Goal: Task Accomplishment & Management: Manage account settings

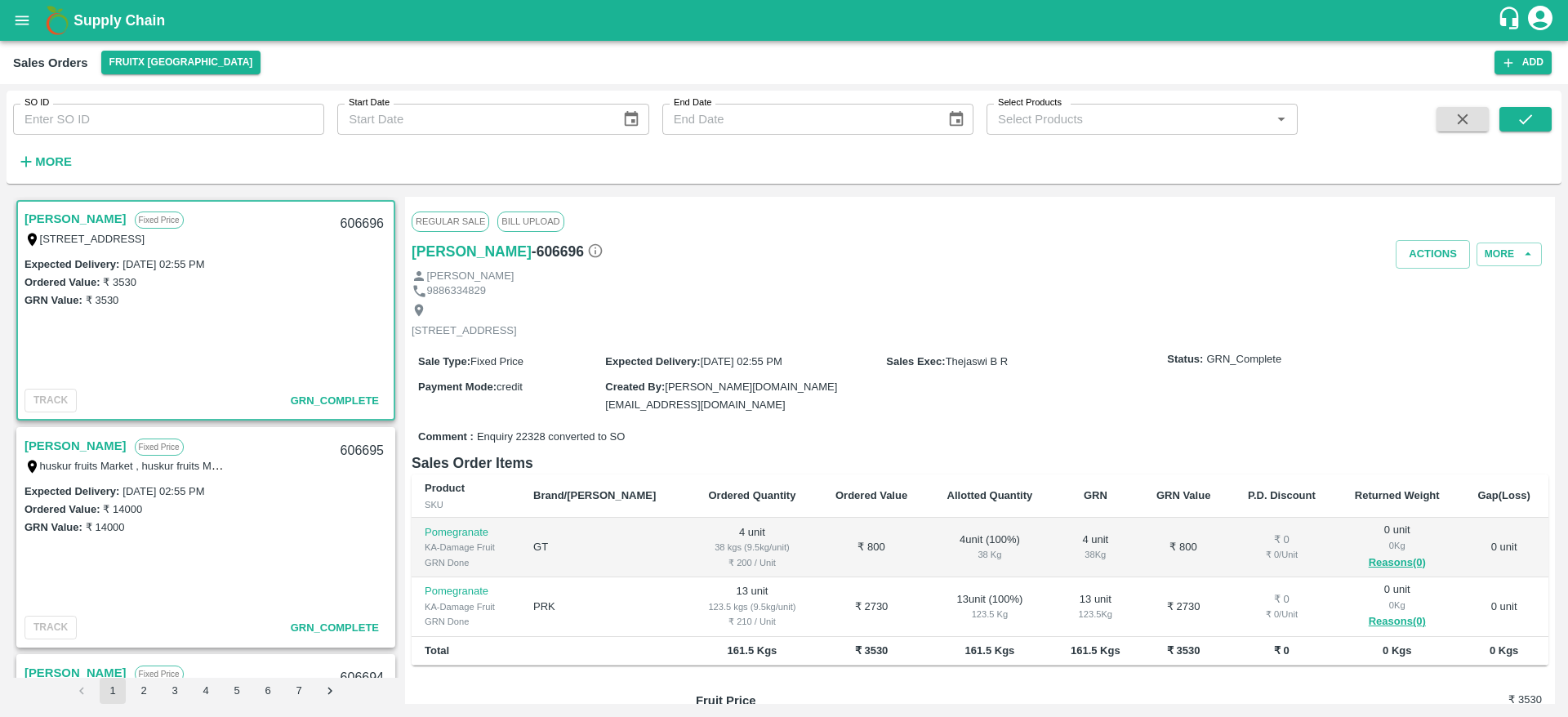
click at [120, 124] on input "SO ID" at bounding box center [168, 119] width 311 height 31
paste input "606565"
type input "606565"
click at [1523, 113] on icon "submit" at bounding box center [1525, 119] width 18 height 18
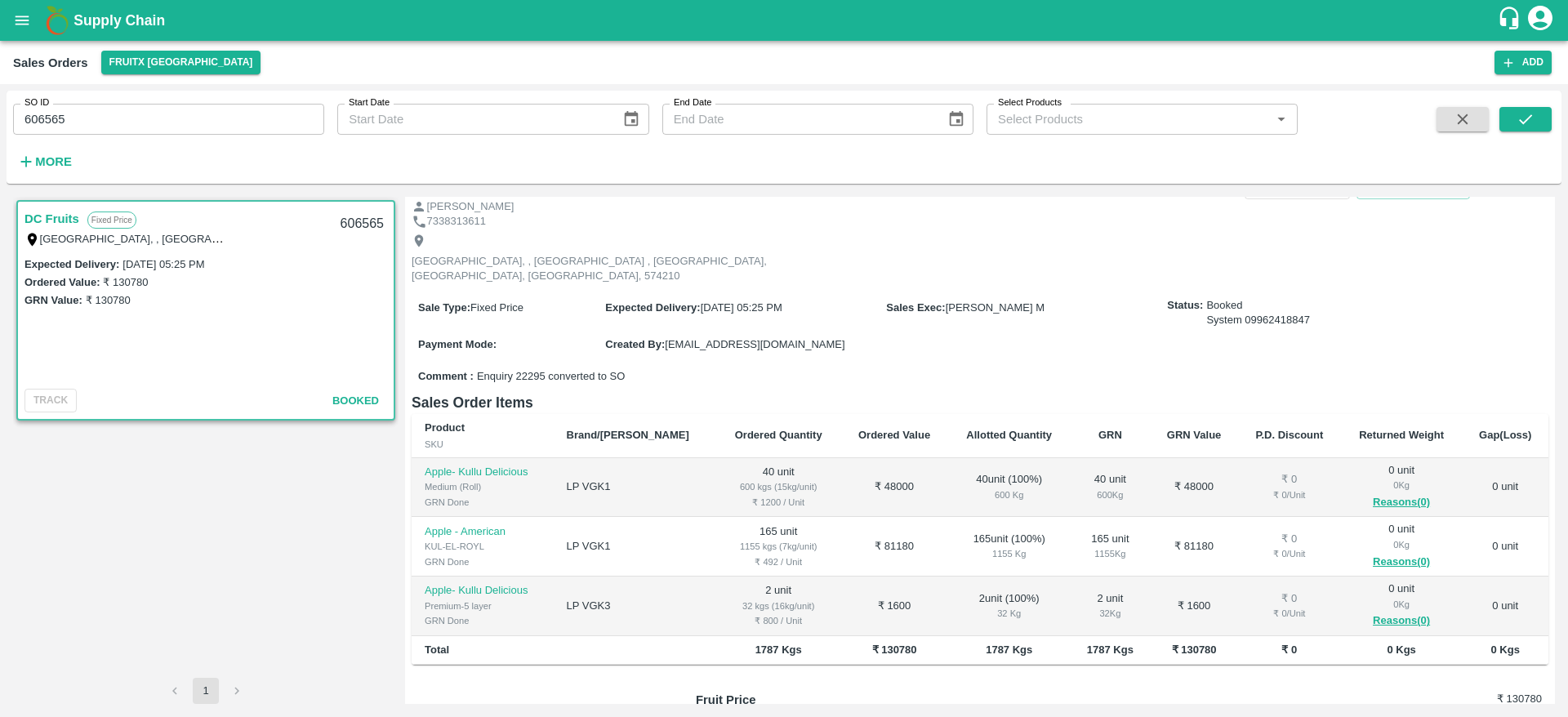
scroll to position [54, 0]
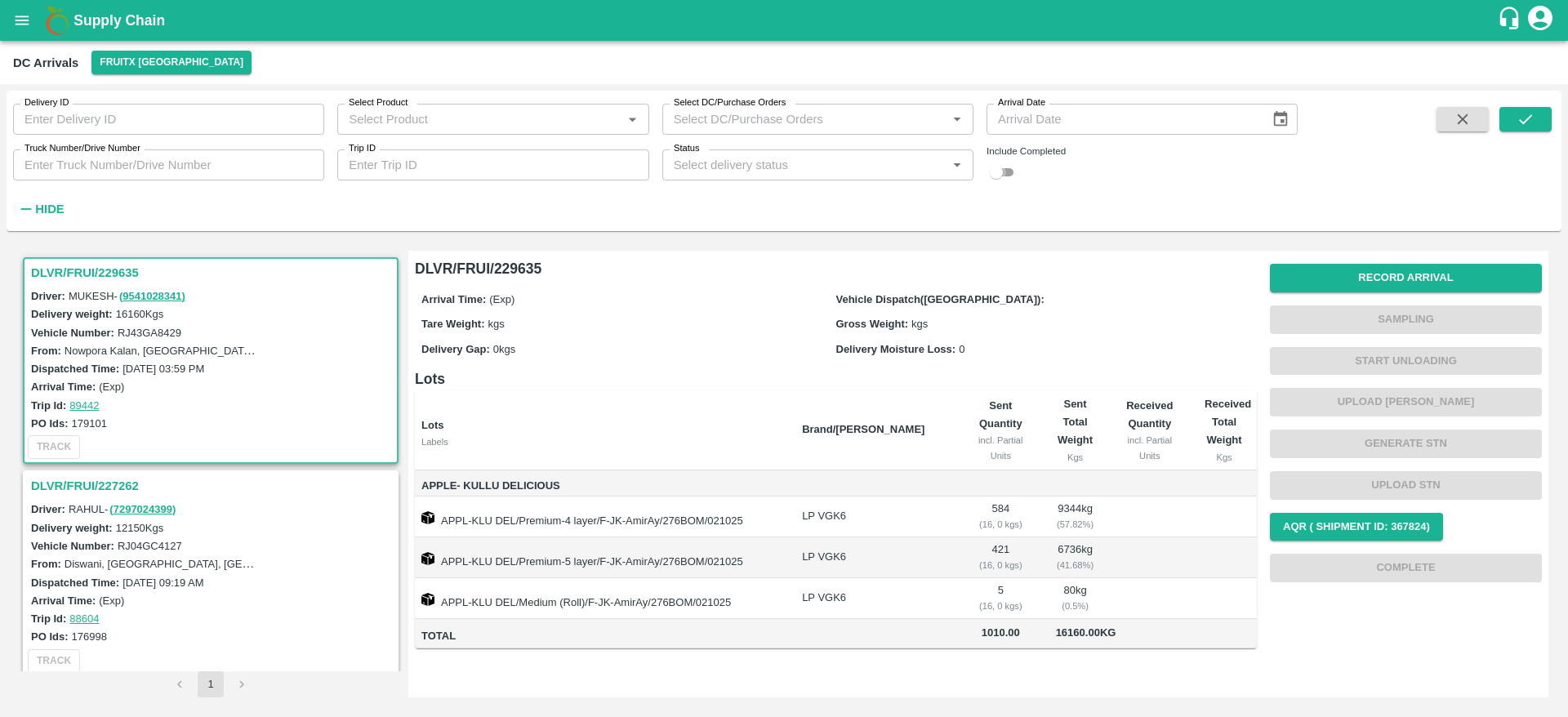
click at [1006, 181] on input "checkbox" at bounding box center [996, 172] width 59 height 20
checkbox input "true"
click at [1523, 112] on icon "submit" at bounding box center [1525, 119] width 18 height 18
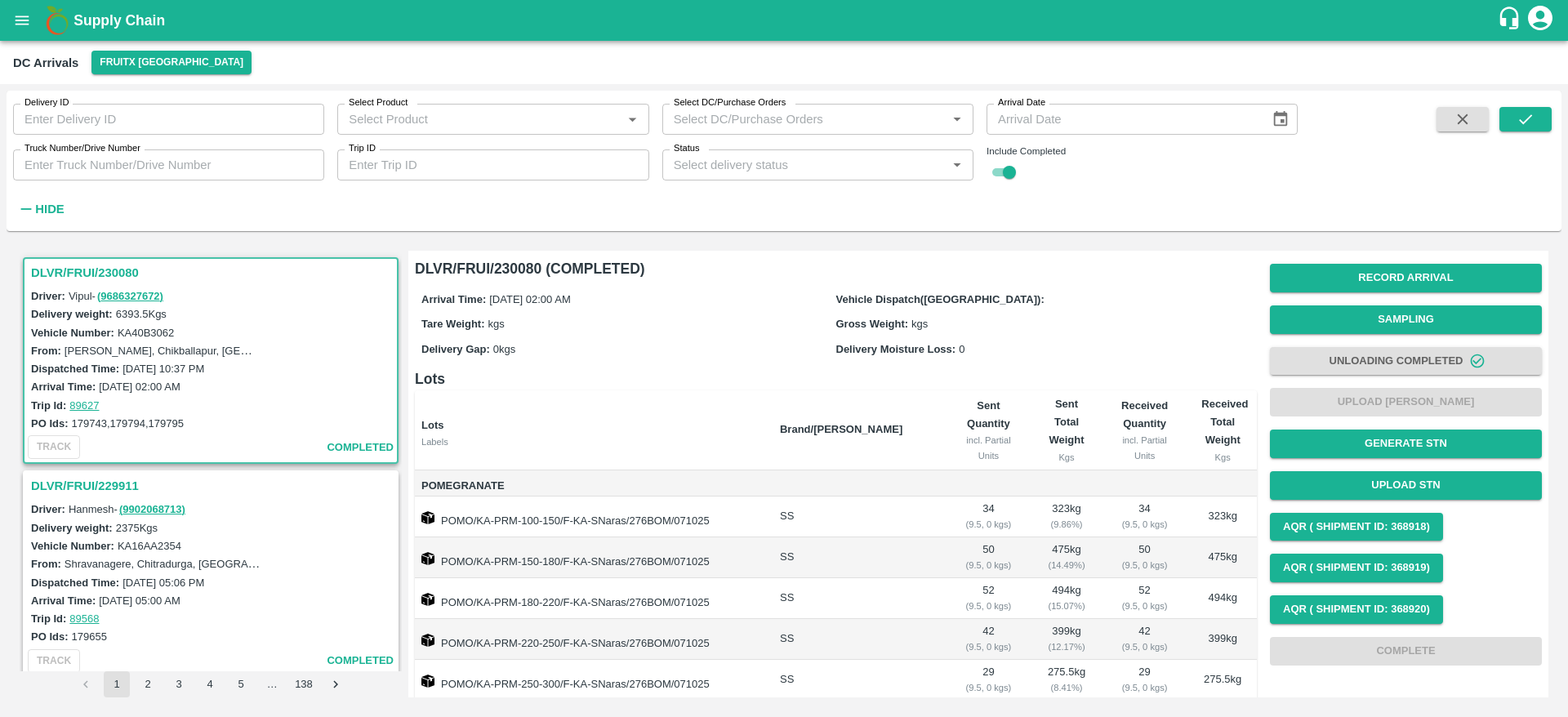
scroll to position [323, 0]
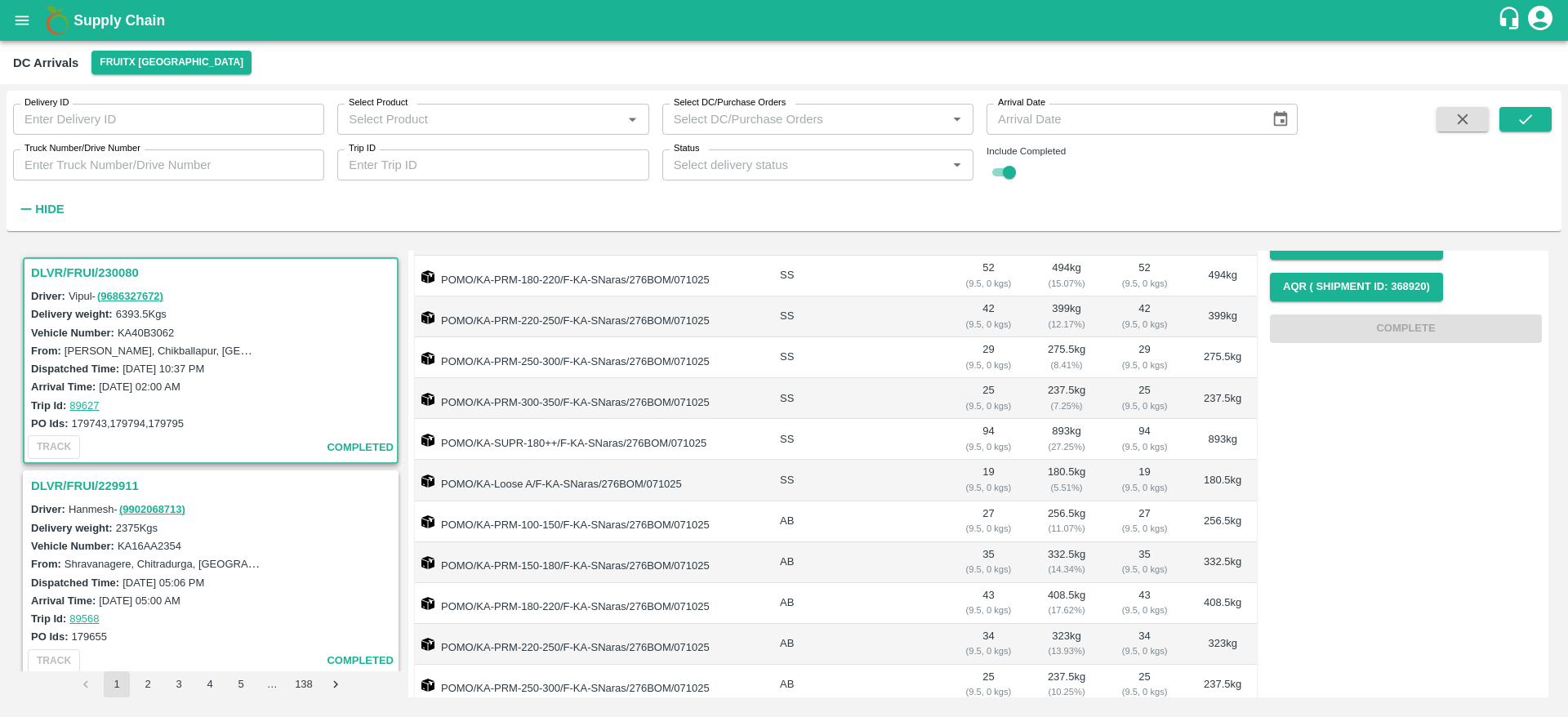
click at [101, 481] on h3 "DLVR/FRUI/229911" at bounding box center [213, 486] width 365 height 21
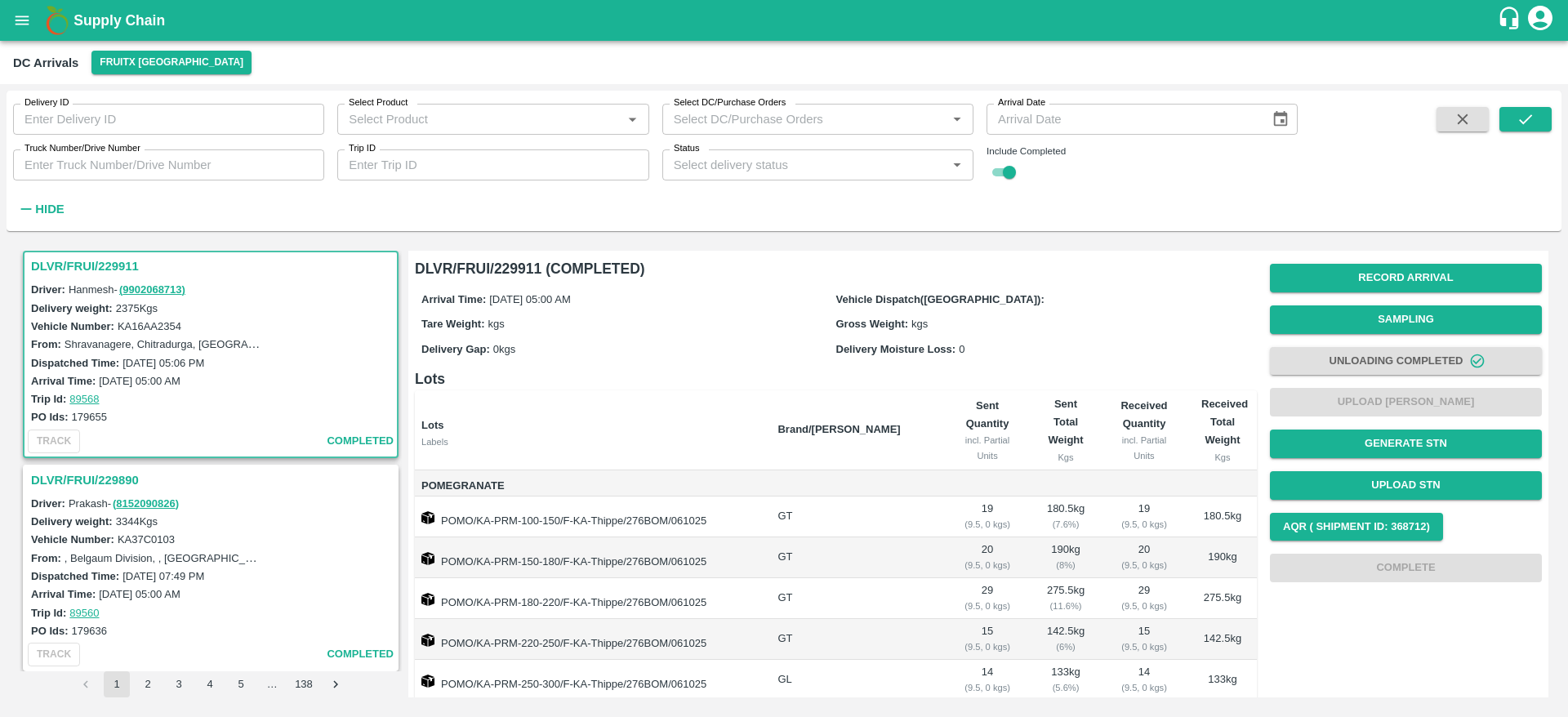
scroll to position [259, 0]
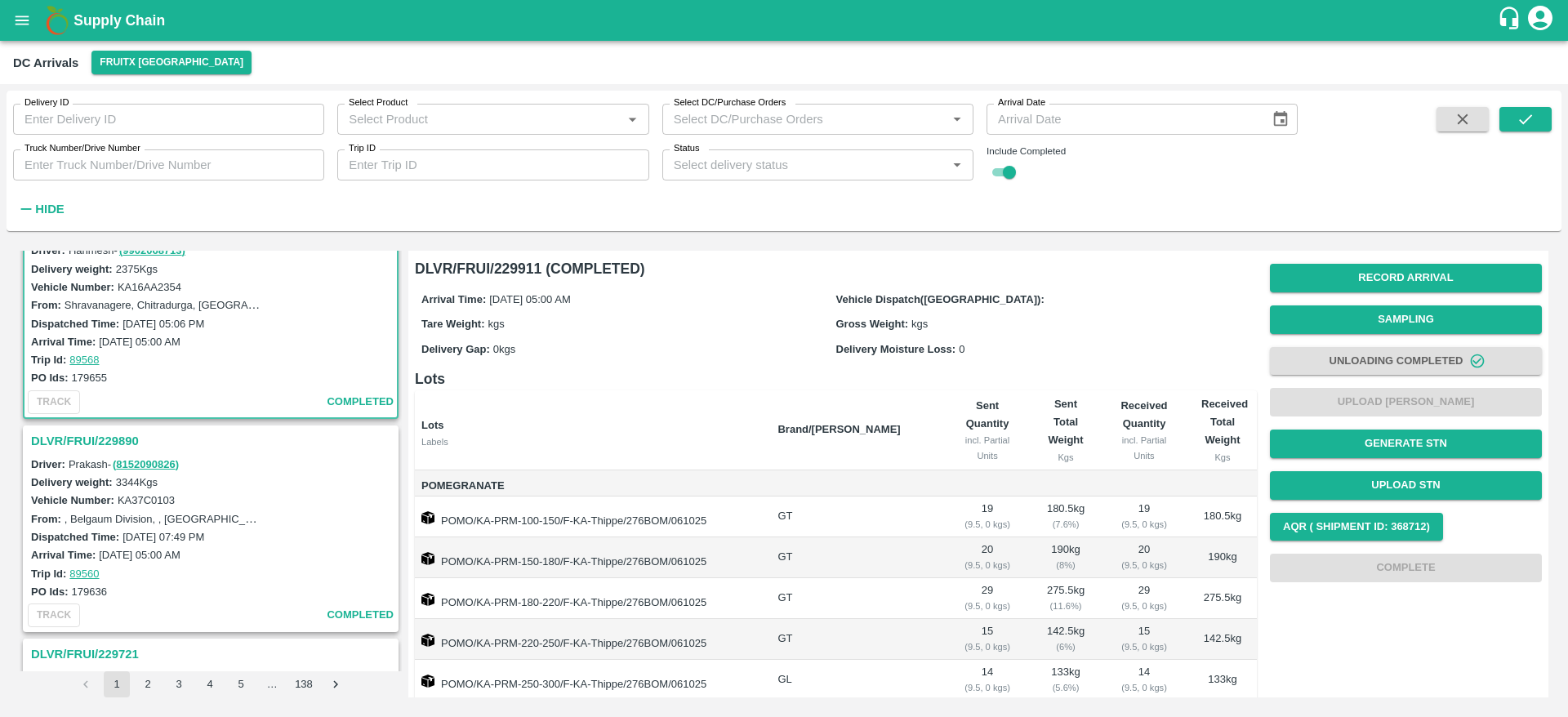
click at [124, 431] on h3 "DLVR/FRUI/229890" at bounding box center [213, 440] width 365 height 21
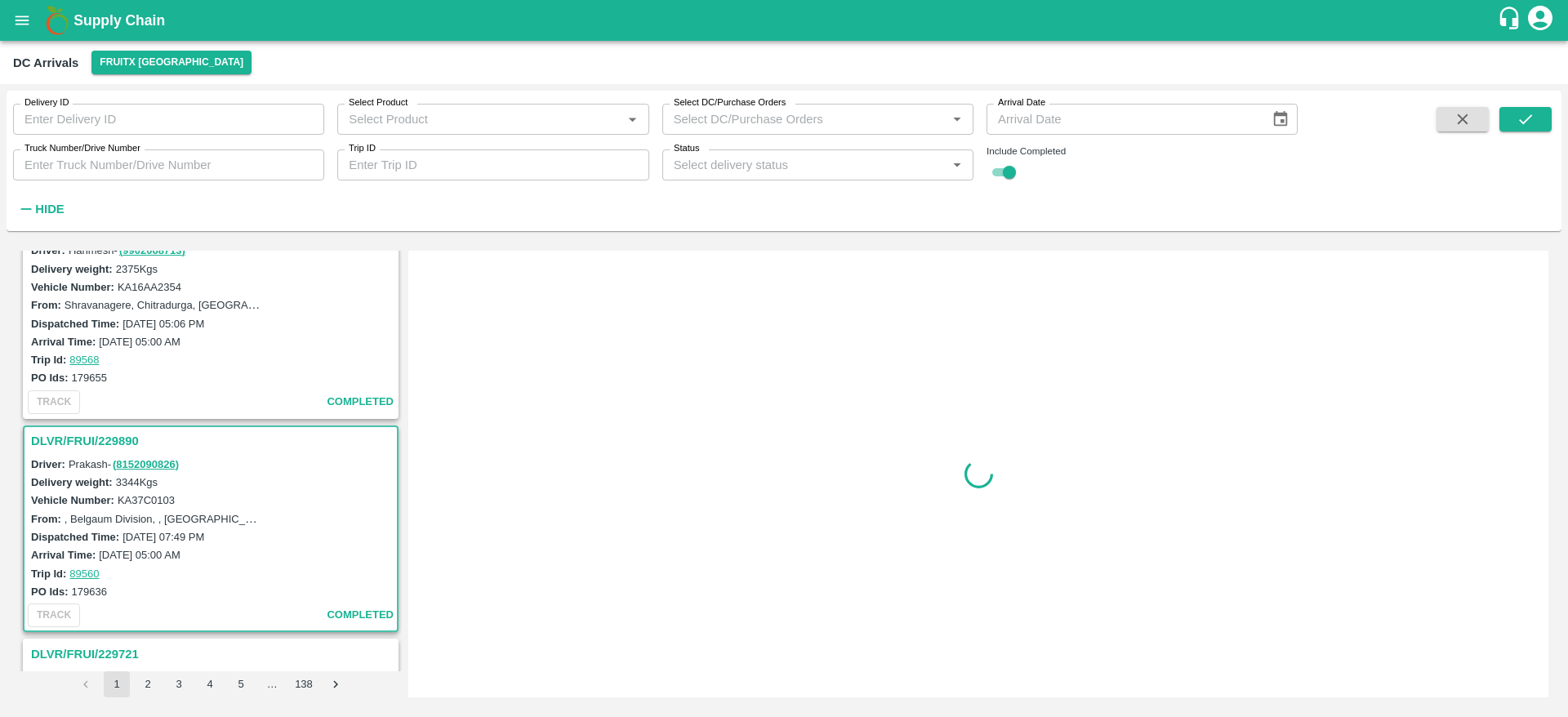
scroll to position [434, 0]
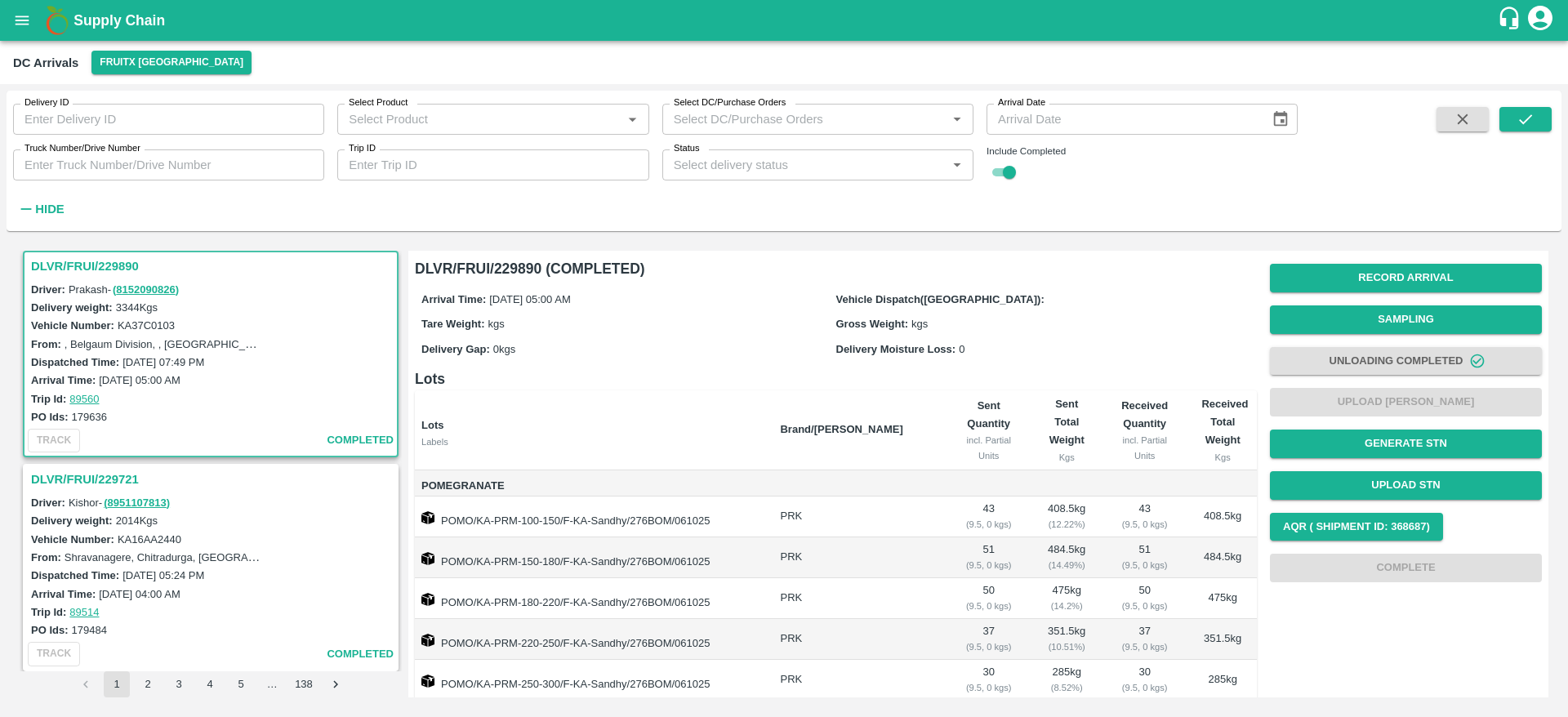
click at [143, 480] on h3 "DLVR/FRUI/229721" at bounding box center [213, 479] width 365 height 21
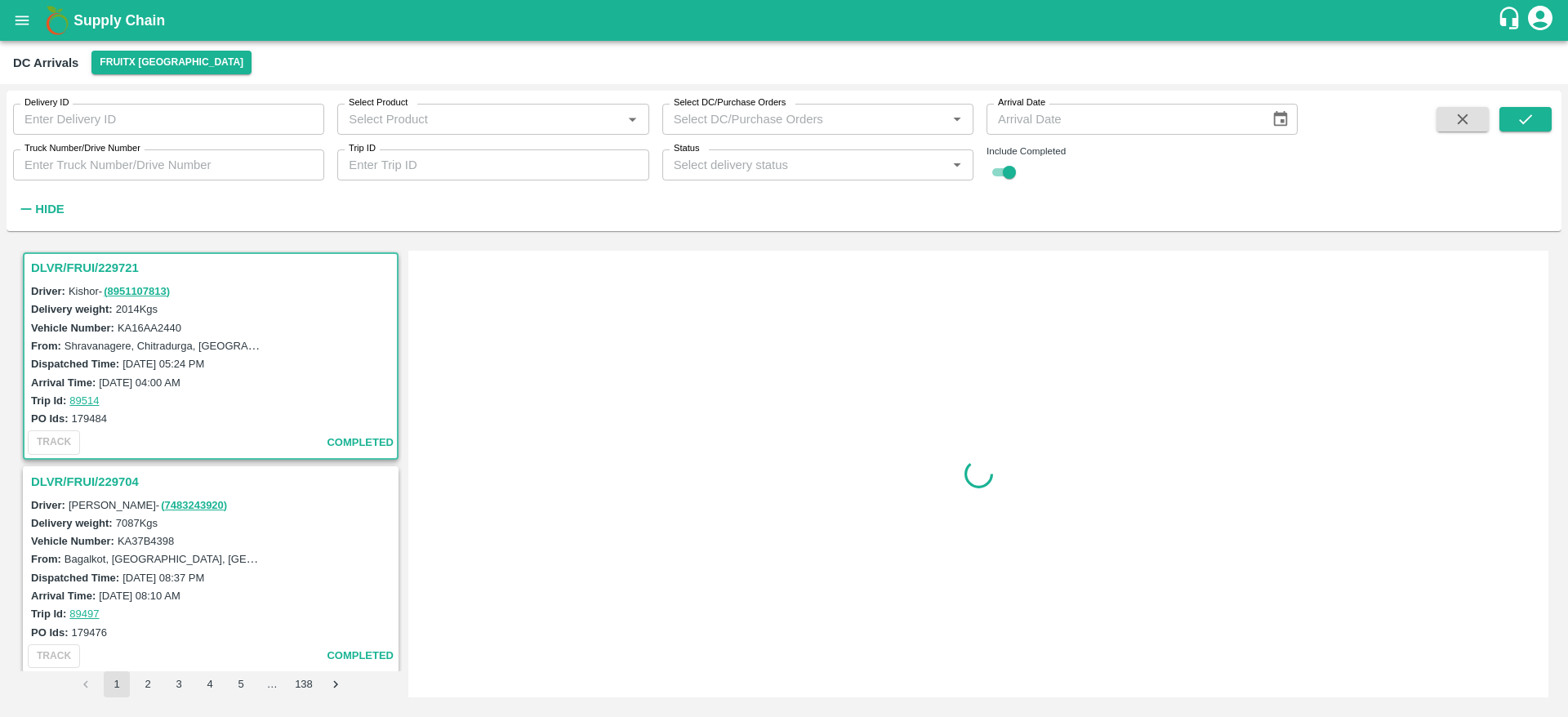
scroll to position [646, 0]
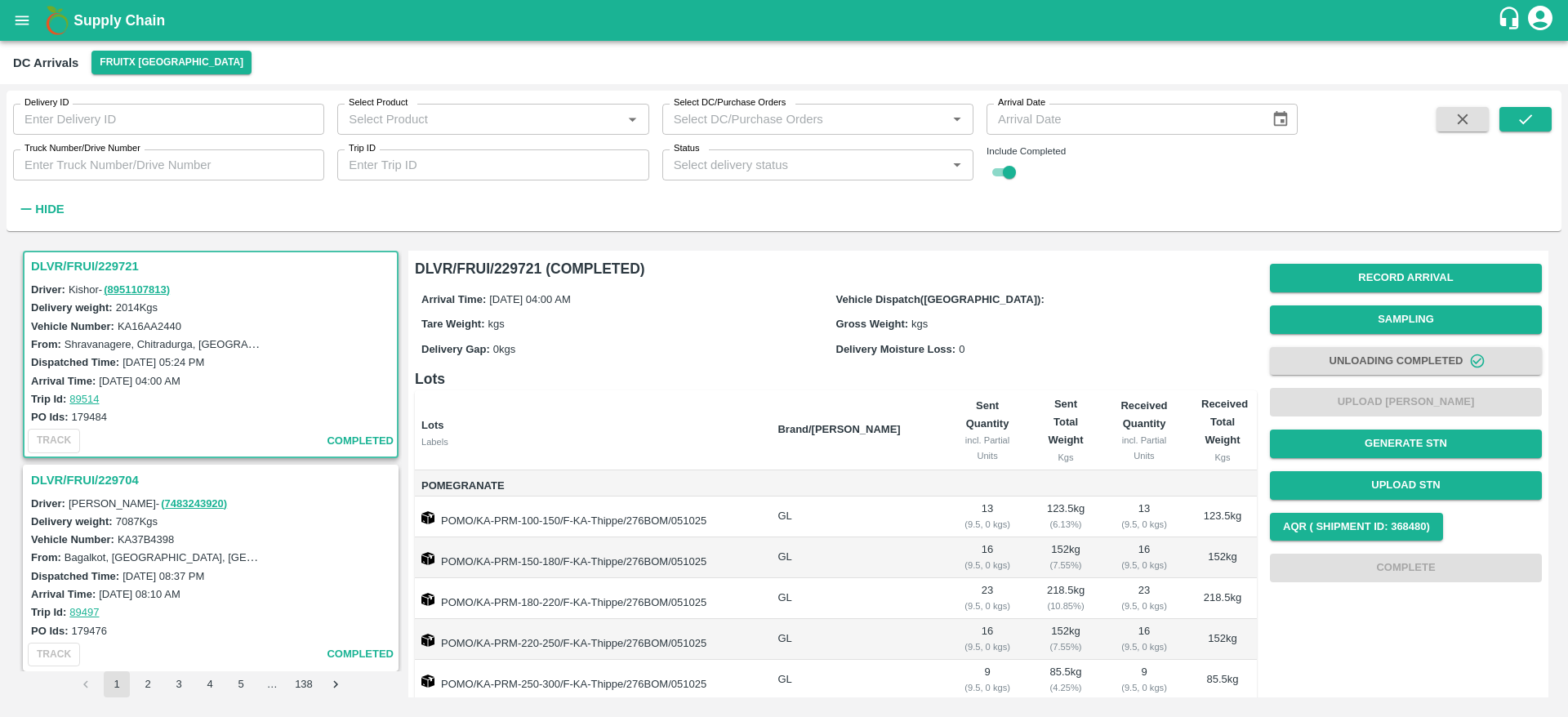
click at [126, 480] on h3 "DLVR/FRUI/229704" at bounding box center [213, 480] width 365 height 21
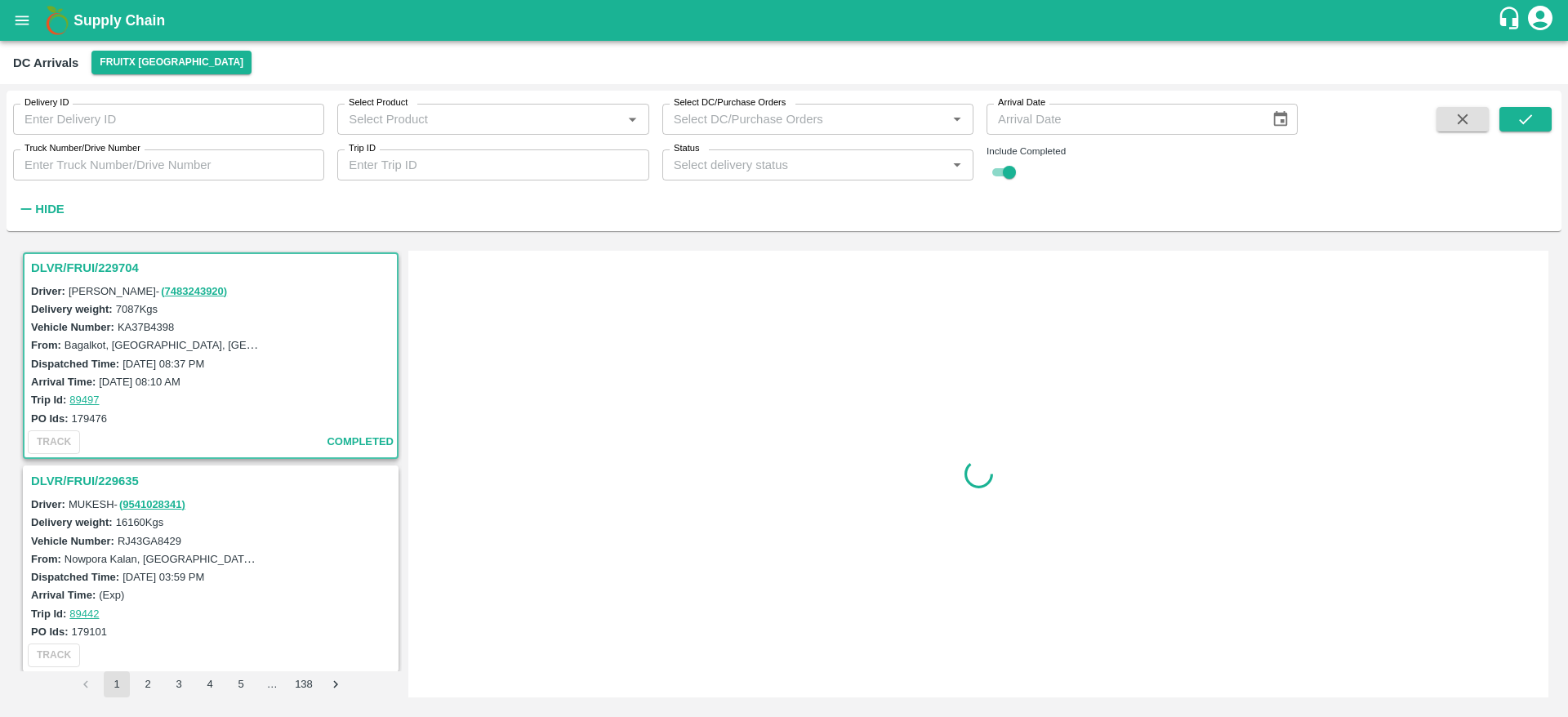
scroll to position [860, 0]
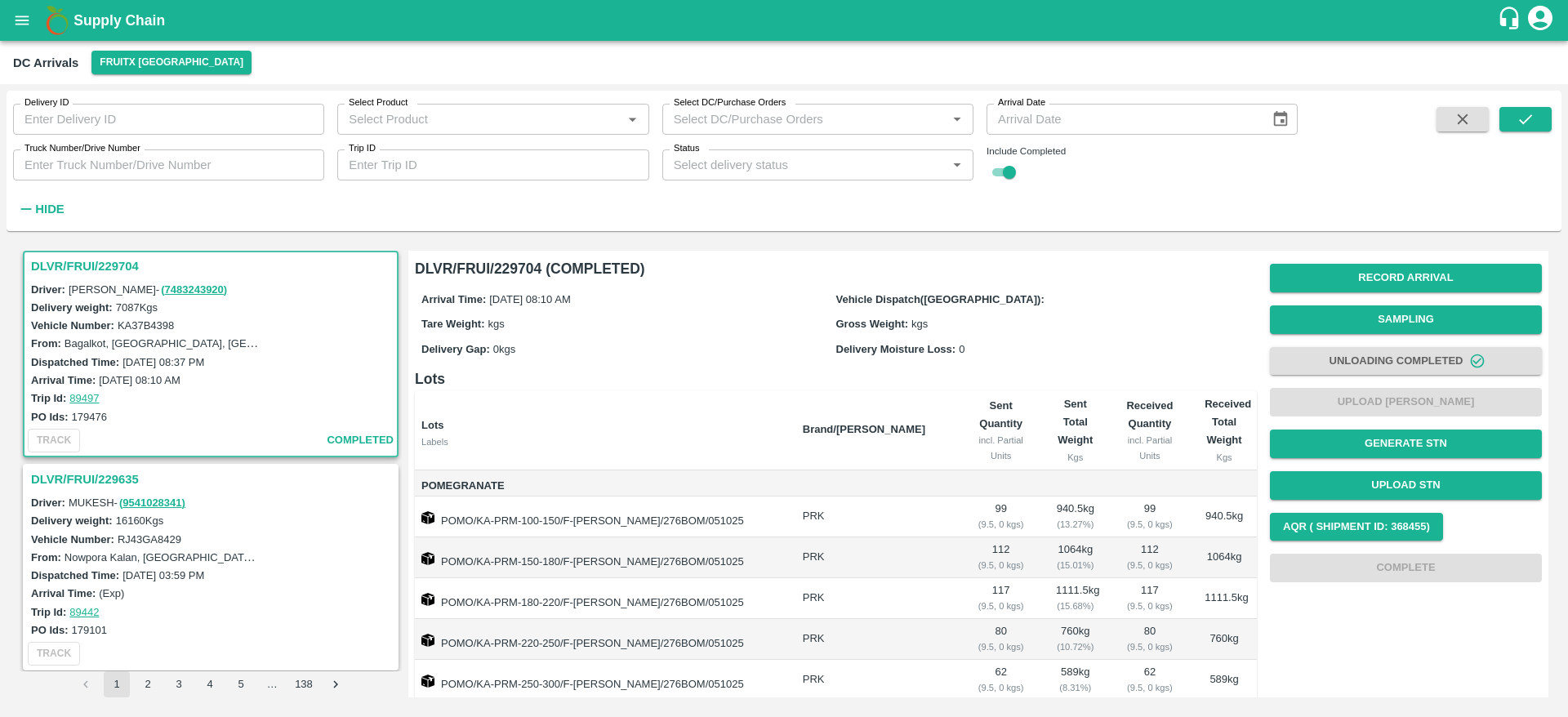
click at [126, 480] on h3 "DLVR/FRUI/229635" at bounding box center [213, 479] width 365 height 21
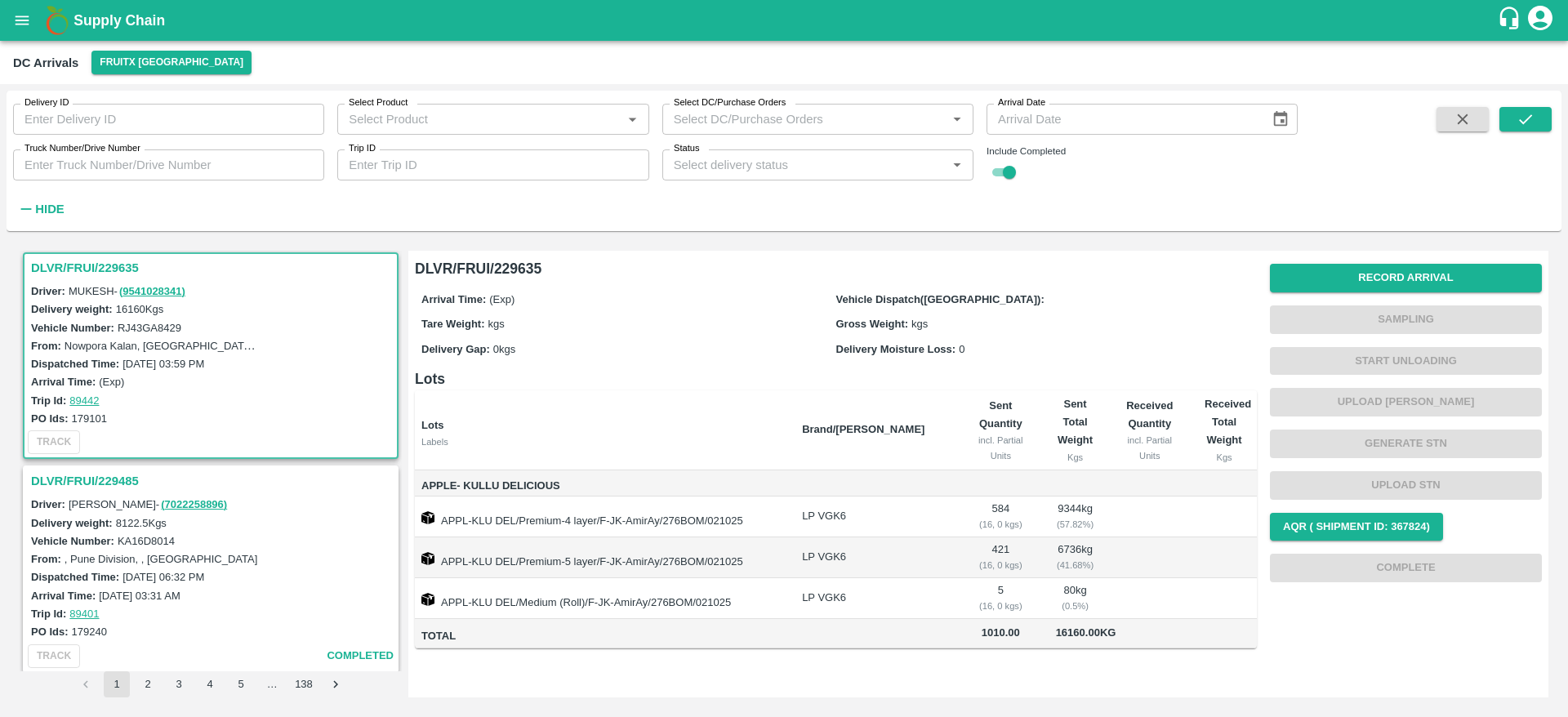
scroll to position [1074, 0]
click at [118, 479] on h3 "DLVR/FRUI/229485" at bounding box center [213, 479] width 365 height 21
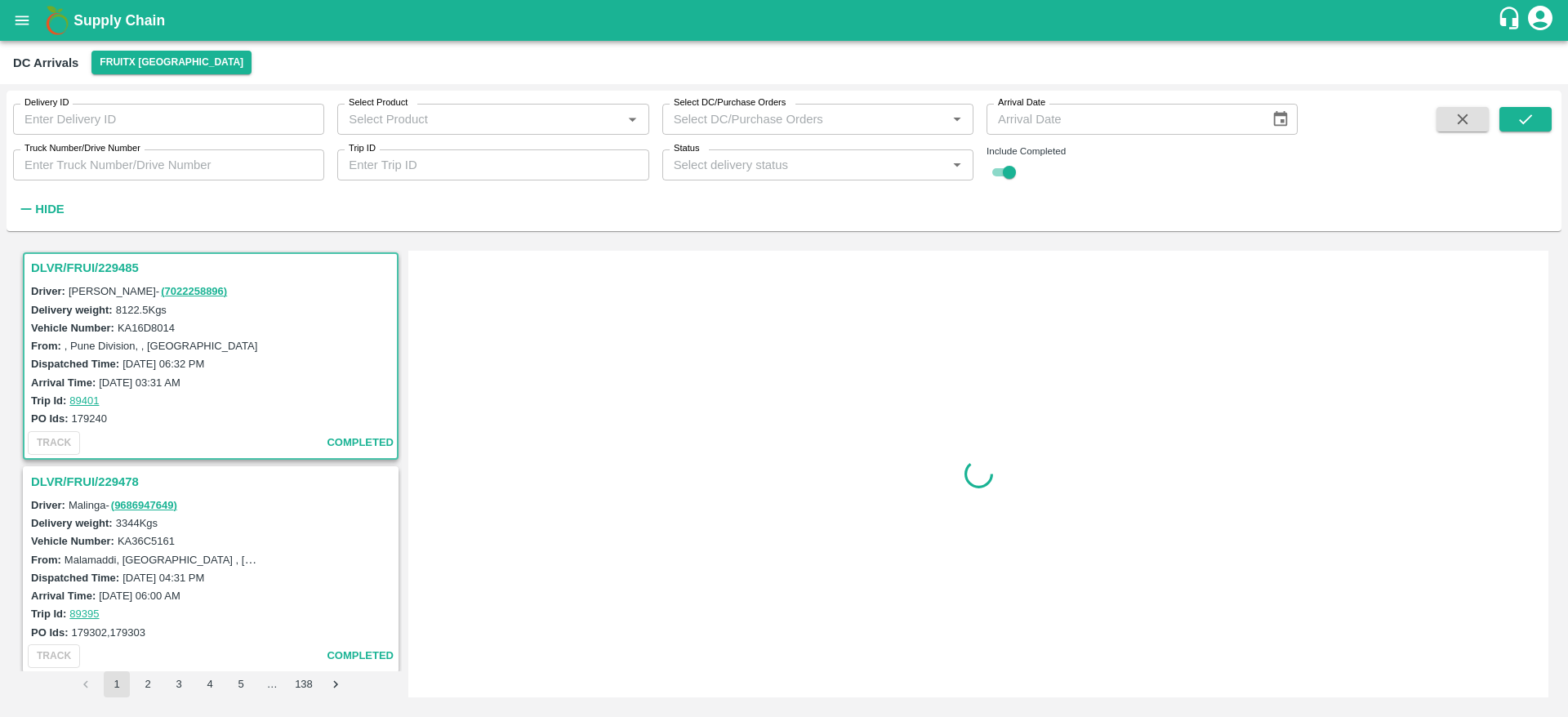
scroll to position [1286, 0]
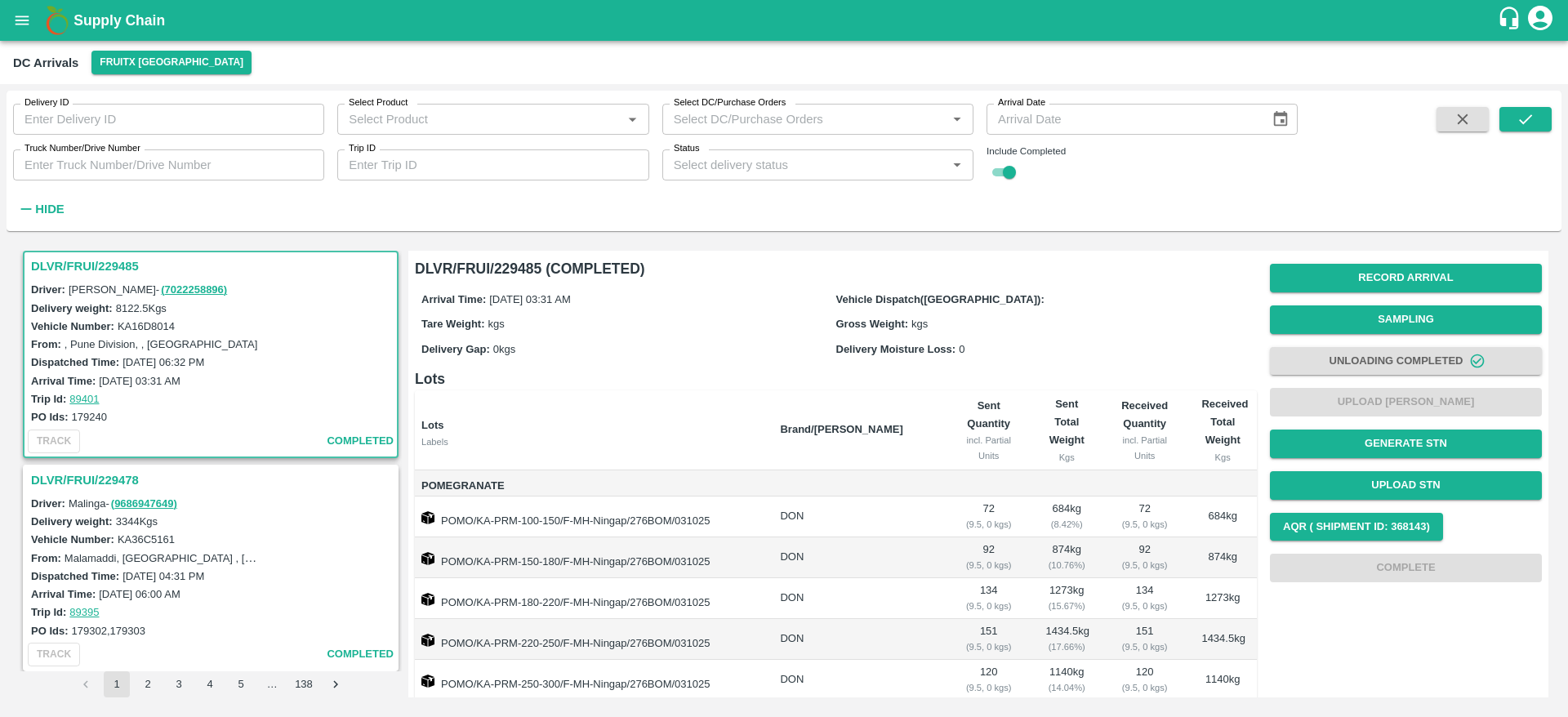
drag, startPoint x: 925, startPoint y: 507, endPoint x: 121, endPoint y: 469, distance: 804.9
click at [121, 469] on h3 "DLVR/FRUI/229478" at bounding box center [213, 480] width 365 height 21
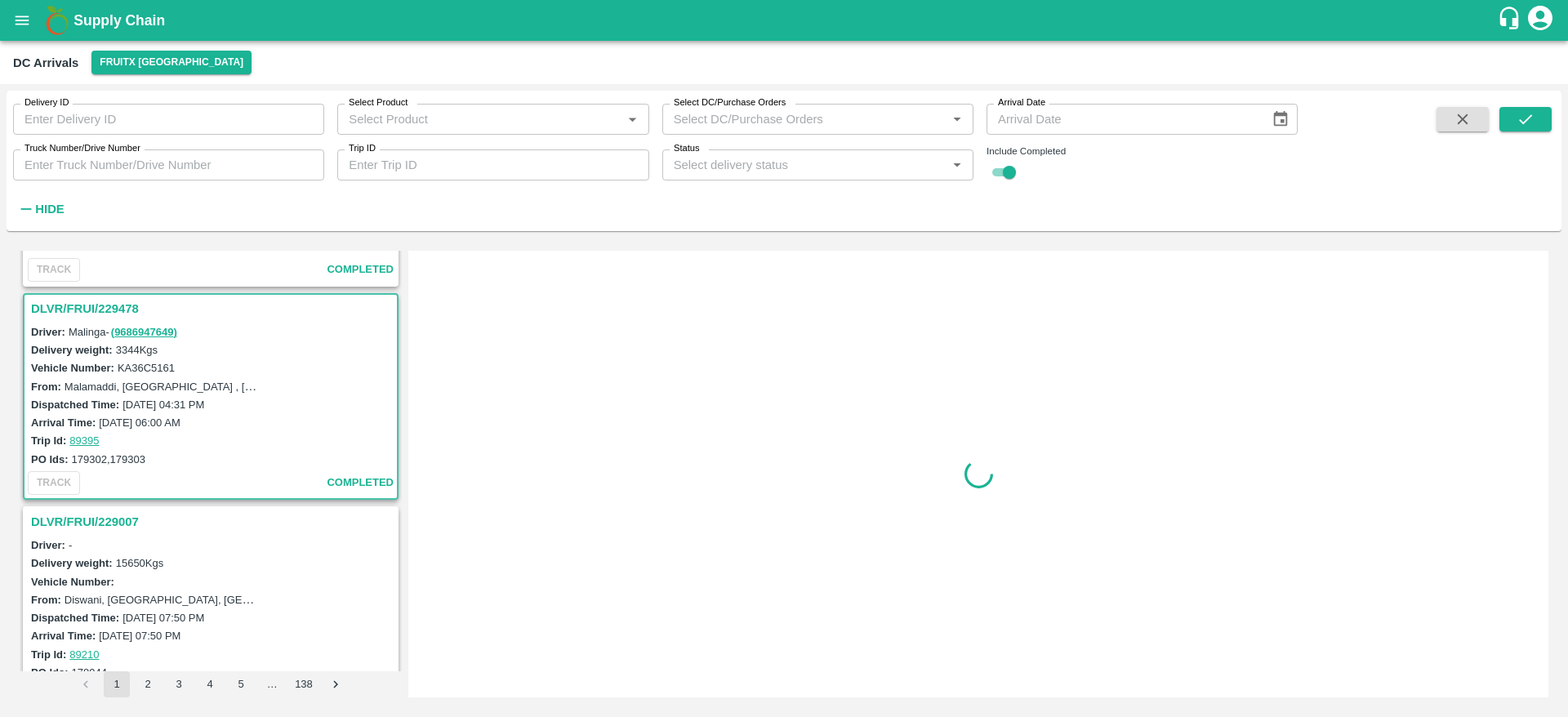
scroll to position [1501, 0]
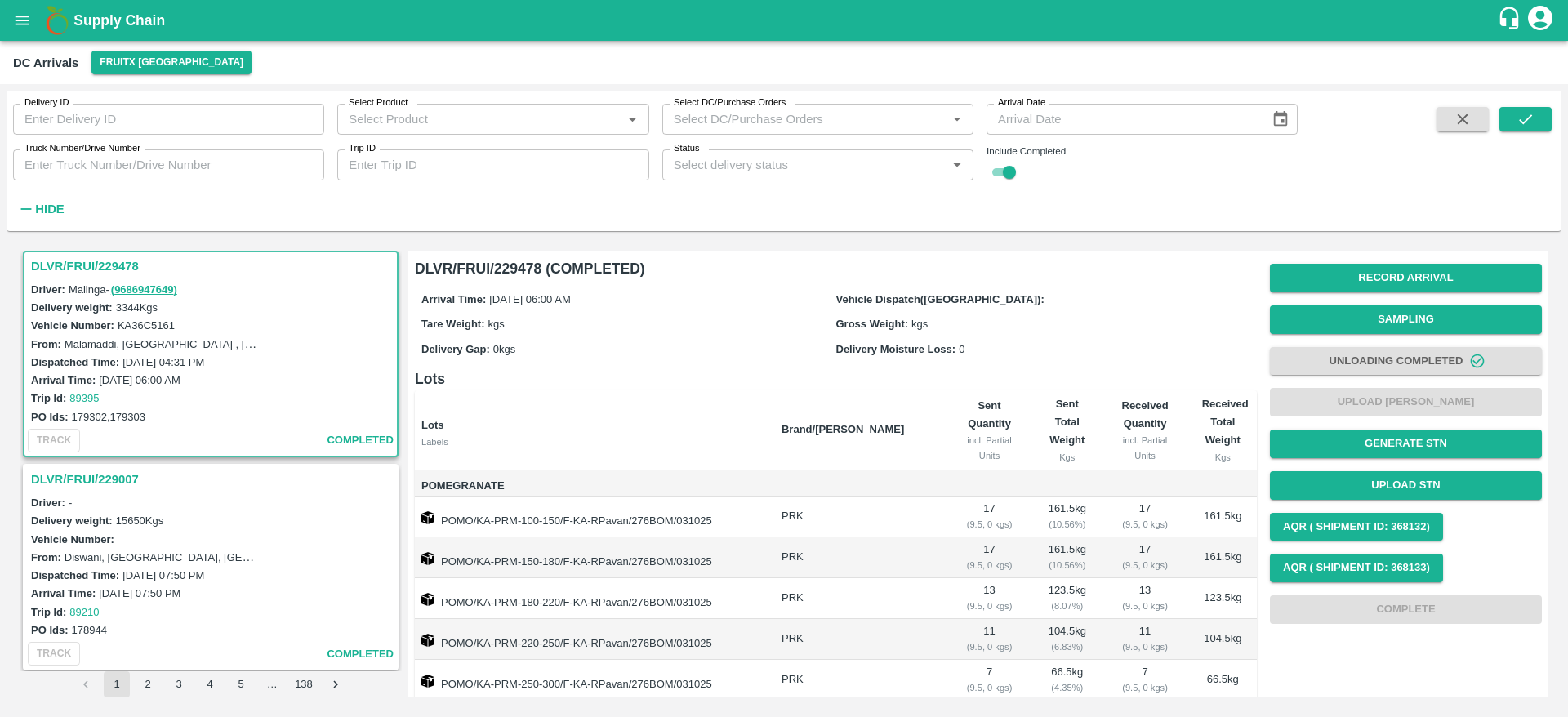
click at [121, 469] on h3 "DLVR/FRUI/229007" at bounding box center [213, 479] width 365 height 21
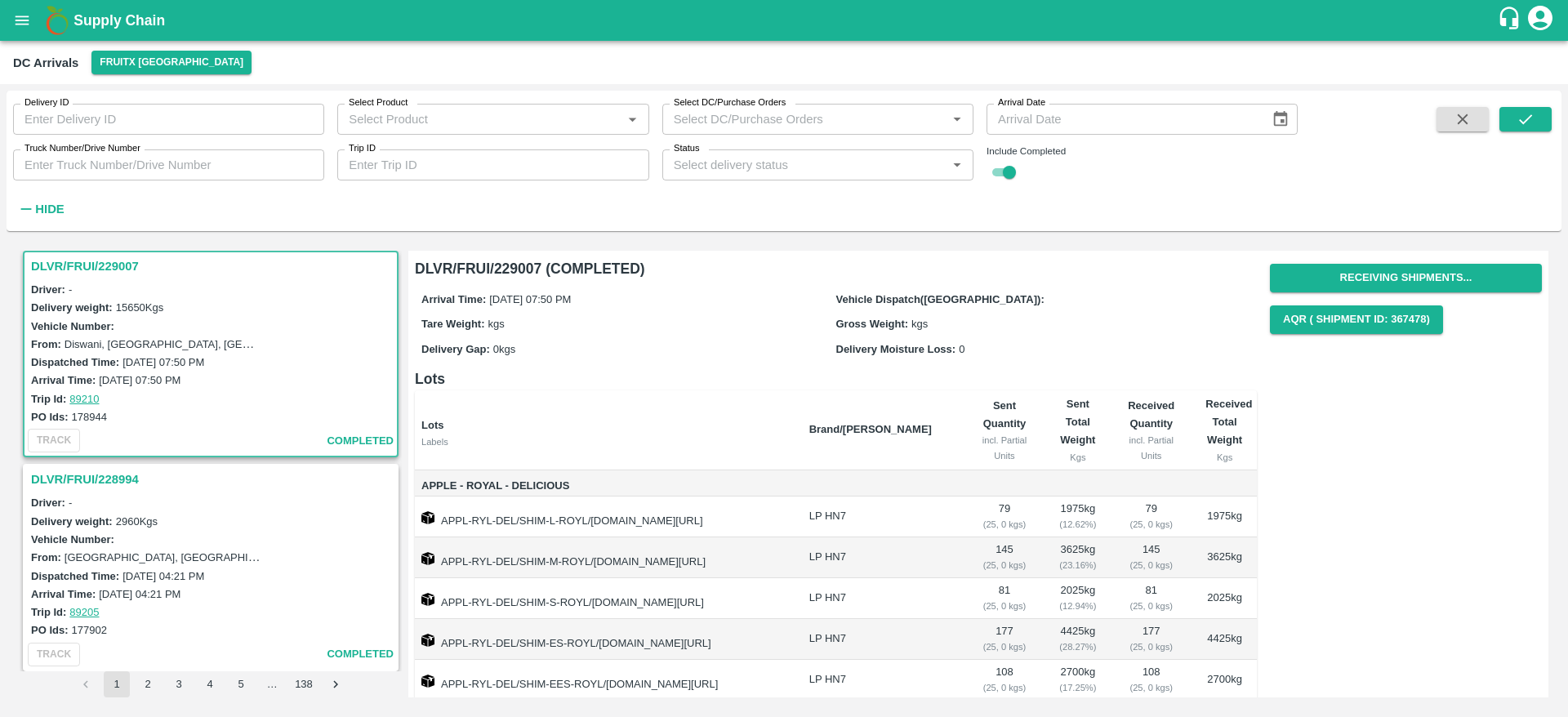
scroll to position [140, 0]
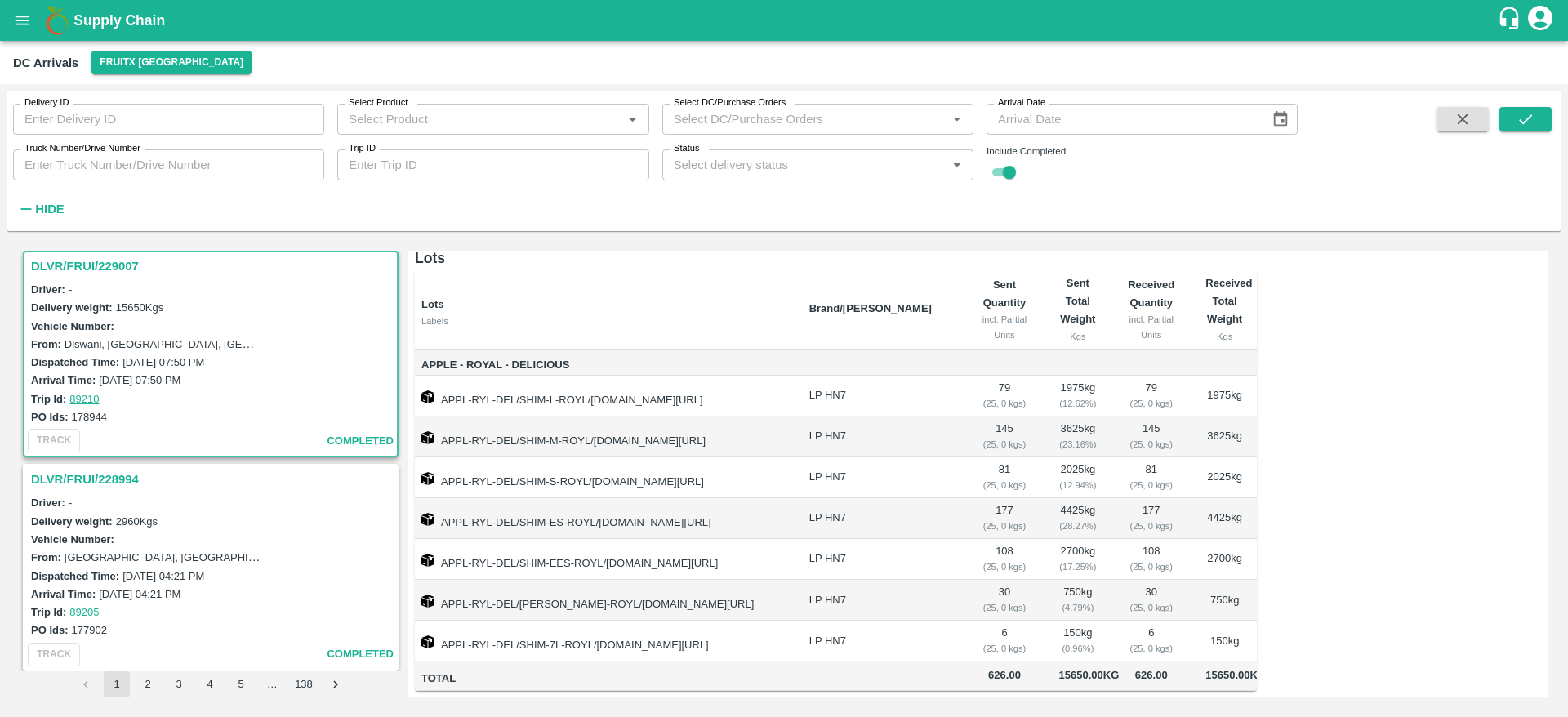
click at [127, 473] on h3 "DLVR/FRUI/228994" at bounding box center [213, 479] width 365 height 21
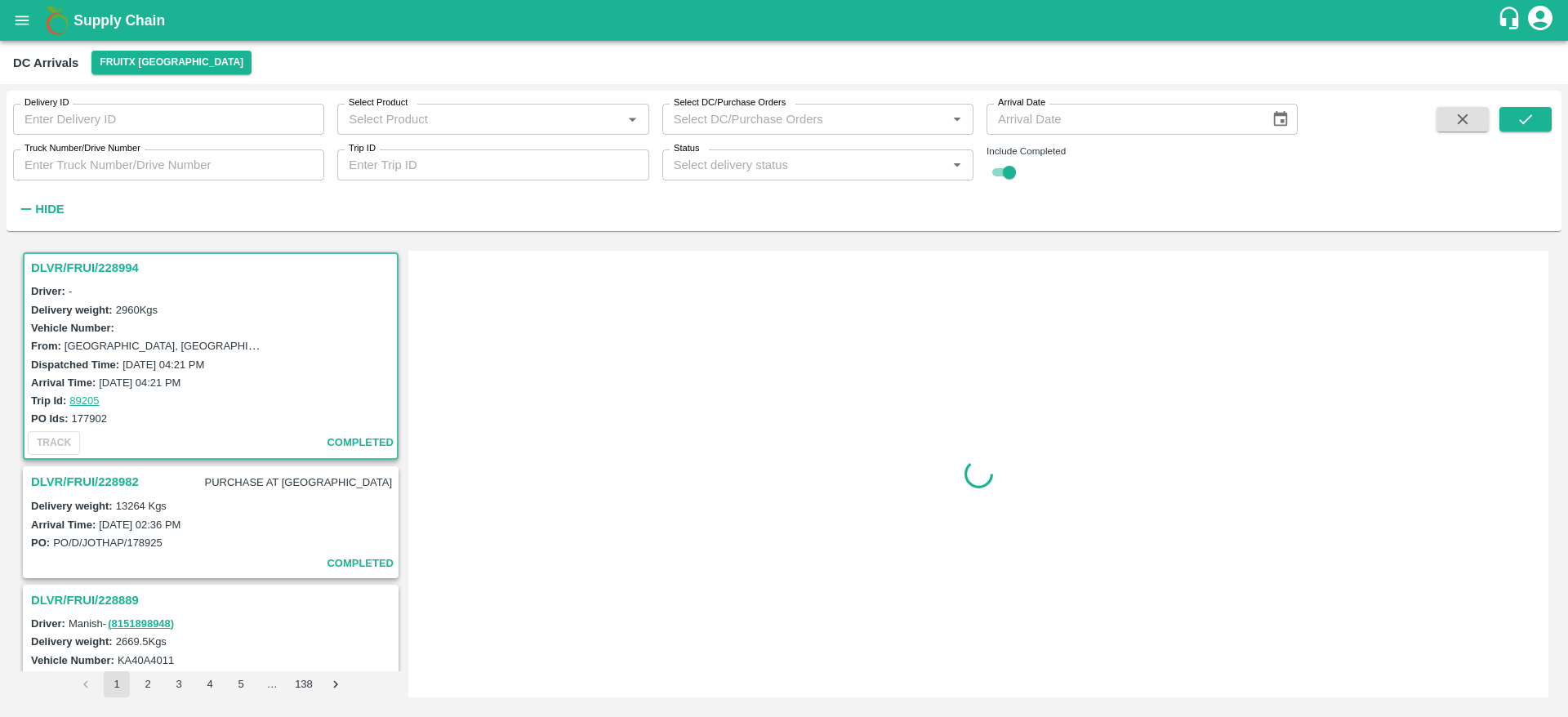
scroll to position [1927, 0]
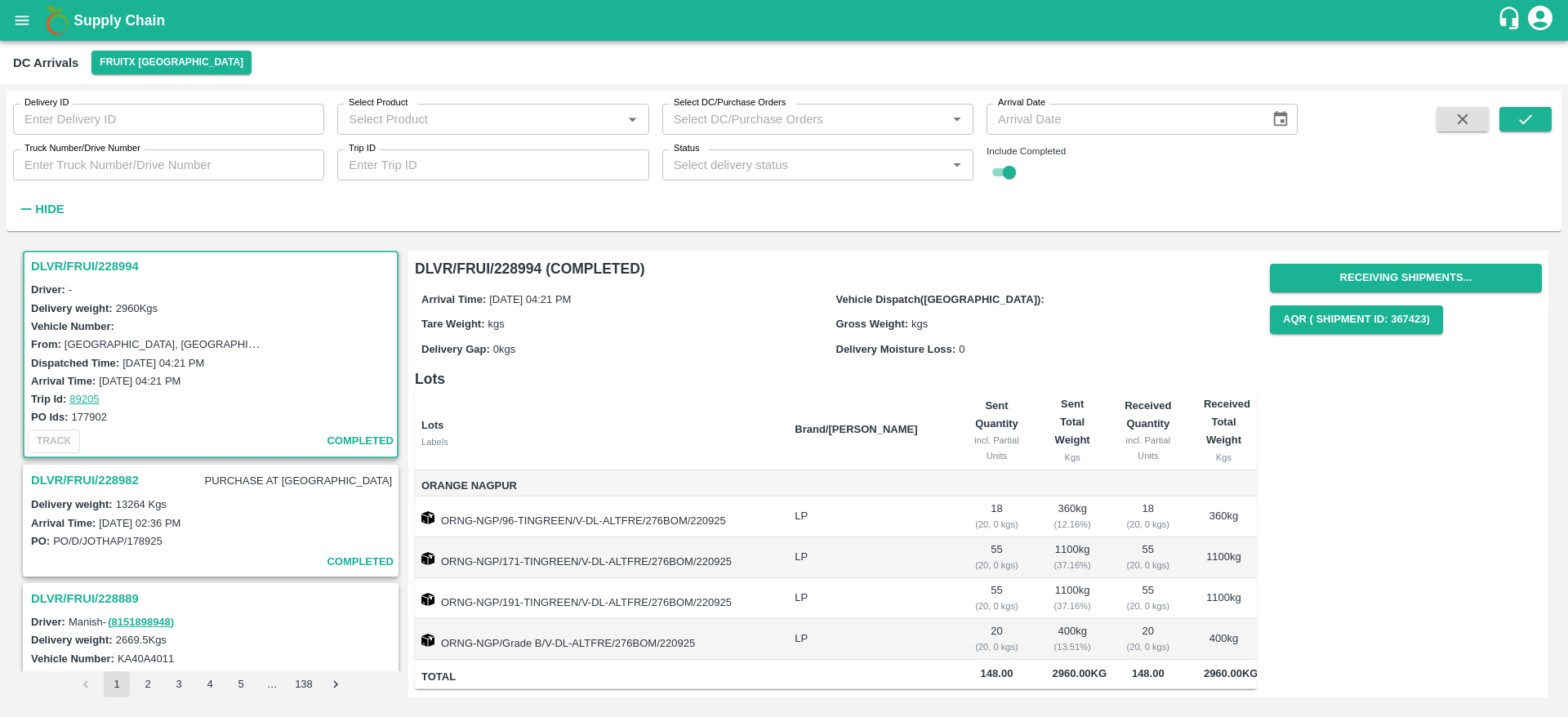
click at [116, 471] on h3 "DLVR/FRUI/228982" at bounding box center [85, 480] width 108 height 21
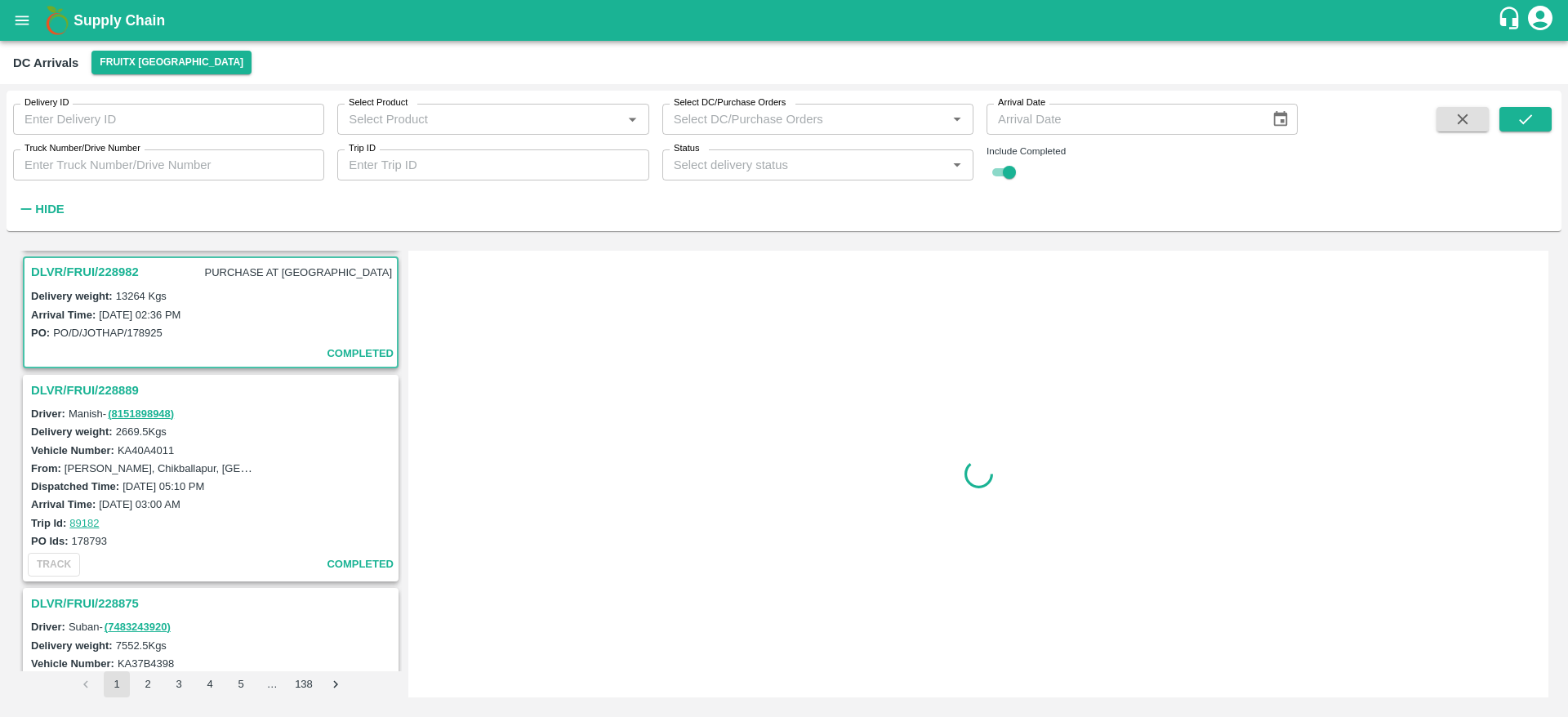
scroll to position [2140, 0]
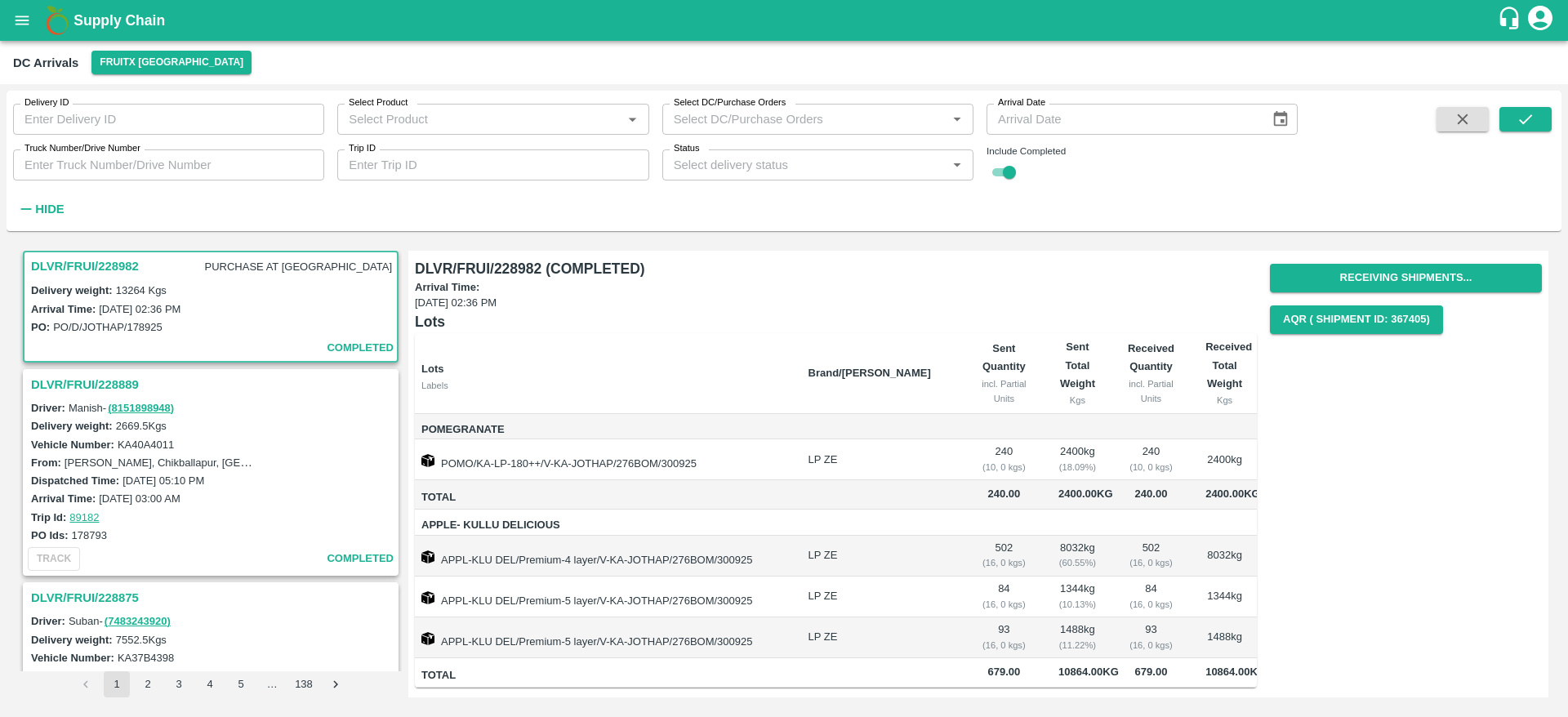
click at [114, 376] on h3 "DLVR/FRUI/228889" at bounding box center [213, 384] width 365 height 21
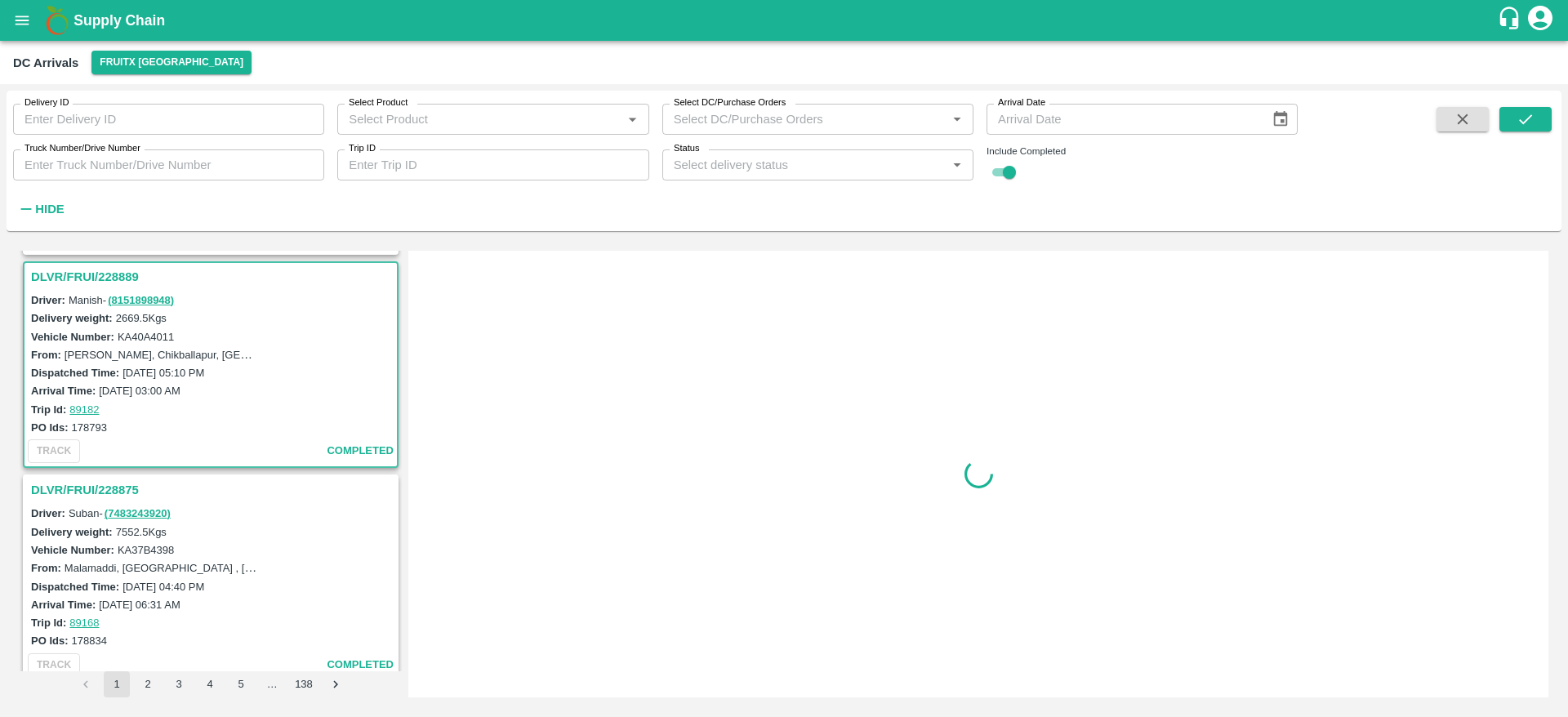
scroll to position [2259, 0]
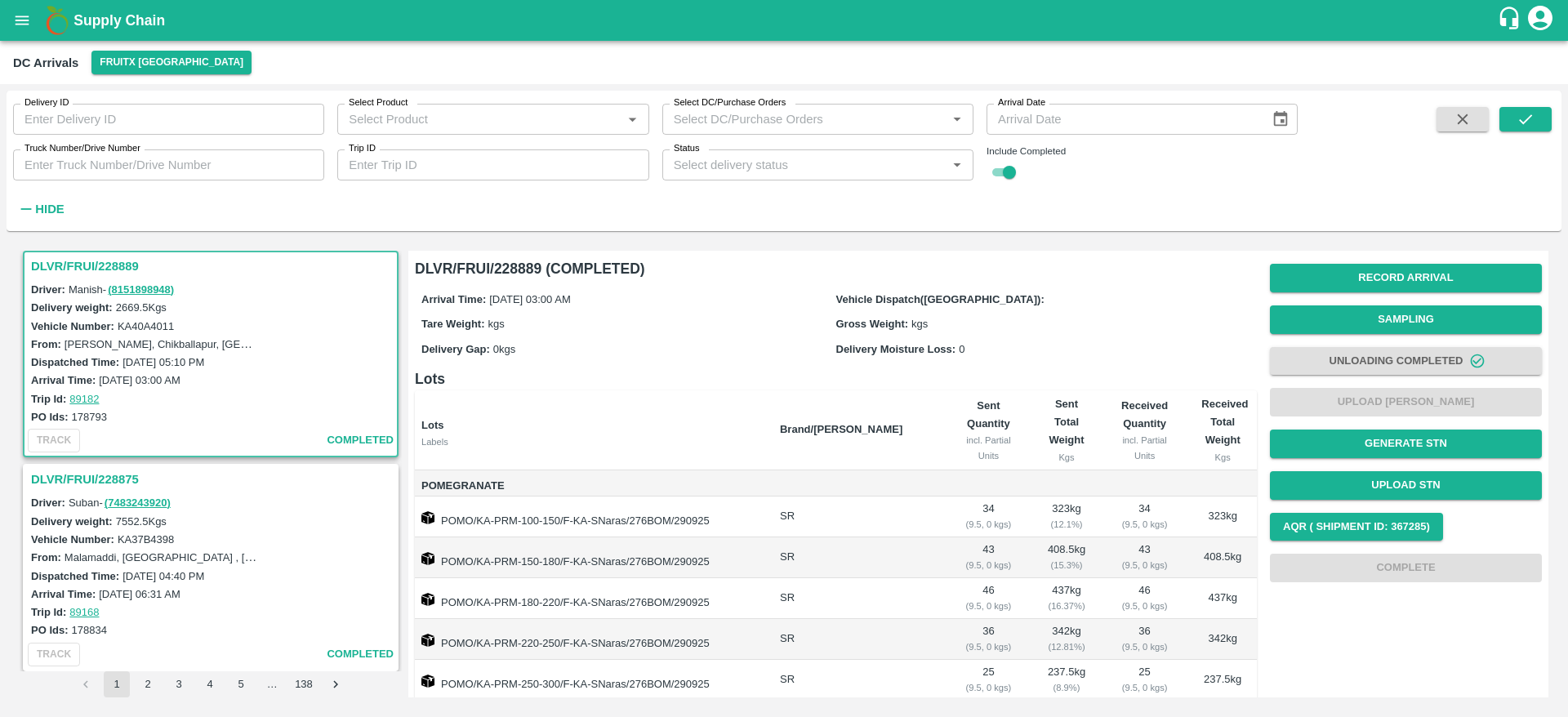
click at [83, 471] on h3 "DLVR/FRUI/228875" at bounding box center [213, 479] width 365 height 21
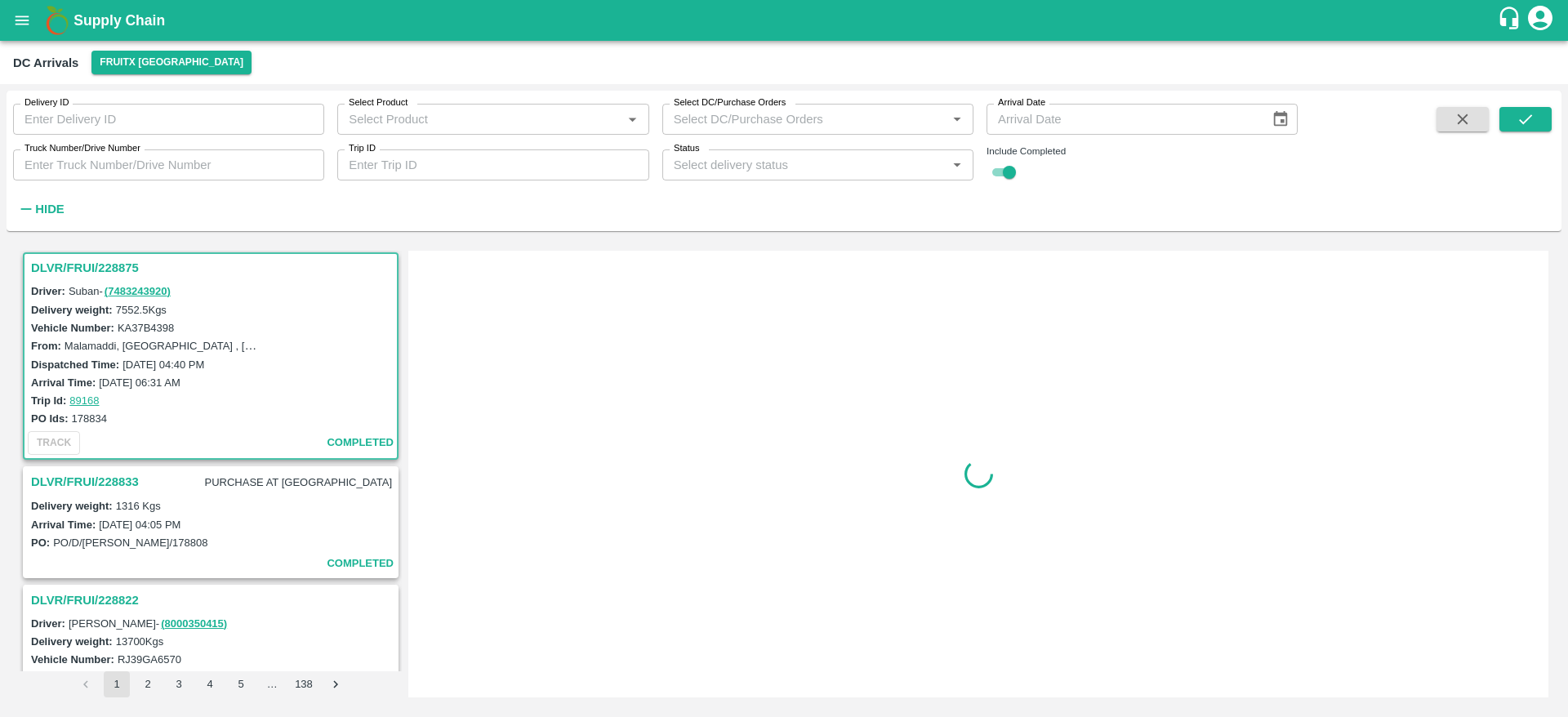
scroll to position [2472, 0]
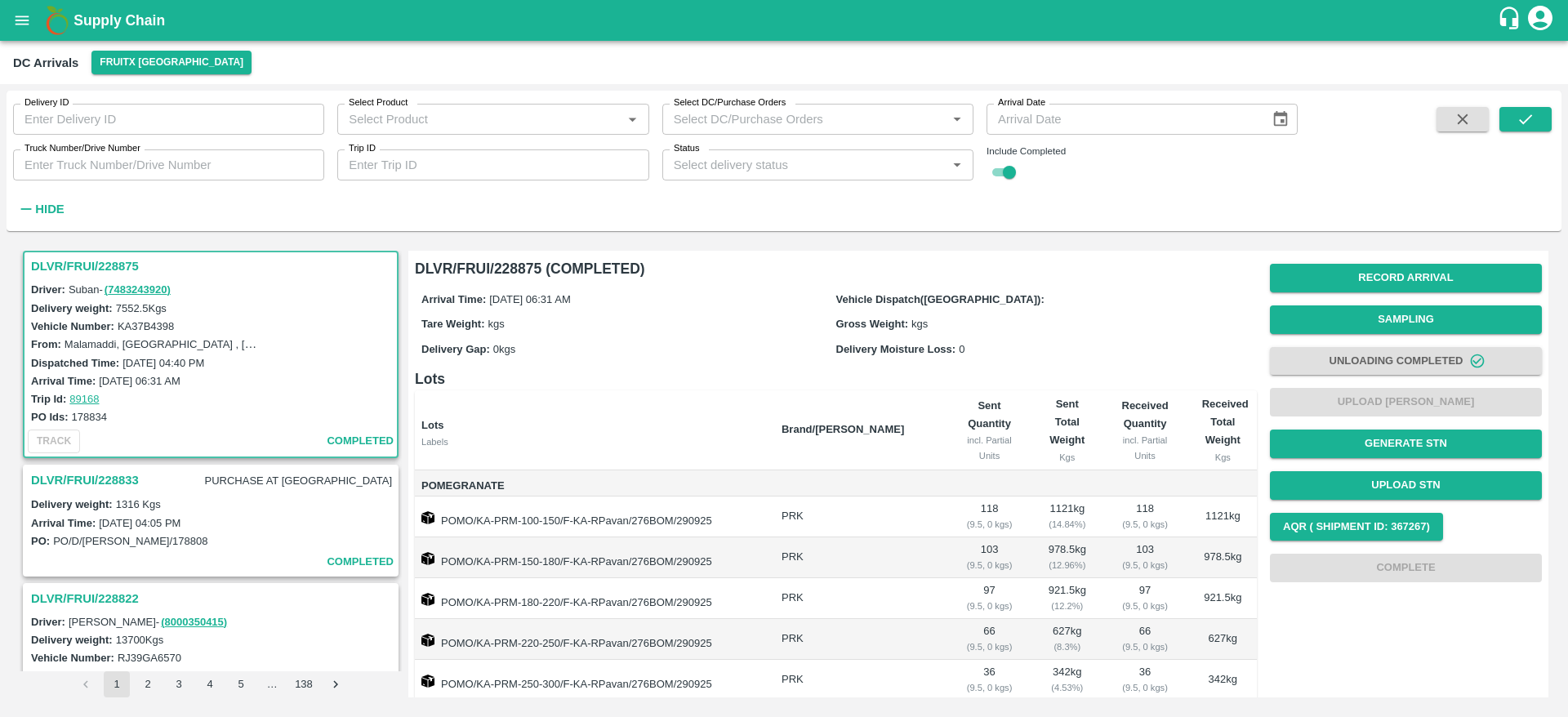
click at [83, 471] on h3 "DLVR/FRUI/228833" at bounding box center [85, 480] width 108 height 21
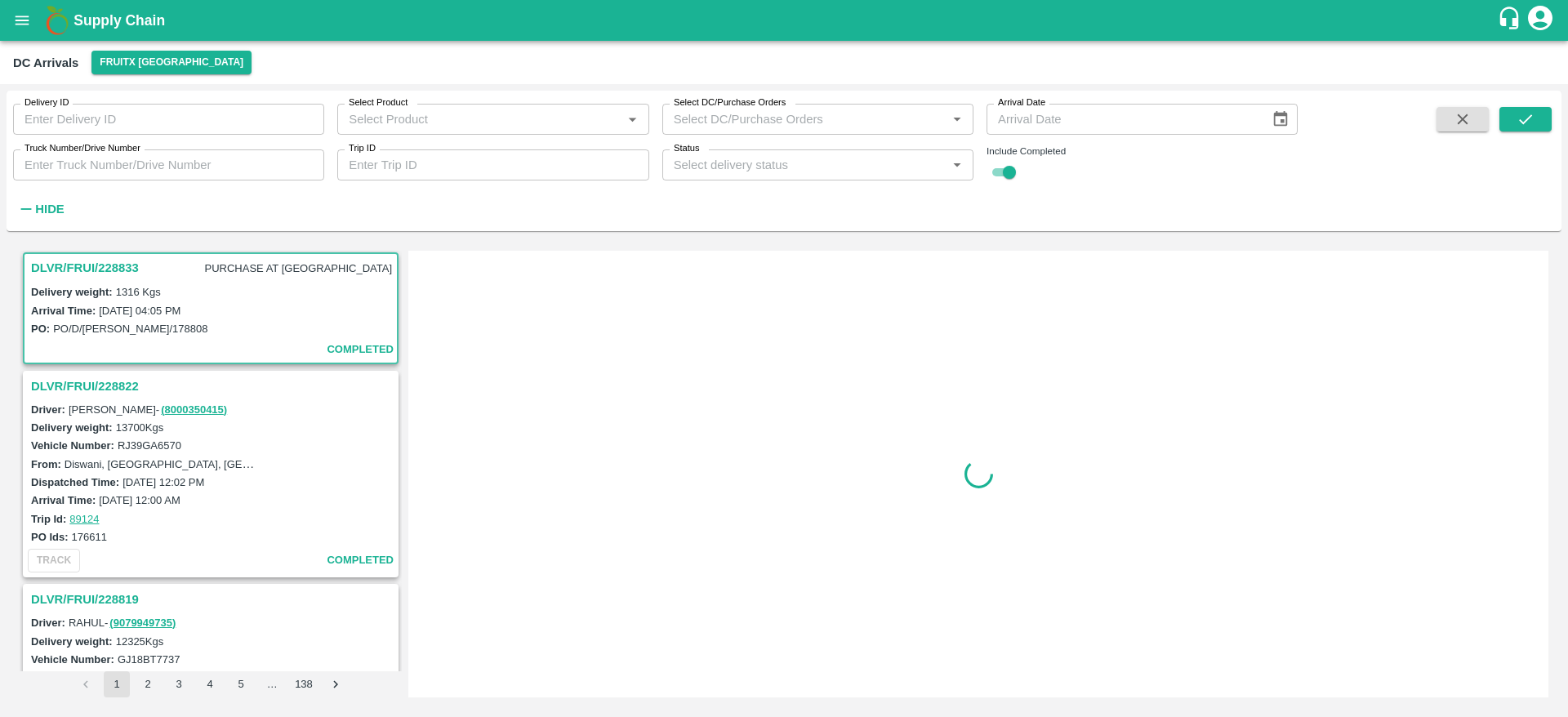
scroll to position [2685, 0]
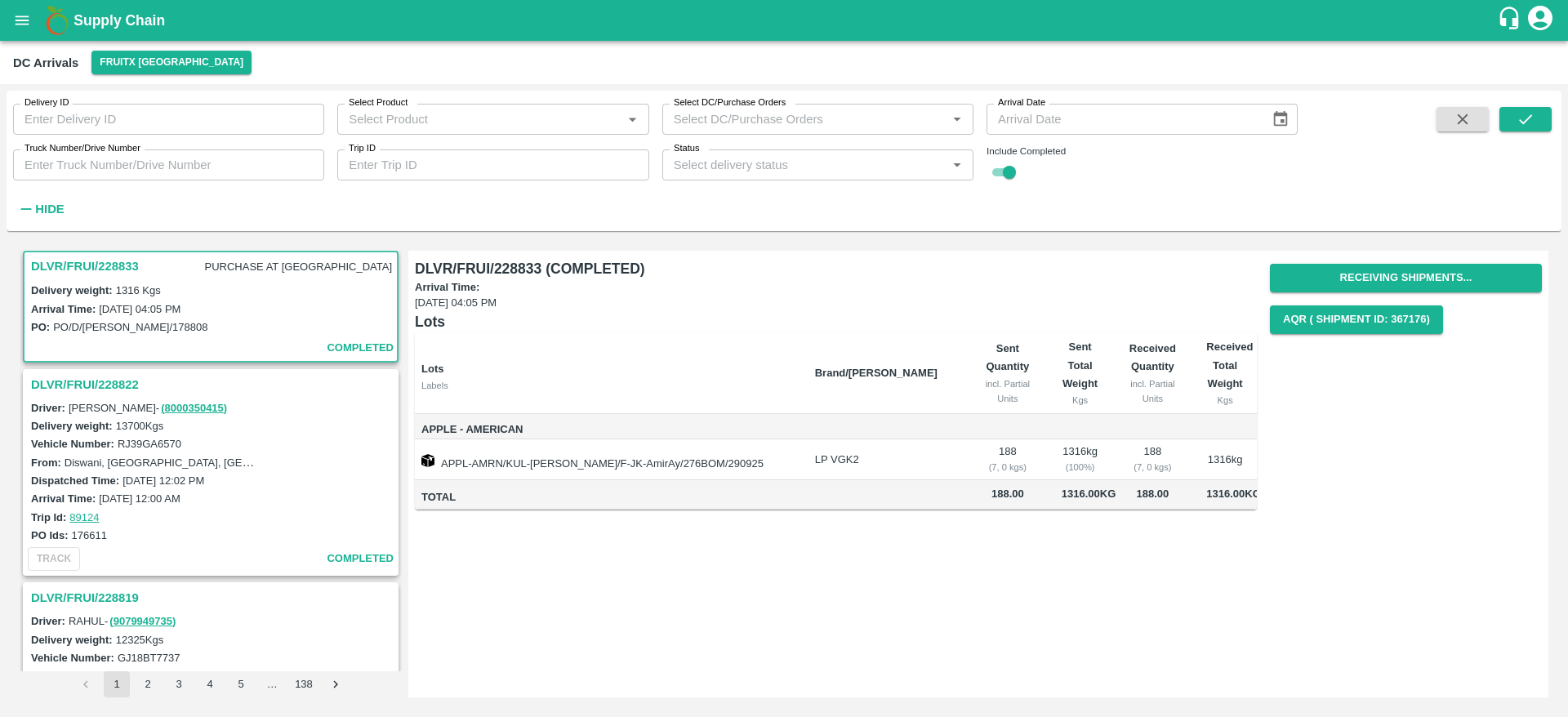
click at [103, 382] on h3 "DLVR/FRUI/228822" at bounding box center [213, 384] width 365 height 21
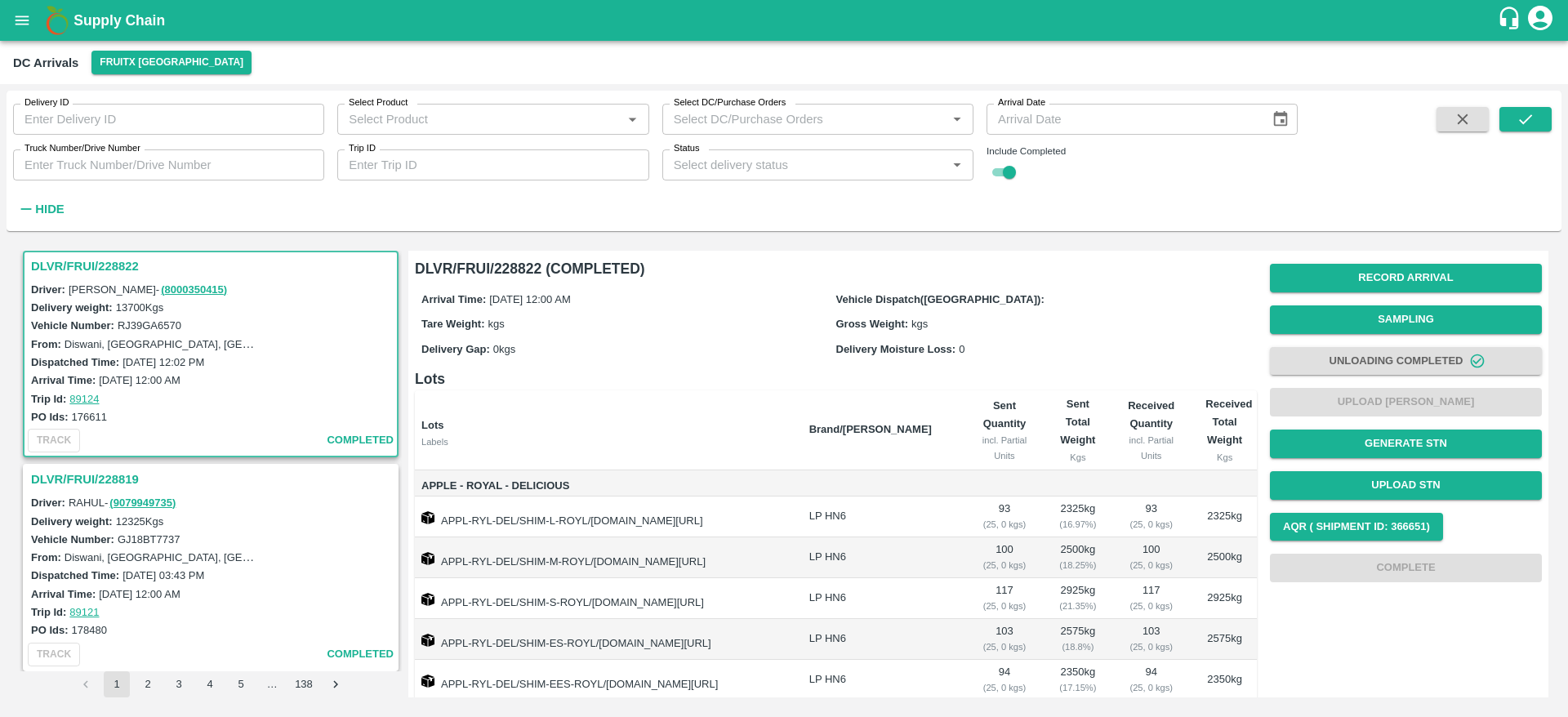
scroll to position [140, 0]
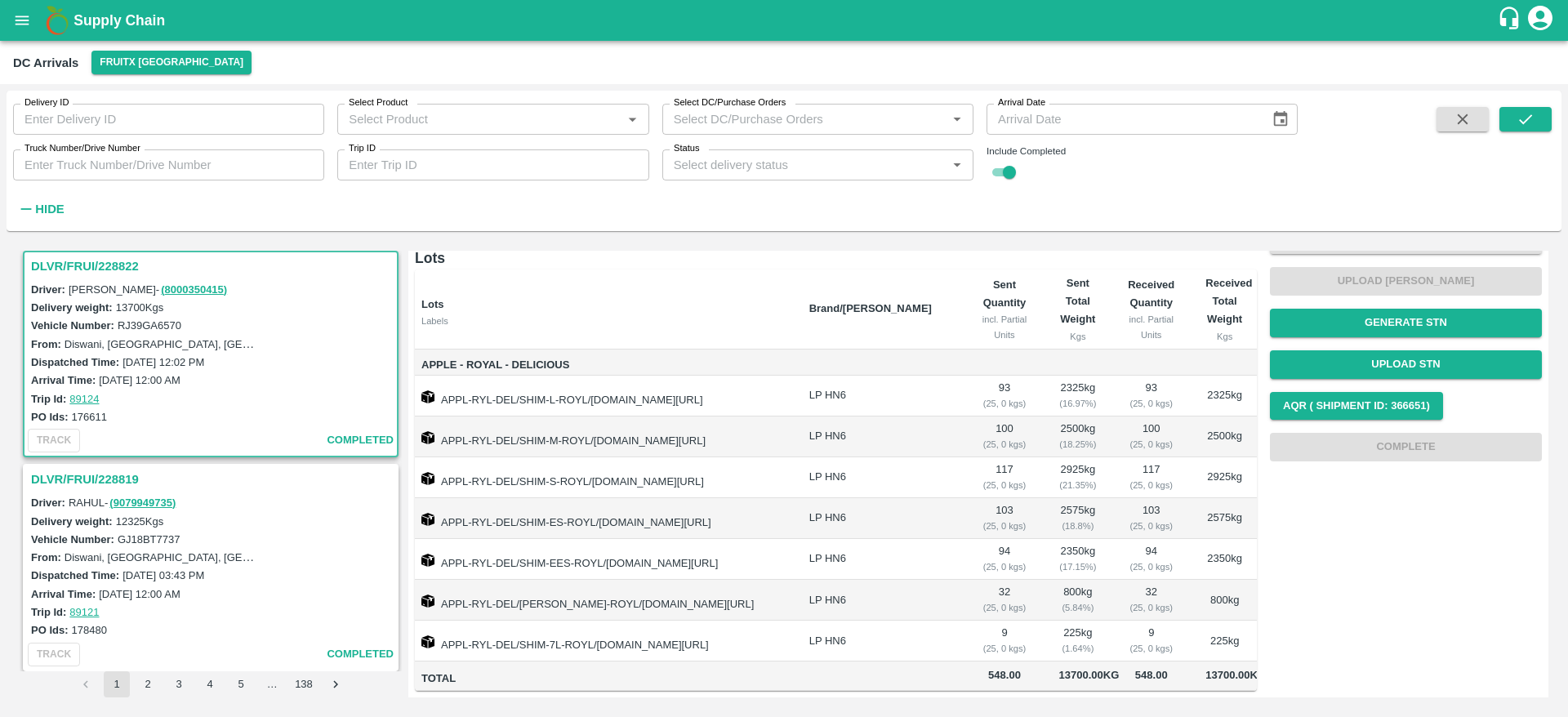
click at [105, 475] on h3 "DLVR/FRUI/228819" at bounding box center [213, 479] width 365 height 21
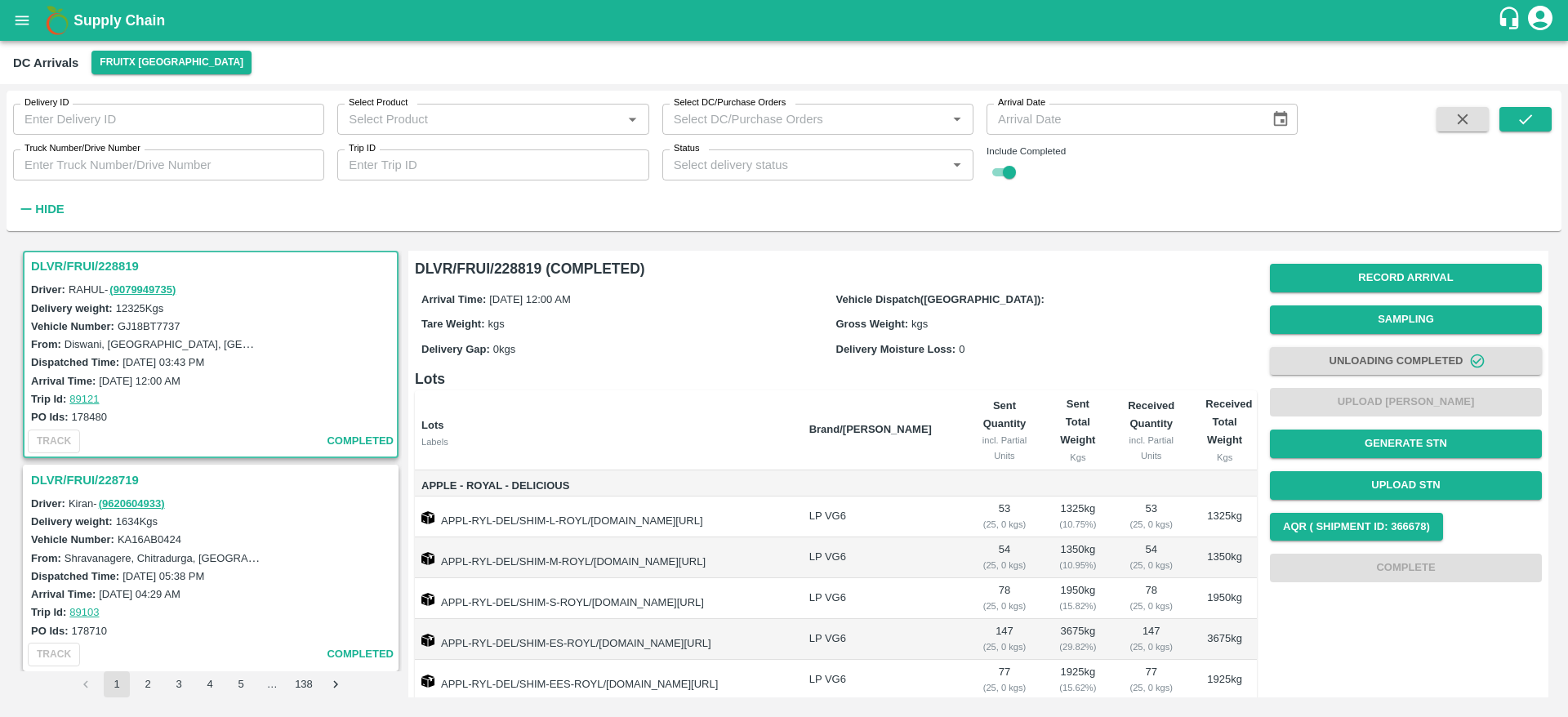
scroll to position [284, 0]
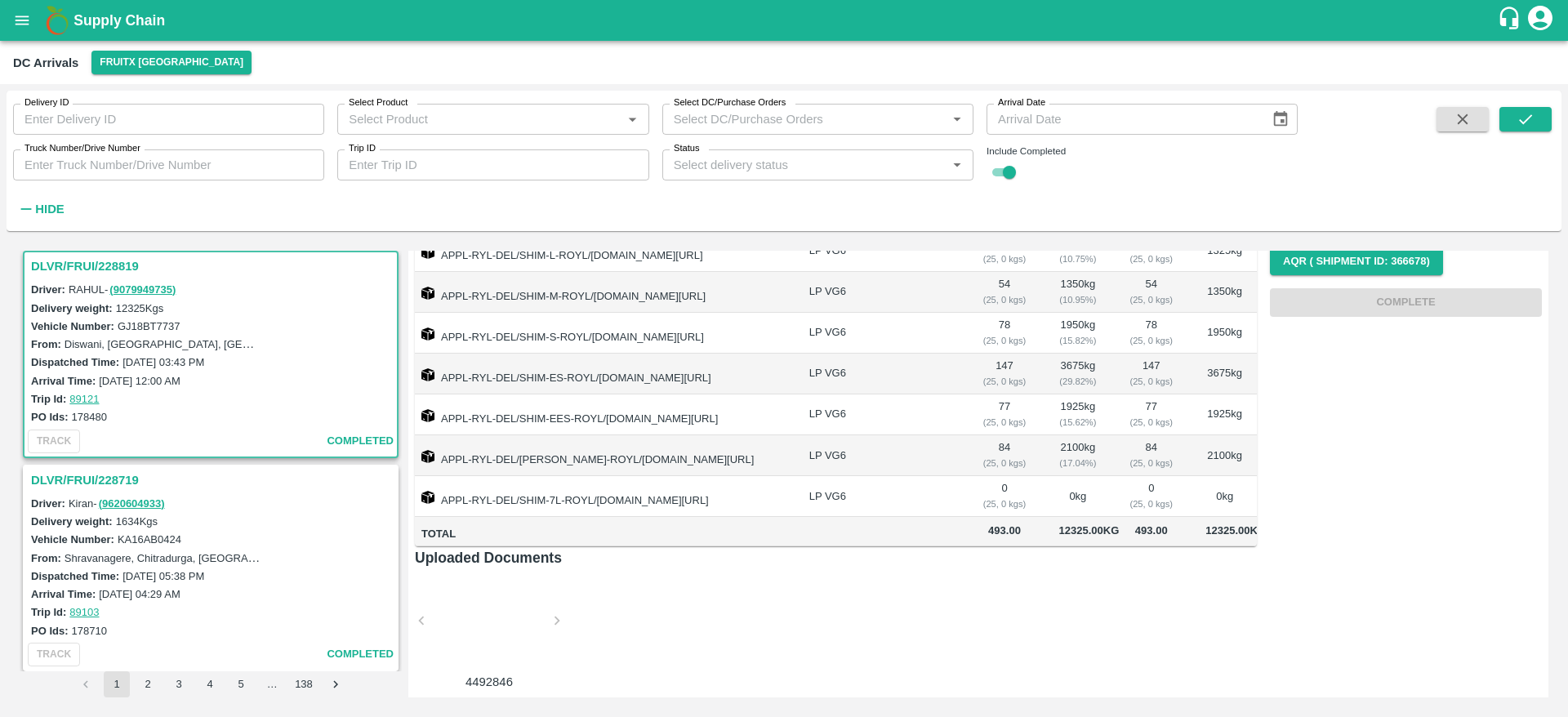
click at [140, 483] on h3 "DLVR/FRUI/228719" at bounding box center [213, 480] width 365 height 21
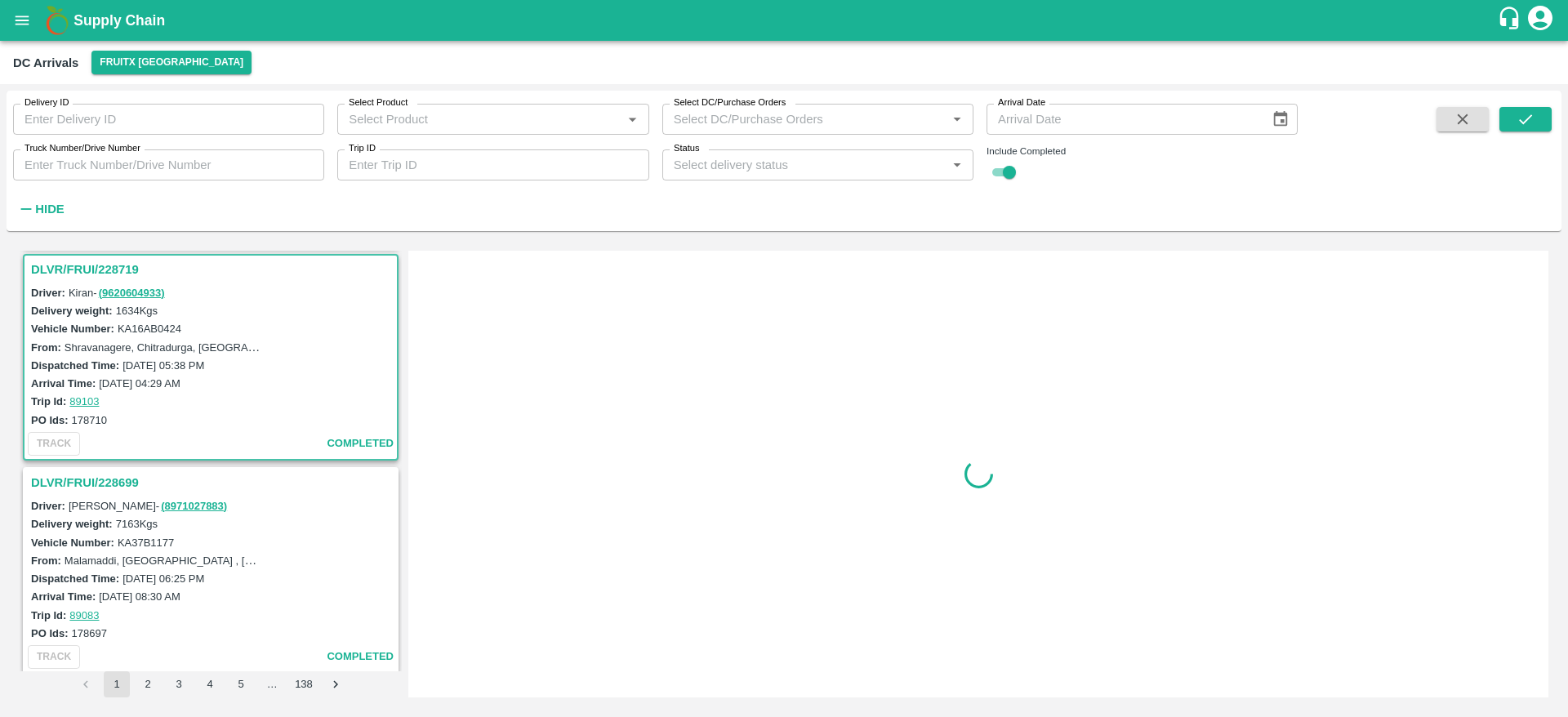
scroll to position [3231, 0]
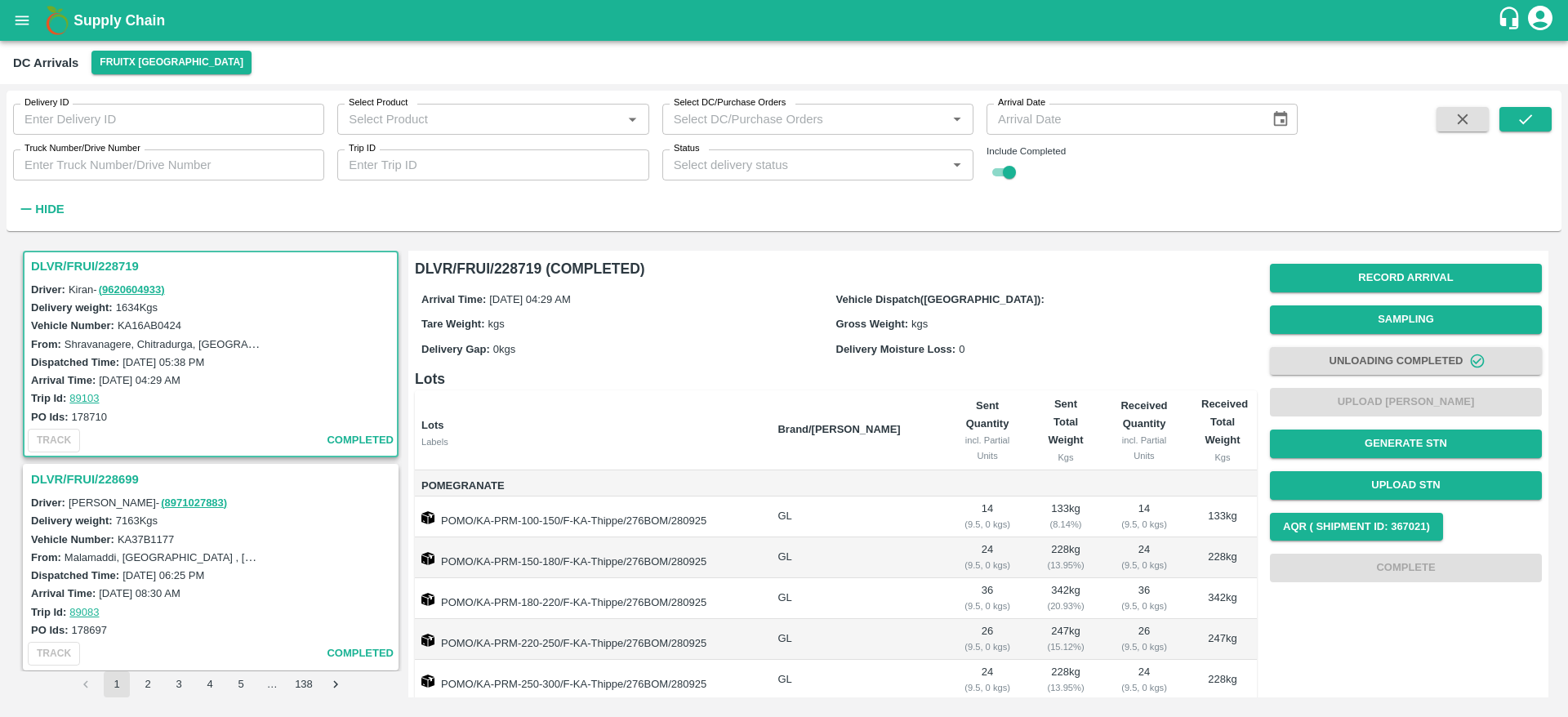
click at [429, 123] on input "Select Product" at bounding box center [479, 119] width 274 height 21
type input "a"
type input "kull"
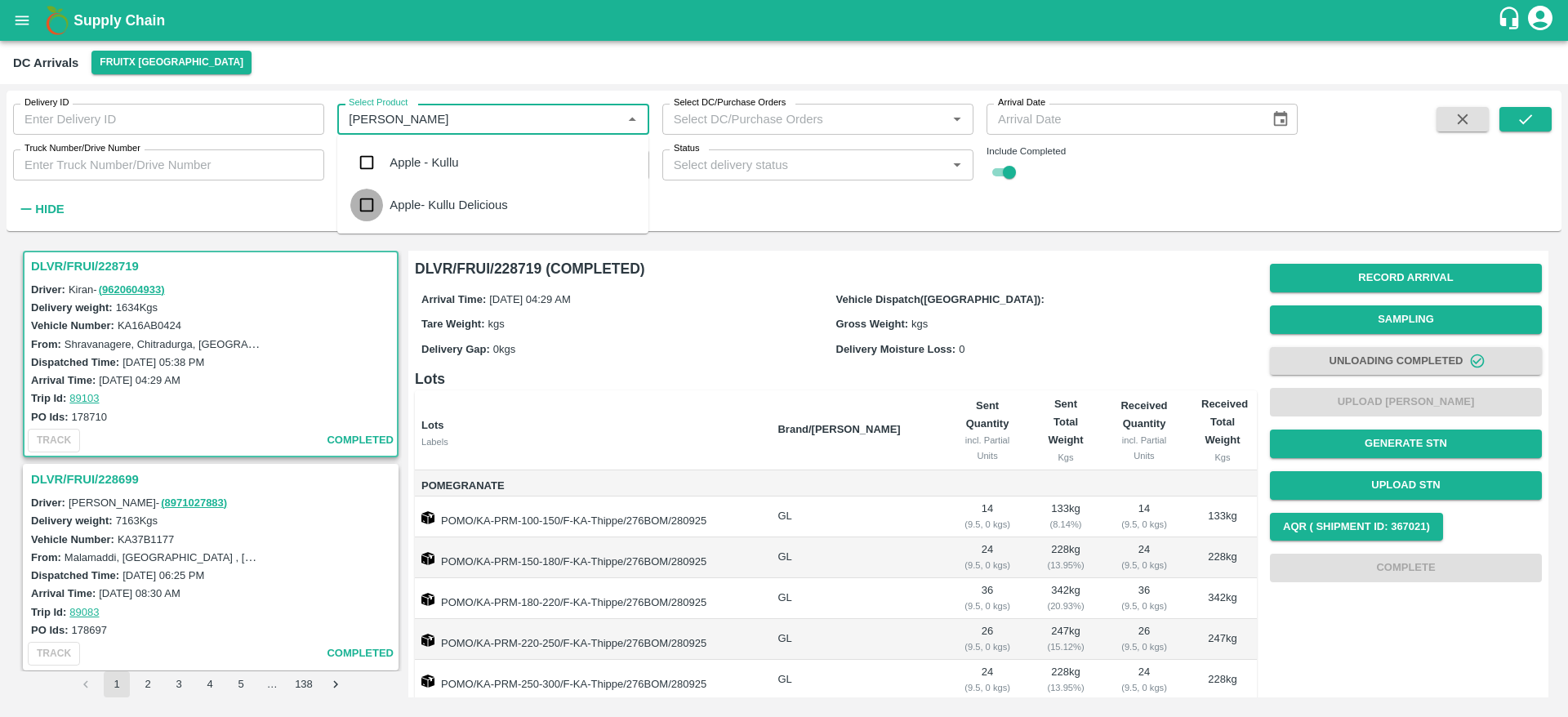
click at [373, 201] on input "checkbox" at bounding box center [366, 205] width 32 height 32
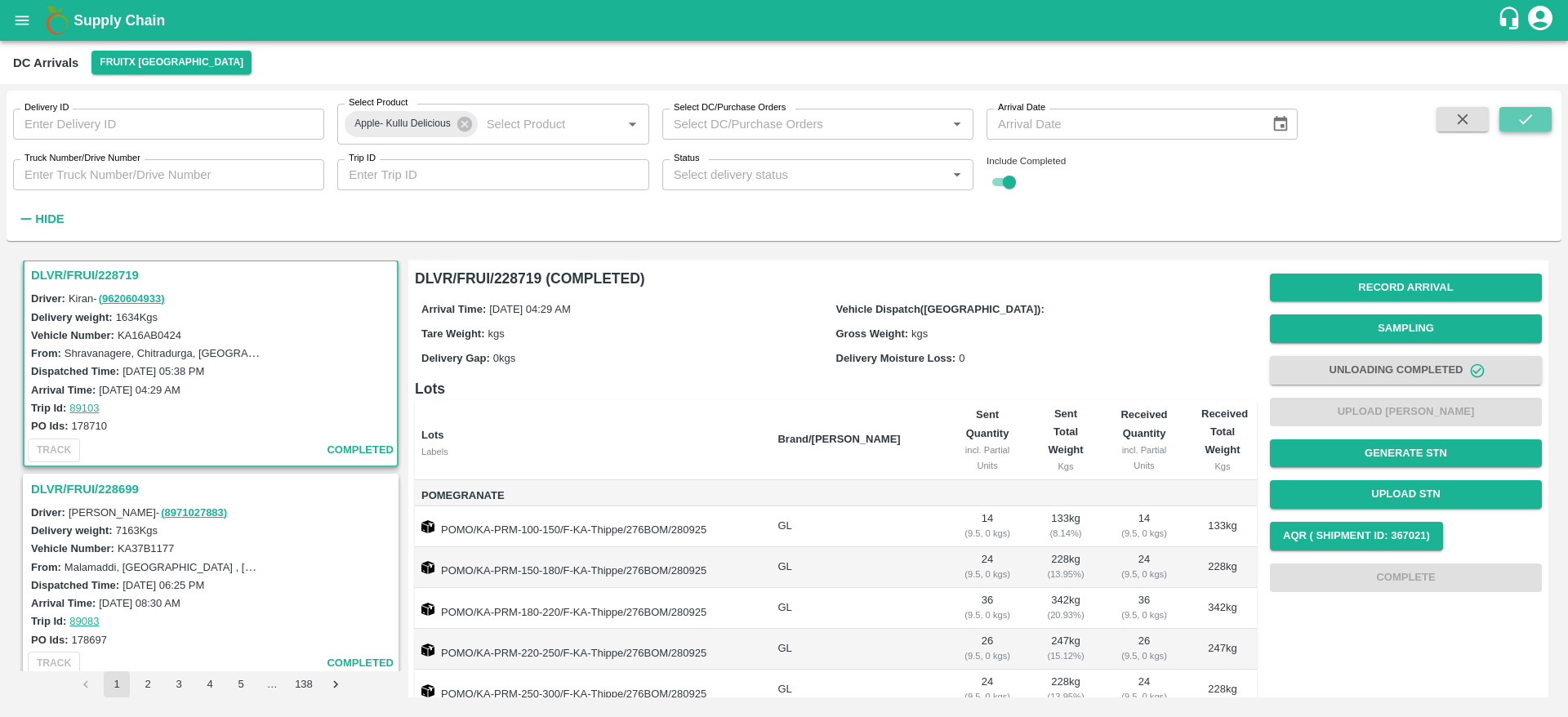
click at [1524, 116] on icon "submit" at bounding box center [1525, 119] width 18 height 18
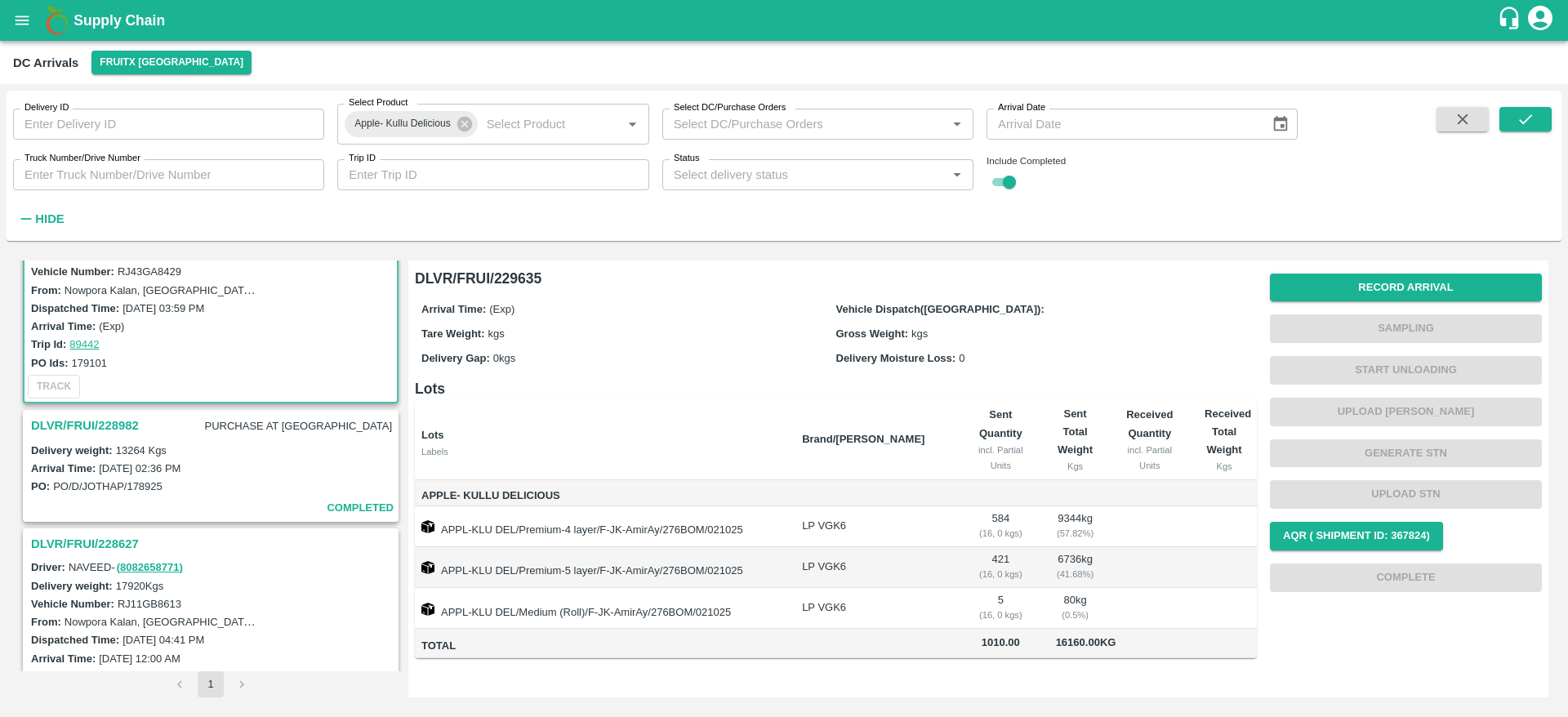
scroll to position [71, 0]
click at [121, 433] on h3 "DLVR/FRUI/228982" at bounding box center [85, 424] width 108 height 21
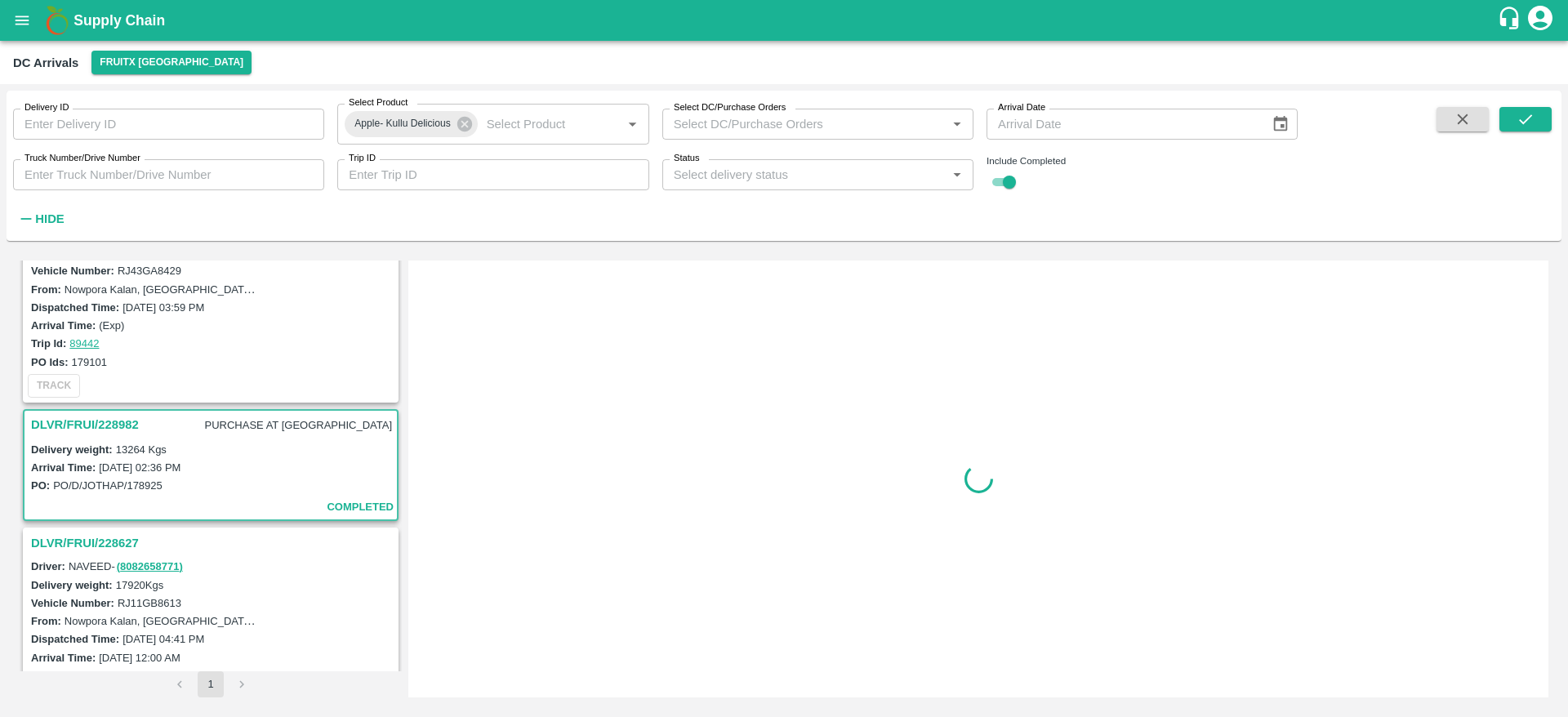
scroll to position [219, 0]
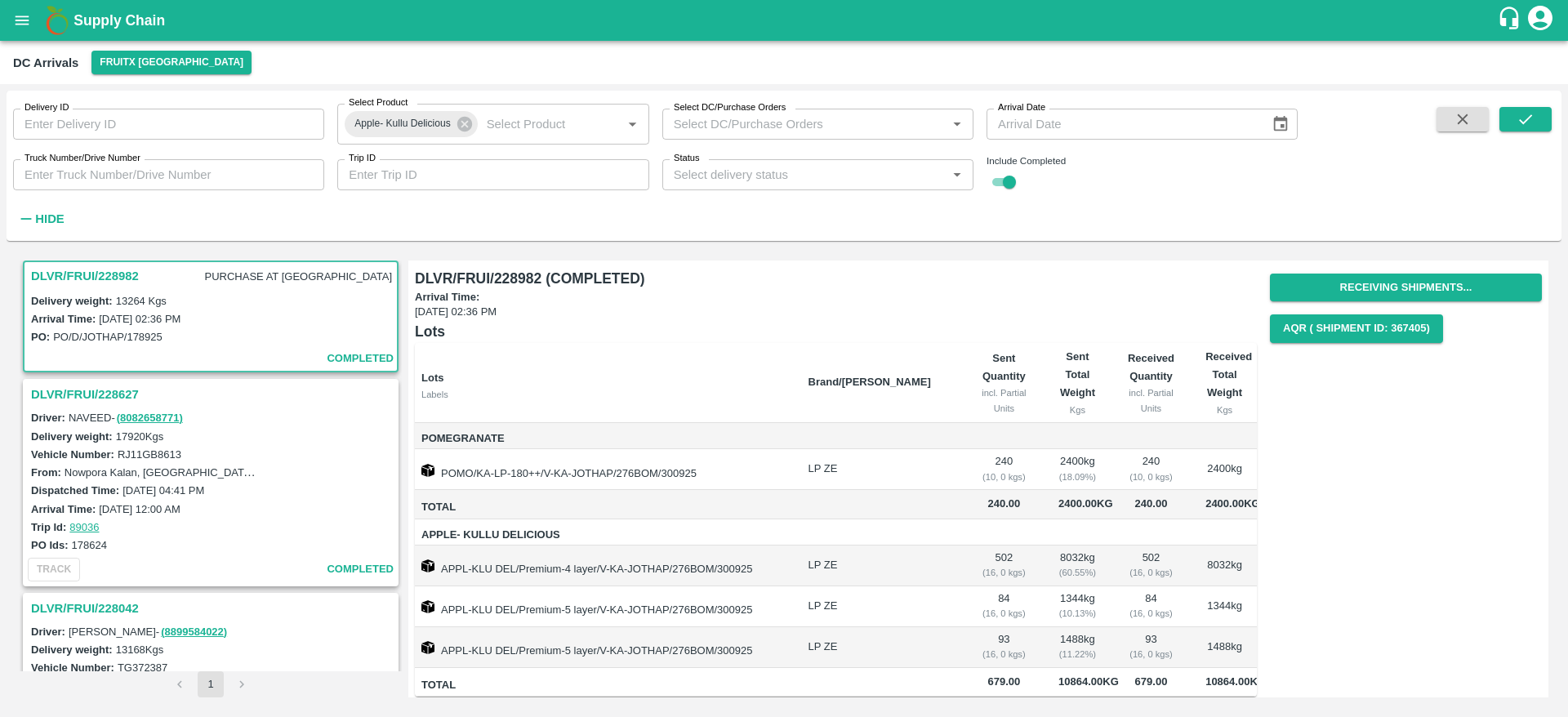
click at [124, 393] on h3 "DLVR/FRUI/228627" at bounding box center [213, 393] width 365 height 21
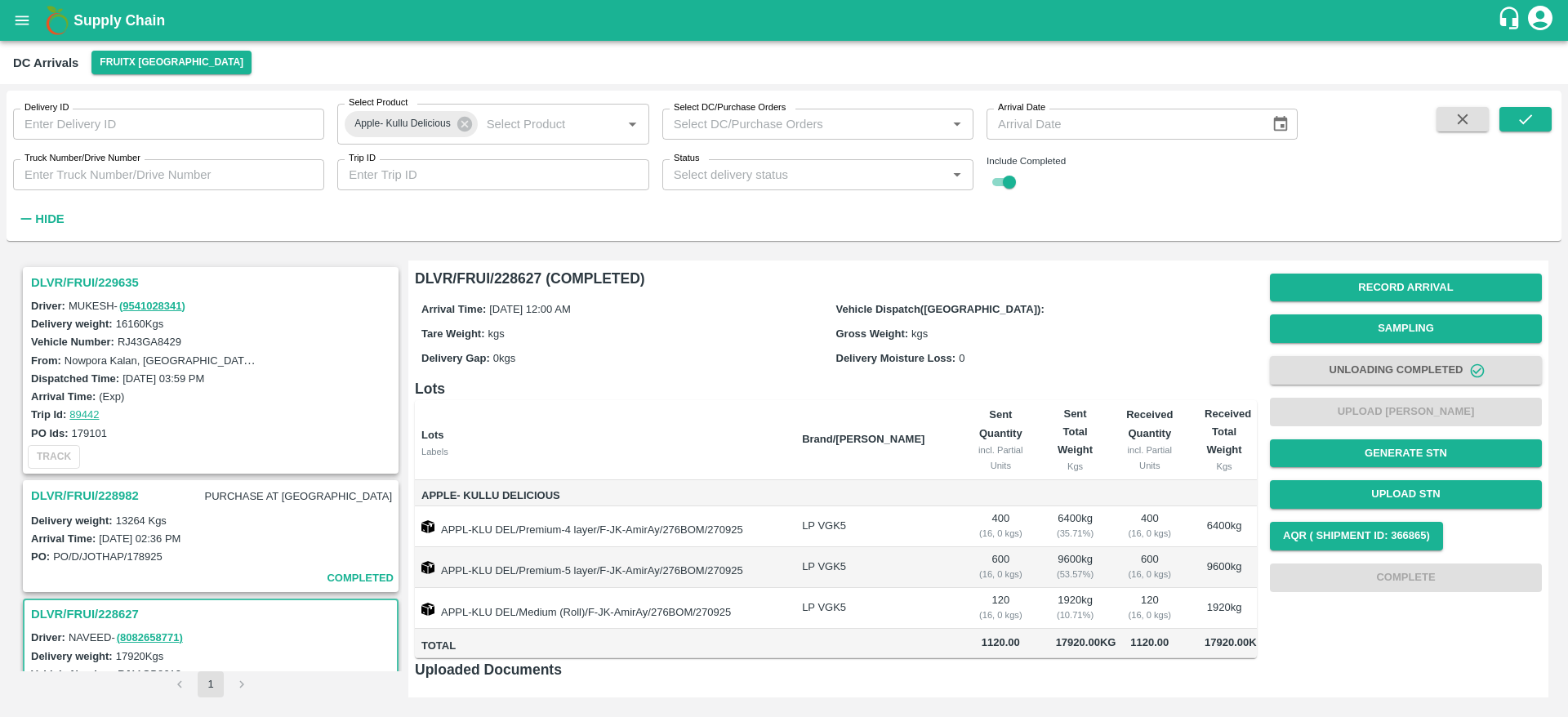
click at [87, 274] on h3 "DLVR/FRUI/229635" at bounding box center [213, 282] width 365 height 21
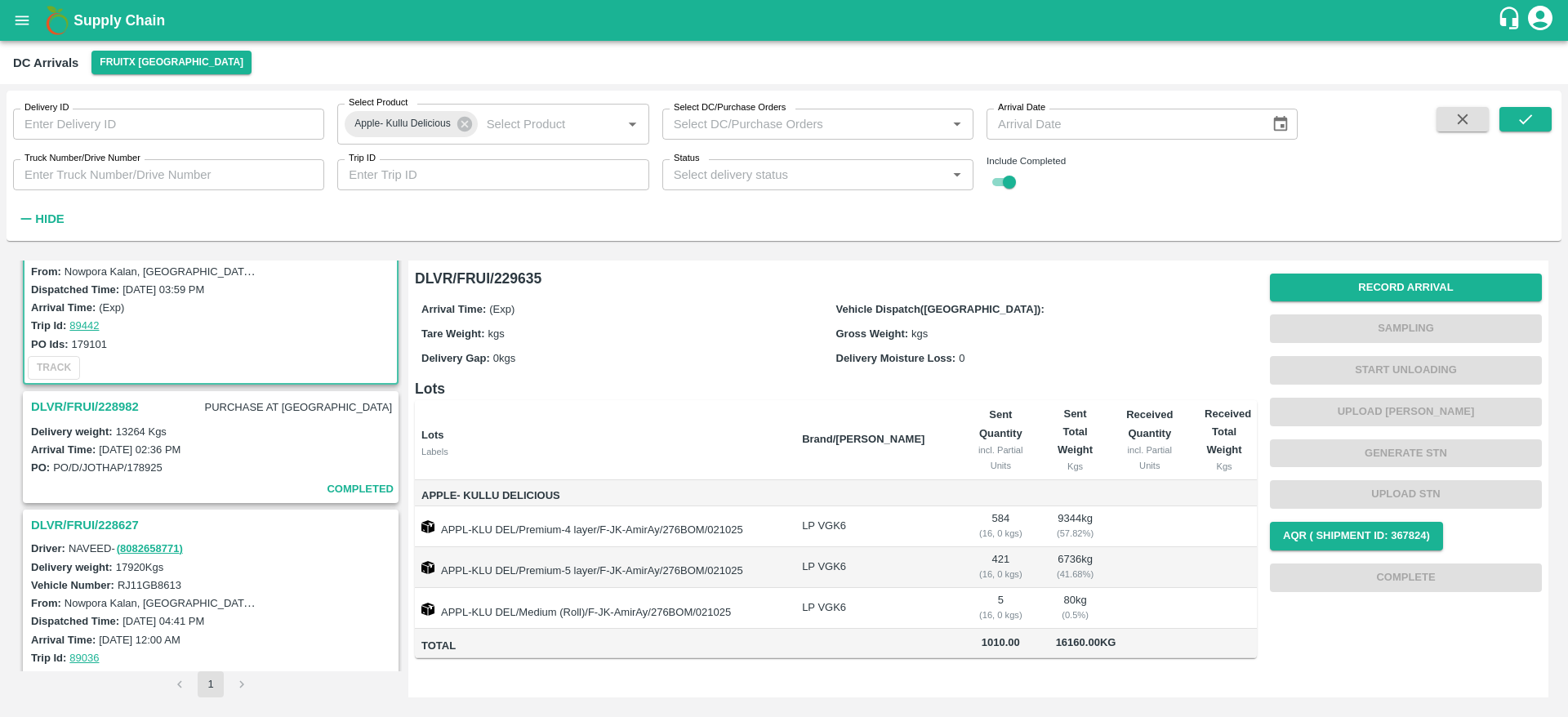
scroll to position [90, 0]
click at [102, 397] on h3 "DLVR/FRUI/228982" at bounding box center [85, 405] width 108 height 21
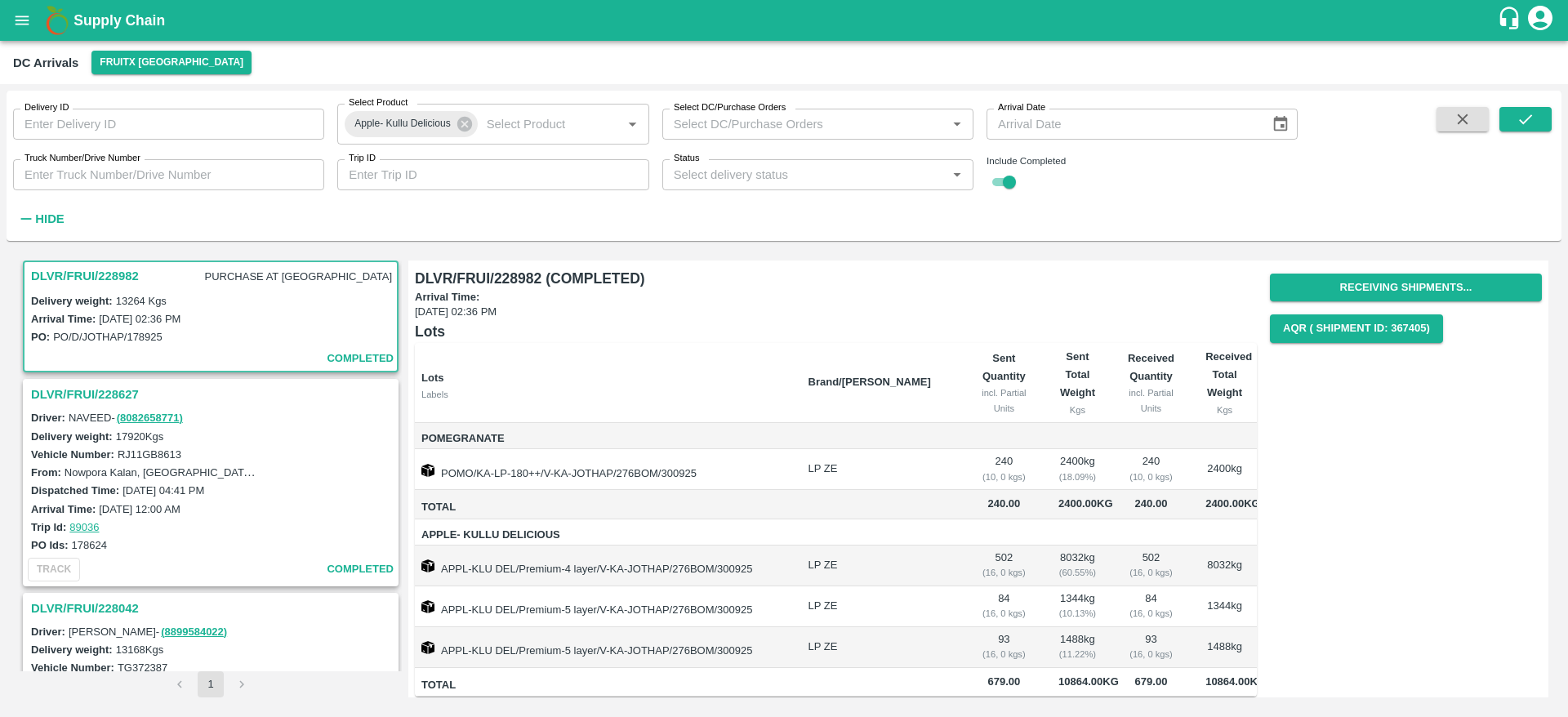
scroll to position [44, 0]
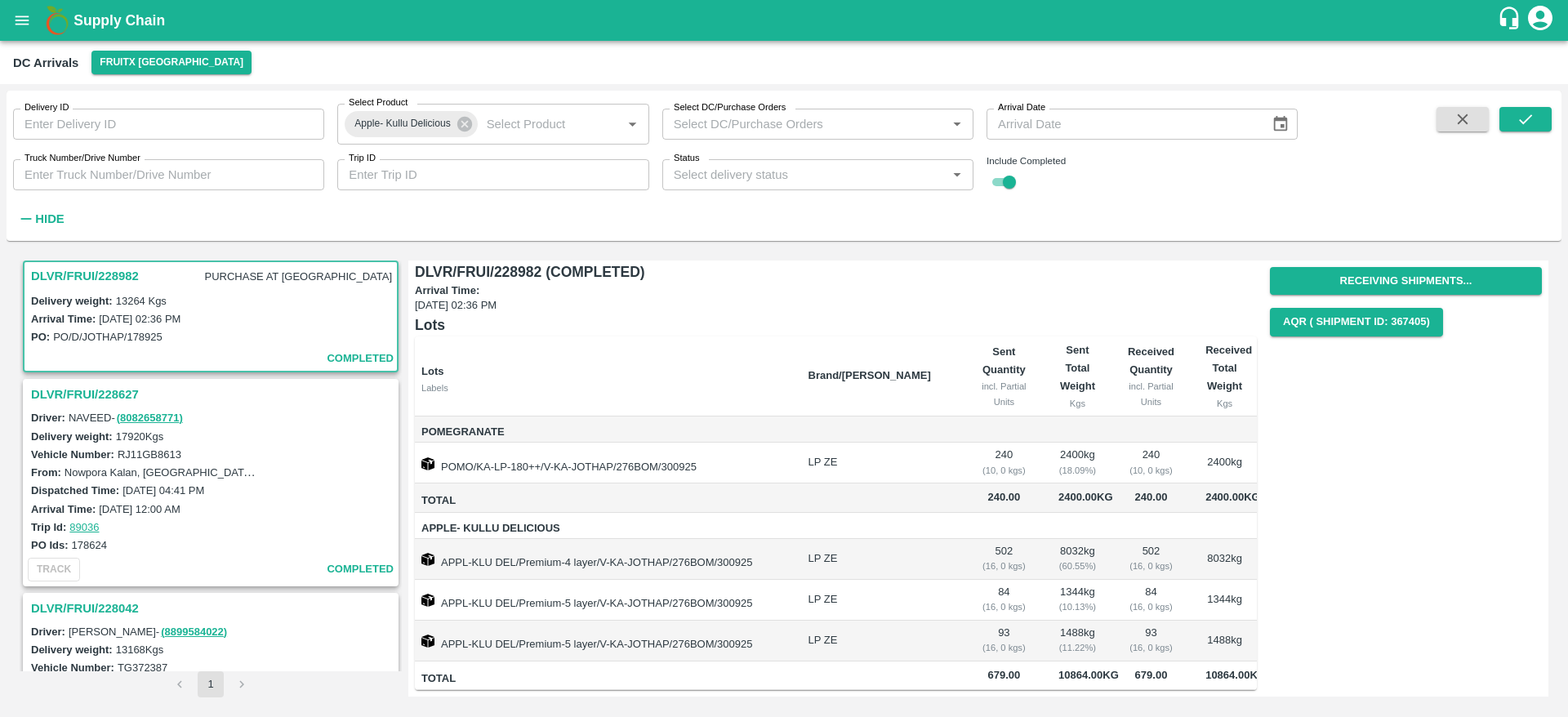
click at [90, 390] on h3 "DLVR/FRUI/228627" at bounding box center [213, 393] width 365 height 21
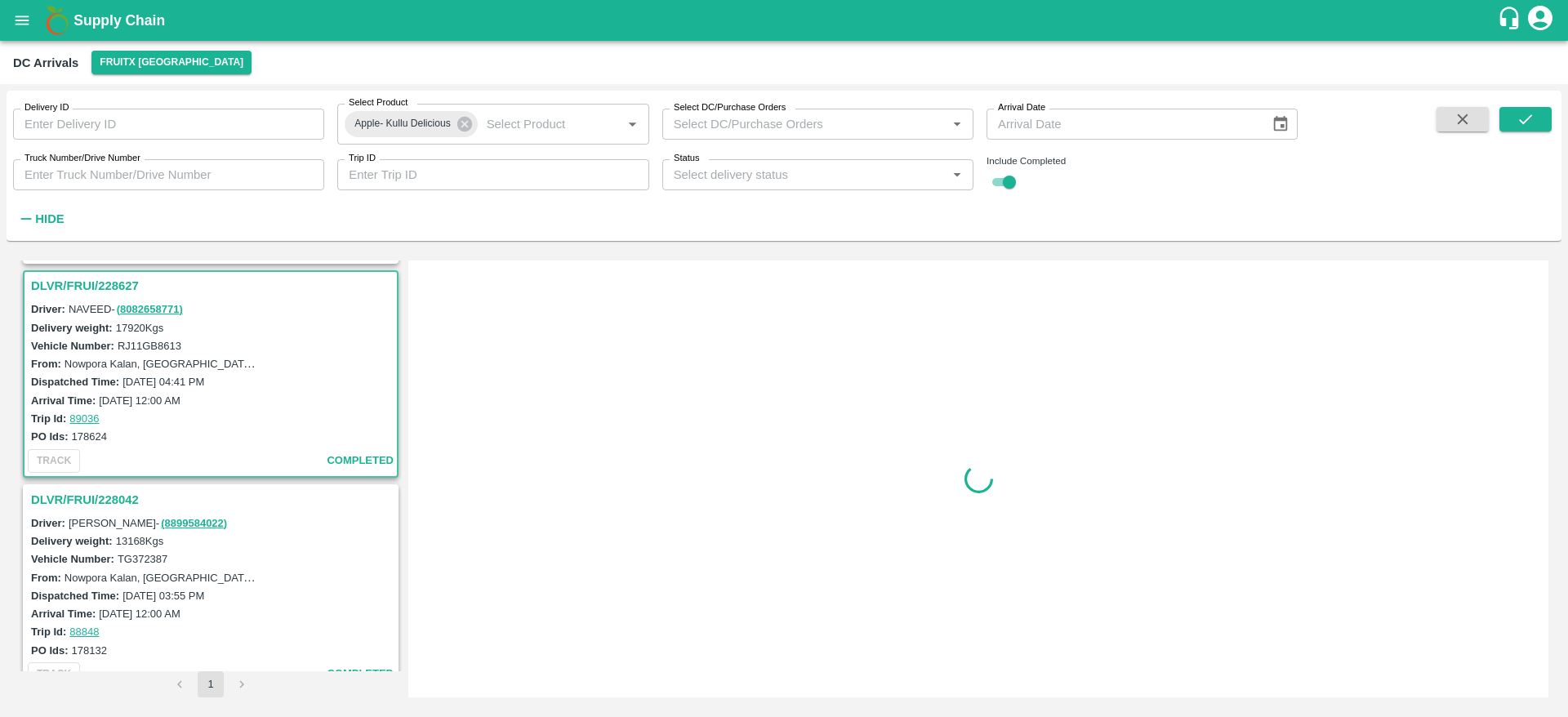
scroll to position [339, 0]
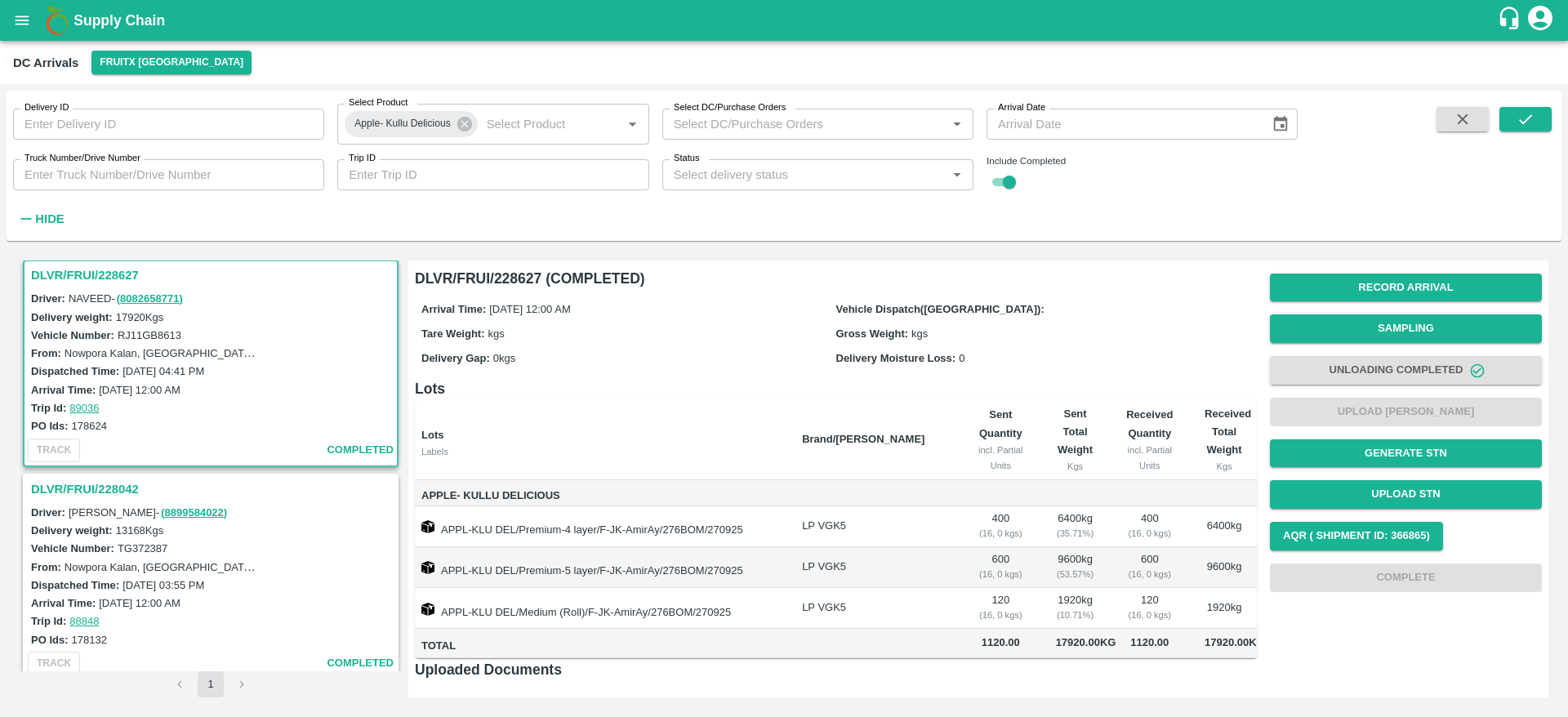
click at [123, 489] on h3 "DLVR/FRUI/228042" at bounding box center [213, 488] width 365 height 21
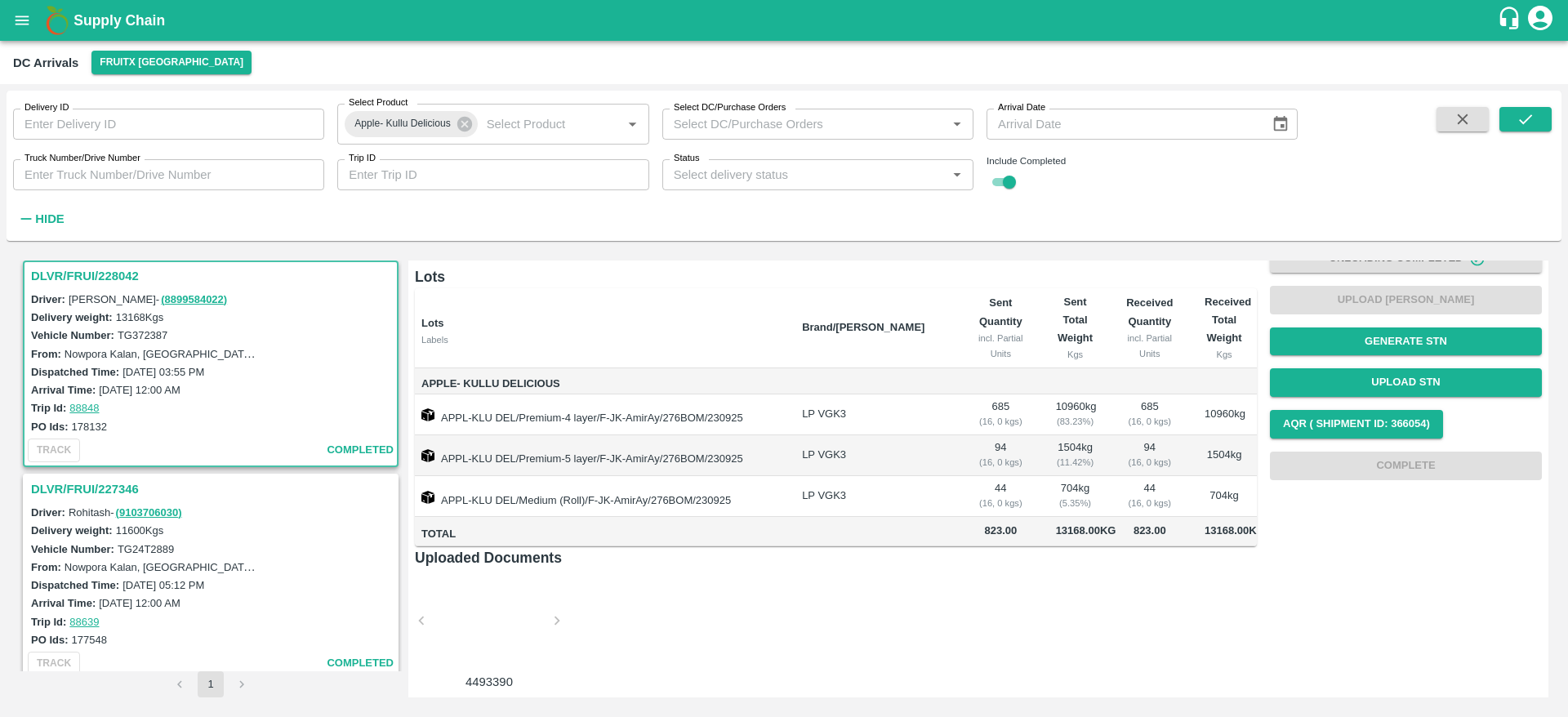
scroll to position [123, 0]
click at [95, 488] on h3 "DLVR/FRUI/227346" at bounding box center [213, 488] width 365 height 21
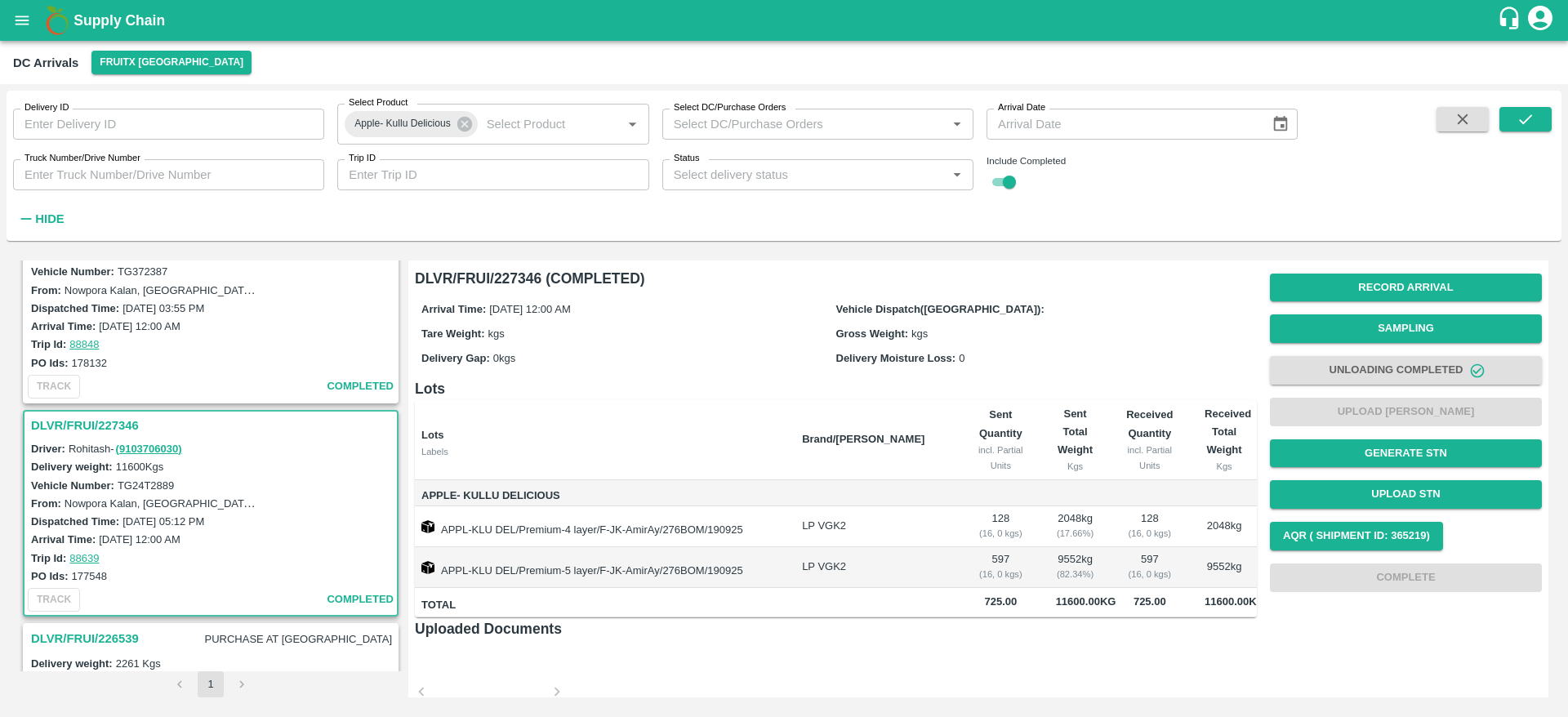
scroll to position [451, 0]
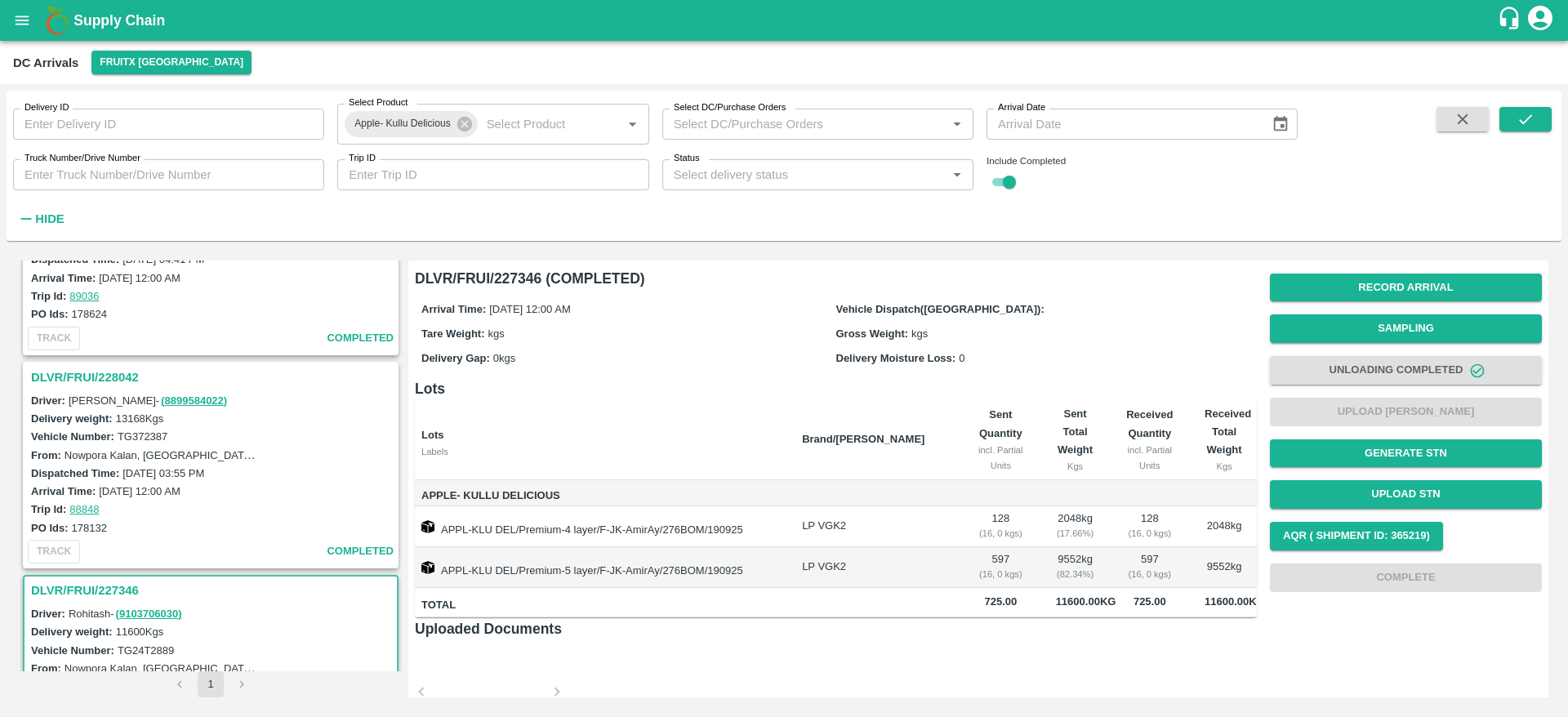
click at [143, 428] on div "Vehicle Number: TG372387" at bounding box center [213, 435] width 365 height 18
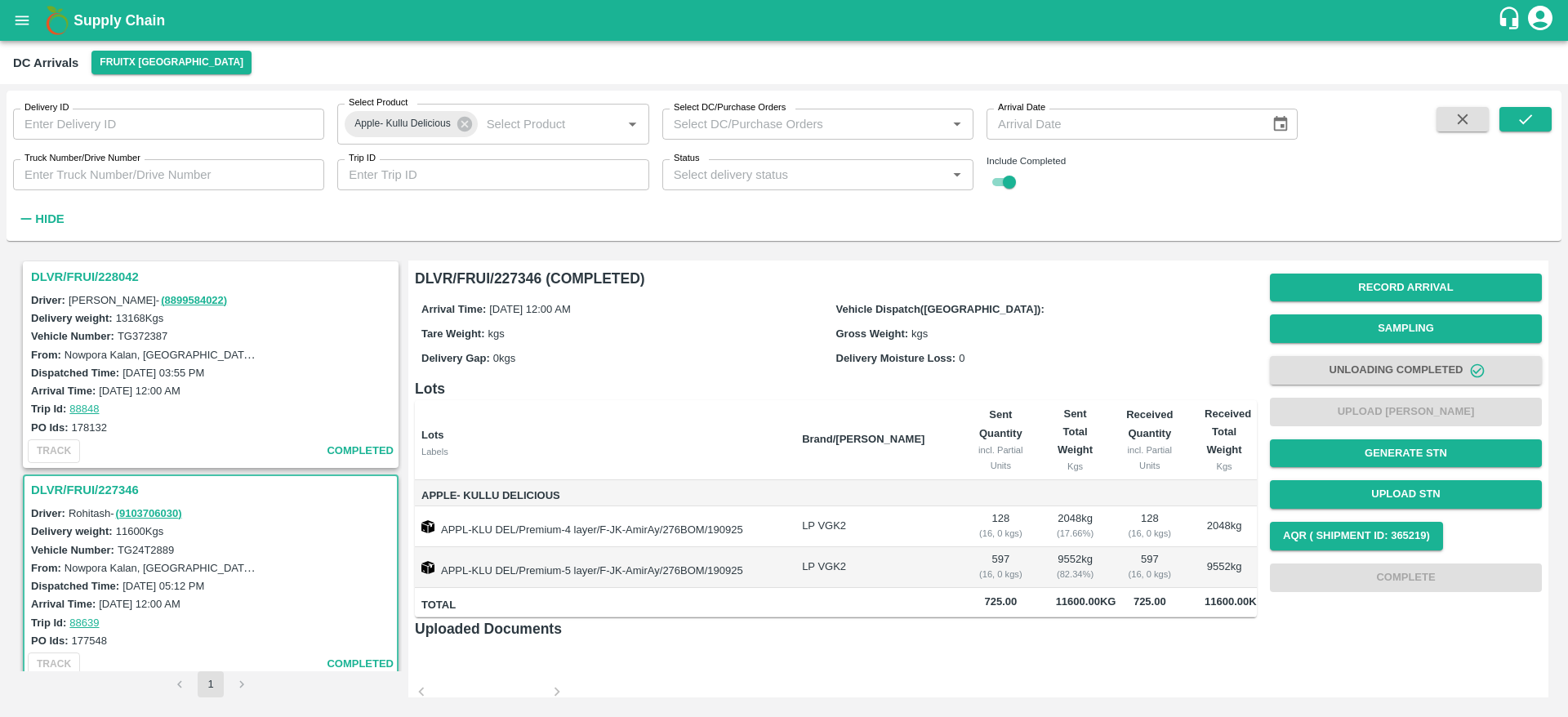
scroll to position [0, 0]
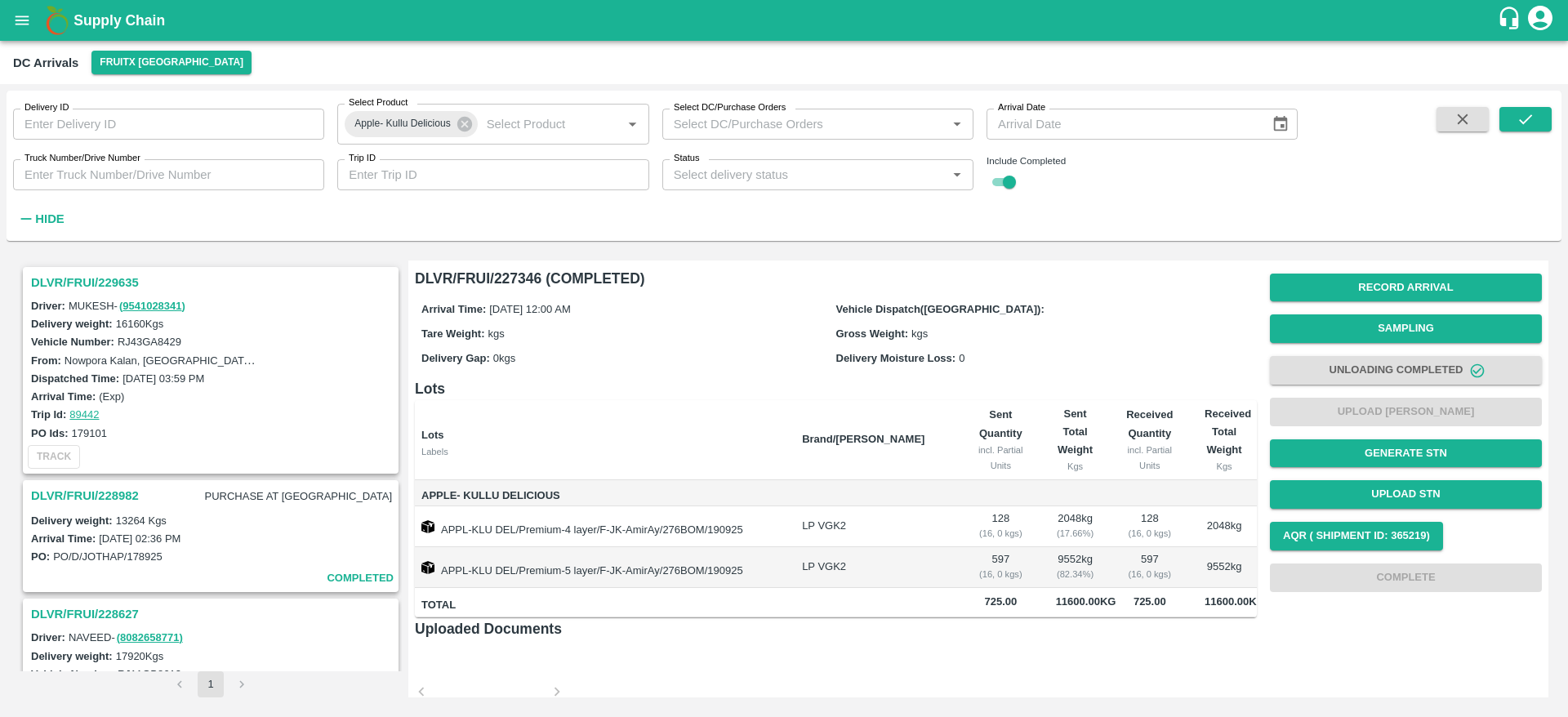
click at [123, 276] on h3 "DLVR/FRUI/229635" at bounding box center [213, 282] width 365 height 21
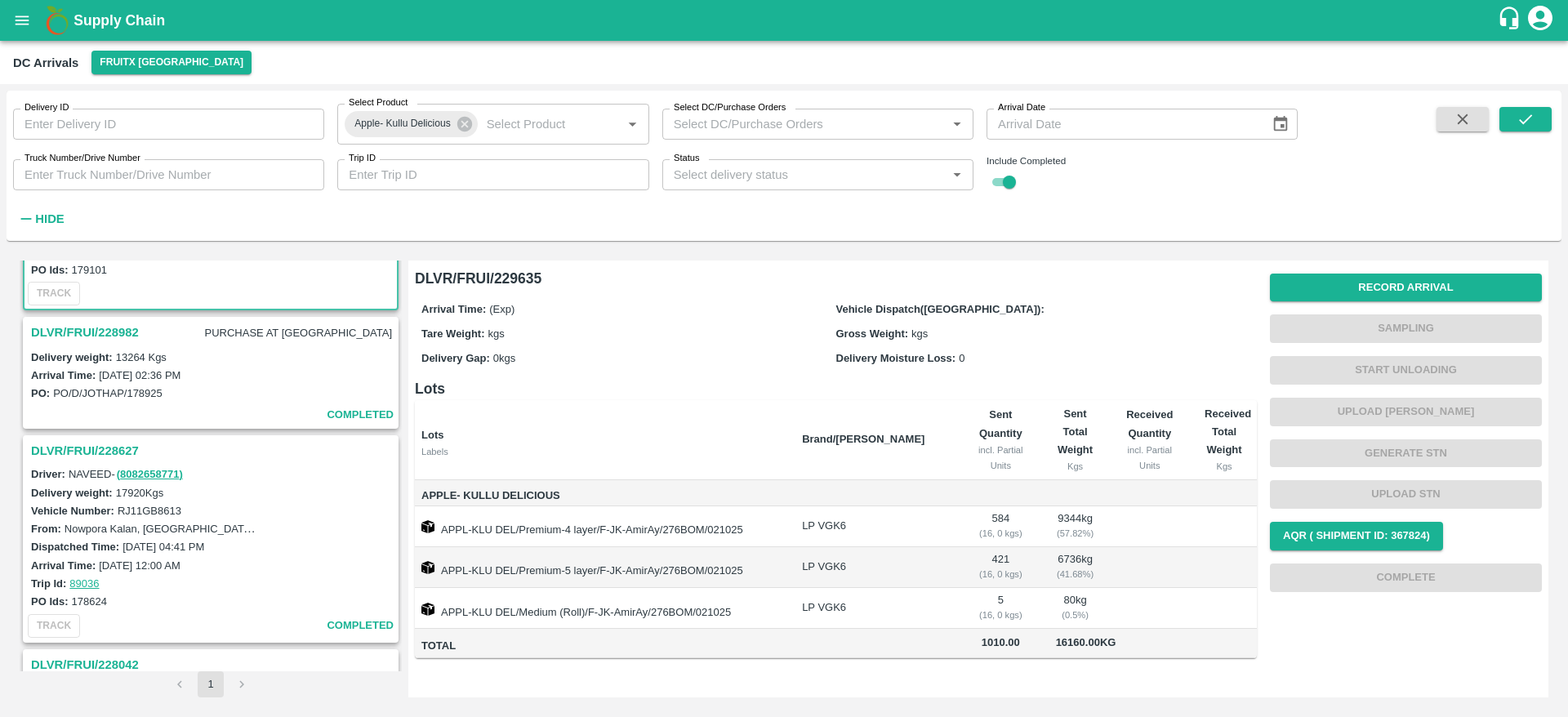
scroll to position [230, 0]
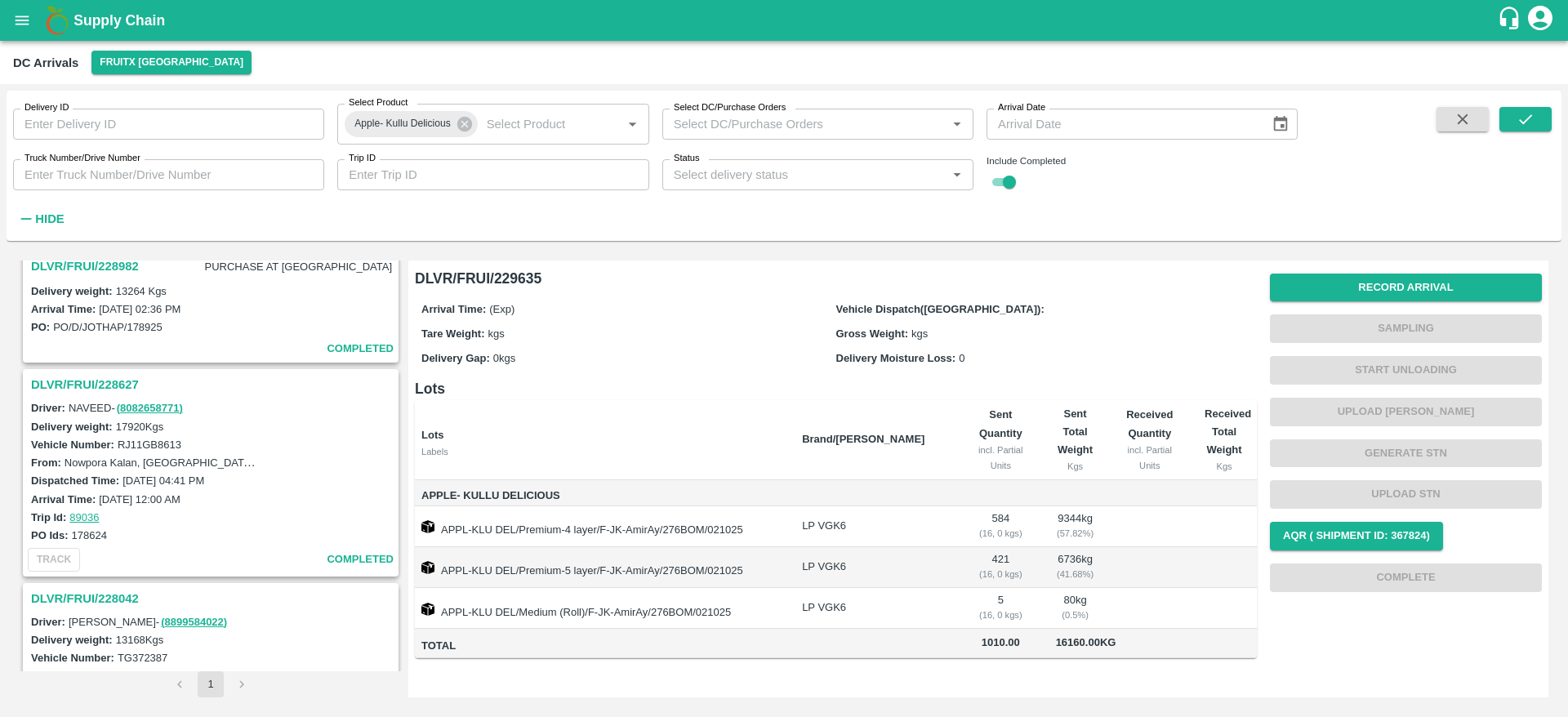
click at [83, 384] on h3 "DLVR/FRUI/228627" at bounding box center [213, 384] width 365 height 21
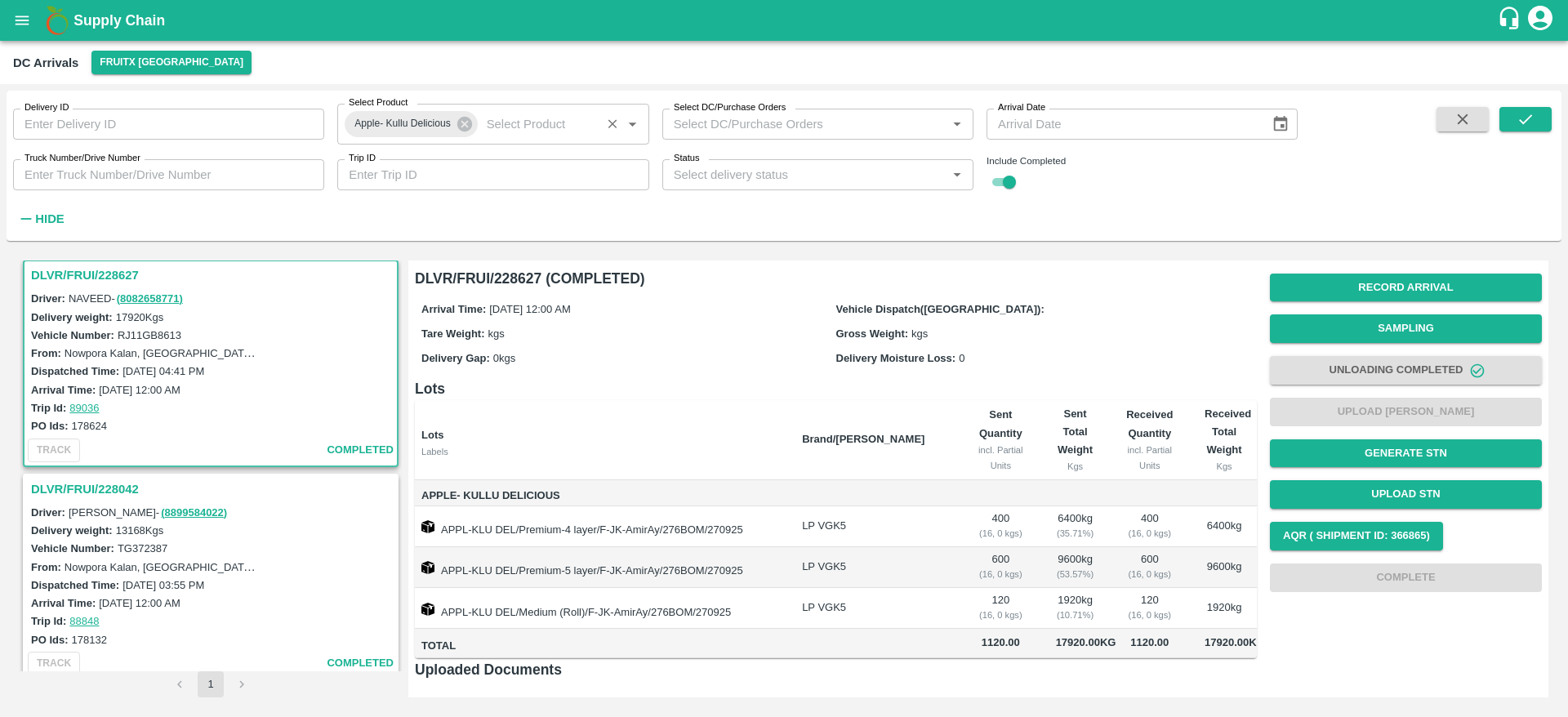
click at [465, 135] on div "Apple- Kullu Delicious" at bounding box center [411, 124] width 132 height 26
click at [461, 119] on icon at bounding box center [465, 124] width 15 height 15
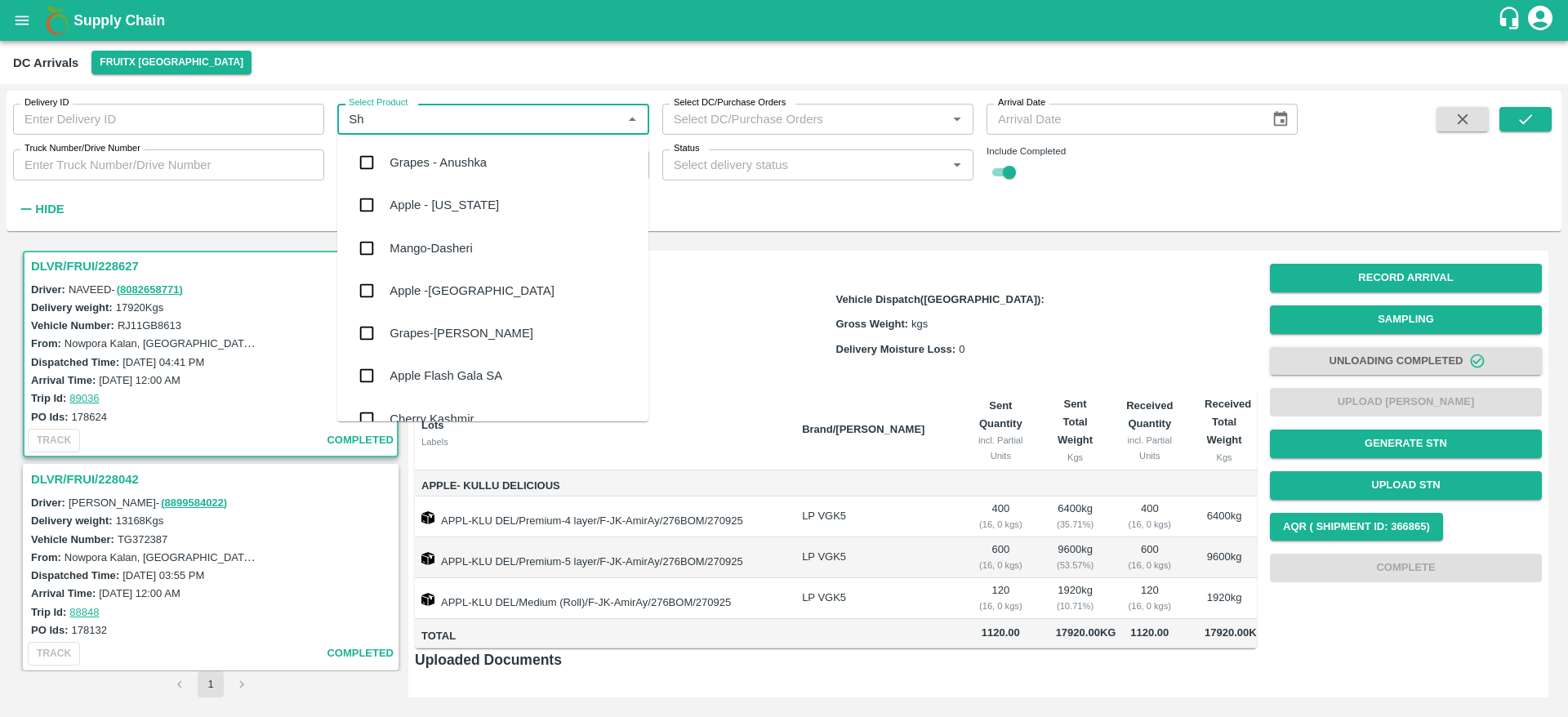
type input "S"
type input "app"
click at [372, 166] on input "checkbox" at bounding box center [366, 162] width 32 height 32
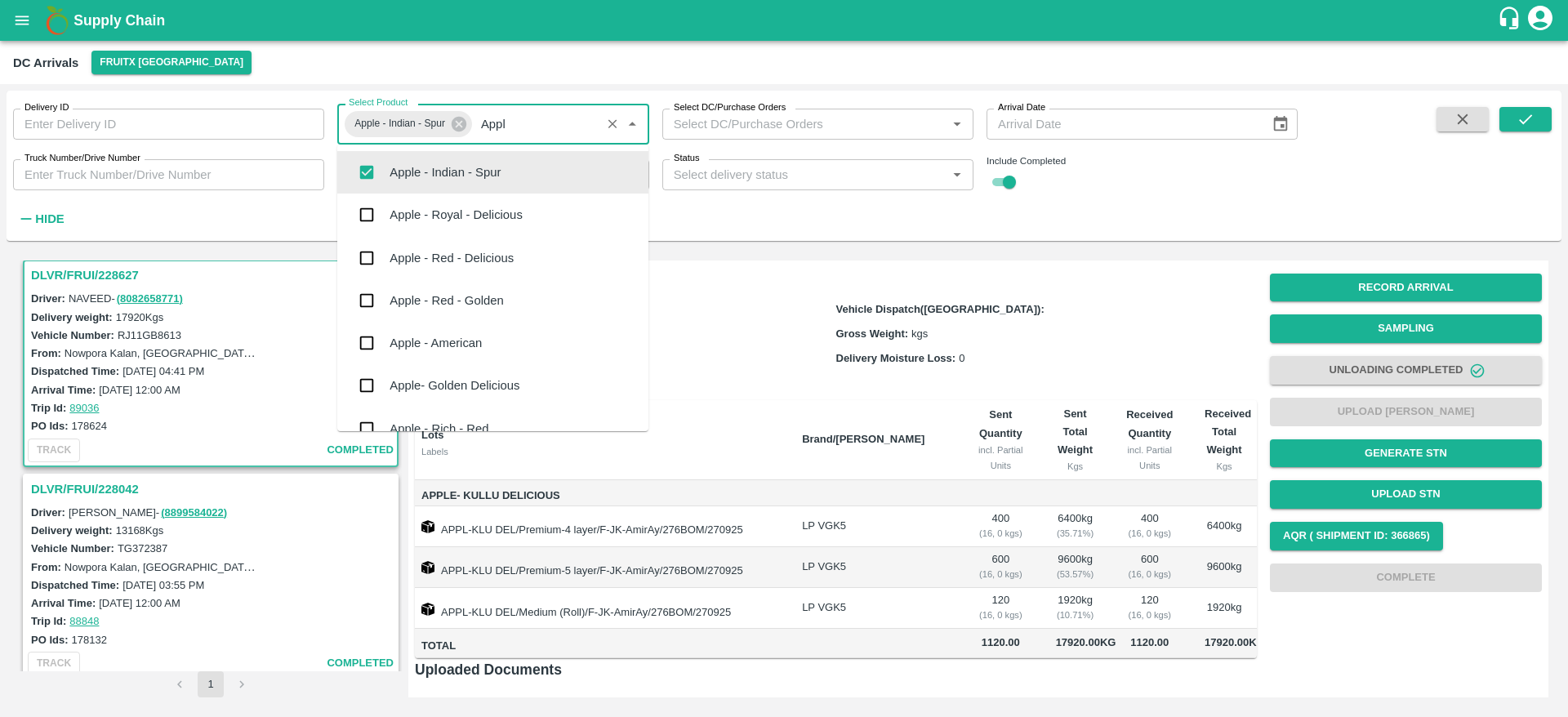
type input "Apple"
click at [376, 220] on input "checkbox" at bounding box center [366, 214] width 32 height 32
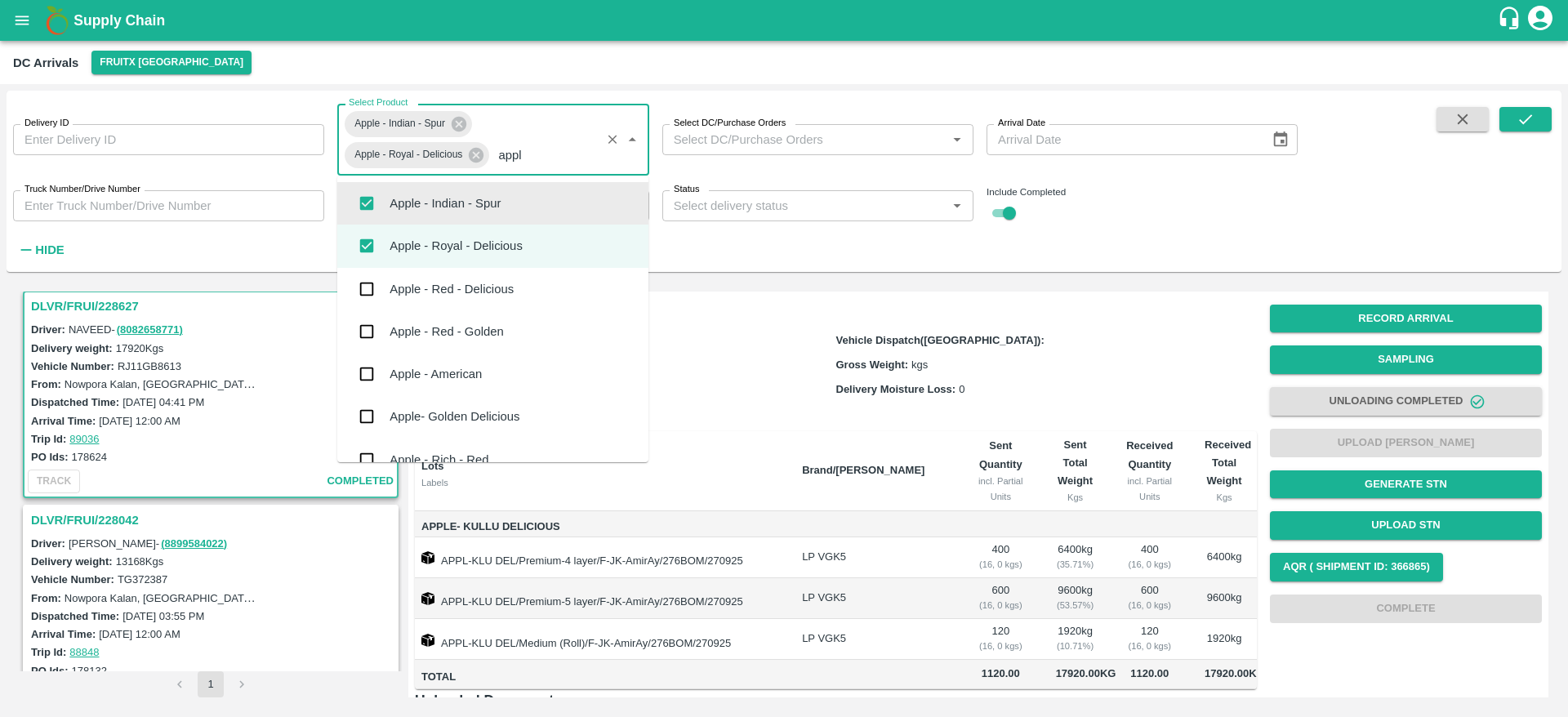
type input "apple"
click at [368, 284] on input "checkbox" at bounding box center [366, 289] width 32 height 32
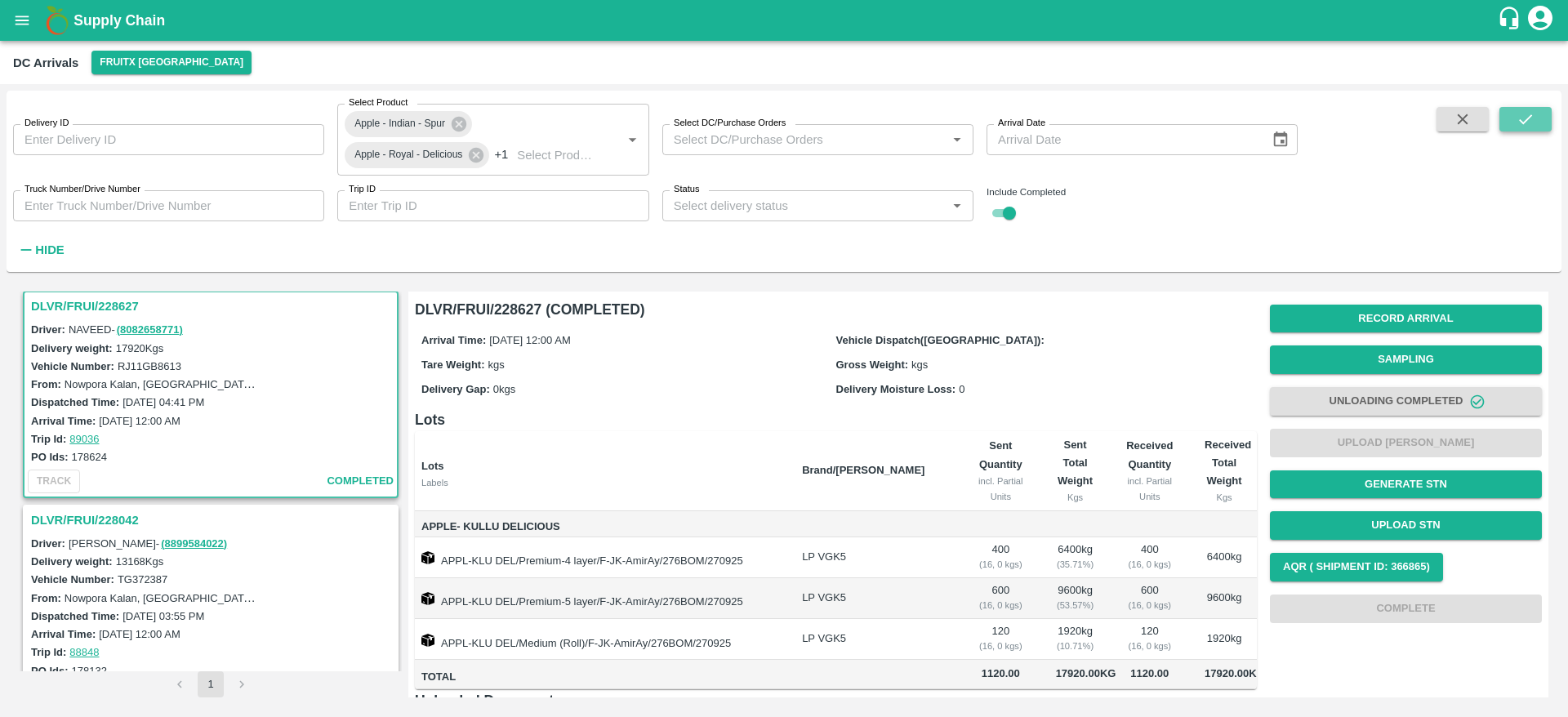
click at [1513, 109] on button "submit" at bounding box center [1525, 119] width 52 height 25
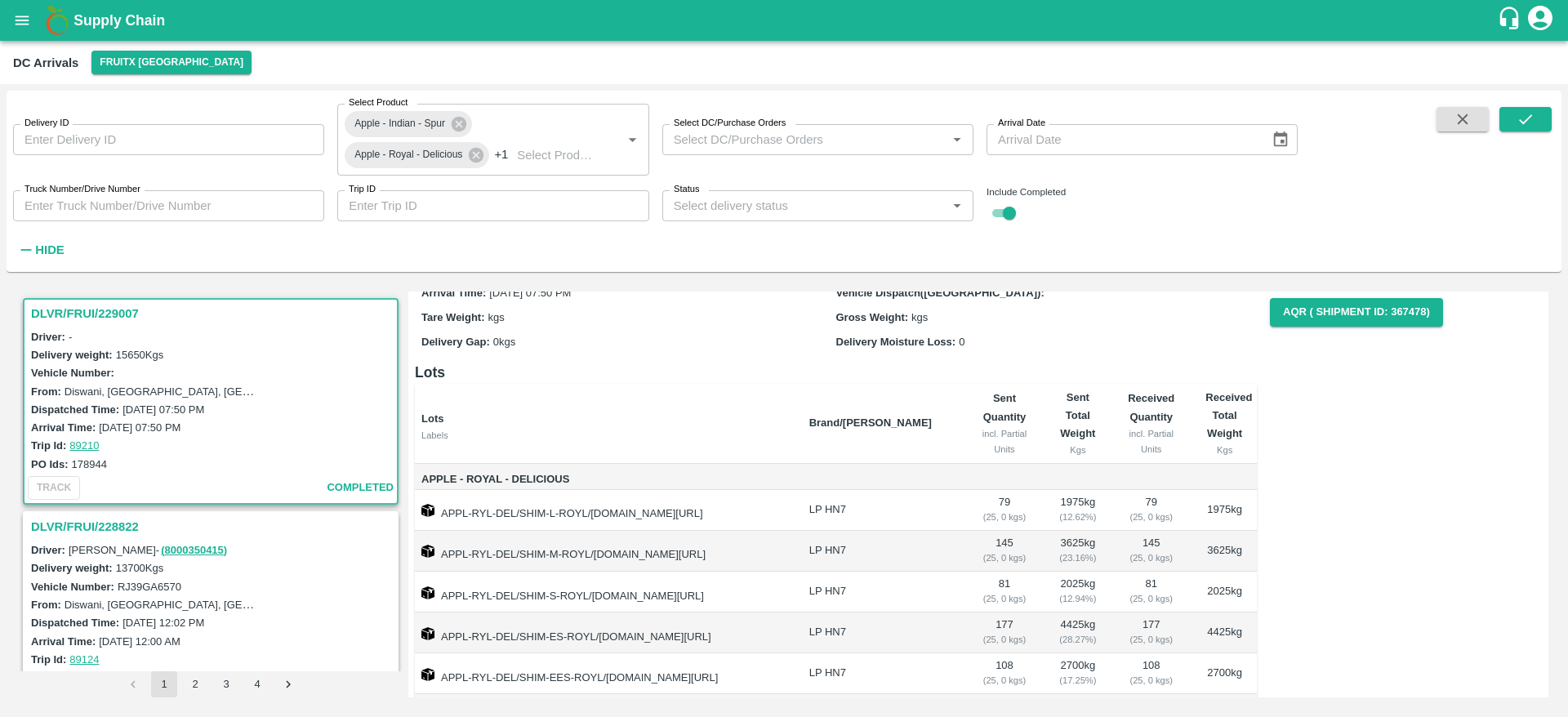
scroll to position [46, 0]
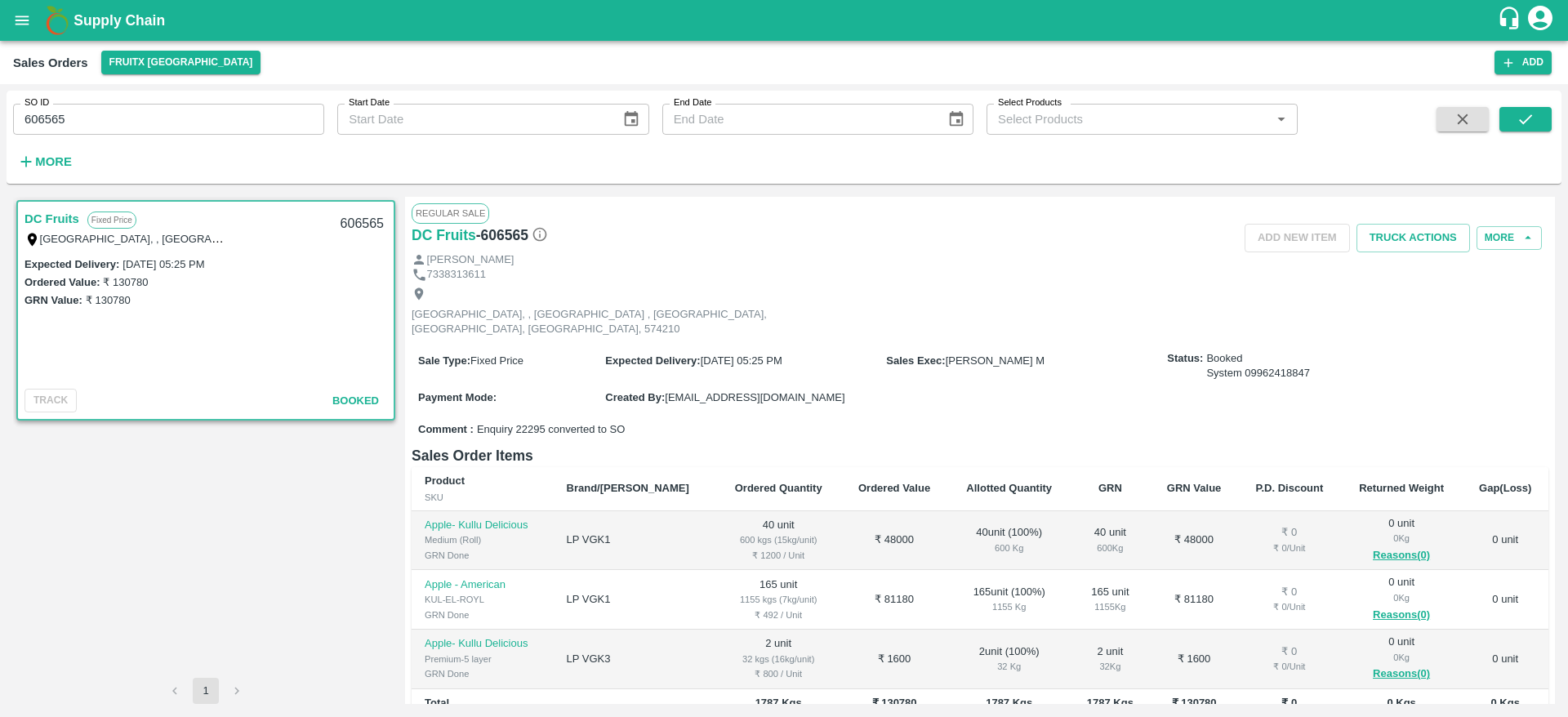
scroll to position [54, 0]
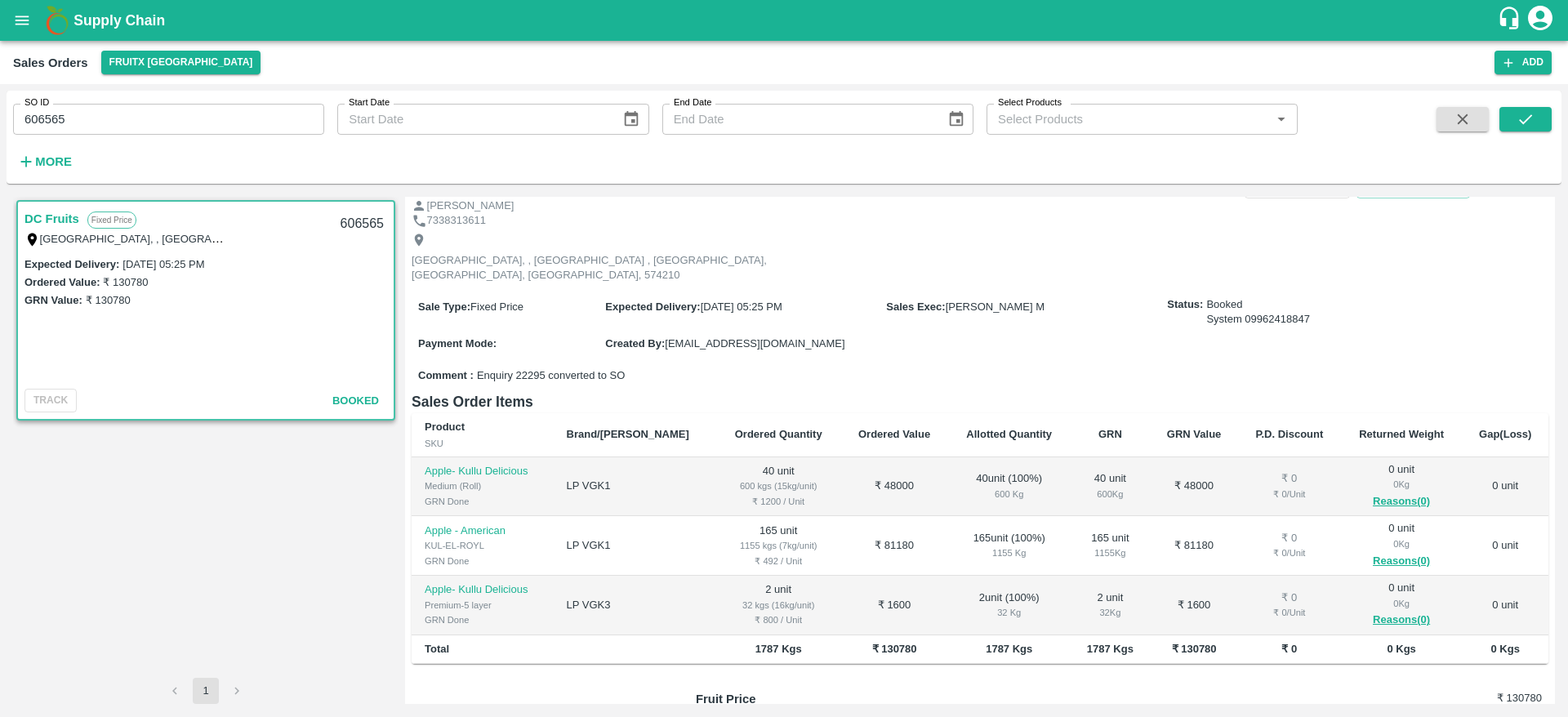
click at [1446, 114] on button "button" at bounding box center [1462, 119] width 52 height 25
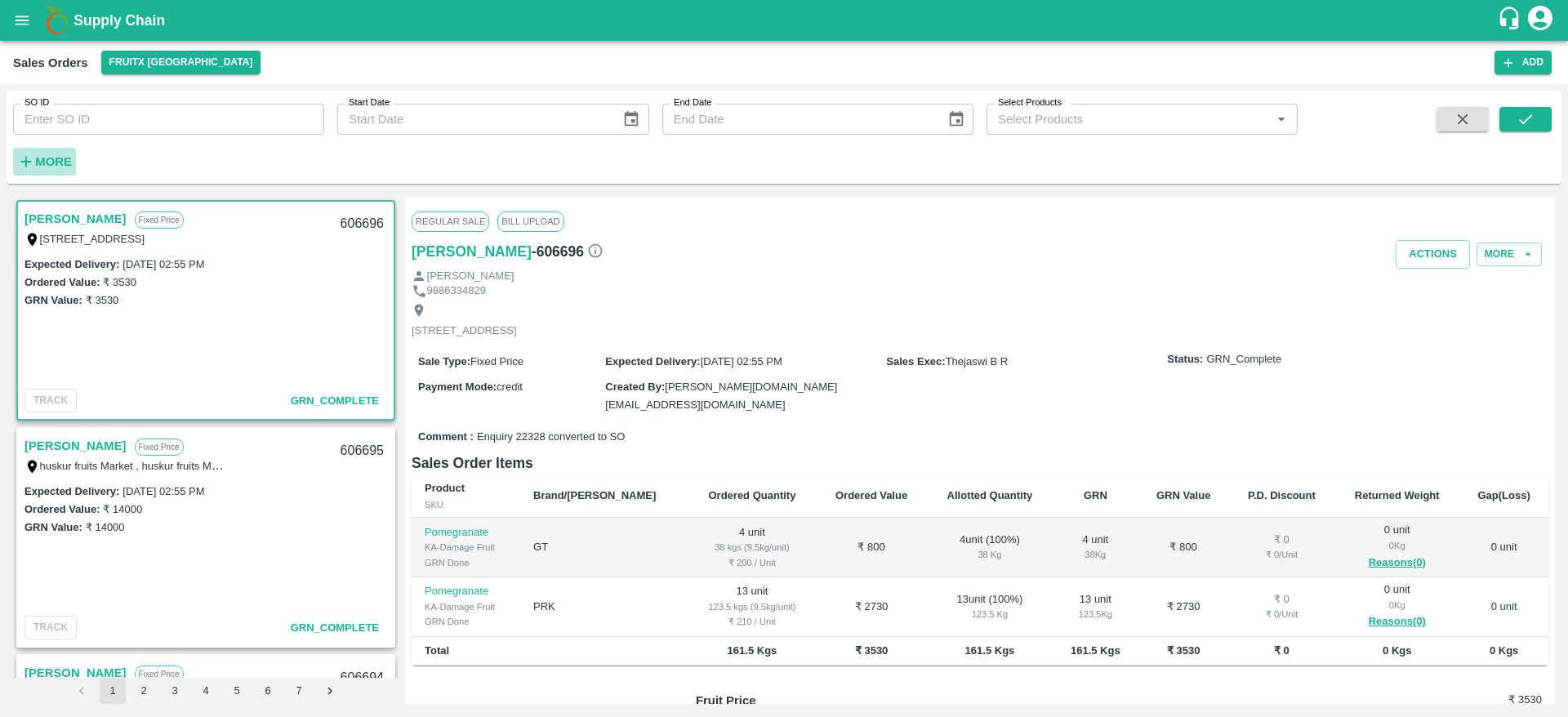
click at [50, 159] on strong "More" at bounding box center [53, 161] width 37 height 13
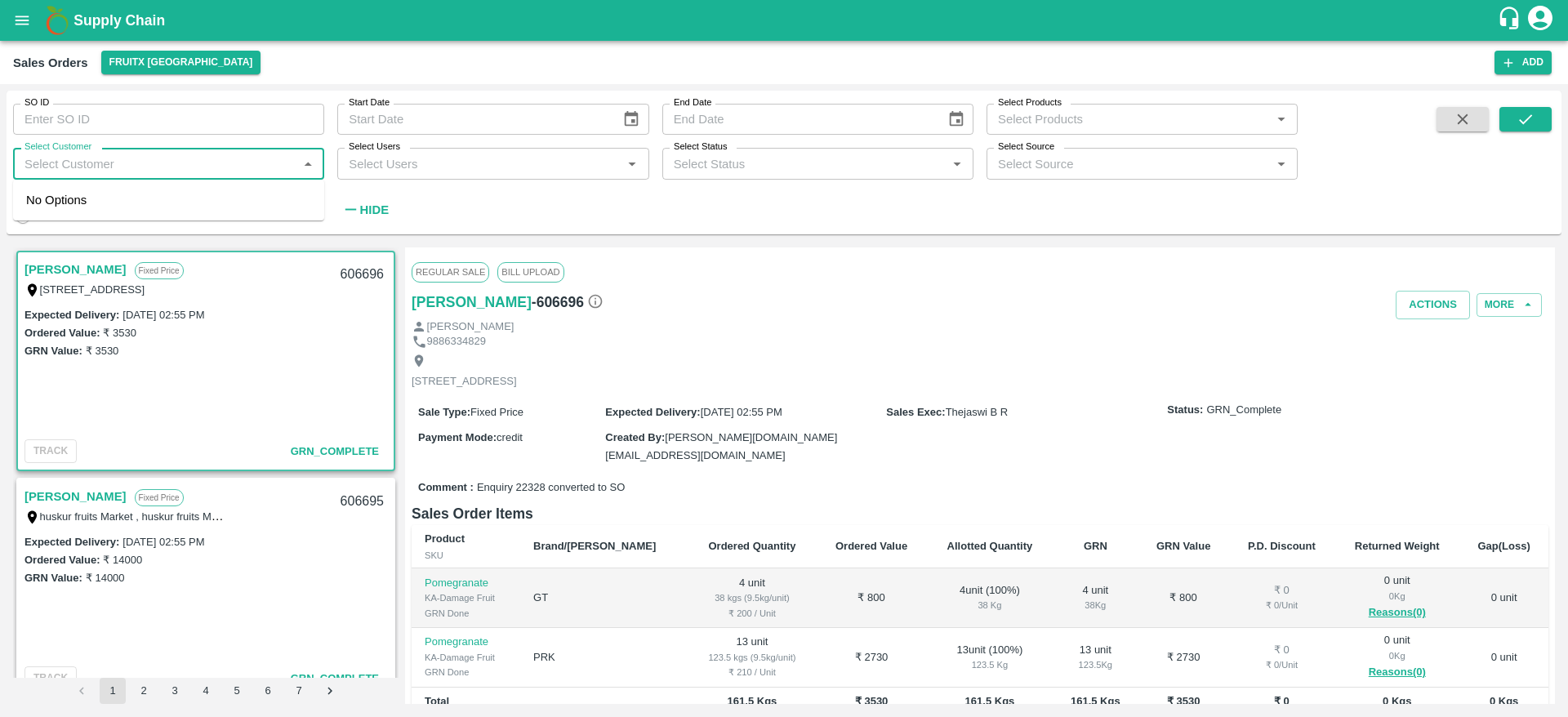
click at [85, 155] on input "Select Customer" at bounding box center [155, 163] width 274 height 21
type input "AFT"
click at [79, 196] on div "AFT Karnataka Fruits Mandi" at bounding box center [168, 207] width 311 height 43
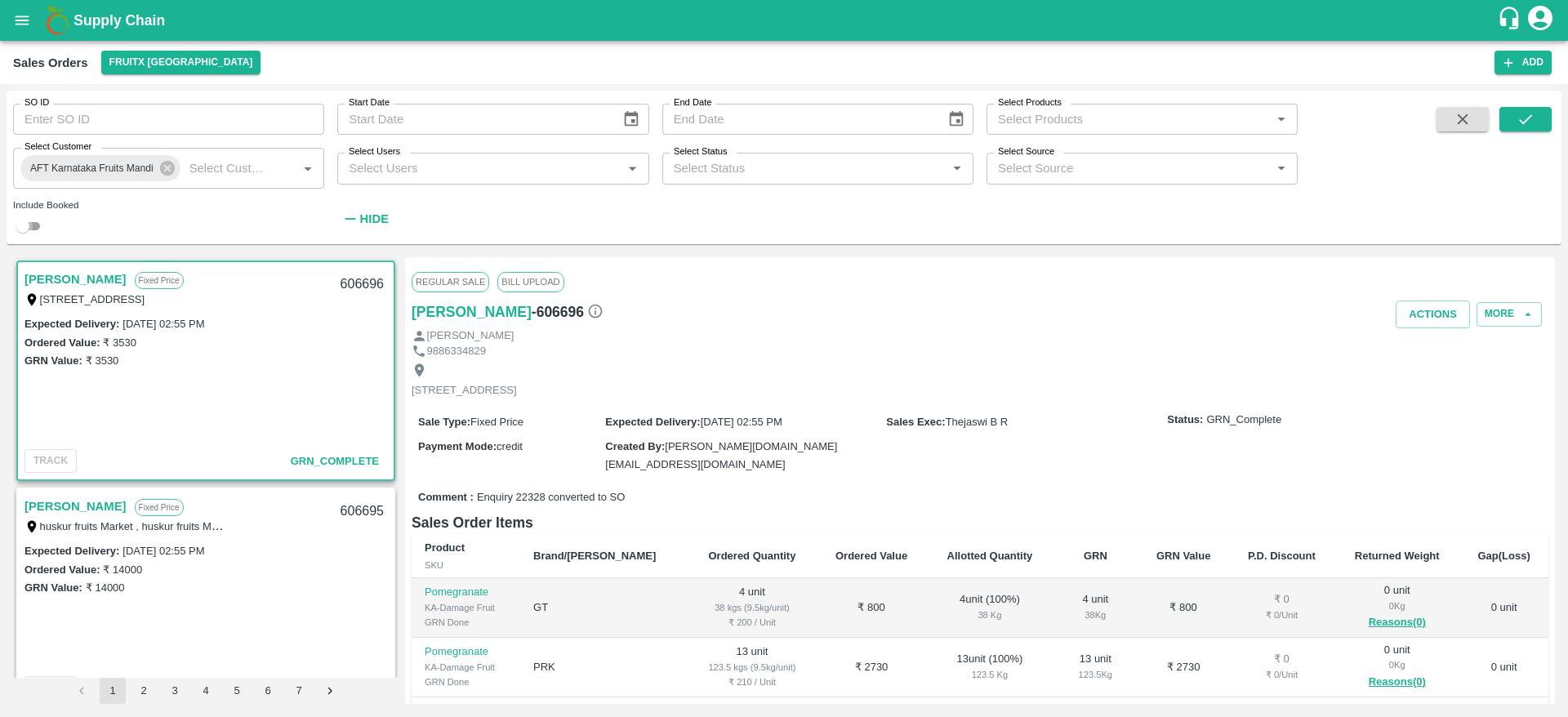
click at [27, 224] on input "checkbox" at bounding box center [22, 225] width 59 height 20
checkbox input "true"
click at [1538, 121] on button "submit" at bounding box center [1525, 119] width 52 height 25
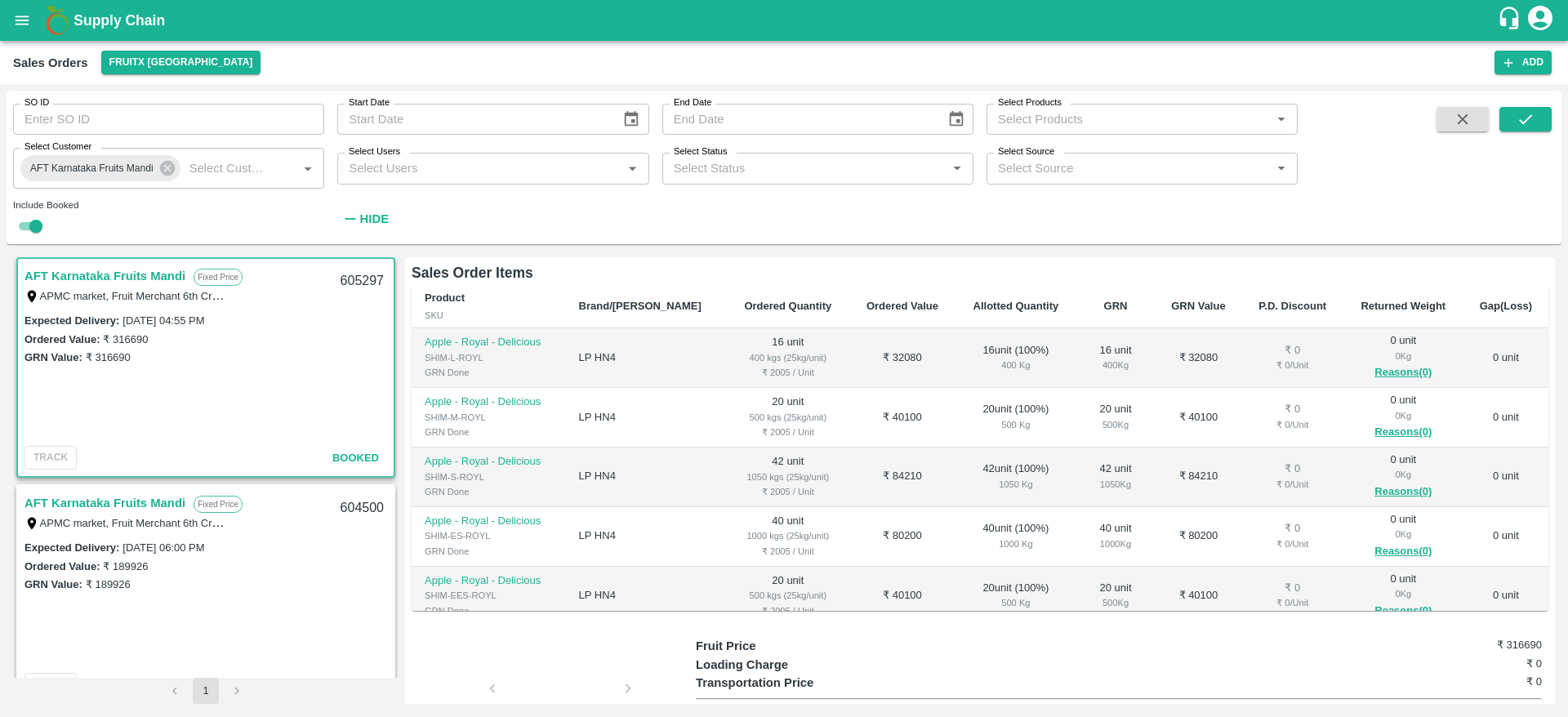
scroll to position [102, 0]
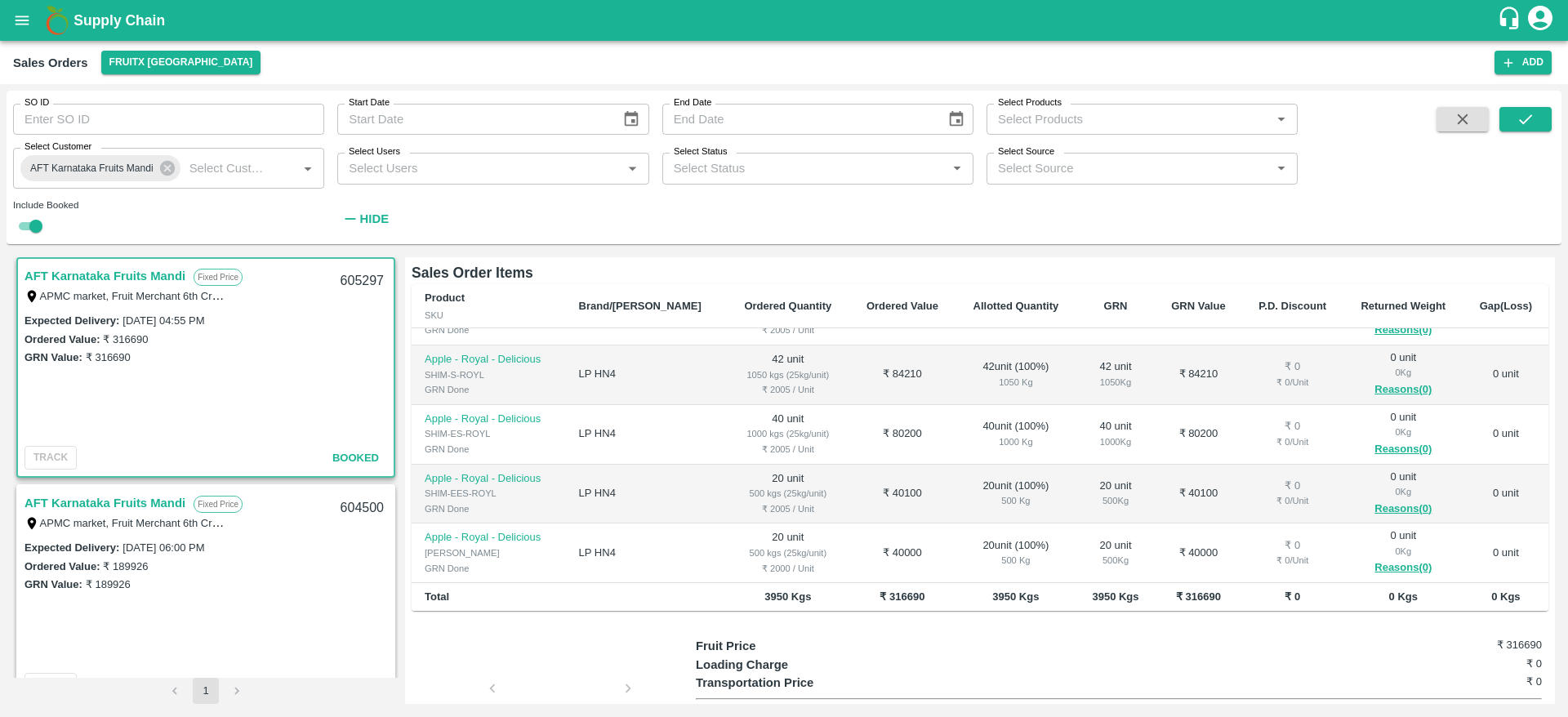
click at [137, 496] on link "AFT Karnataka Fruits Mandi" at bounding box center [105, 503] width 161 height 21
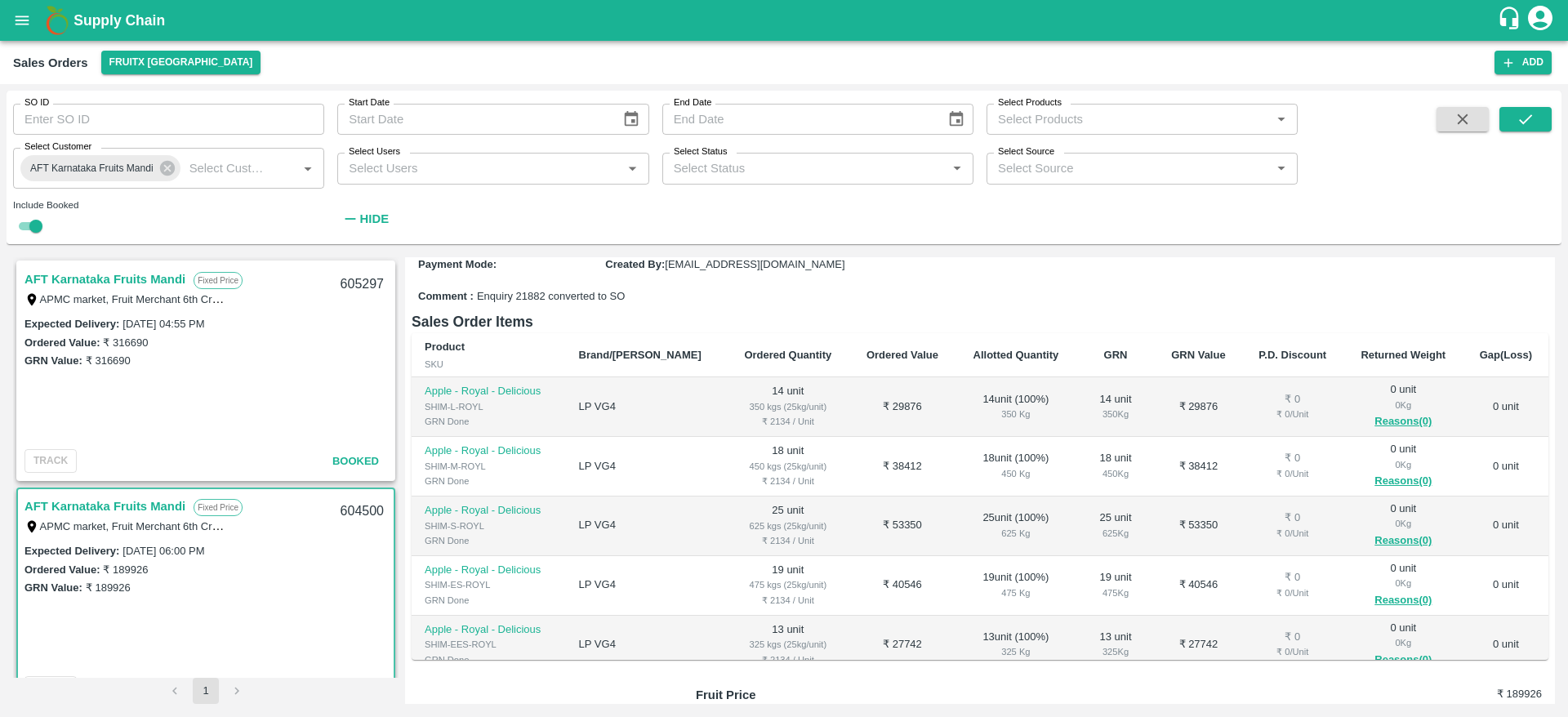
click at [143, 281] on link "AFT Karnataka Fruits Mandi" at bounding box center [105, 279] width 161 height 21
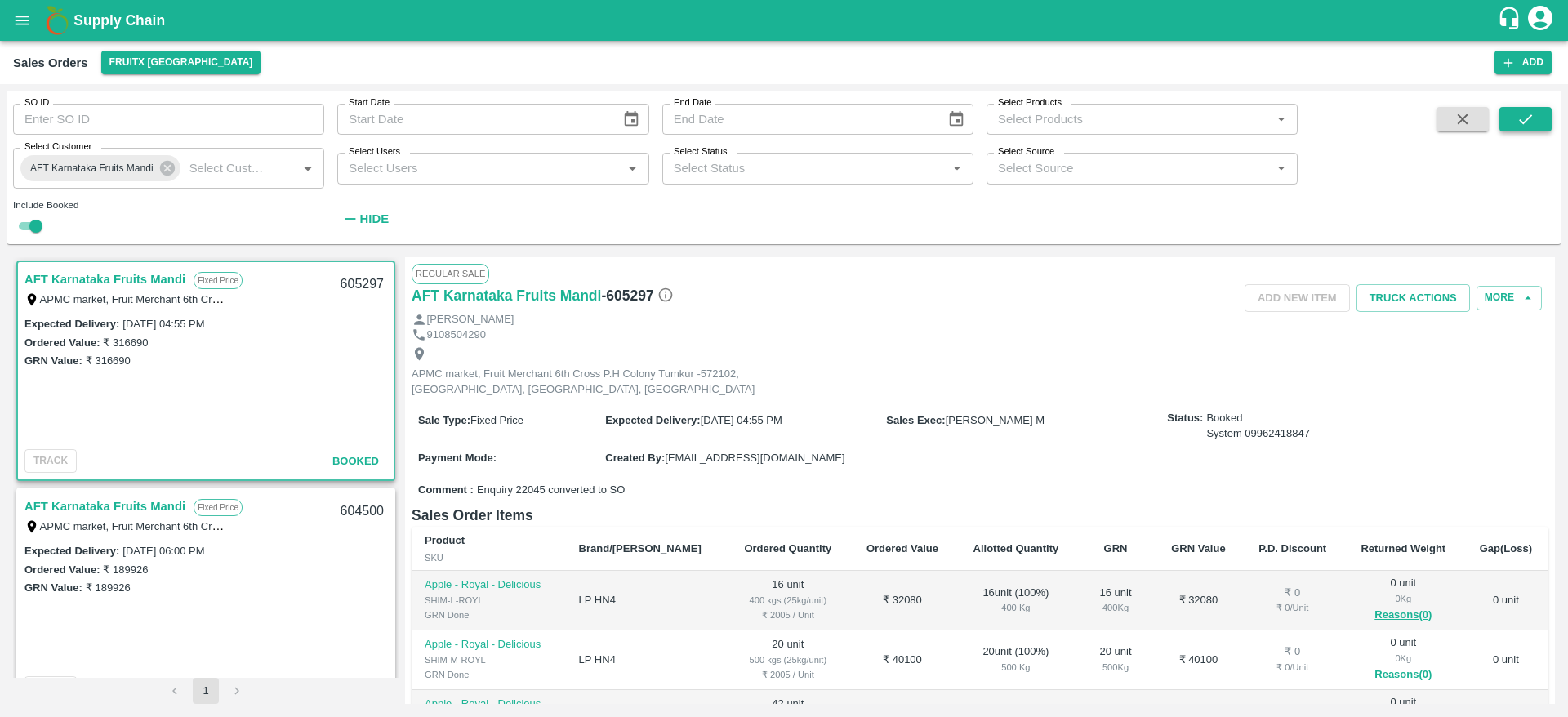
click at [1522, 113] on icon "submit" at bounding box center [1525, 119] width 18 height 18
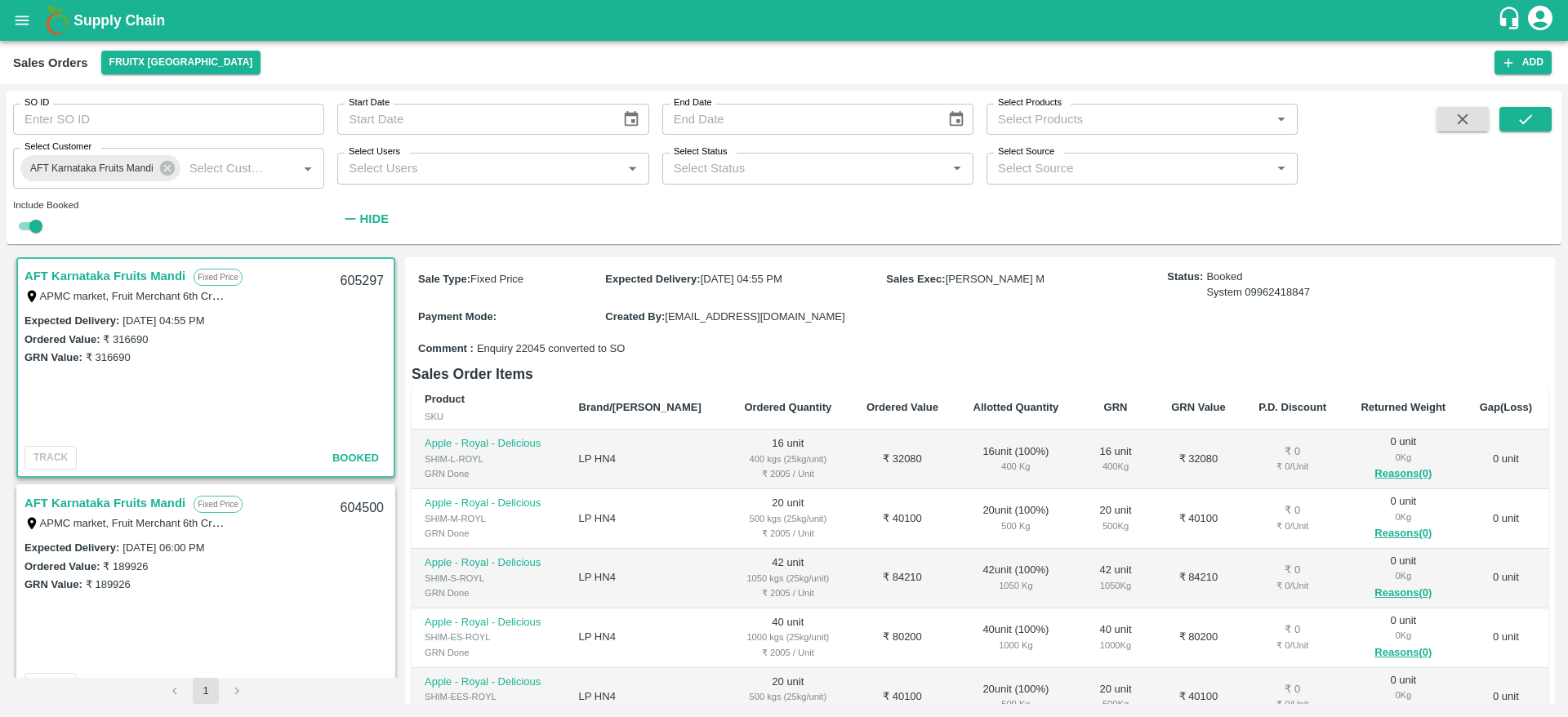
scroll to position [102, 0]
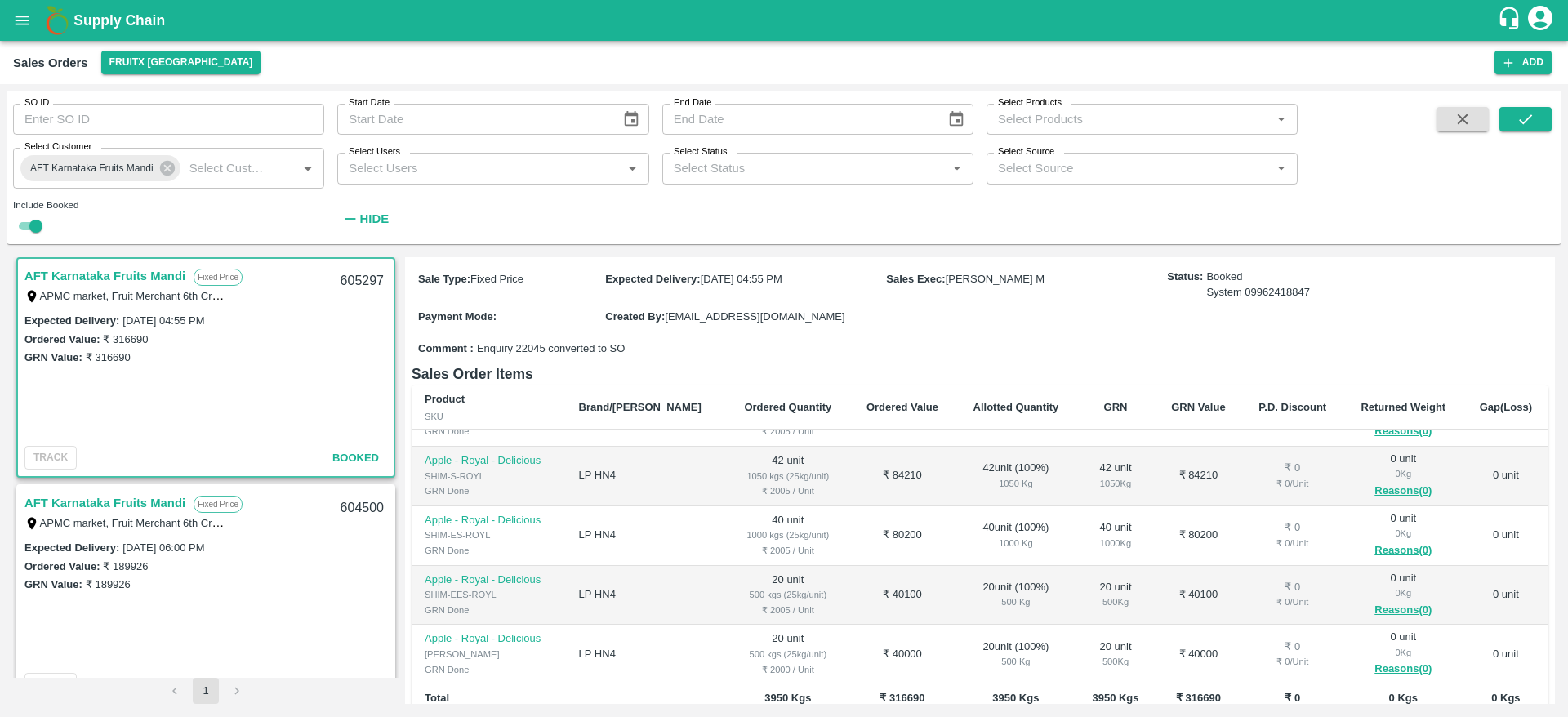
click at [143, 496] on link "AFT Karnataka Fruits Mandi" at bounding box center [105, 503] width 161 height 21
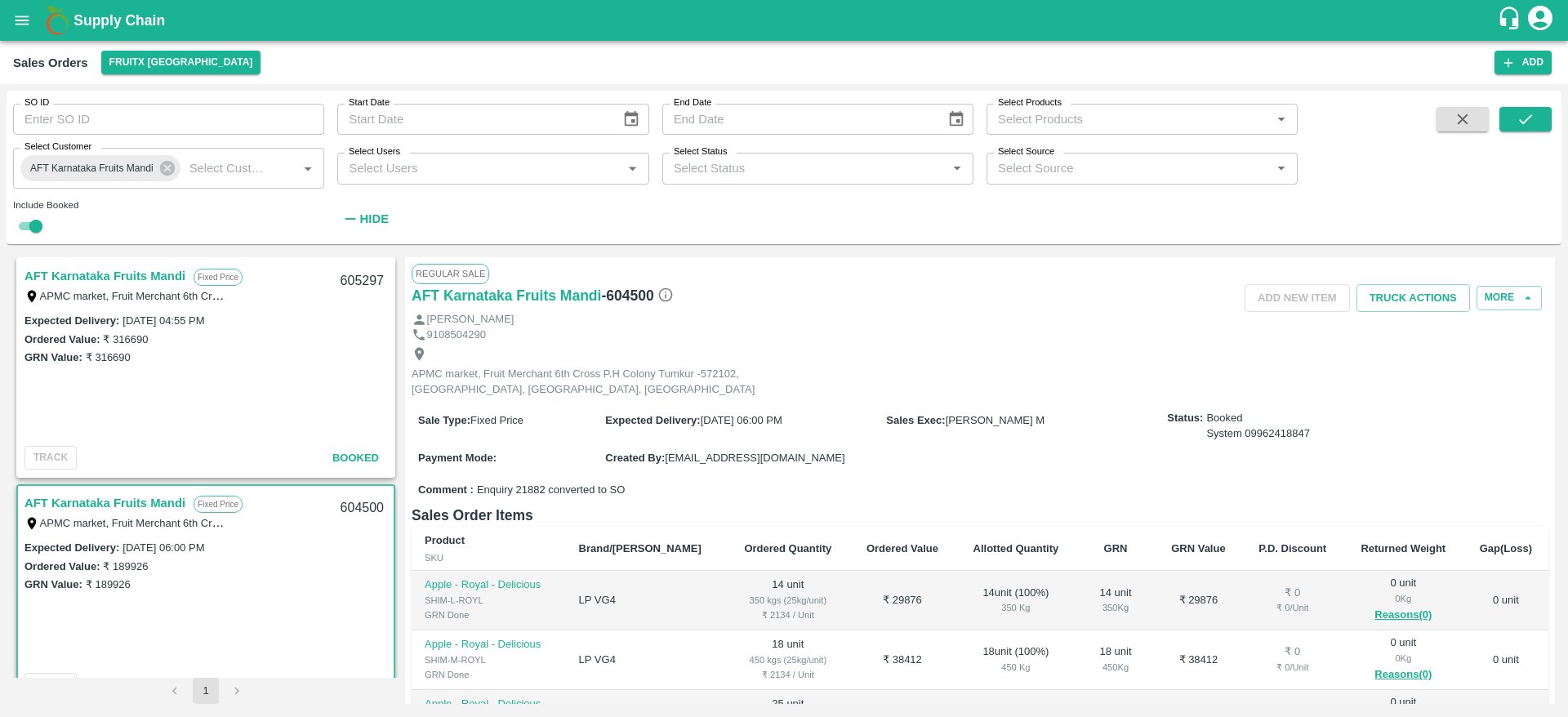
click at [102, 269] on link "AFT Karnataka Fruits Mandi" at bounding box center [105, 276] width 161 height 21
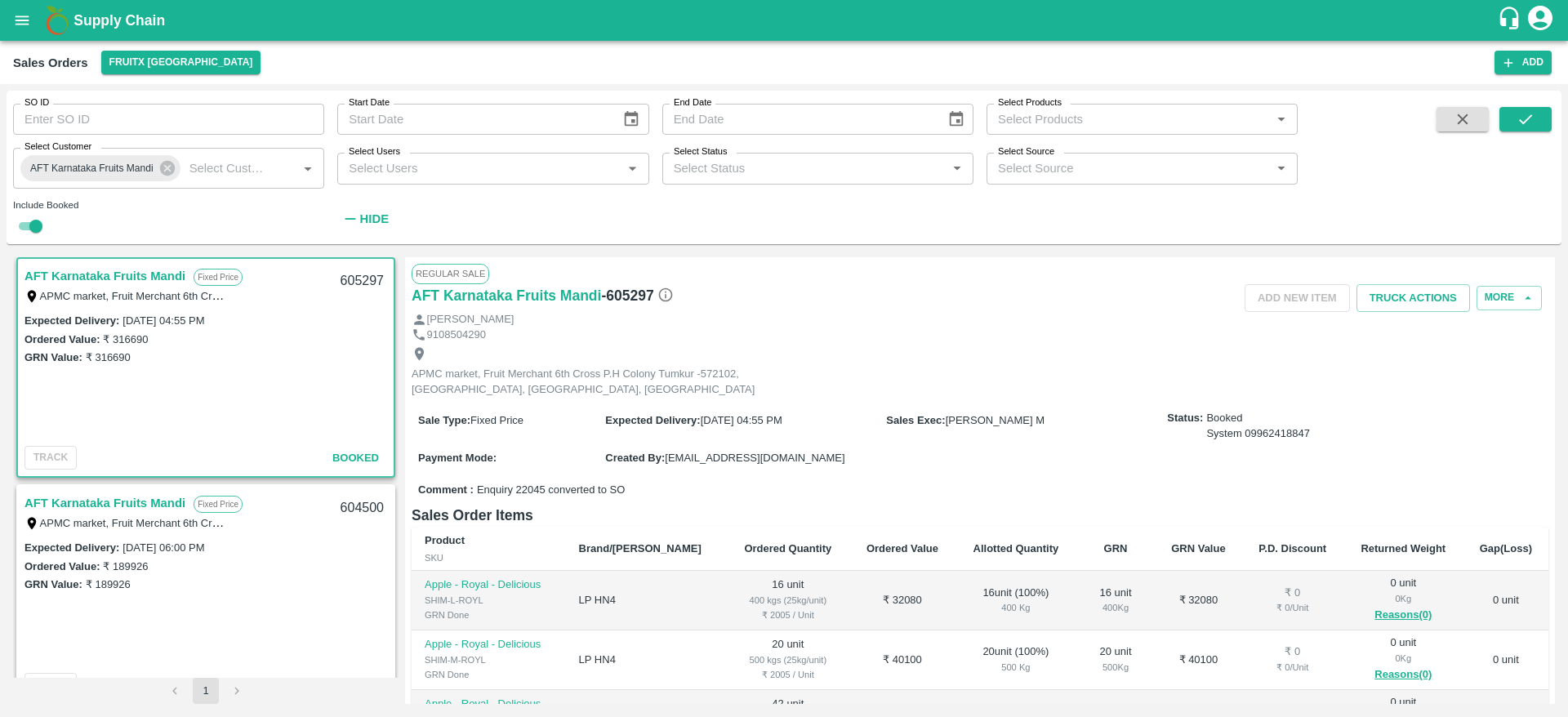
scroll to position [165, 0]
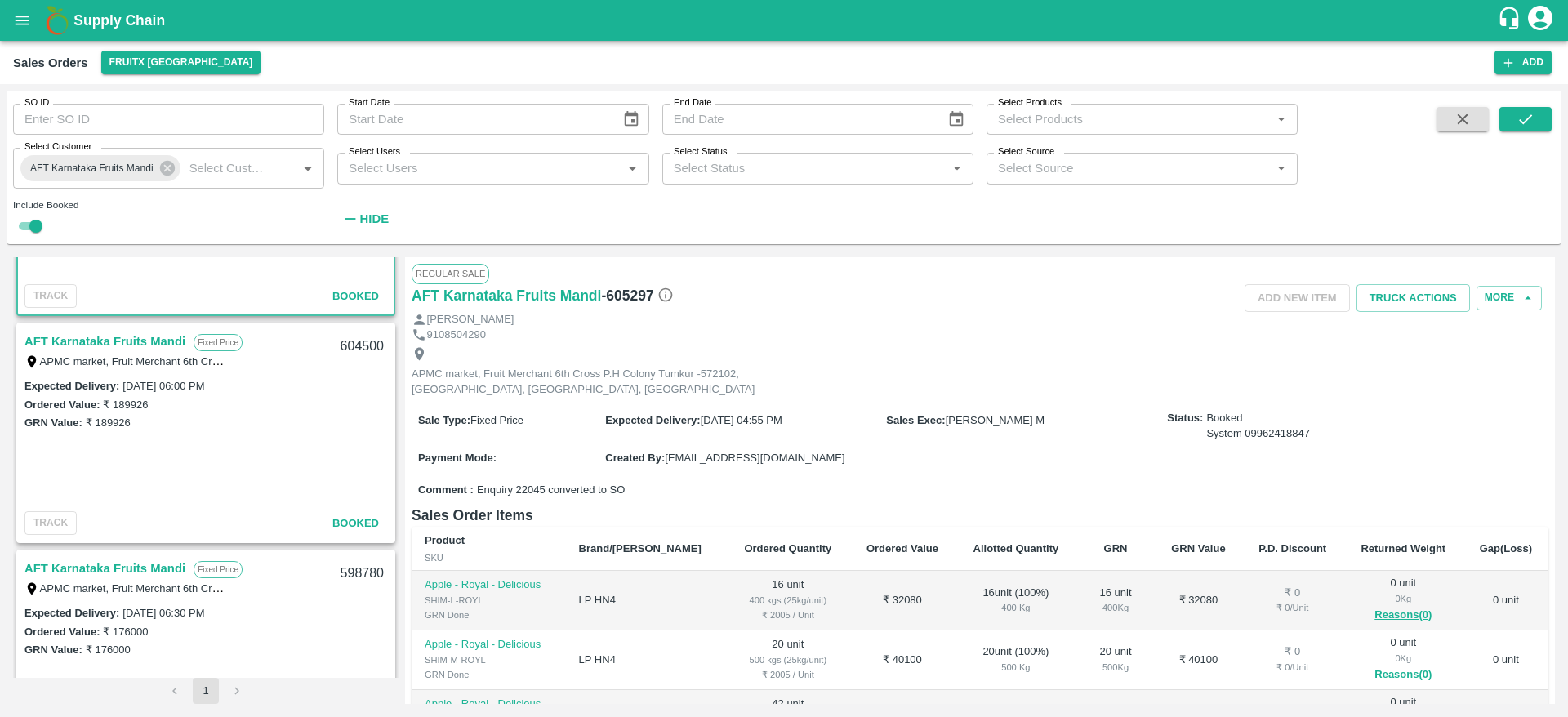
click at [149, 344] on link "AFT Karnataka Fruits Mandi" at bounding box center [105, 341] width 161 height 21
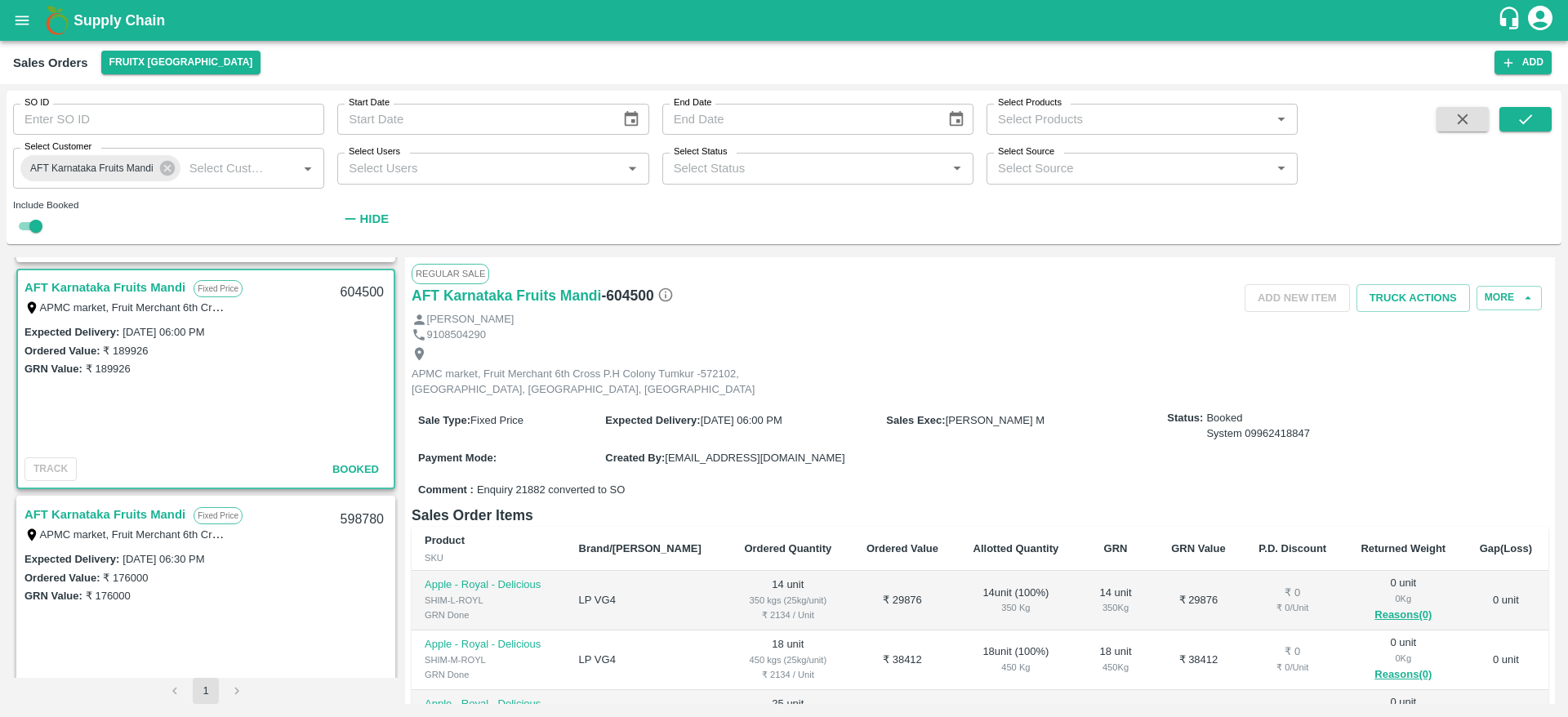
scroll to position [260, 0]
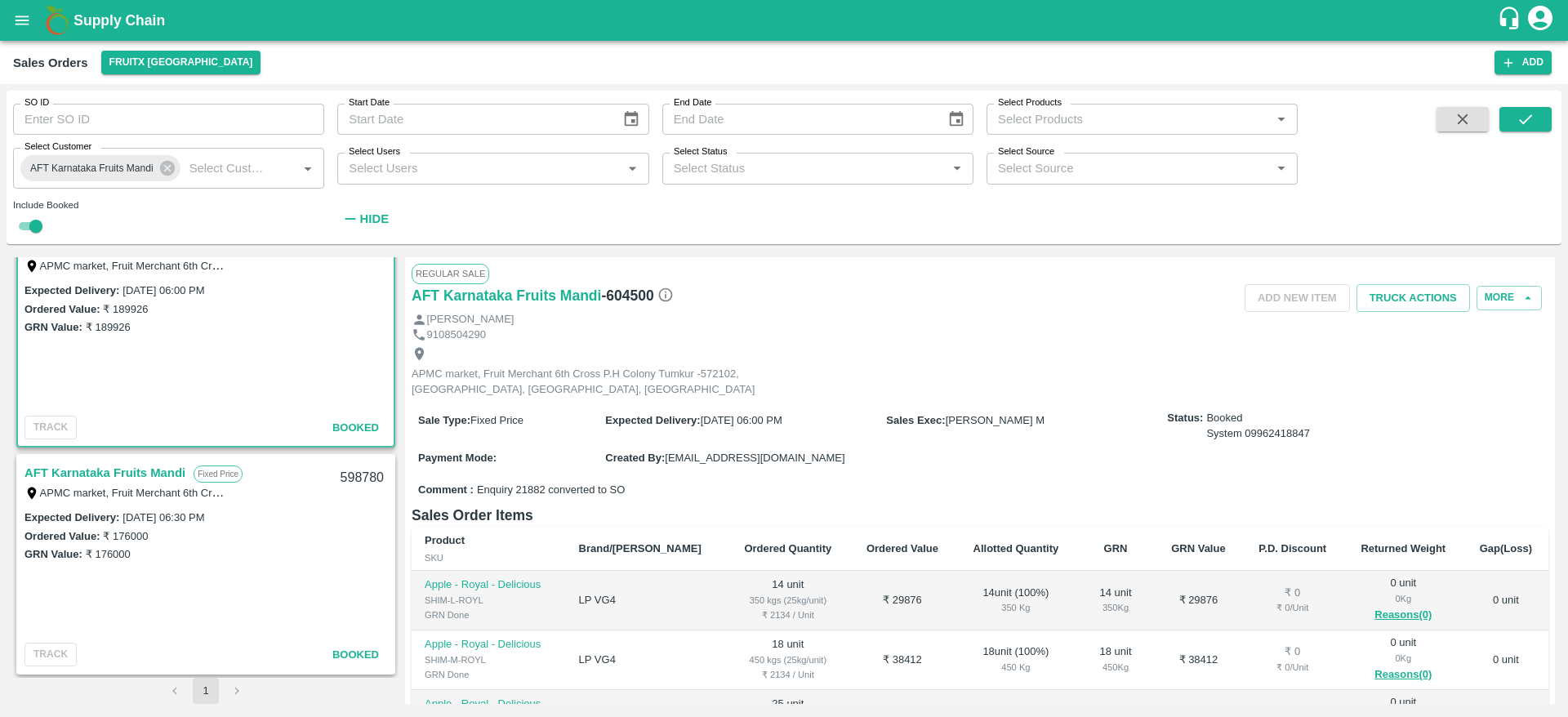
click at [122, 464] on link "AFT Karnataka Fruits Mandi" at bounding box center [105, 472] width 161 height 21
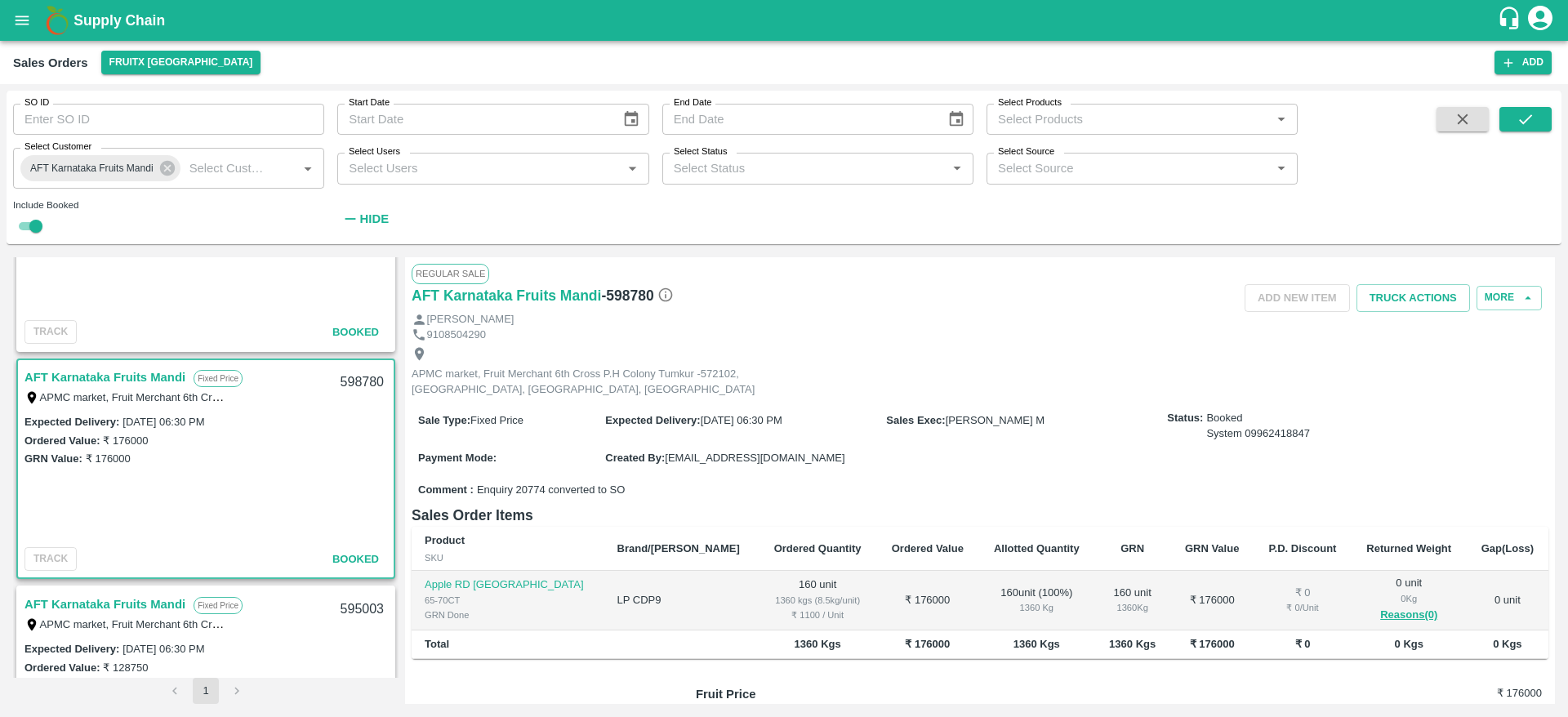
scroll to position [449, 0]
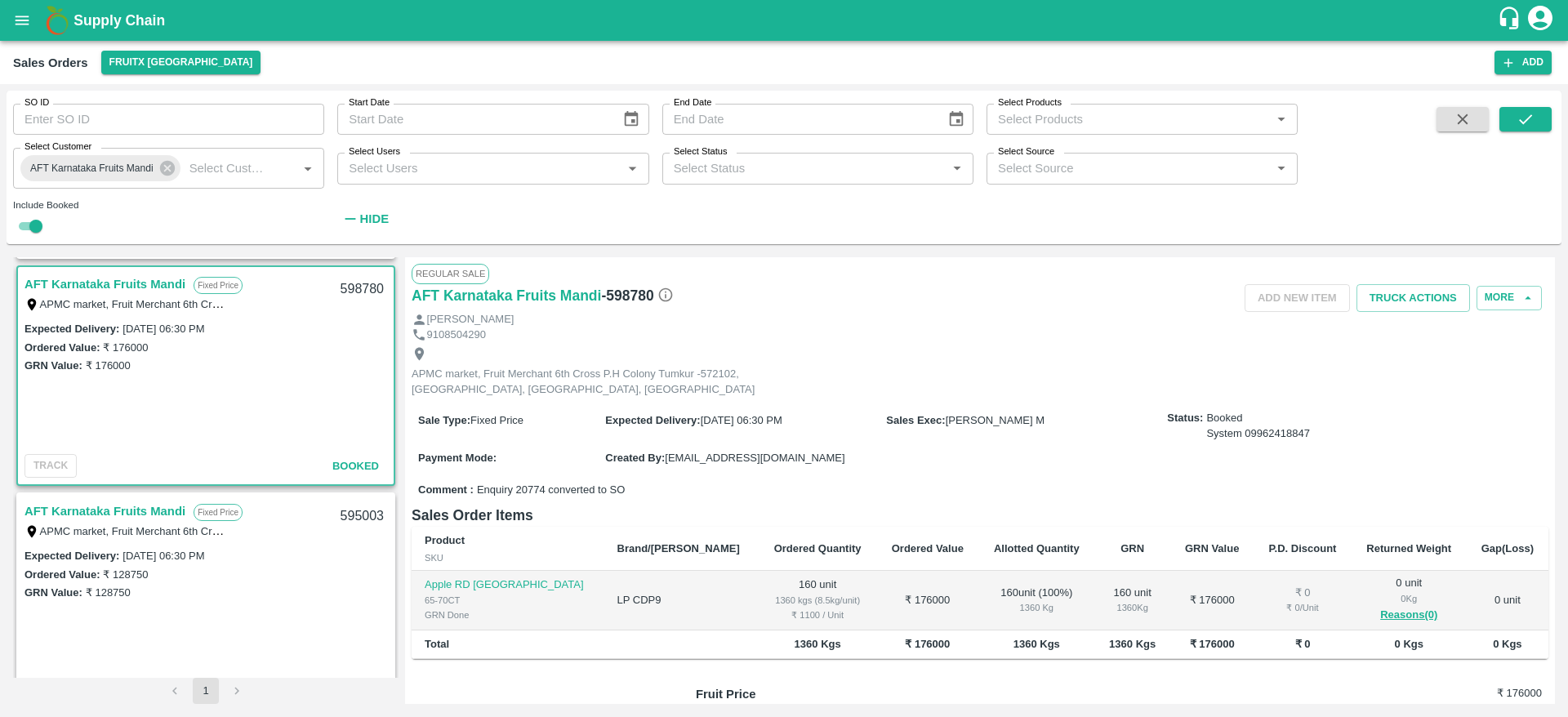
click at [130, 503] on link "AFT Karnataka Fruits Mandi" at bounding box center [105, 510] width 161 height 21
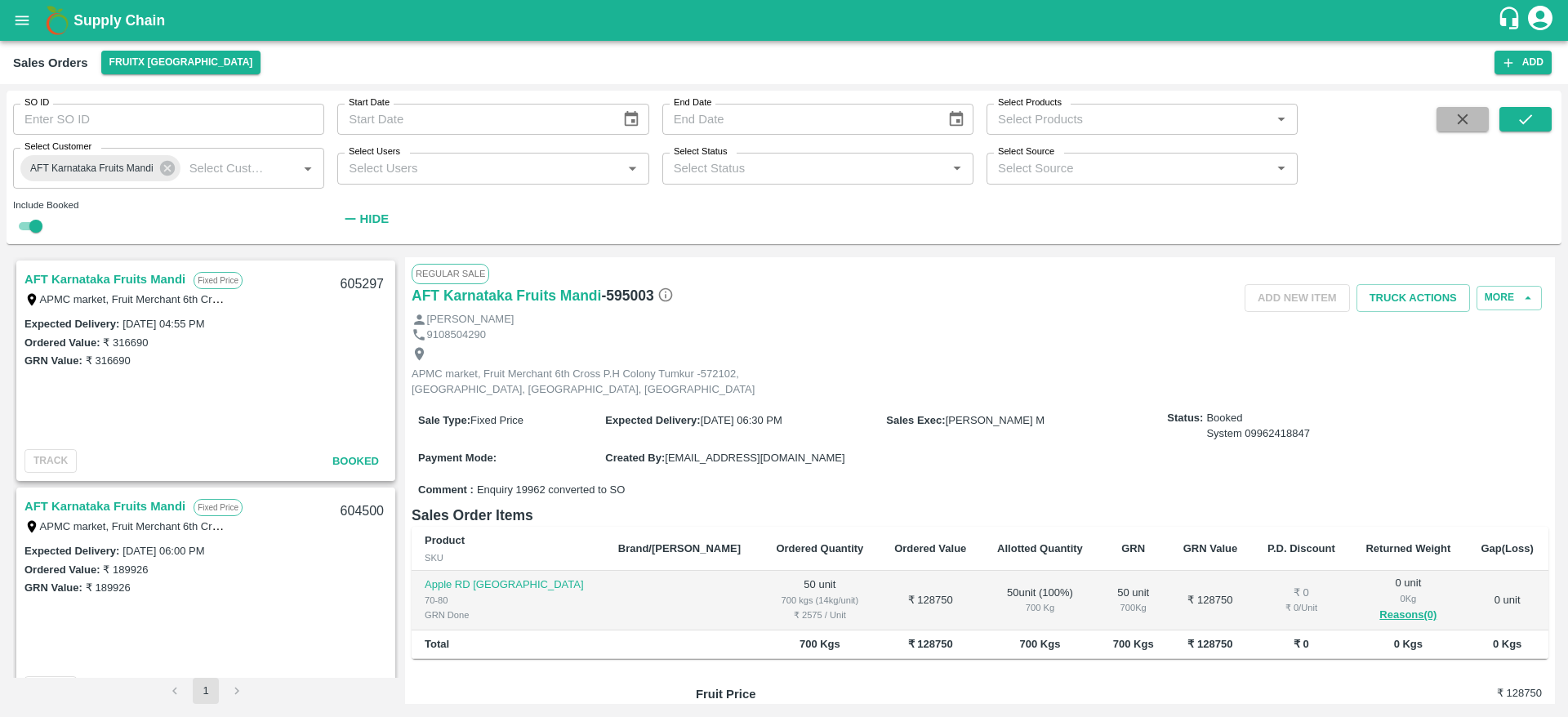
click at [1466, 122] on icon "button" at bounding box center [1463, 120] width 10 height 10
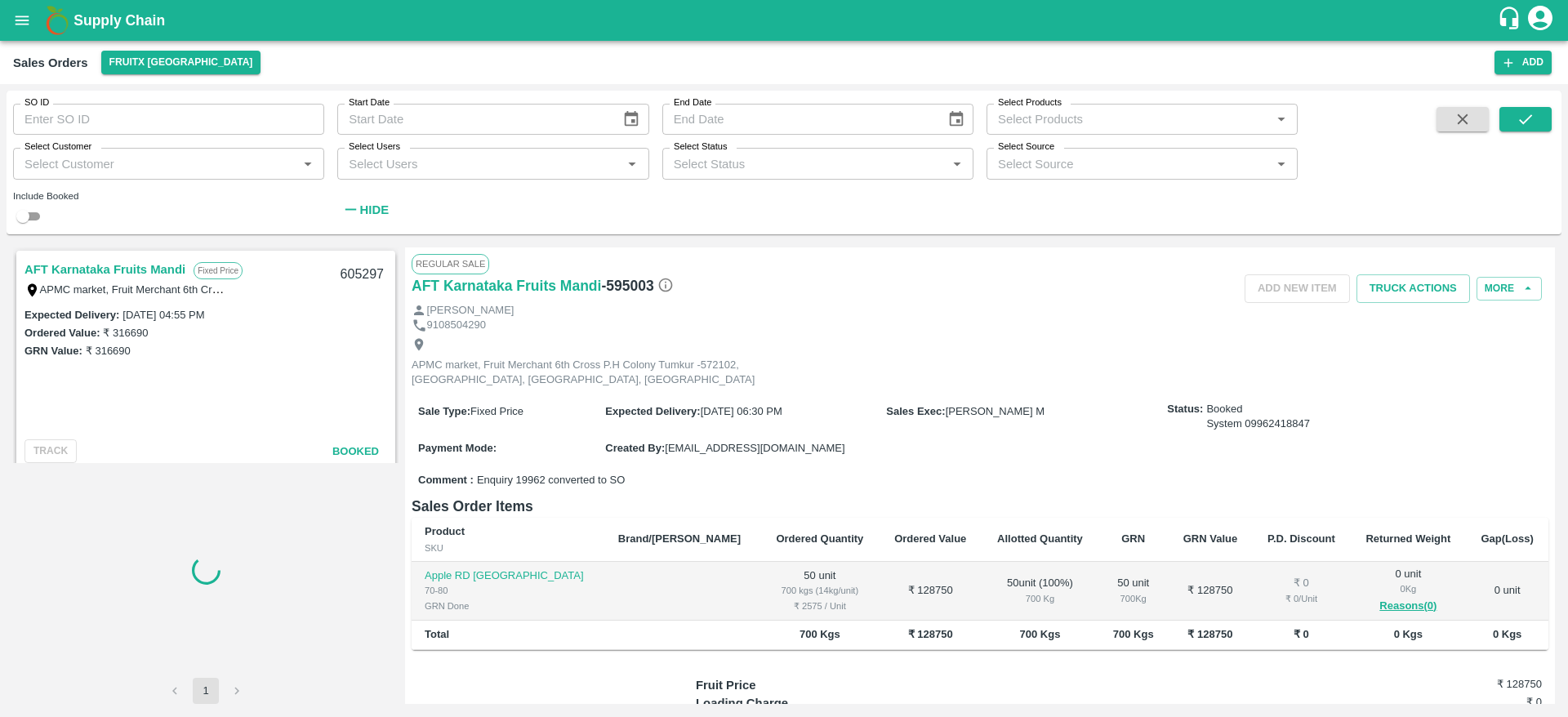
checkbox input "false"
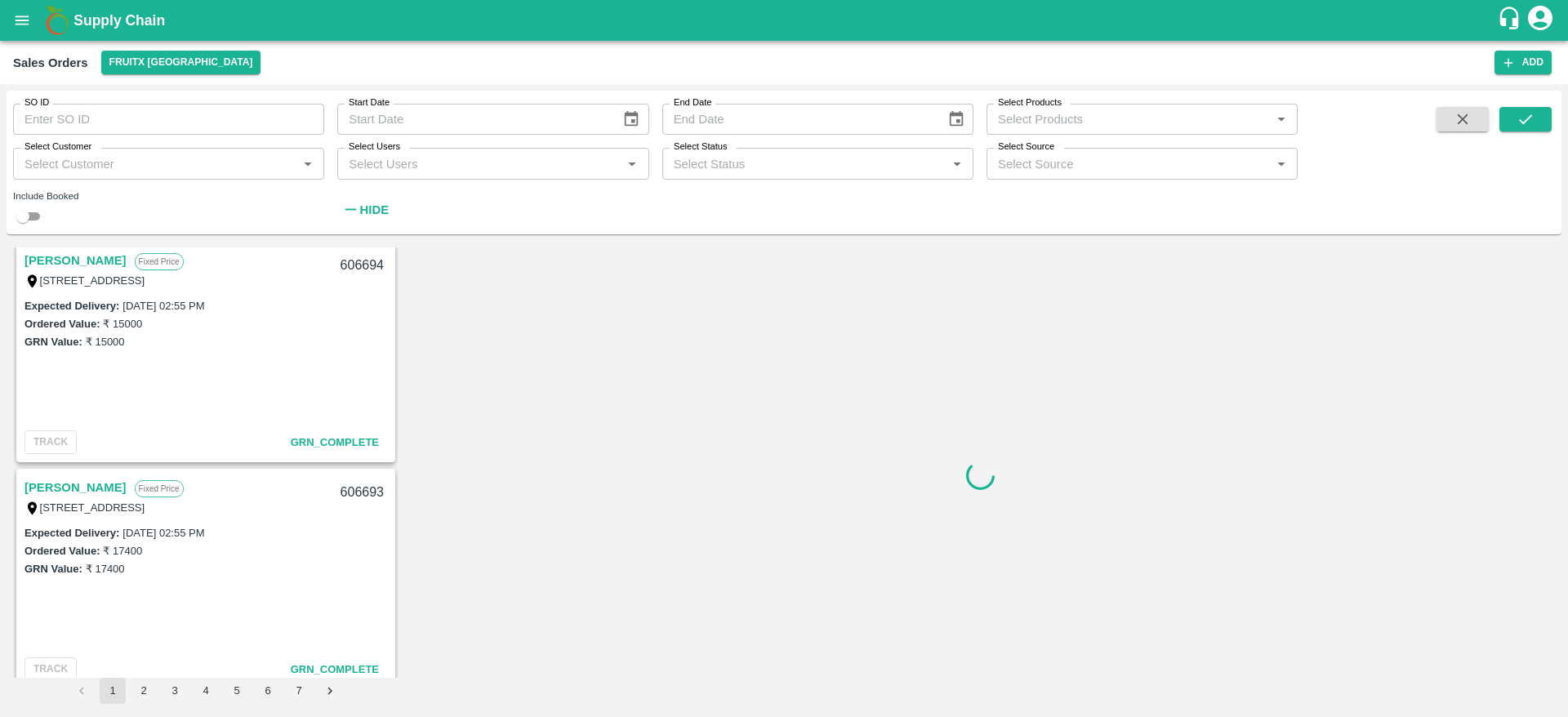
scroll to position [684, 0]
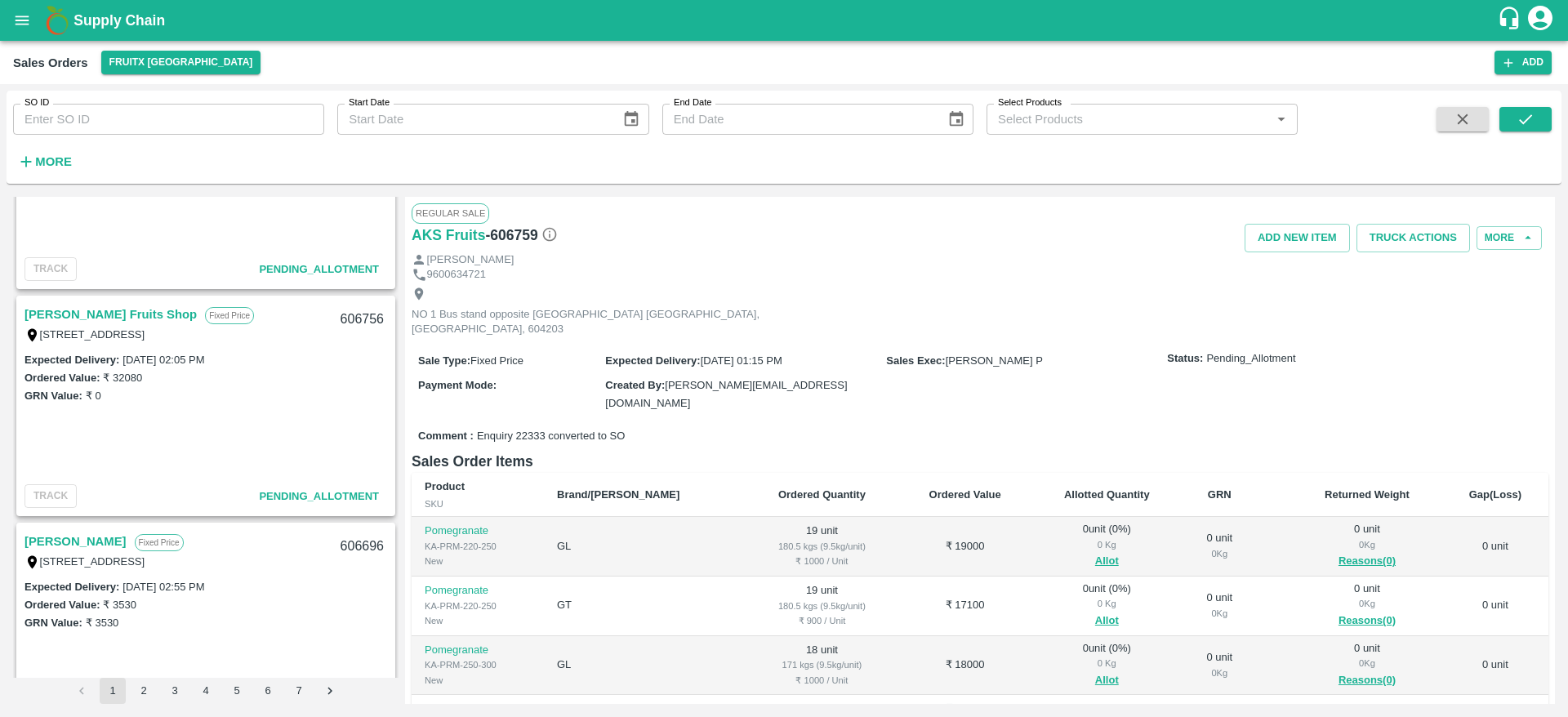
scroll to position [585, 0]
click at [66, 320] on link "[PERSON_NAME] Fruits Shop" at bounding box center [111, 315] width 173 height 21
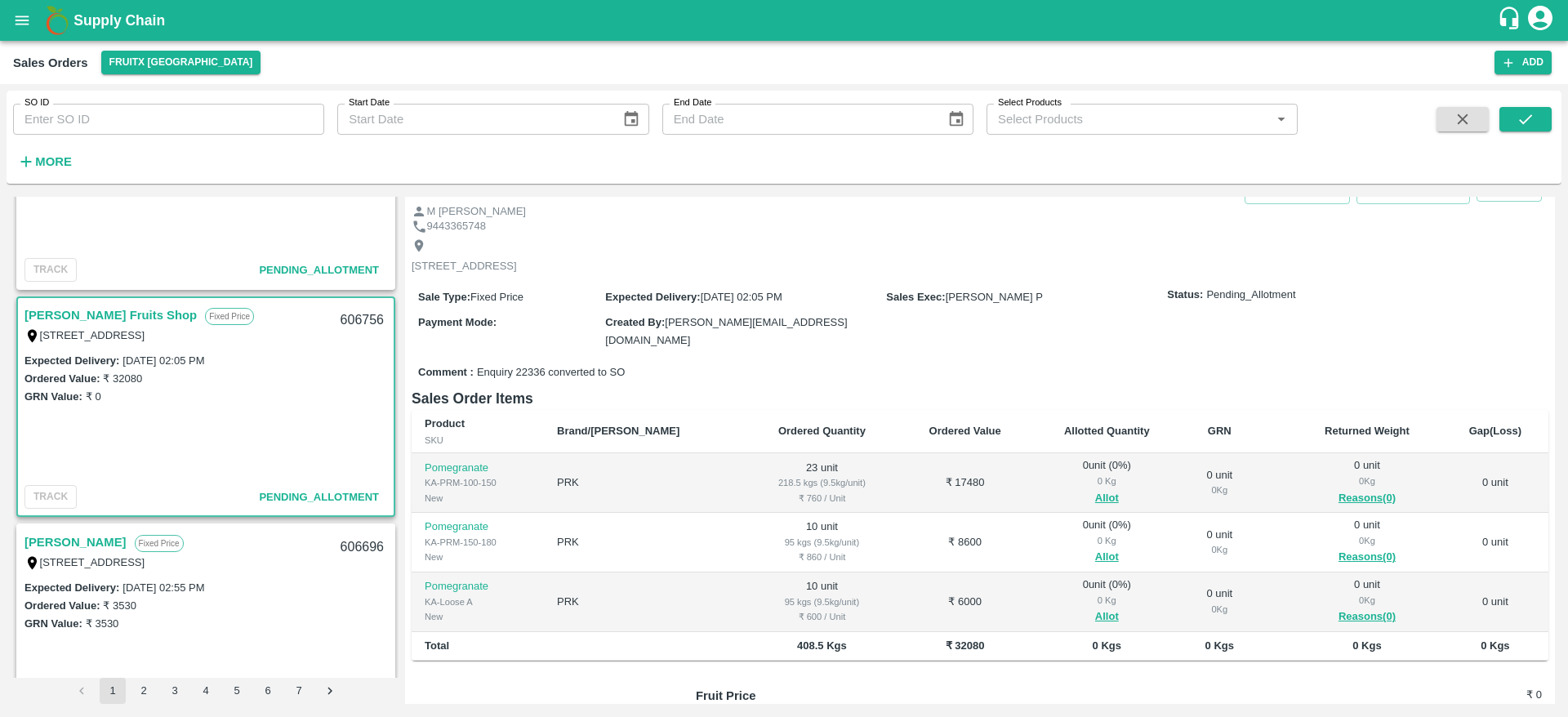
scroll to position [49, 0]
click at [1095, 488] on button "Allot" at bounding box center [1107, 498] width 24 height 19
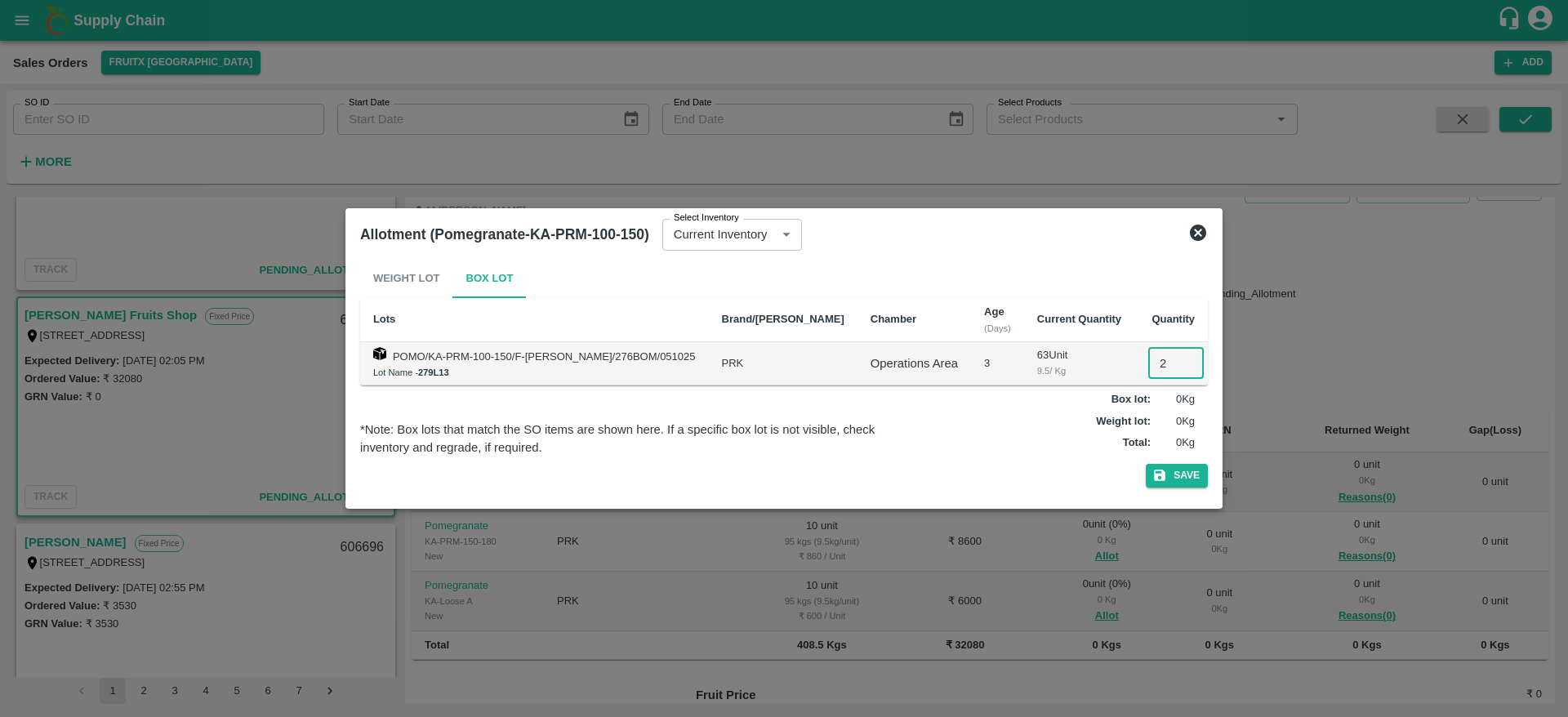
click at [1149, 364] on input "2" at bounding box center [1176, 363] width 56 height 31
type input "23"
click at [1146, 463] on button "Save" at bounding box center [1177, 475] width 62 height 24
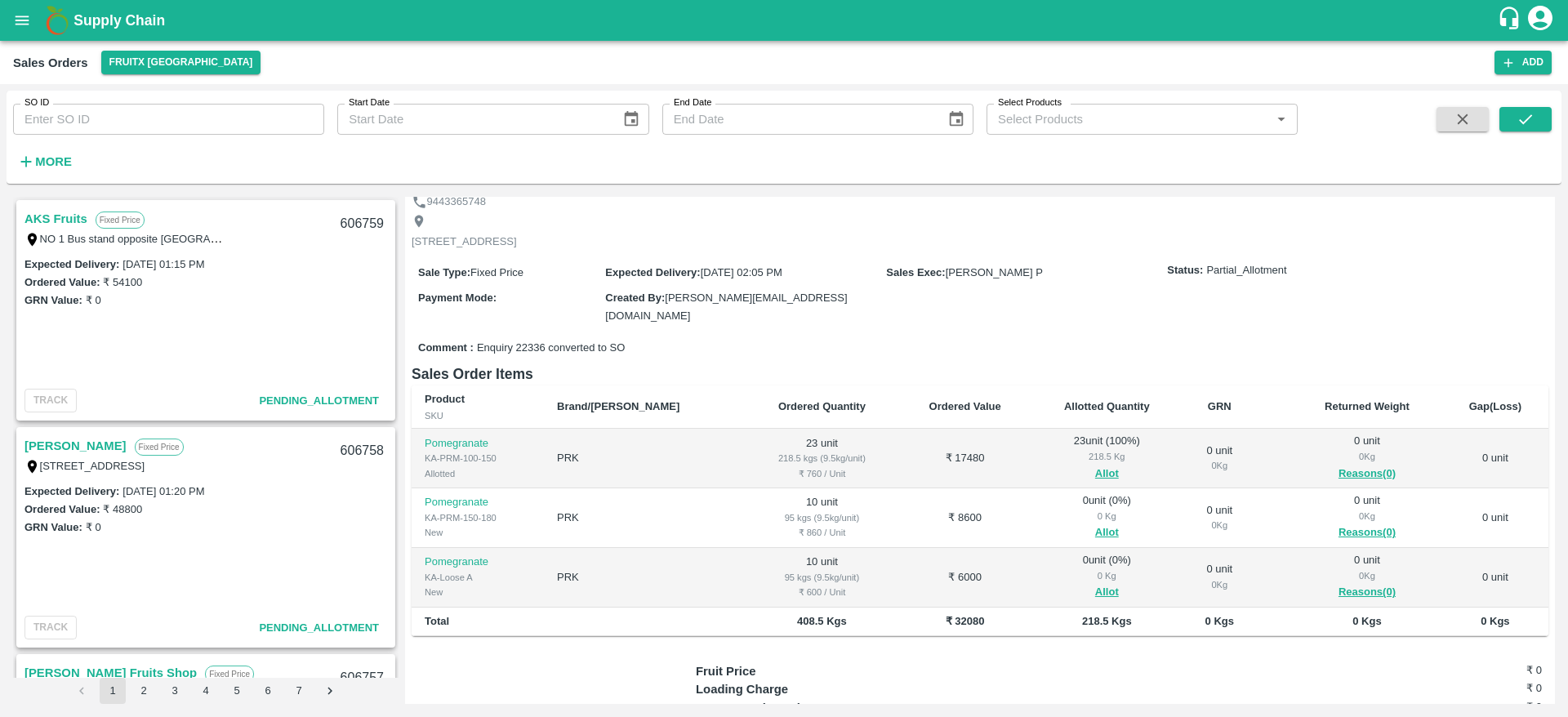
scroll to position [242, 0]
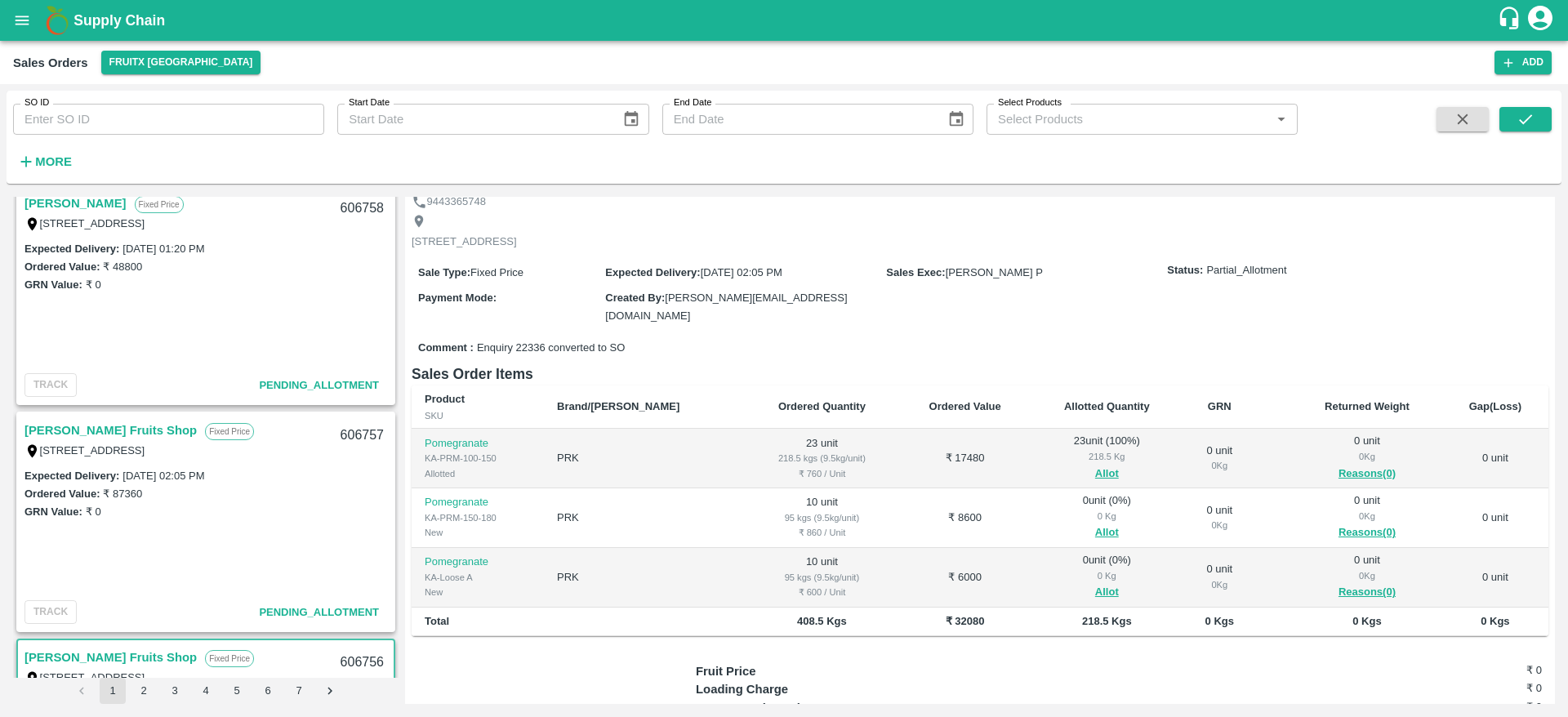
click at [132, 437] on link "[PERSON_NAME] Fruits Shop" at bounding box center [111, 430] width 173 height 21
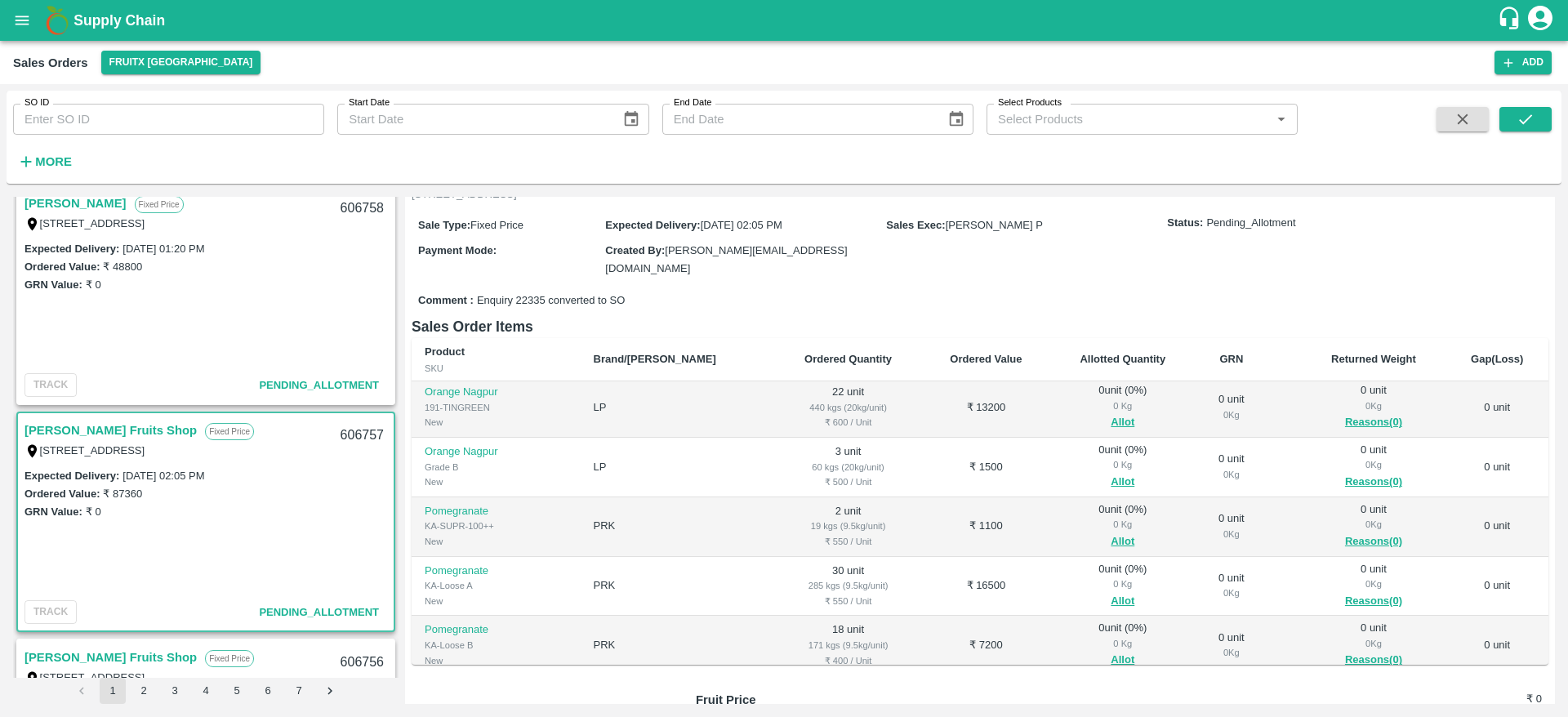
scroll to position [162, 0]
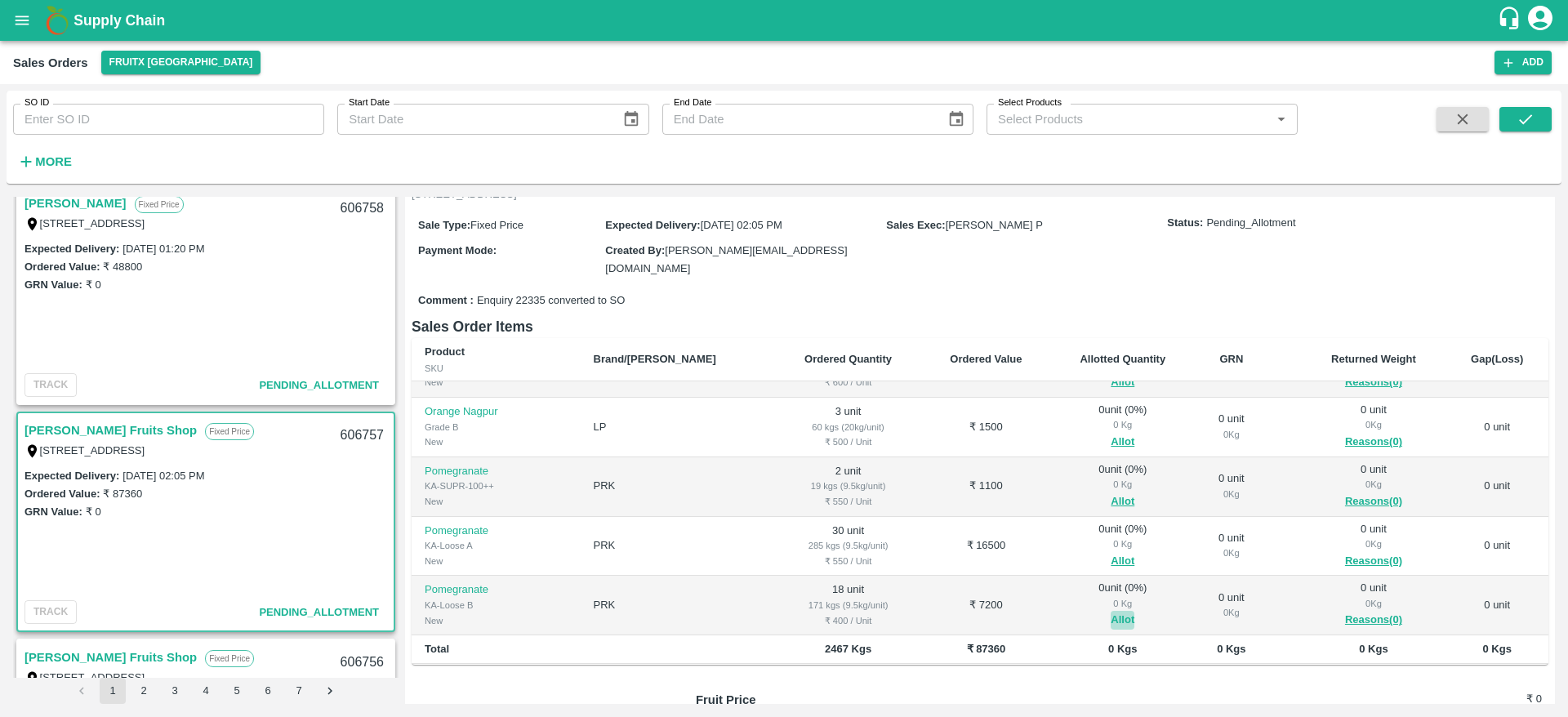
click at [1111, 610] on button "Allot" at bounding box center [1123, 620] width 24 height 19
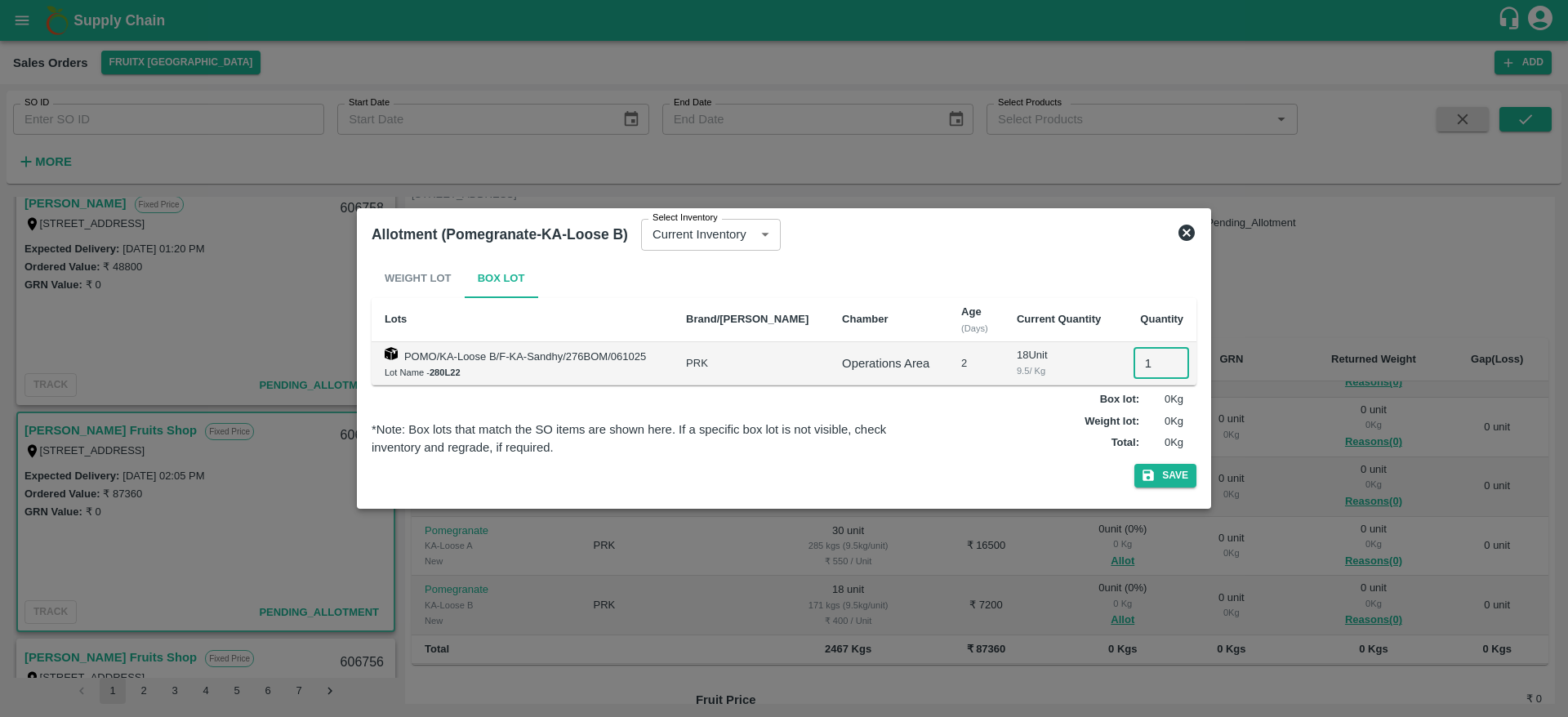
click at [1136, 371] on input "1" at bounding box center [1161, 363] width 56 height 31
type input "18"
click at [1134, 463] on button "Save" at bounding box center [1165, 475] width 62 height 24
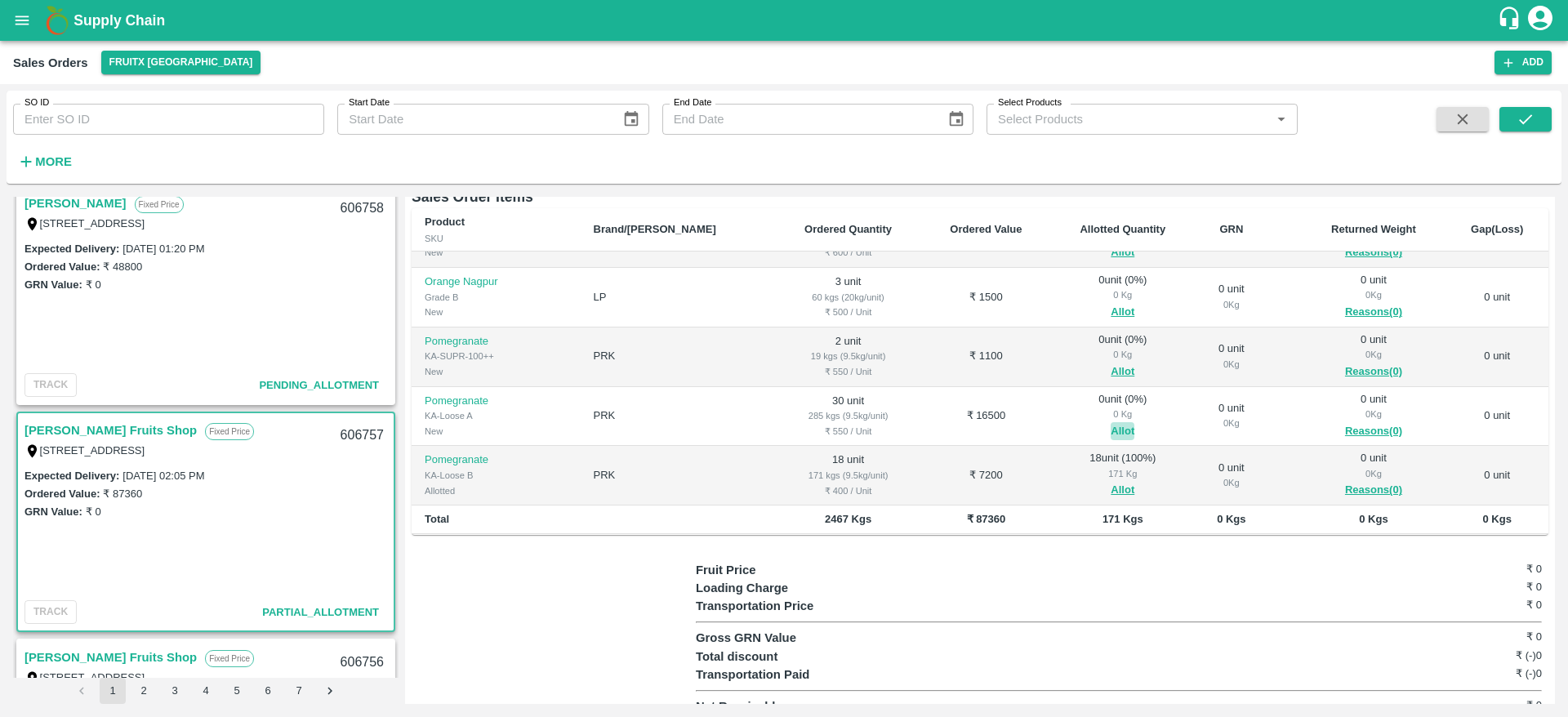
click at [1111, 422] on button "Allot" at bounding box center [1123, 431] width 24 height 19
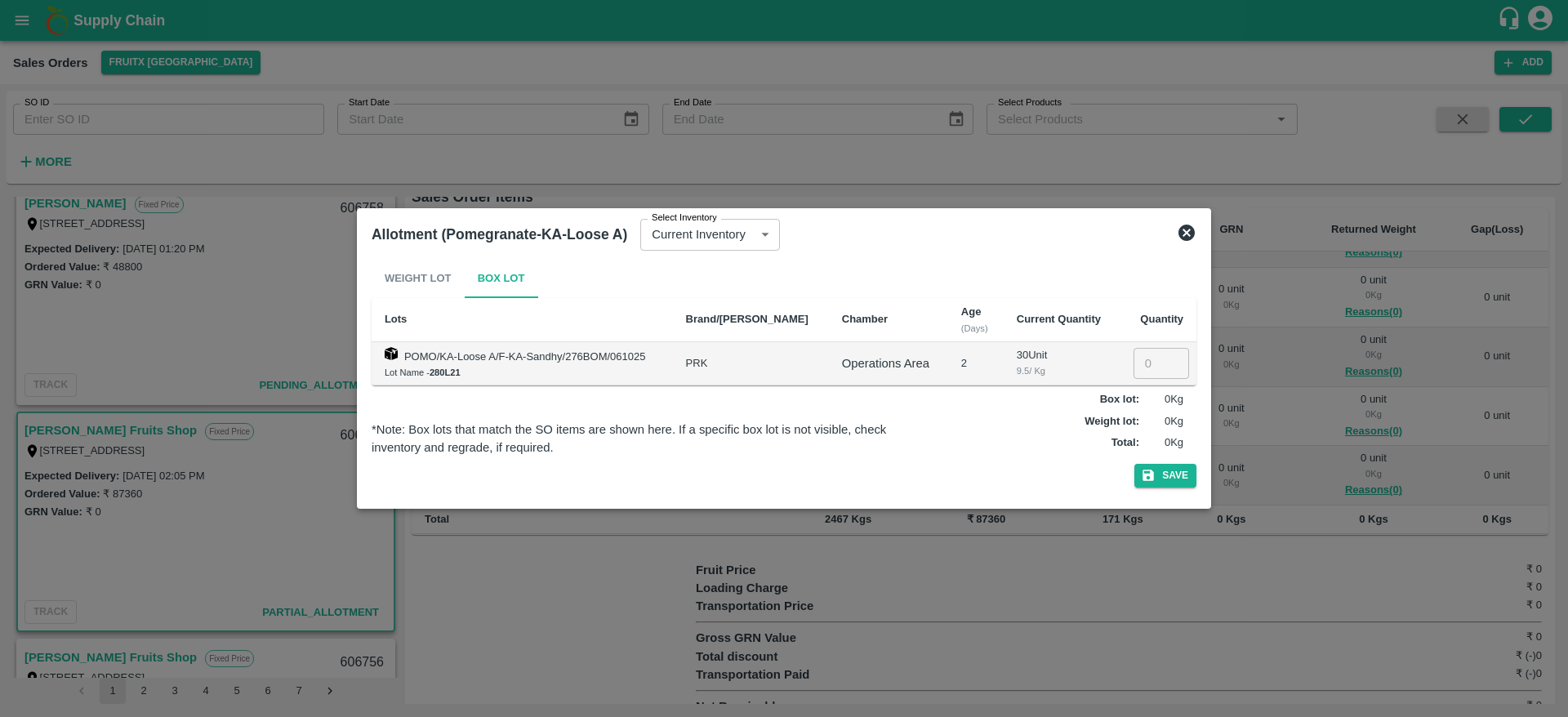
click at [1148, 363] on input "number" at bounding box center [1161, 363] width 56 height 31
type input "30"
click at [1134, 463] on button "Save" at bounding box center [1165, 475] width 62 height 24
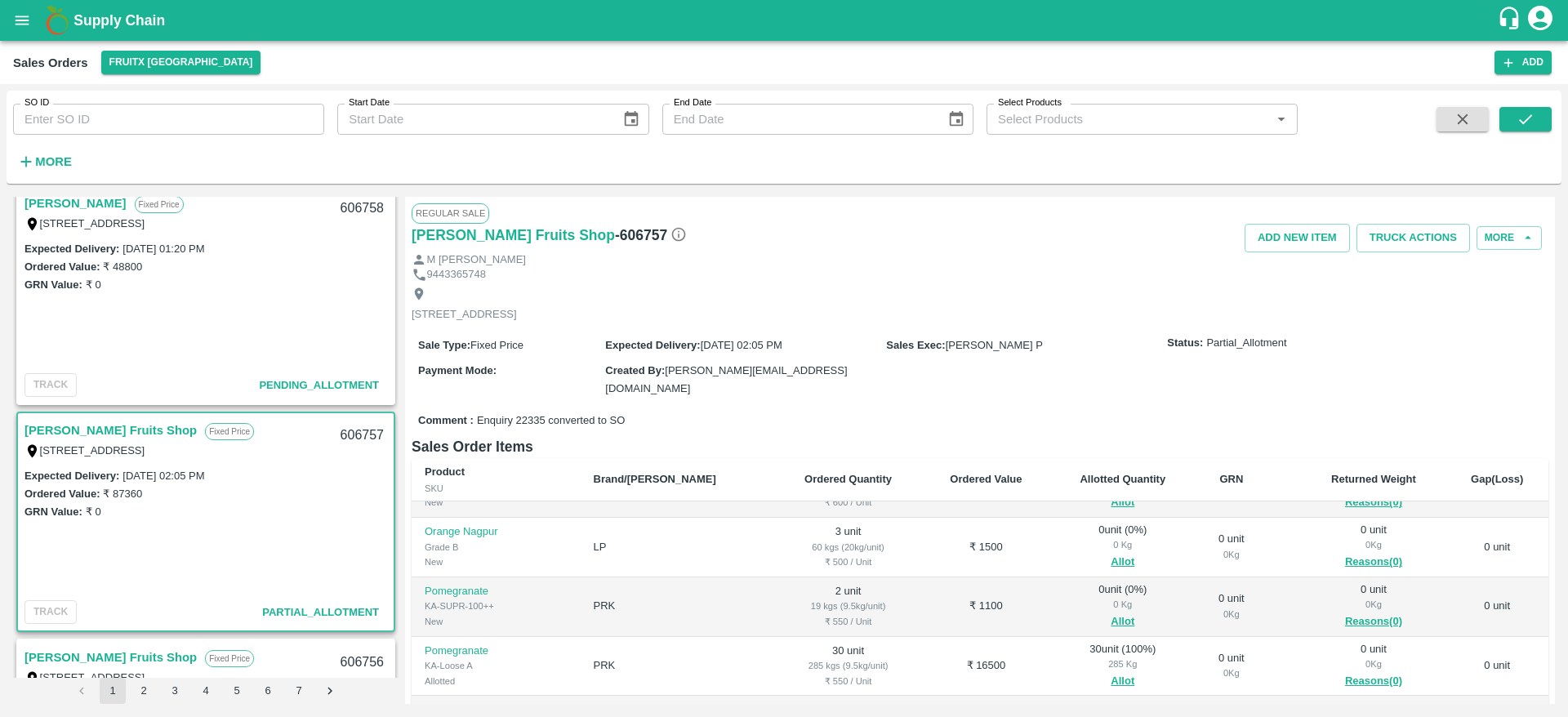
scroll to position [250, 0]
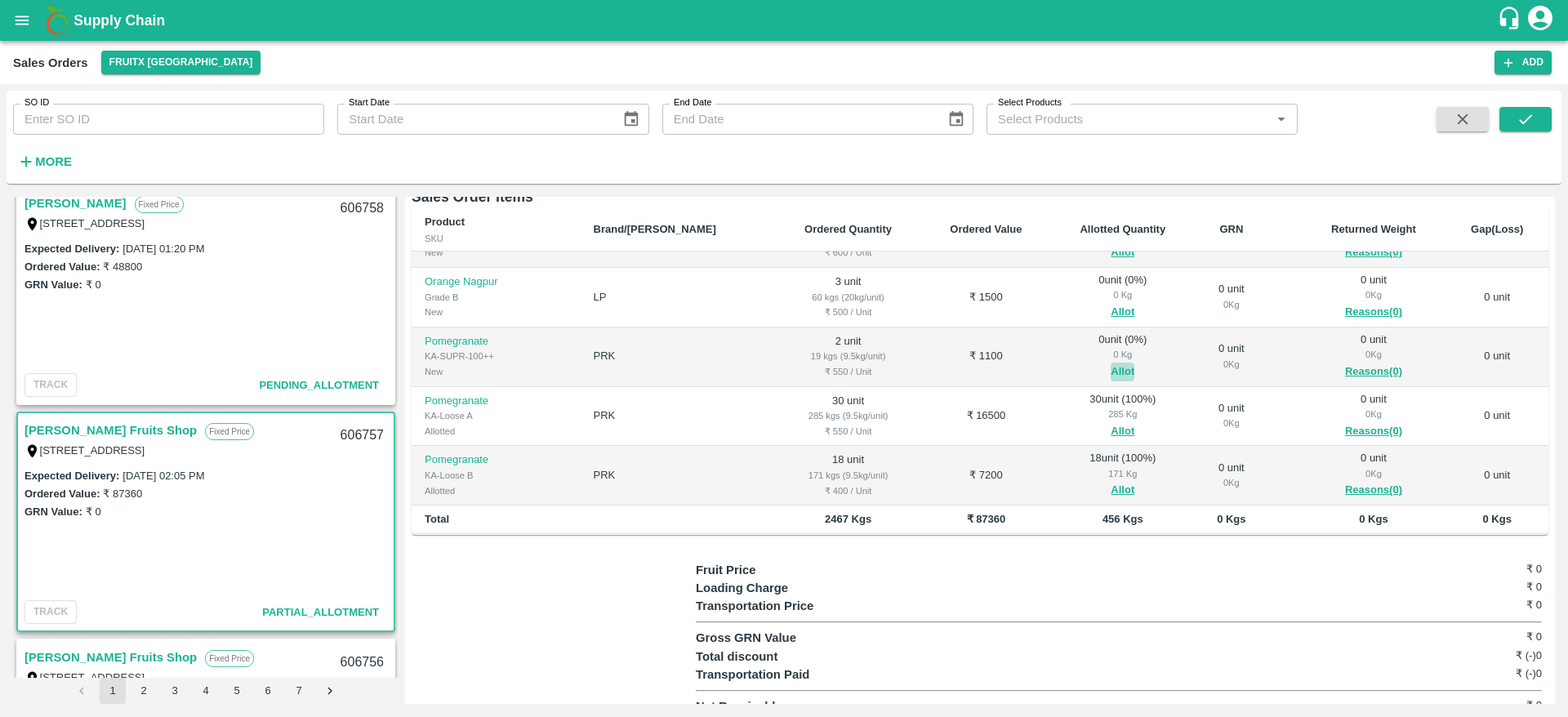
click at [1111, 363] on button "Allot" at bounding box center [1123, 372] width 24 height 19
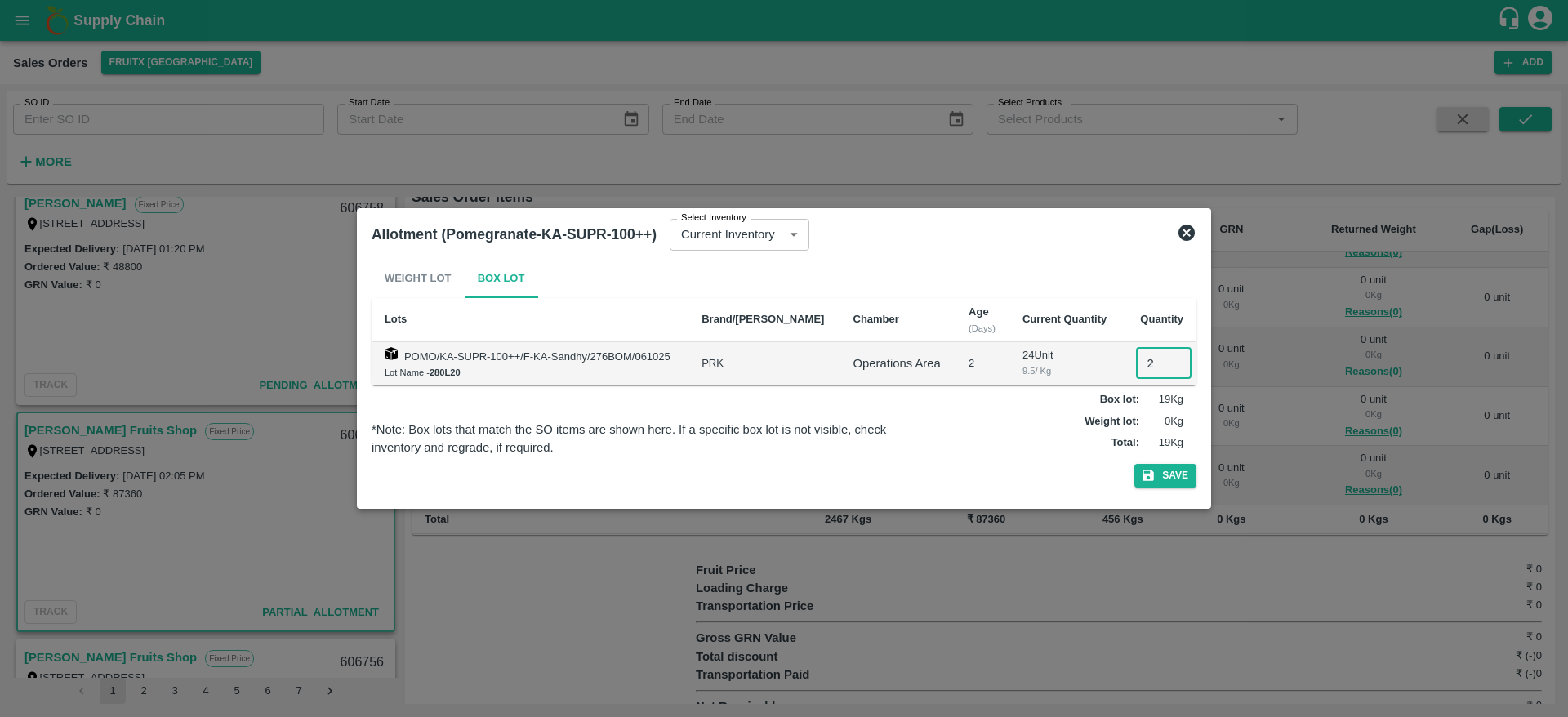
click at [1146, 356] on input "2" at bounding box center [1163, 363] width 56 height 31
type input "2"
click at [1134, 463] on button "Save" at bounding box center [1165, 475] width 62 height 24
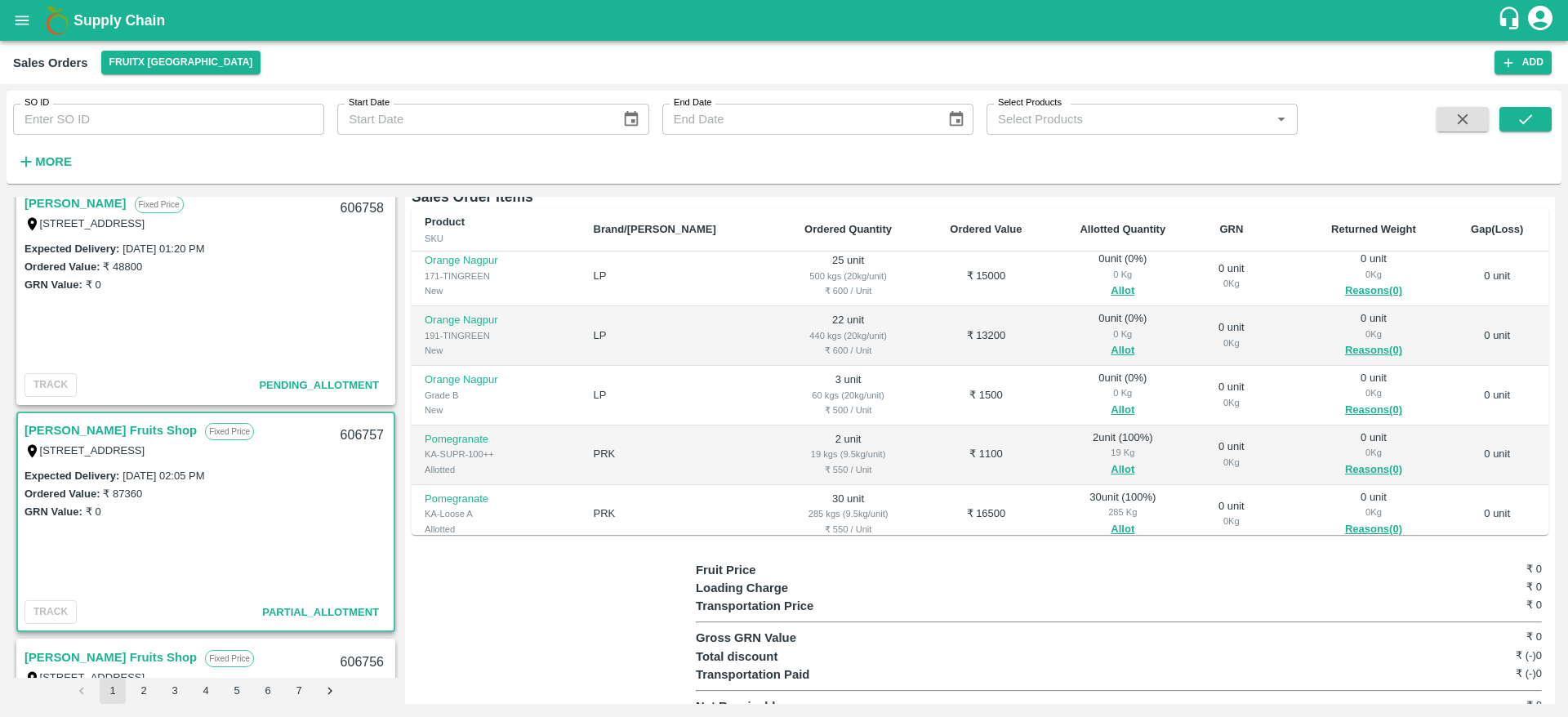
scroll to position [52, 0]
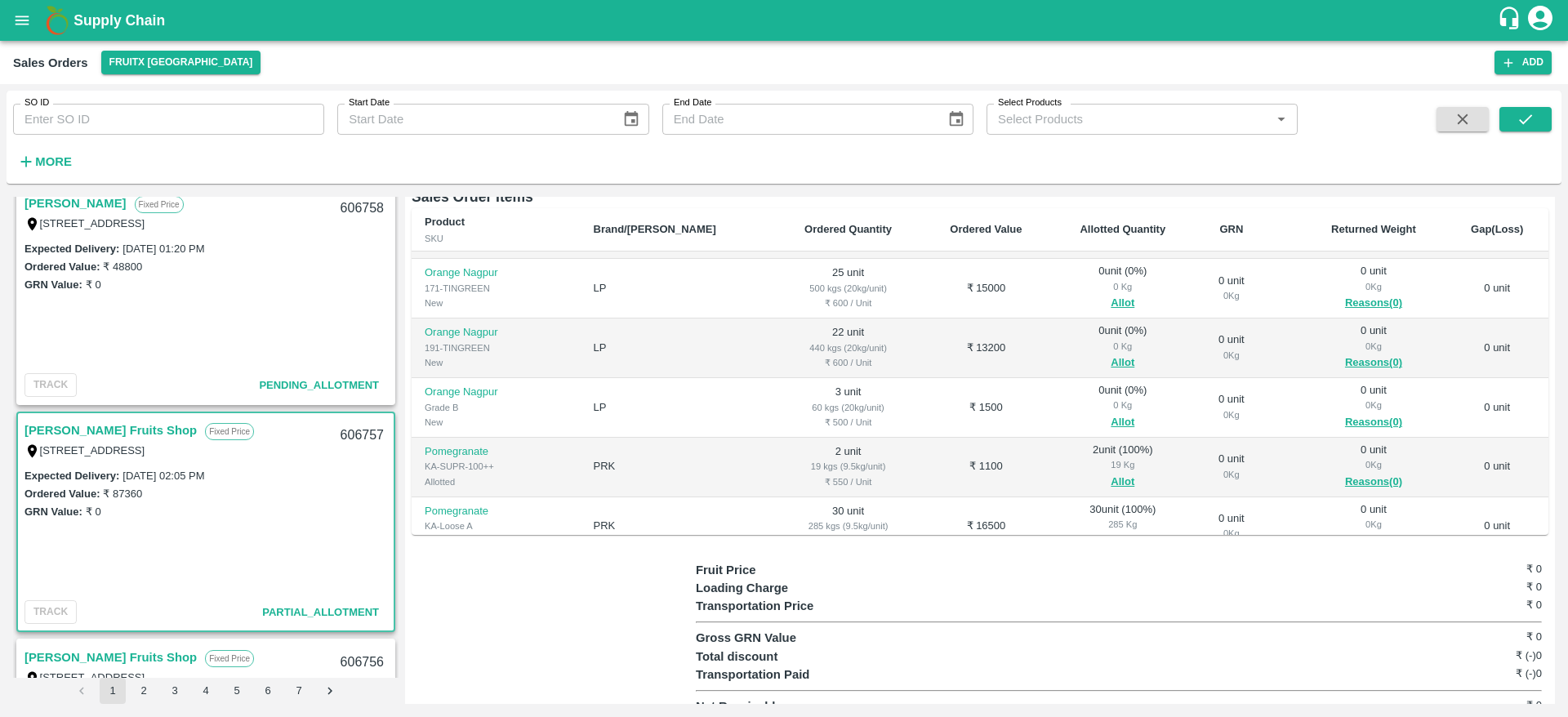
click at [351, 432] on div "606757" at bounding box center [362, 435] width 63 height 38
copy div "606757"
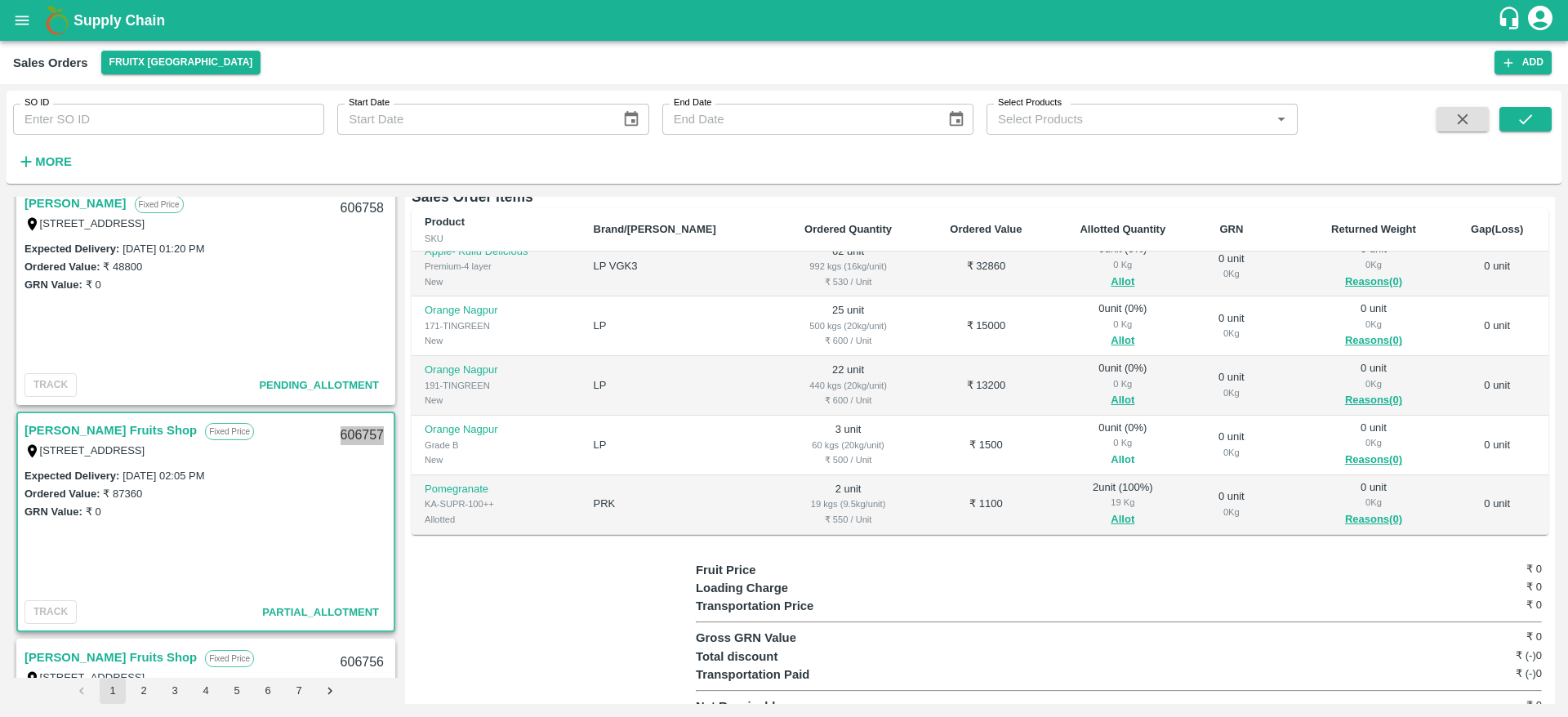
scroll to position [13, 0]
click at [1111, 452] on button "Allot" at bounding box center [1123, 462] width 24 height 19
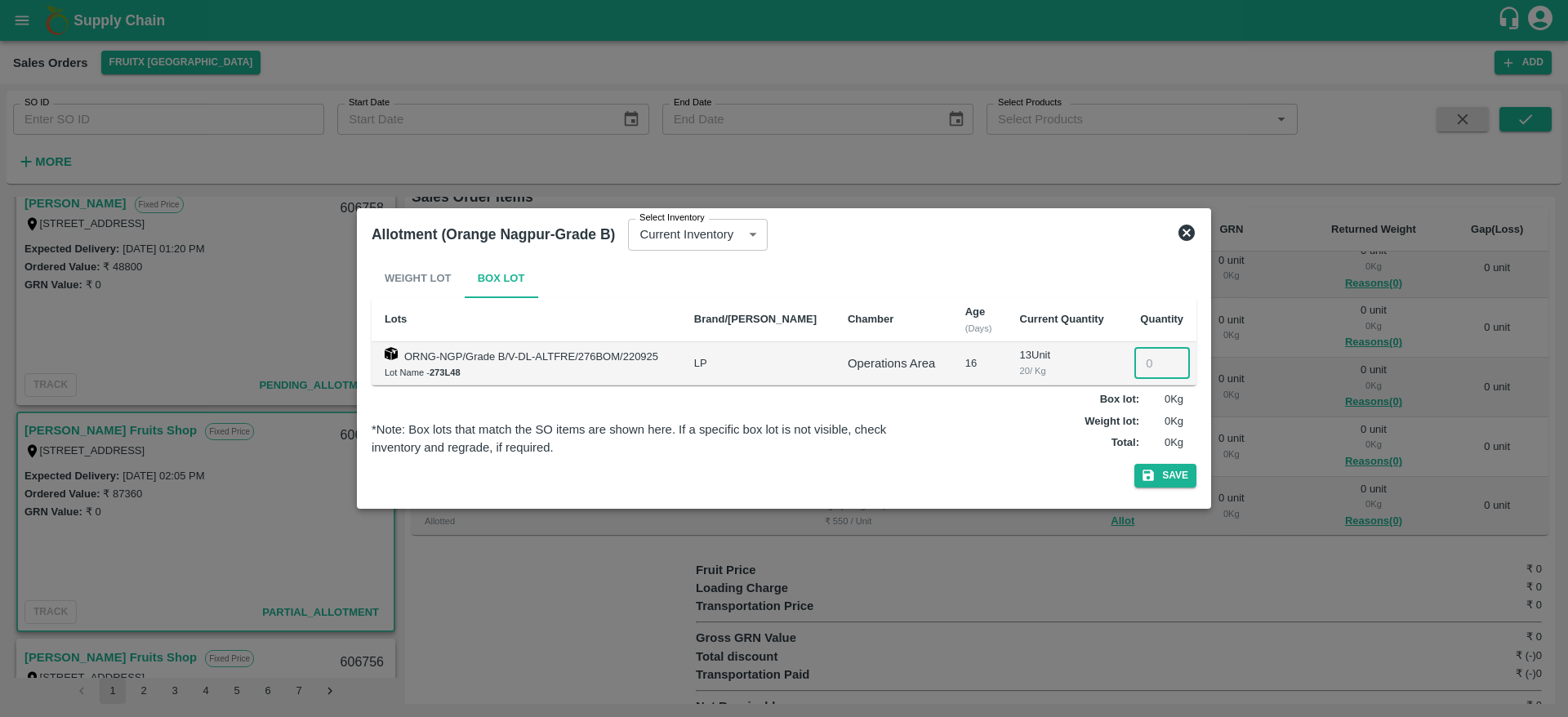
click at [1146, 360] on input "number" at bounding box center [1161, 363] width 56 height 31
type input "3"
click at [1134, 463] on button "Save" at bounding box center [1165, 475] width 62 height 24
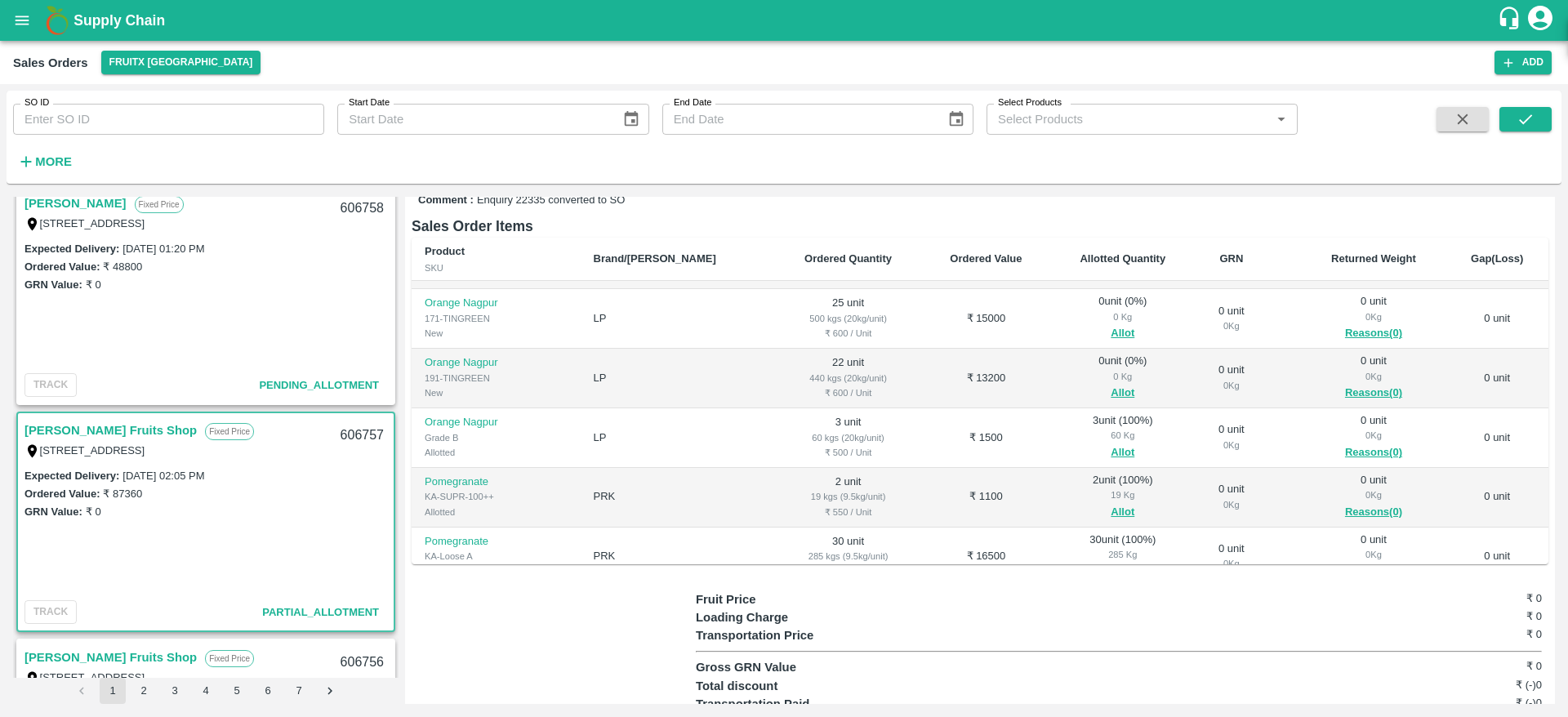
scroll to position [47, 0]
click at [1111, 388] on button "Allot" at bounding box center [1123, 398] width 24 height 19
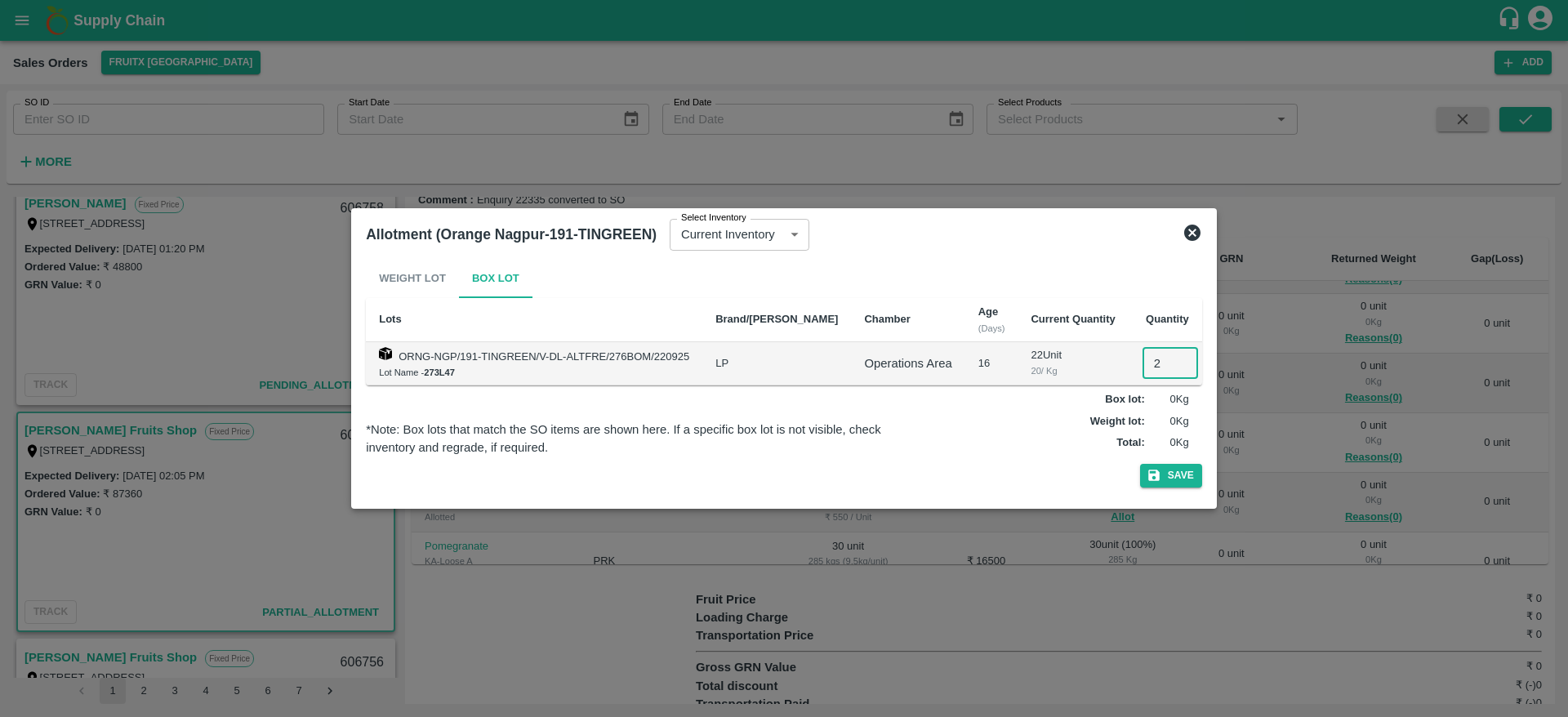
click at [1151, 356] on input "2" at bounding box center [1170, 363] width 56 height 31
type input "22"
click at [1140, 463] on button "Save" at bounding box center [1171, 475] width 62 height 24
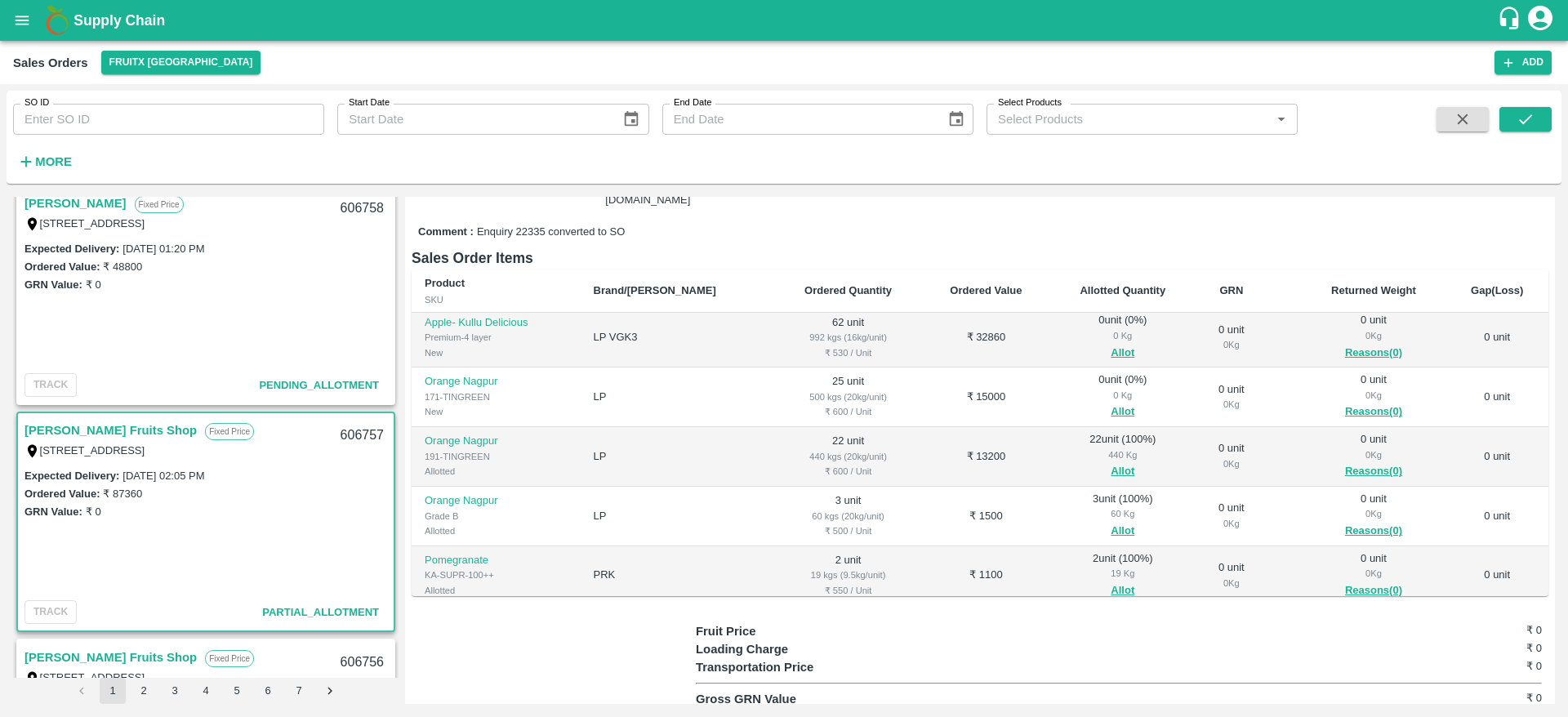
scroll to position [0, 0]
click at [1111, 407] on button "Allot" at bounding box center [1123, 417] width 24 height 19
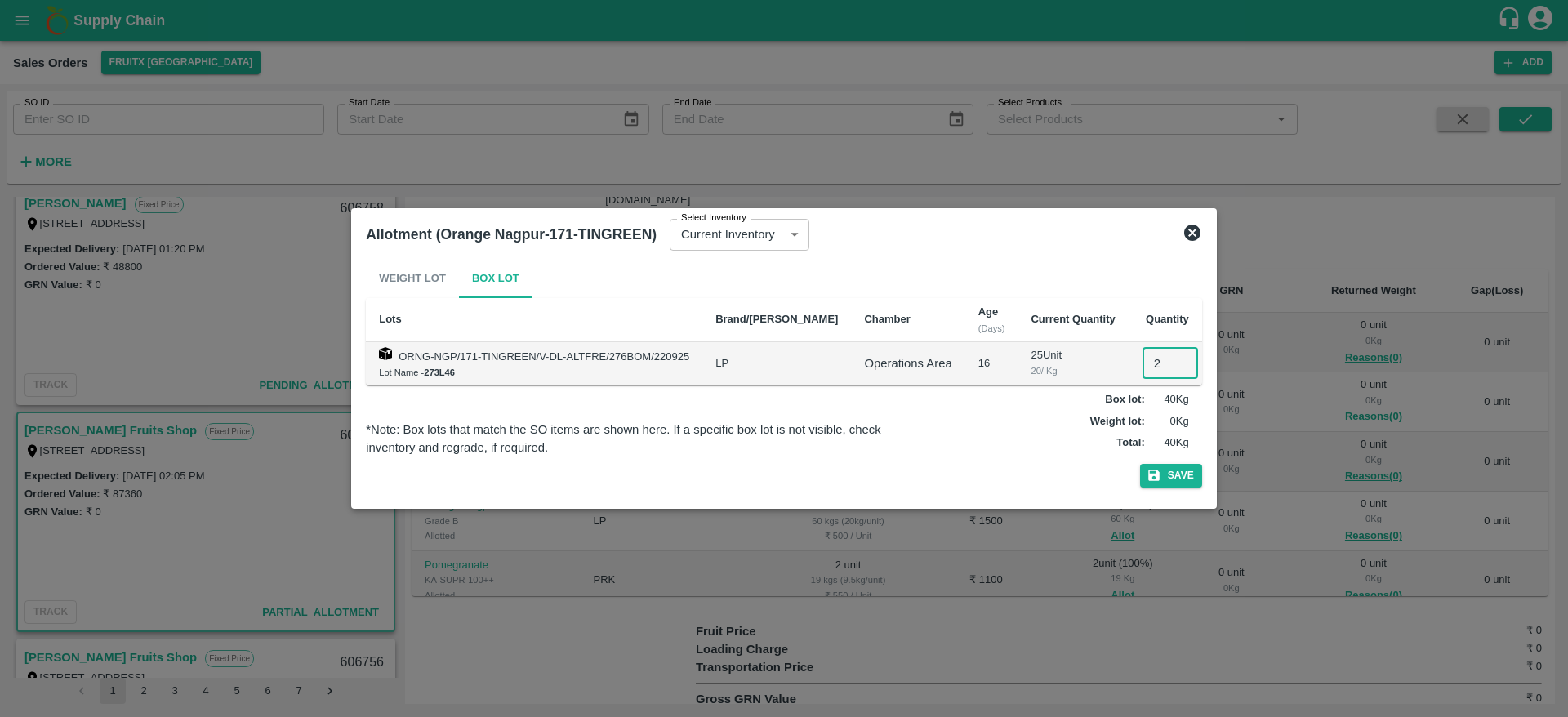
click at [1144, 368] on input "2" at bounding box center [1170, 363] width 56 height 31
type input "25"
click at [1140, 463] on button "Save" at bounding box center [1171, 475] width 62 height 24
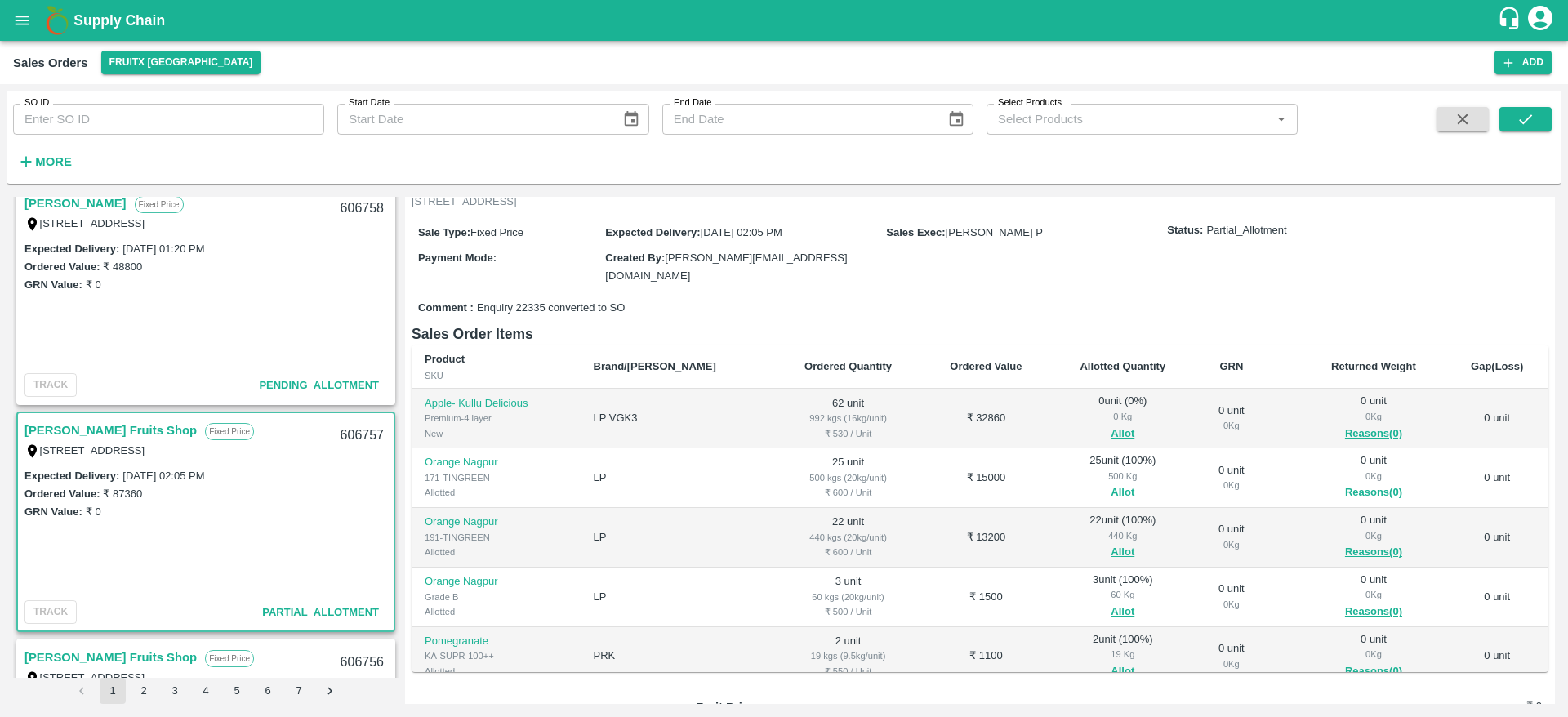
scroll to position [81, 0]
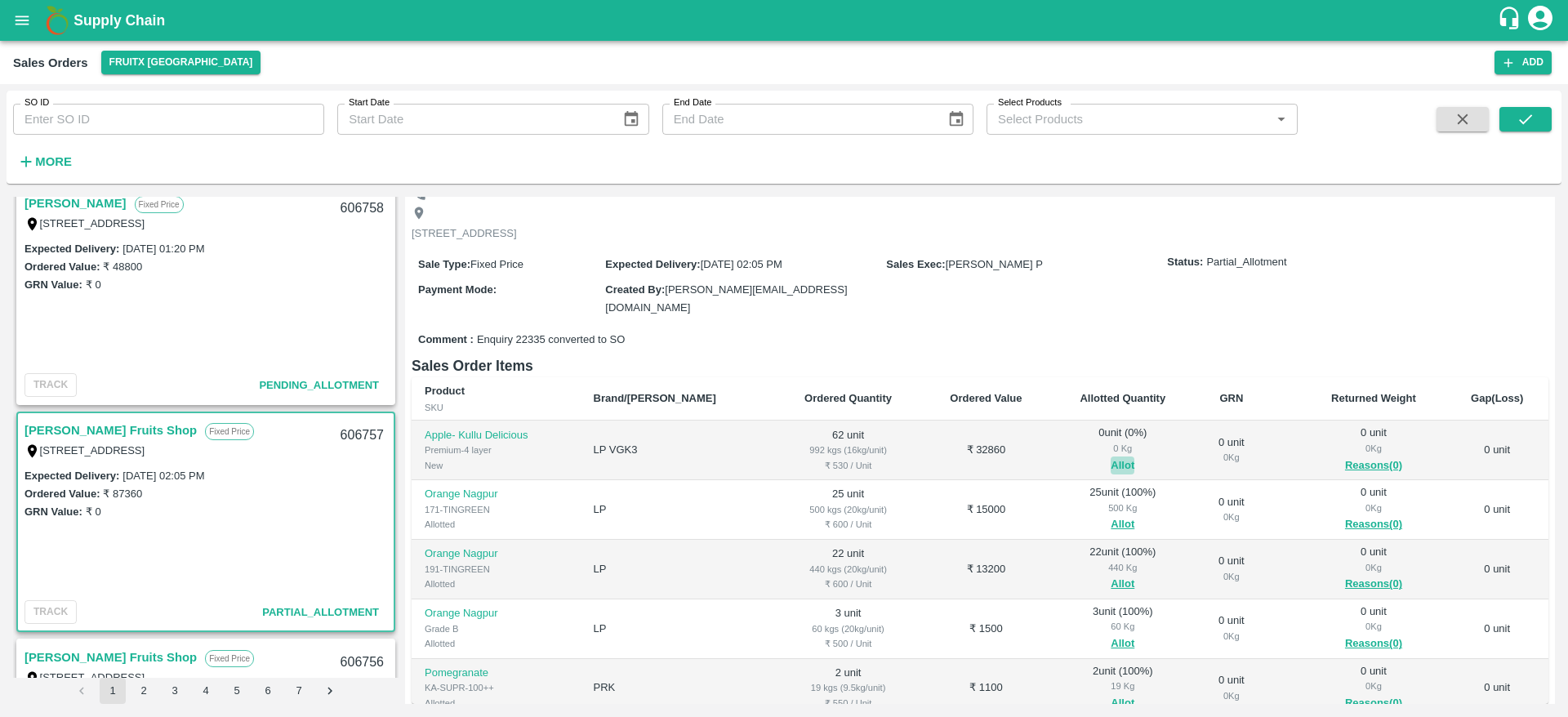
click at [1111, 457] on button "Allot" at bounding box center [1123, 466] width 24 height 19
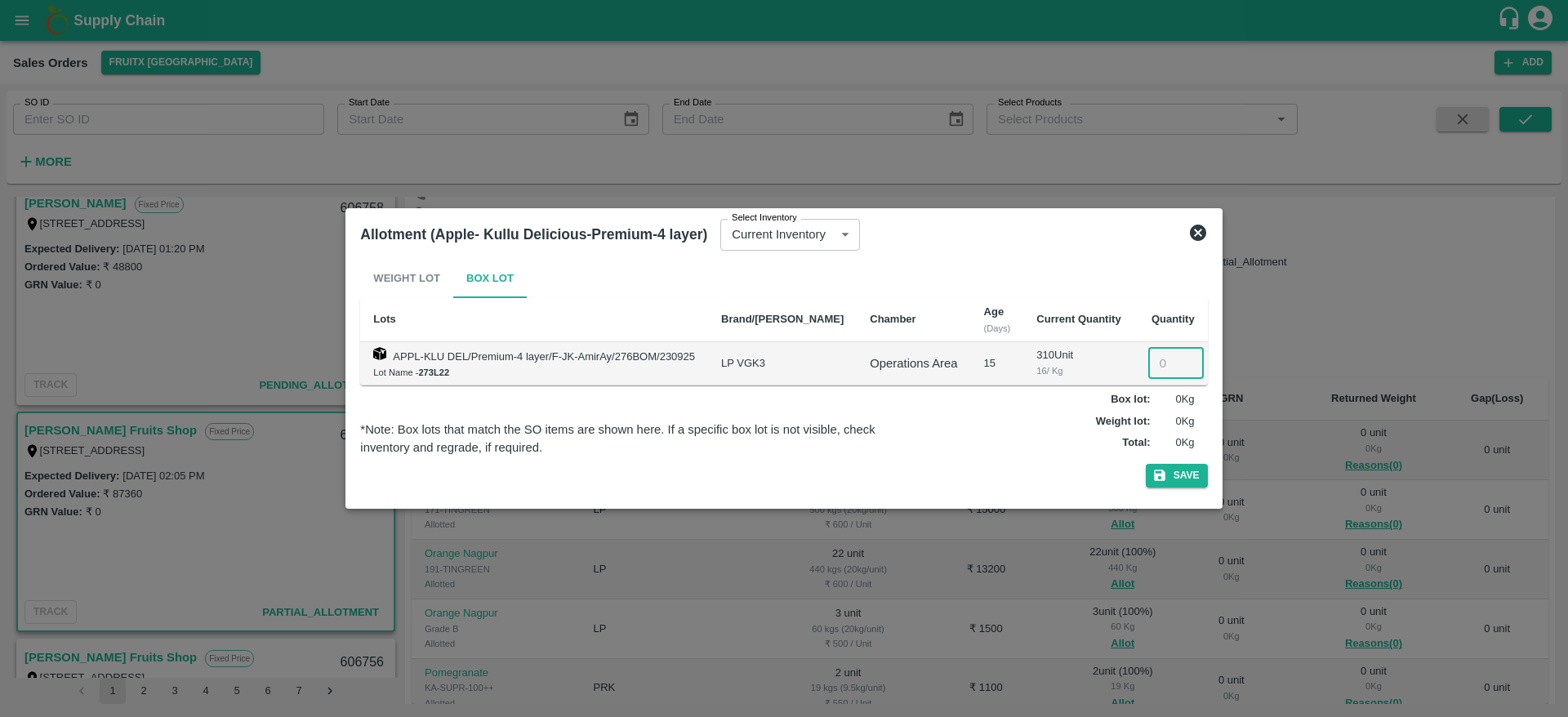
click at [1149, 373] on input "number" at bounding box center [1176, 363] width 56 height 31
type input "62"
click at [1146, 463] on button "Save" at bounding box center [1177, 475] width 62 height 24
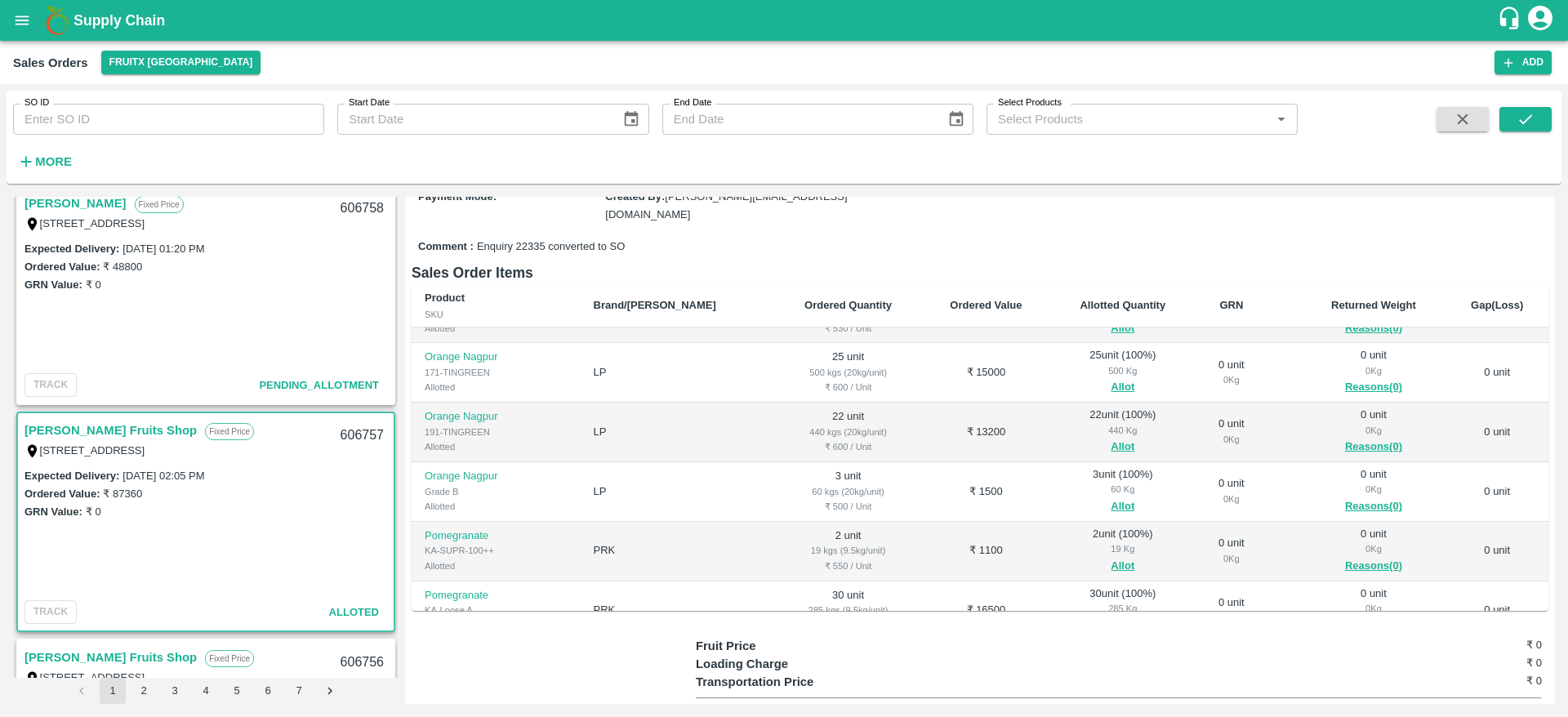
scroll to position [0, 0]
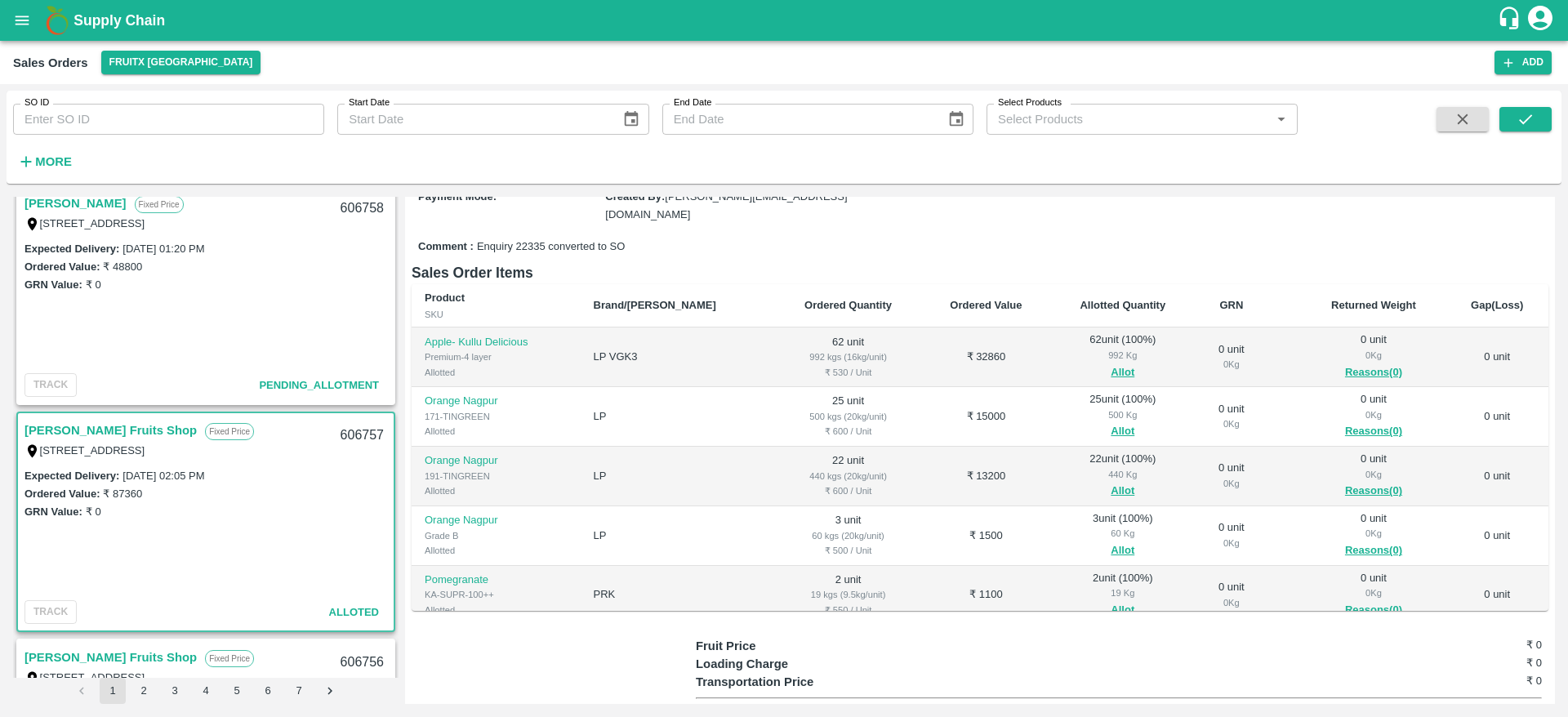
click at [346, 428] on div "606757" at bounding box center [362, 435] width 63 height 38
copy div "606757"
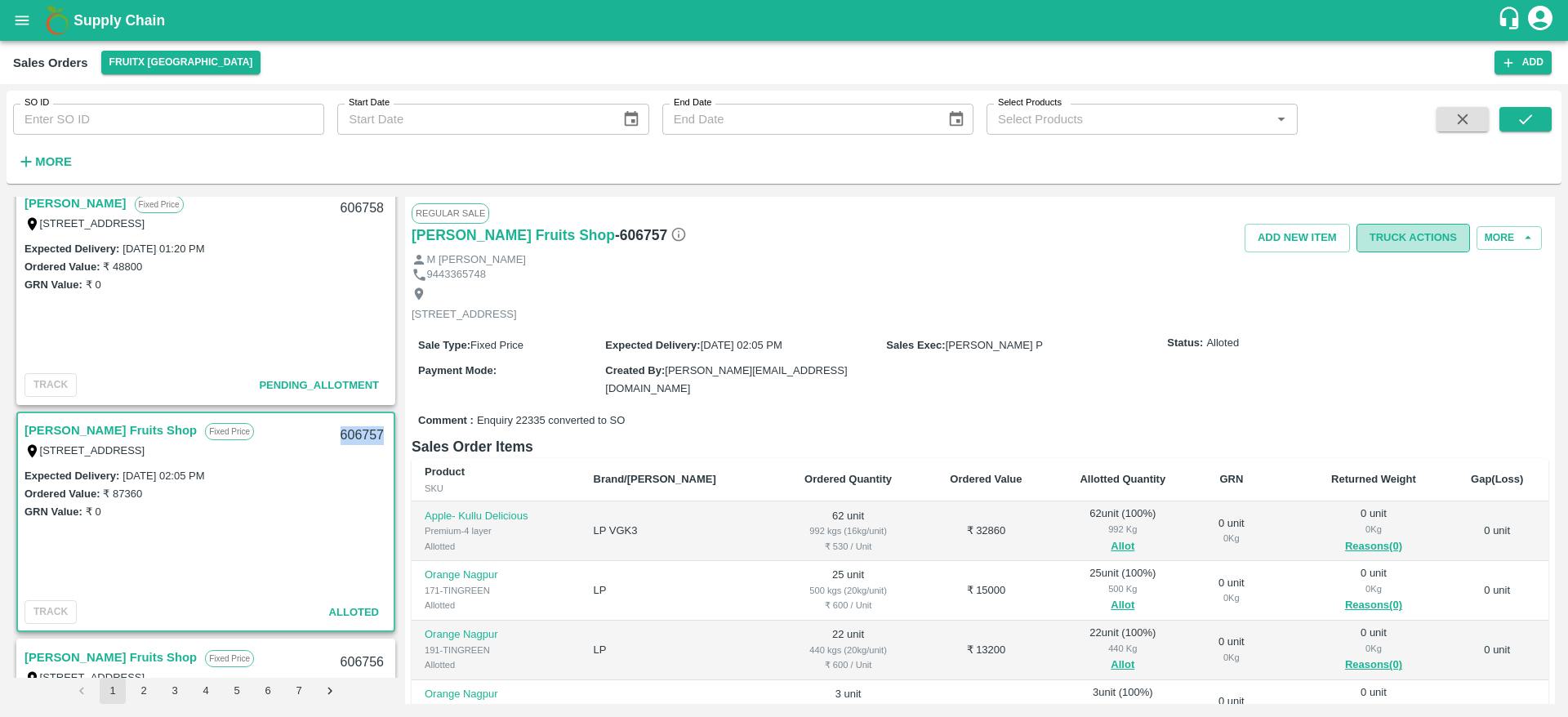
click at [1419, 231] on button "Truck Actions" at bounding box center [1413, 237] width 114 height 28
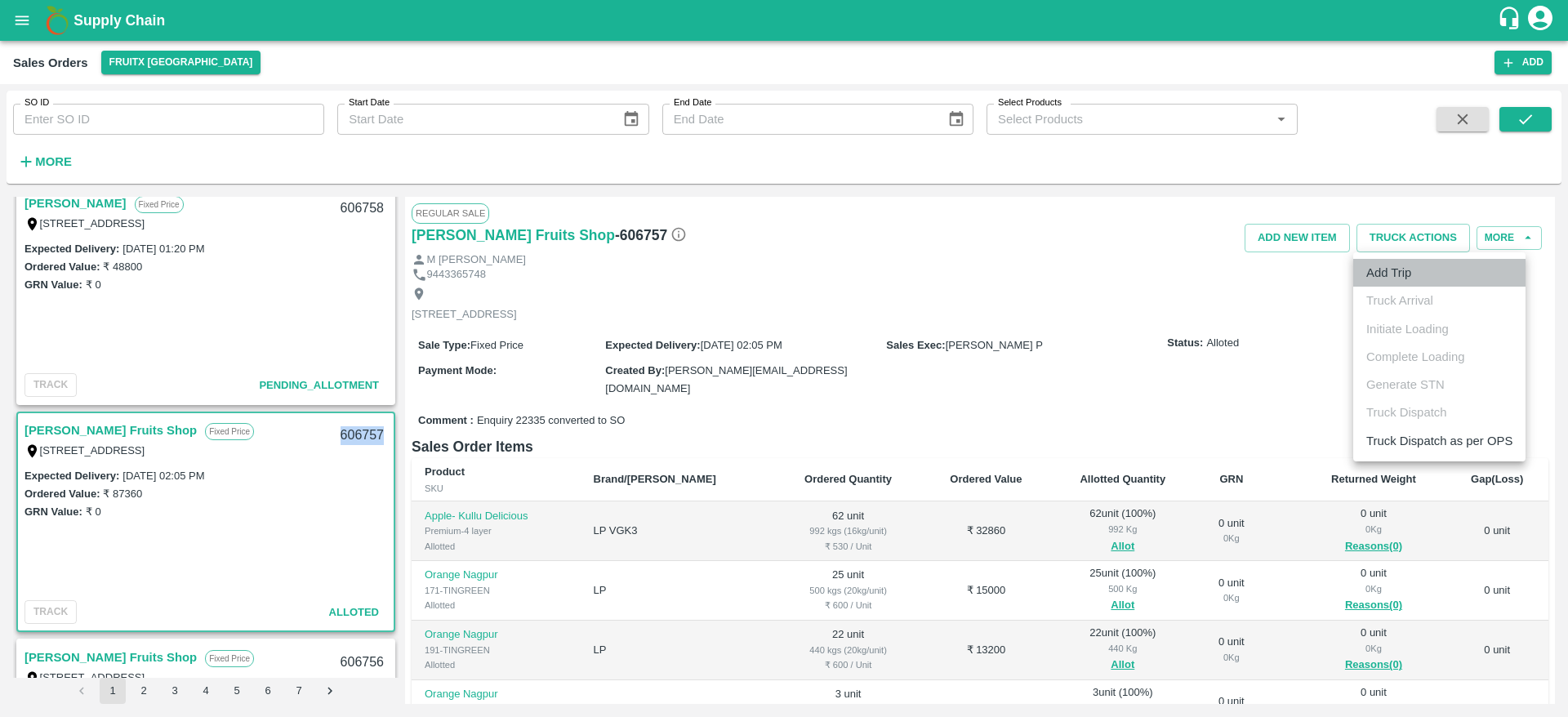
click at [1399, 276] on li "Add Trip" at bounding box center [1440, 272] width 173 height 28
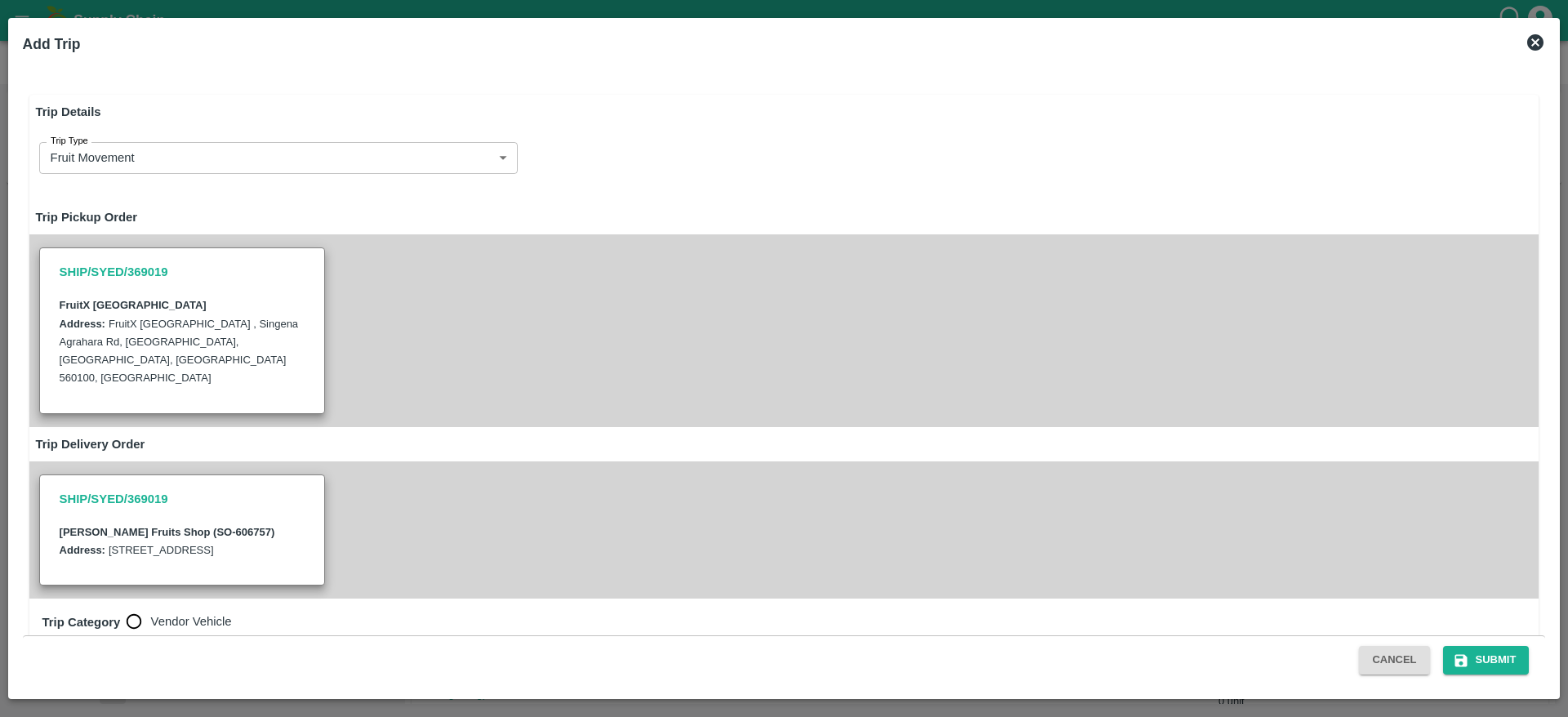
radio input "true"
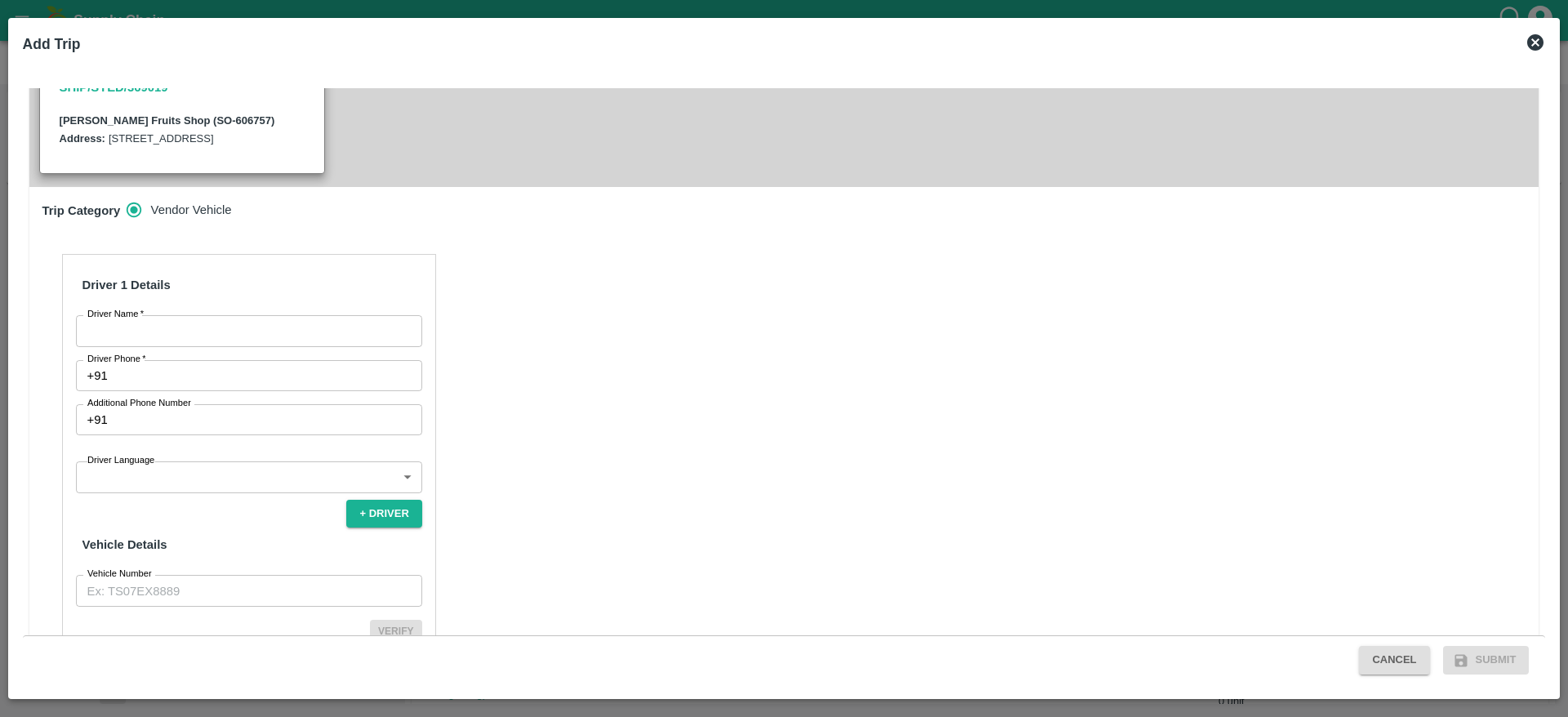
scroll to position [416, 0]
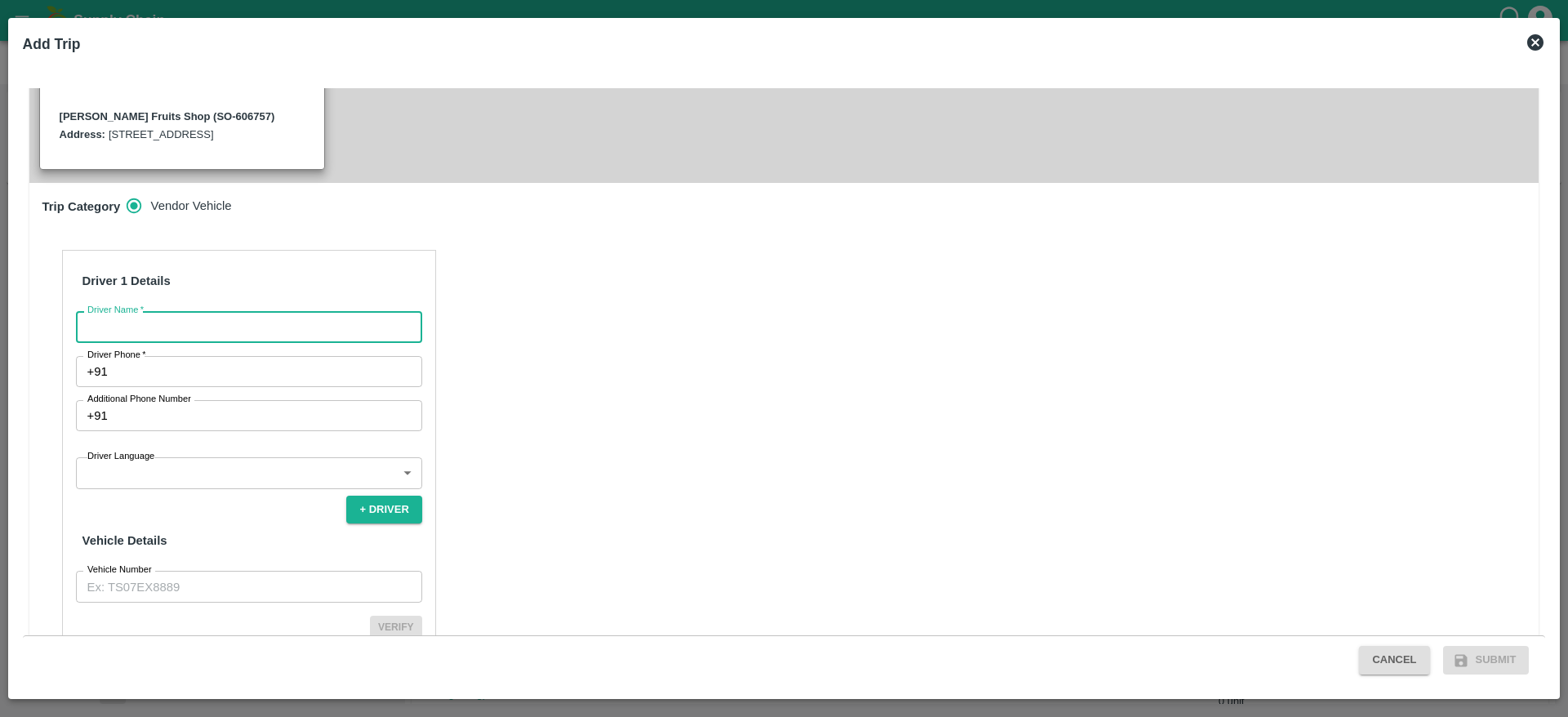
click at [252, 320] on input "Driver Name   *" at bounding box center [249, 326] width 346 height 31
type input "Syed Ibrahim"
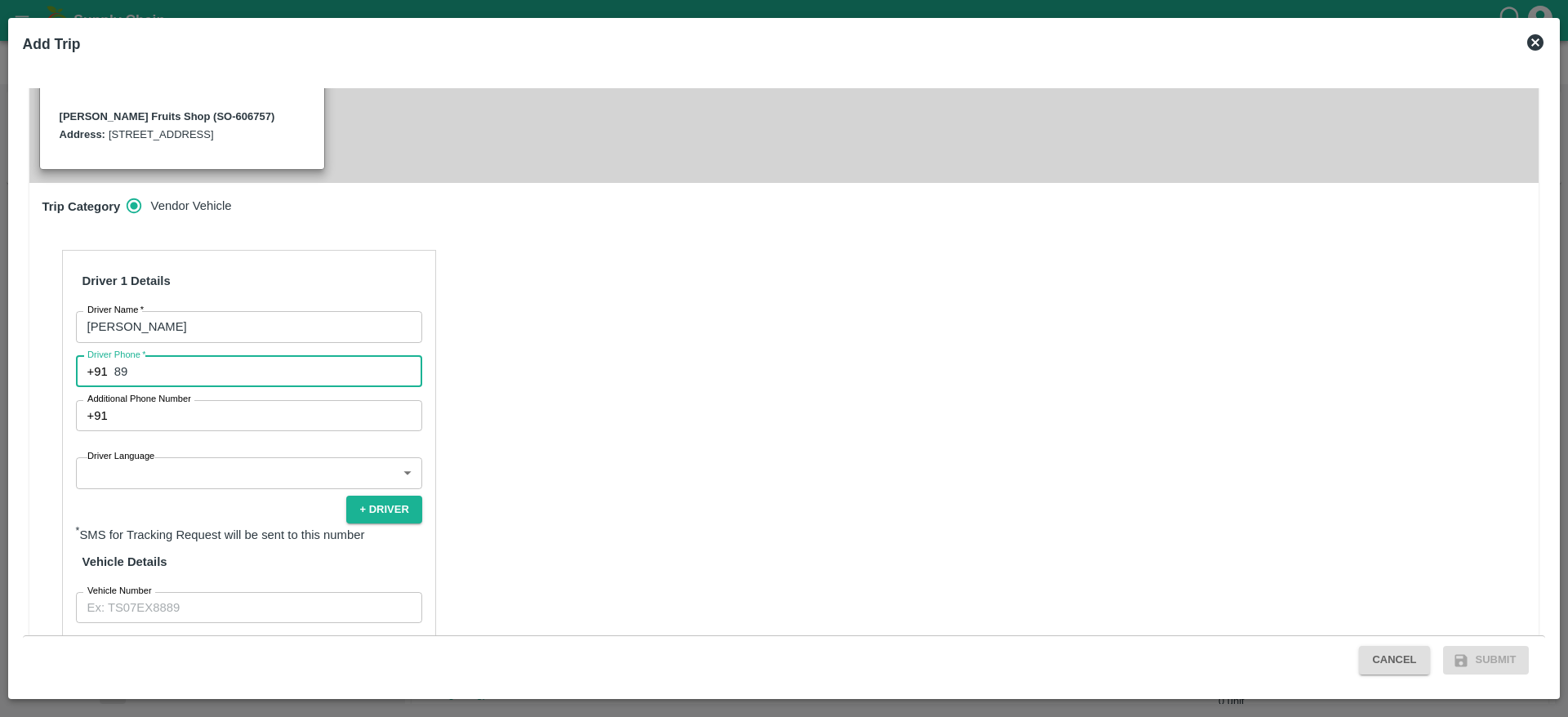
type input "8971481252"
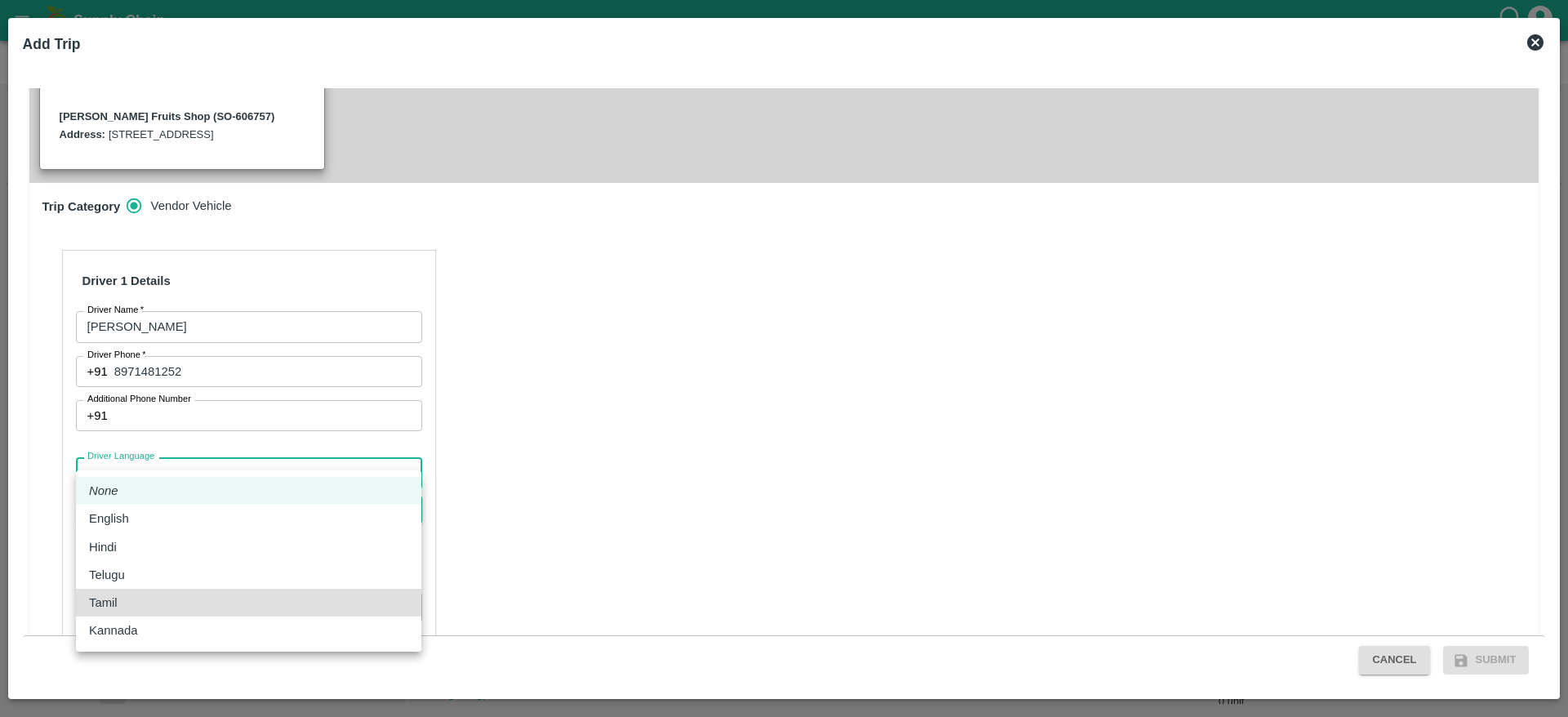
type input "ta"
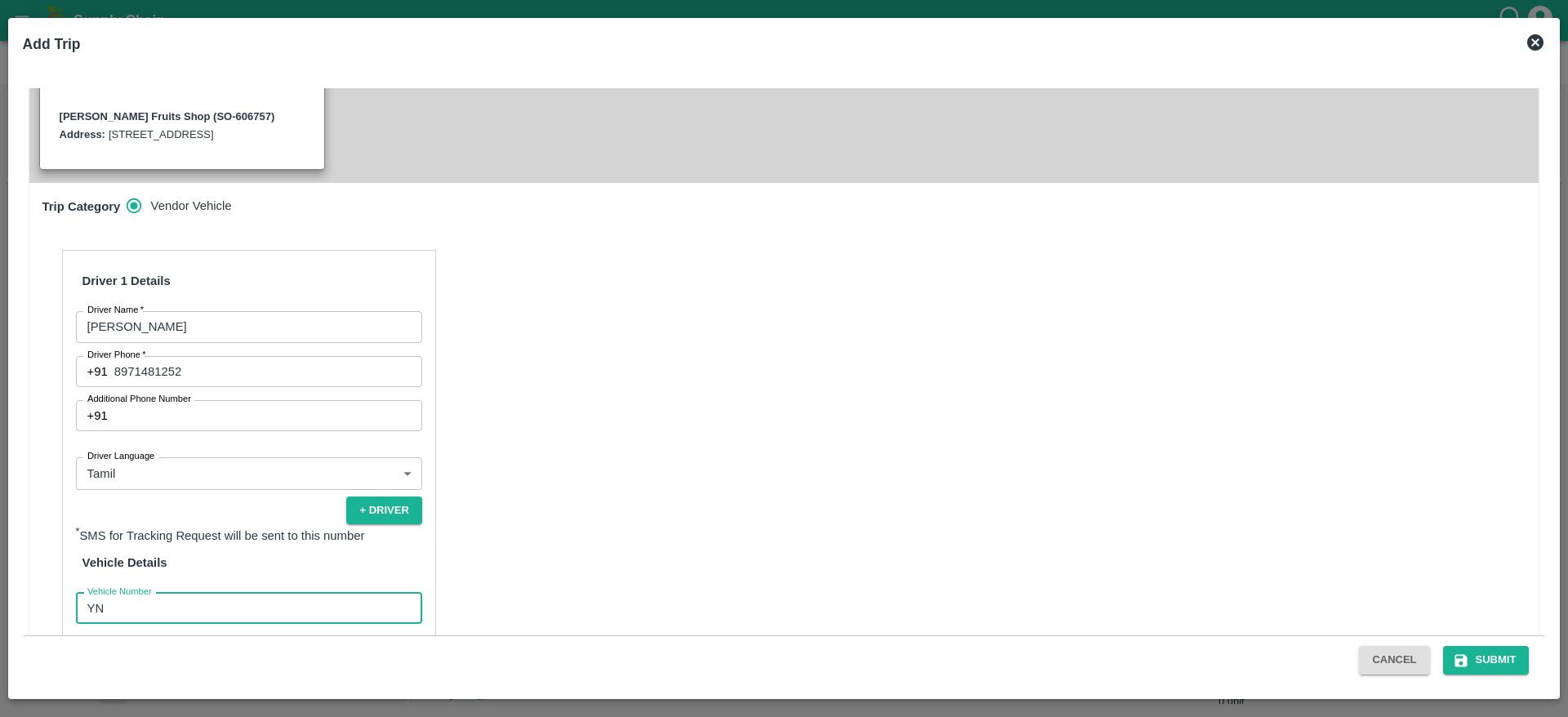
type input "Y"
type input "TN88AZ3720"
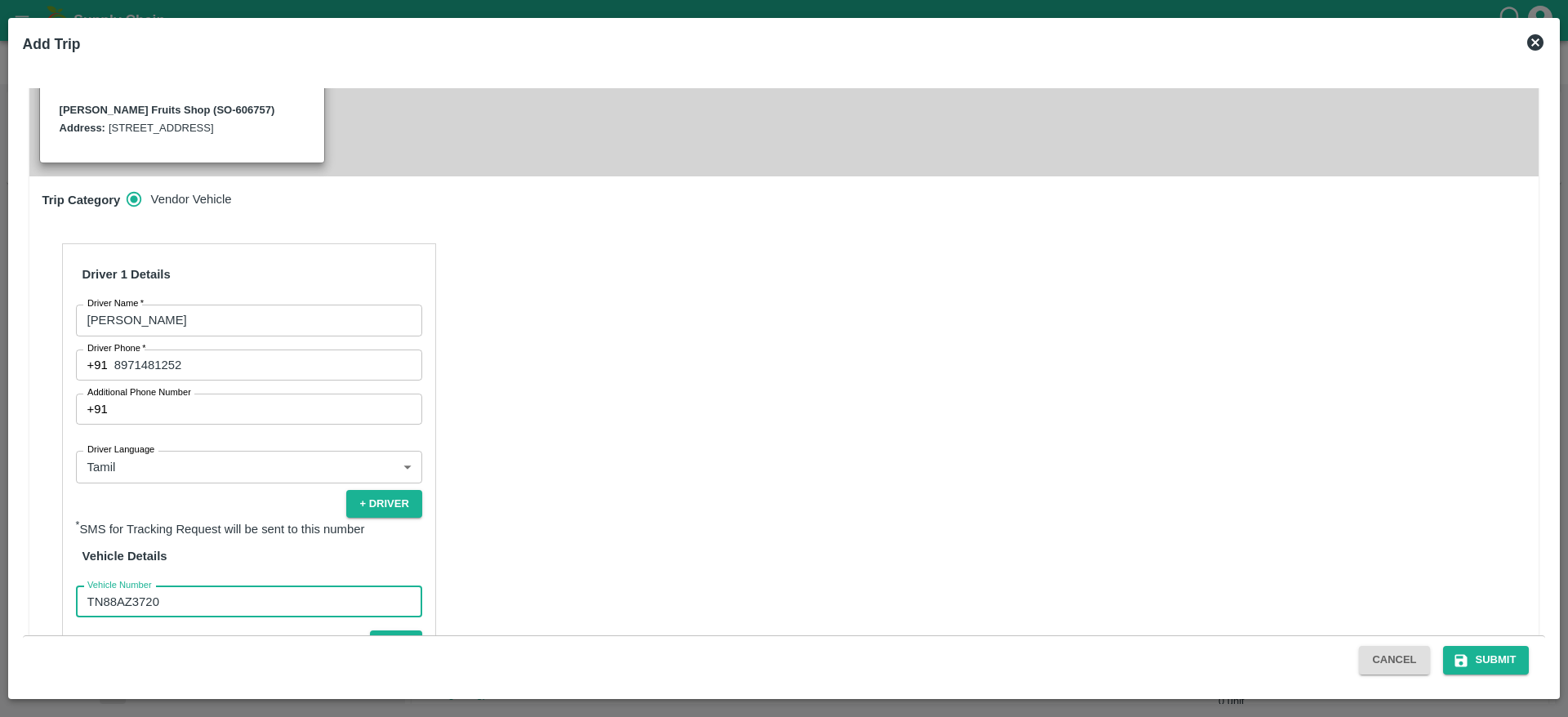
click at [370, 630] on button "Verify" at bounding box center [395, 642] width 52 height 24
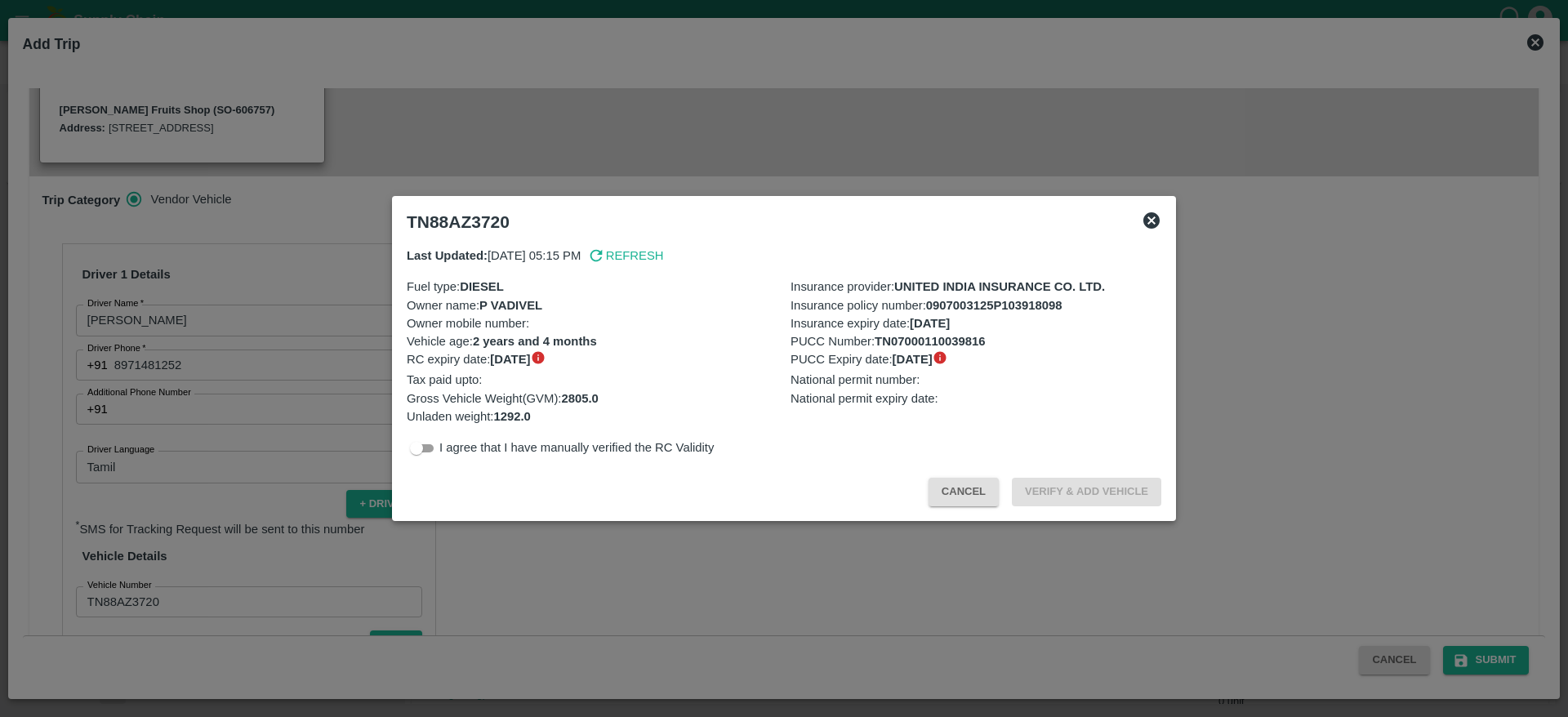
drag, startPoint x: 440, startPoint y: 448, endPoint x: 427, endPoint y: 448, distance: 13.0
click at [427, 448] on div "I agree that I have manually verified the RC Validity" at bounding box center [784, 448] width 755 height 20
click at [427, 448] on input "checkbox" at bounding box center [416, 448] width 59 height 20
checkbox input "true"
click at [1078, 493] on button "Verify & Add Vehicle" at bounding box center [1086, 491] width 149 height 28
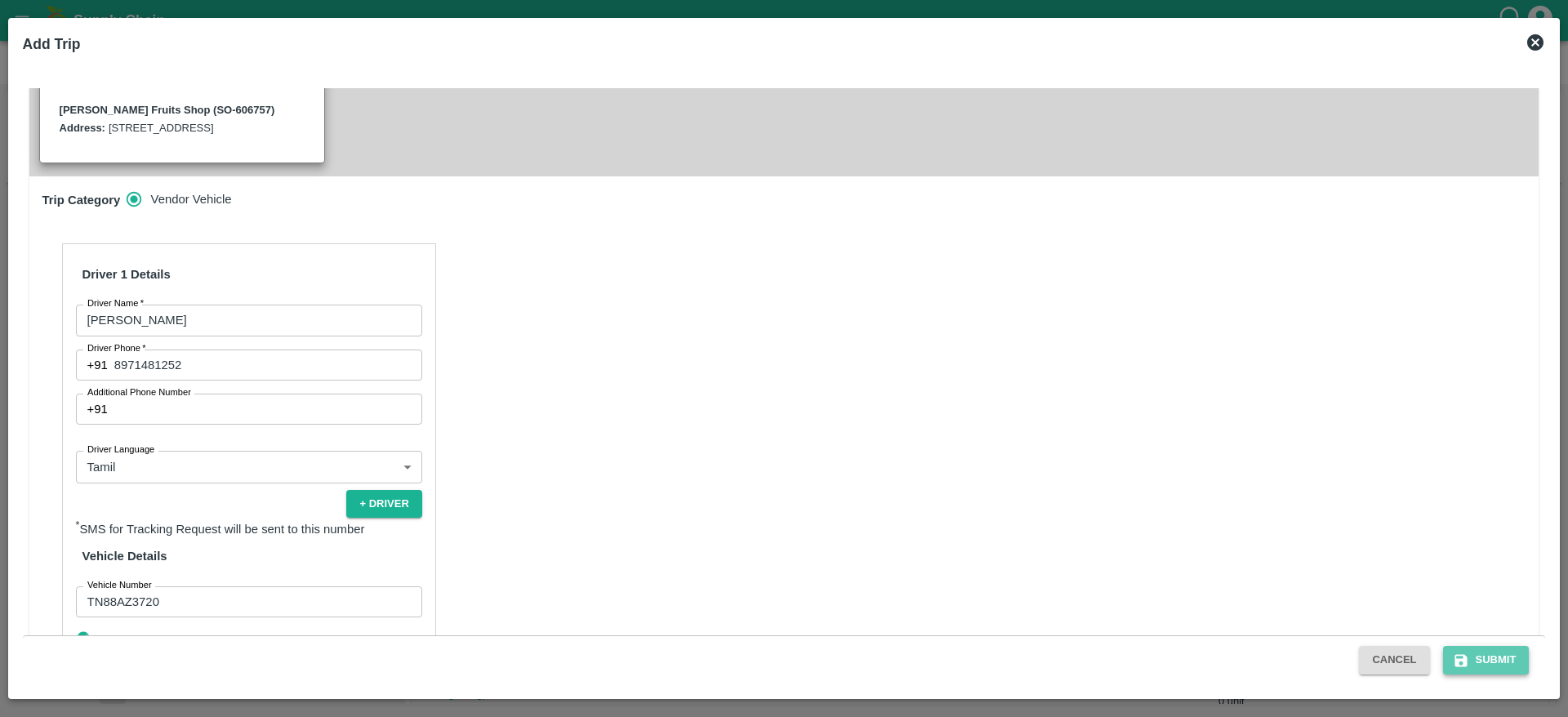
click at [1495, 657] on button "Submit" at bounding box center [1486, 659] width 86 height 28
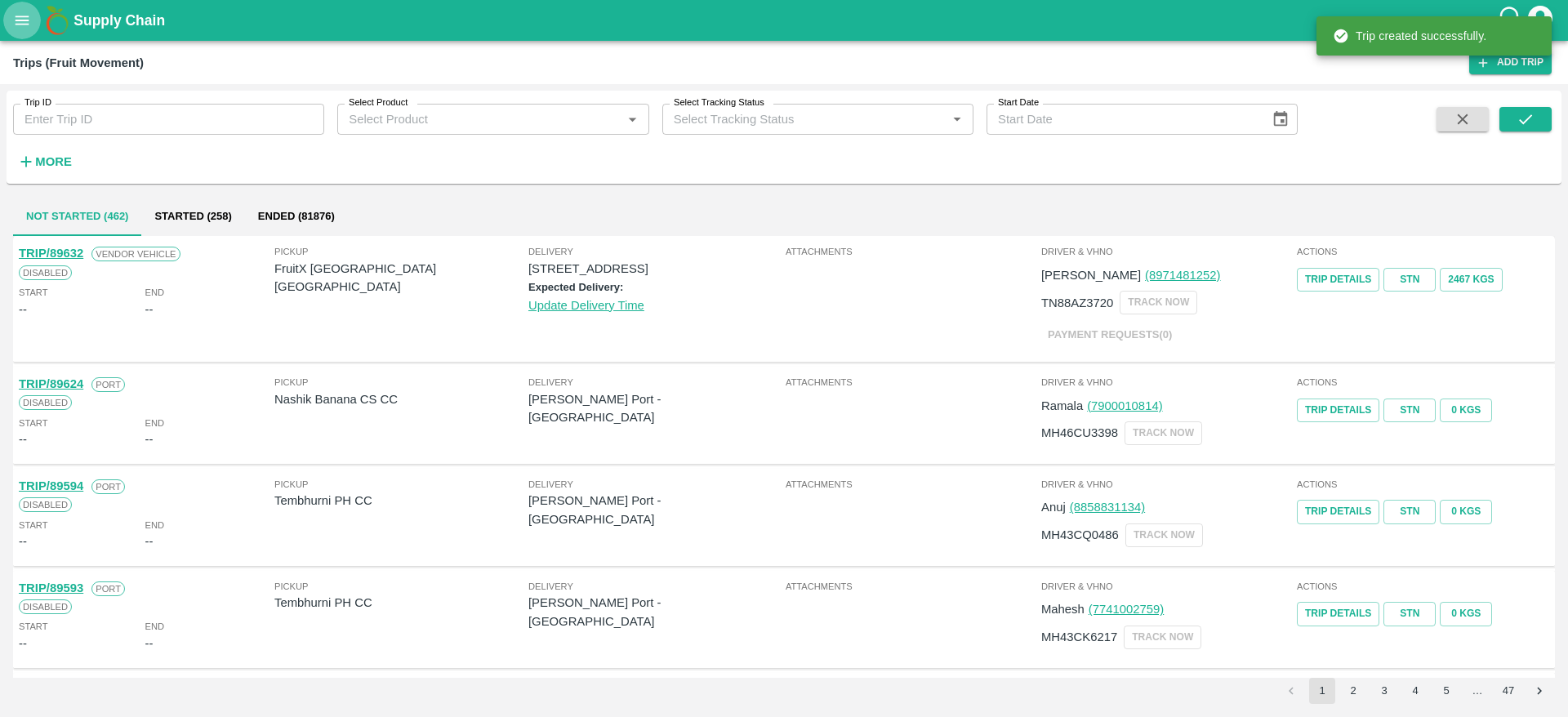
click at [19, 26] on icon "open drawer" at bounding box center [21, 20] width 18 height 18
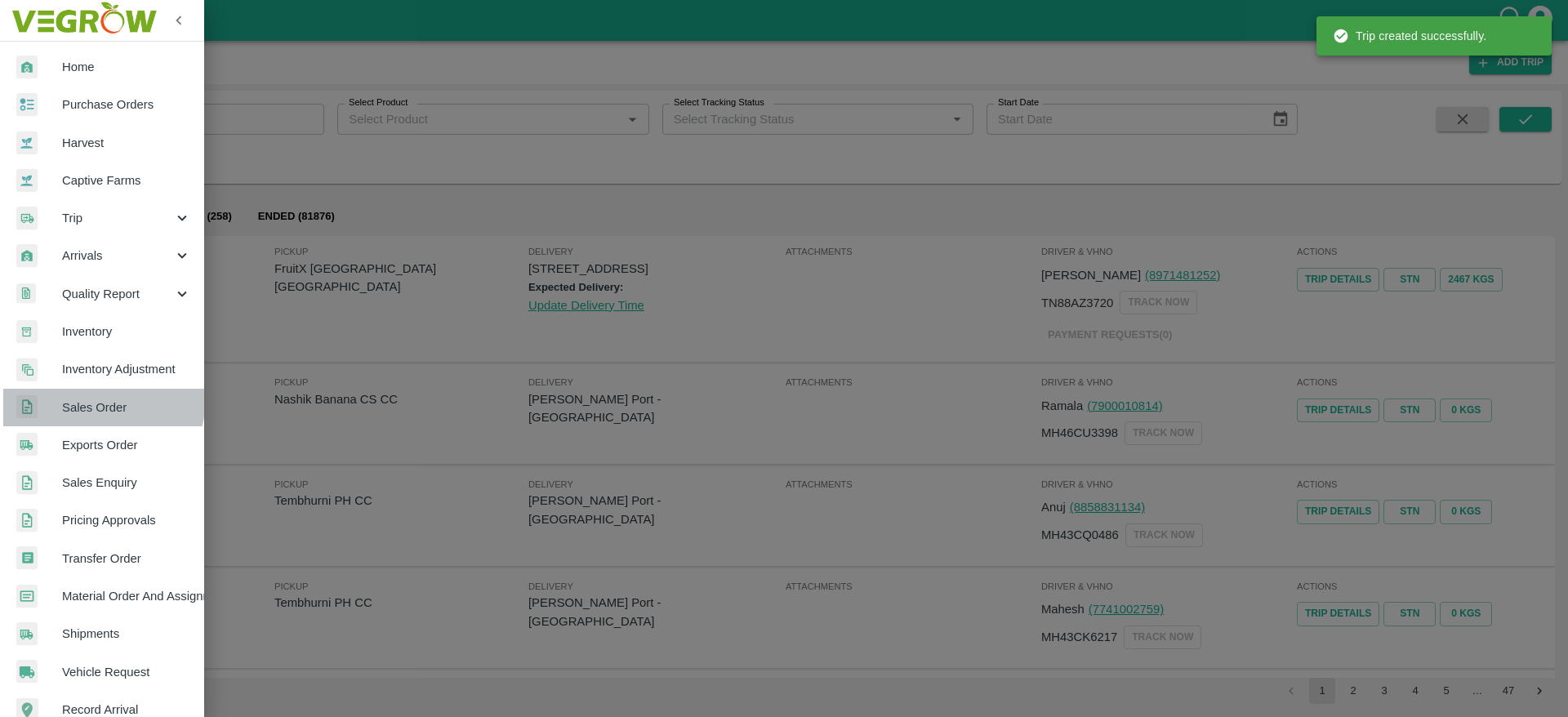
click at [95, 399] on span "Sales Order" at bounding box center [126, 407] width 129 height 18
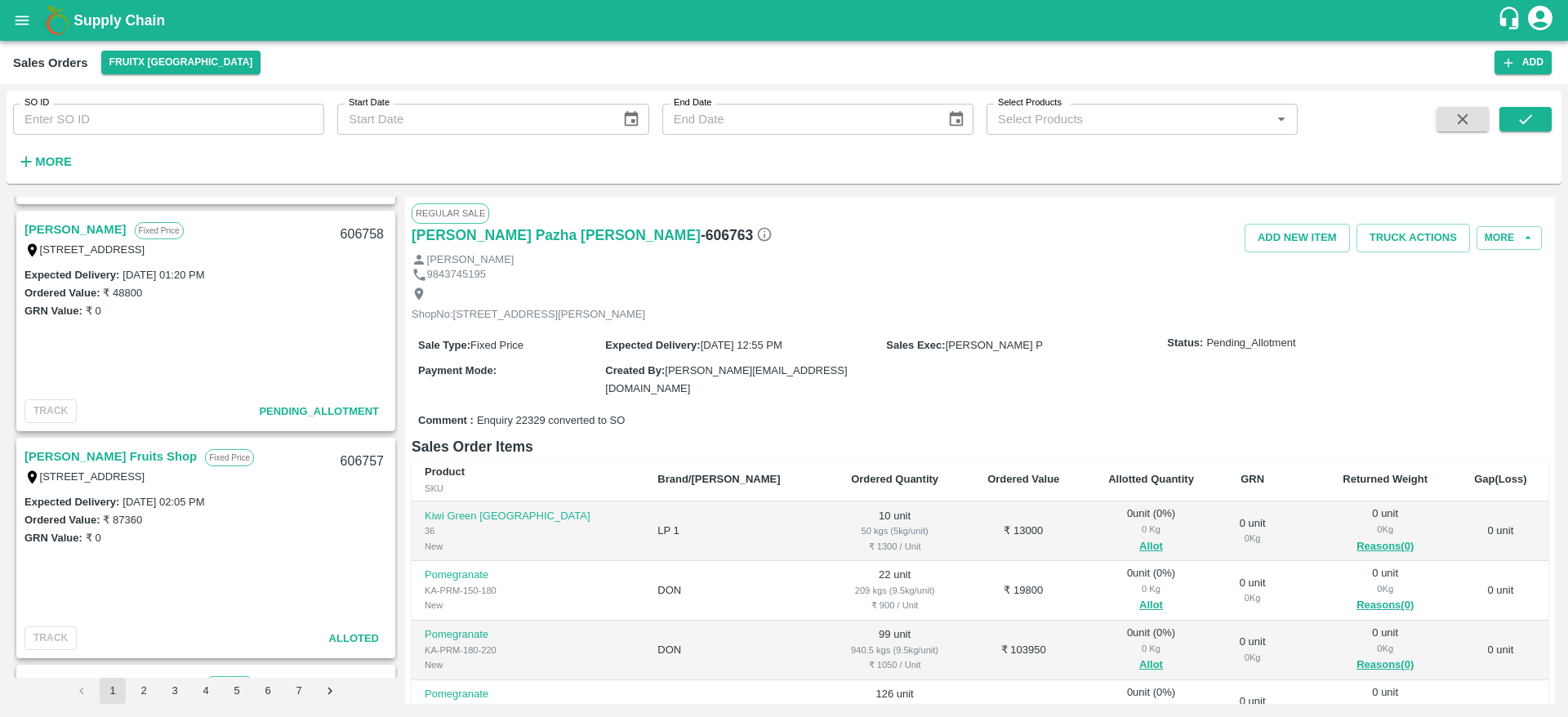
scroll to position [1126, 0]
click at [109, 458] on link "[PERSON_NAME] Fruits Shop" at bounding box center [111, 454] width 173 height 21
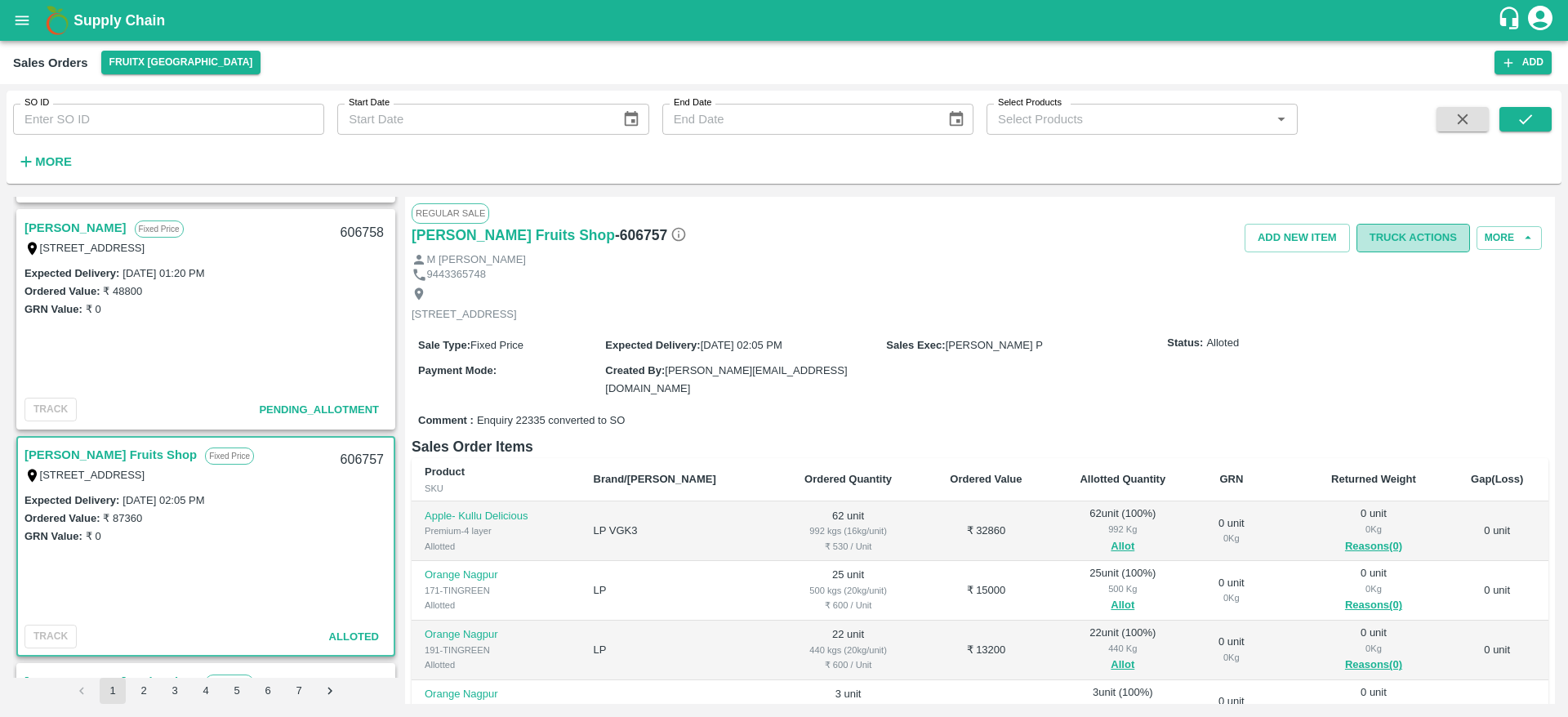
click at [1400, 238] on button "Truck Actions" at bounding box center [1413, 237] width 114 height 28
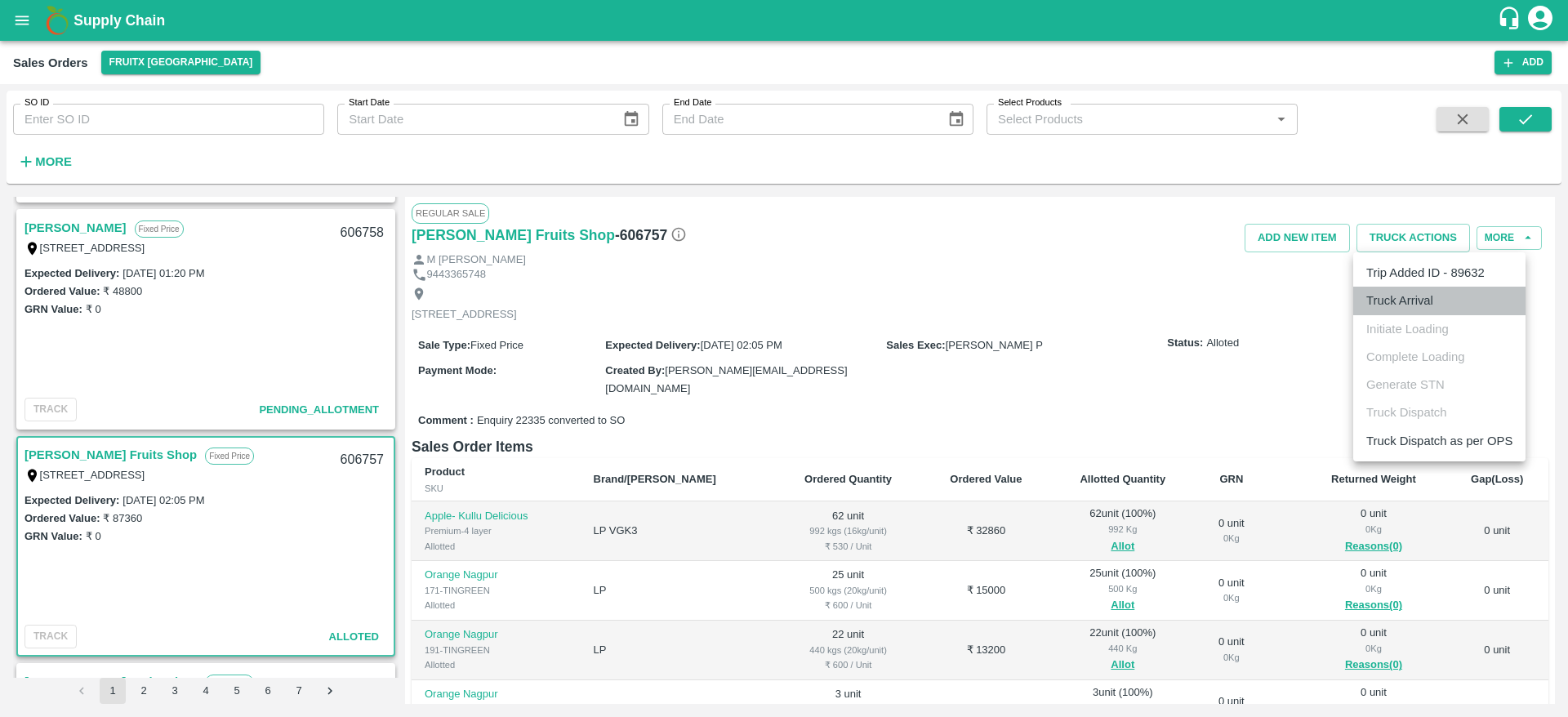
click at [1387, 293] on li "Truck Arrival" at bounding box center [1440, 300] width 173 height 28
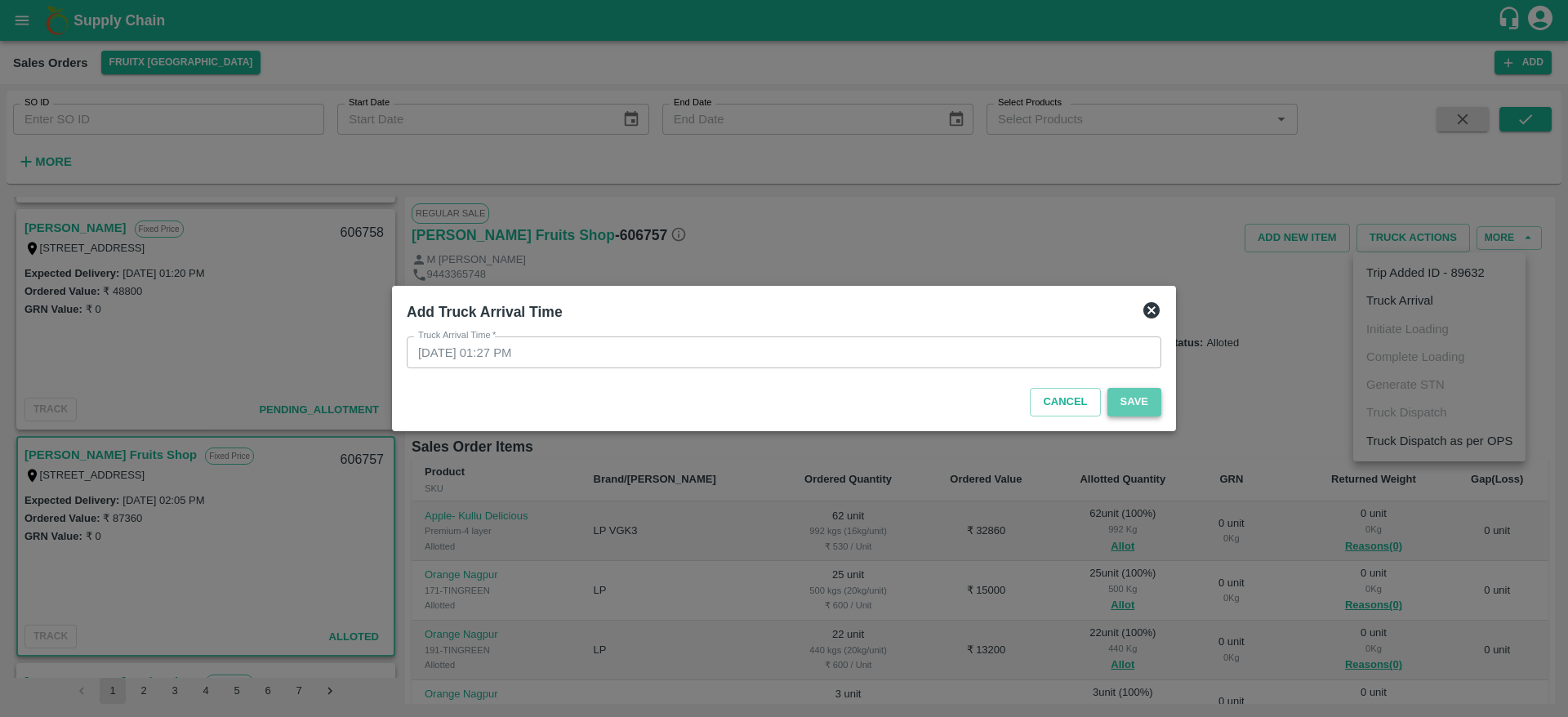
click at [1130, 401] on button "Save" at bounding box center [1134, 401] width 54 height 28
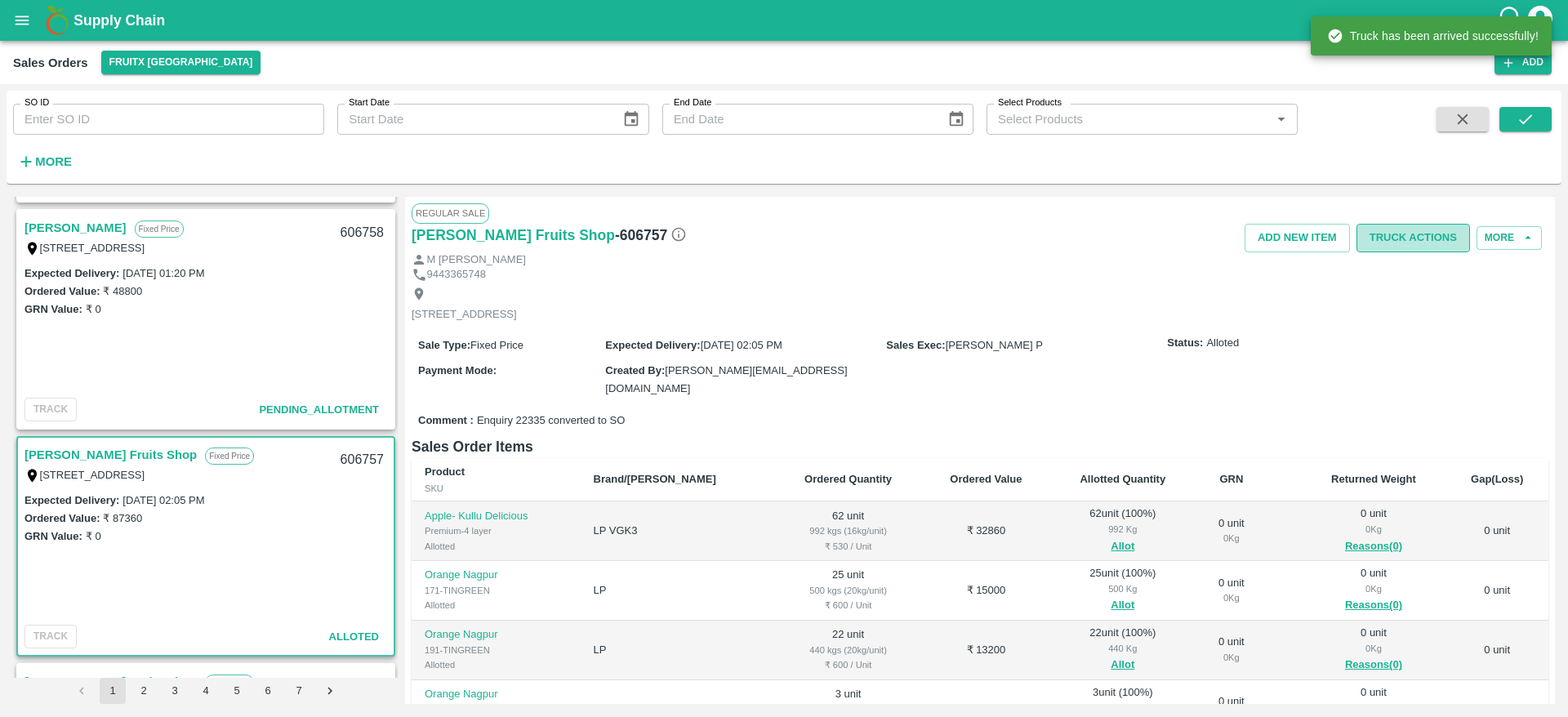
click at [1384, 238] on button "Truck Actions" at bounding box center [1413, 237] width 114 height 28
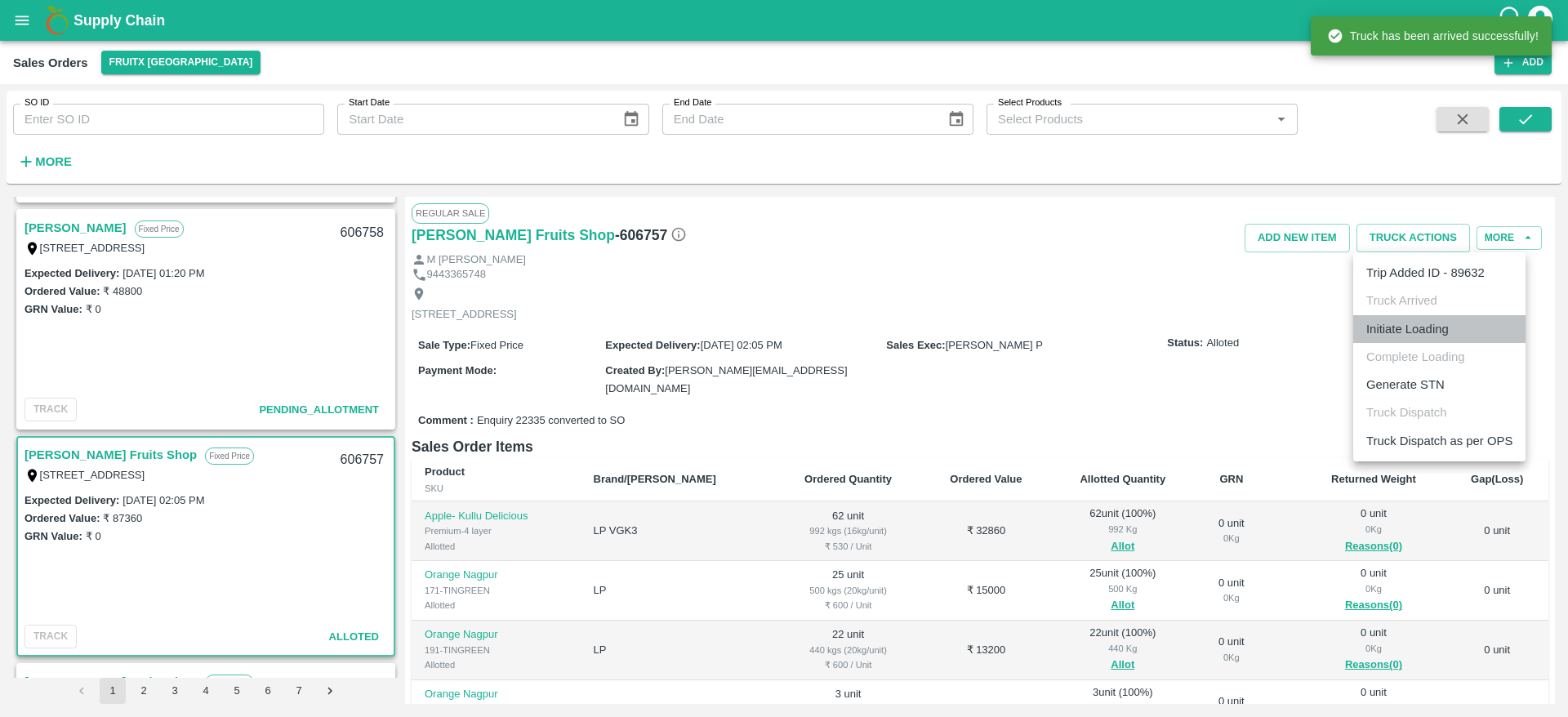
click at [1420, 326] on li "Initiate Loading" at bounding box center [1440, 329] width 173 height 28
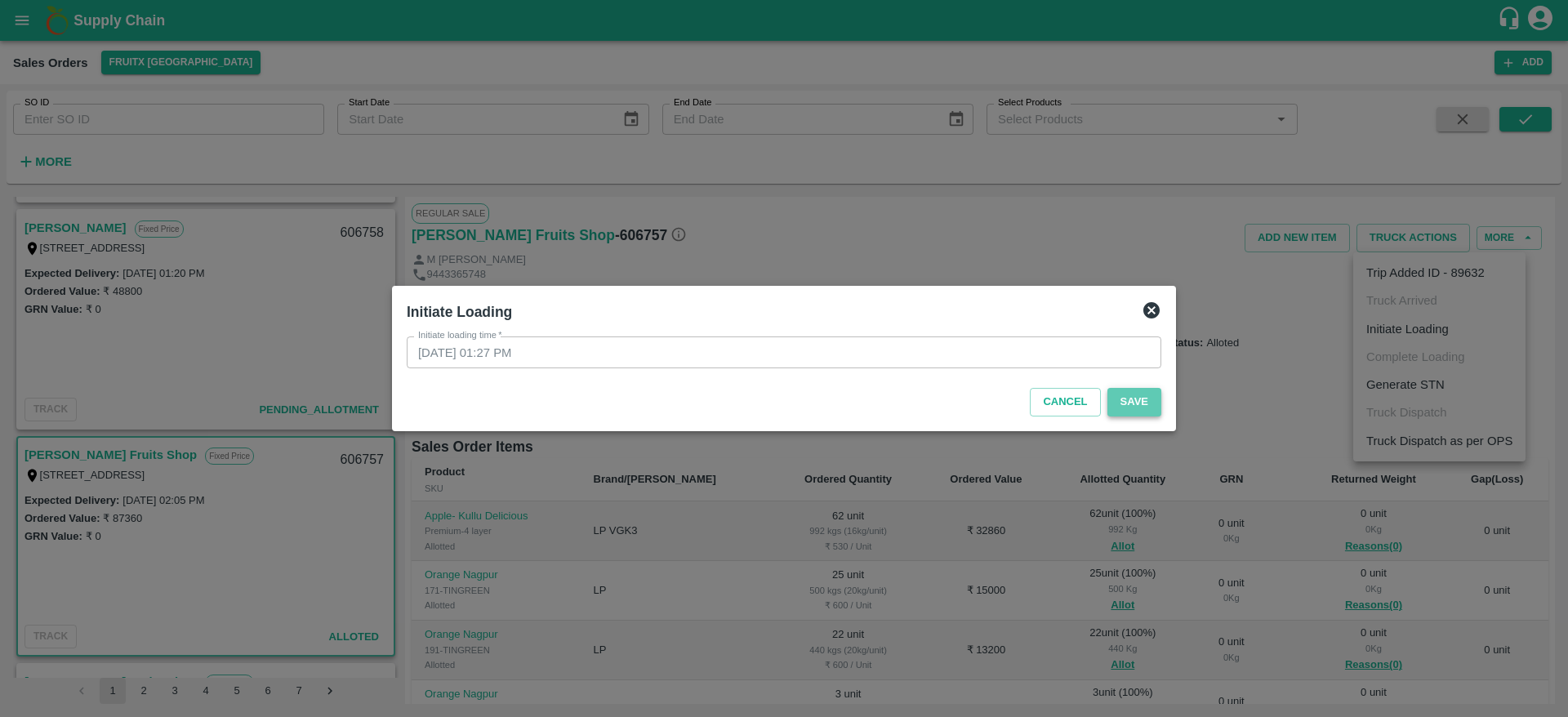
click at [1144, 397] on button "Save" at bounding box center [1134, 401] width 54 height 28
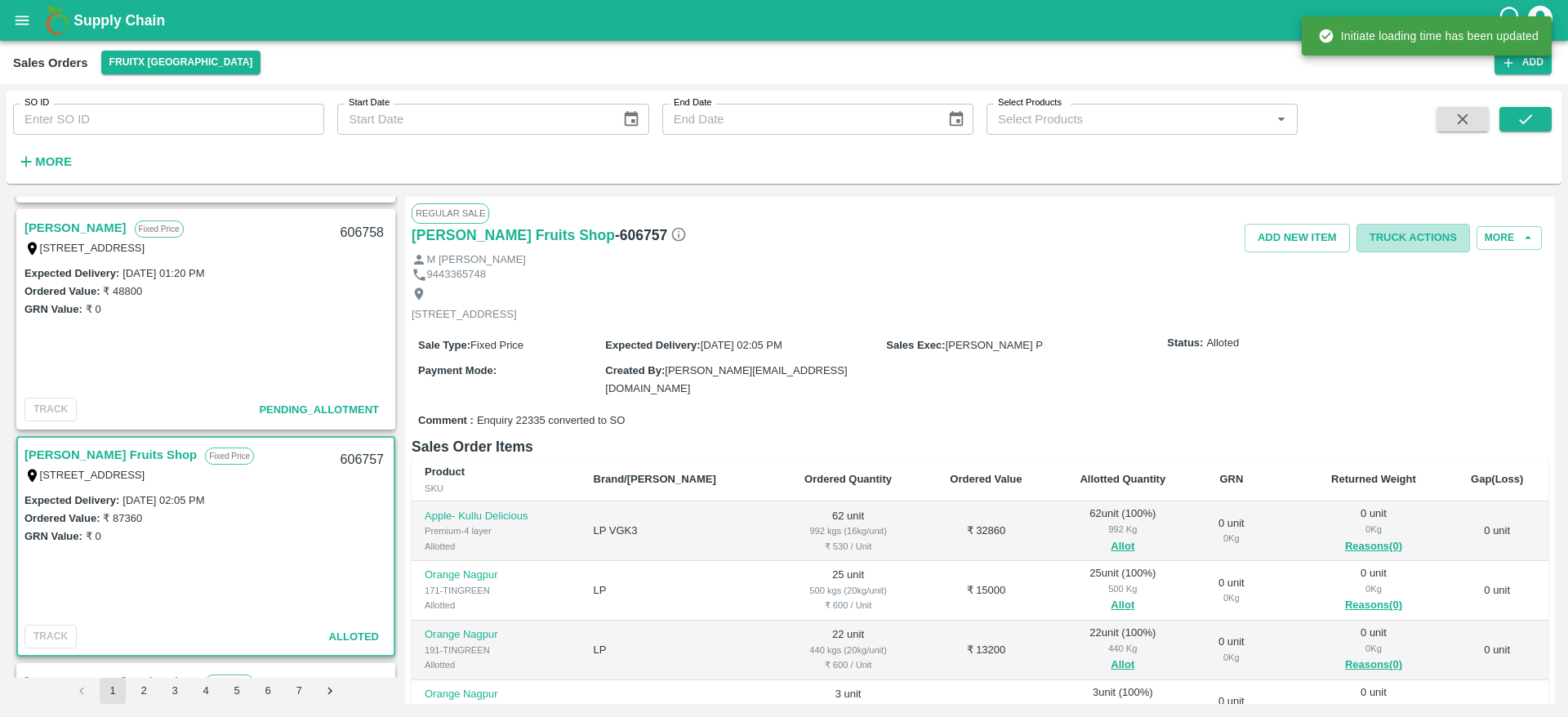
click at [1412, 229] on button "Truck Actions" at bounding box center [1413, 237] width 114 height 28
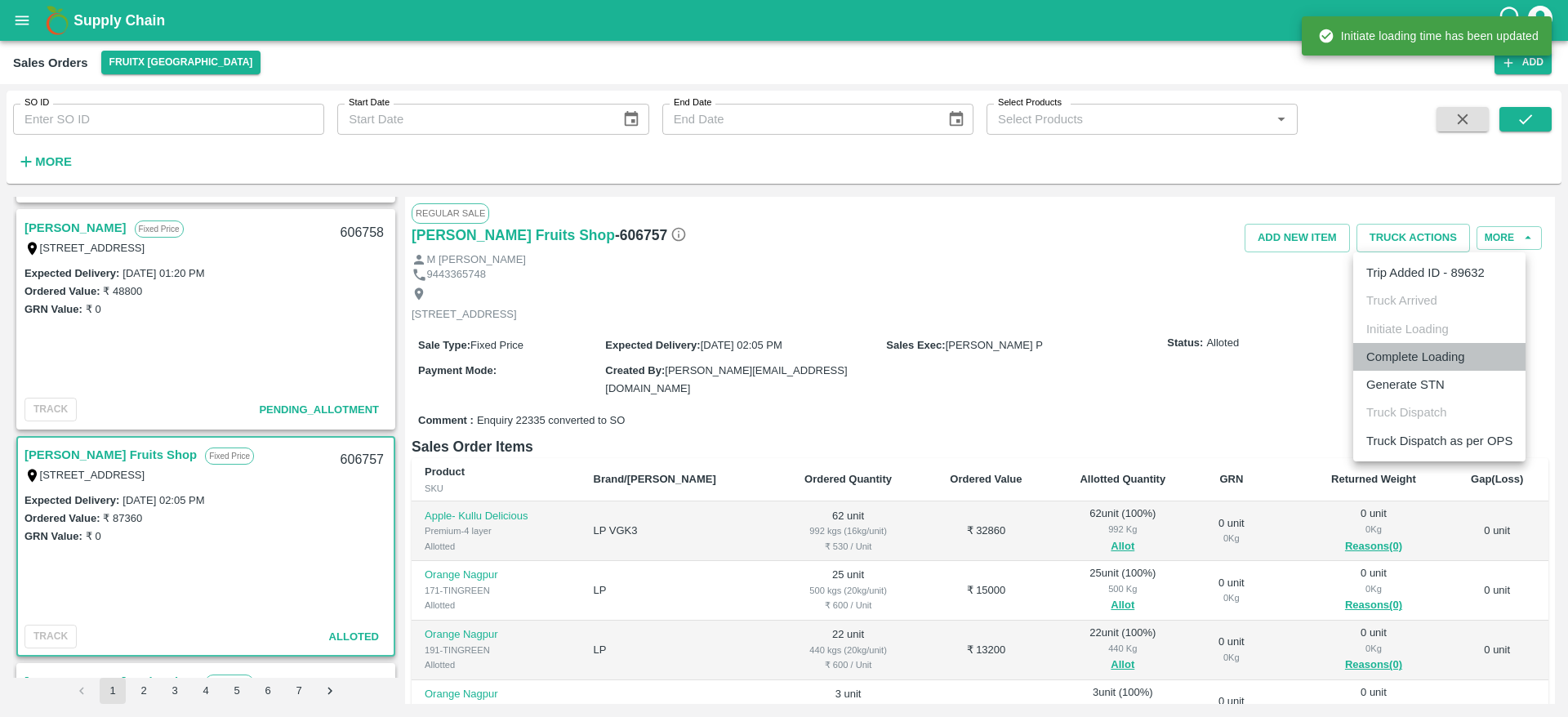
click at [1417, 356] on li "Complete Loading" at bounding box center [1440, 357] width 173 height 28
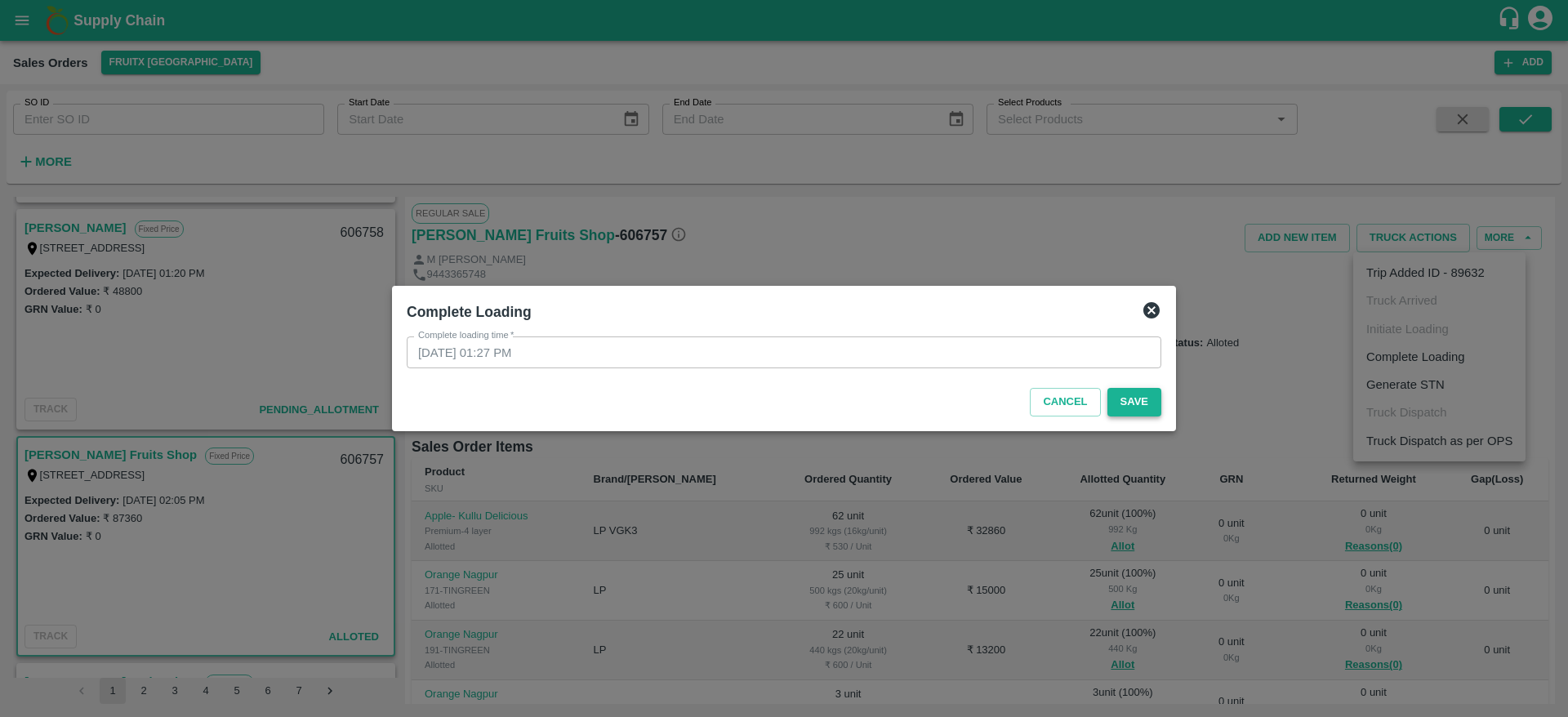
drag, startPoint x: 1111, startPoint y: 384, endPoint x: 1124, endPoint y: 397, distance: 18.4
click at [1124, 397] on div "Cancel Save" at bounding box center [784, 399] width 768 height 48
click at [1124, 397] on button "Save" at bounding box center [1134, 401] width 54 height 28
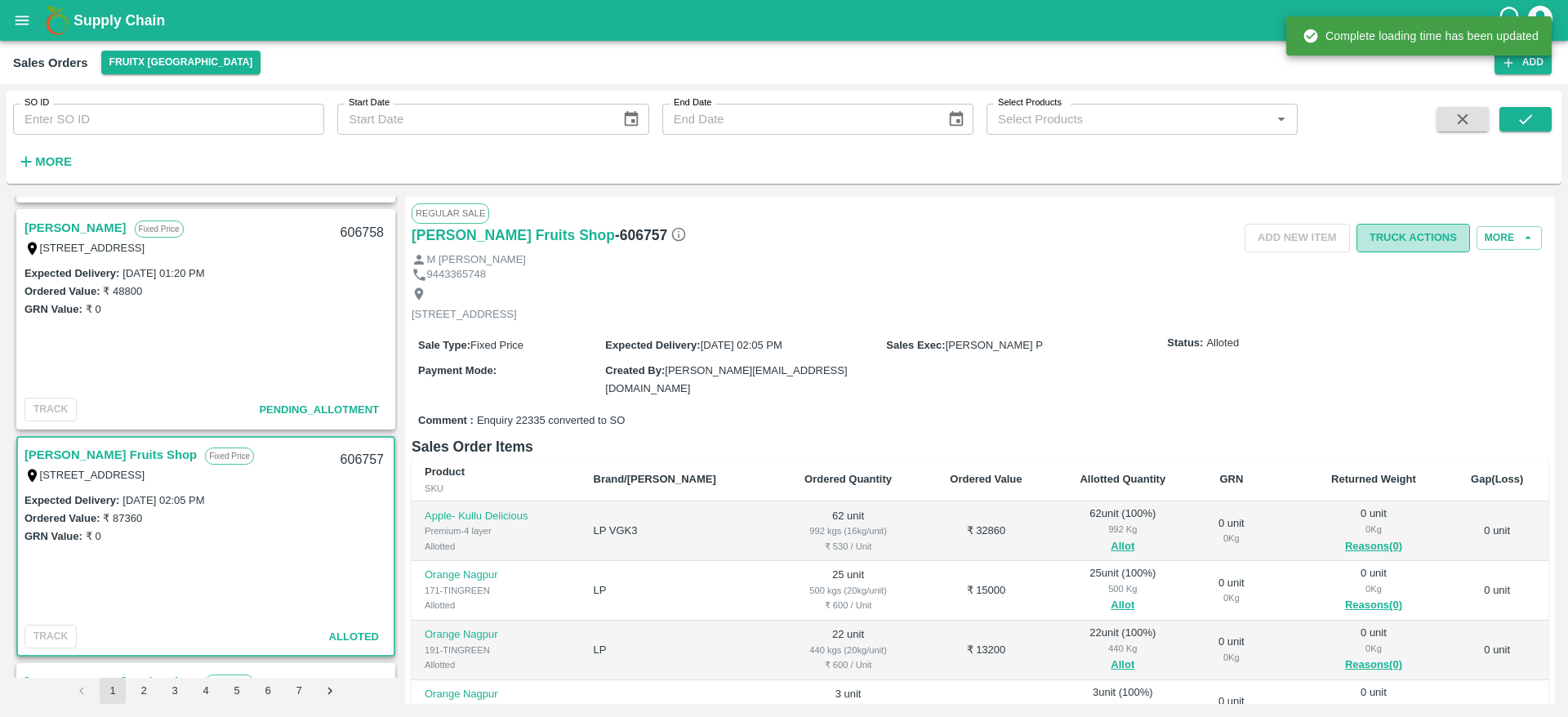
click at [1430, 240] on button "Truck Actions" at bounding box center [1413, 237] width 114 height 28
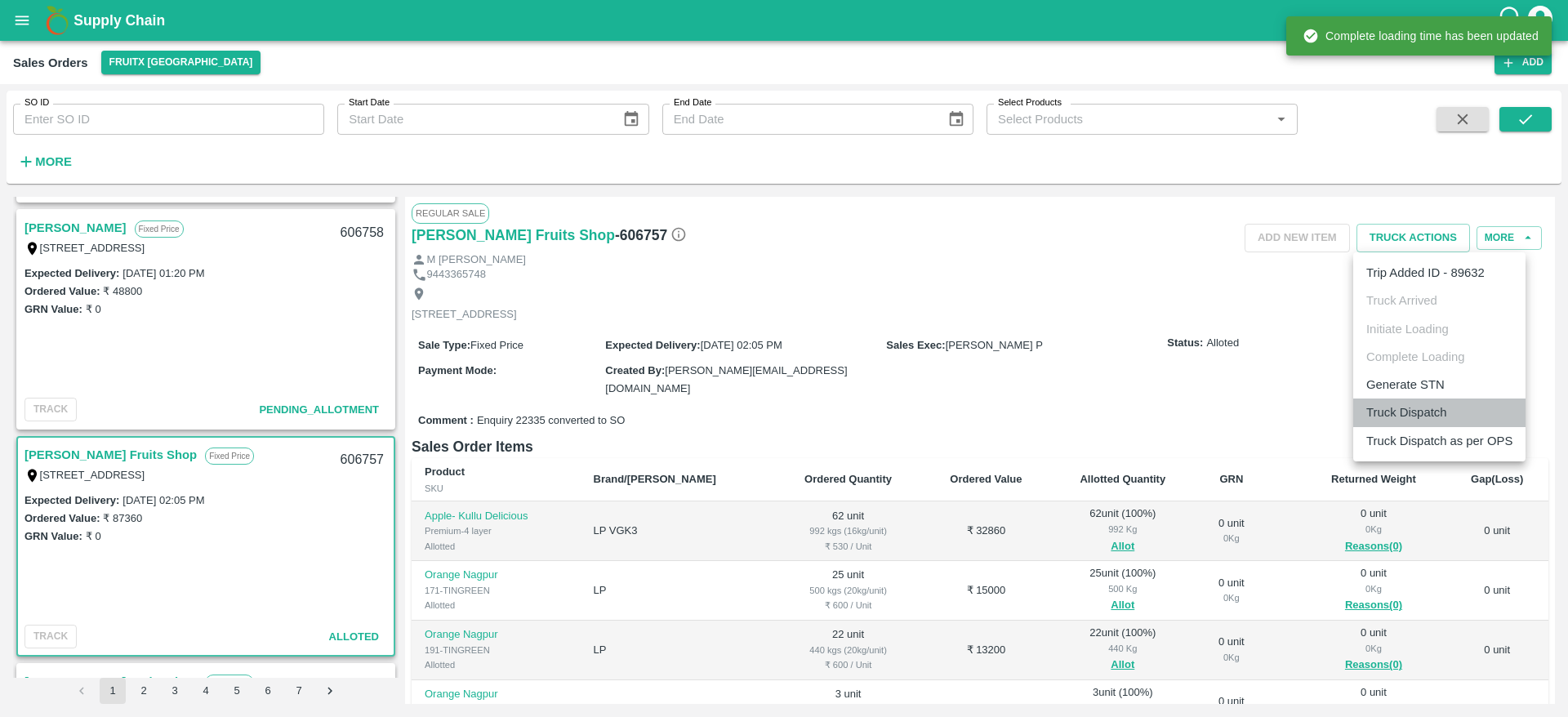
click at [1436, 411] on li "Truck Dispatch" at bounding box center [1440, 412] width 173 height 28
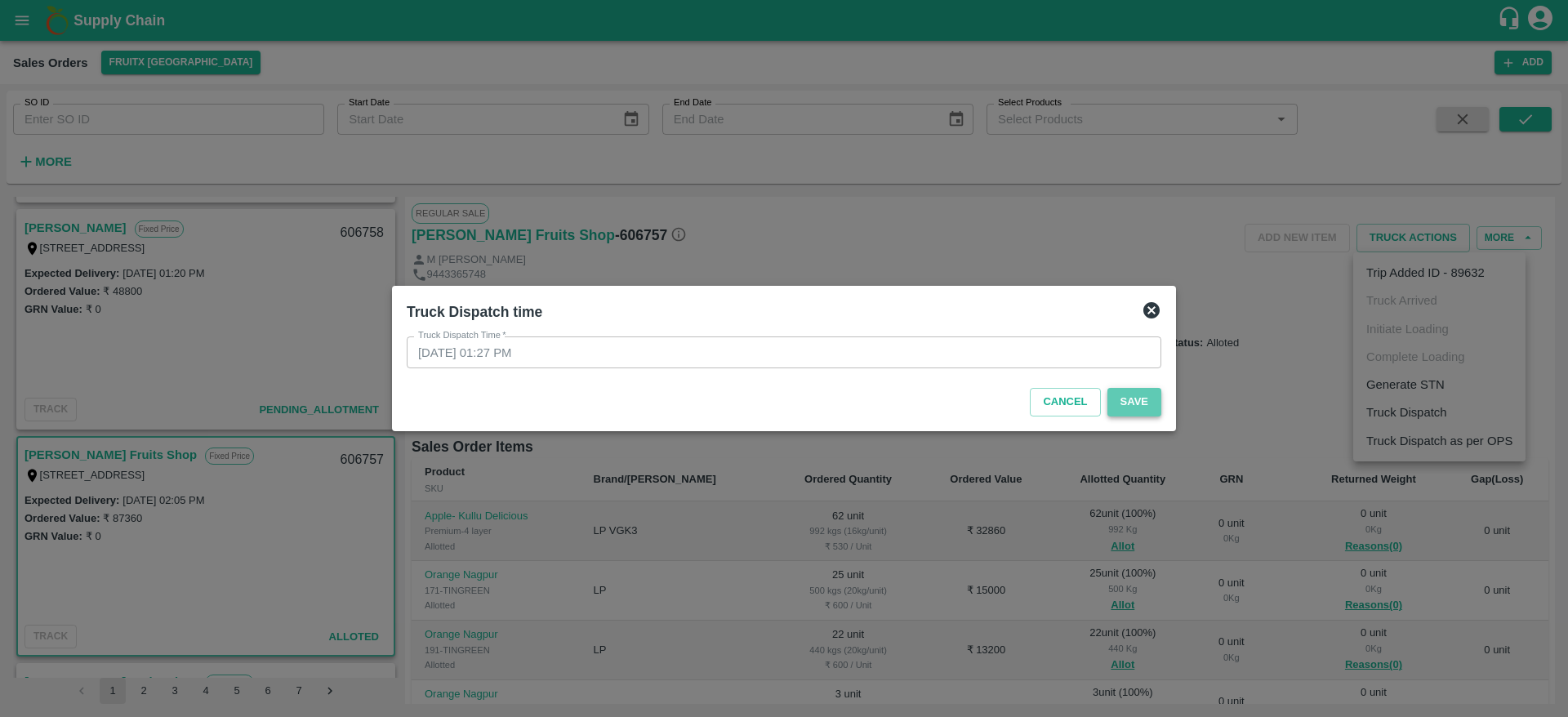
click at [1125, 396] on button "Save" at bounding box center [1134, 401] width 54 height 28
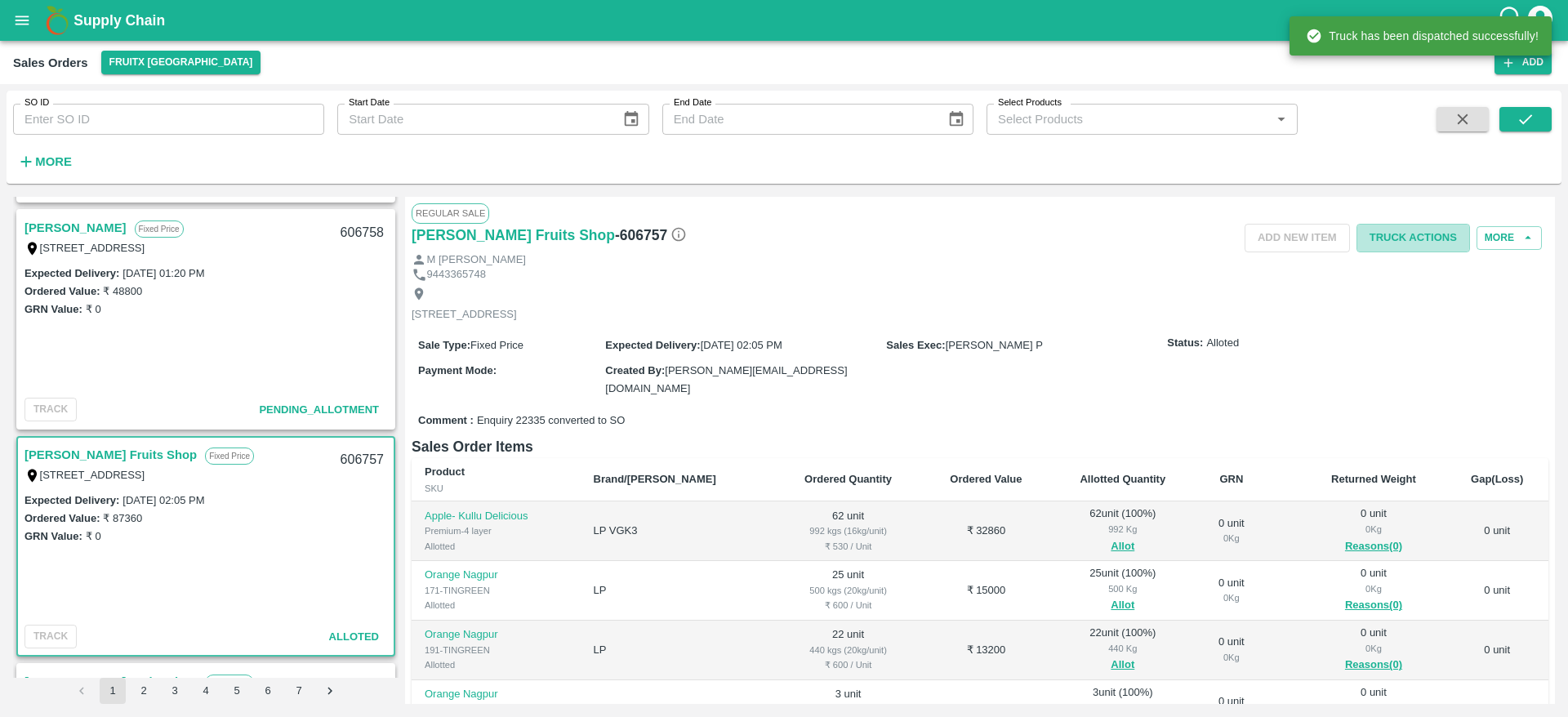
click at [1434, 236] on button "Truck Actions" at bounding box center [1413, 237] width 114 height 28
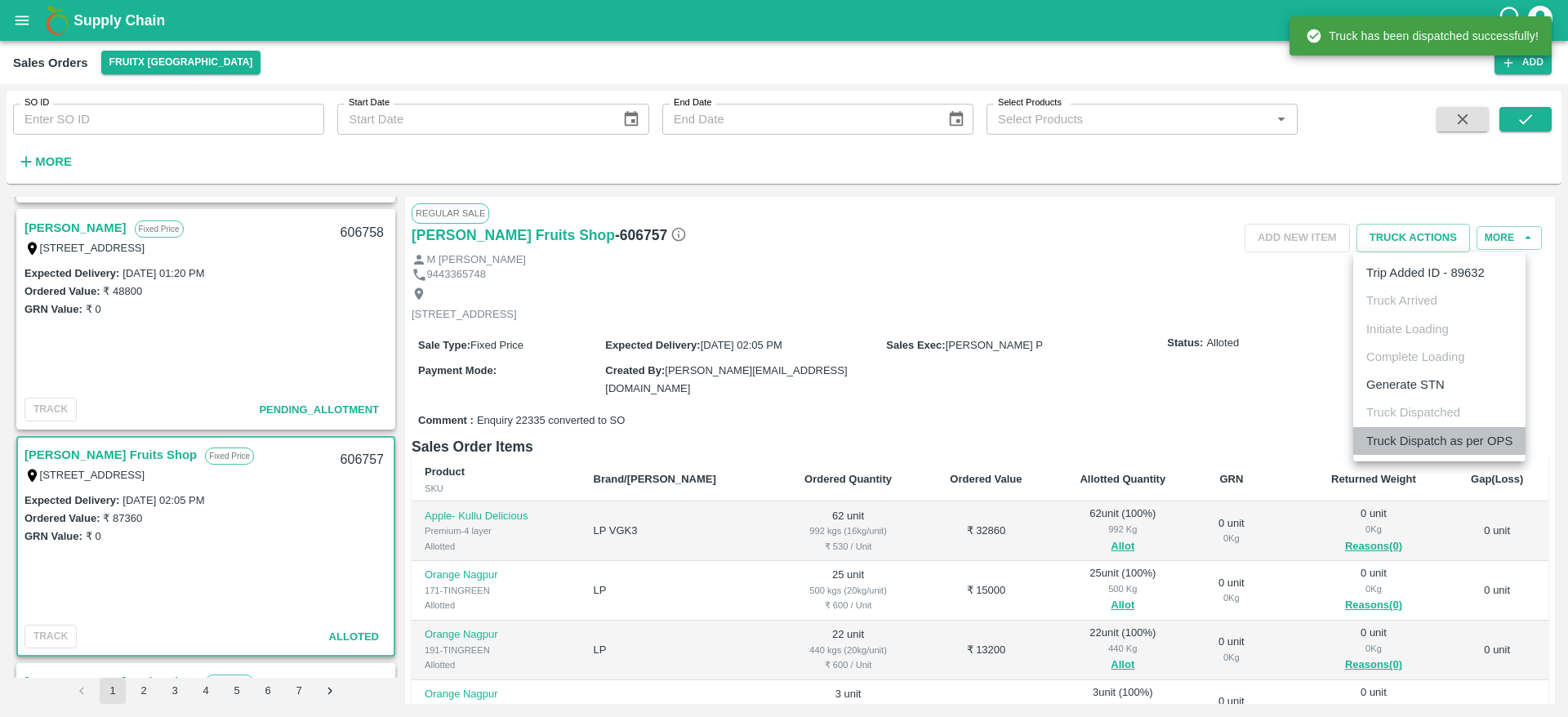
click at [1436, 438] on li "Truck Dispatch as per OPS" at bounding box center [1440, 440] width 173 height 28
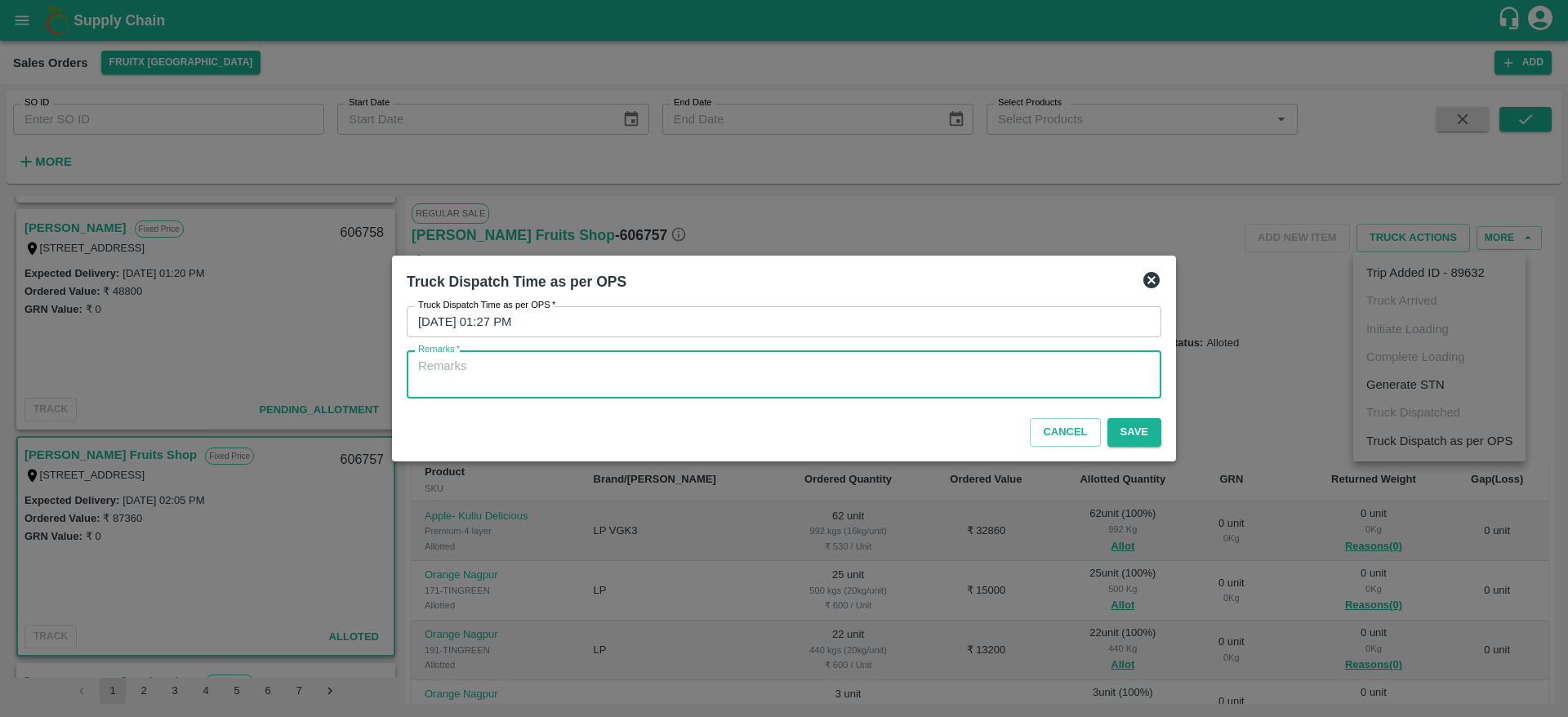
click at [1062, 378] on textarea "Remarks   *" at bounding box center [784, 375] width 732 height 34
type textarea "OTD"
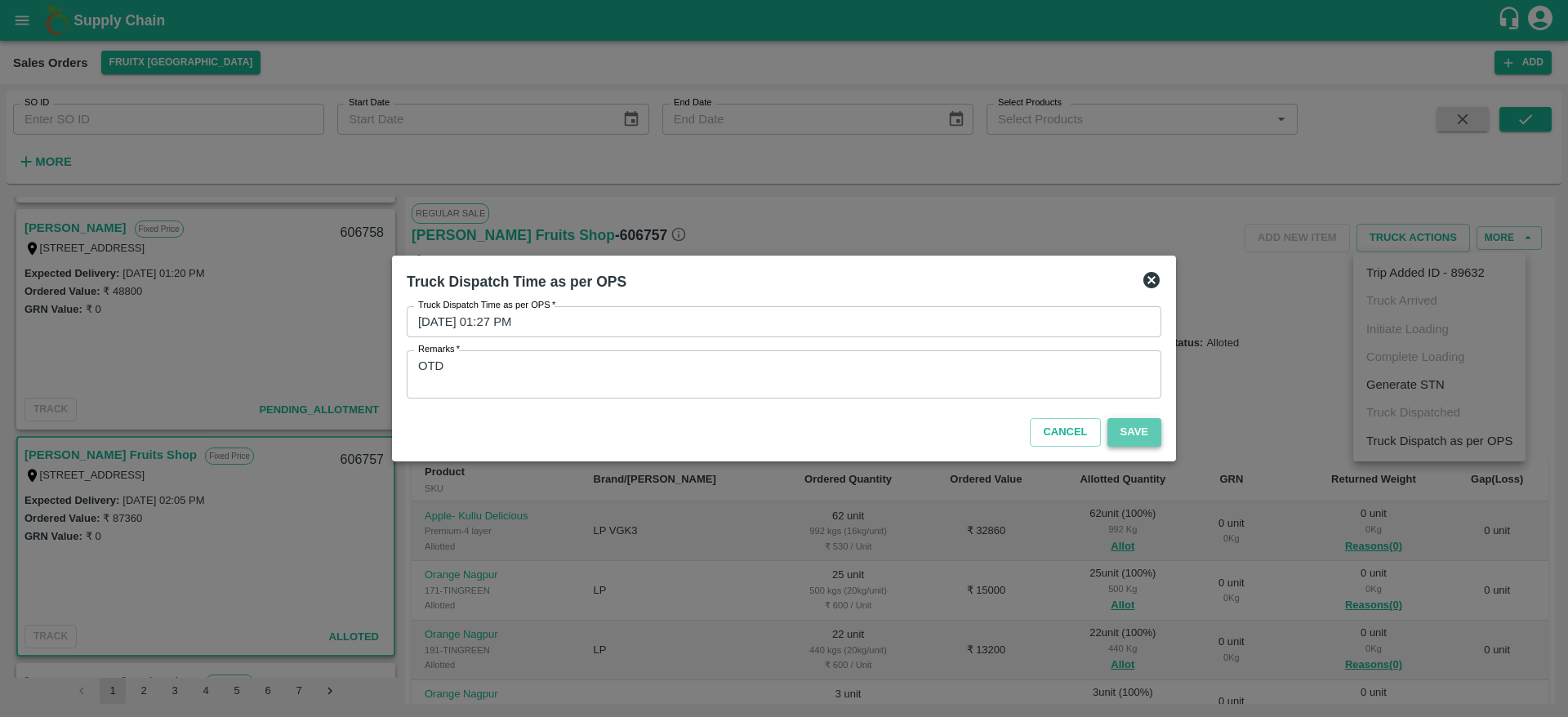
click at [1139, 423] on button "Save" at bounding box center [1134, 432] width 54 height 28
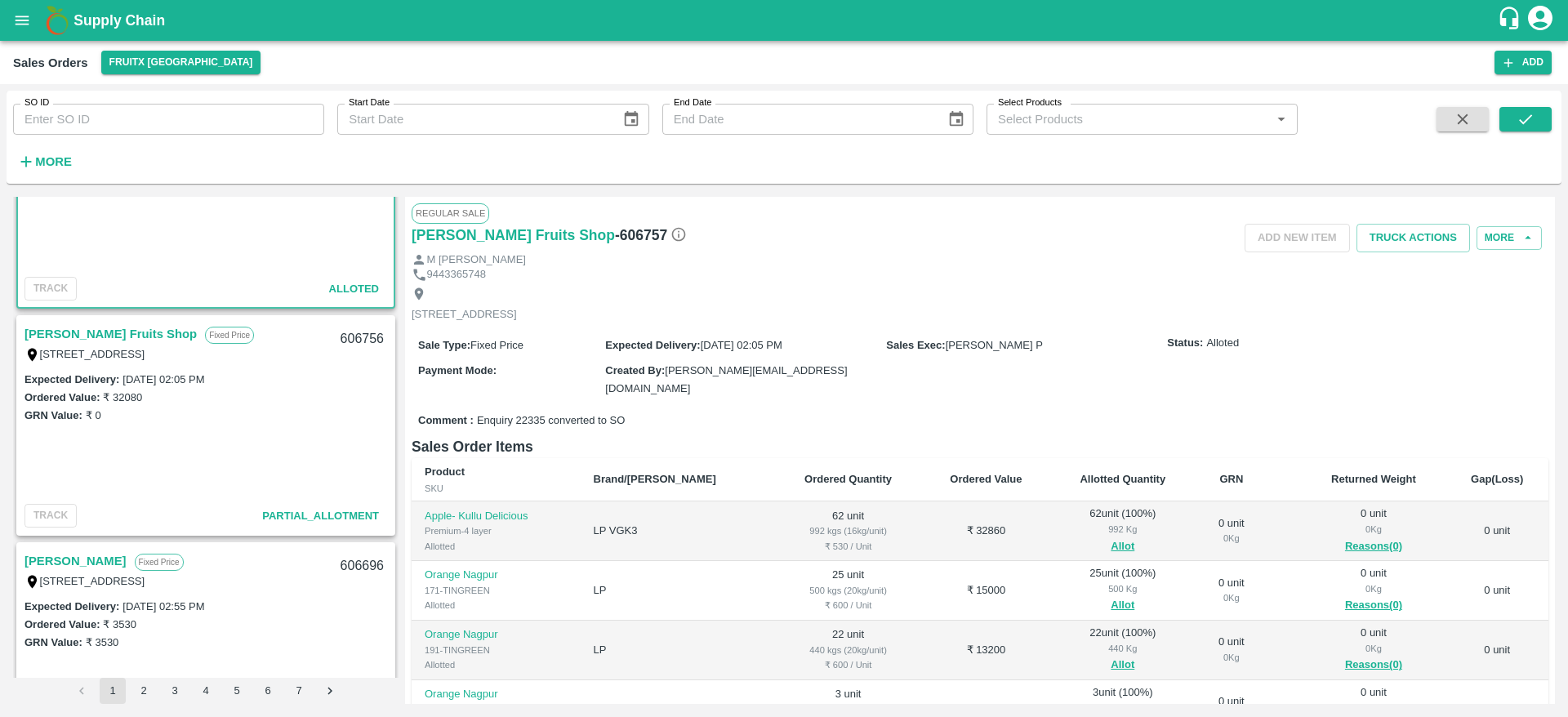
scroll to position [1471, 0]
drag, startPoint x: 100, startPoint y: 320, endPoint x: 101, endPoint y: 328, distance: 8.1
click at [101, 328] on div "Syed Ibrahim Fruits Shop Fixed Price 53, meenatchipuram kelmel, Sivaganga, Siva…" at bounding box center [206, 345] width 376 height 52
click at [101, 328] on link "[PERSON_NAME] Fruits Shop" at bounding box center [111, 336] width 173 height 21
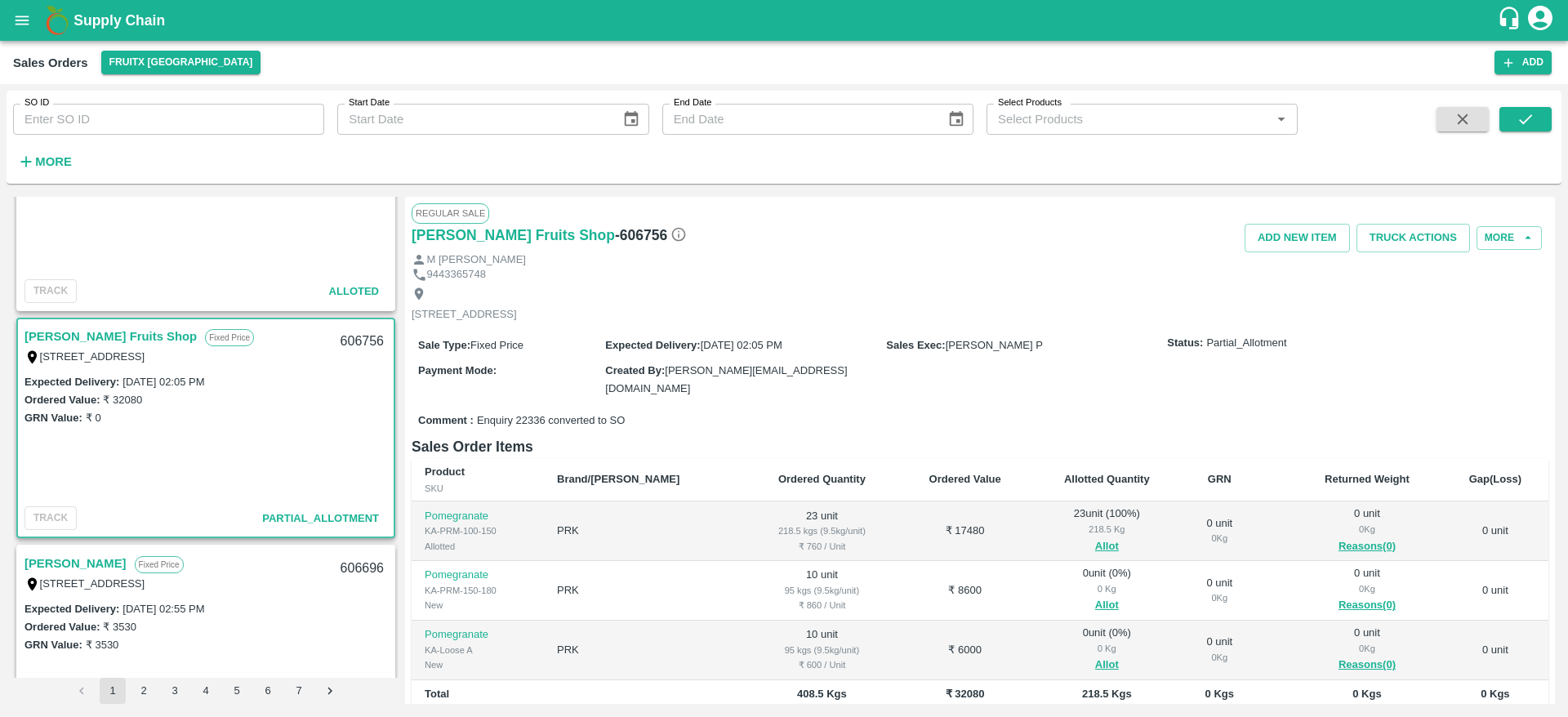
scroll to position [27, 0]
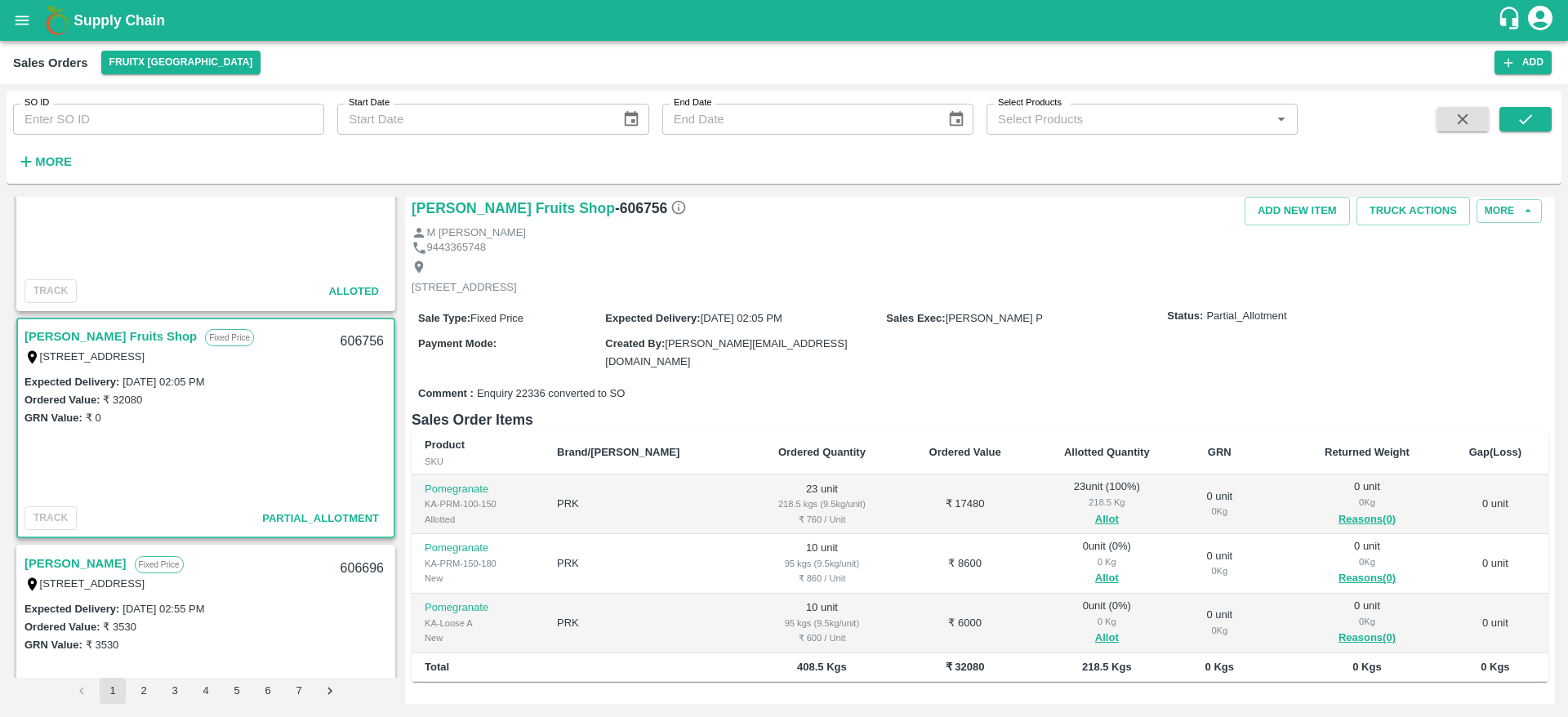
click at [349, 339] on div "606756" at bounding box center [362, 341] width 63 height 38
copy div "606756"
click at [1095, 569] on button "Allot" at bounding box center [1107, 579] width 24 height 19
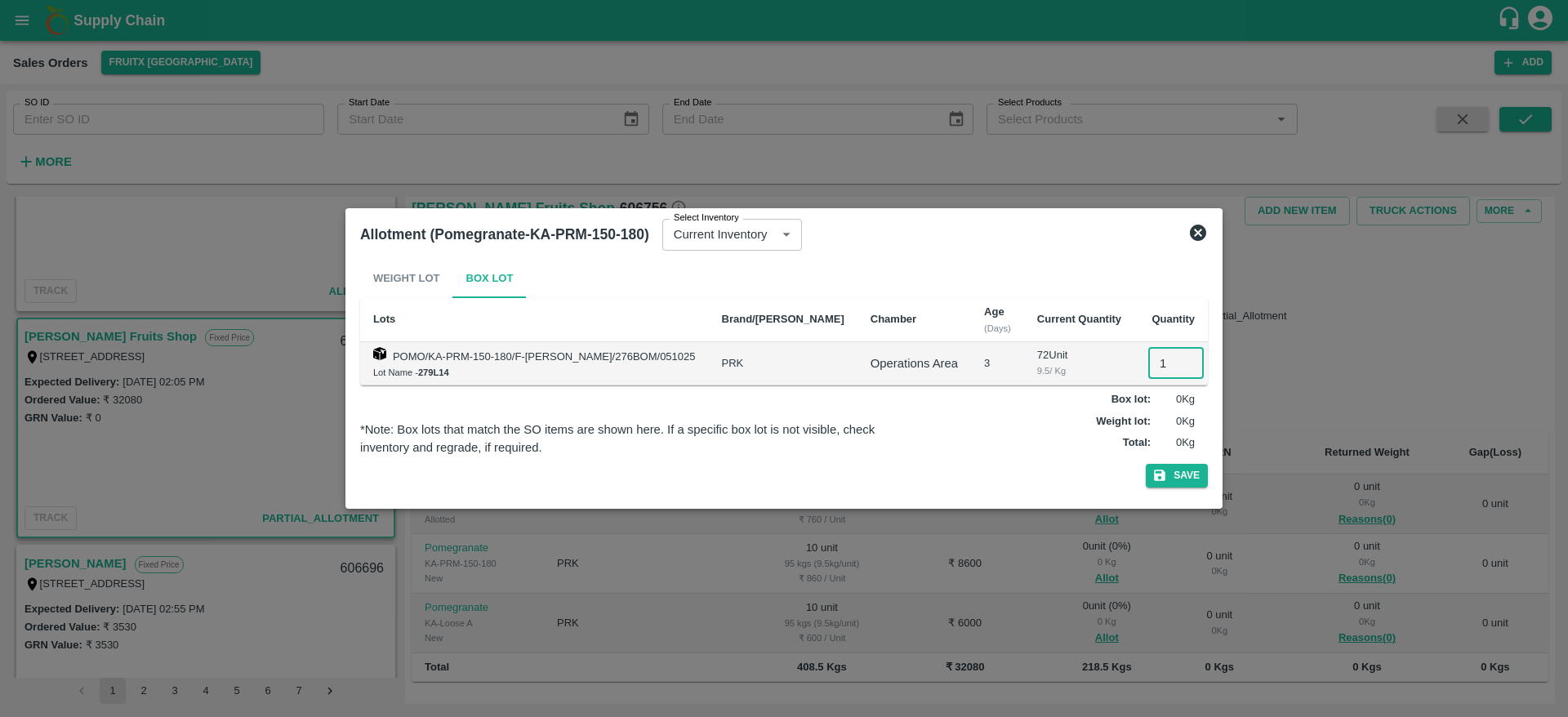
click at [1149, 366] on input "1" at bounding box center [1176, 363] width 56 height 31
type input "10"
click at [1146, 463] on button "Save" at bounding box center [1177, 475] width 62 height 24
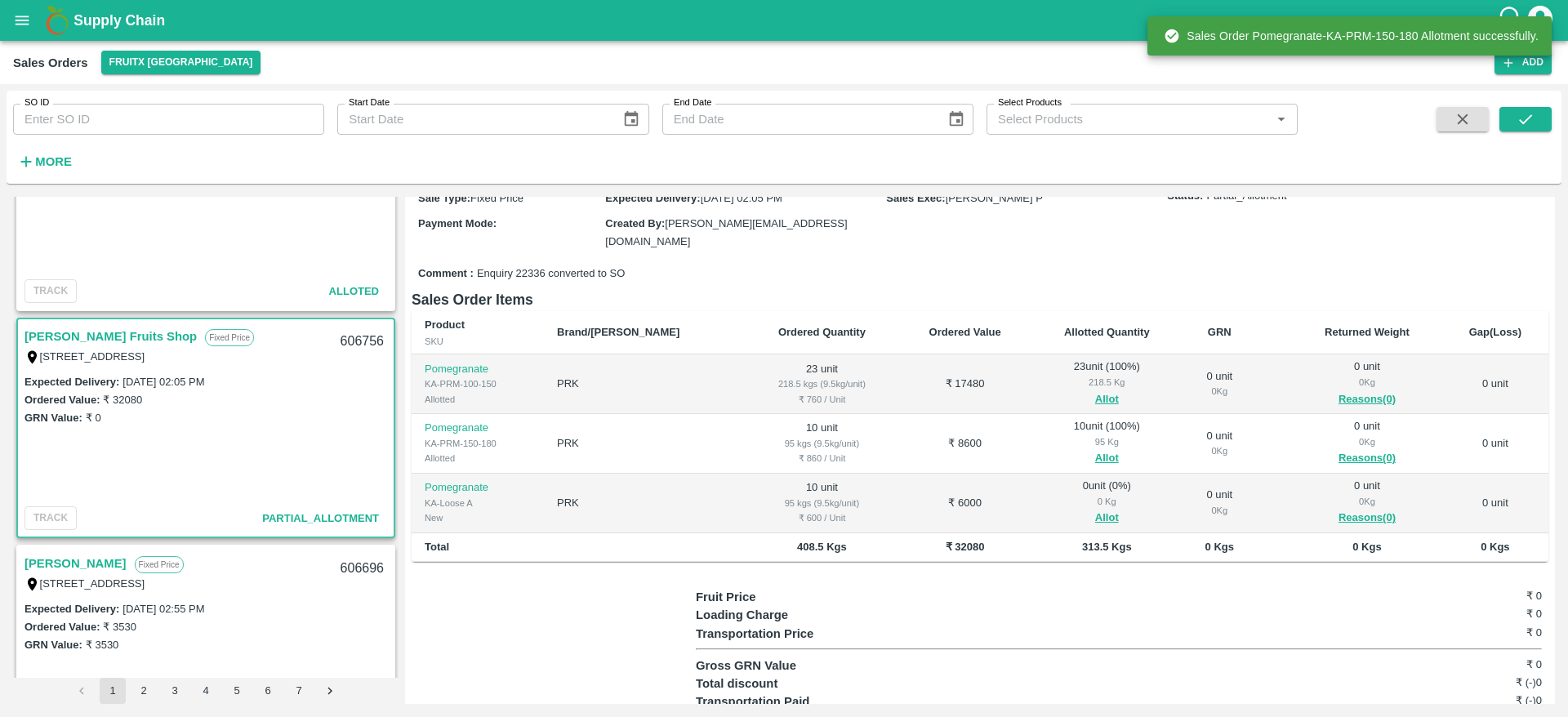
scroll to position [144, 0]
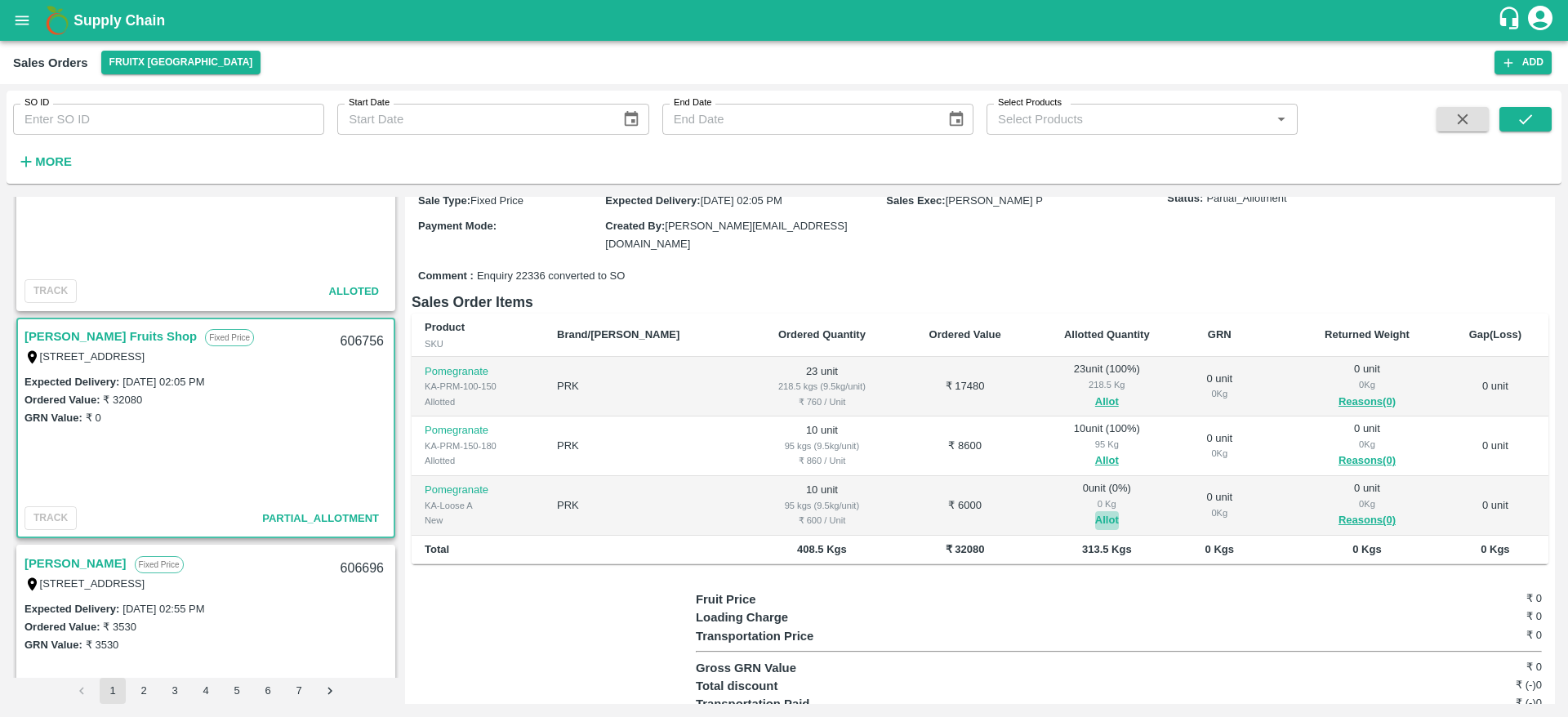
click at [1095, 511] on button "Allot" at bounding box center [1107, 521] width 24 height 19
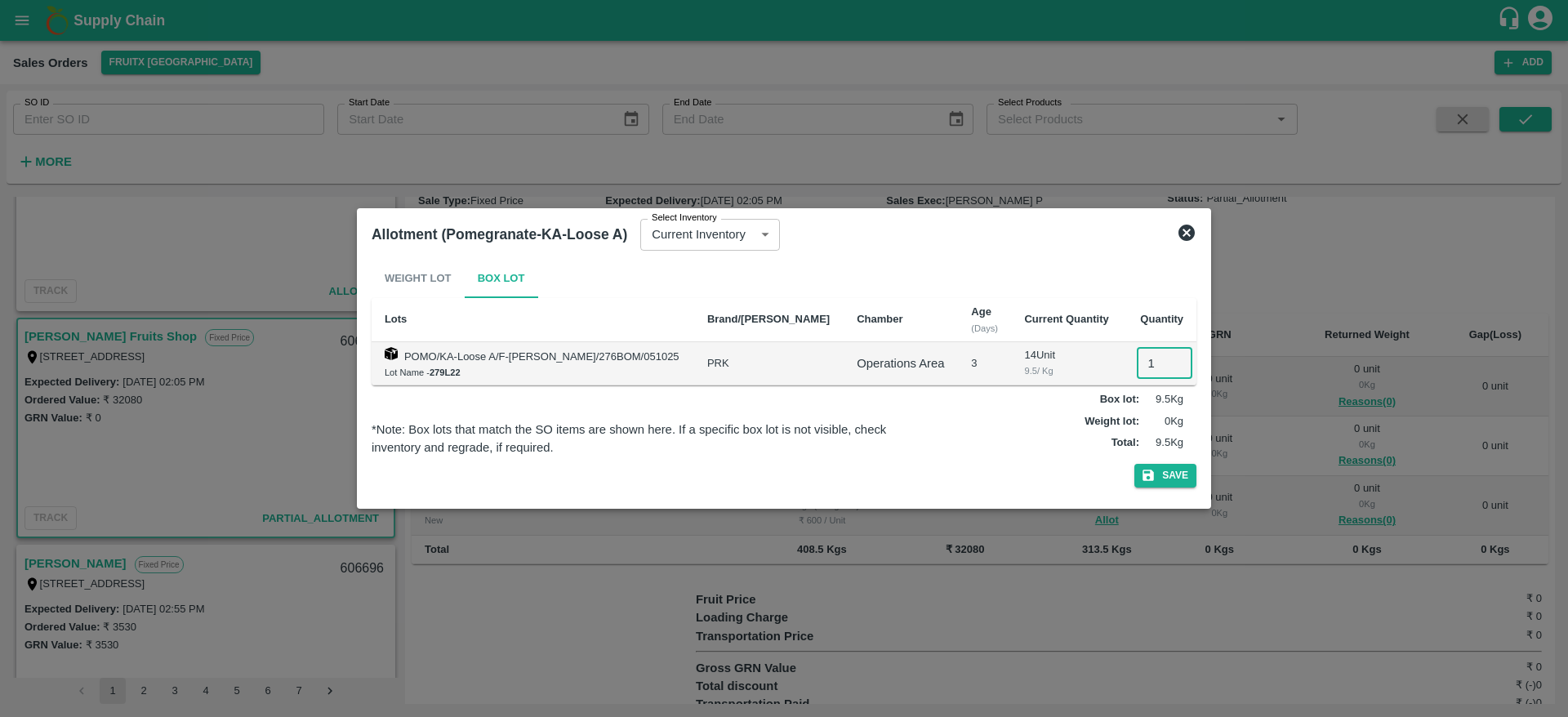
click at [1141, 364] on input "1" at bounding box center [1164, 363] width 56 height 31
type input "10"
click at [1134, 463] on button "Save" at bounding box center [1165, 475] width 62 height 24
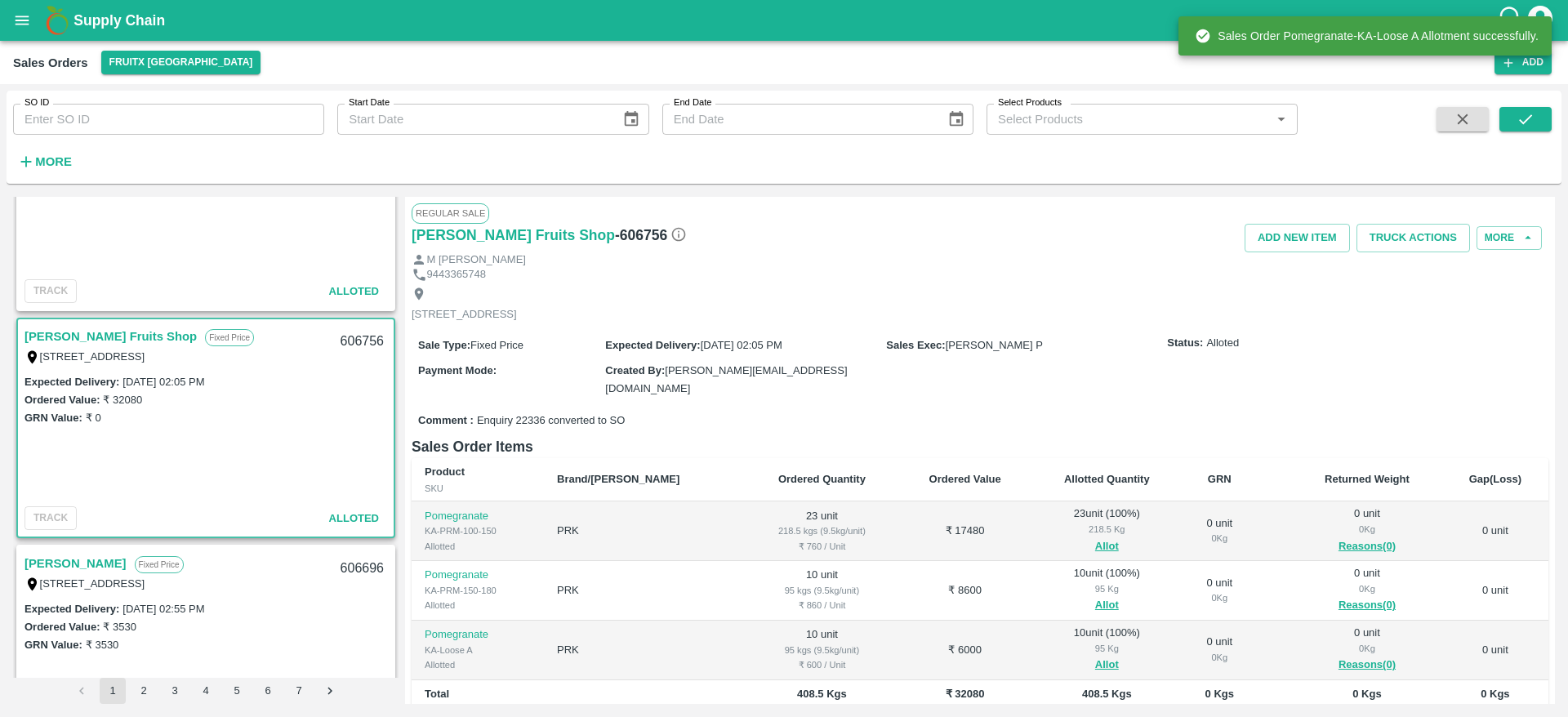
click at [366, 338] on div "606756" at bounding box center [362, 341] width 63 height 38
copy div "606756"
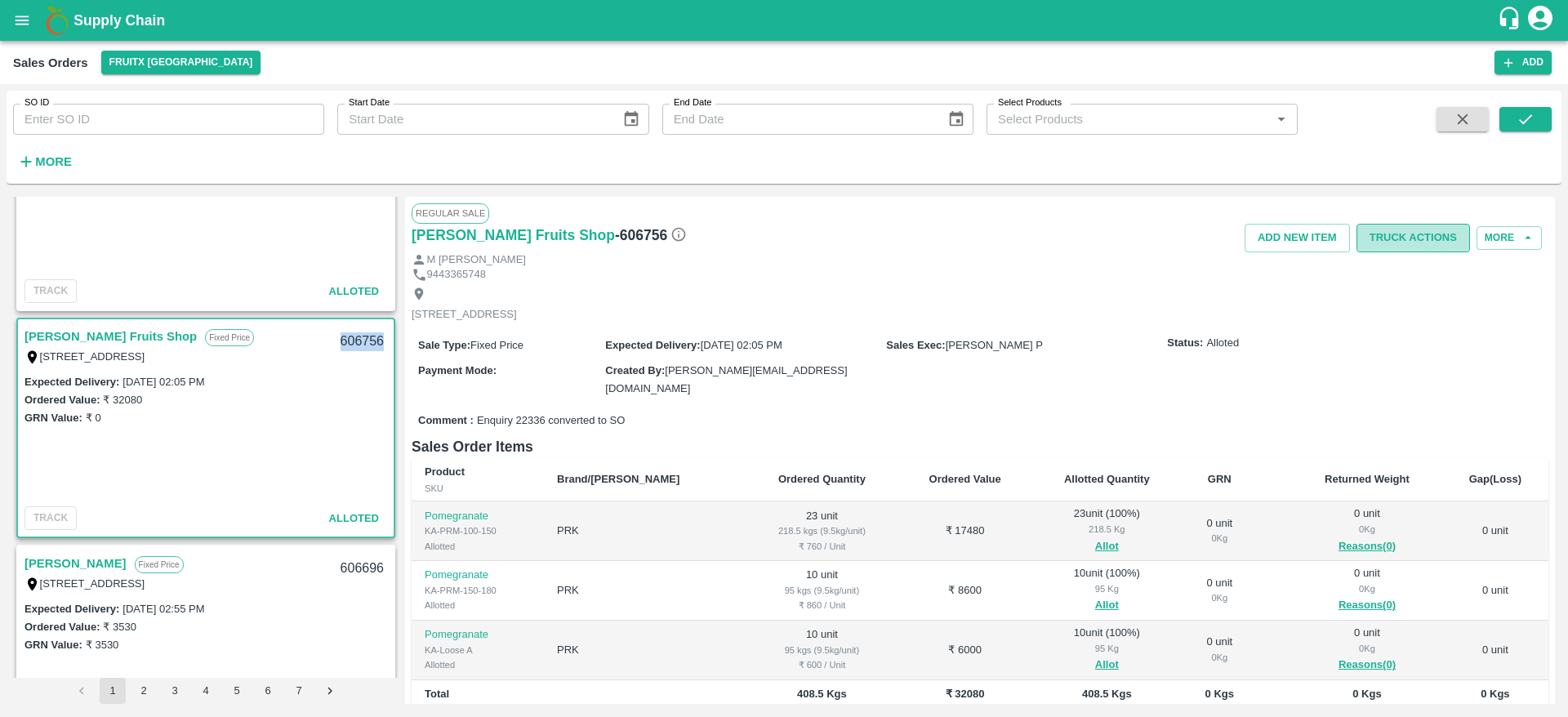
click at [1406, 230] on button "Truck Actions" at bounding box center [1413, 237] width 114 height 28
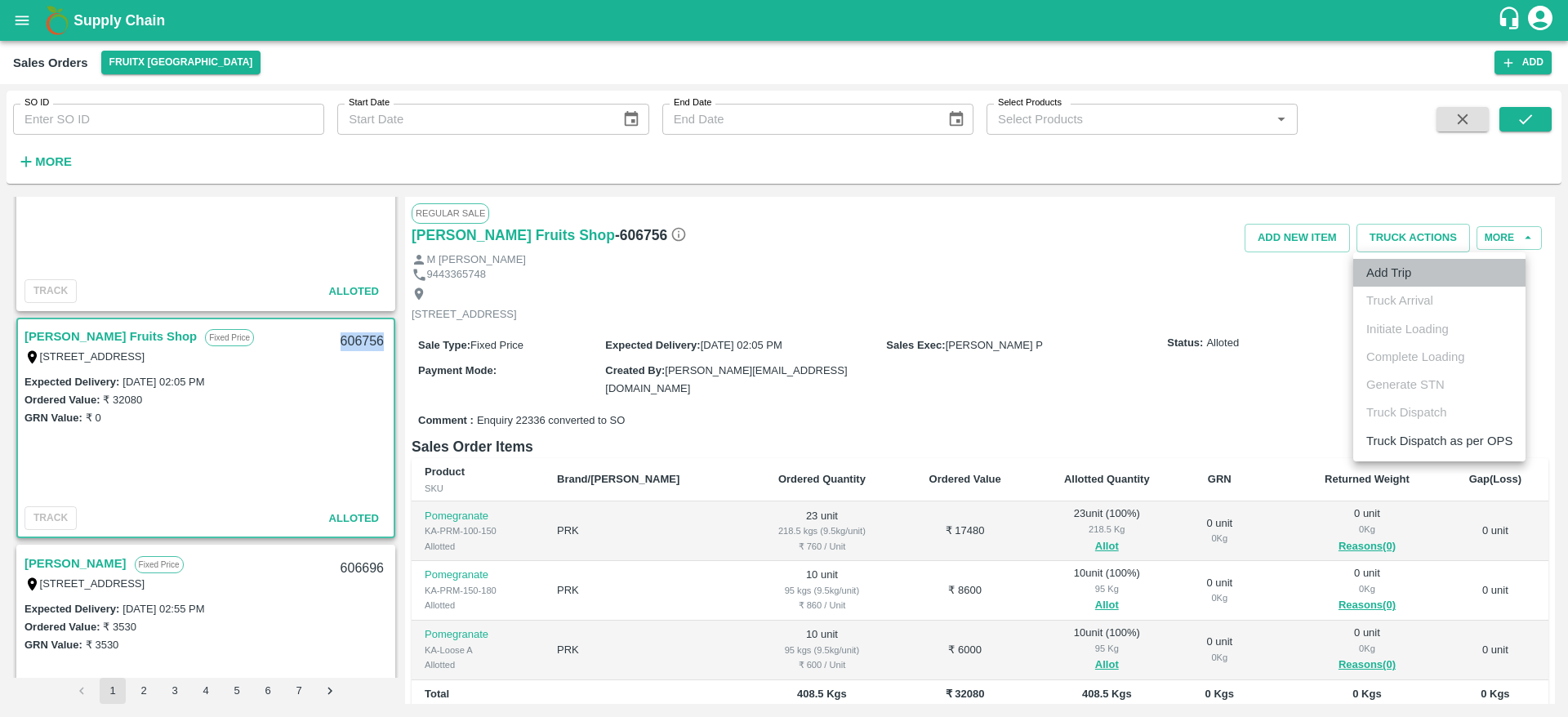
click at [1419, 283] on li "Add Trip" at bounding box center [1440, 272] width 173 height 28
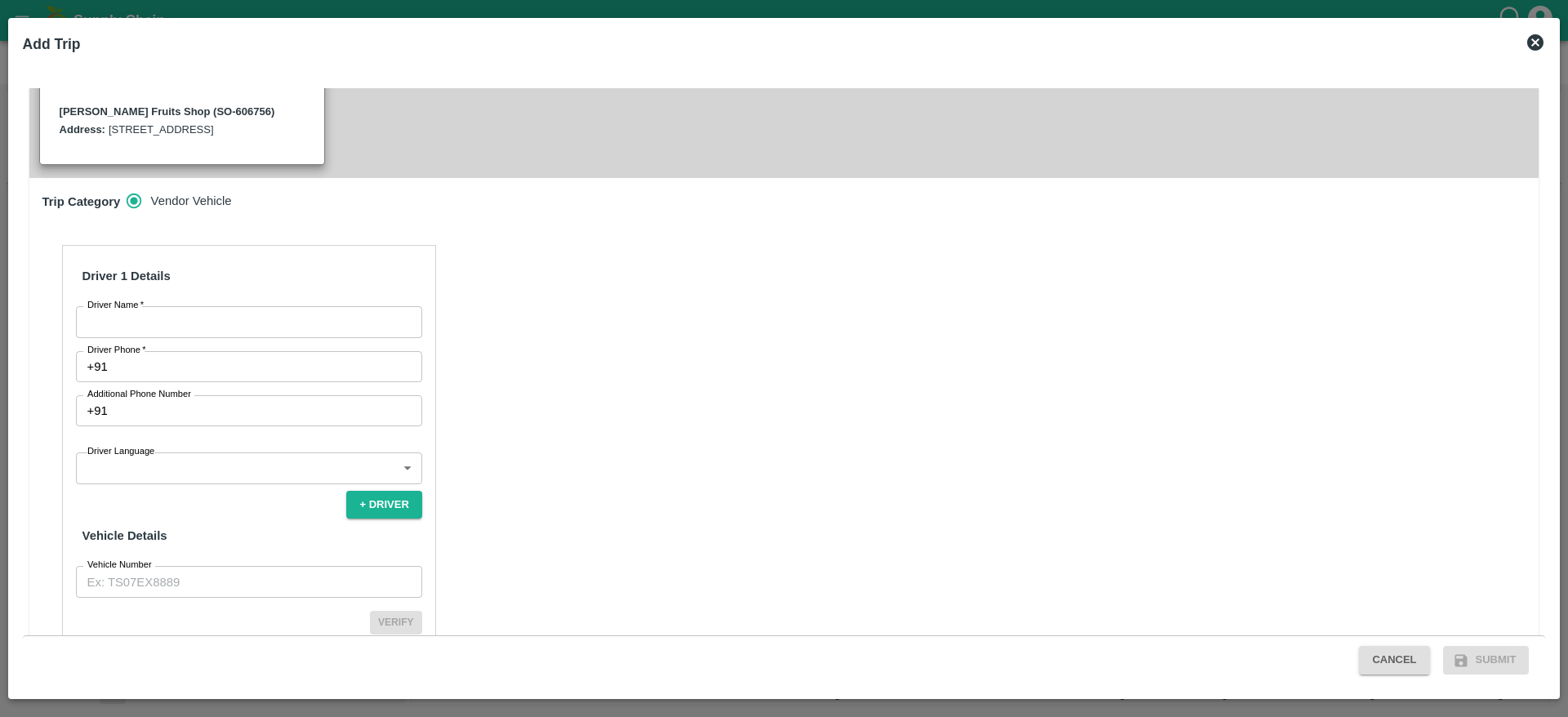
scroll to position [428, 0]
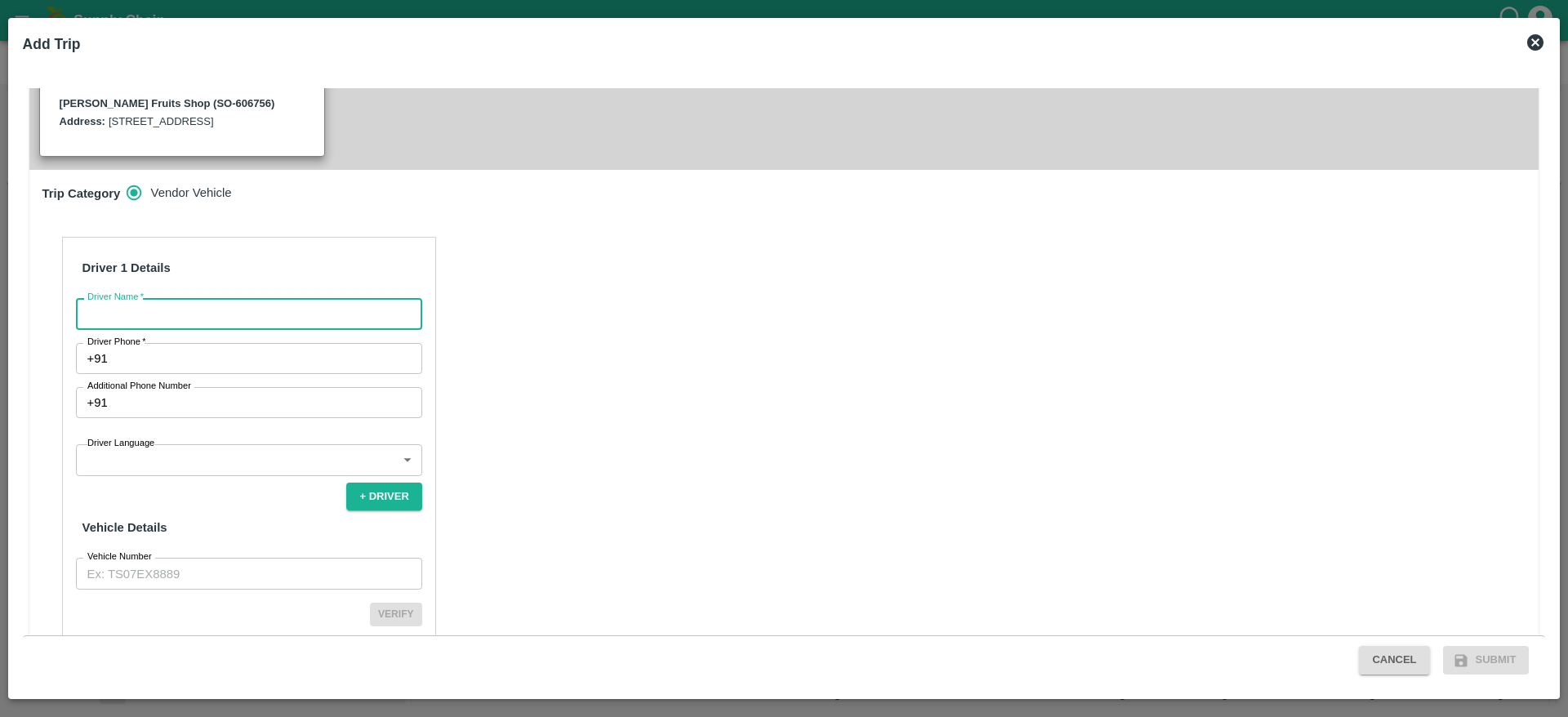
click at [264, 302] on input "Driver Name   *" at bounding box center [249, 313] width 346 height 31
type input "Syed Ibrahim"
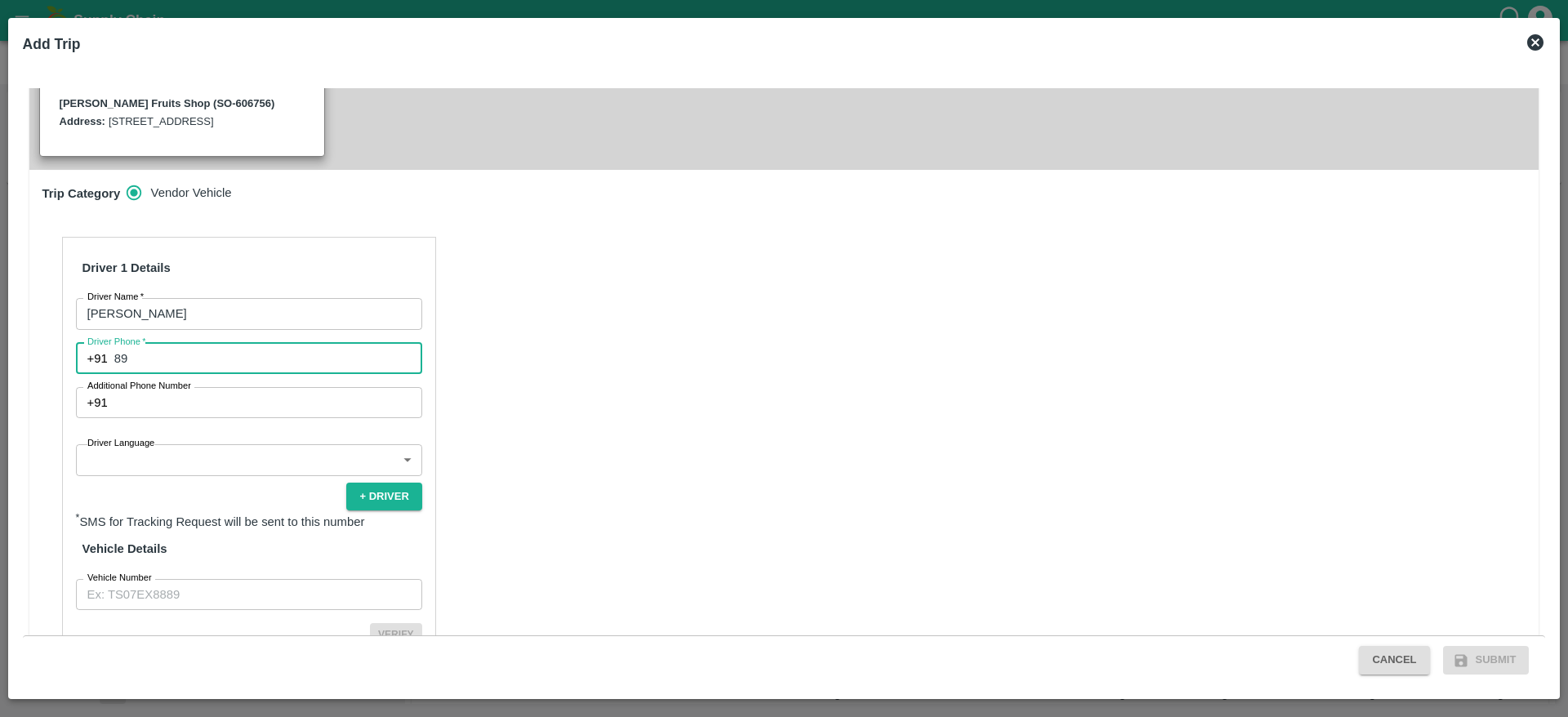
type input "8"
type input "9844415321"
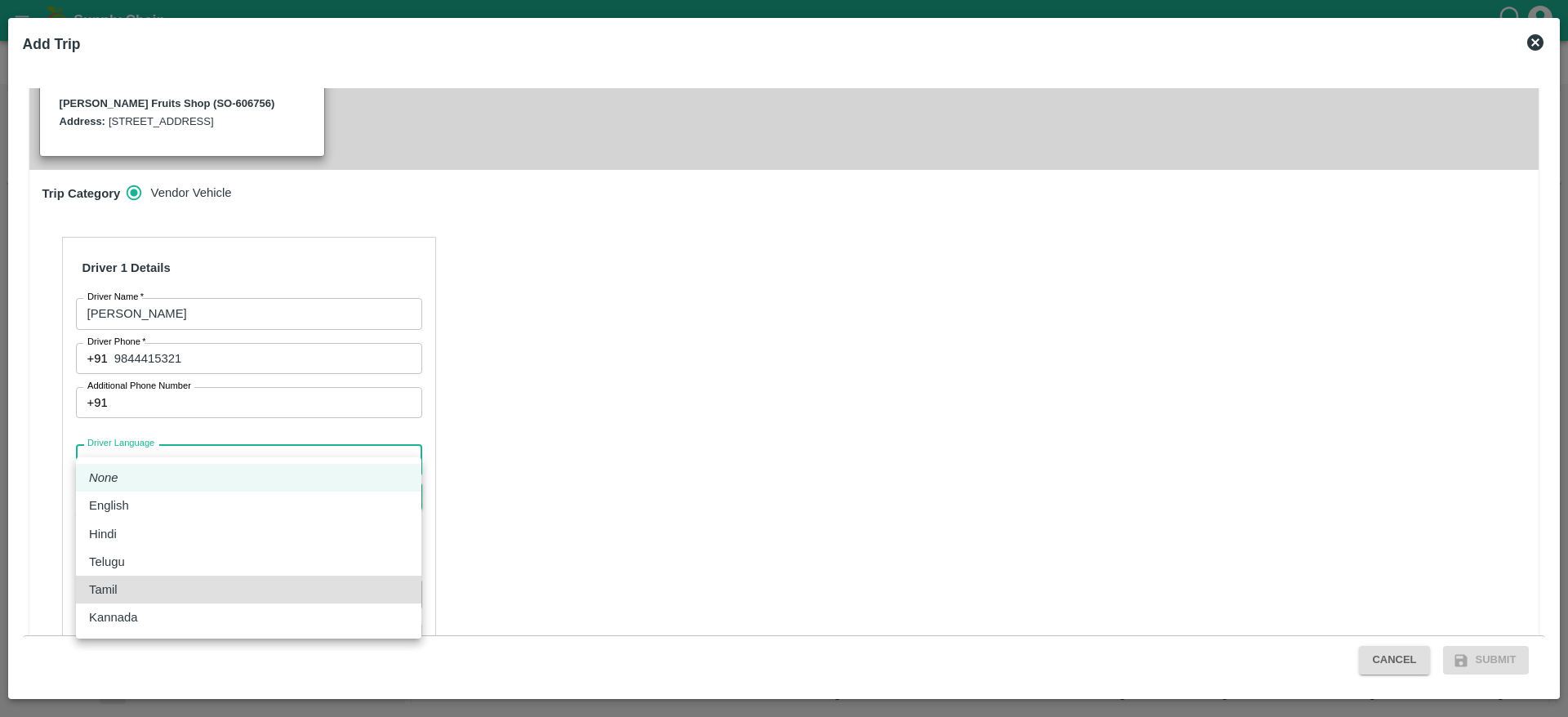
type input "ta"
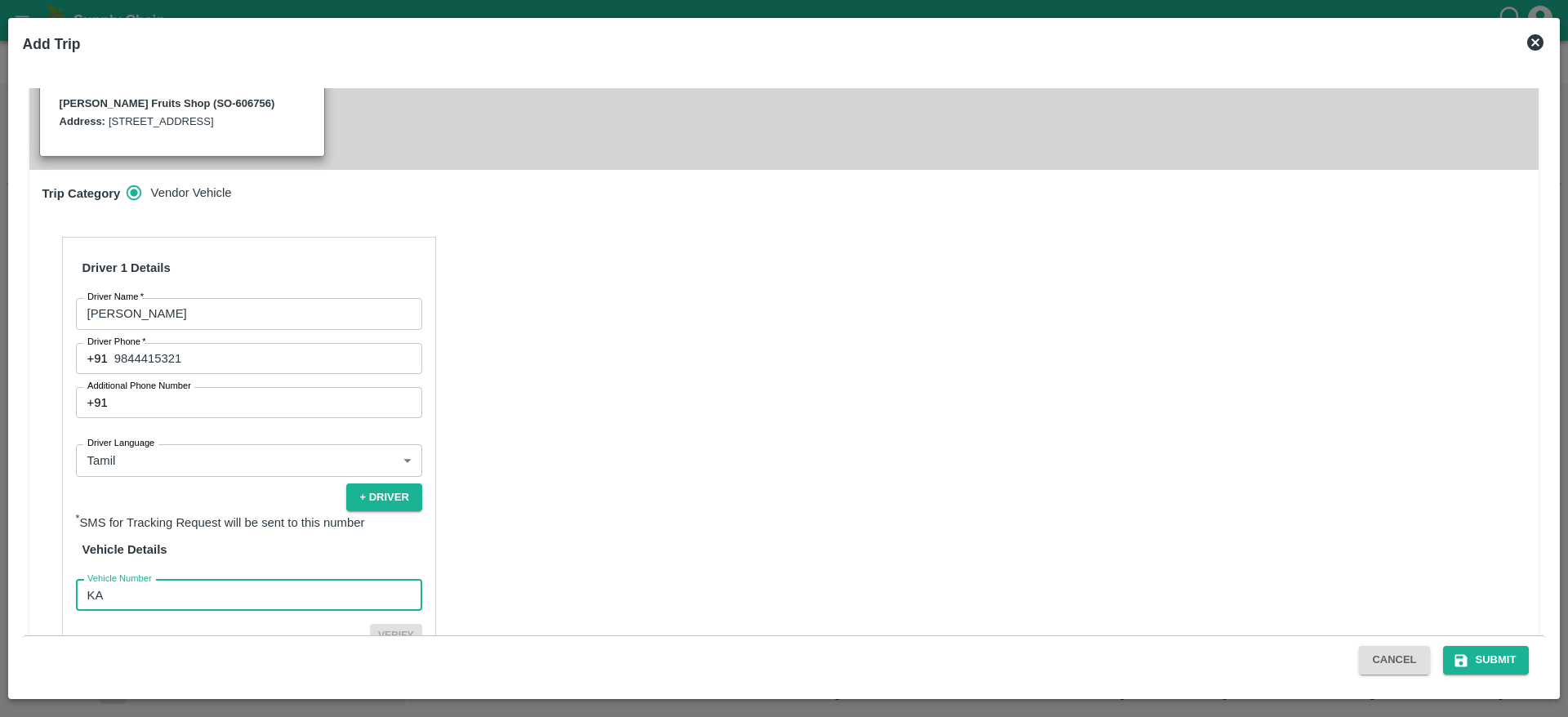
type input "KA05AN6741"
click at [370, 624] on button "Verify" at bounding box center [395, 636] width 52 height 24
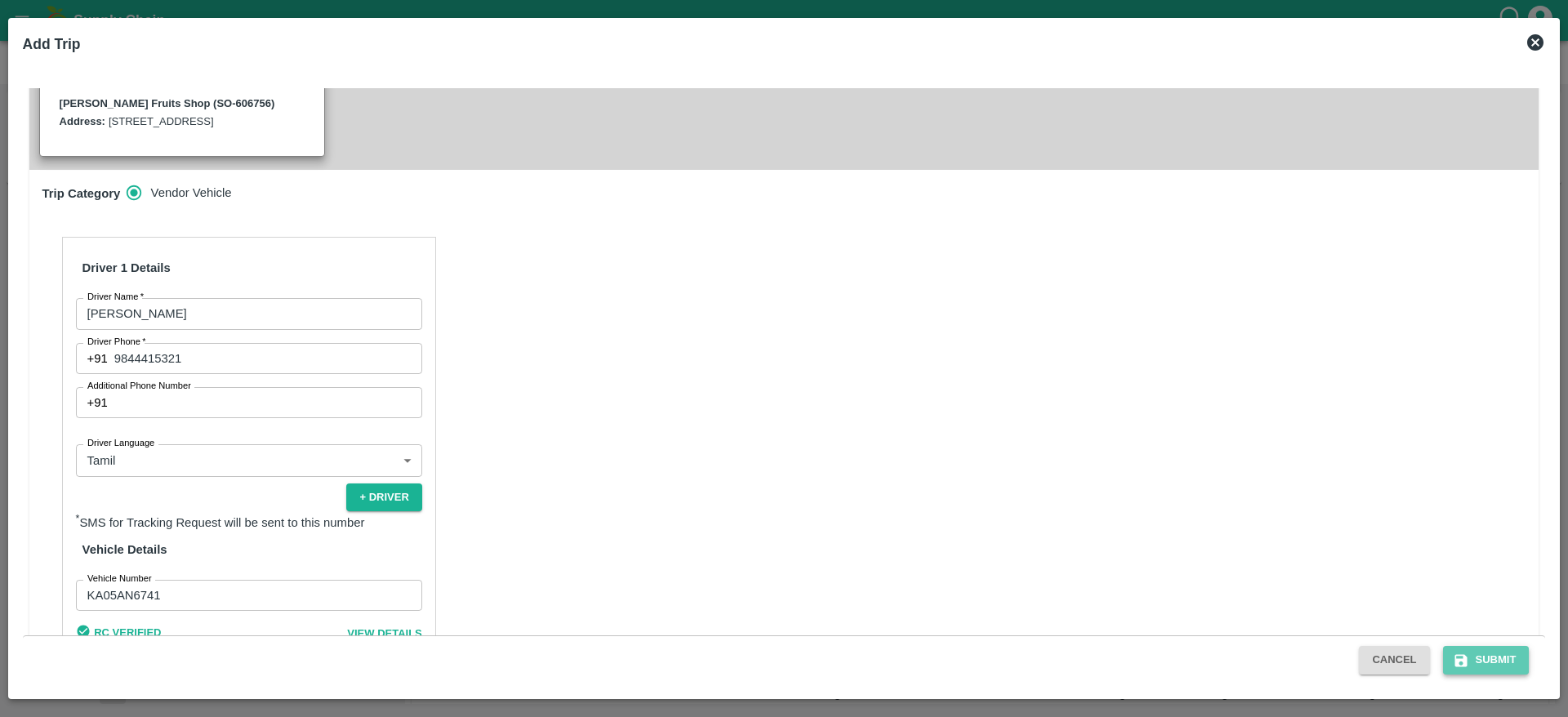
click at [1475, 650] on button "Submit" at bounding box center [1486, 659] width 86 height 28
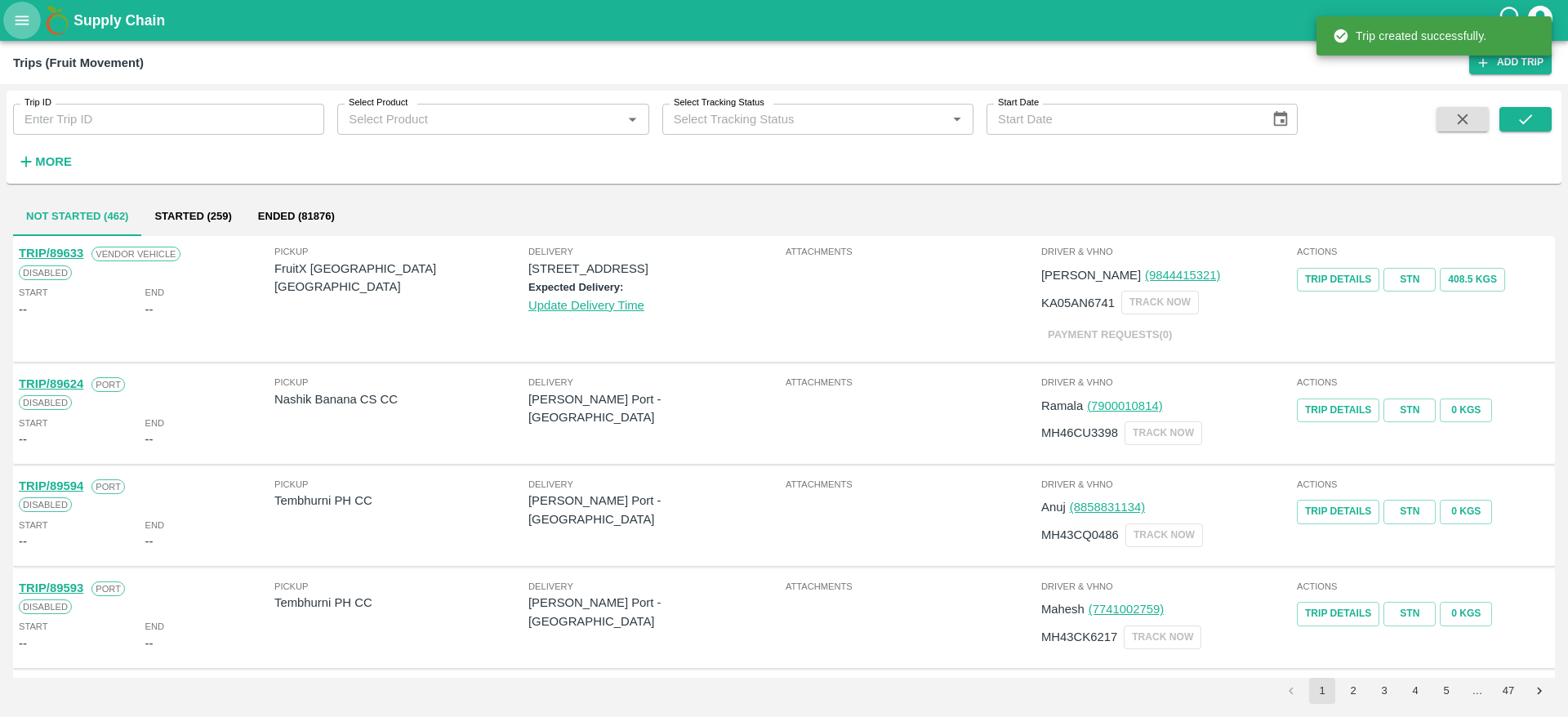
click at [24, 16] on icon "open drawer" at bounding box center [22, 20] width 14 height 9
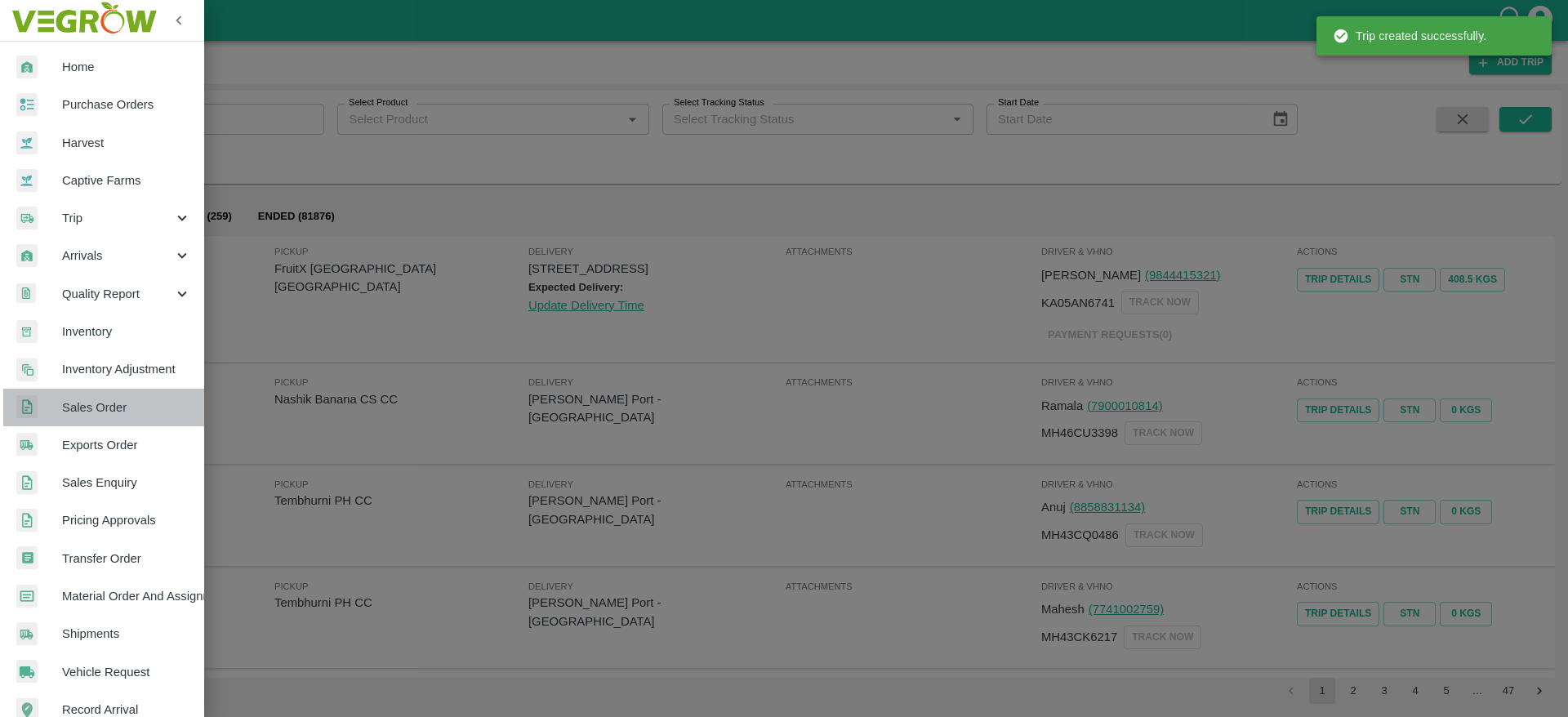
click at [117, 416] on span "Sales Order" at bounding box center [126, 407] width 129 height 18
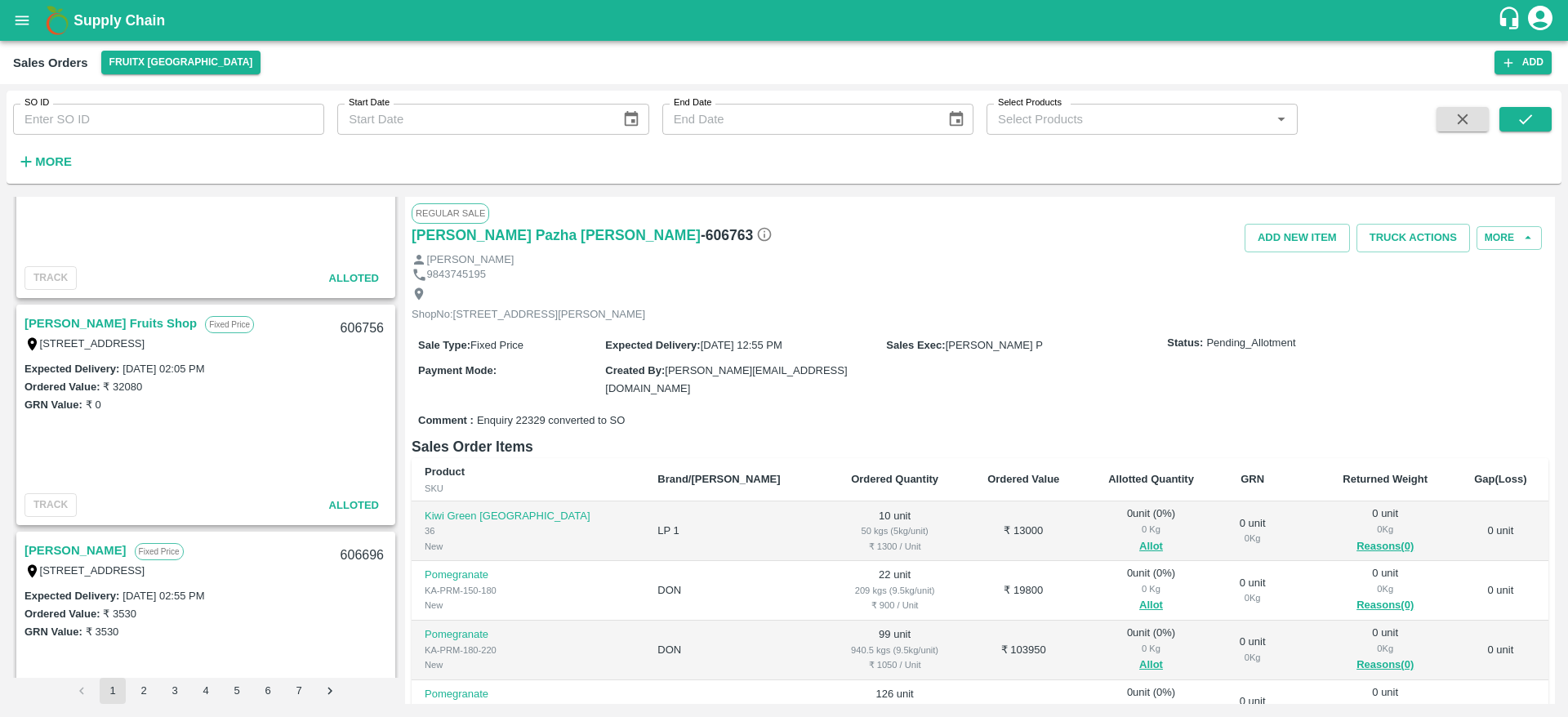
scroll to position [1473, 0]
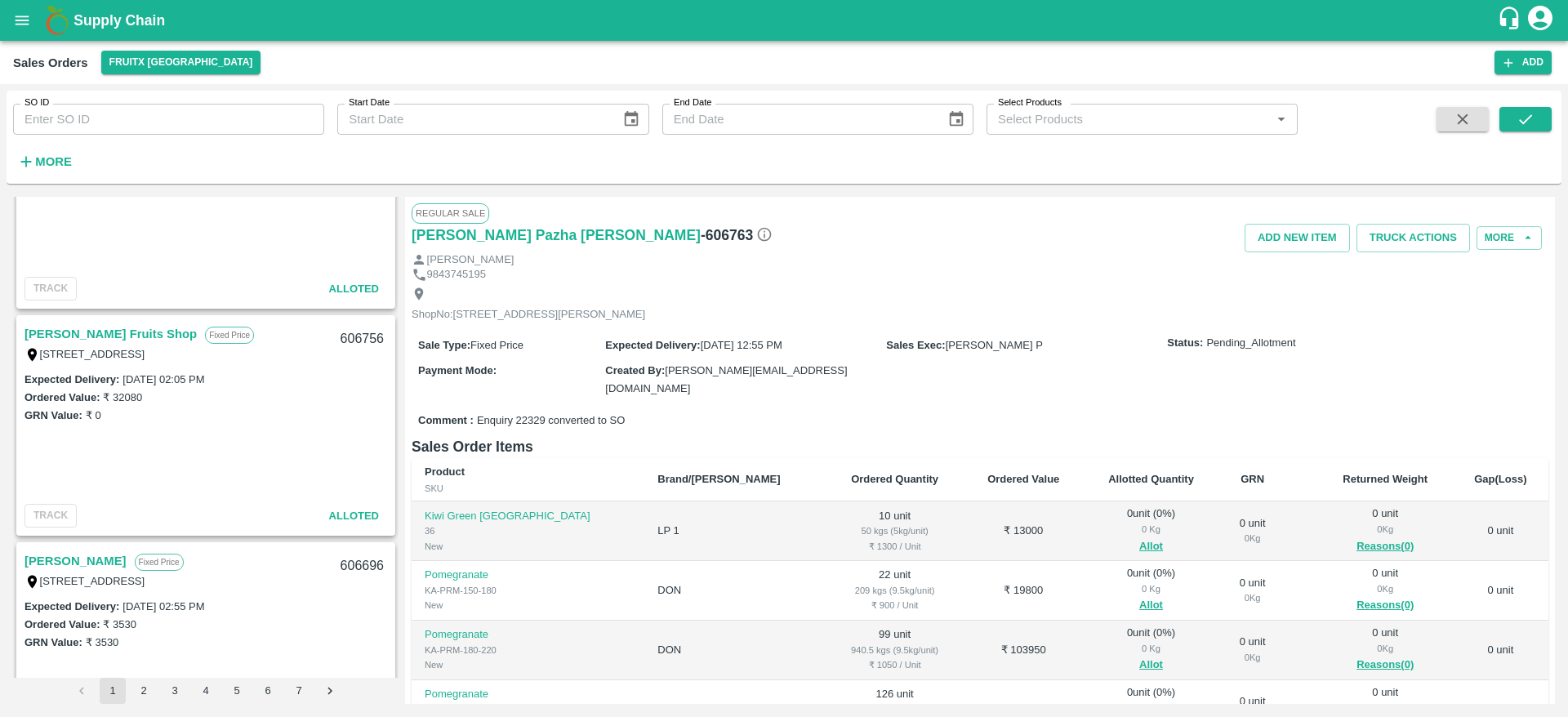
click at [91, 339] on link "[PERSON_NAME] Fruits Shop" at bounding box center [111, 334] width 173 height 21
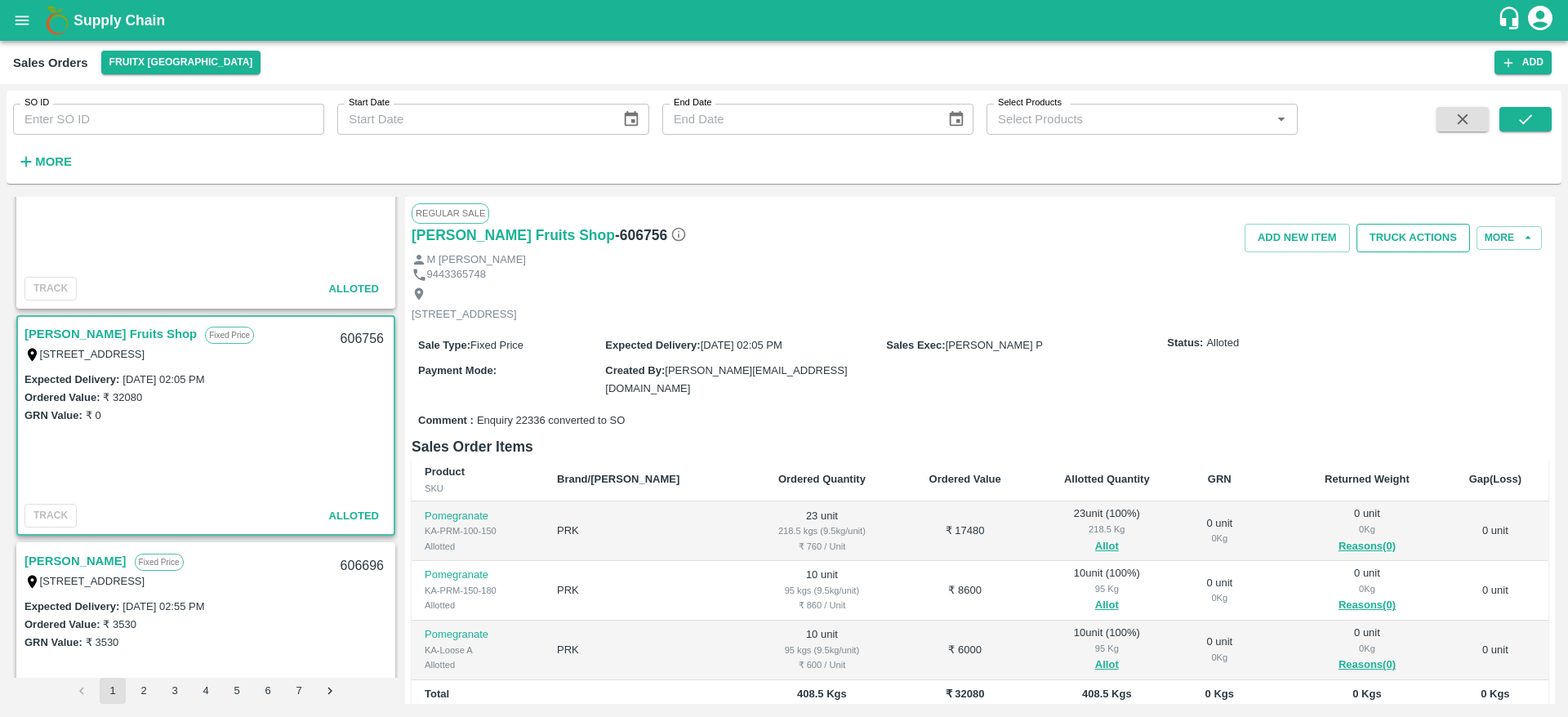
click at [1405, 234] on button "Truck Actions" at bounding box center [1413, 237] width 114 height 28
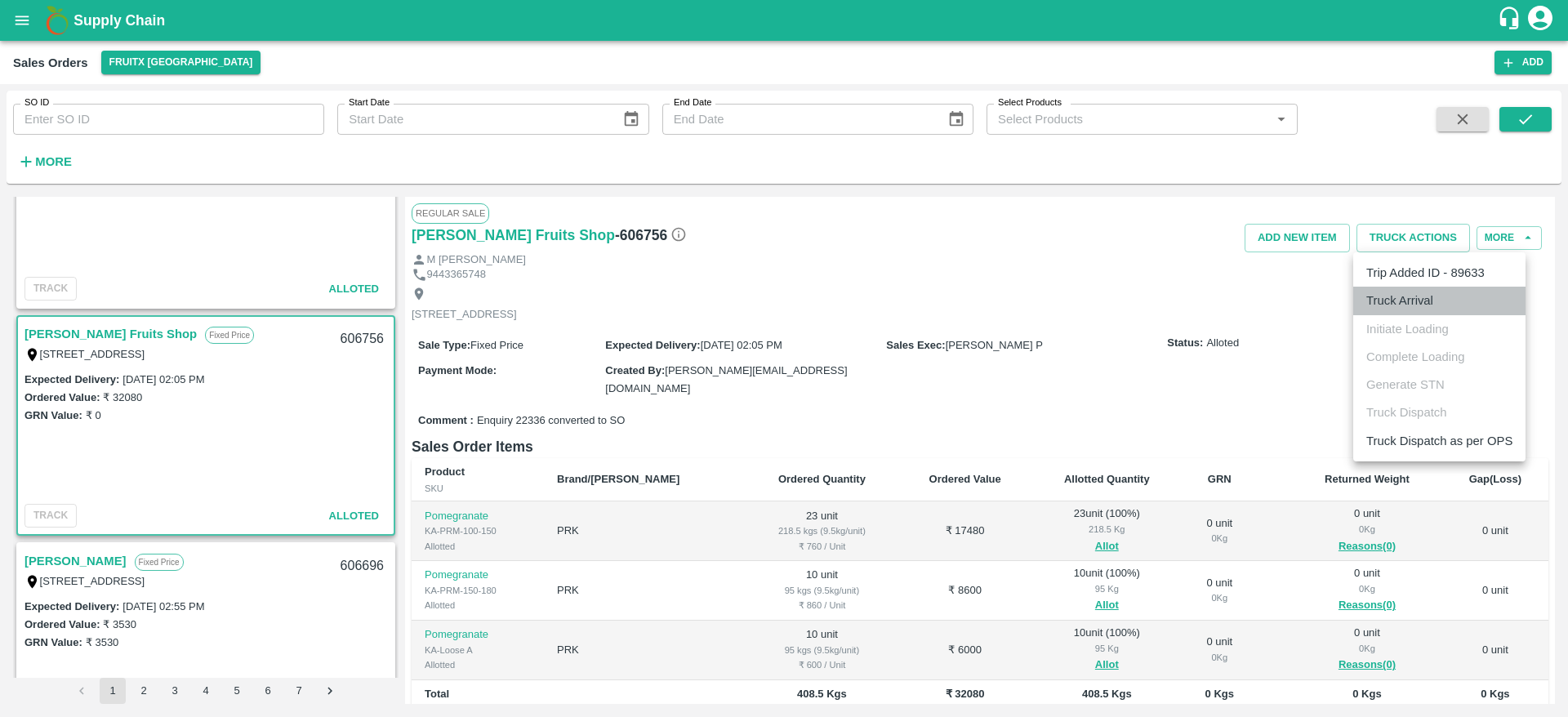
click at [1415, 306] on li "Truck Arrival" at bounding box center [1440, 300] width 173 height 28
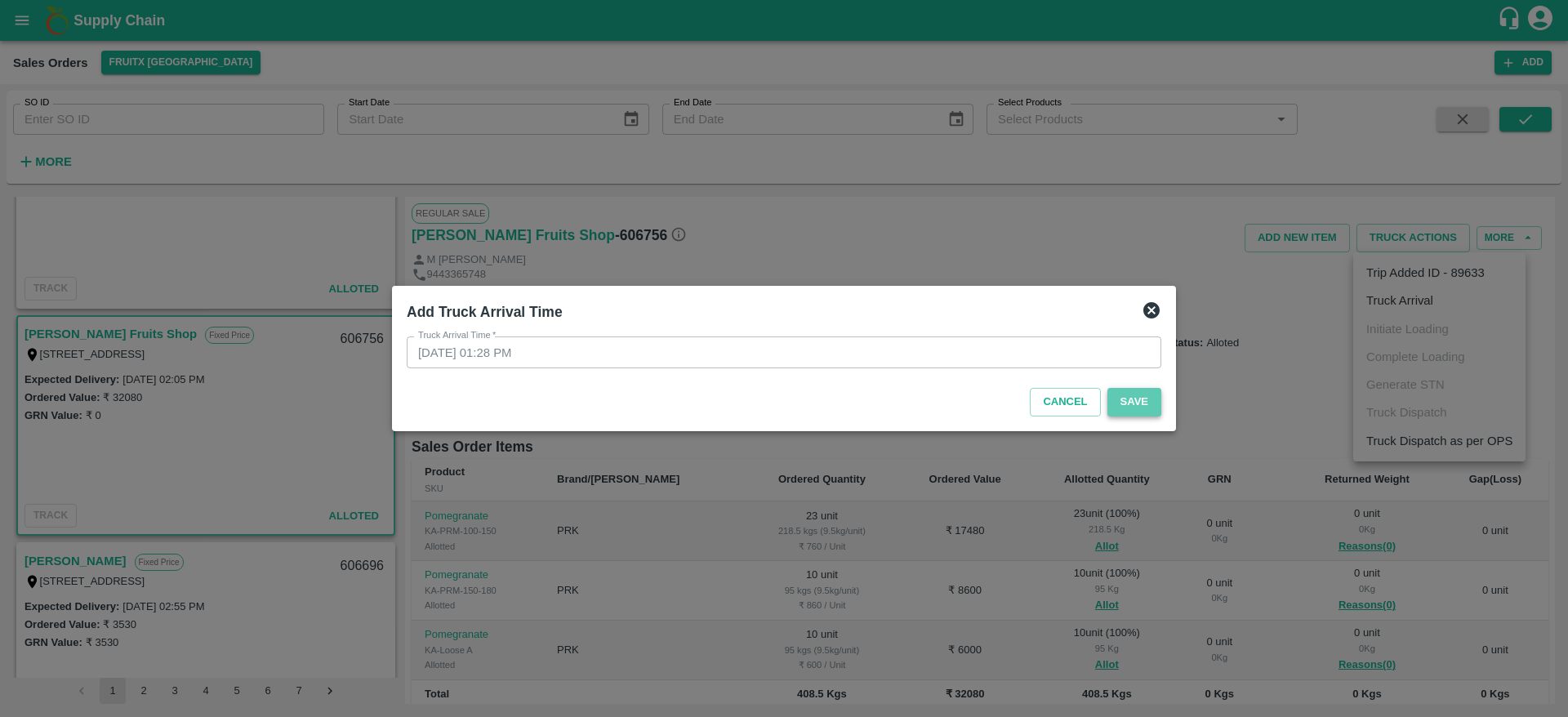
click at [1142, 405] on button "Save" at bounding box center [1134, 401] width 54 height 28
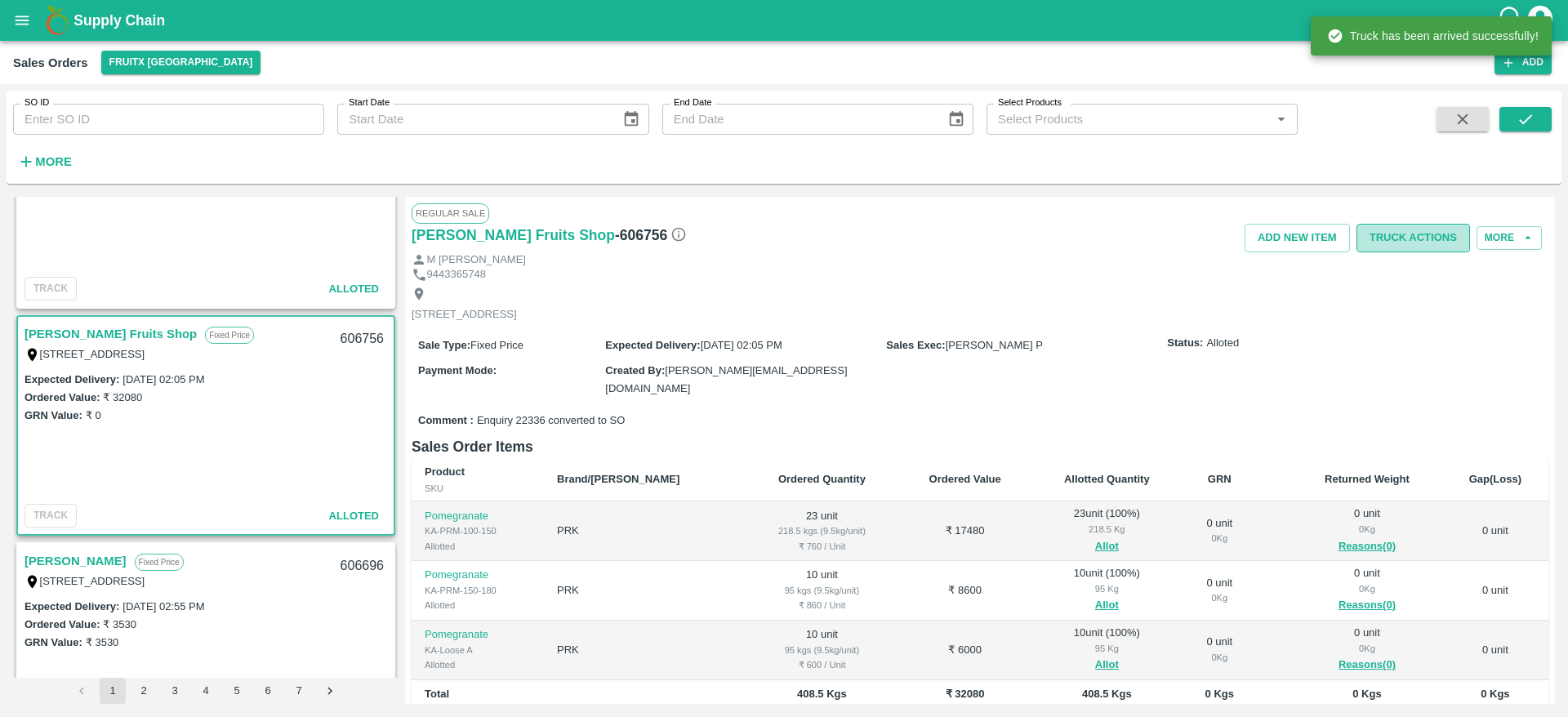
click at [1434, 224] on button "Truck Actions" at bounding box center [1413, 237] width 114 height 28
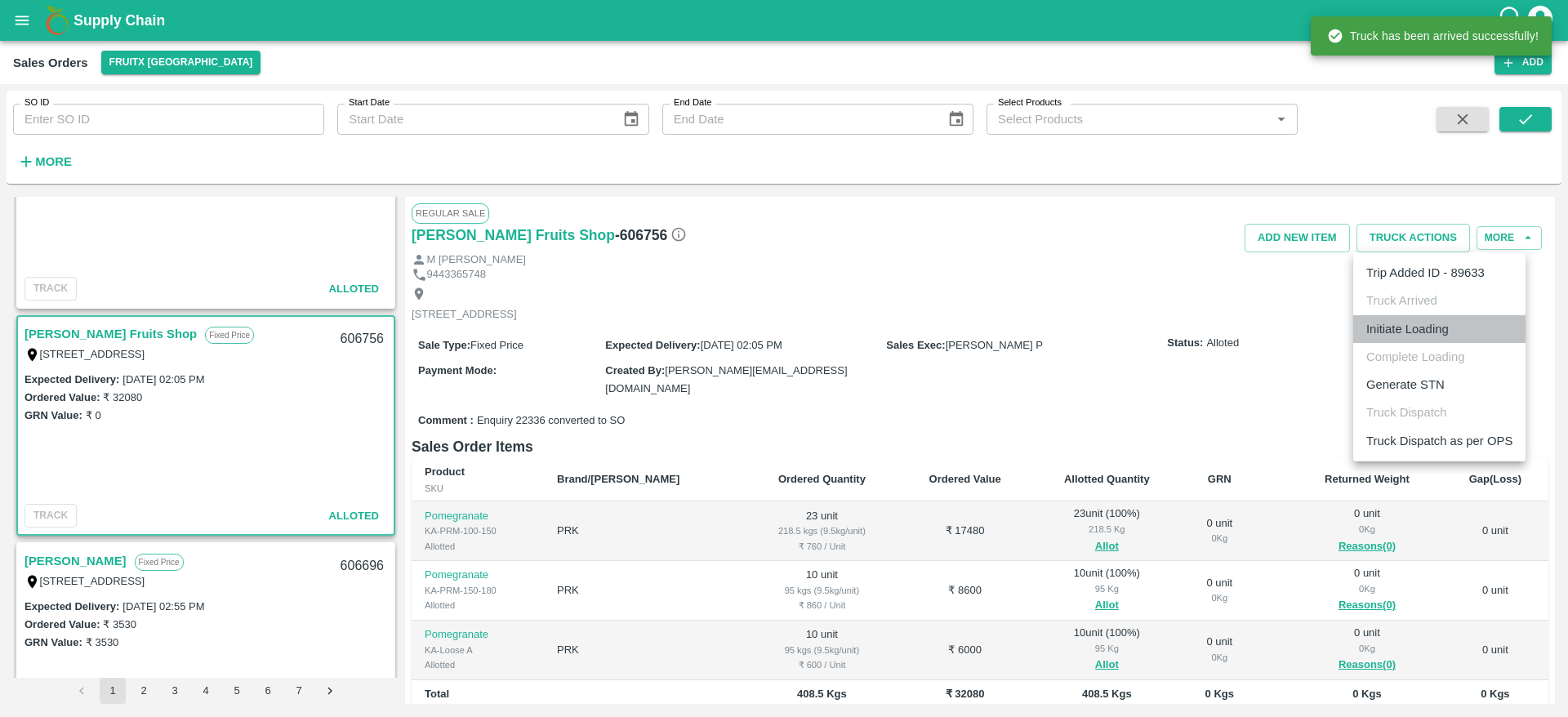
click at [1421, 335] on li "Initiate Loading" at bounding box center [1440, 329] width 173 height 28
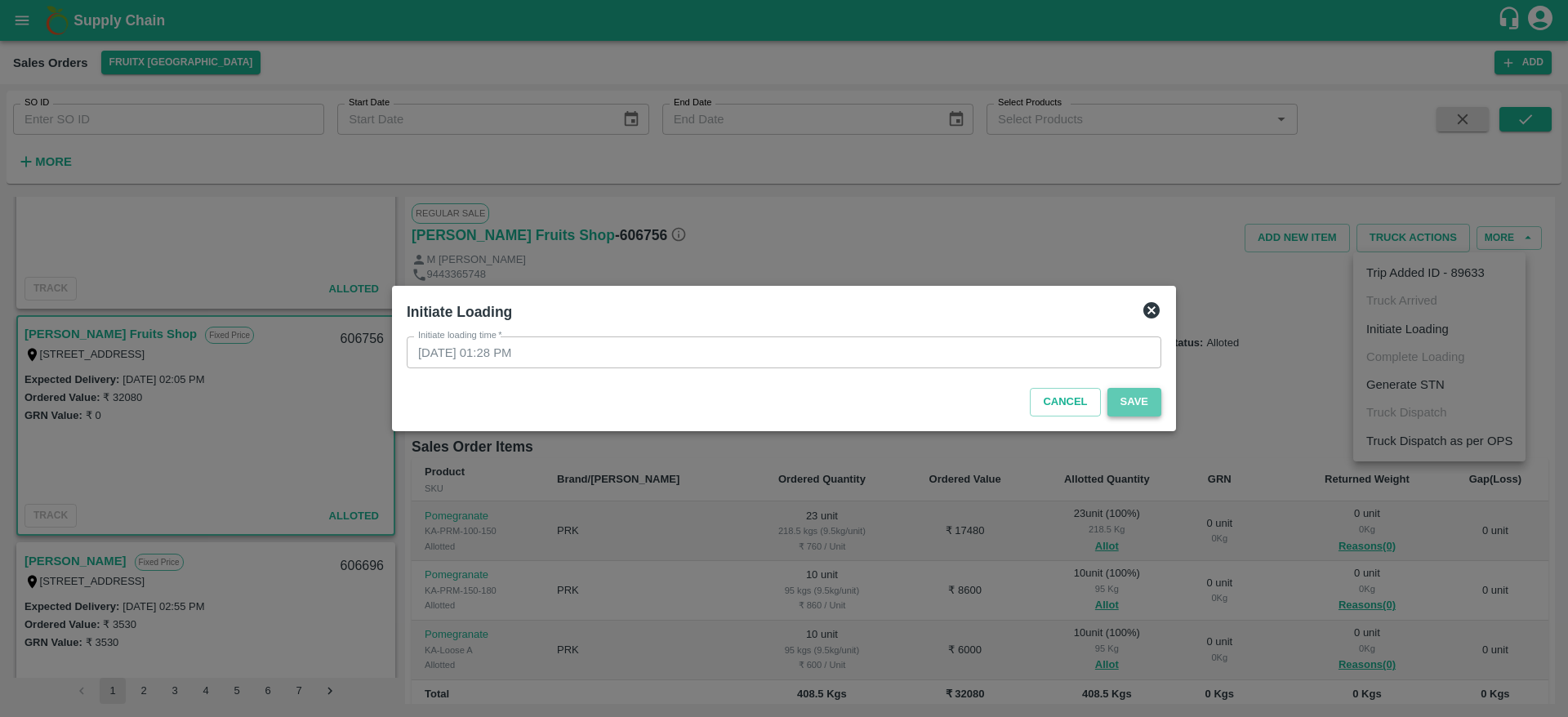
click at [1155, 400] on button "Save" at bounding box center [1134, 401] width 54 height 28
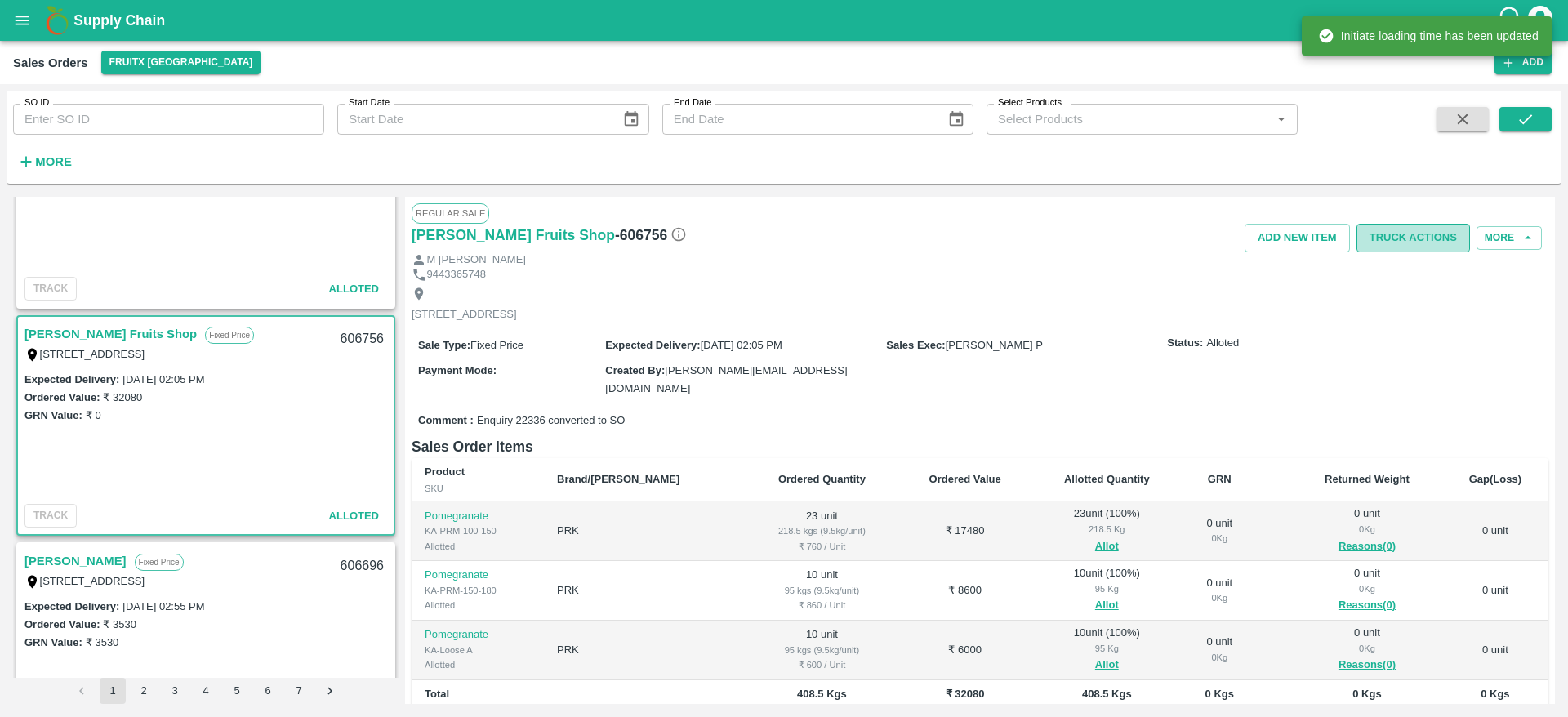
click at [1414, 241] on button "Truck Actions" at bounding box center [1413, 237] width 114 height 28
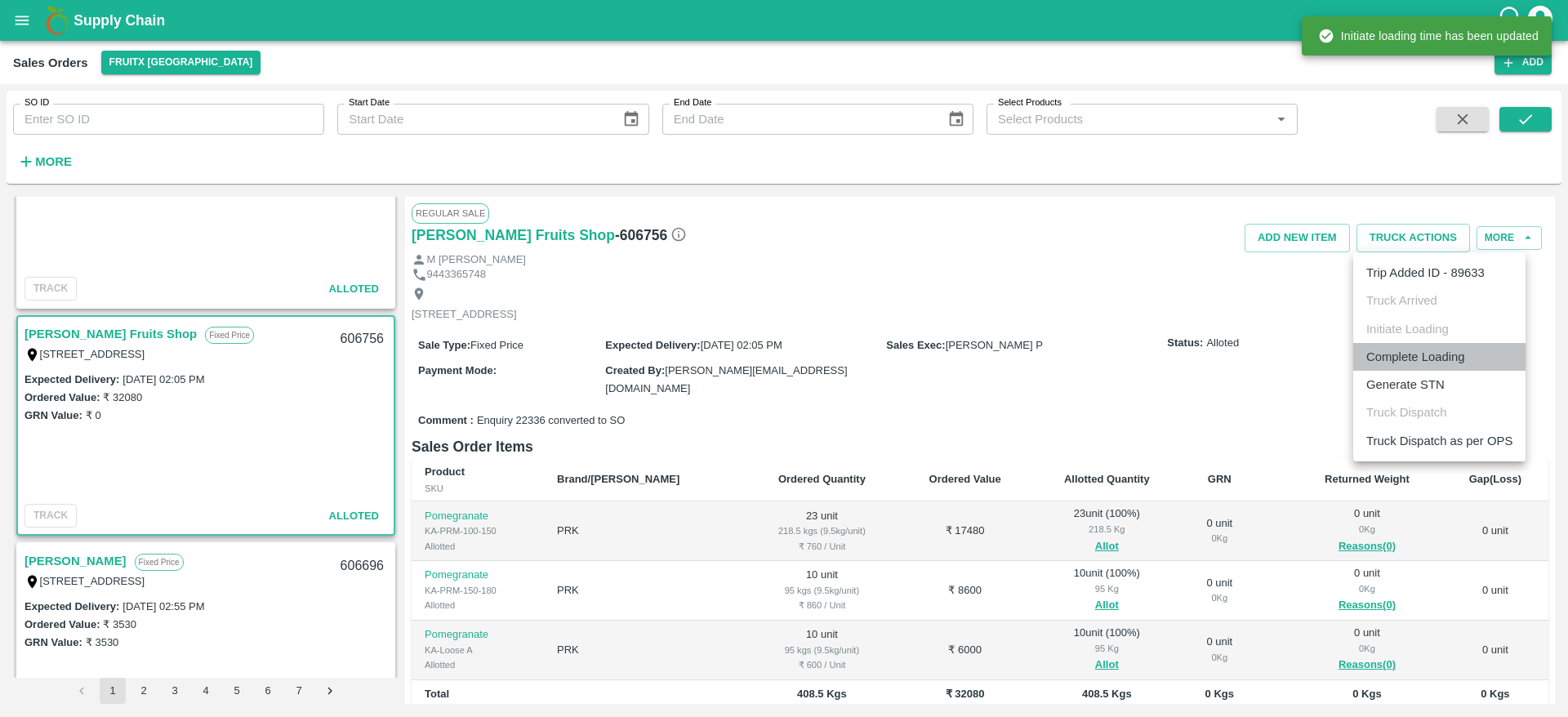
click at [1441, 357] on li "Complete Loading" at bounding box center [1440, 357] width 173 height 28
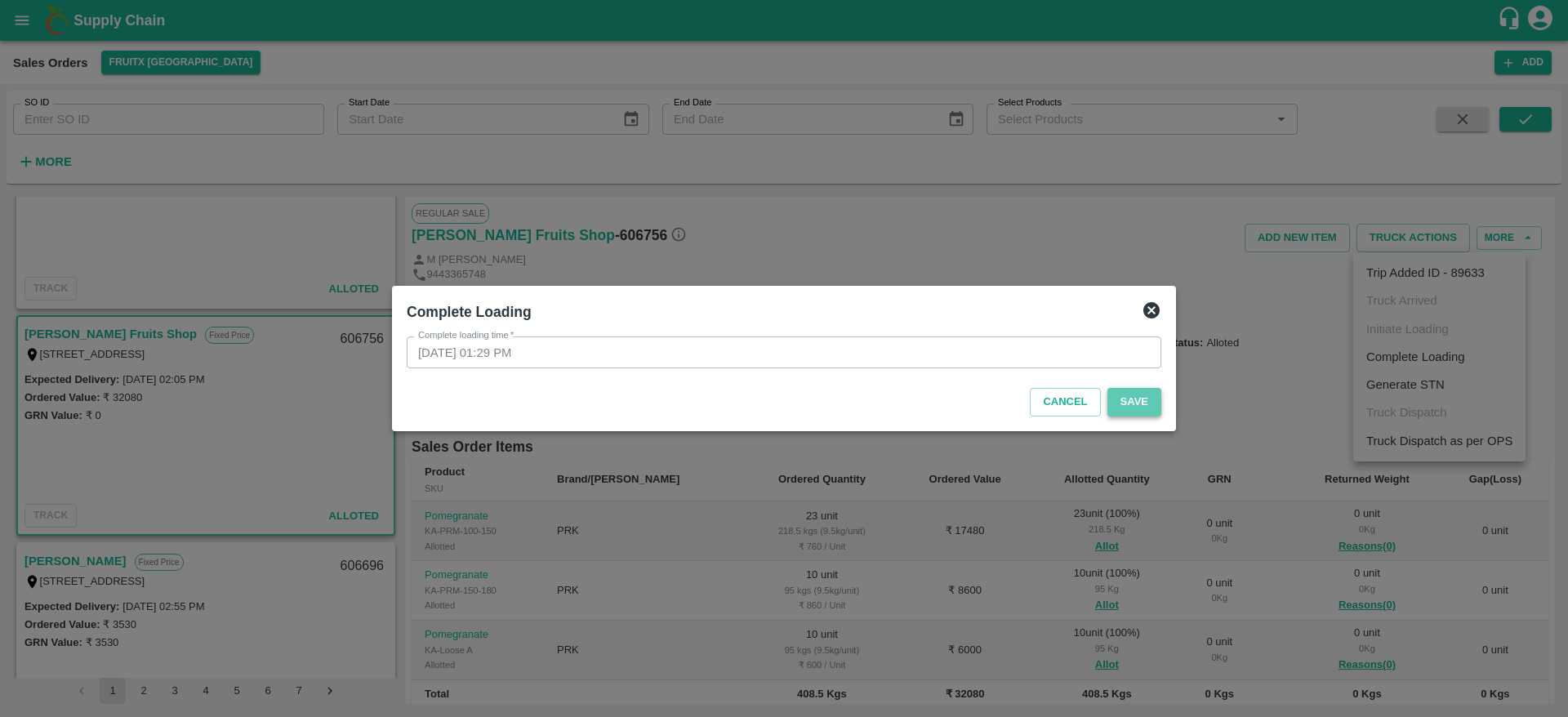
click at [1135, 392] on button "Save" at bounding box center [1134, 401] width 54 height 28
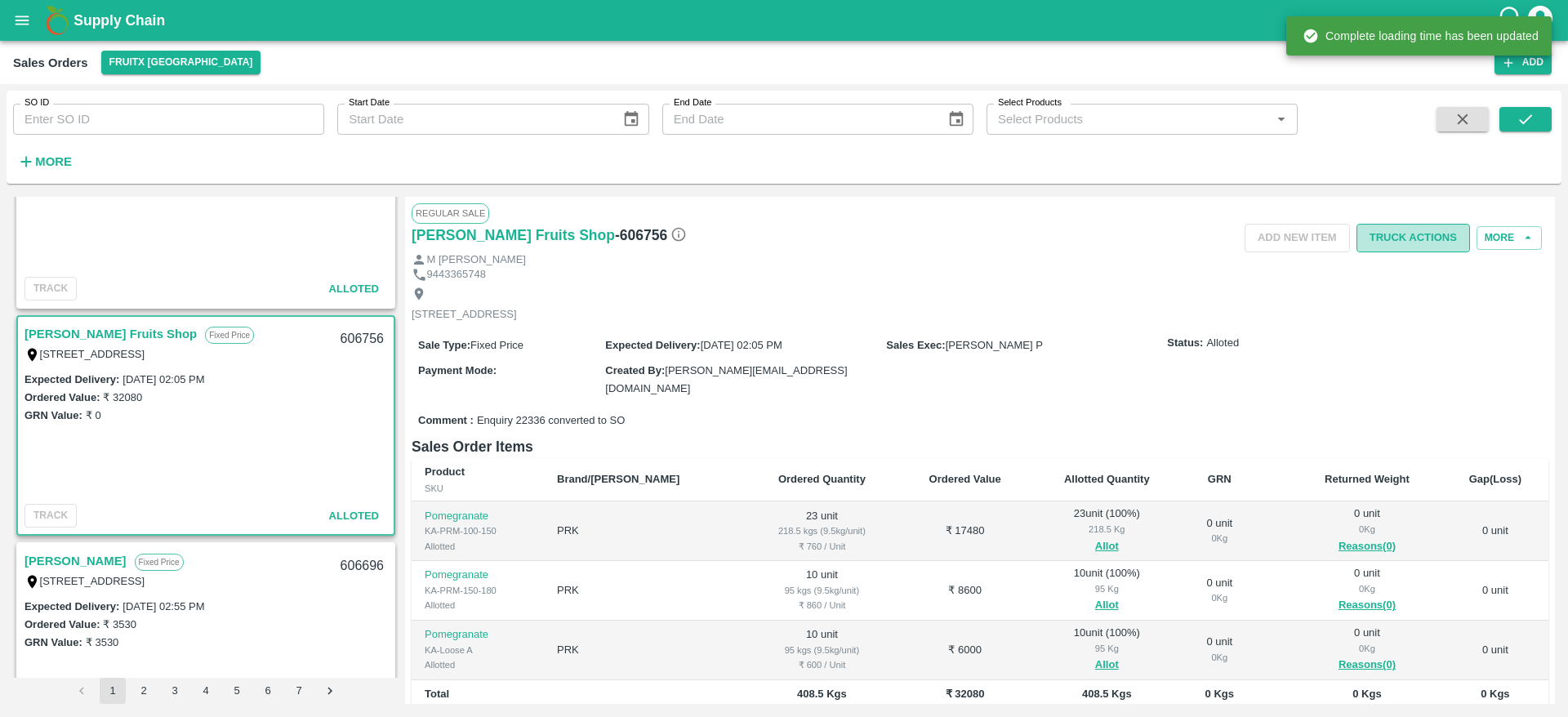
click at [1409, 236] on button "Truck Actions" at bounding box center [1413, 237] width 114 height 28
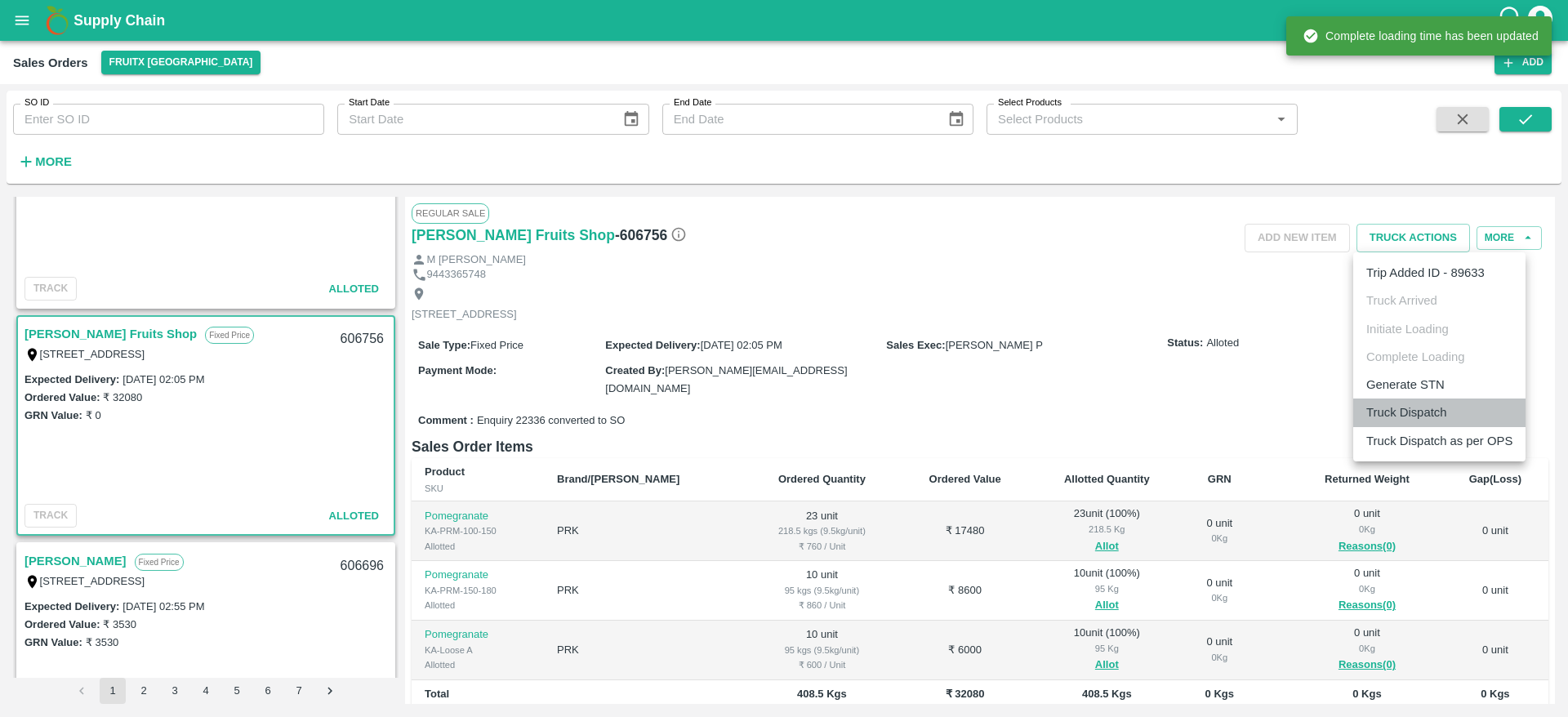
click at [1429, 414] on li "Truck Dispatch" at bounding box center [1440, 412] width 173 height 28
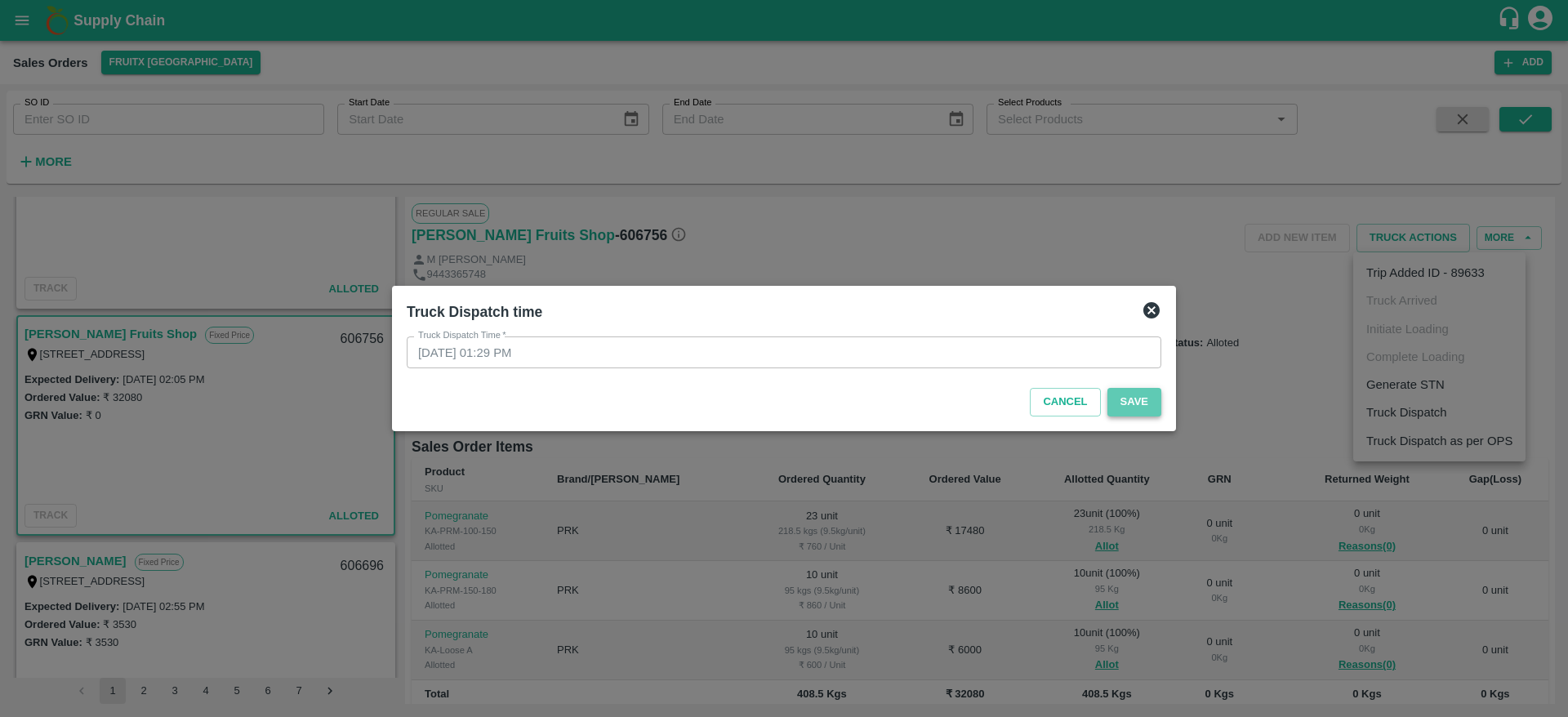
click at [1133, 399] on button "Save" at bounding box center [1134, 401] width 54 height 28
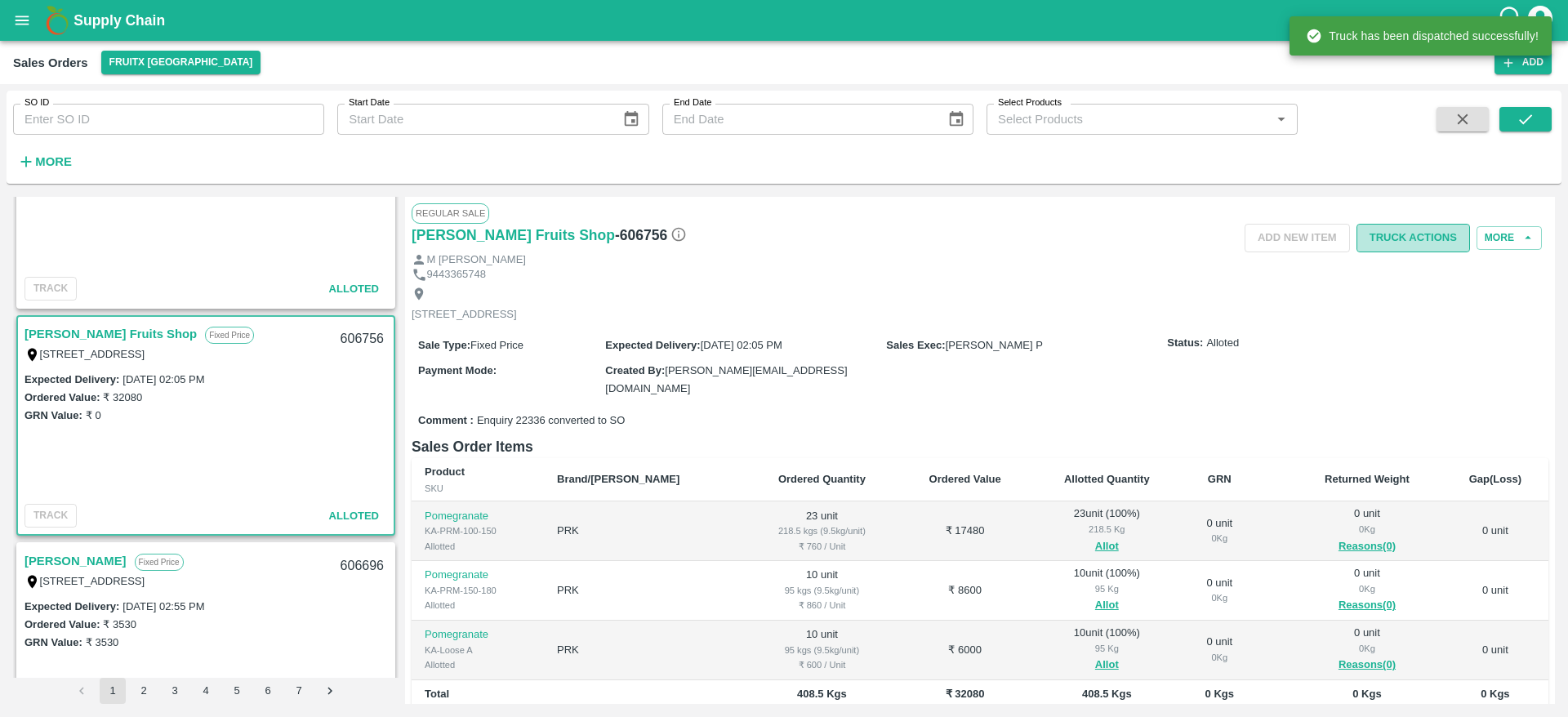
click at [1419, 238] on button "Truck Actions" at bounding box center [1413, 237] width 114 height 28
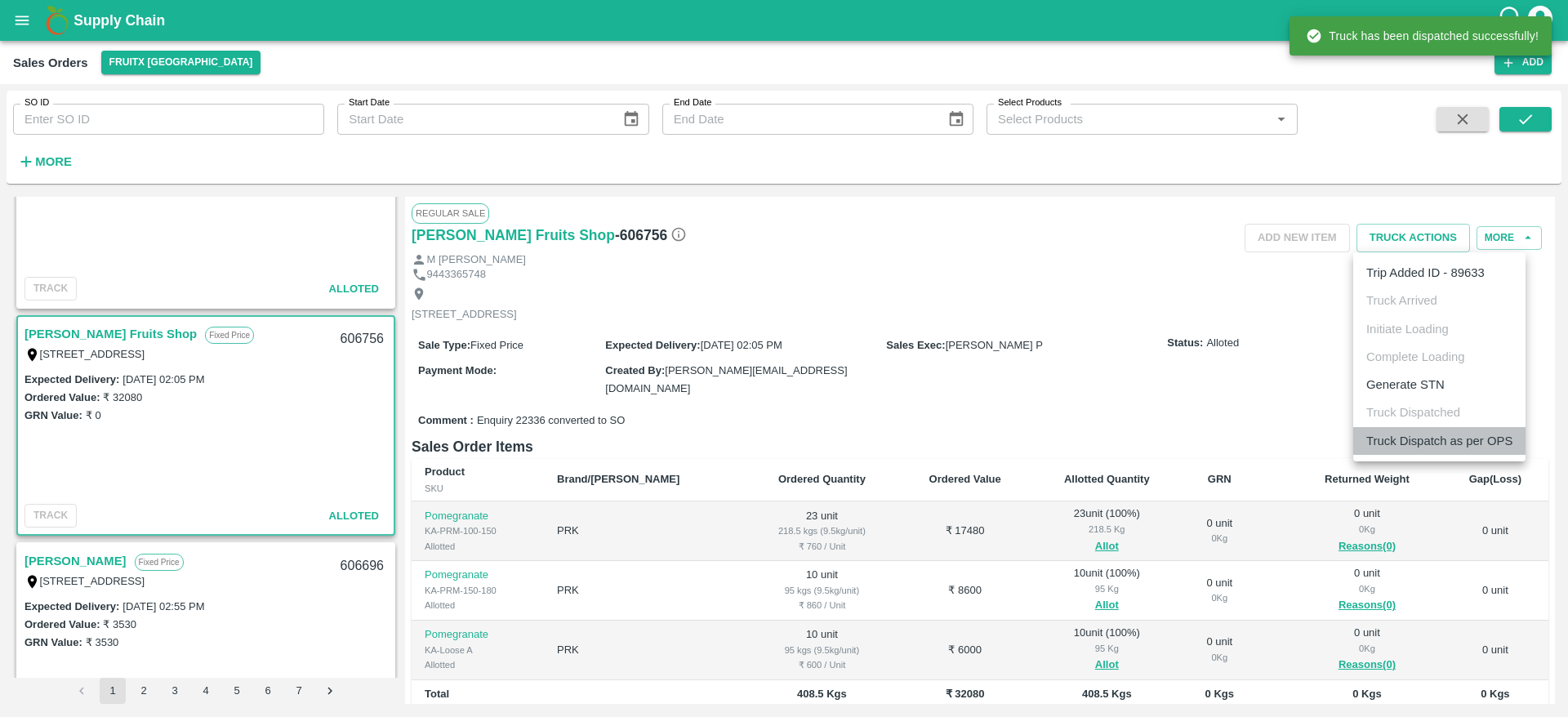
click at [1448, 434] on li "Truck Dispatch as per OPS" at bounding box center [1440, 440] width 173 height 28
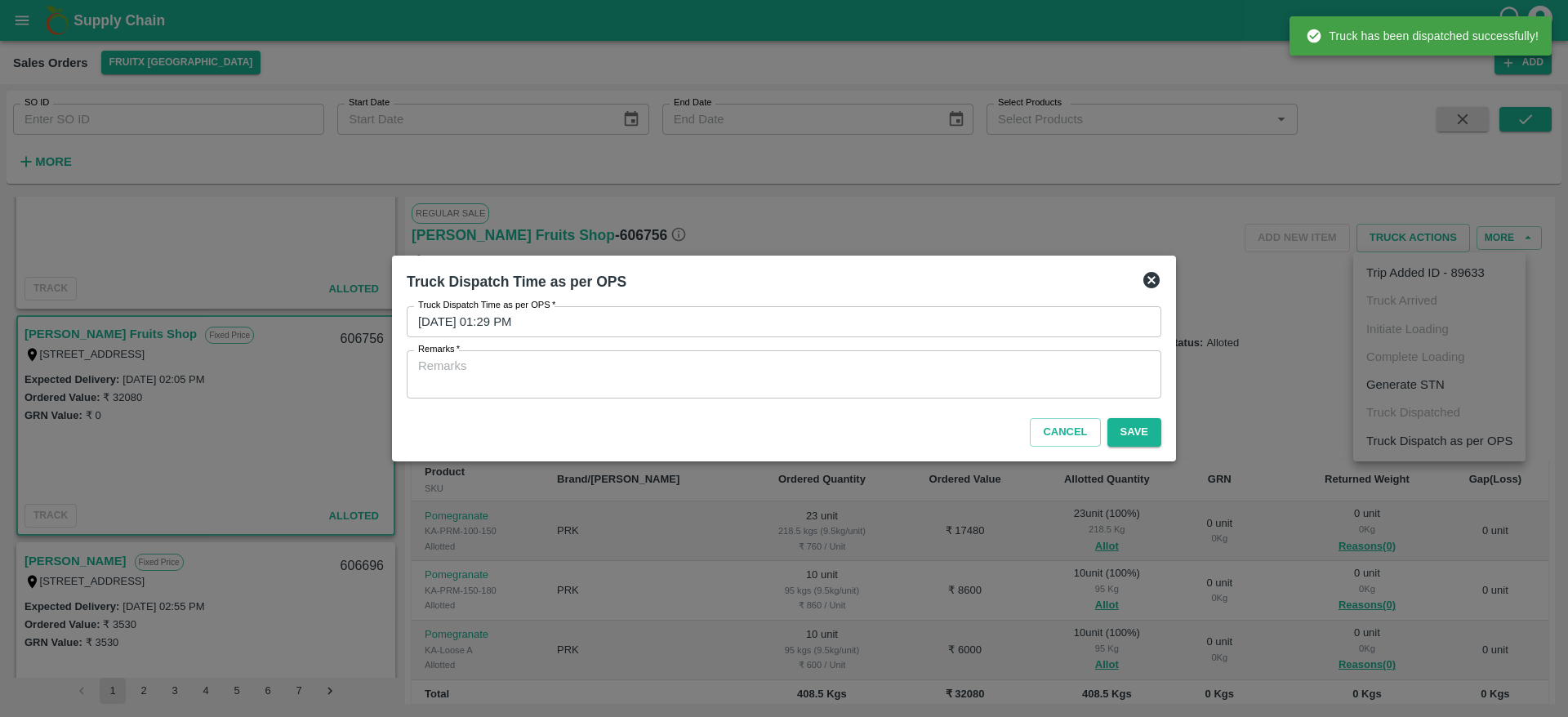
click at [1010, 376] on textarea "Remarks   *" at bounding box center [784, 375] width 732 height 34
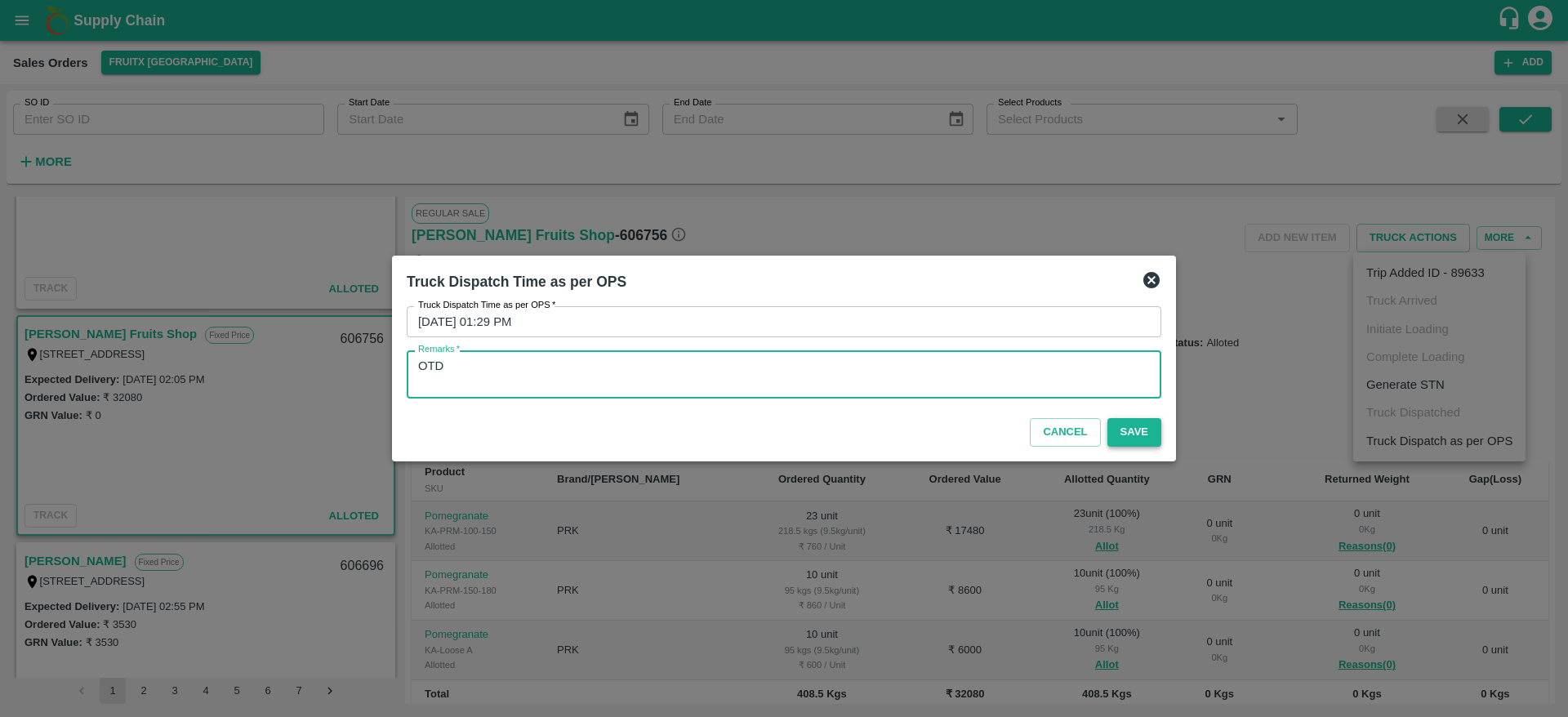
type textarea "OTD"
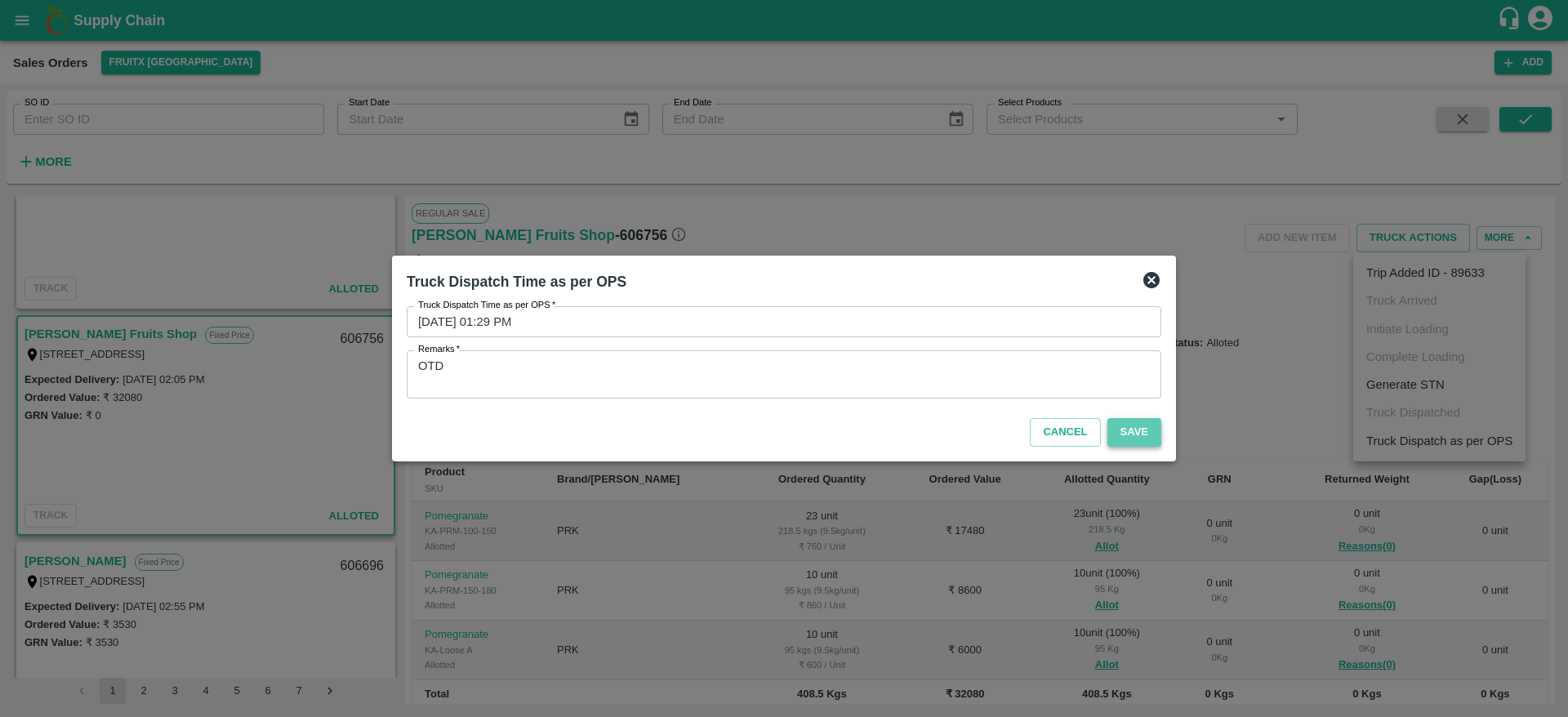
click at [1138, 441] on button "Save" at bounding box center [1134, 432] width 54 height 28
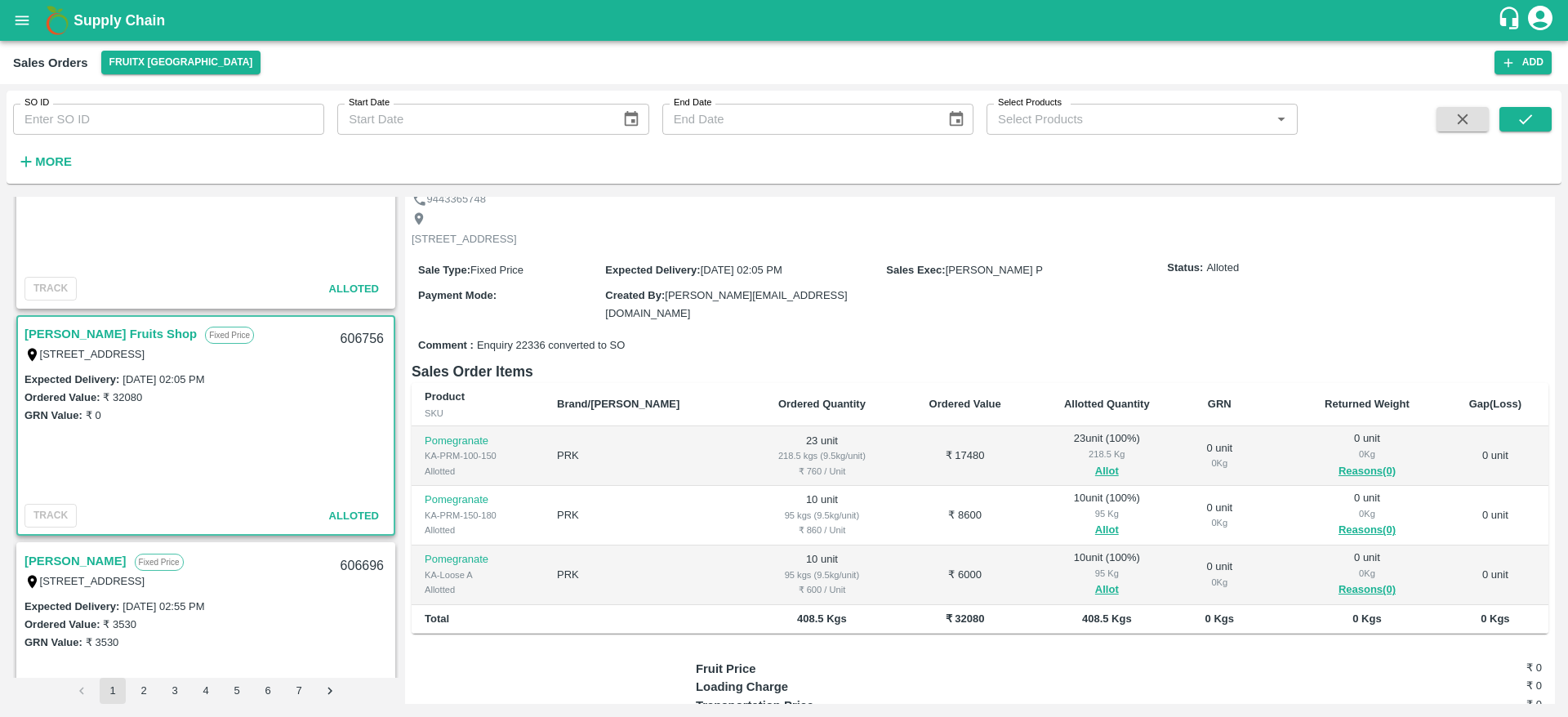
scroll to position [73, 0]
click at [365, 344] on div "606756" at bounding box center [362, 339] width 63 height 38
copy div "606756"
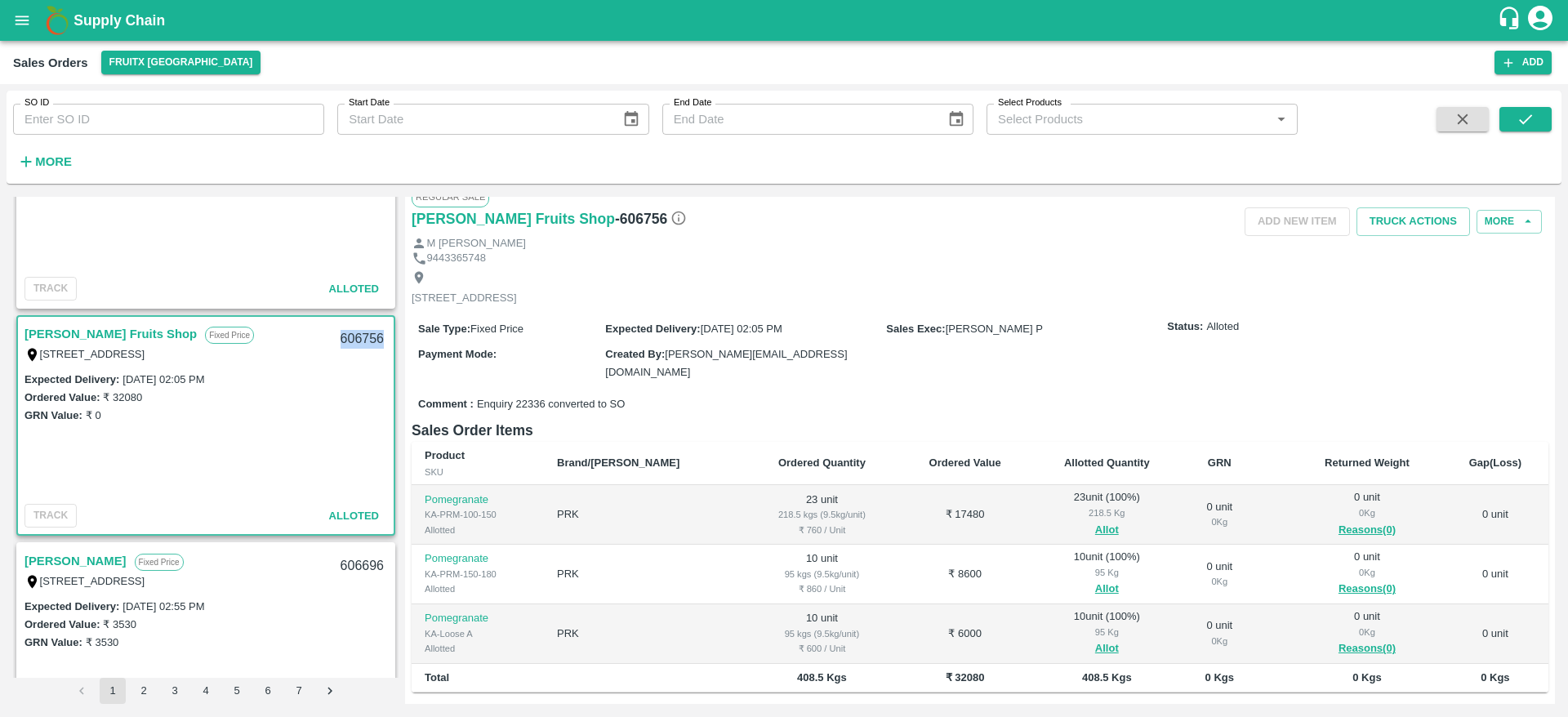
scroll to position [0, 0]
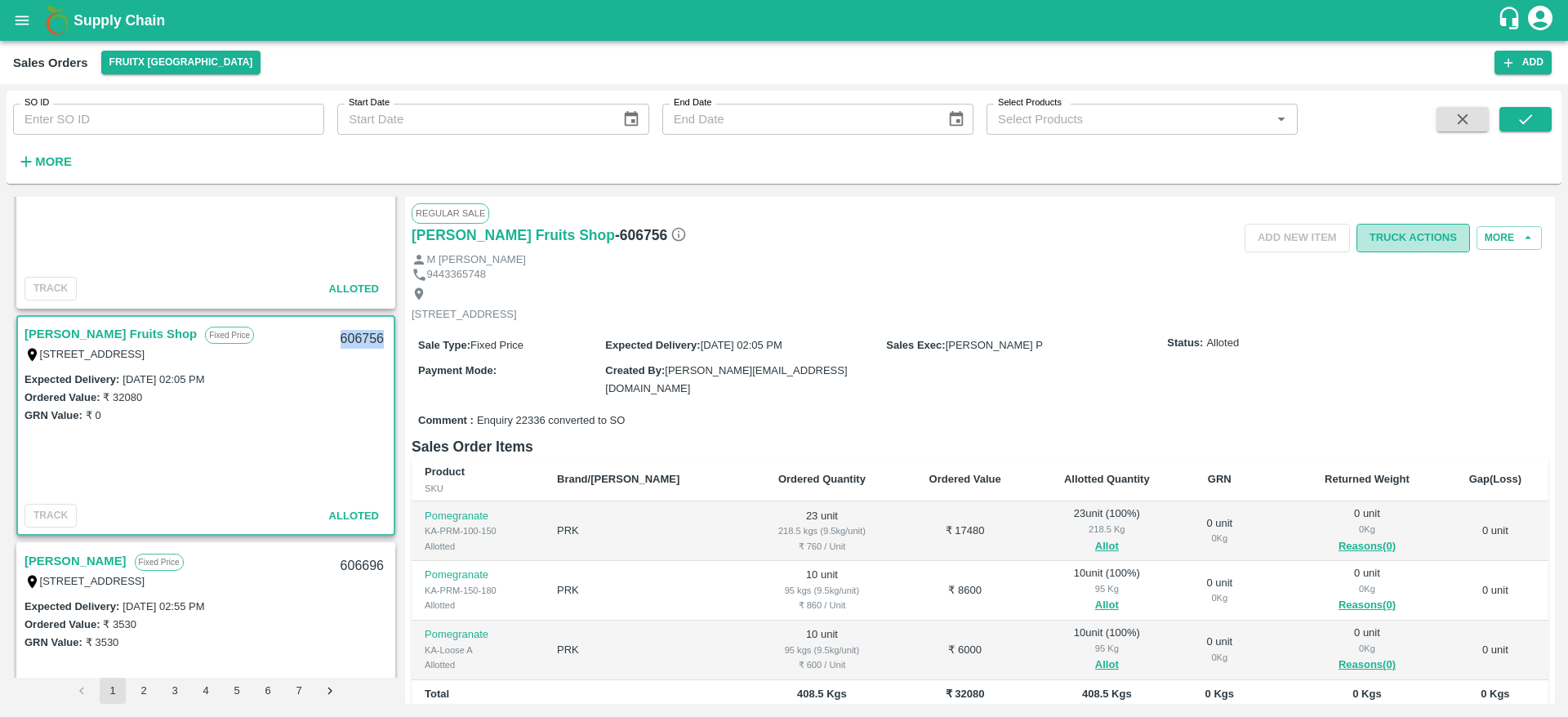
click at [1393, 235] on button "Truck Actions" at bounding box center [1413, 237] width 114 height 28
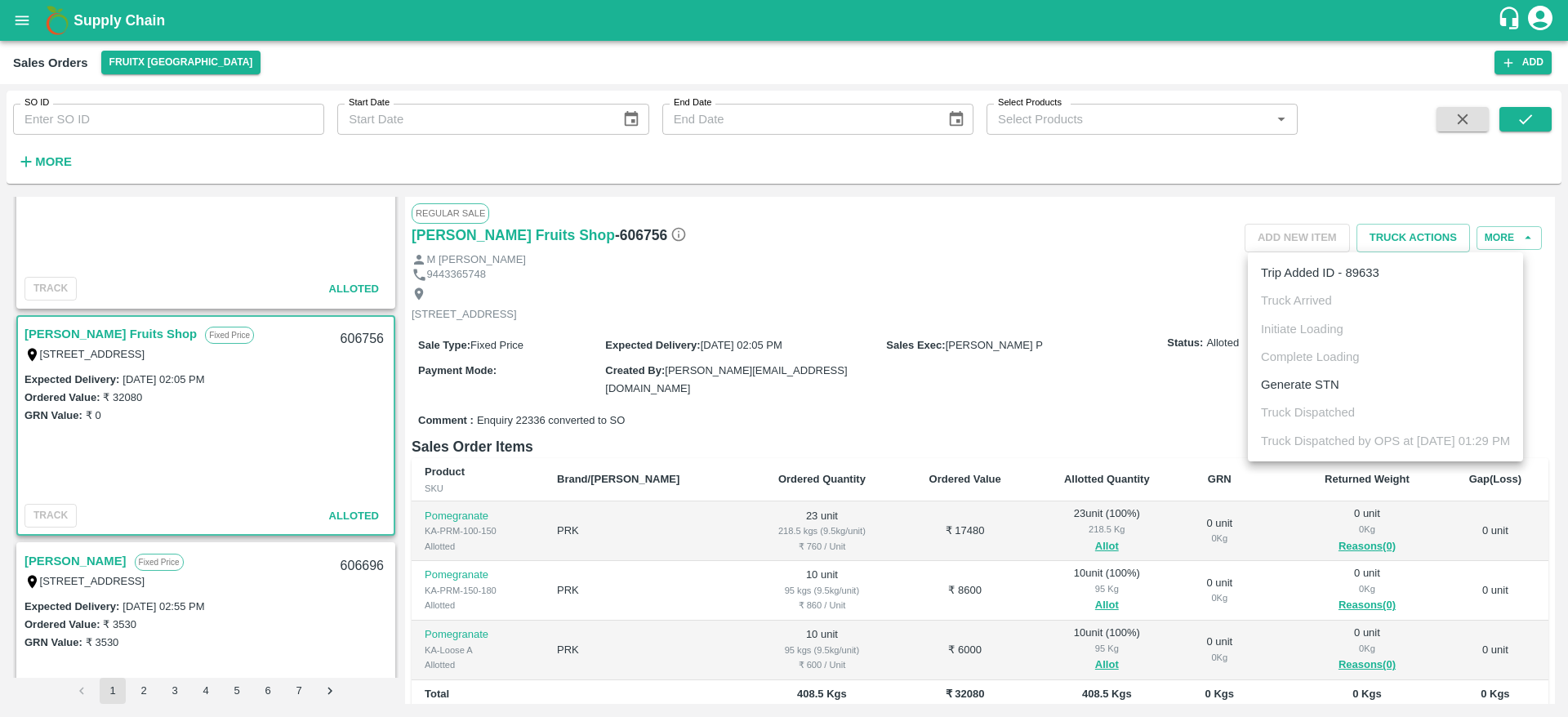
click at [929, 334] on div at bounding box center [784, 358] width 1568 height 717
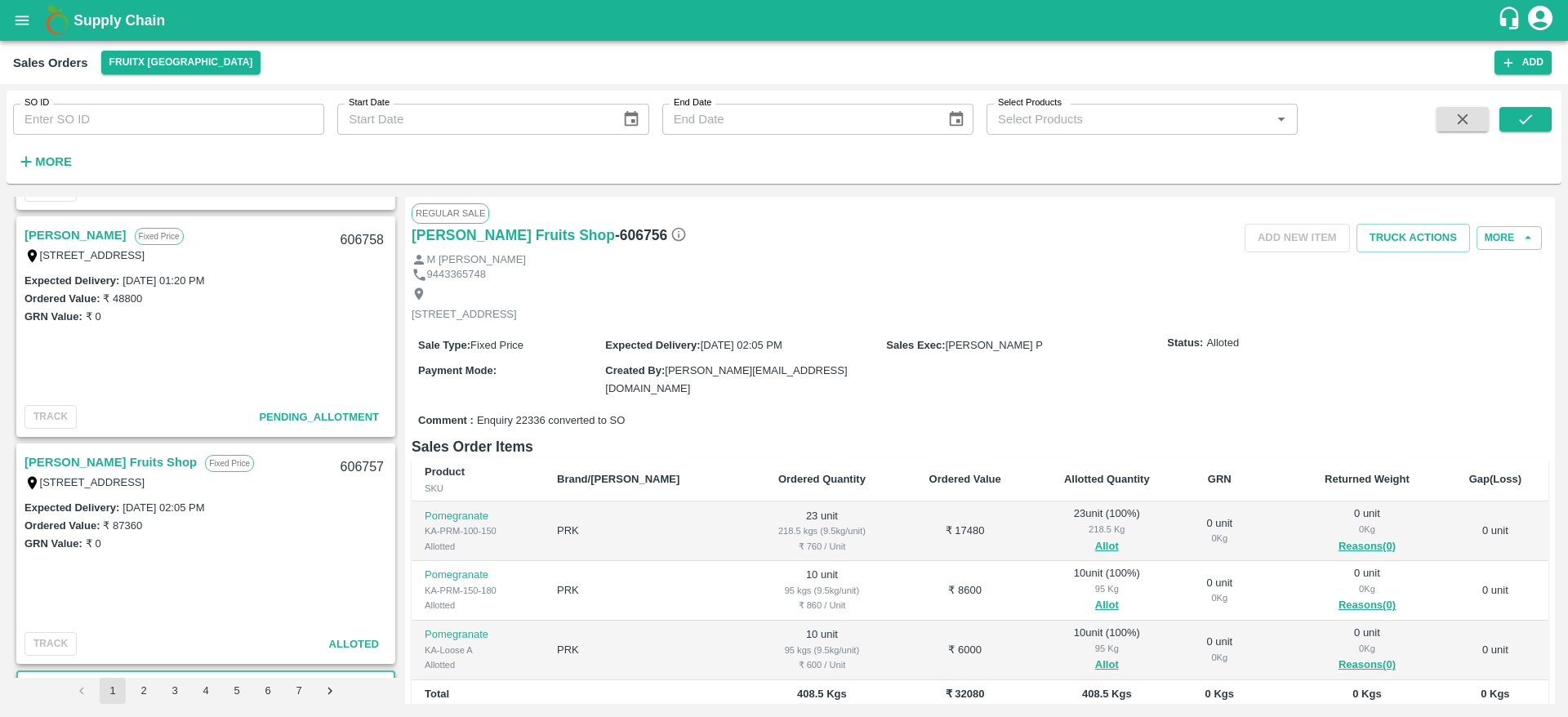
scroll to position [1105, 0]
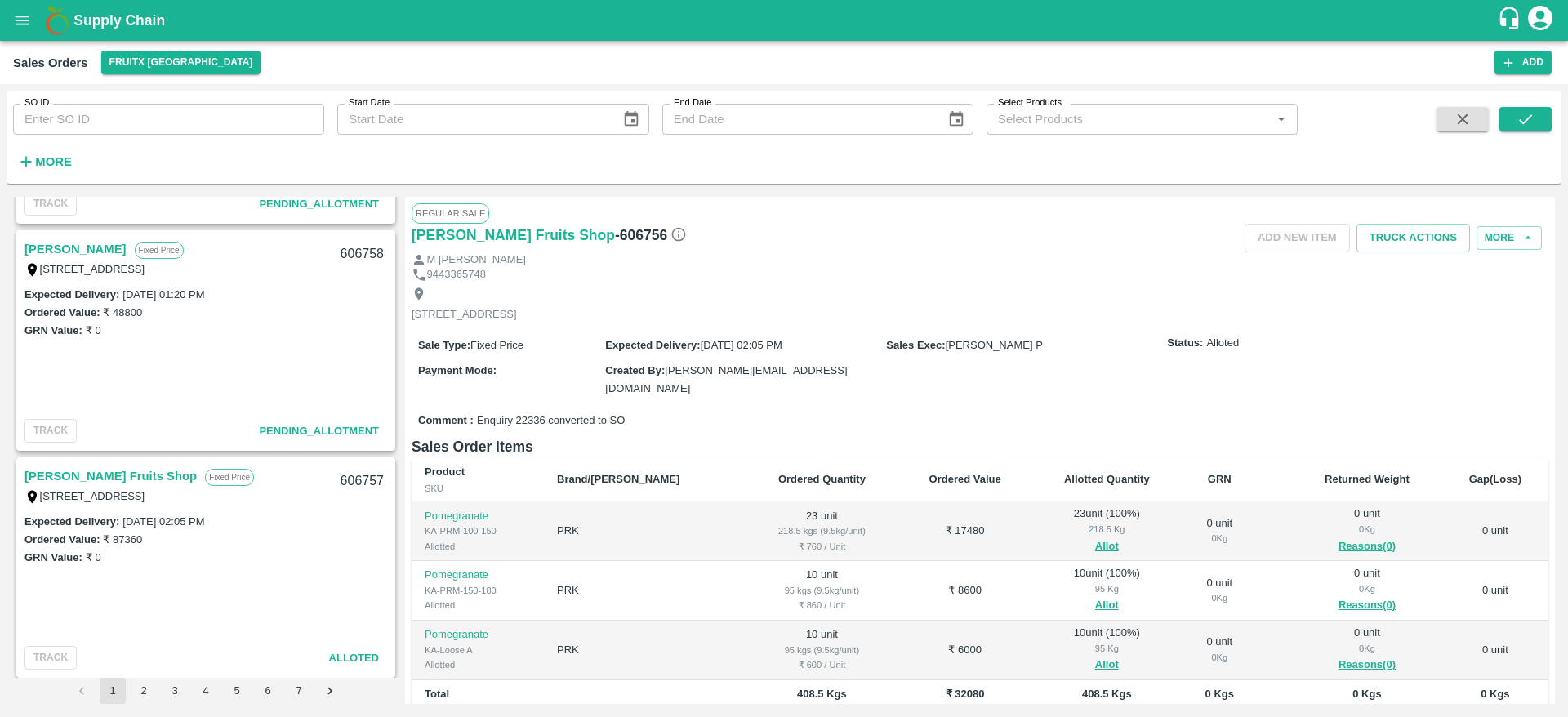
click at [72, 244] on link "[PERSON_NAME]" at bounding box center [76, 248] width 102 height 21
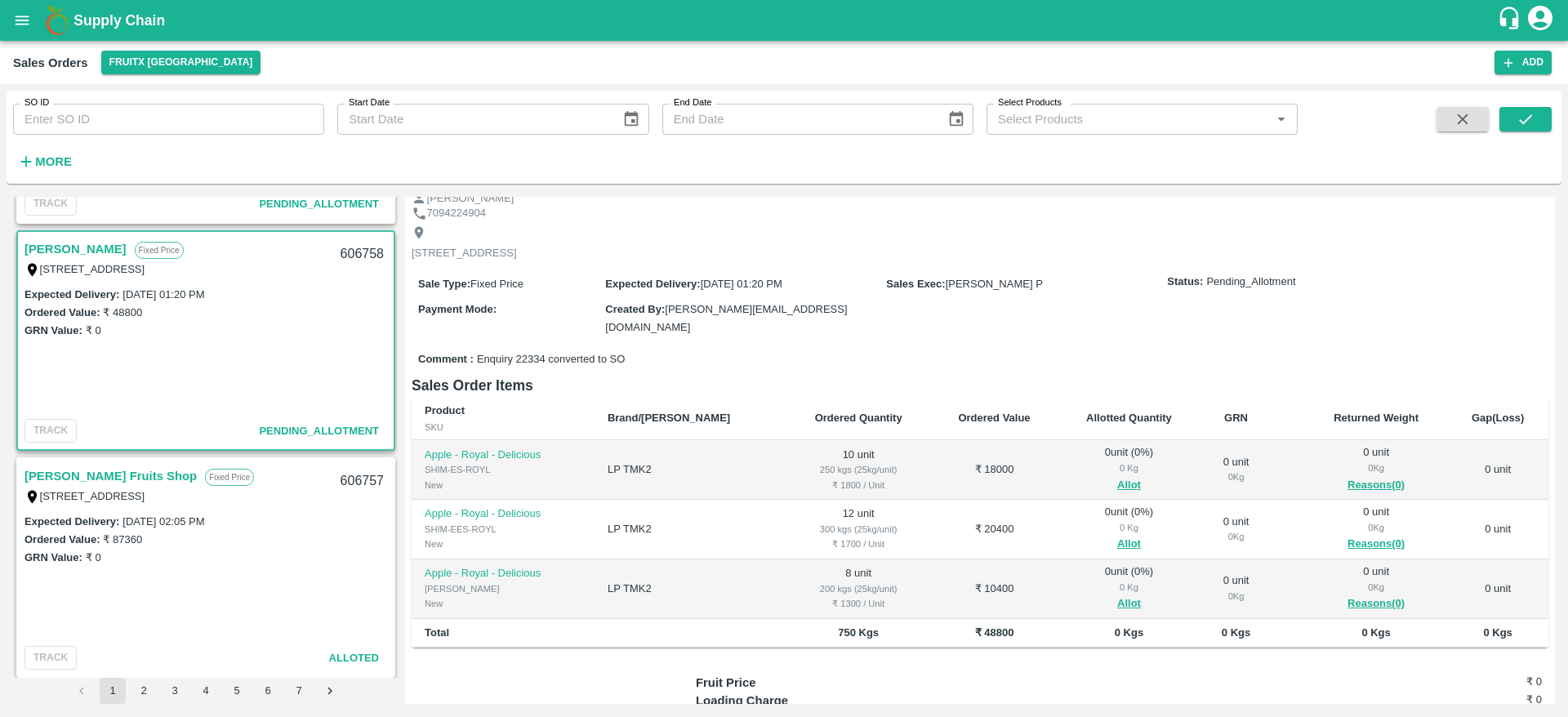
scroll to position [64, 0]
click at [1117, 474] on button "Allot" at bounding box center [1129, 483] width 24 height 19
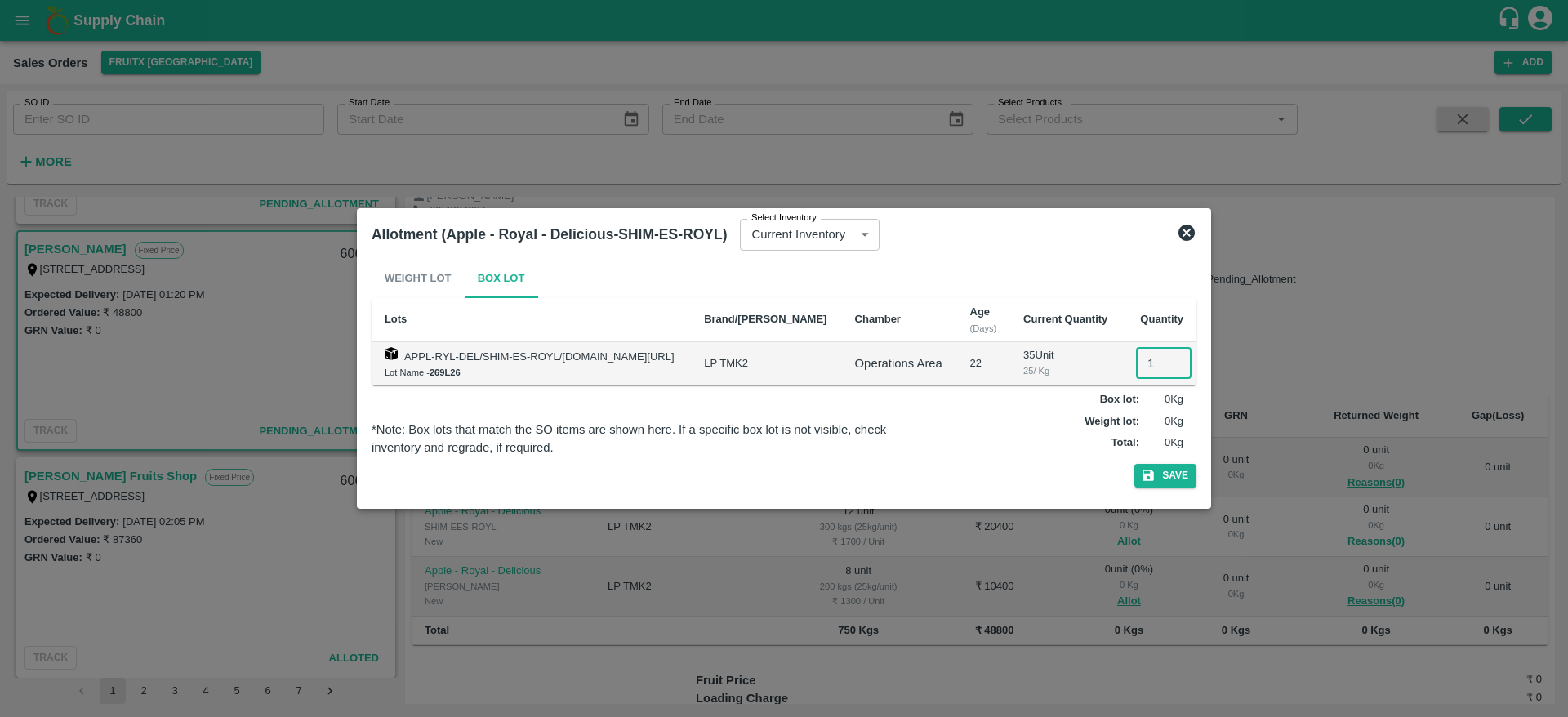
click at [1152, 370] on input "1" at bounding box center [1163, 363] width 56 height 31
type input "10"
click at [1134, 463] on button "Save" at bounding box center [1165, 475] width 62 height 24
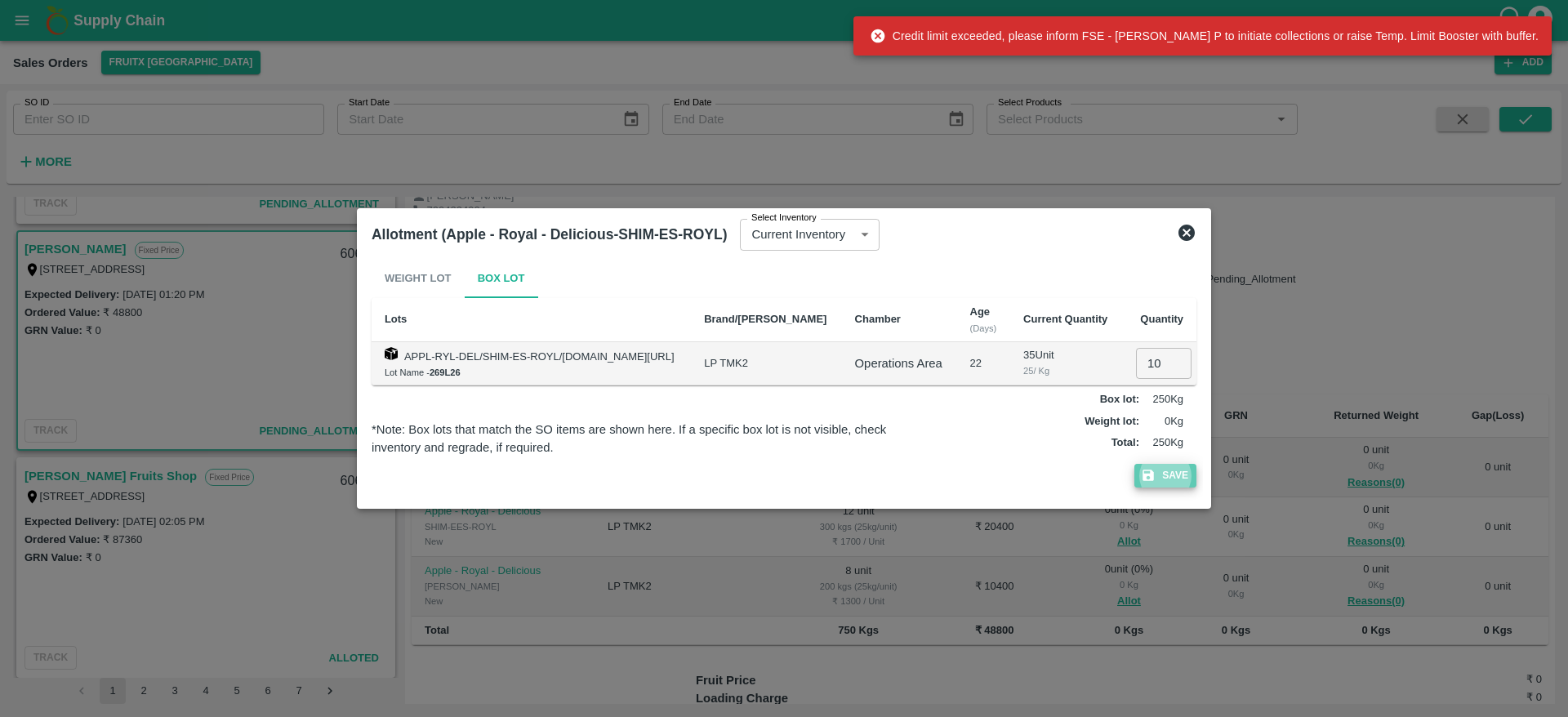
click at [1172, 480] on button "Save" at bounding box center [1165, 475] width 62 height 24
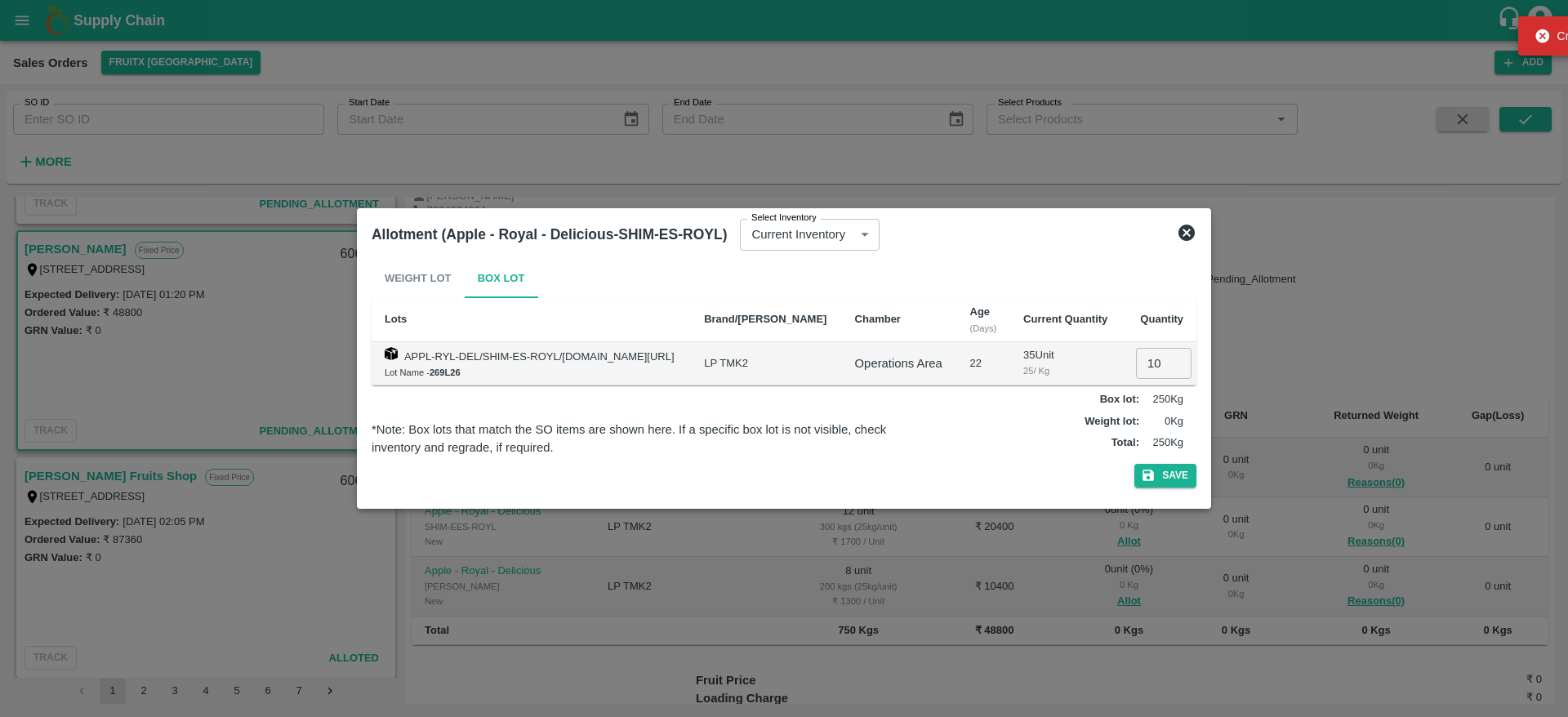
click at [1192, 227] on icon at bounding box center [1186, 232] width 16 height 16
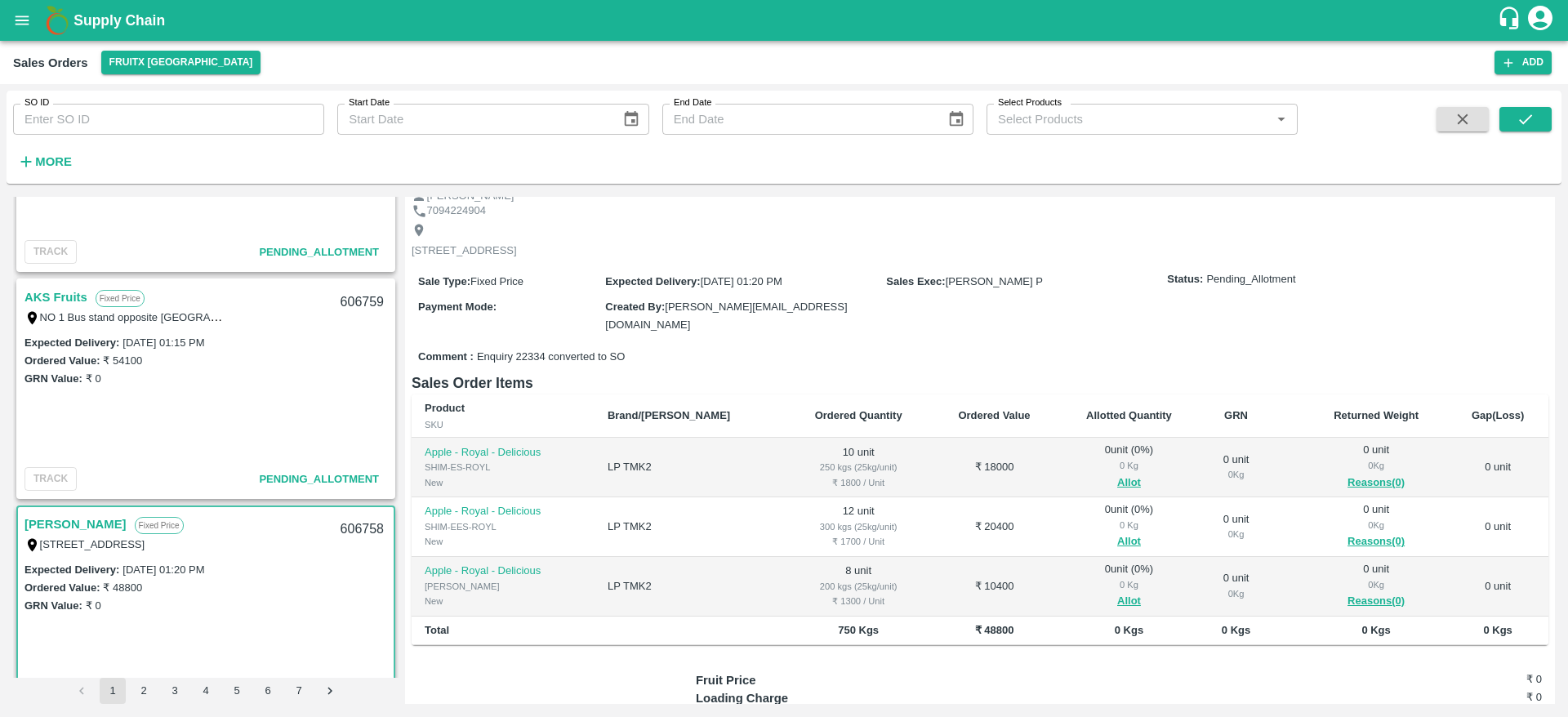
scroll to position [828, 0]
click at [73, 295] on link "AKS Fruits" at bounding box center [56, 299] width 63 height 21
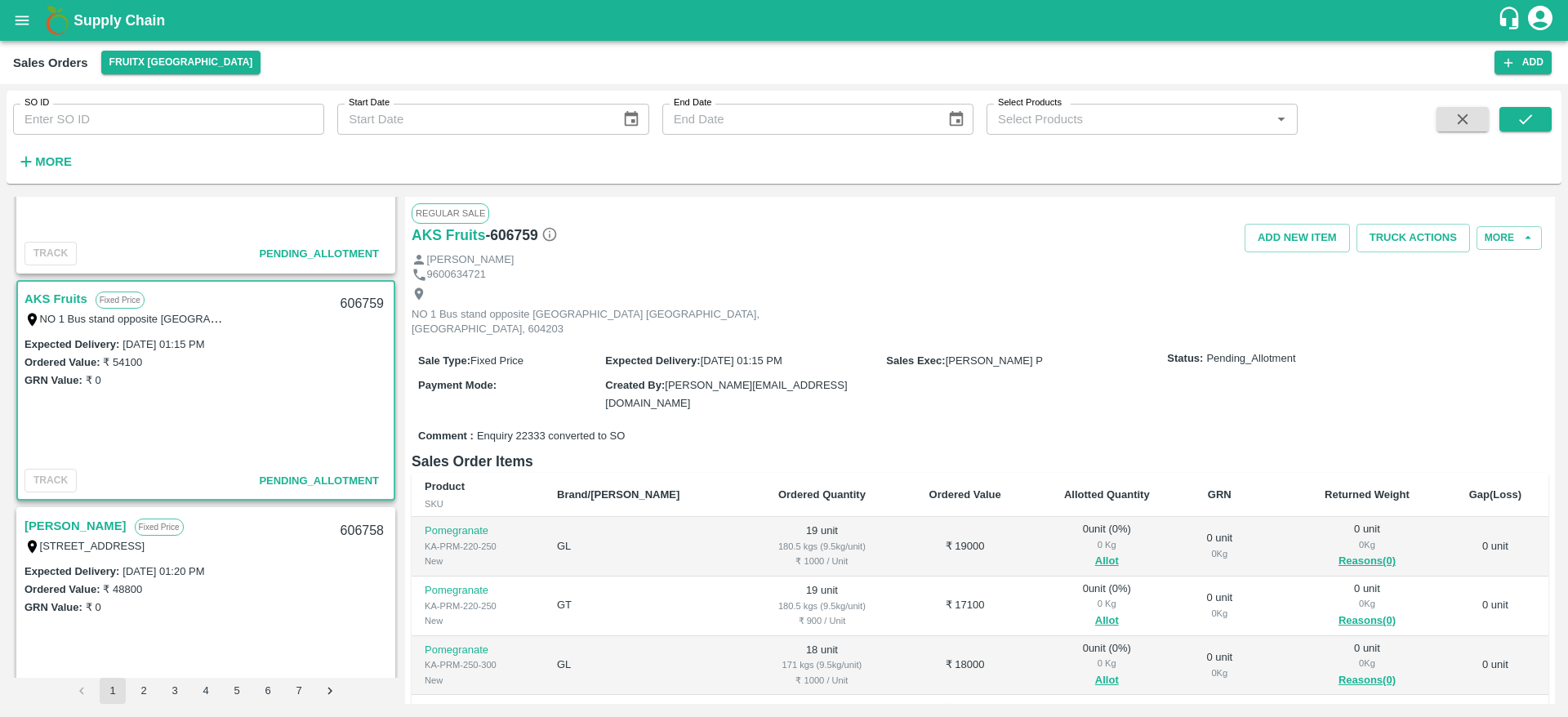
scroll to position [46, 0]
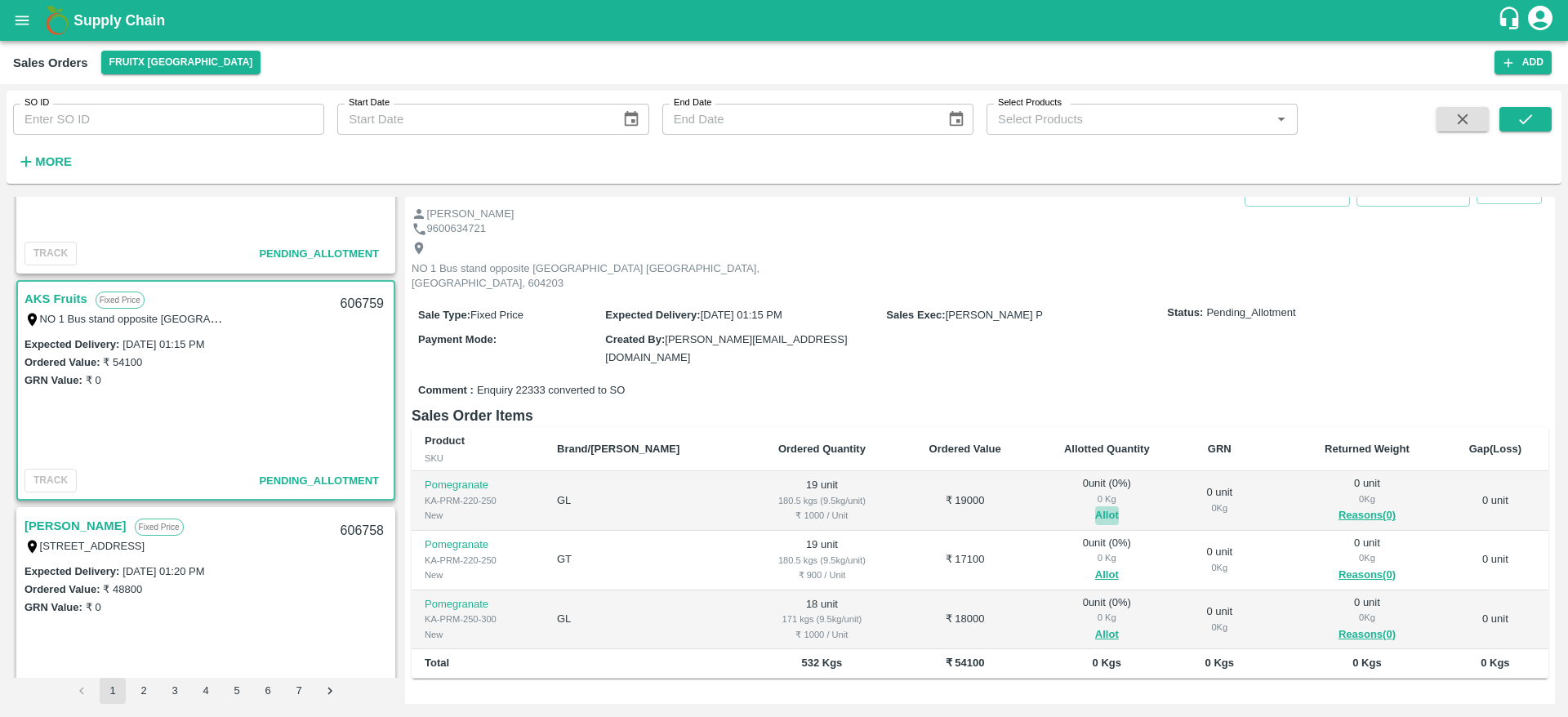
click at [1095, 506] on button "Allot" at bounding box center [1107, 516] width 24 height 19
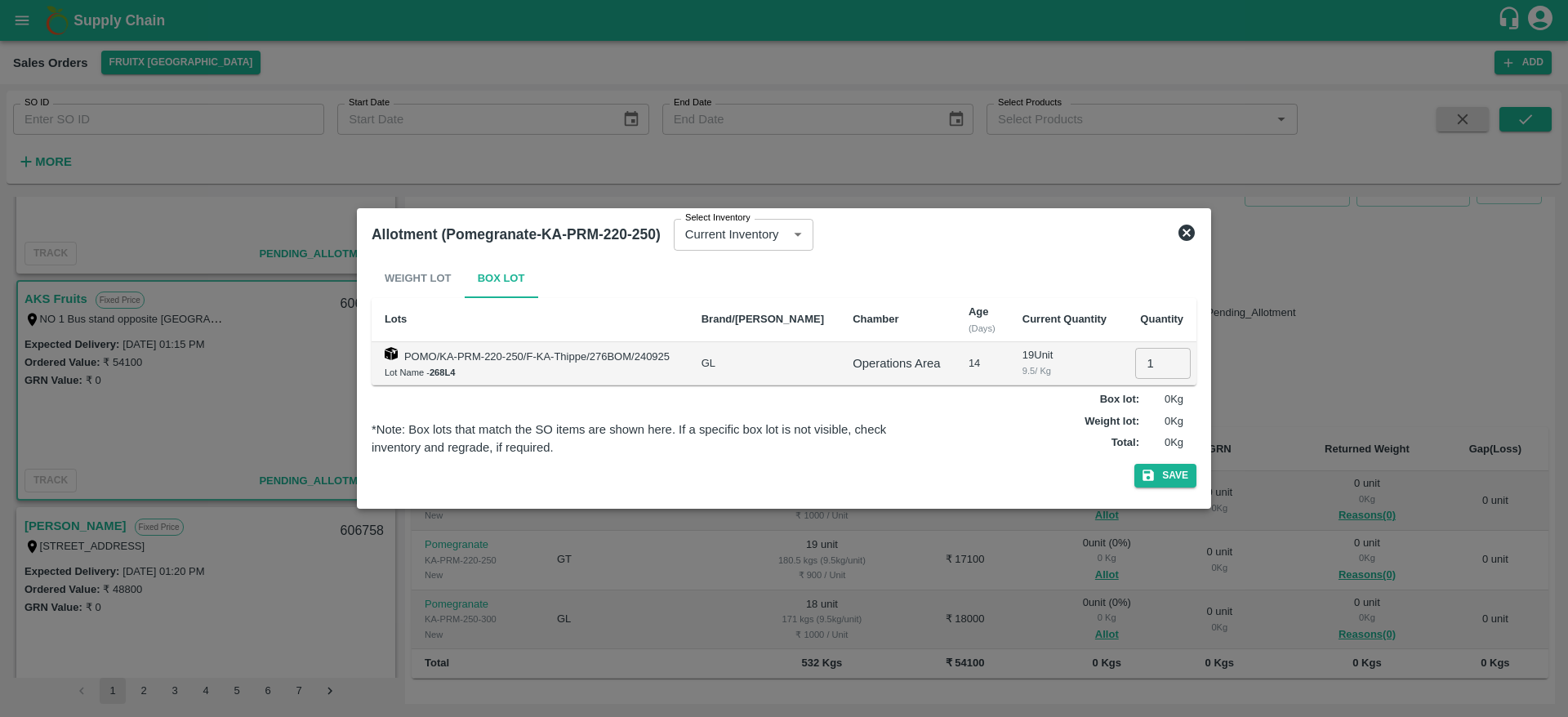
click at [1135, 360] on input "1" at bounding box center [1162, 363] width 56 height 31
type input "19"
click at [1134, 463] on button "Save" at bounding box center [1165, 475] width 62 height 24
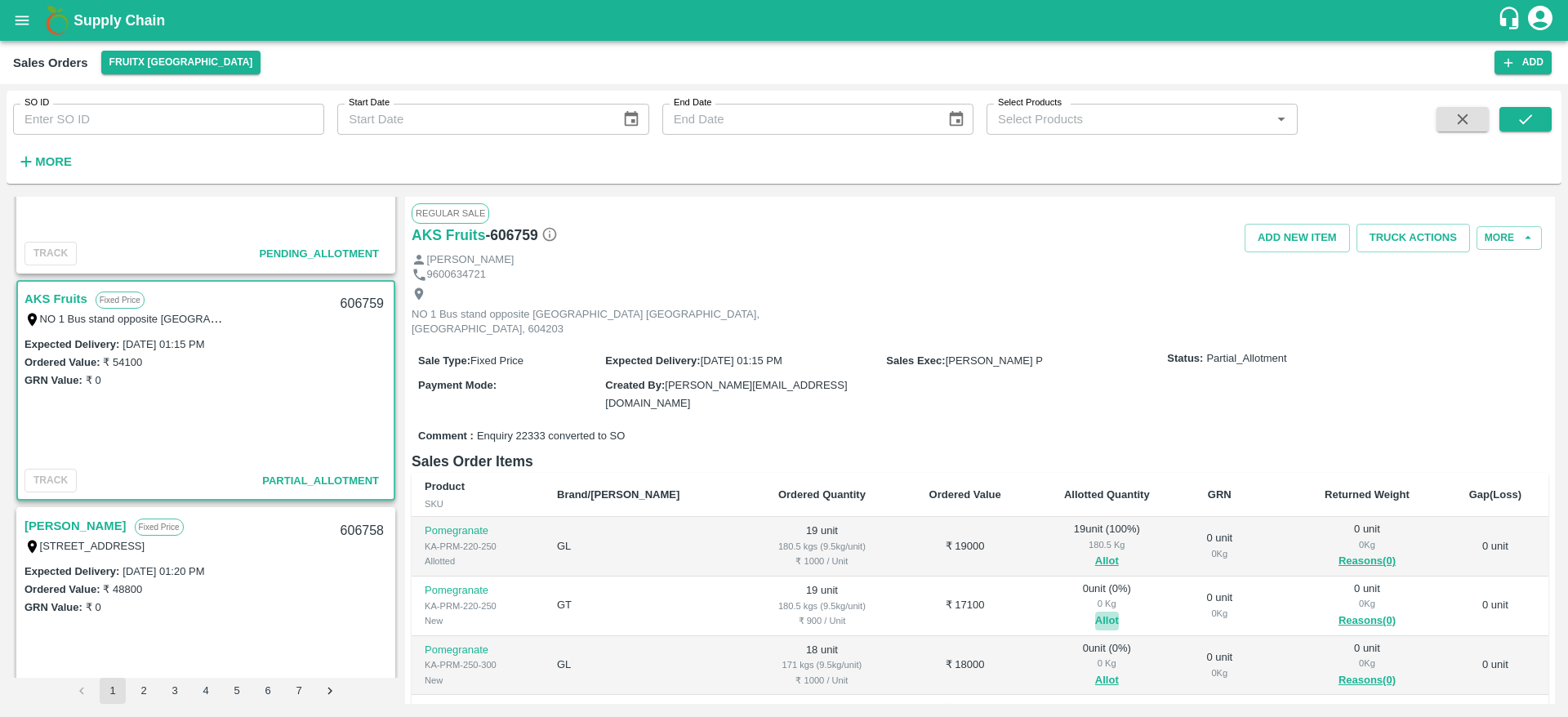
click at [1095, 611] on button "Allot" at bounding box center [1107, 621] width 24 height 19
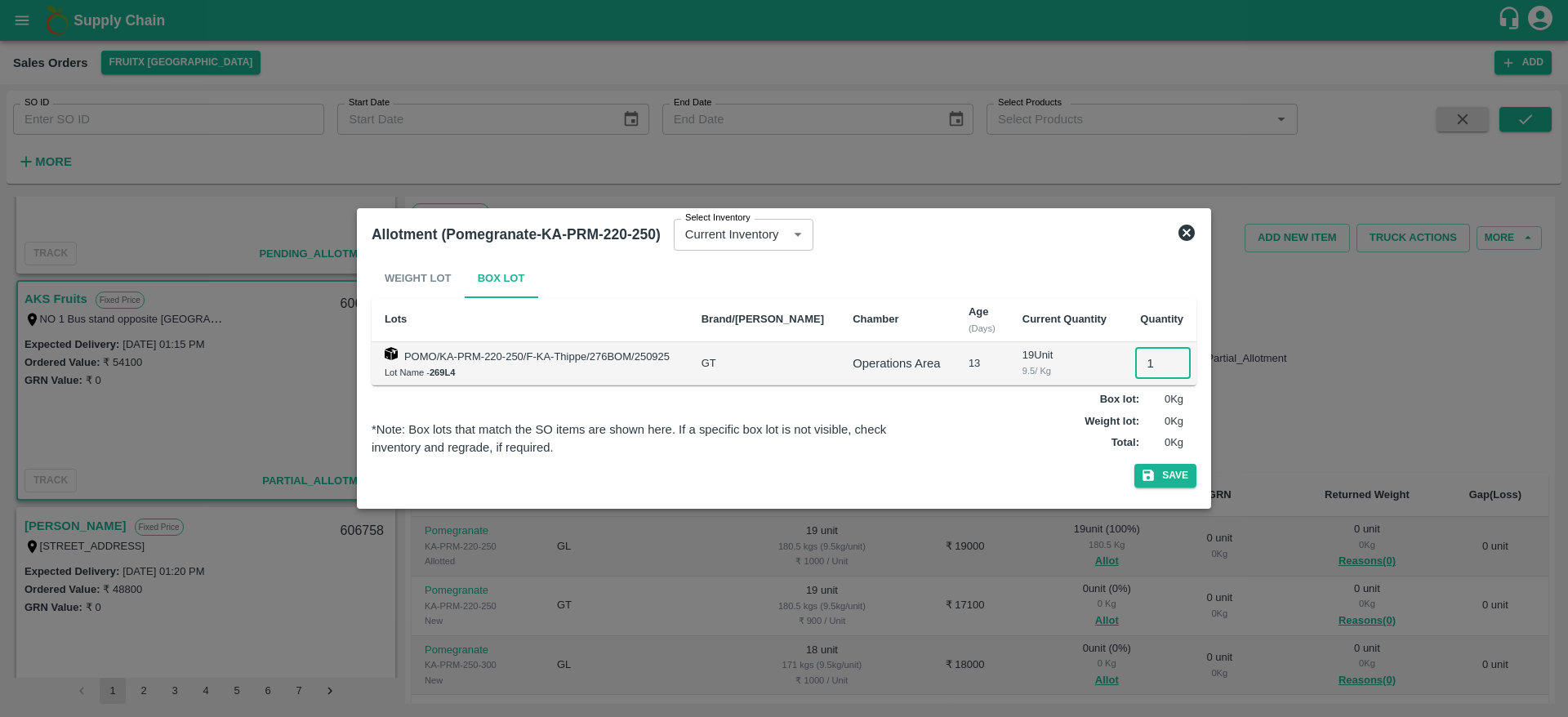
click at [1142, 371] on input "1" at bounding box center [1162, 363] width 56 height 31
type input "19"
click at [1134, 463] on button "Save" at bounding box center [1165, 475] width 62 height 24
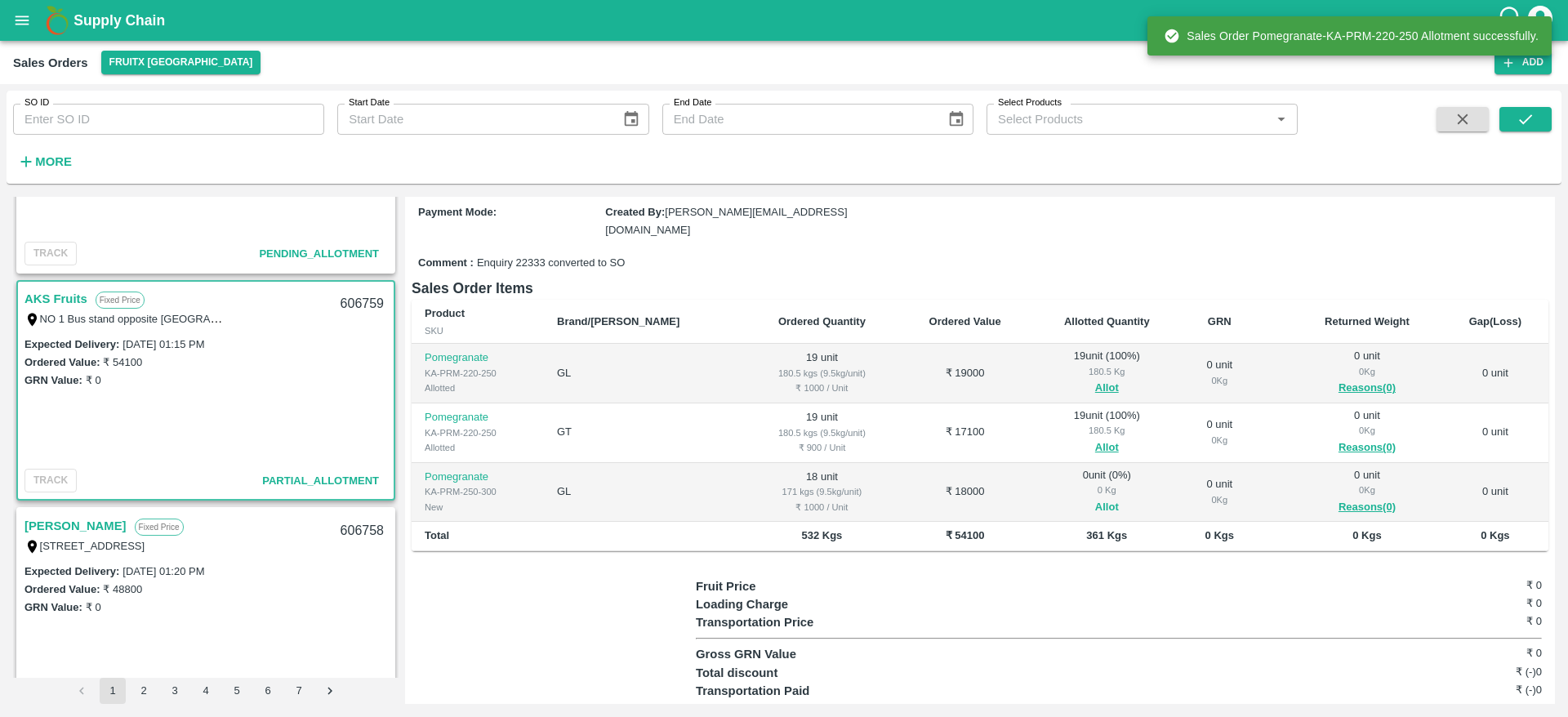
scroll to position [174, 0]
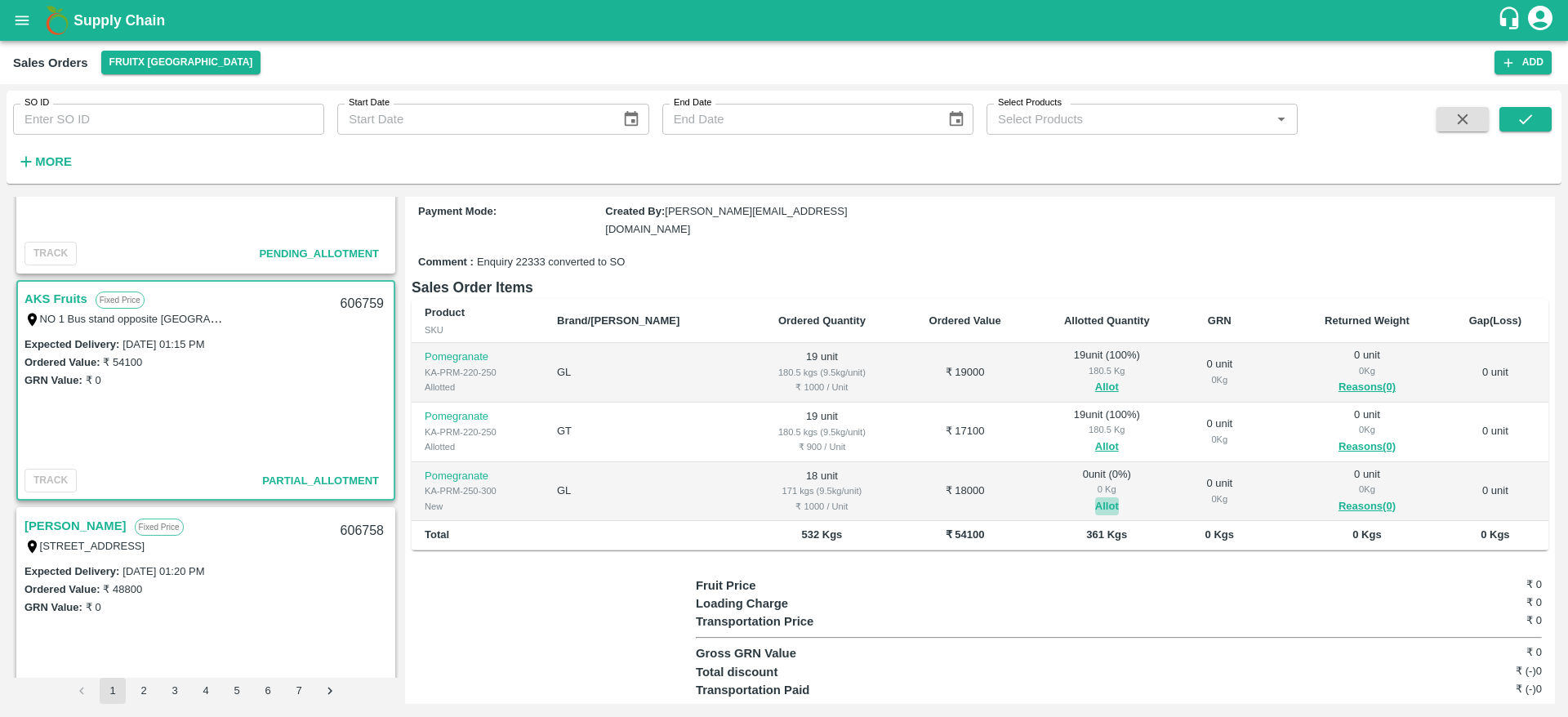
click at [1095, 497] on button "Allot" at bounding box center [1107, 506] width 24 height 19
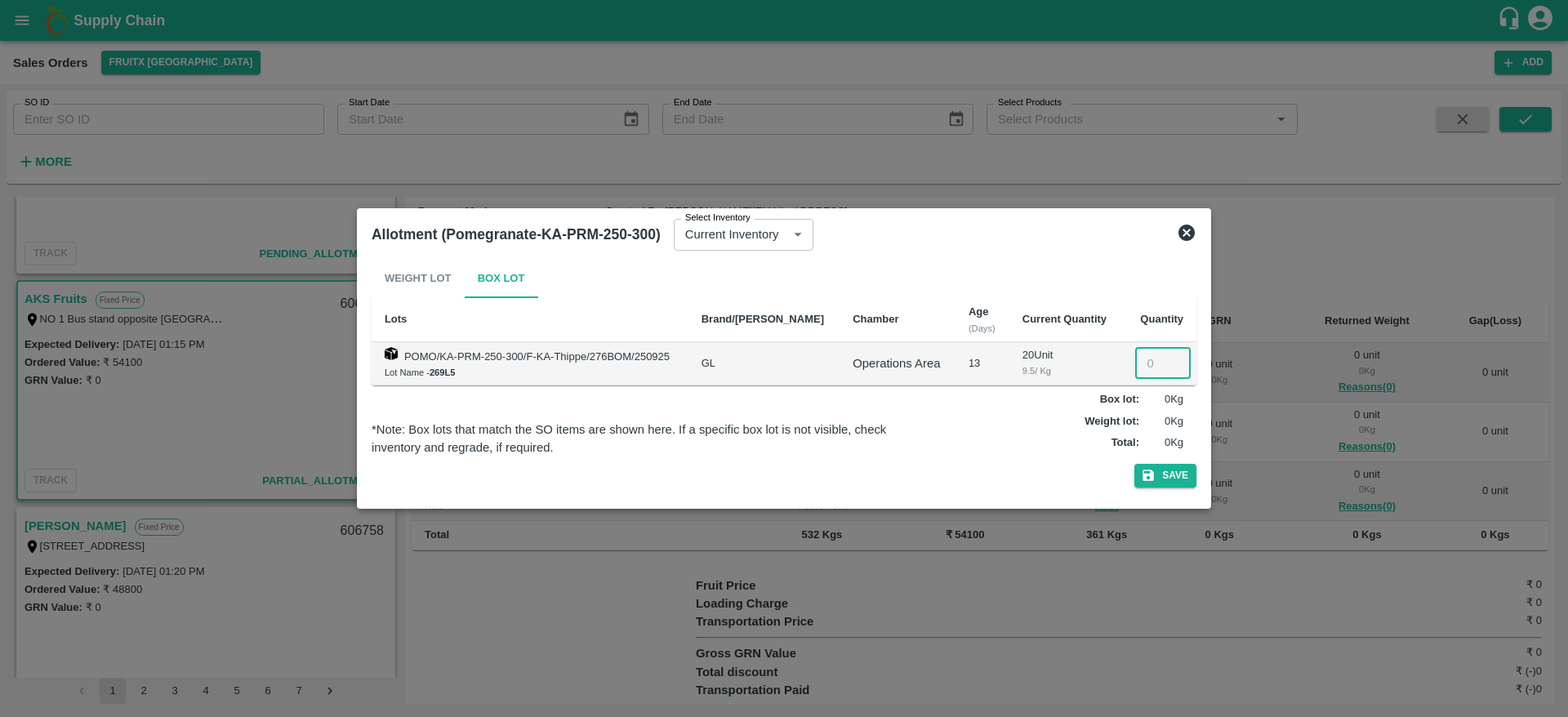
click at [1138, 369] on input "number" at bounding box center [1162, 363] width 56 height 31
type input "18"
click at [1134, 463] on button "Save" at bounding box center [1165, 475] width 62 height 24
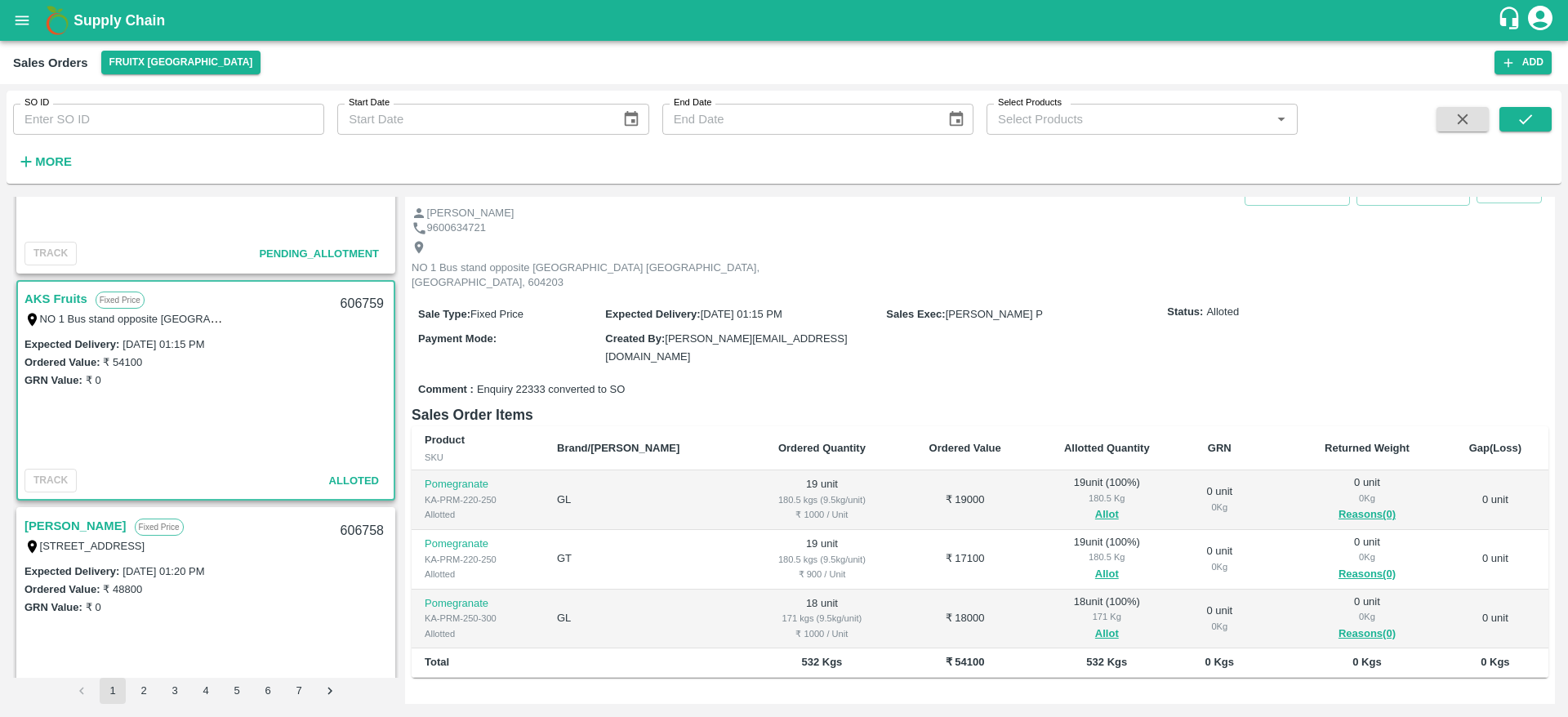
scroll to position [0, 0]
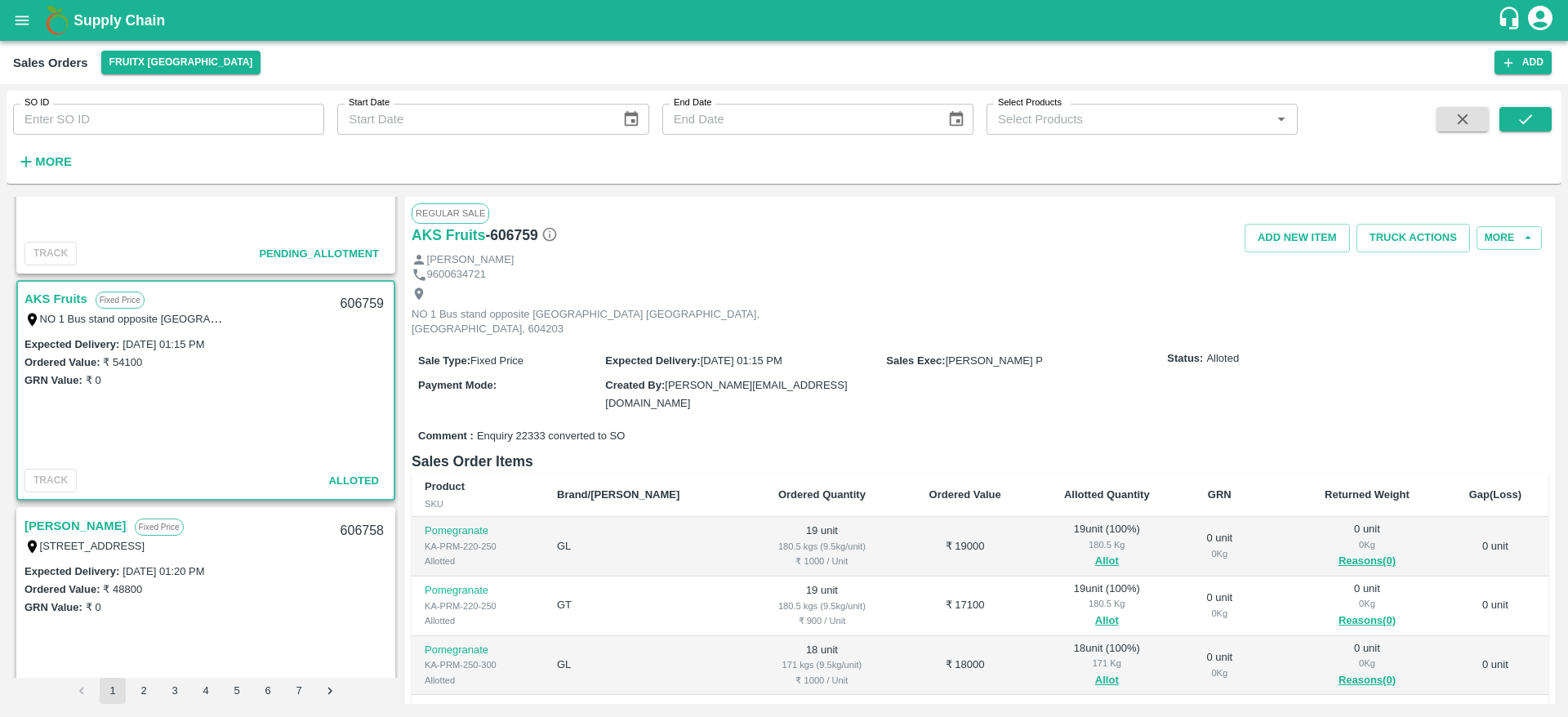
click at [351, 292] on div "606759" at bounding box center [362, 304] width 63 height 38
copy div "606759"
click at [1407, 248] on button "Truck Actions" at bounding box center [1413, 237] width 114 height 28
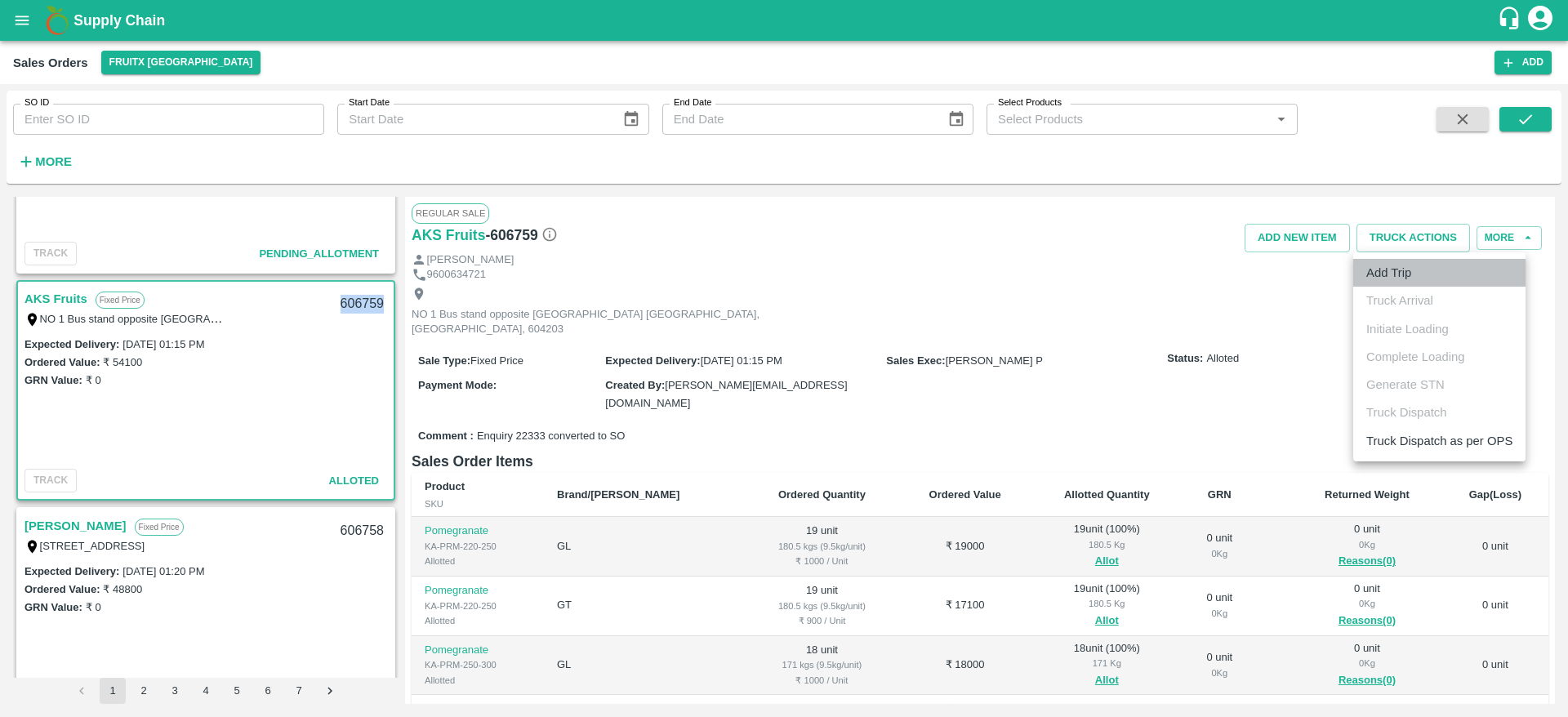
click at [1408, 266] on li "Add Trip" at bounding box center [1440, 272] width 173 height 28
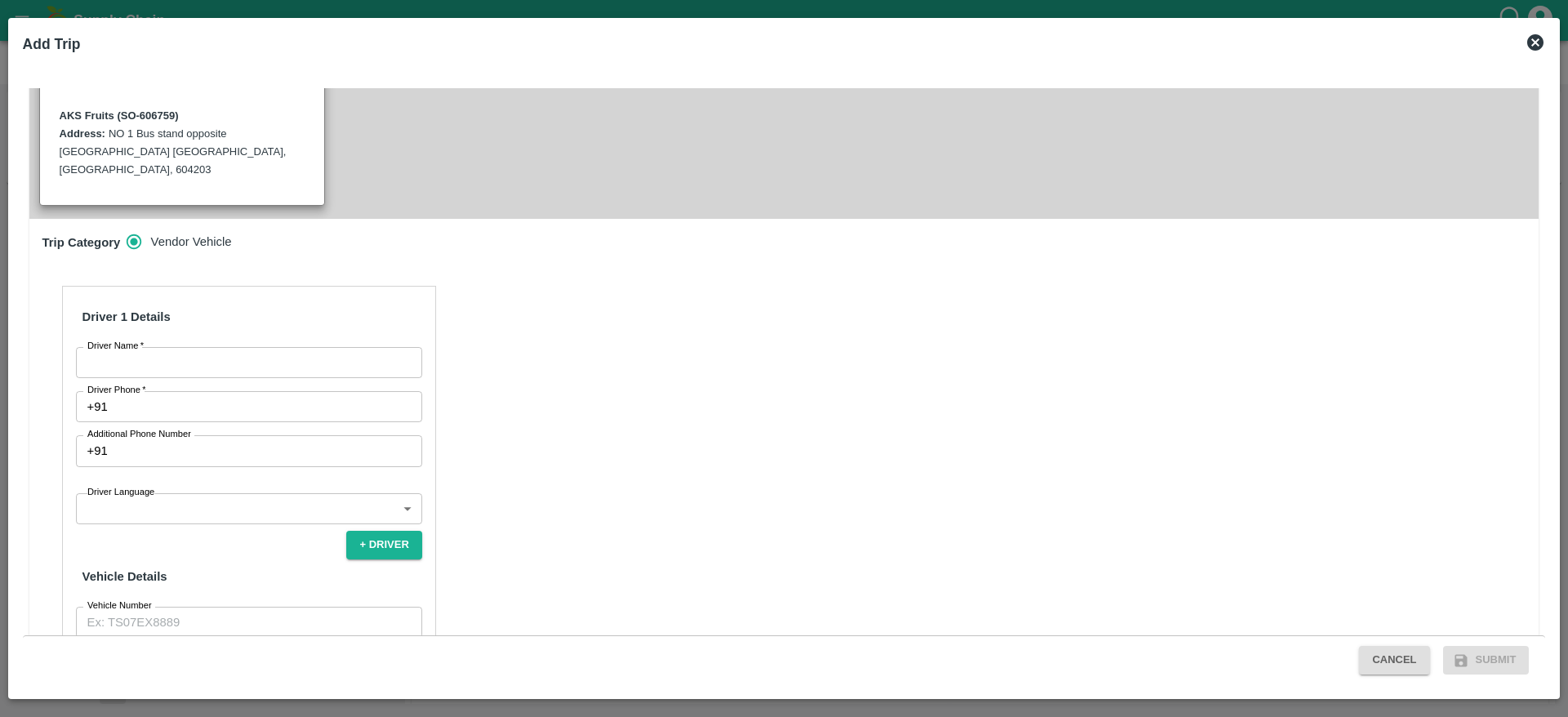
scroll to position [468, 0]
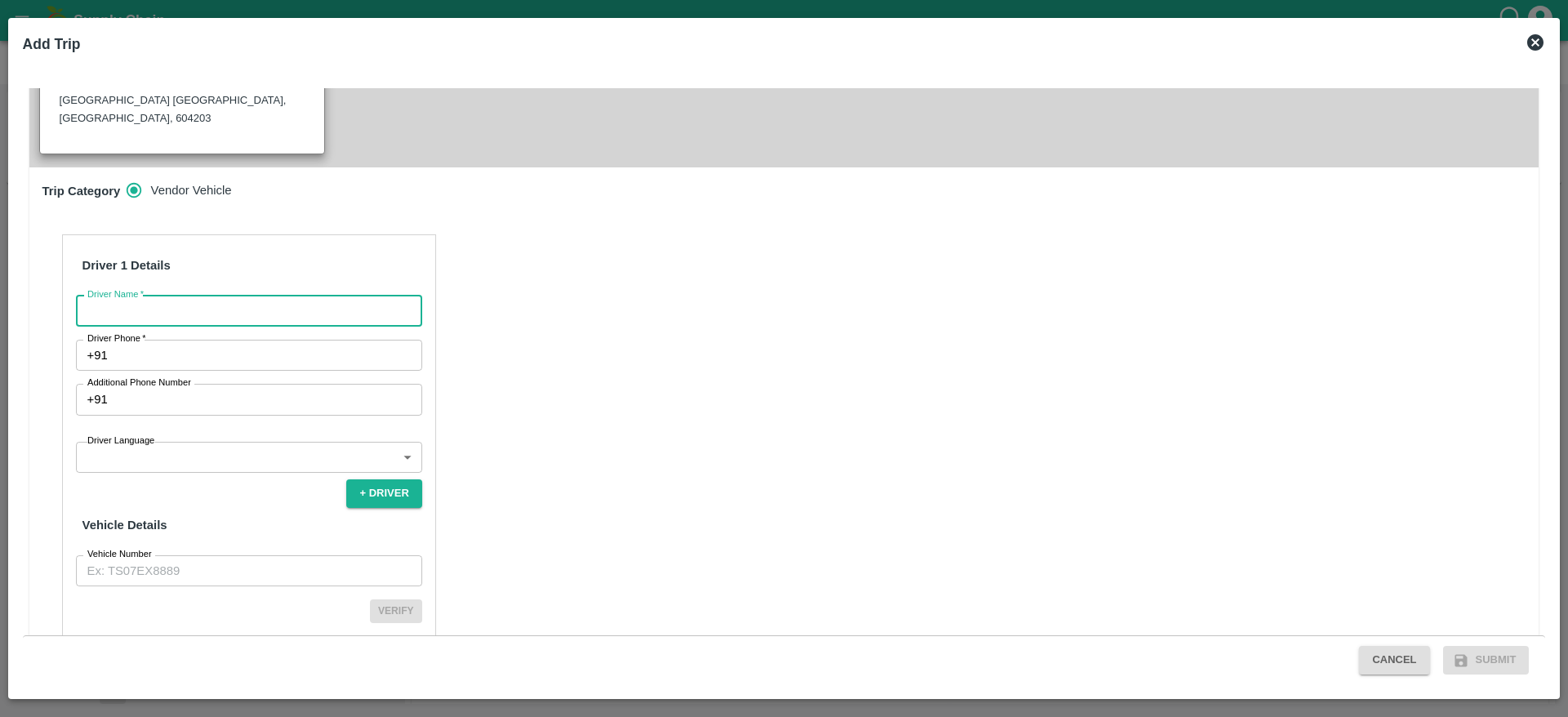
click at [355, 295] on input "Driver Name   *" at bounding box center [249, 311] width 346 height 31
type input "AKS"
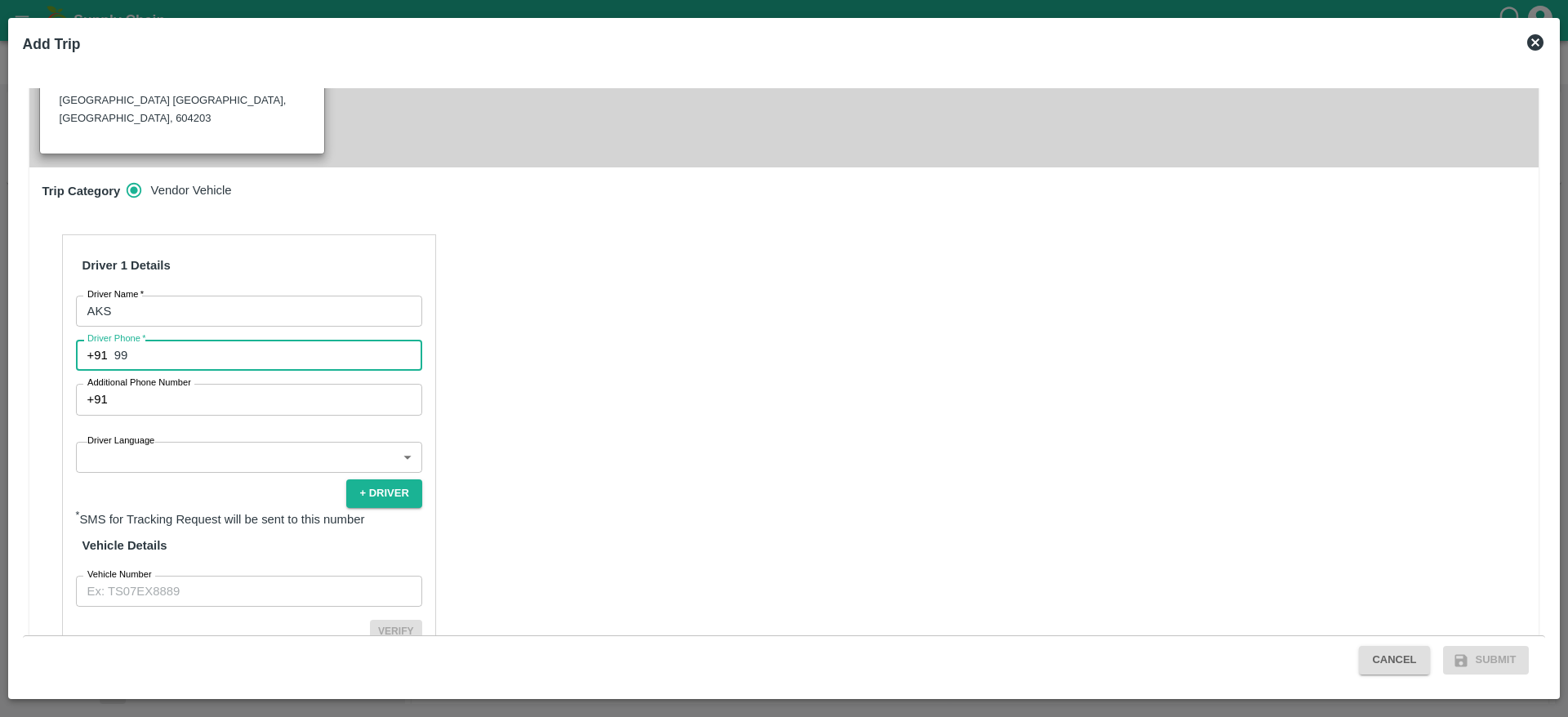
type input "9916929498"
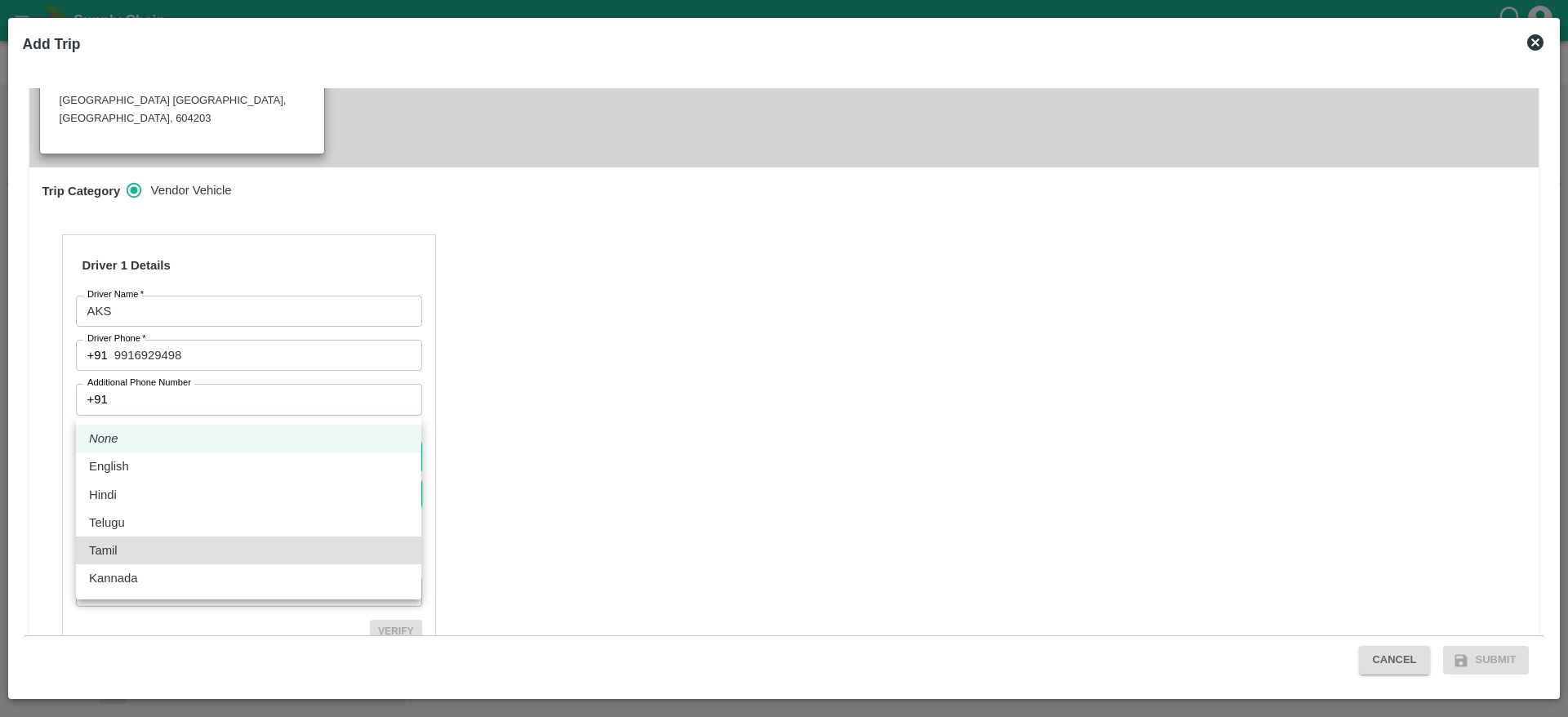
type input "ta"
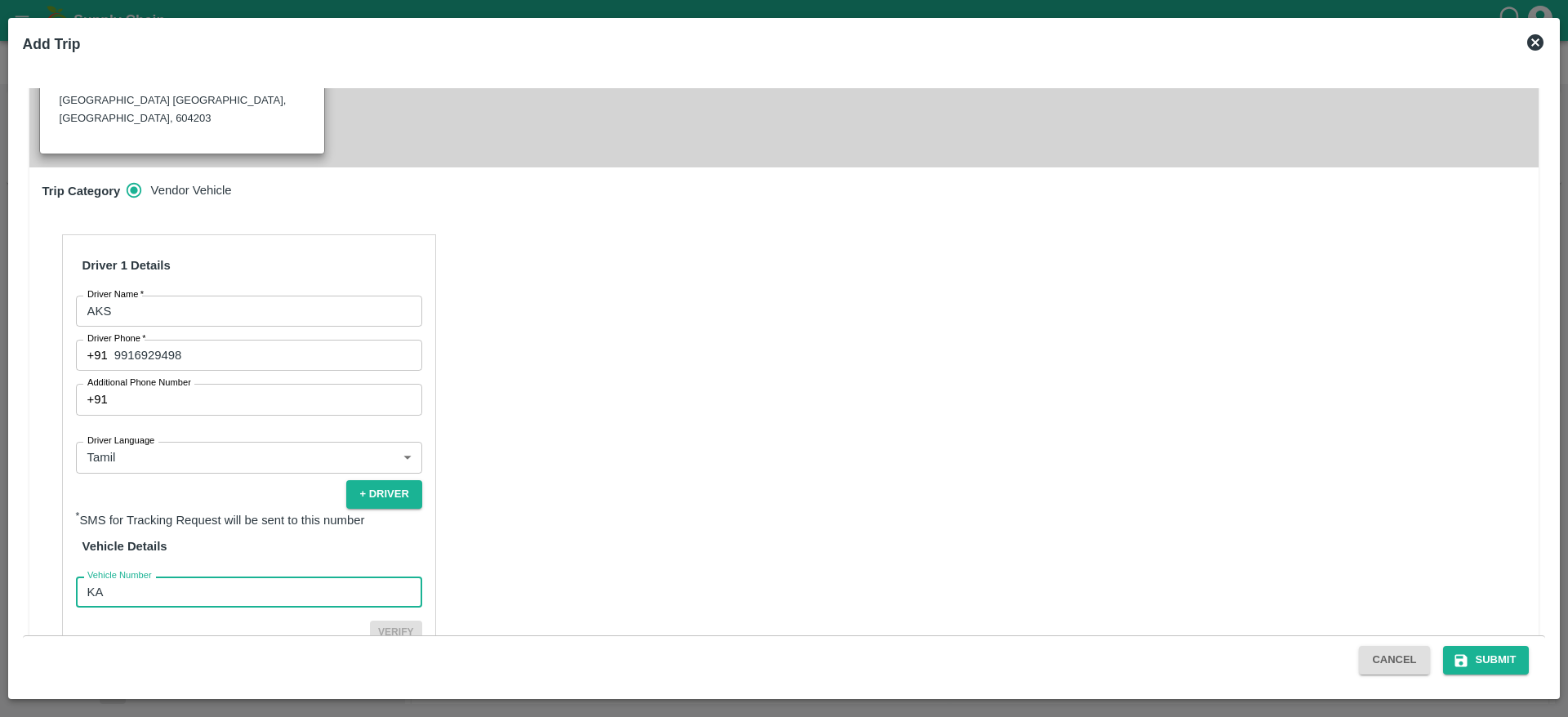
type input "KA51AH6615"
click at [370, 621] on button "Verify" at bounding box center [395, 632] width 52 height 24
click at [1485, 654] on button "Submit" at bounding box center [1486, 659] width 86 height 28
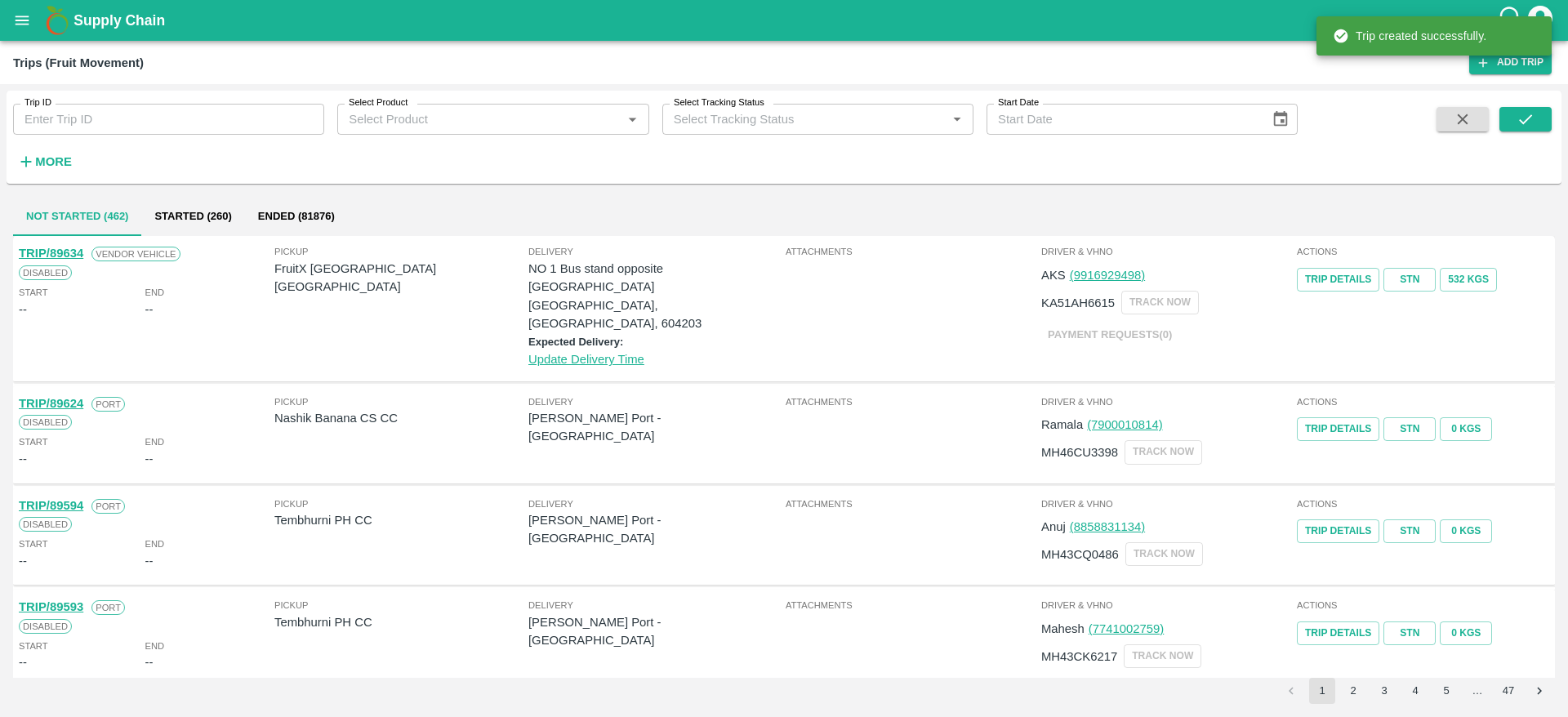
click at [42, 39] on div "Supply Chain" at bounding box center [784, 20] width 1568 height 41
click at [32, 35] on button "open drawer" at bounding box center [22, 20] width 38 height 38
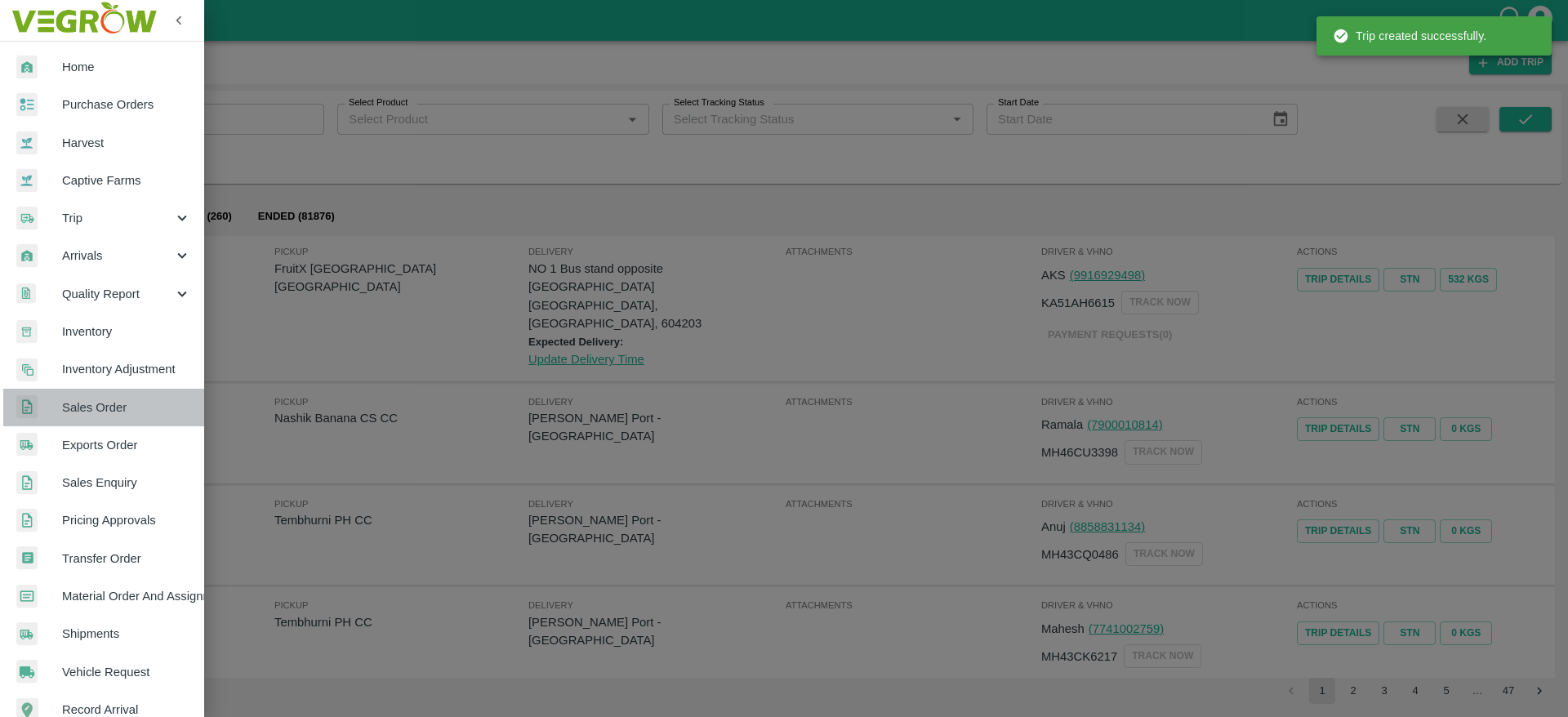
click at [155, 411] on span "Sales Order" at bounding box center [126, 407] width 129 height 18
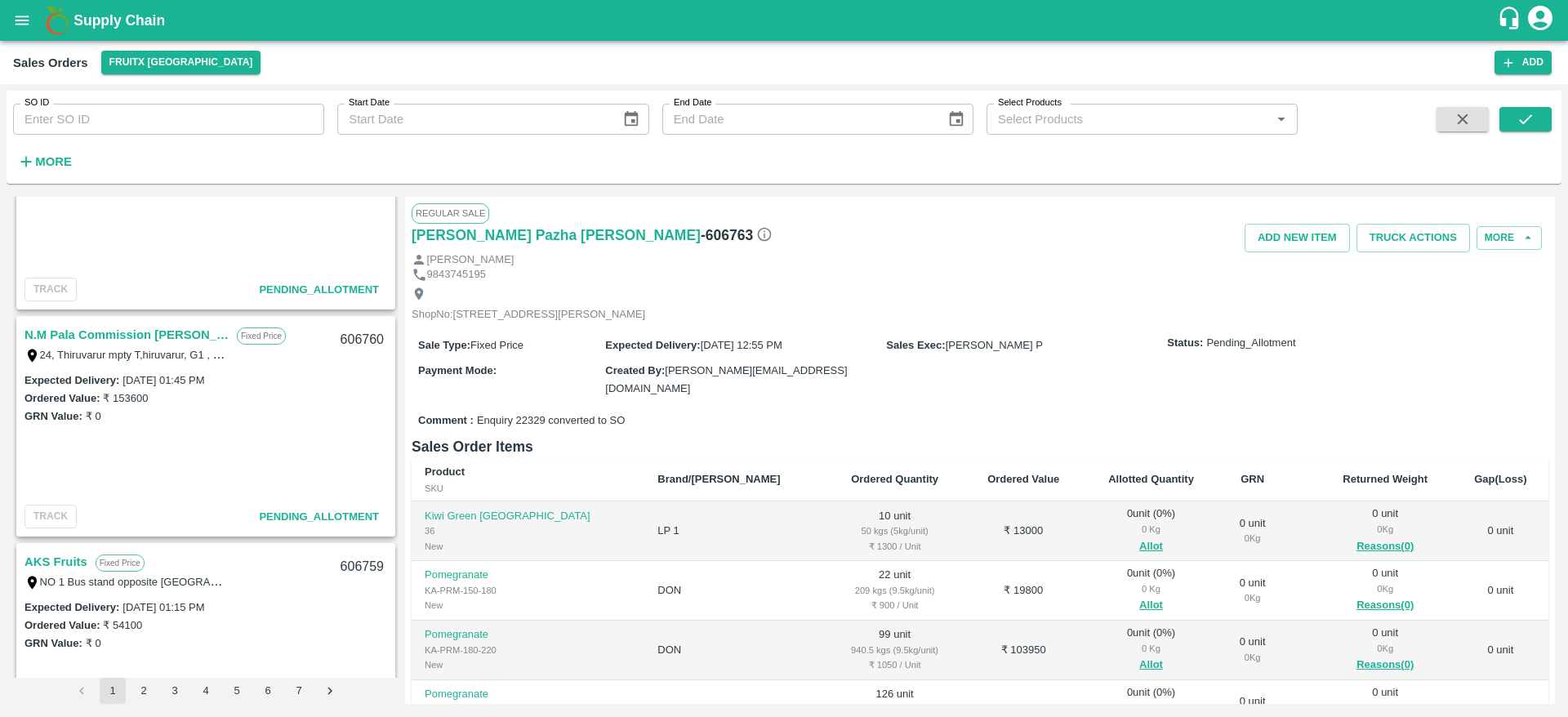
scroll to position [563, 0]
click at [59, 552] on div "AKS Fruits Fixed Price NO 1 Bus stand opposite Gingee Villupuram Tamil Nadu, Vi…" at bounding box center [206, 572] width 376 height 52
click at [59, 552] on link "AKS Fruits" at bounding box center [56, 563] width 63 height 21
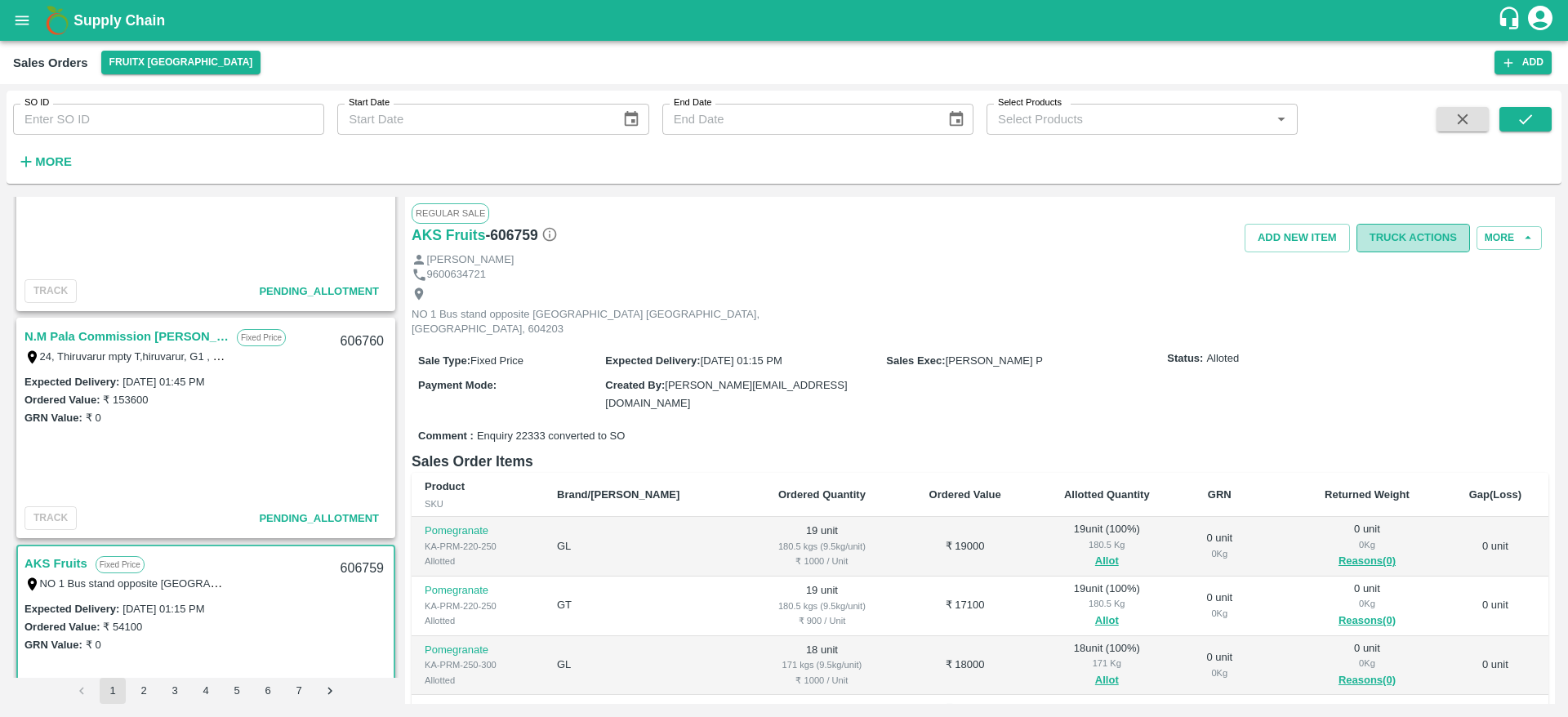
click at [1410, 233] on button "Truck Actions" at bounding box center [1413, 237] width 114 height 28
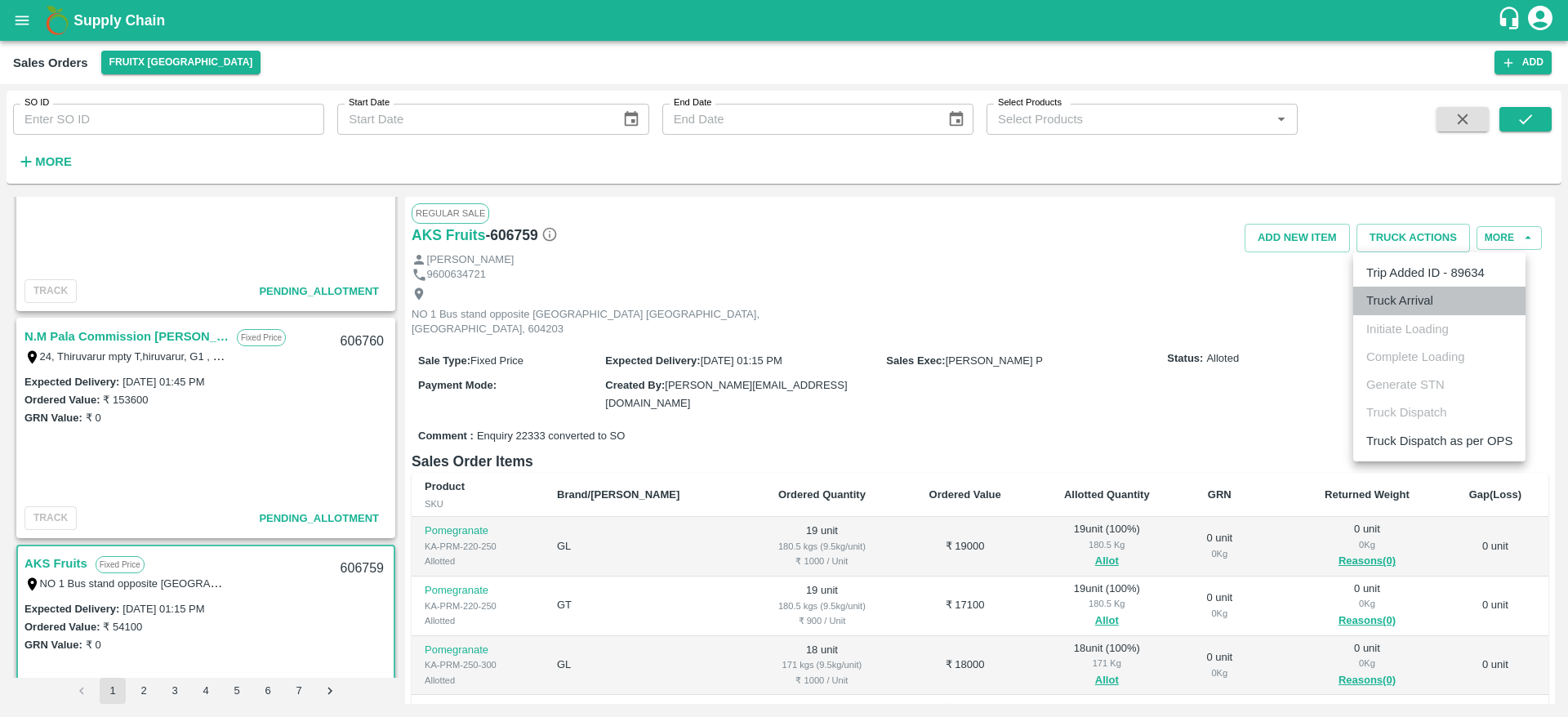
click at [1412, 312] on li "Truck Arrival" at bounding box center [1440, 300] width 173 height 28
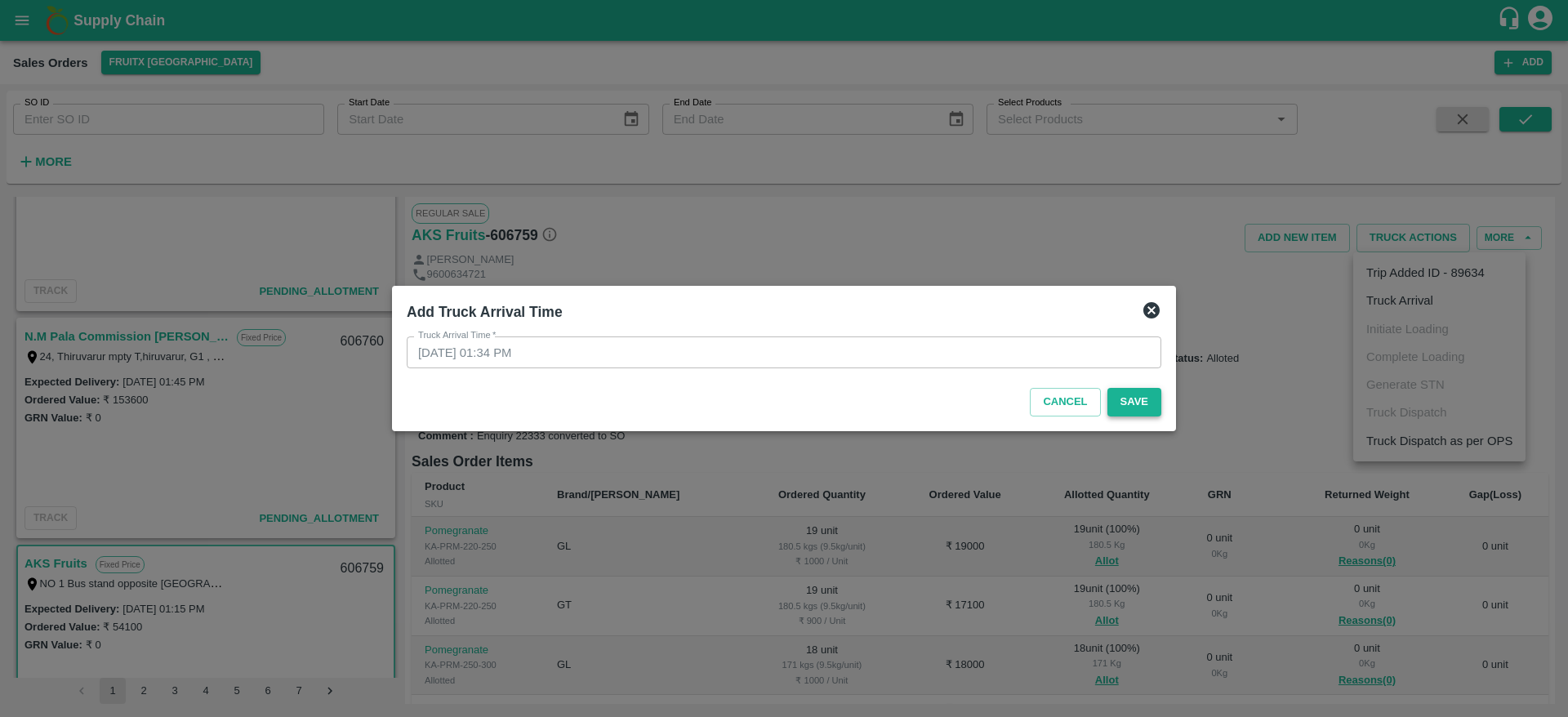
click at [1129, 413] on button "Save" at bounding box center [1134, 401] width 54 height 28
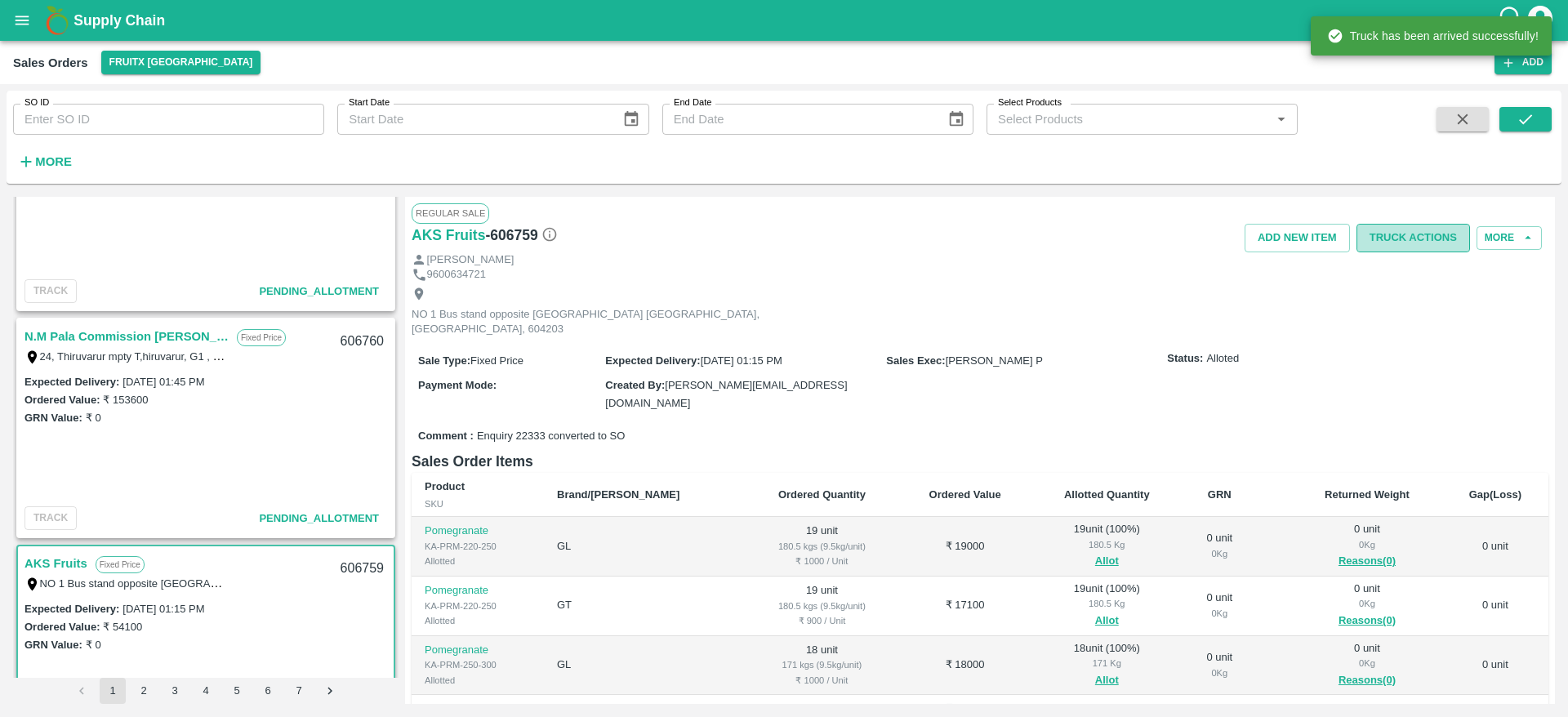
click at [1422, 224] on button "Truck Actions" at bounding box center [1413, 237] width 114 height 28
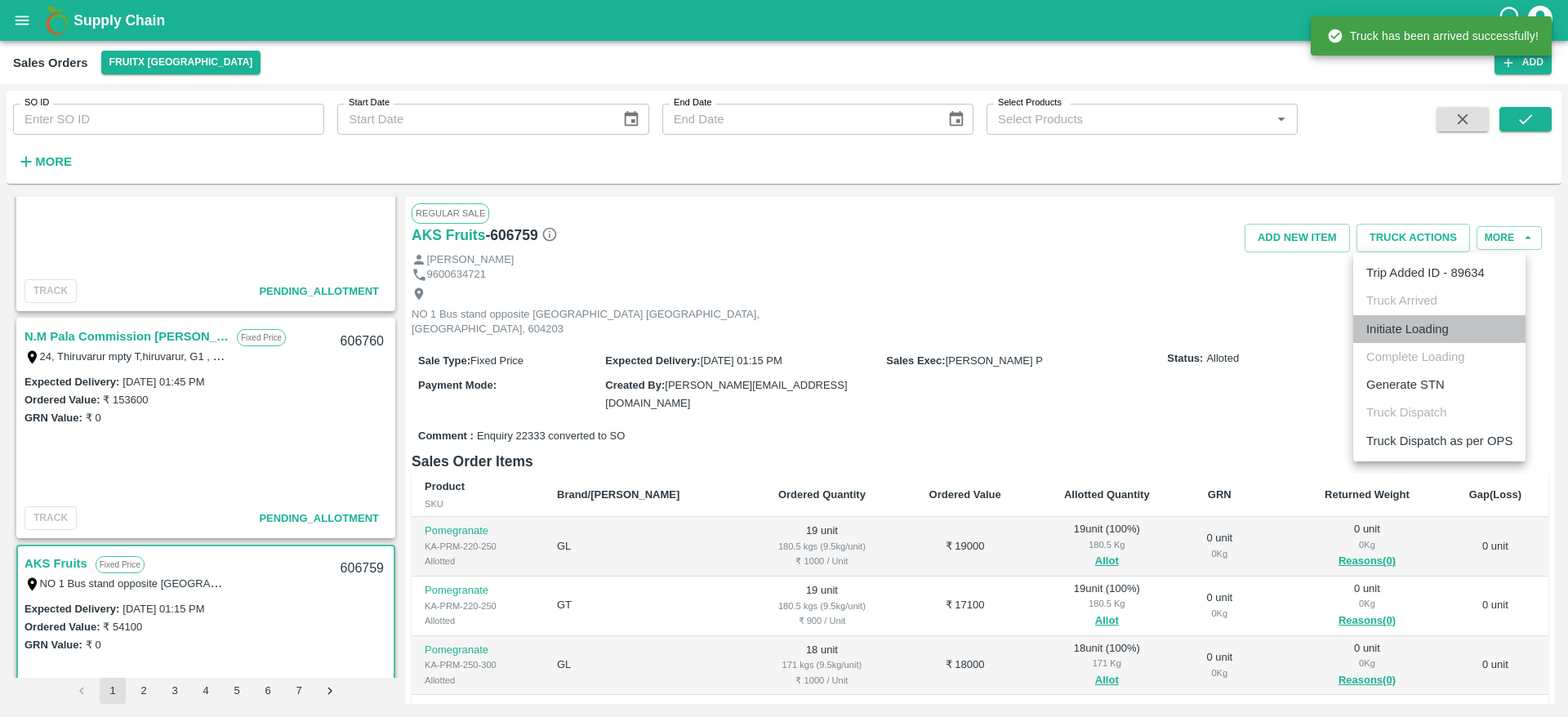
click at [1407, 331] on li "Initiate Loading" at bounding box center [1440, 329] width 173 height 28
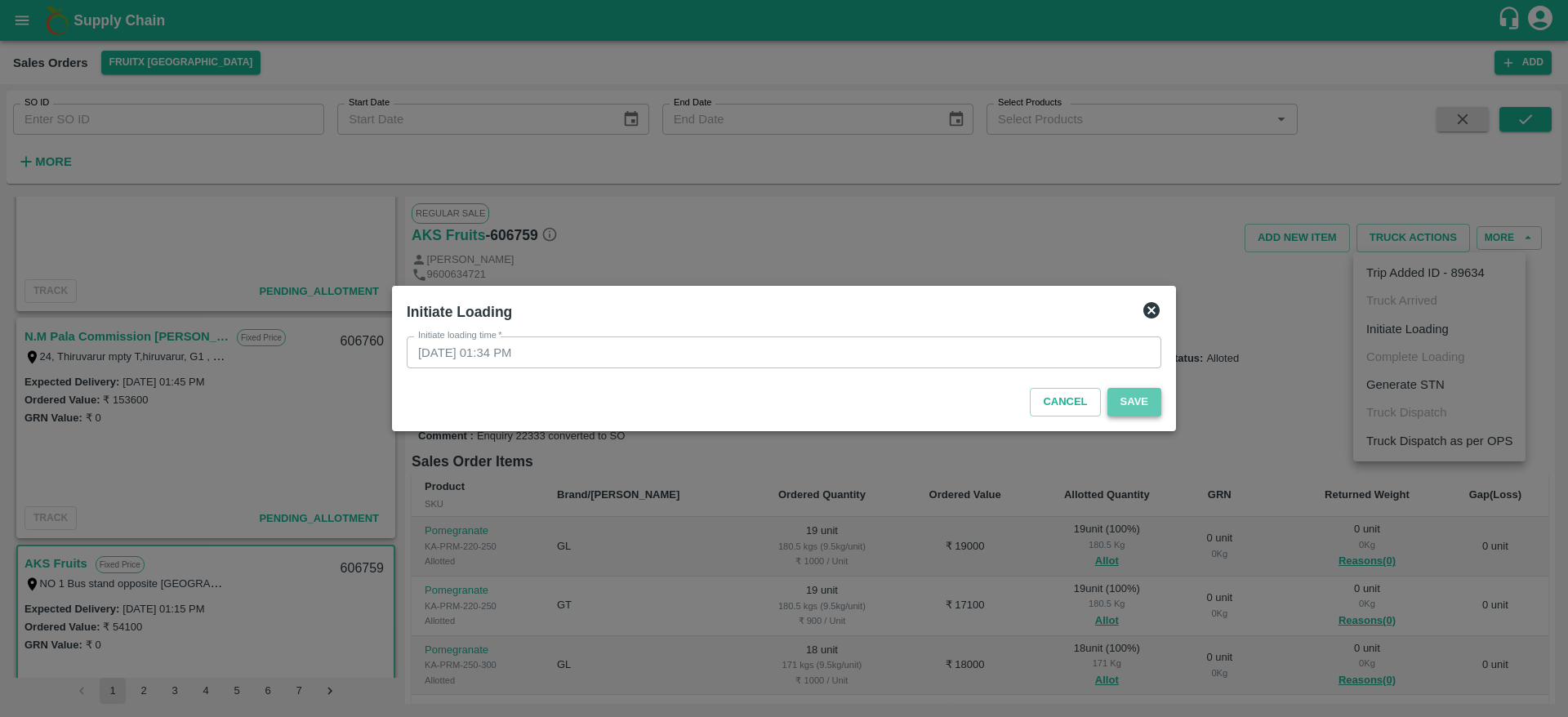
click at [1130, 394] on button "Save" at bounding box center [1134, 401] width 54 height 28
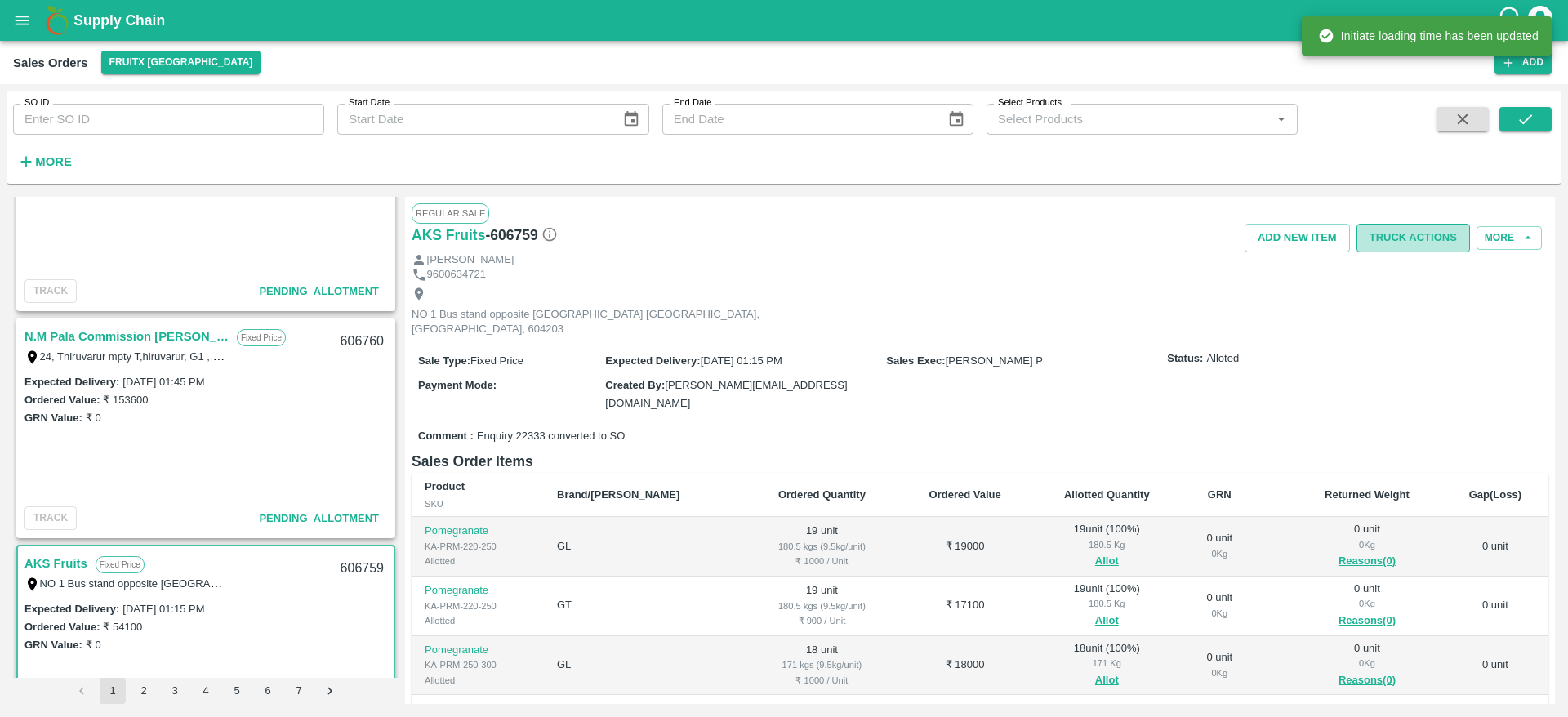
click at [1379, 242] on button "Truck Actions" at bounding box center [1413, 237] width 114 height 28
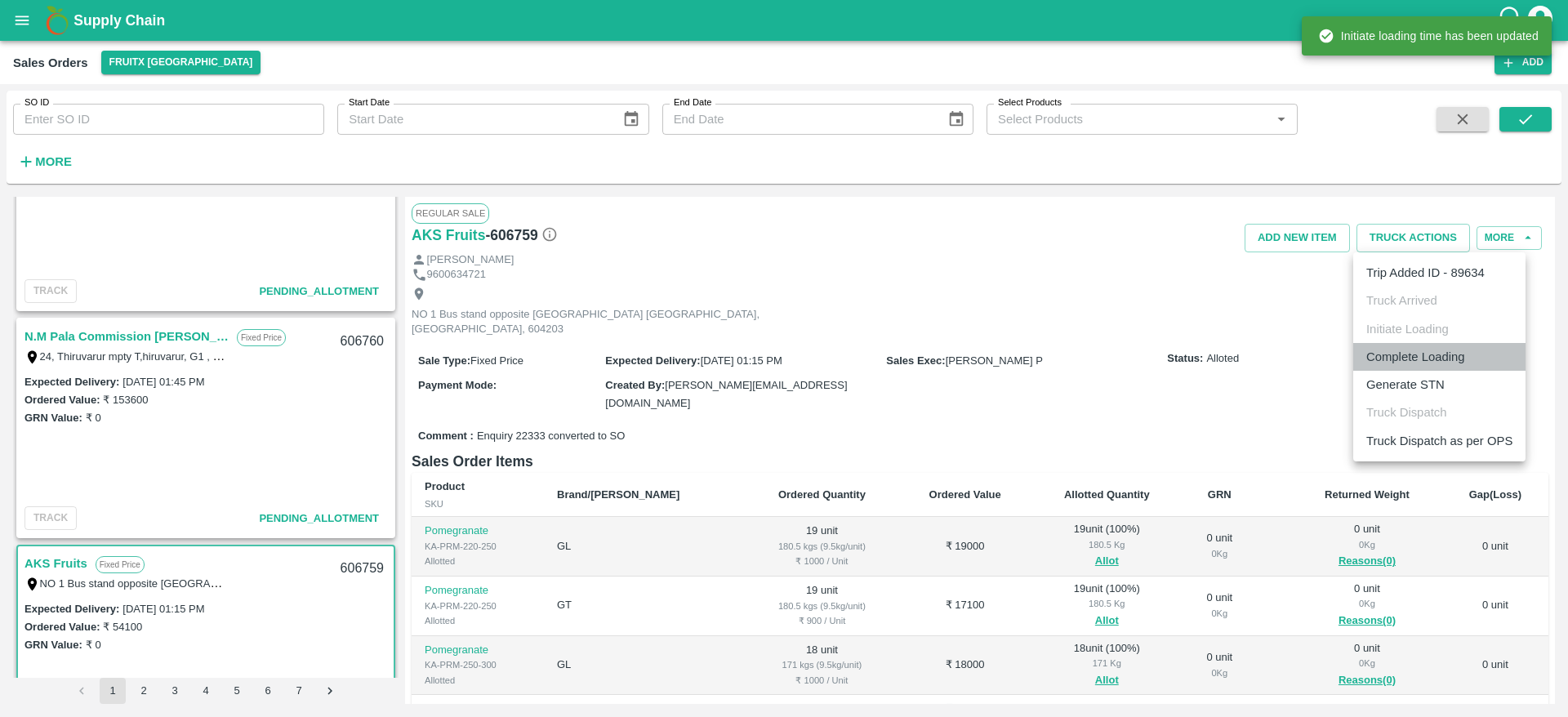
click at [1429, 349] on li "Complete Loading" at bounding box center [1440, 357] width 173 height 28
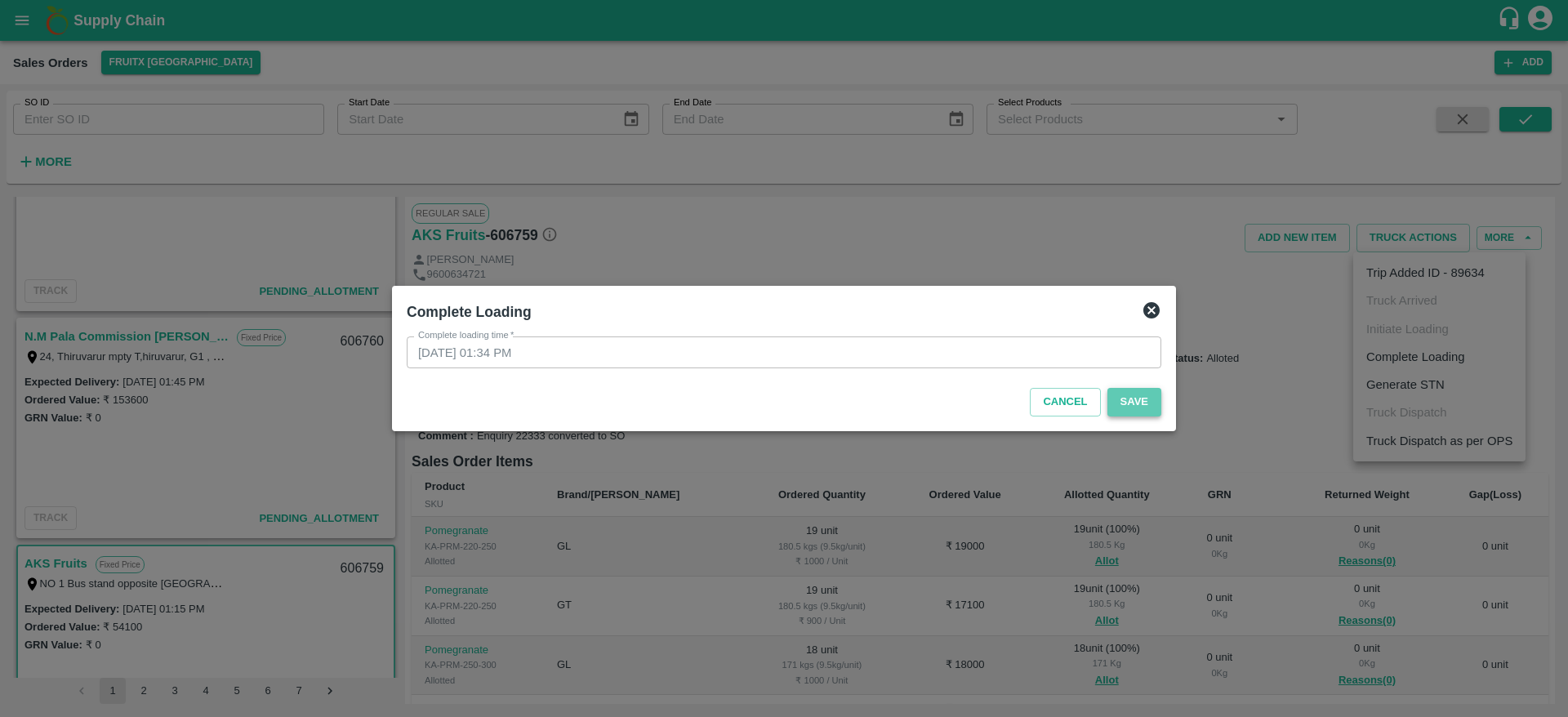
click at [1127, 399] on button "Save" at bounding box center [1134, 401] width 54 height 28
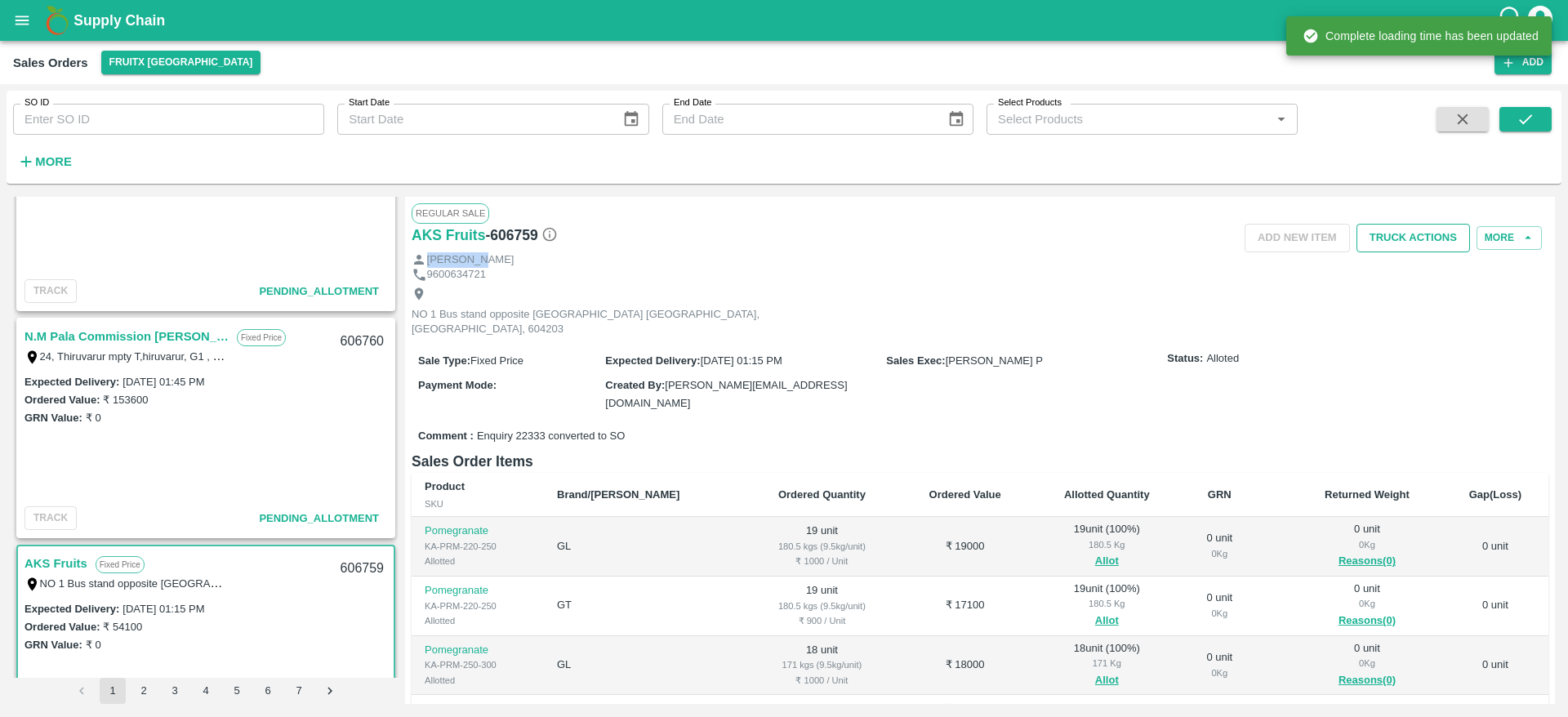
drag, startPoint x: 1408, startPoint y: 252, endPoint x: 1404, endPoint y: 230, distance: 22.4
click at [1404, 230] on div "Regular Sale AKS Fruits - 606759 Add NEW ITEM Truck Actions More Saravanan 9600…" at bounding box center [980, 450] width 1150 height 507
click at [1404, 230] on button "Truck Actions" at bounding box center [1413, 237] width 114 height 28
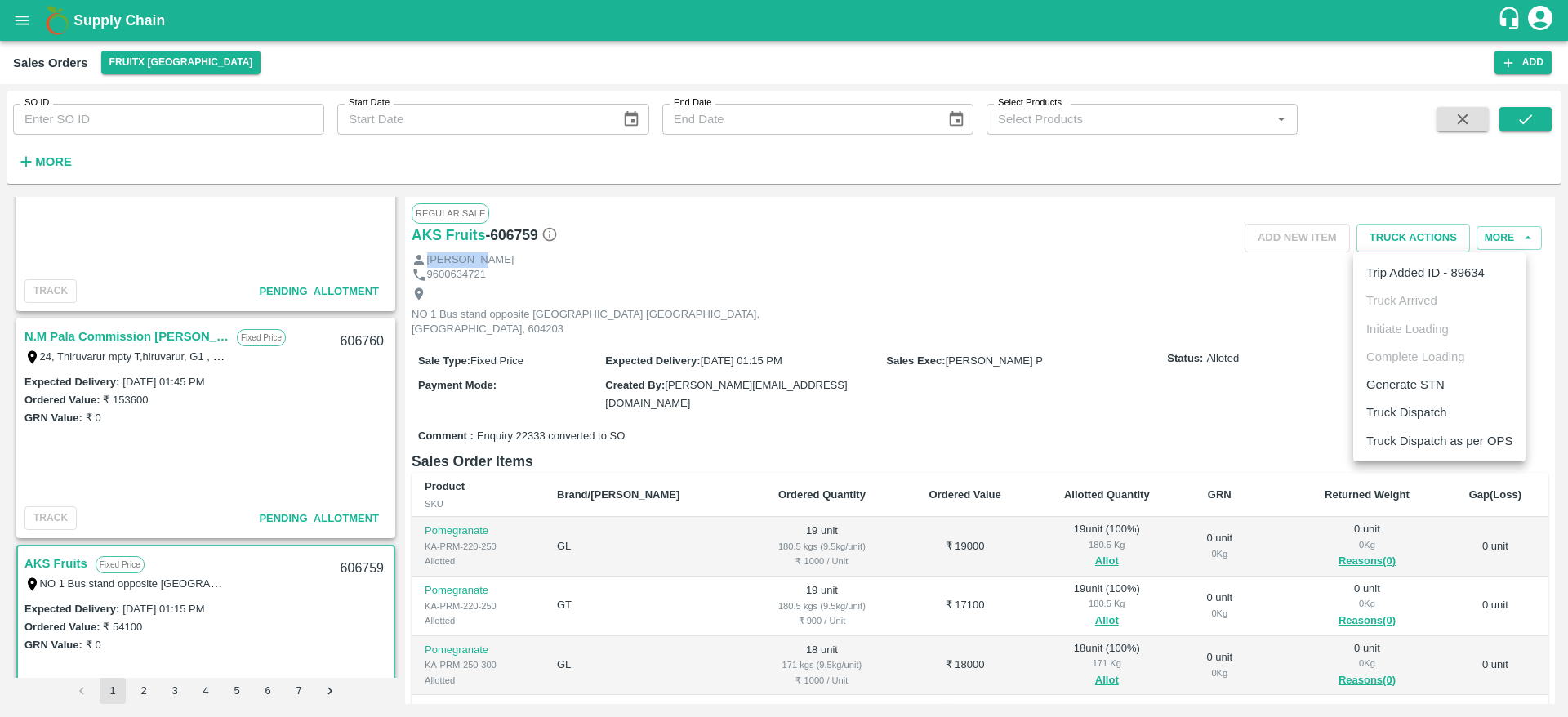
click at [1411, 401] on li "Truck Dispatch" at bounding box center [1440, 412] width 173 height 28
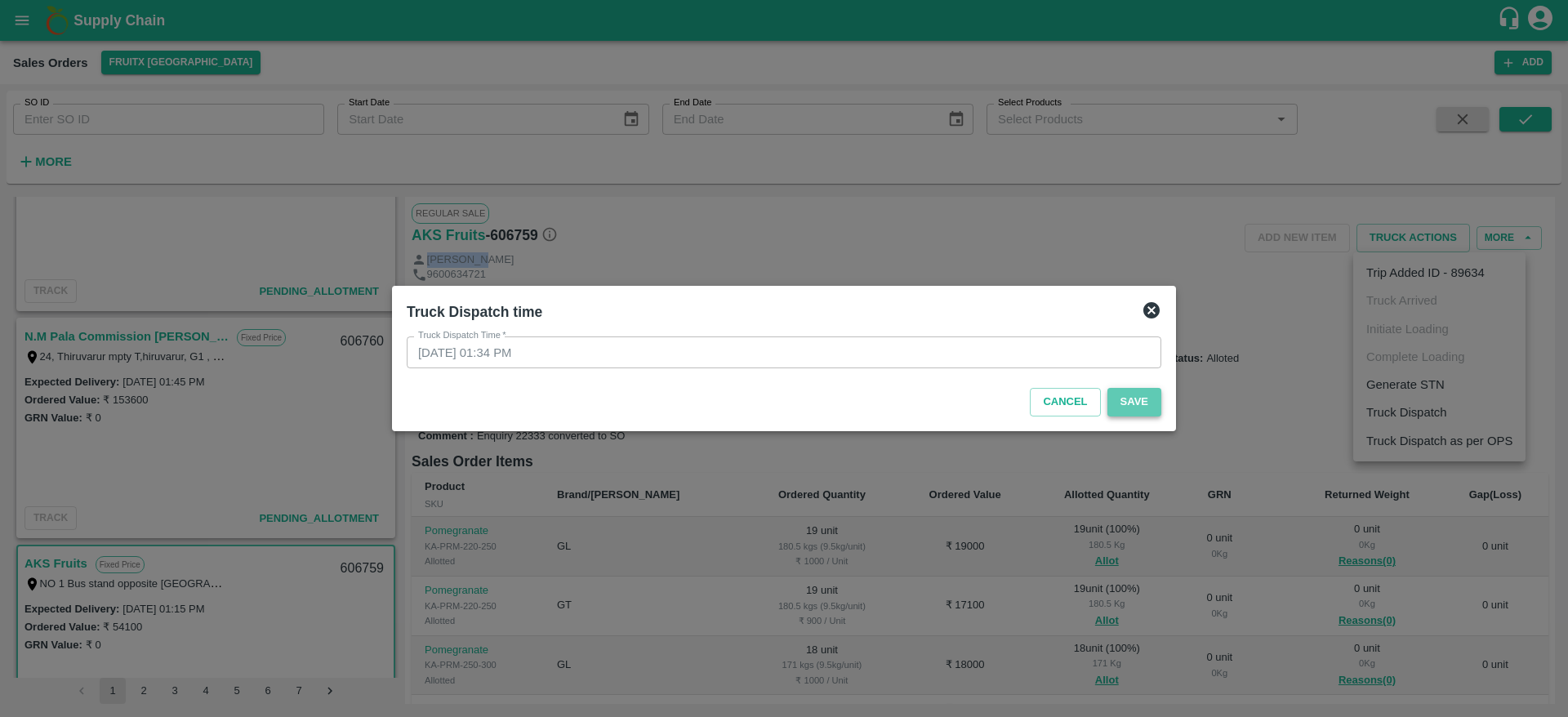
click at [1127, 393] on button "Save" at bounding box center [1134, 401] width 54 height 28
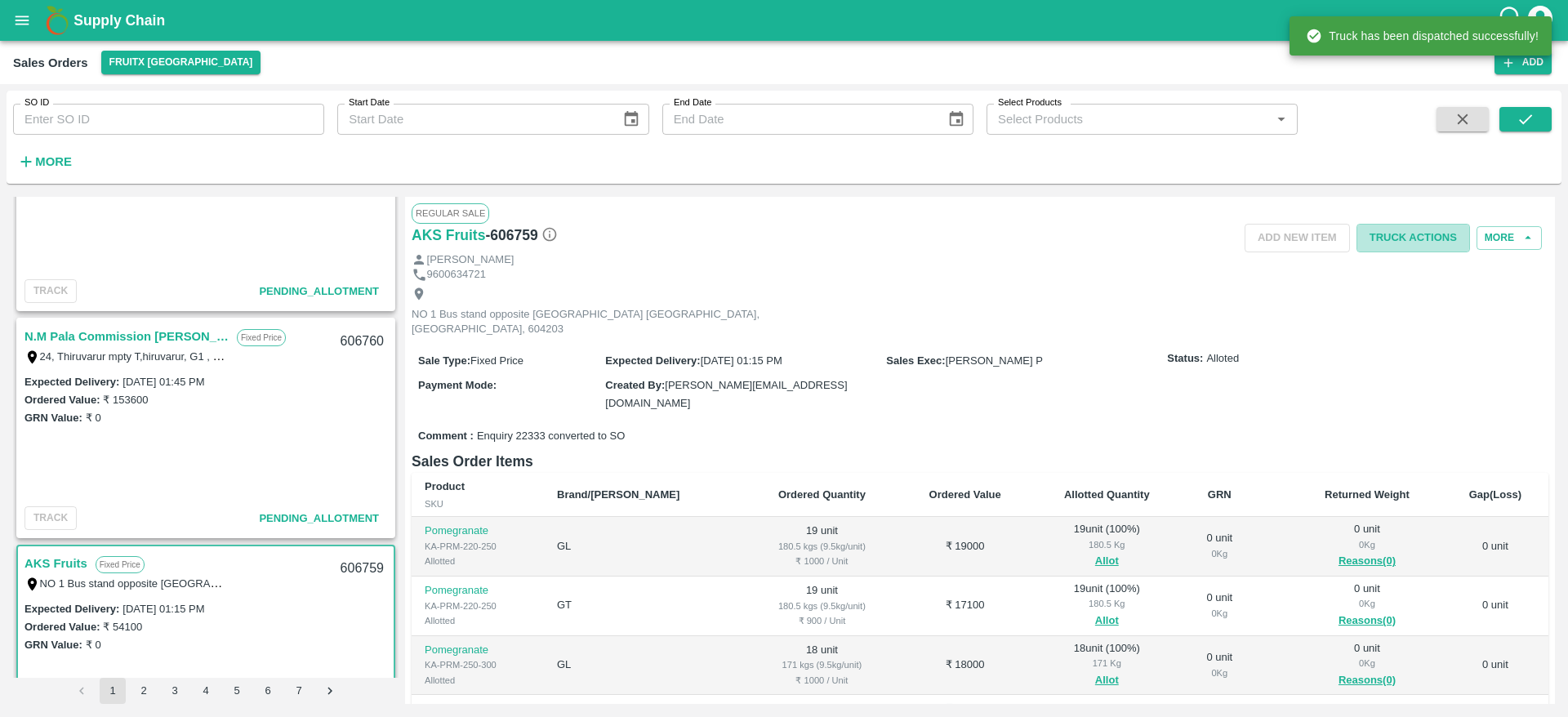
click at [1418, 232] on button "Truck Actions" at bounding box center [1413, 237] width 114 height 28
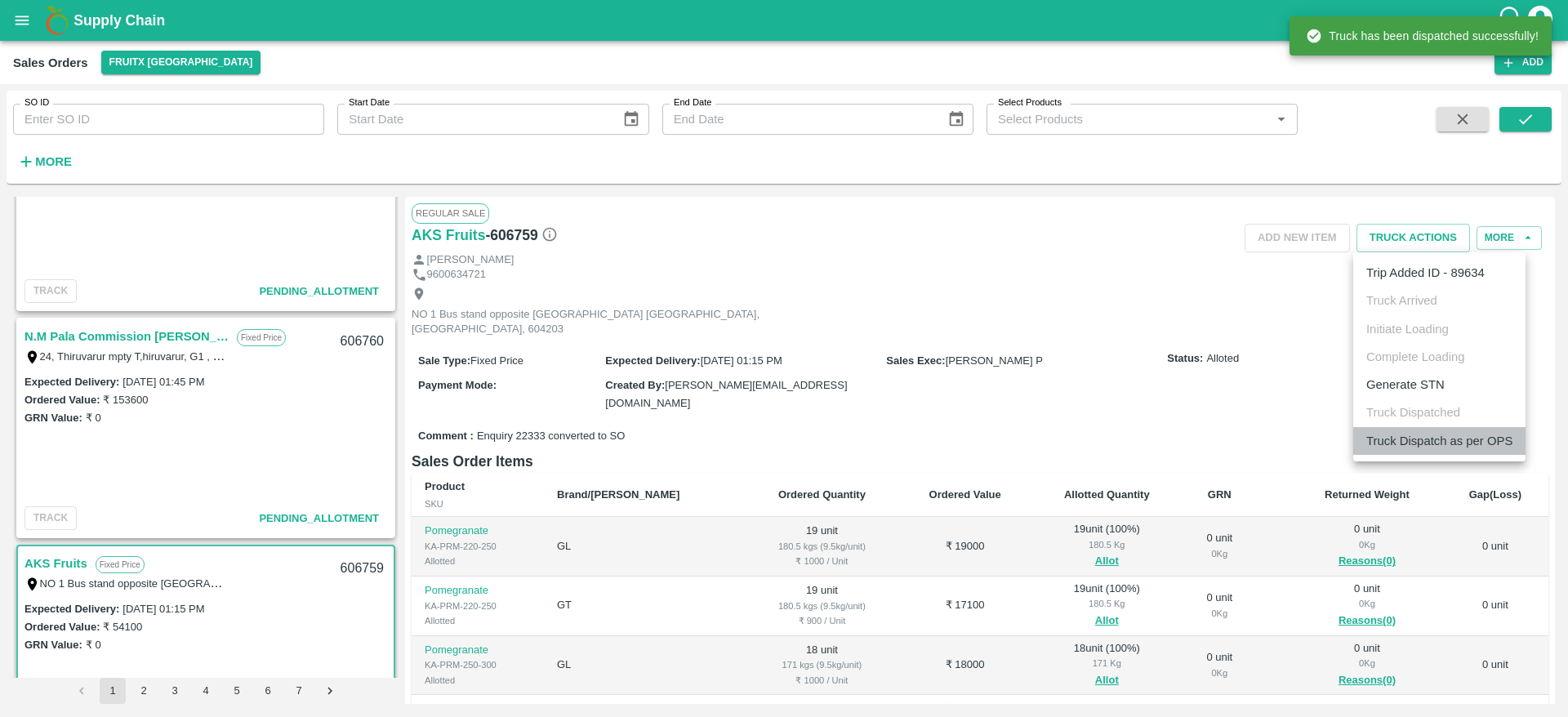
click at [1443, 441] on li "Truck Dispatch as per OPS" at bounding box center [1440, 440] width 173 height 28
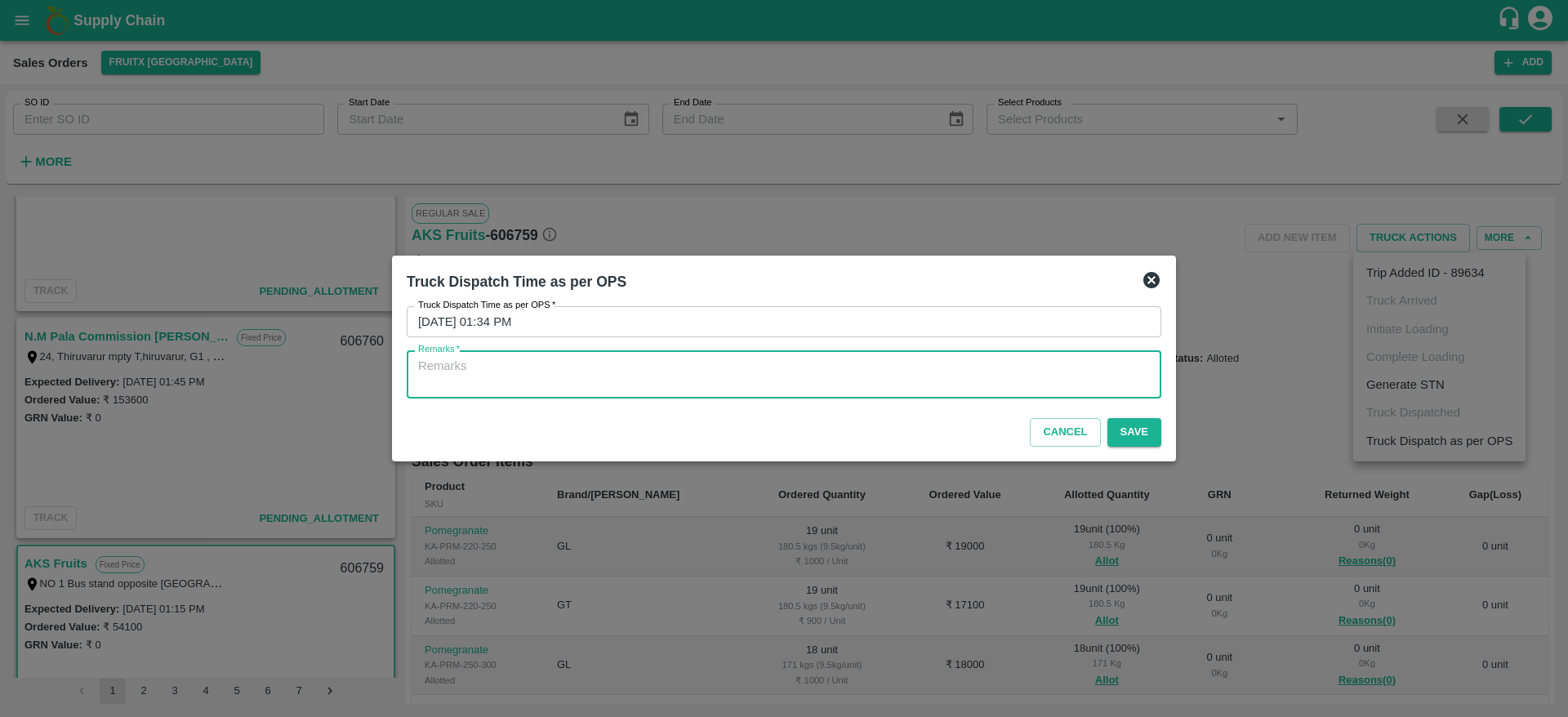
click at [970, 368] on textarea "Remarks   *" at bounding box center [784, 375] width 732 height 34
type textarea "OTD"
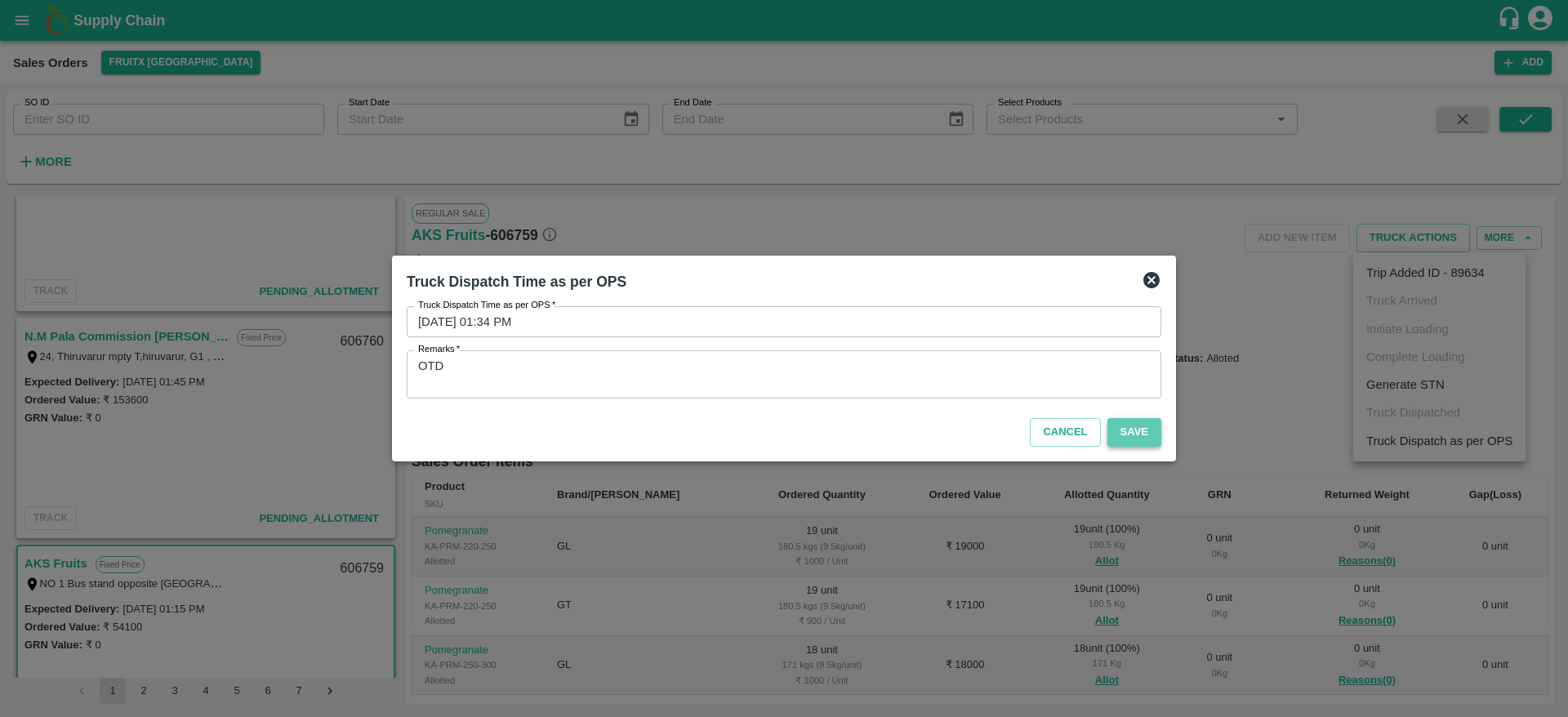
click at [1118, 425] on button "Save" at bounding box center [1134, 432] width 54 height 28
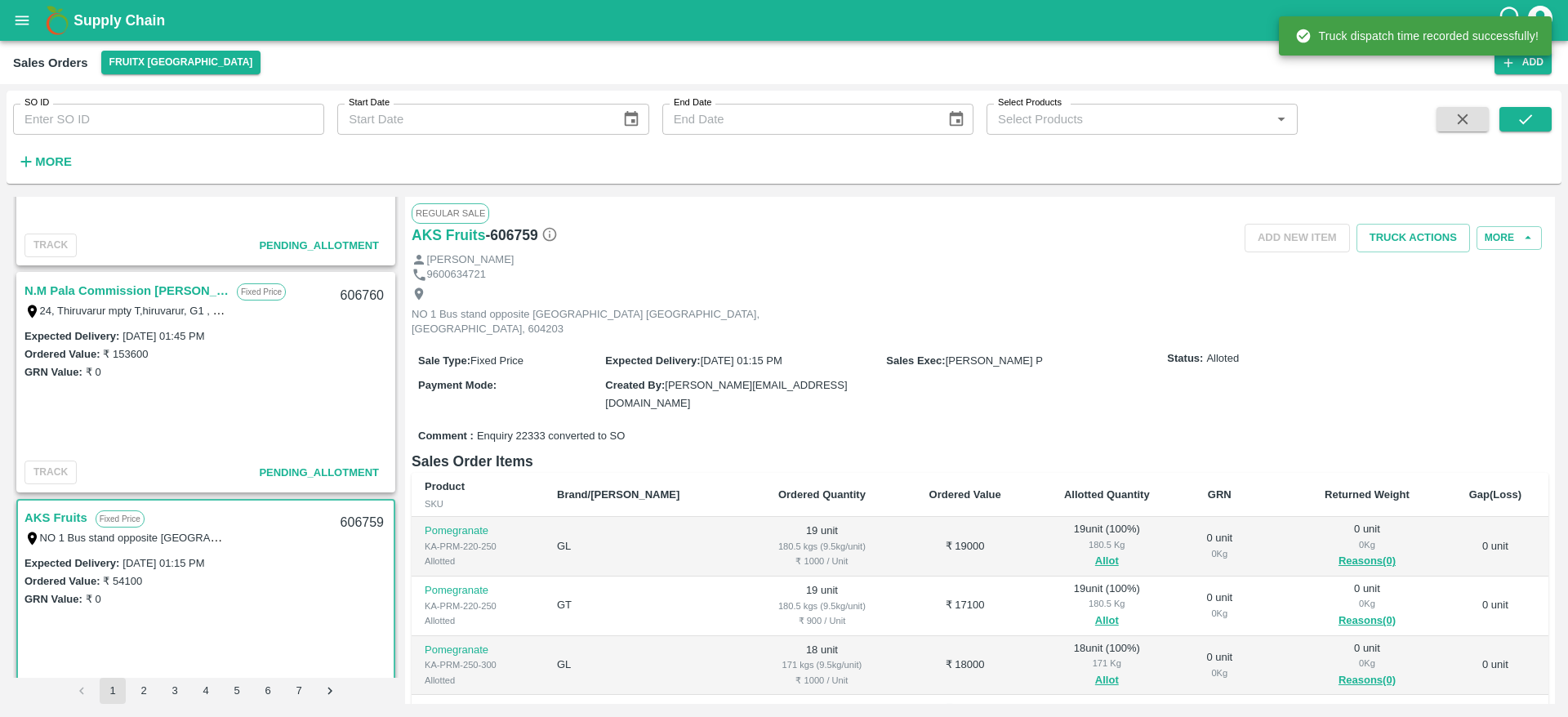
scroll to position [607, 0]
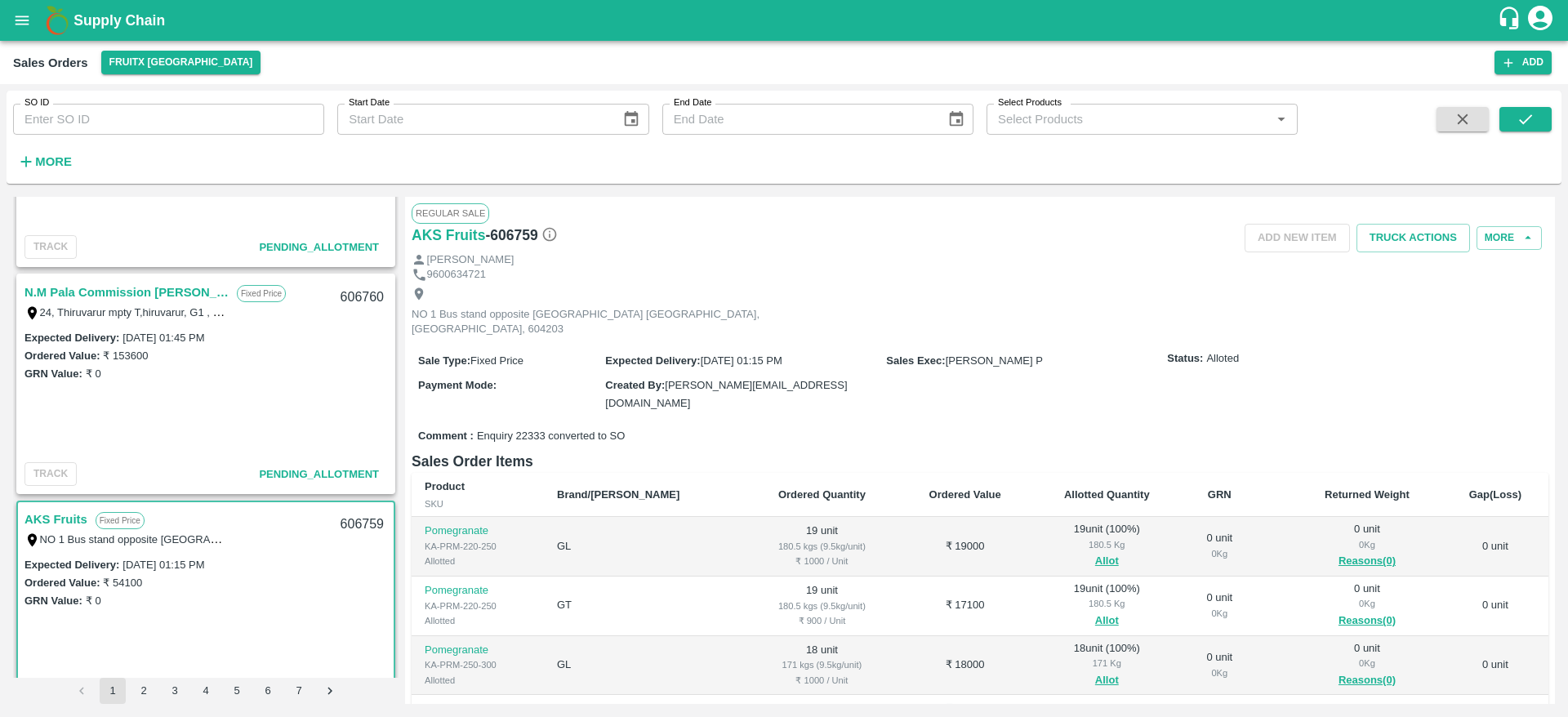
click at [132, 289] on link "N.M Pala Commission [PERSON_NAME]" at bounding box center [126, 292] width 204 height 21
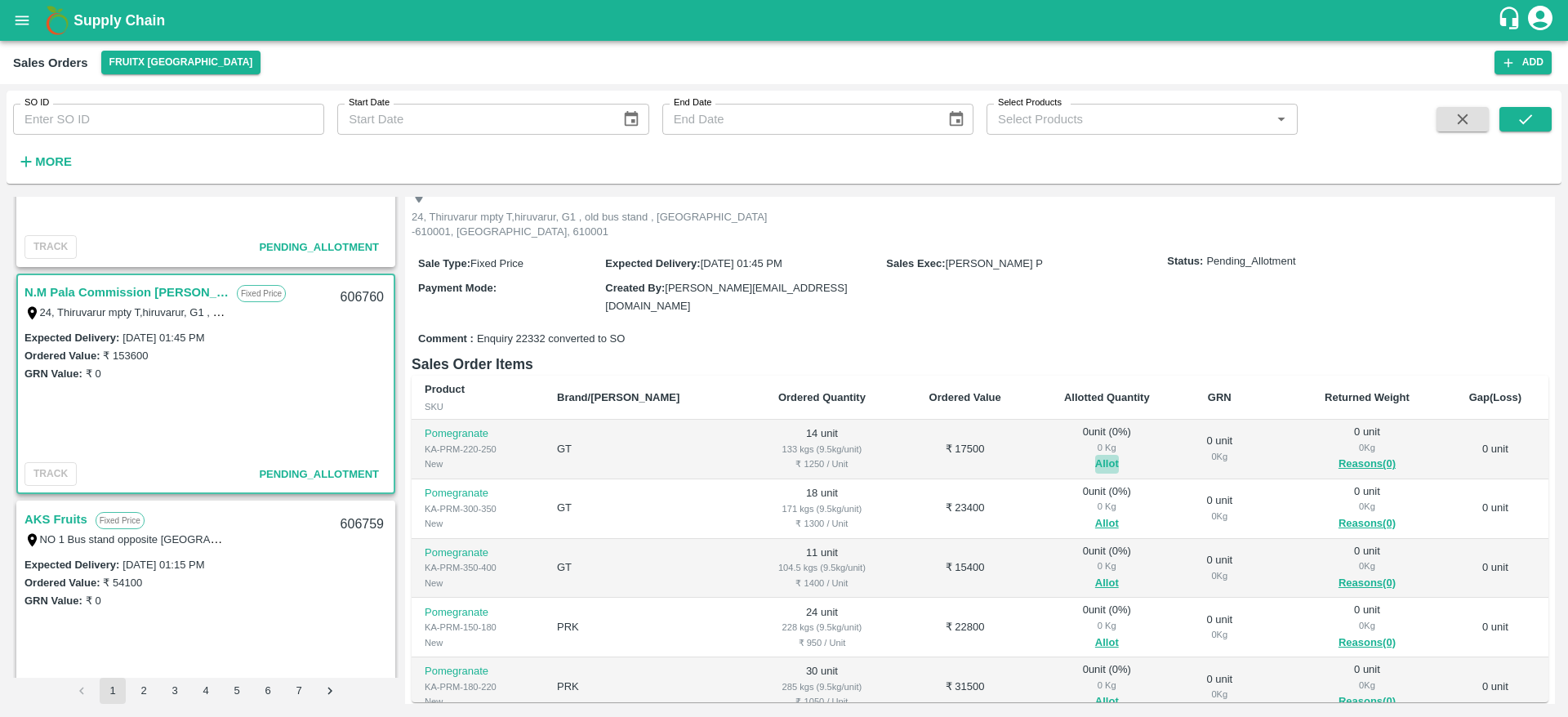
click at [1095, 455] on button "Allot" at bounding box center [1107, 464] width 24 height 19
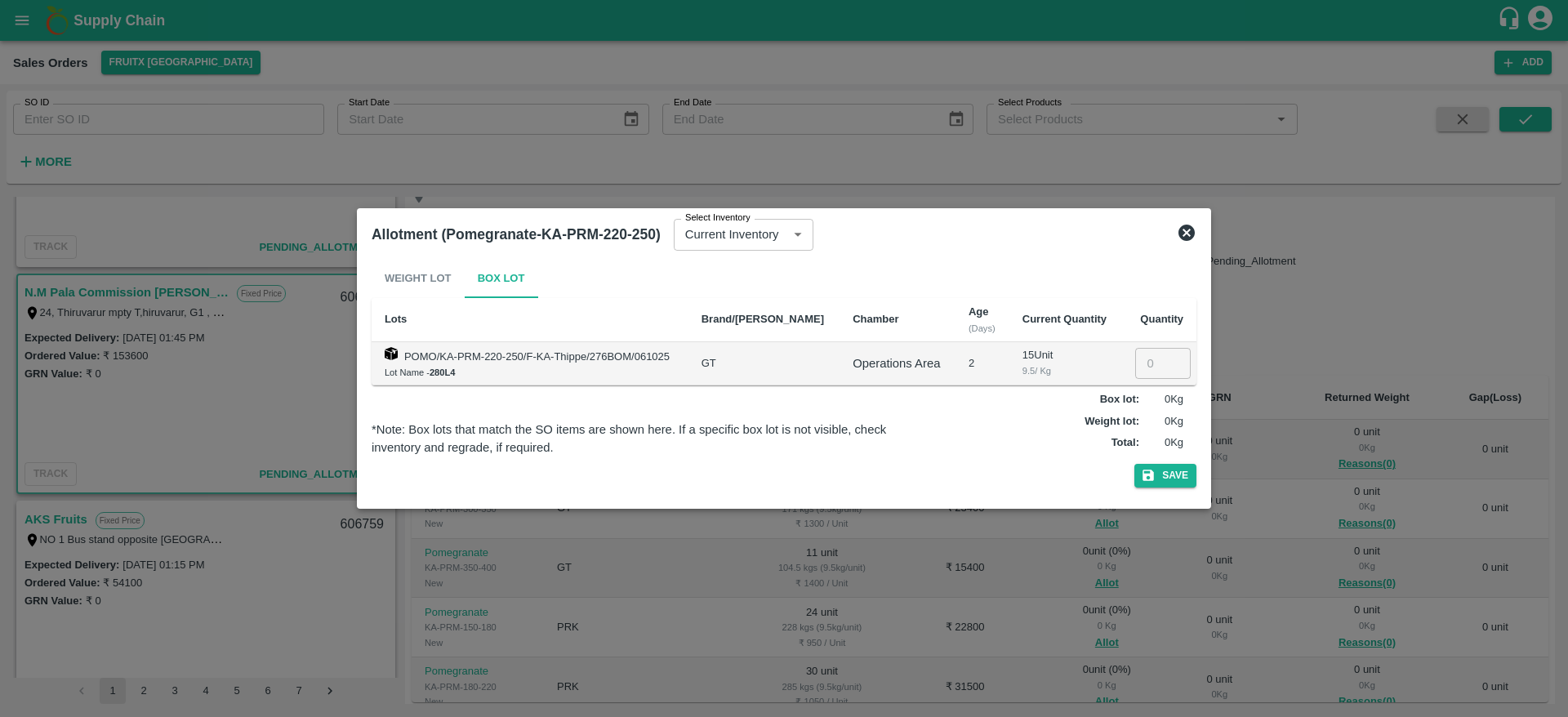
click at [1188, 240] on icon at bounding box center [1186, 232] width 16 height 16
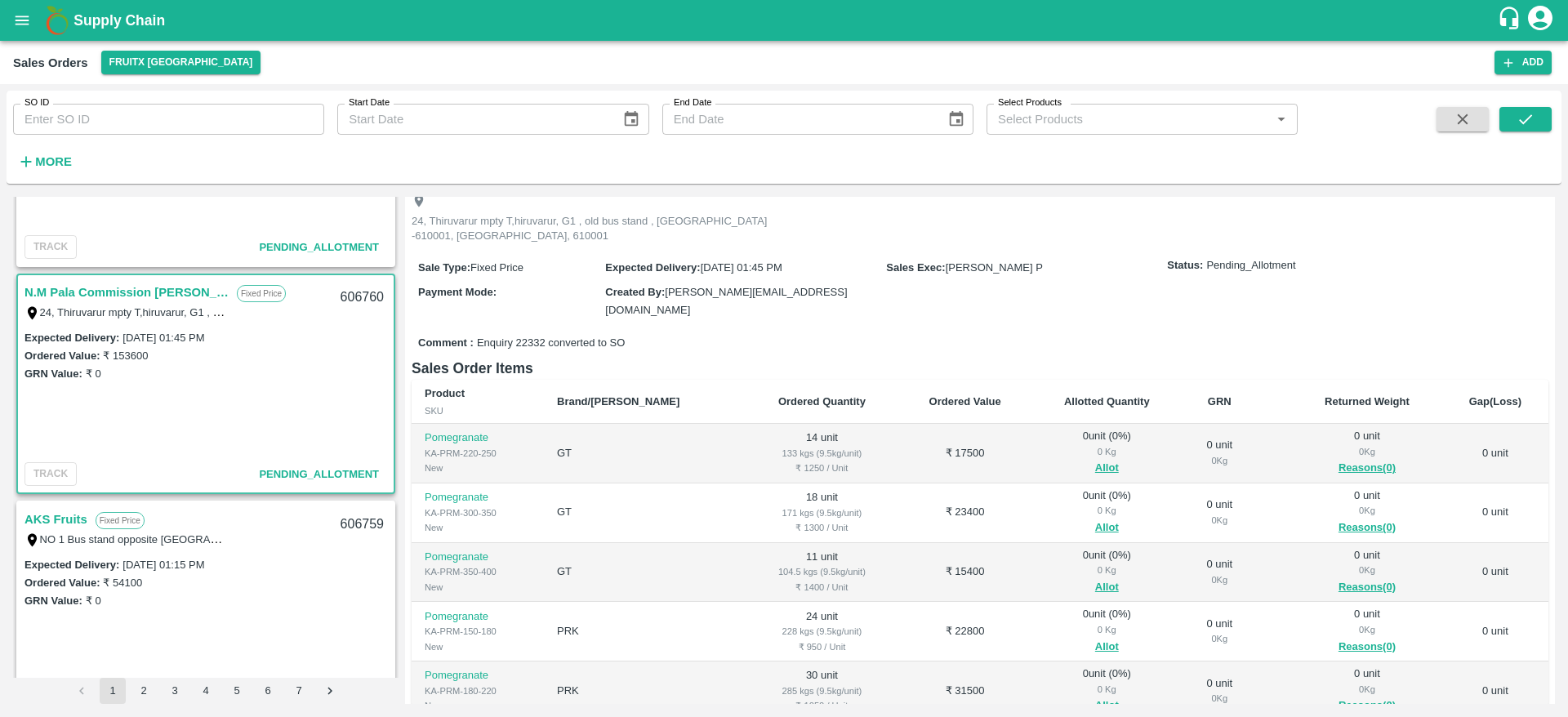
scroll to position [97, 0]
click at [1083, 325] on div "Comment : Enquiry 22332 converted to SO" at bounding box center [980, 339] width 1137 height 28
click at [1095, 455] on button "Allot" at bounding box center [1107, 464] width 24 height 19
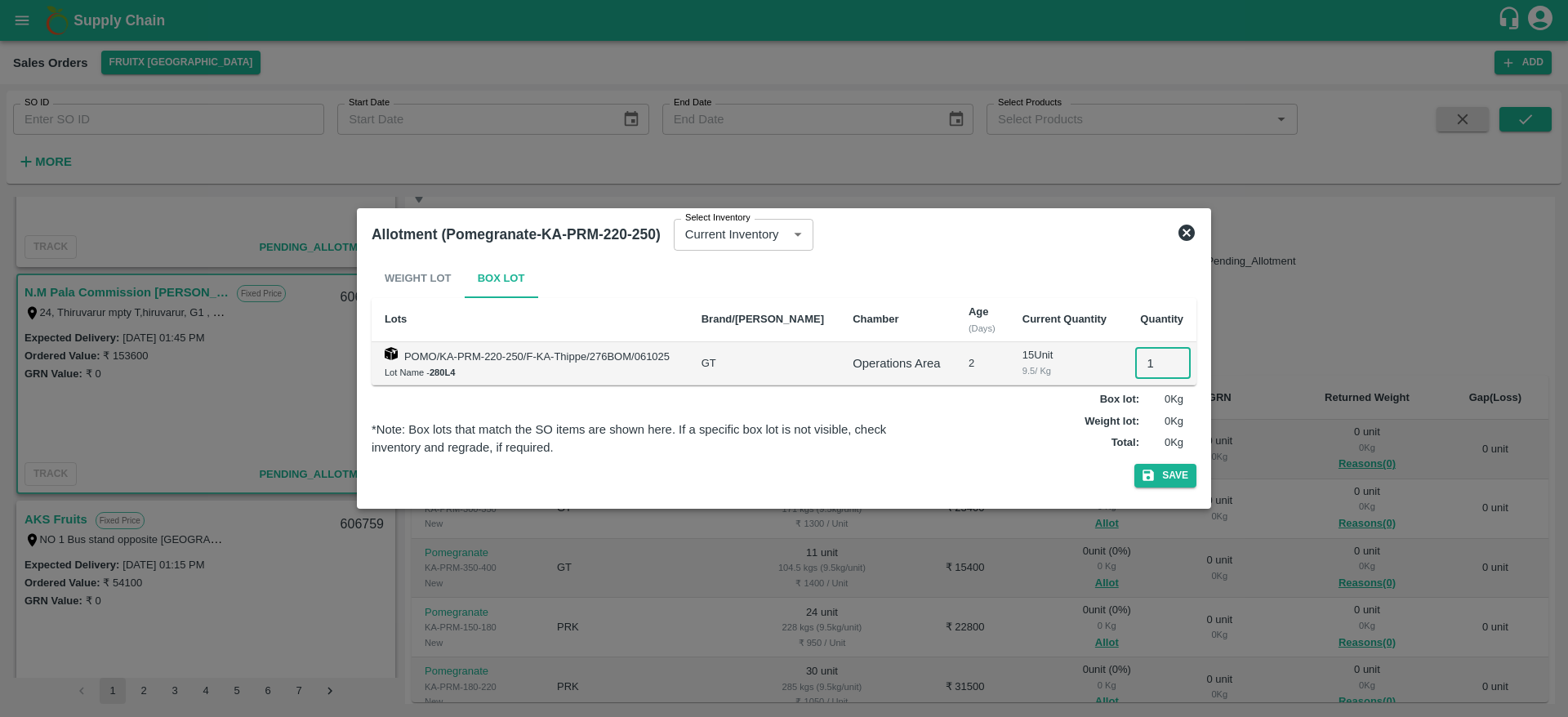
click at [1138, 359] on input "1" at bounding box center [1162, 363] width 56 height 31
type input "14"
click at [1134, 463] on button "Save" at bounding box center [1165, 475] width 62 height 24
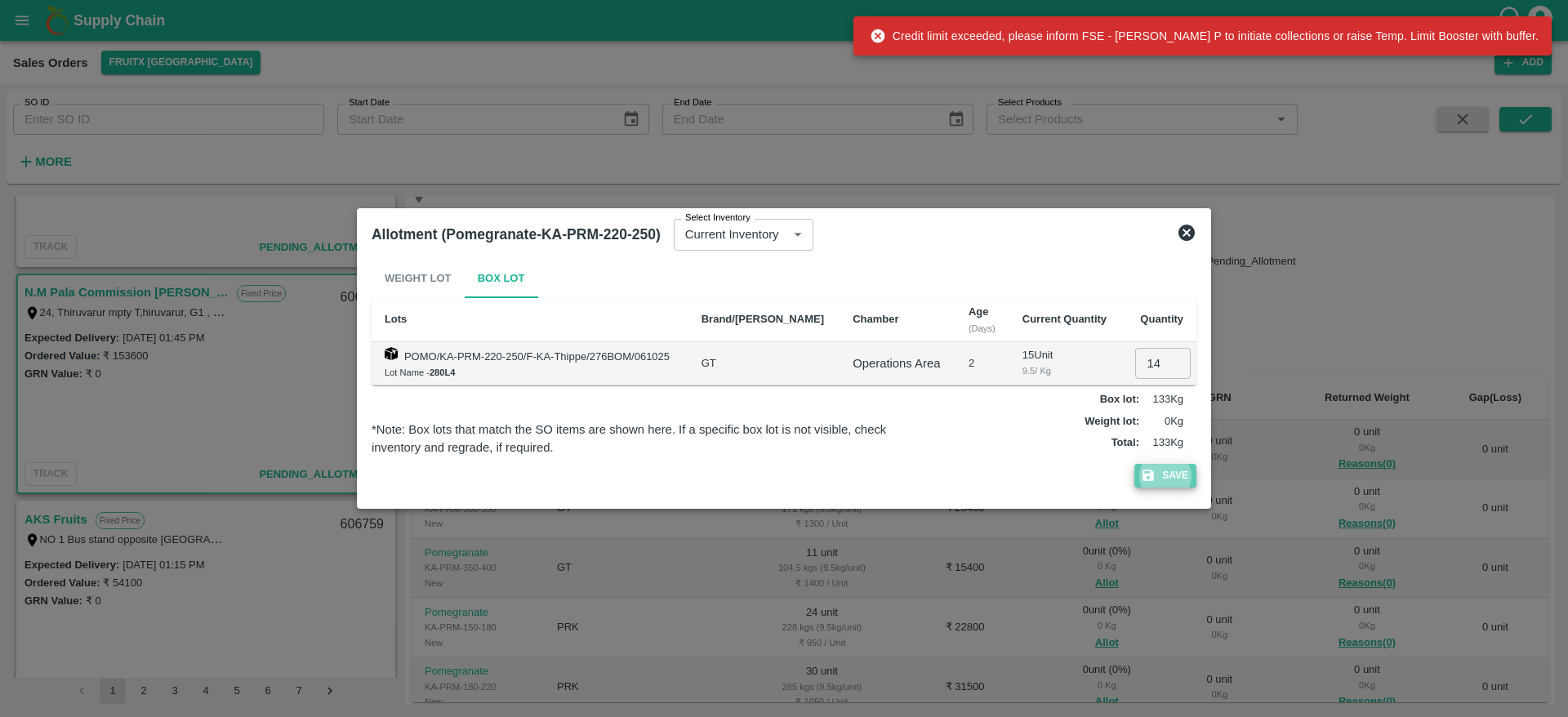
click at [1182, 472] on button "Save" at bounding box center [1165, 475] width 62 height 24
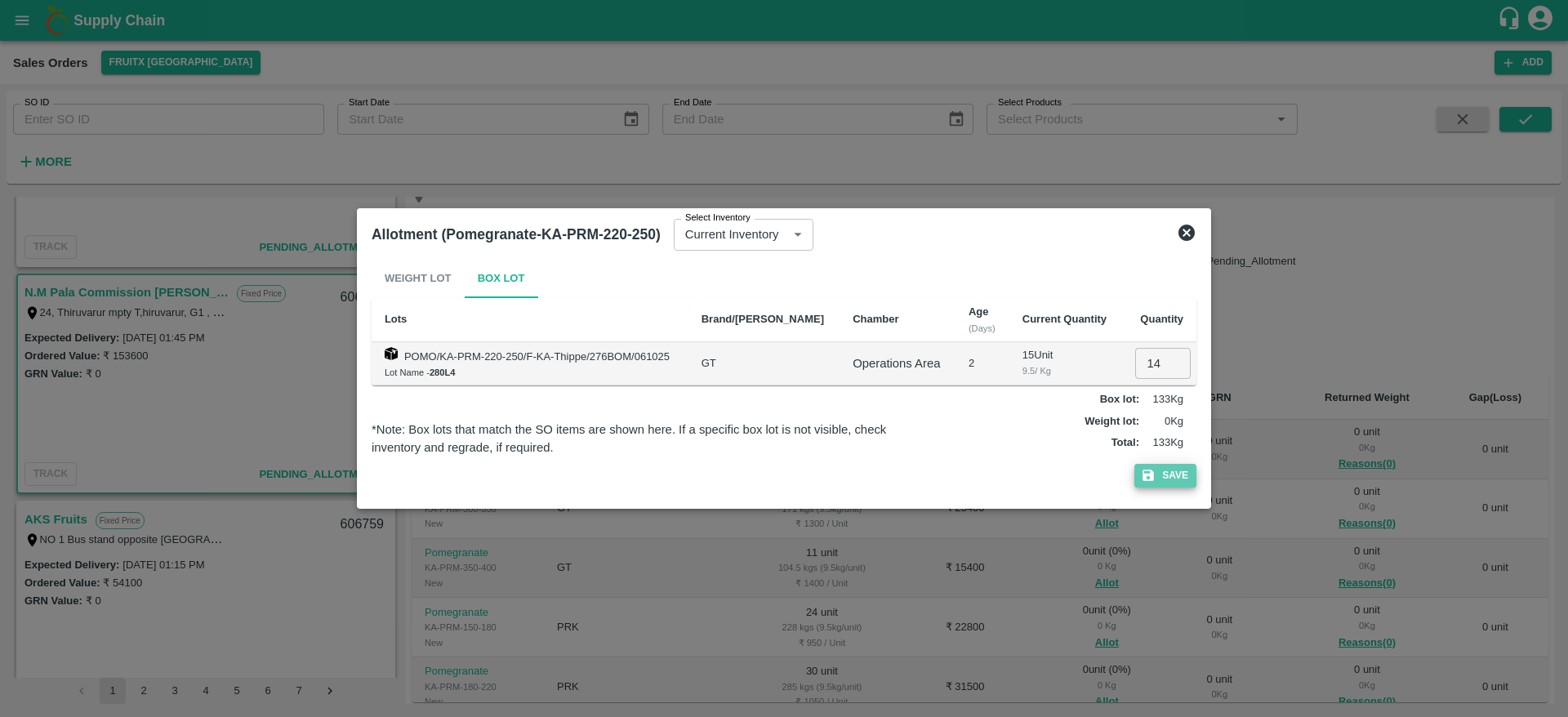
click at [1174, 474] on button "Save" at bounding box center [1165, 475] width 62 height 24
click at [1181, 233] on icon at bounding box center [1186, 232] width 16 height 16
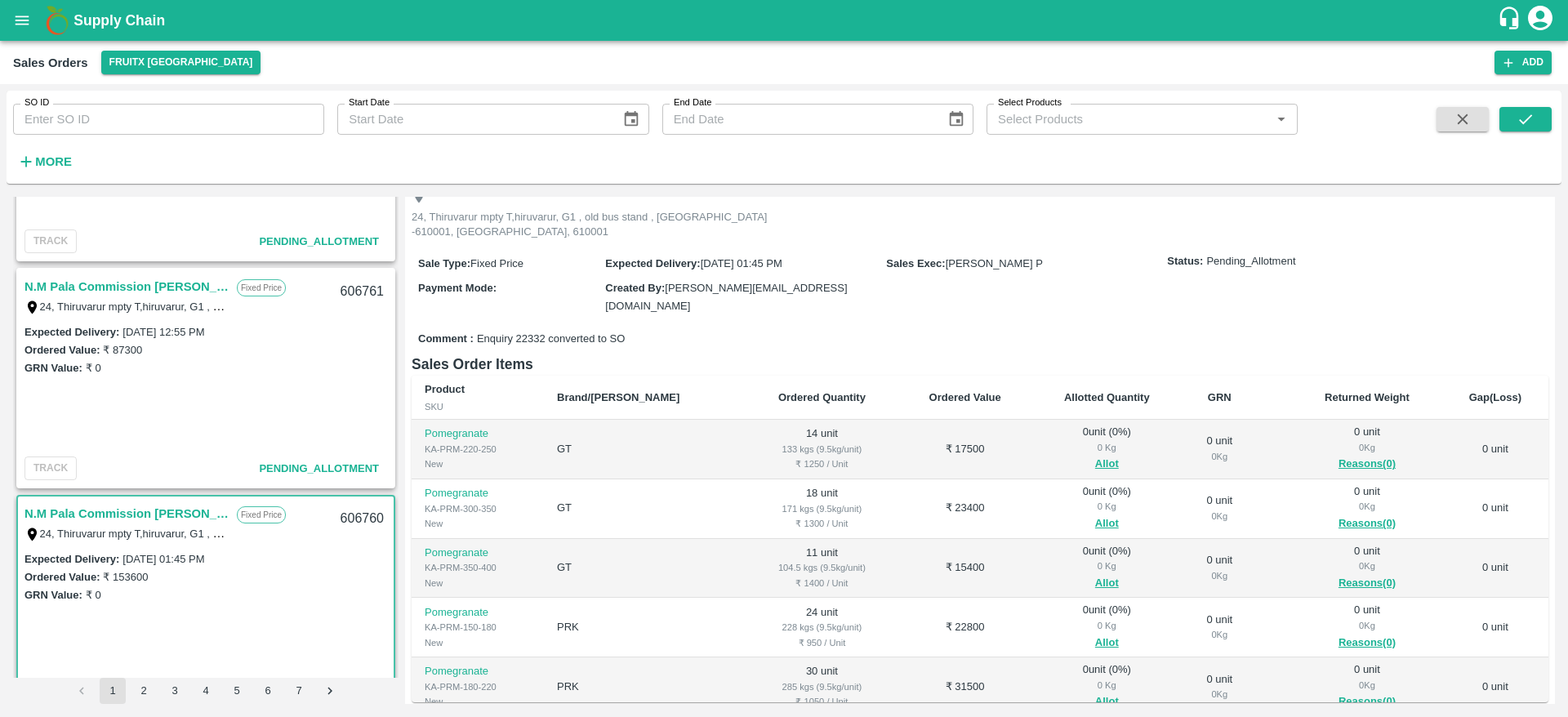
scroll to position [384, 0]
click at [85, 283] on link "N.M Pala Commission [PERSON_NAME]" at bounding box center [126, 288] width 204 height 21
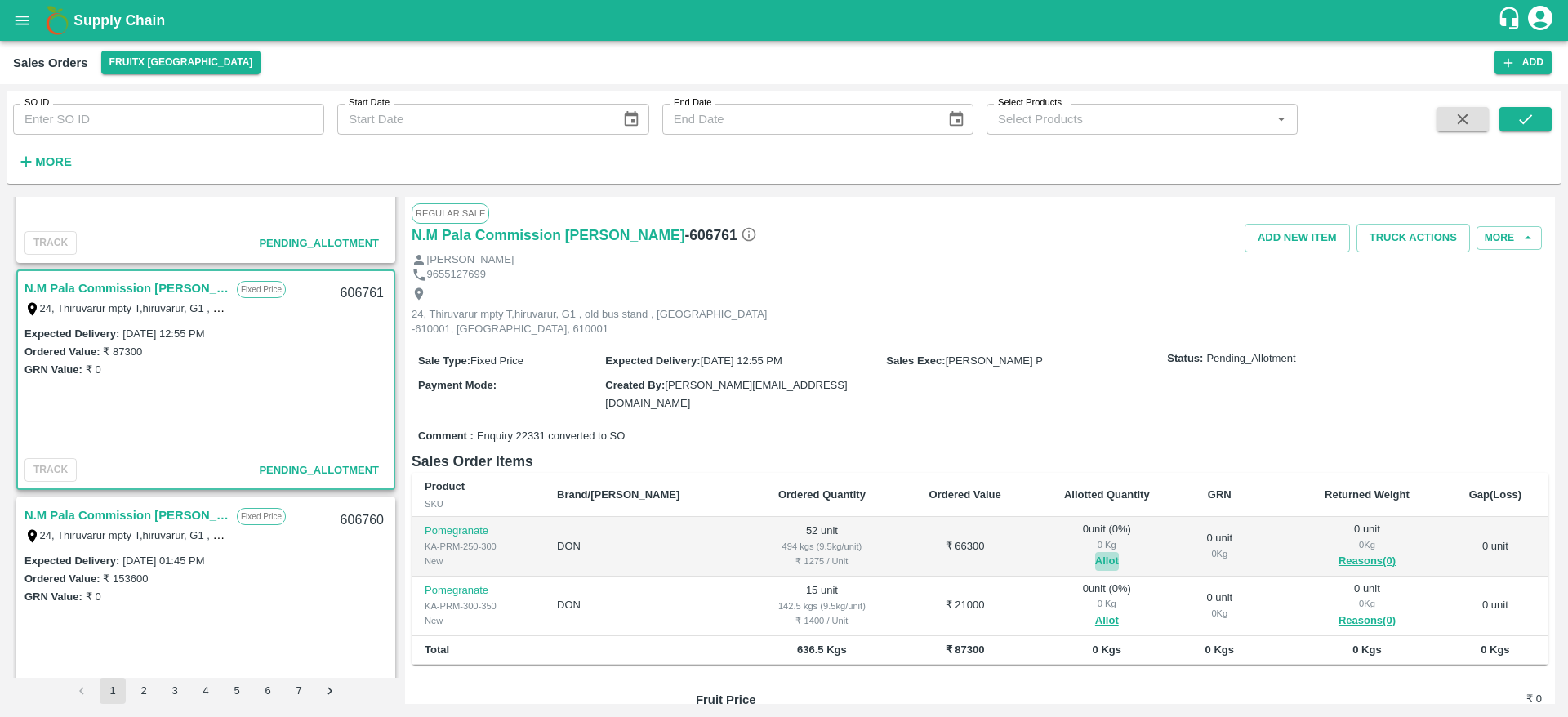
click at [1095, 551] on button "Allot" at bounding box center [1107, 561] width 24 height 19
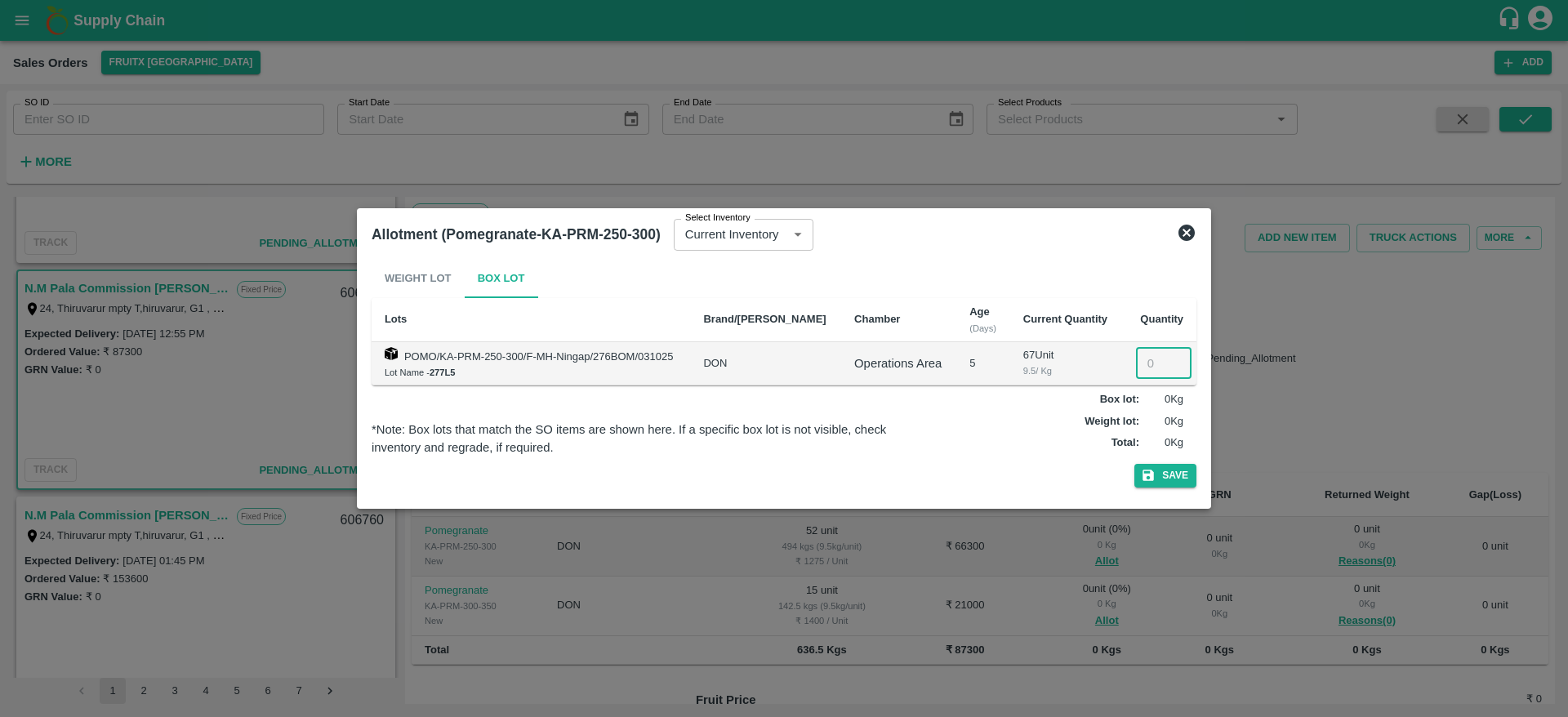
click at [1139, 354] on input "number" at bounding box center [1163, 363] width 56 height 31
type input "52"
click at [1134, 463] on button "Save" at bounding box center [1165, 475] width 62 height 24
click at [1184, 239] on icon at bounding box center [1186, 232] width 16 height 16
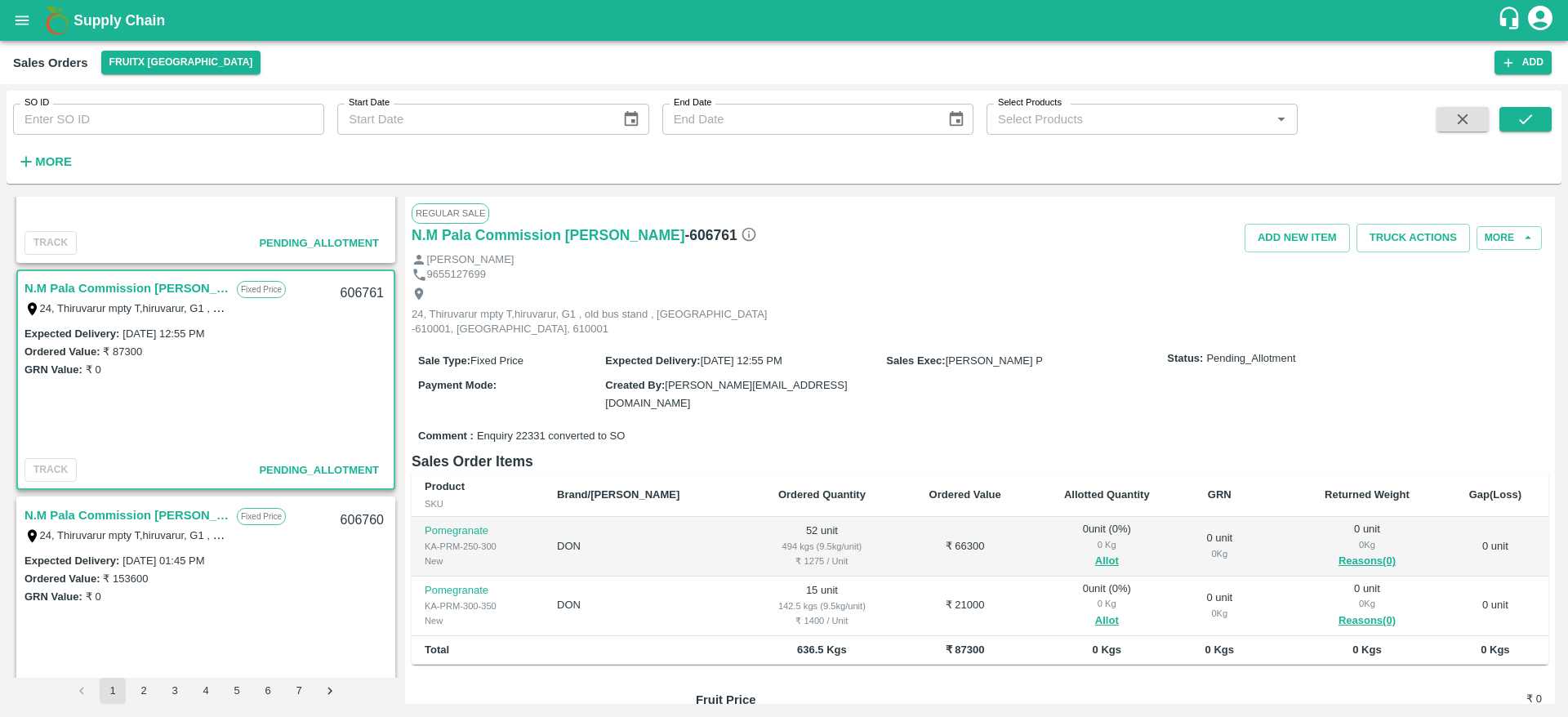
click at [1182, 239] on div "Add NEW ITEM Truck Actions More" at bounding box center [1169, 237] width 758 height 28
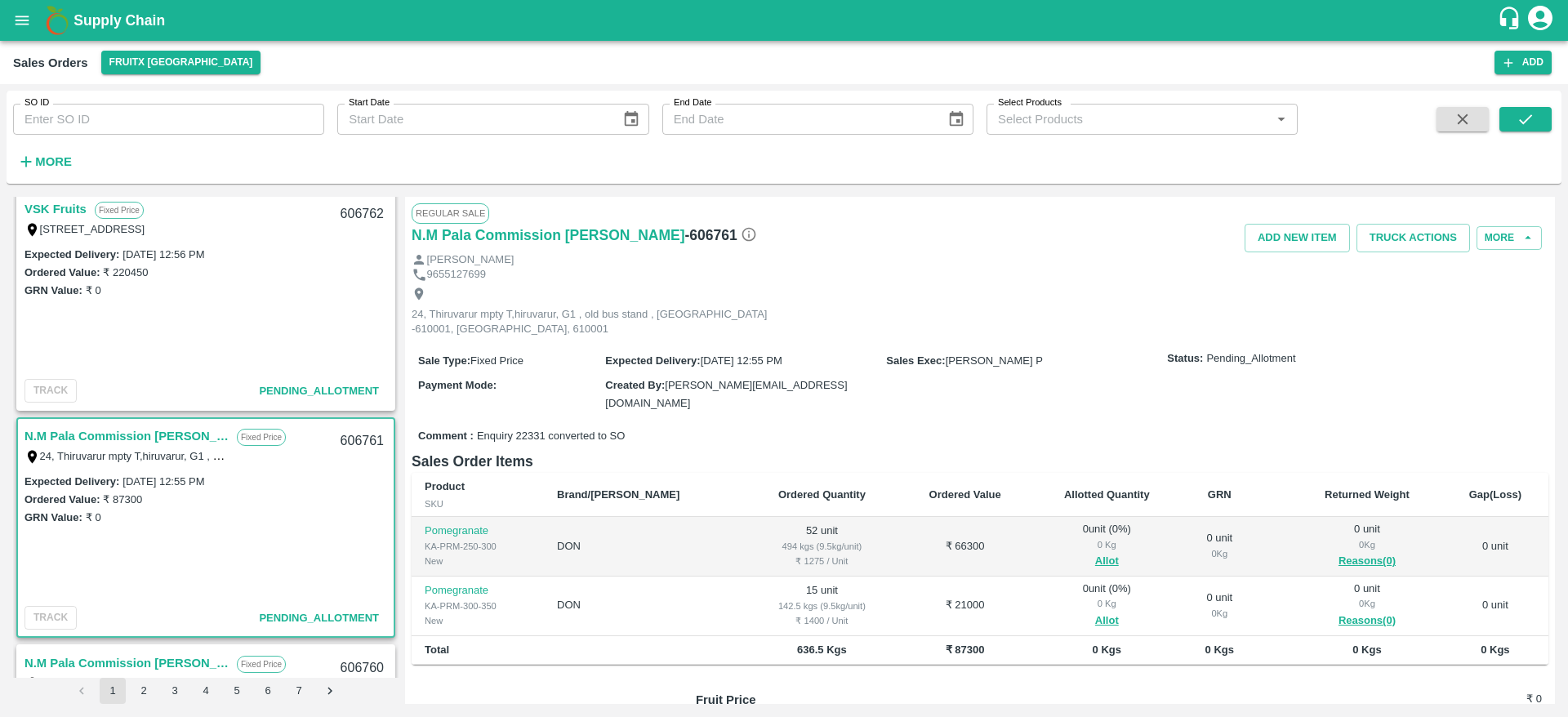
click at [73, 207] on link "VSK Fruits" at bounding box center [56, 208] width 62 height 21
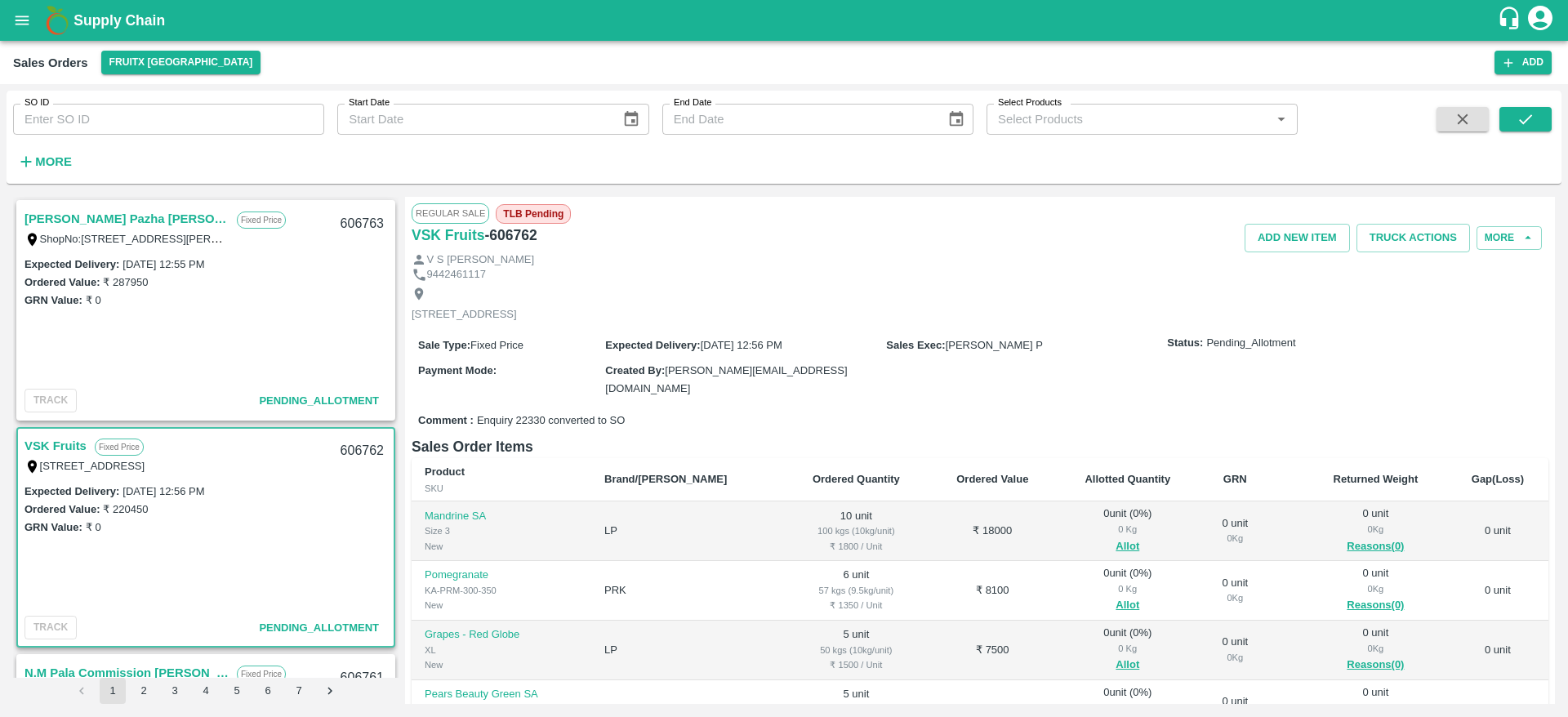
click at [97, 213] on link "[PERSON_NAME] Pazha [PERSON_NAME]" at bounding box center [126, 219] width 204 height 21
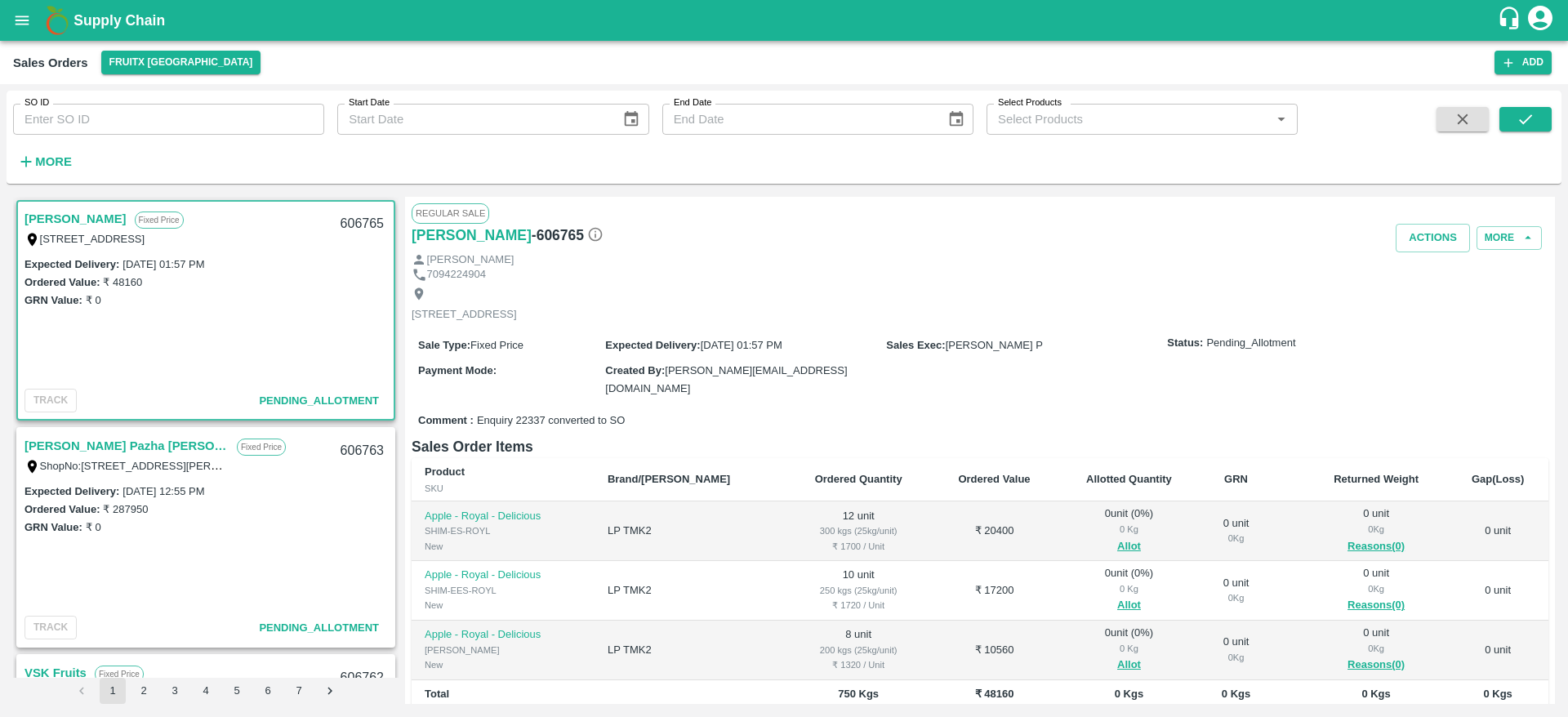
scroll to position [63, 0]
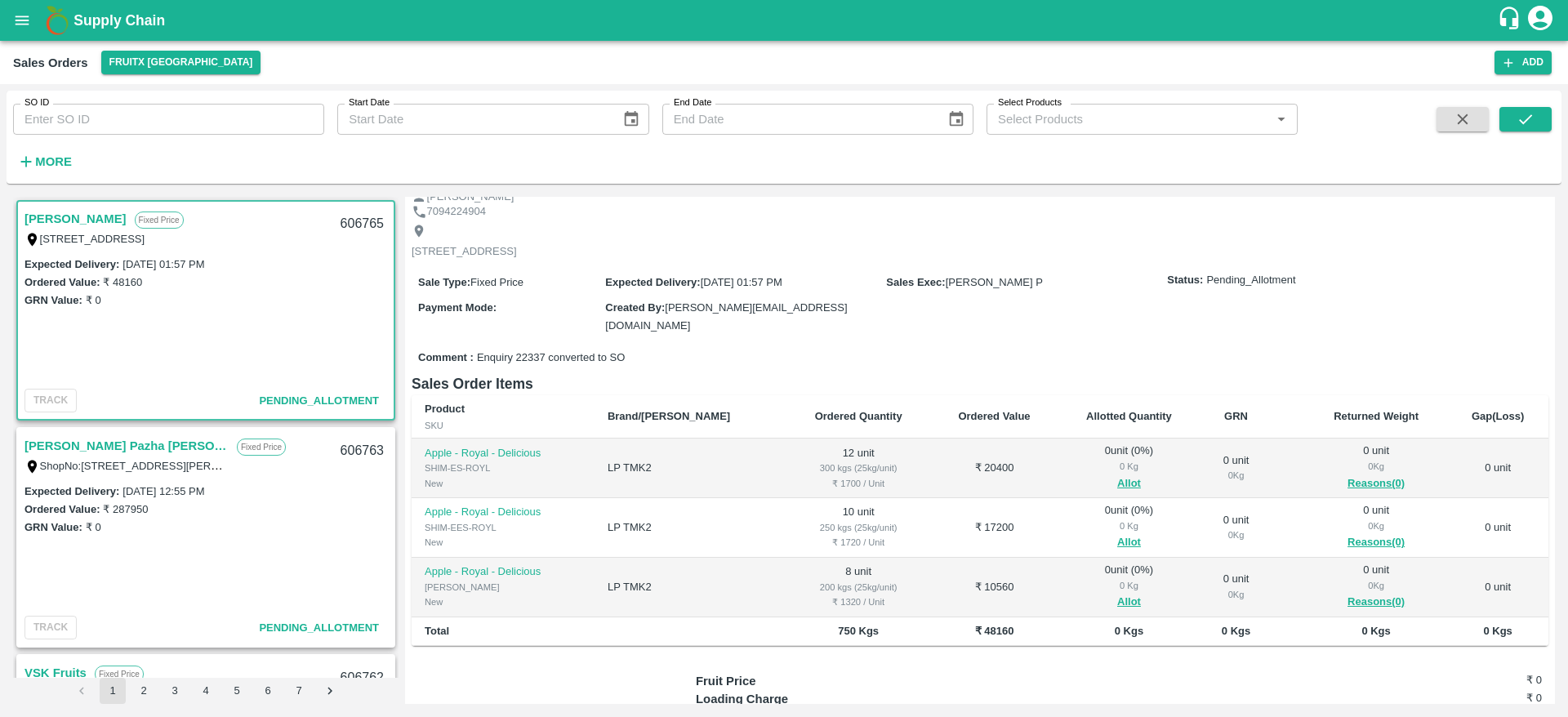
click at [1111, 476] on span "Allot" at bounding box center [1130, 484] width 118 height 19
click at [1117, 477] on button "Allot" at bounding box center [1129, 484] width 24 height 19
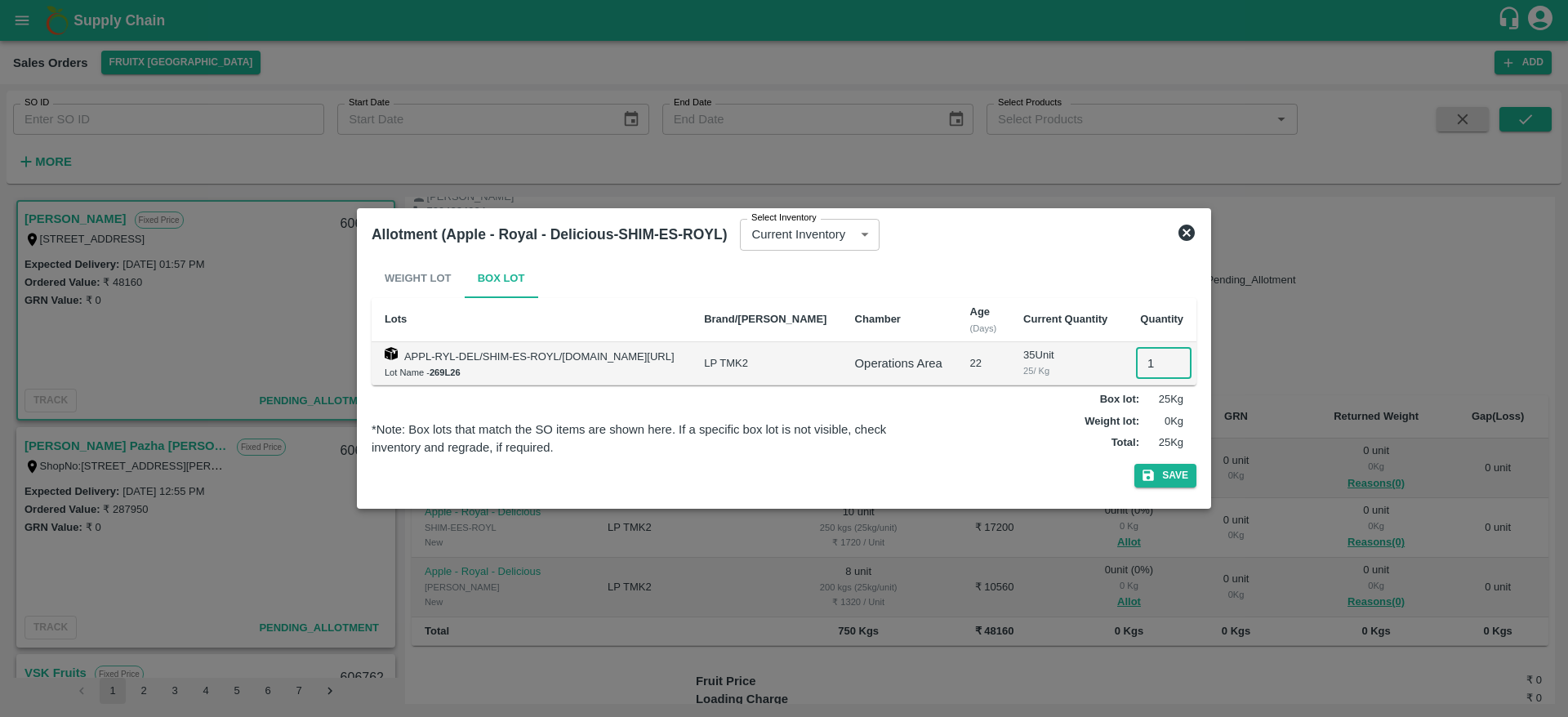
click at [1150, 364] on input "1" at bounding box center [1163, 363] width 56 height 31
type input "12"
click at [1134, 463] on button "Save" at bounding box center [1165, 475] width 62 height 24
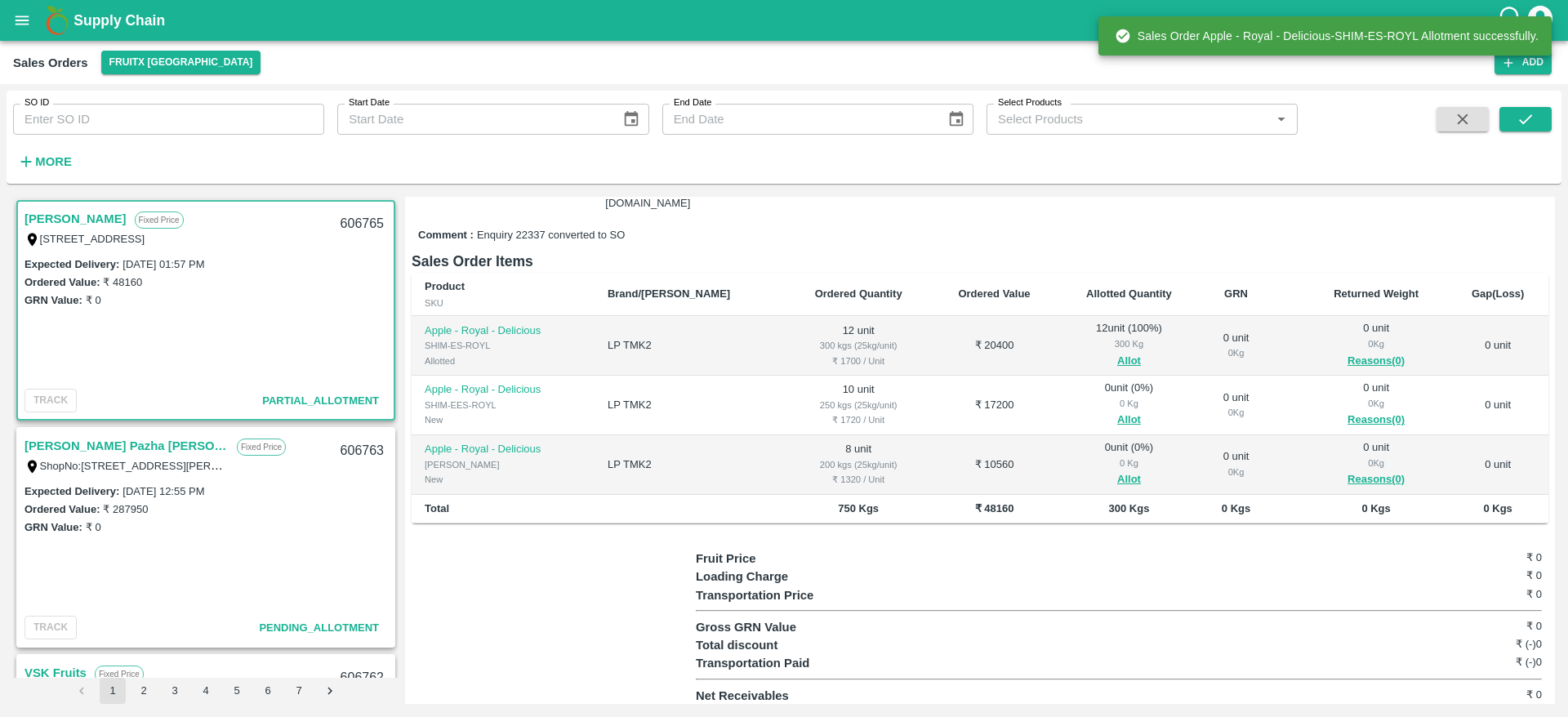
scroll to position [186, 0]
click at [1117, 420] on button "Allot" at bounding box center [1129, 419] width 24 height 19
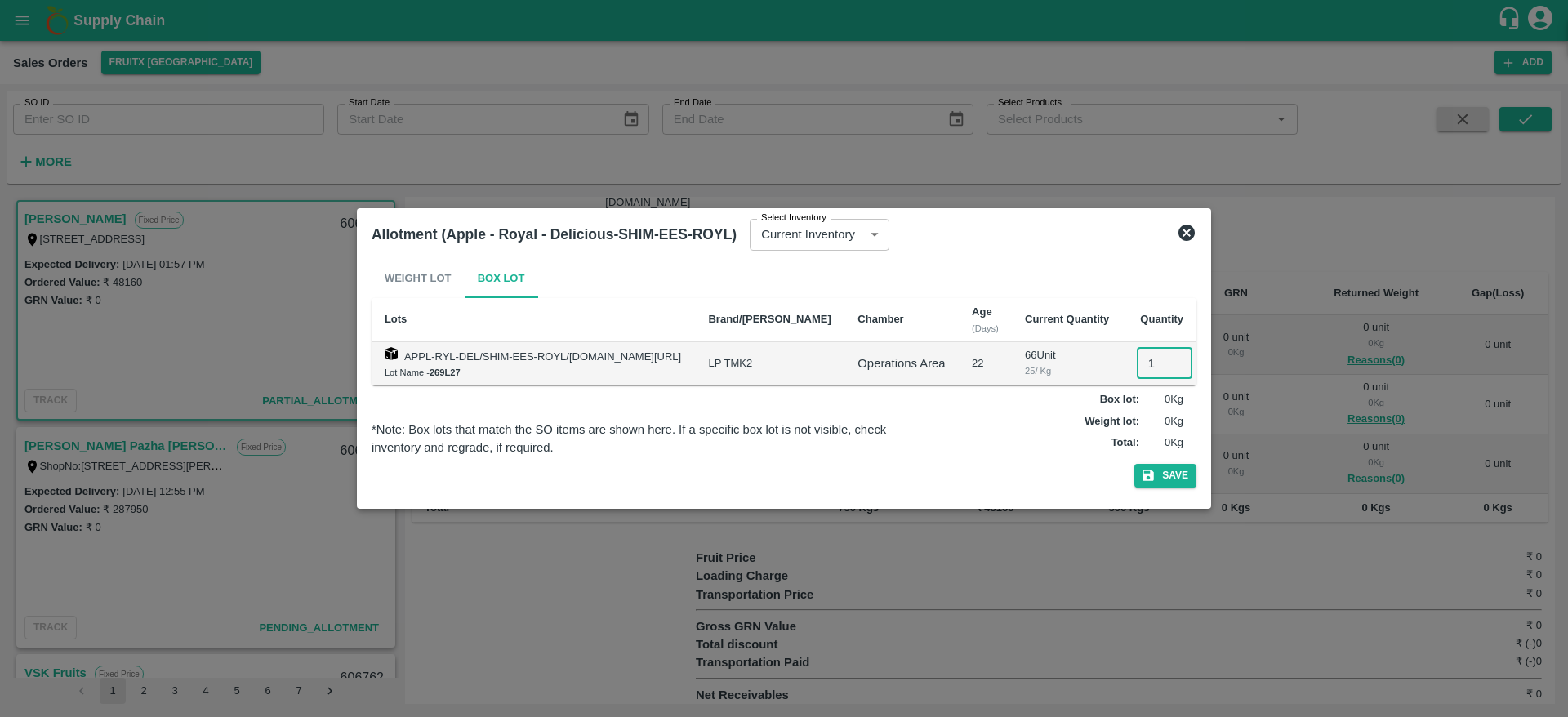
click at [1152, 358] on input "1" at bounding box center [1164, 363] width 56 height 31
type input "1"
click at [1152, 359] on input "1" at bounding box center [1164, 363] width 56 height 31
type input "10"
click at [1134, 463] on button "Save" at bounding box center [1165, 475] width 62 height 24
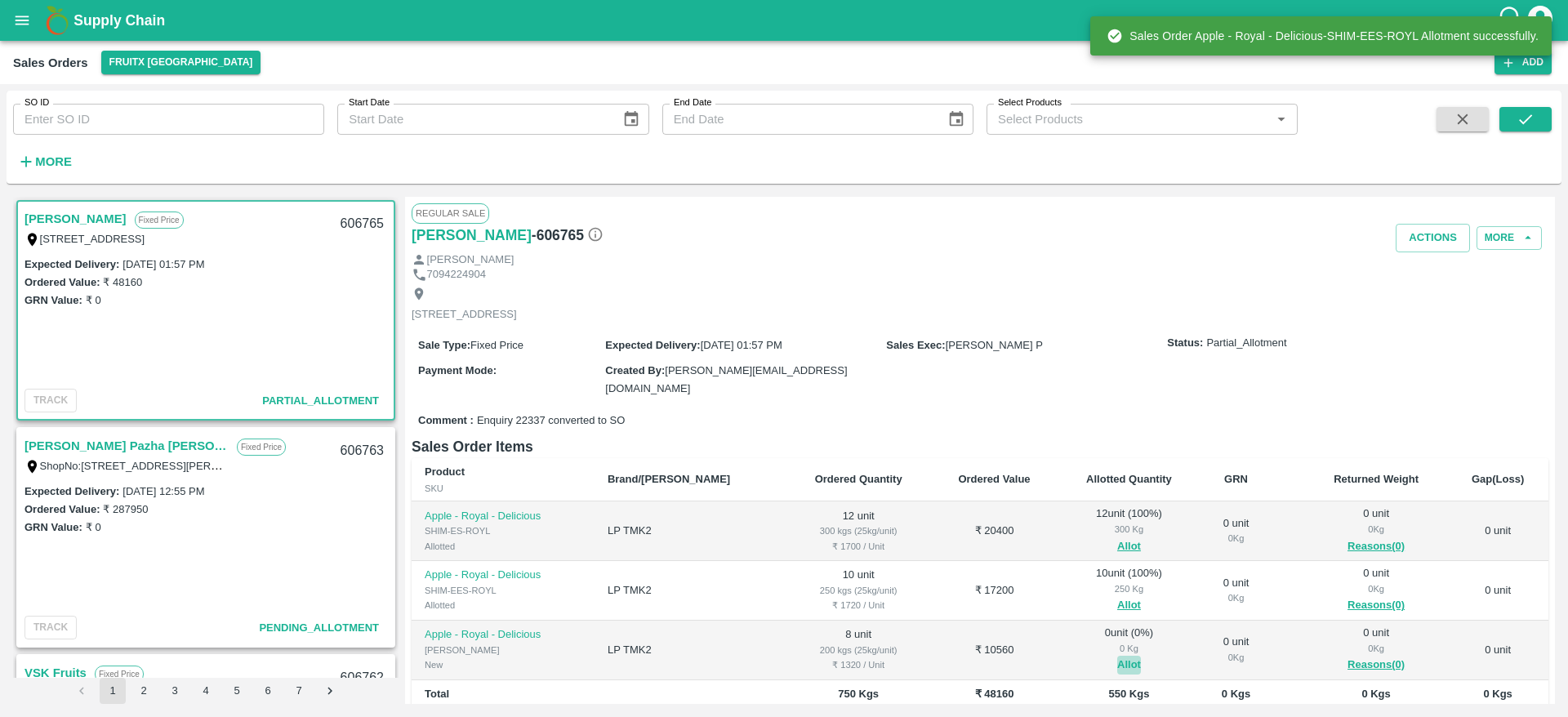
click at [1117, 662] on button "Allot" at bounding box center [1129, 665] width 24 height 19
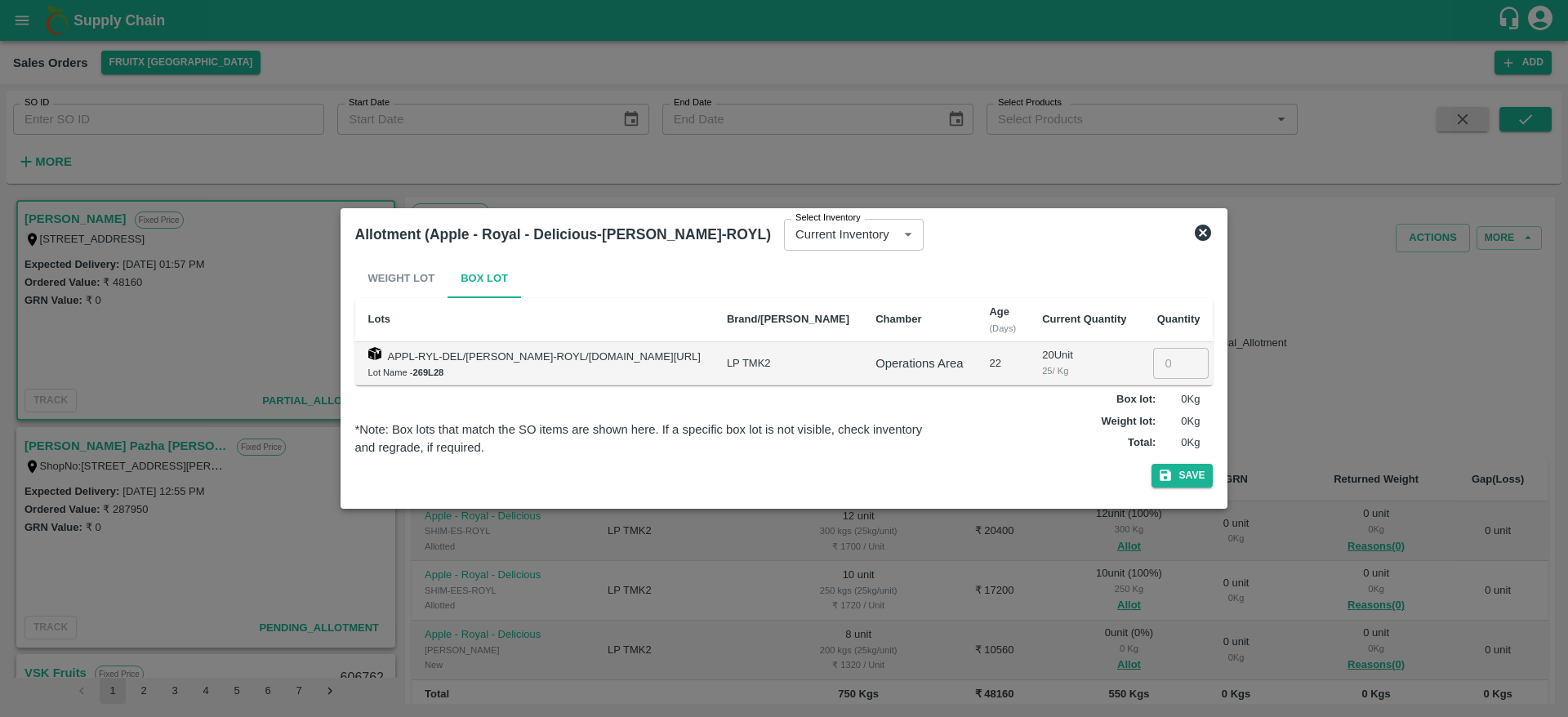
click at [1139, 368] on td "​" at bounding box center [1176, 364] width 73 height 44
click at [1153, 362] on input "number" at bounding box center [1180, 363] width 56 height 31
type input "8"
click at [1151, 463] on button "Save" at bounding box center [1182, 475] width 62 height 24
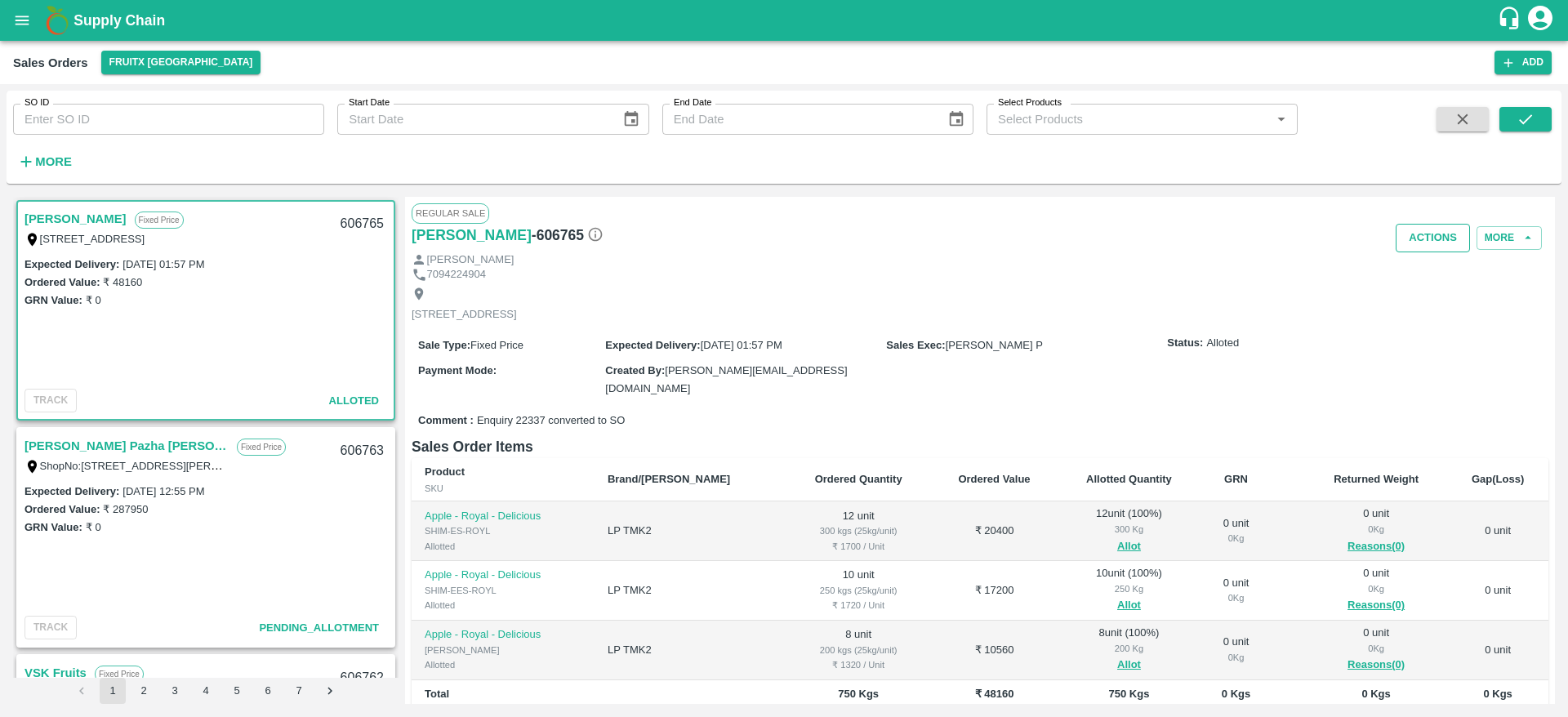
click at [1423, 236] on button "Actions" at bounding box center [1432, 237] width 74 height 28
click at [1429, 296] on li "Deliver" at bounding box center [1469, 300] width 173 height 28
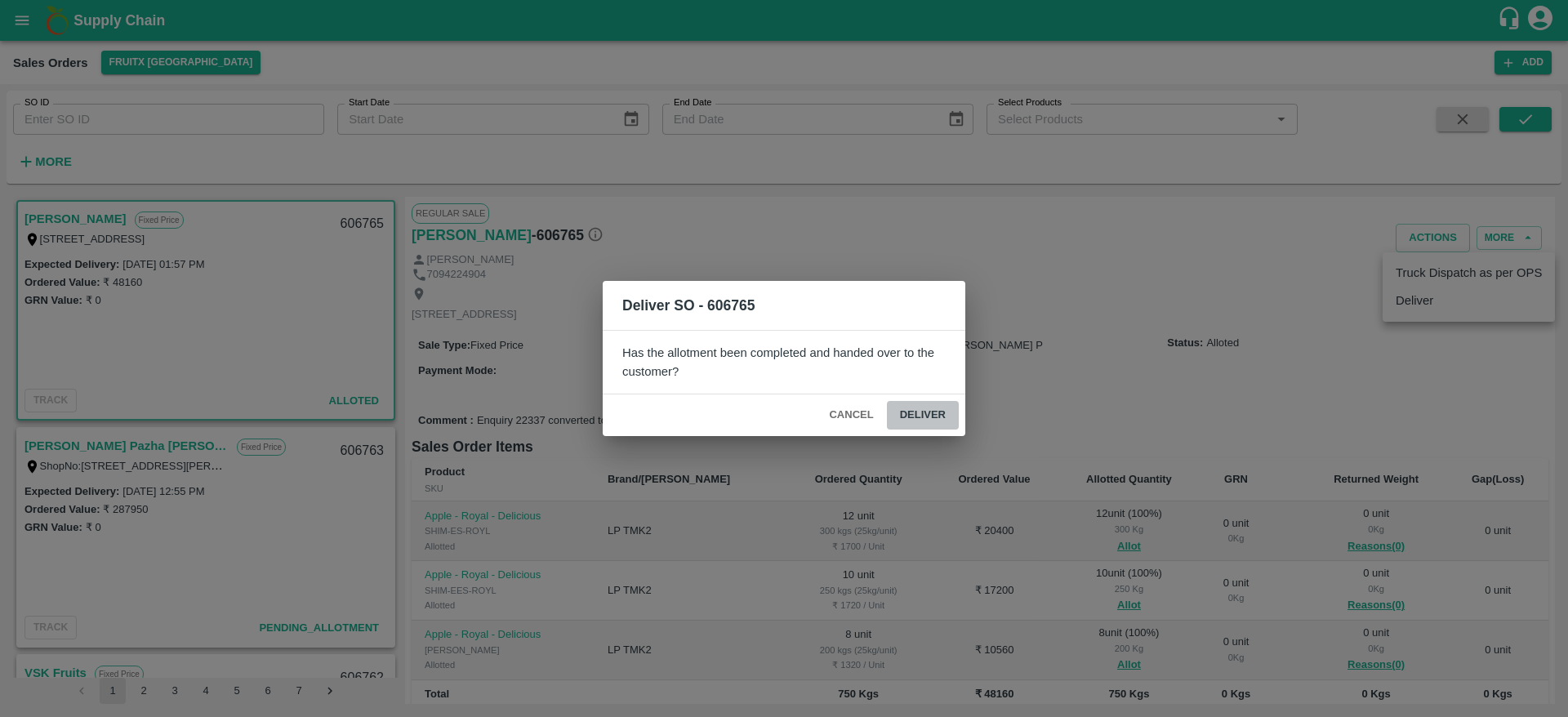
click at [919, 403] on button "Deliver" at bounding box center [923, 415] width 72 height 28
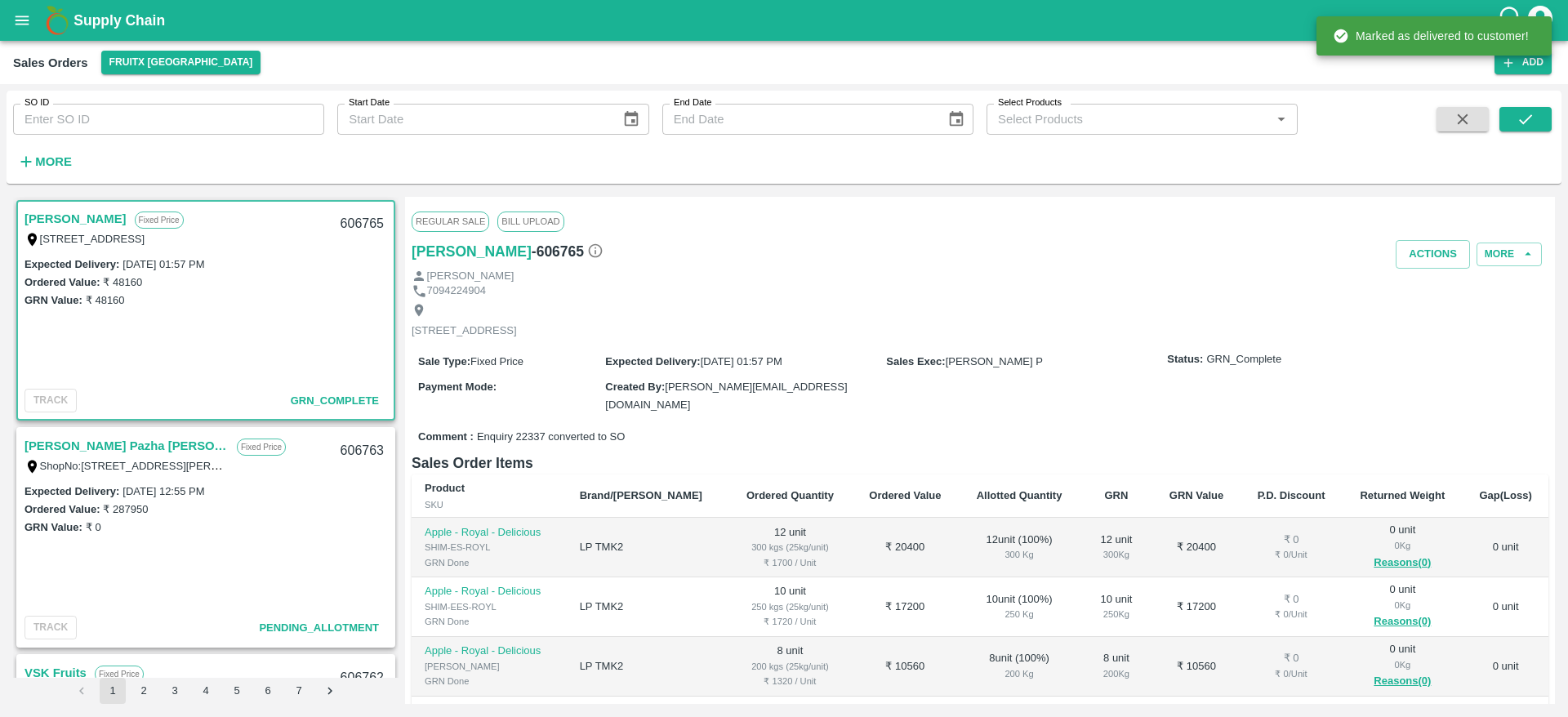
click at [345, 221] on div "606765" at bounding box center [362, 224] width 63 height 38
copy div "606765"
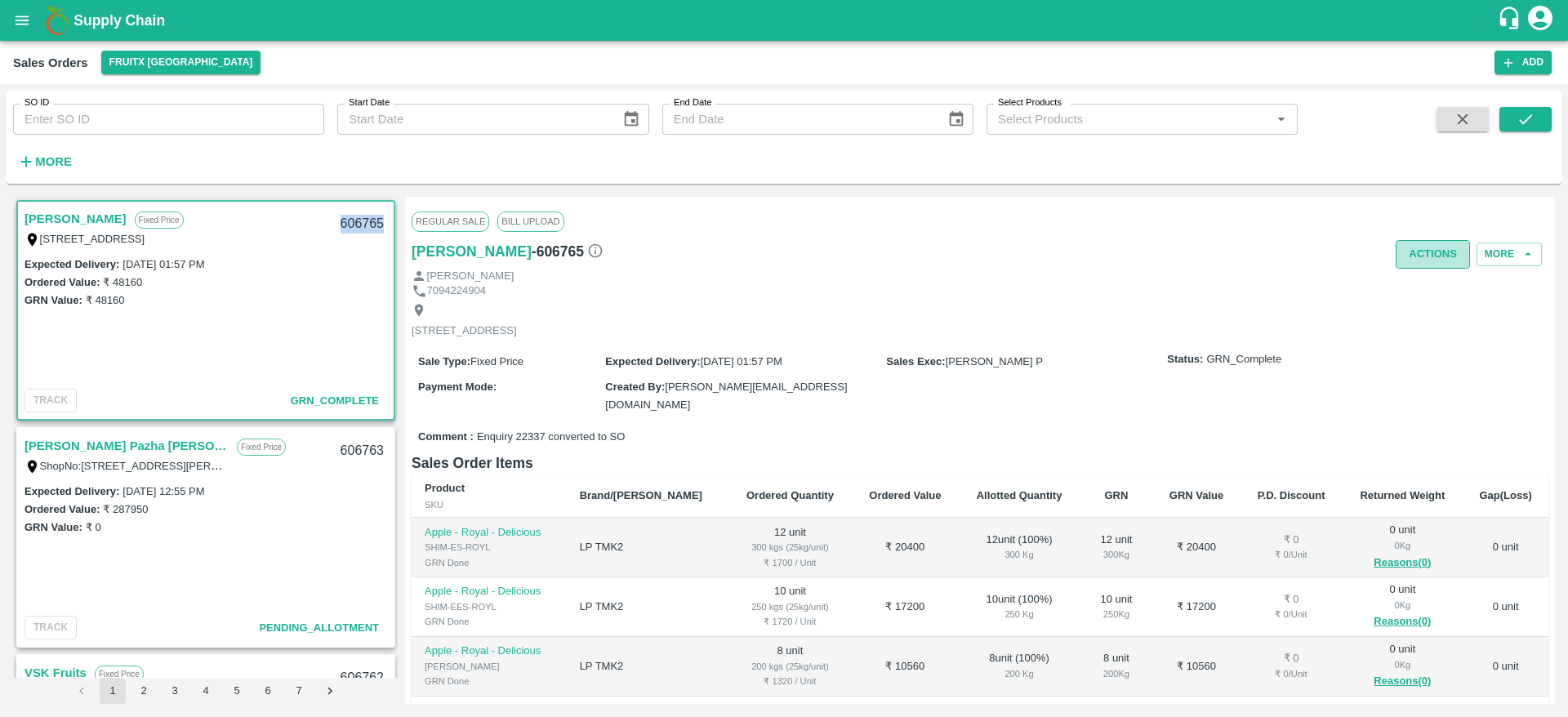
click at [1431, 255] on button "Actions" at bounding box center [1432, 254] width 74 height 28
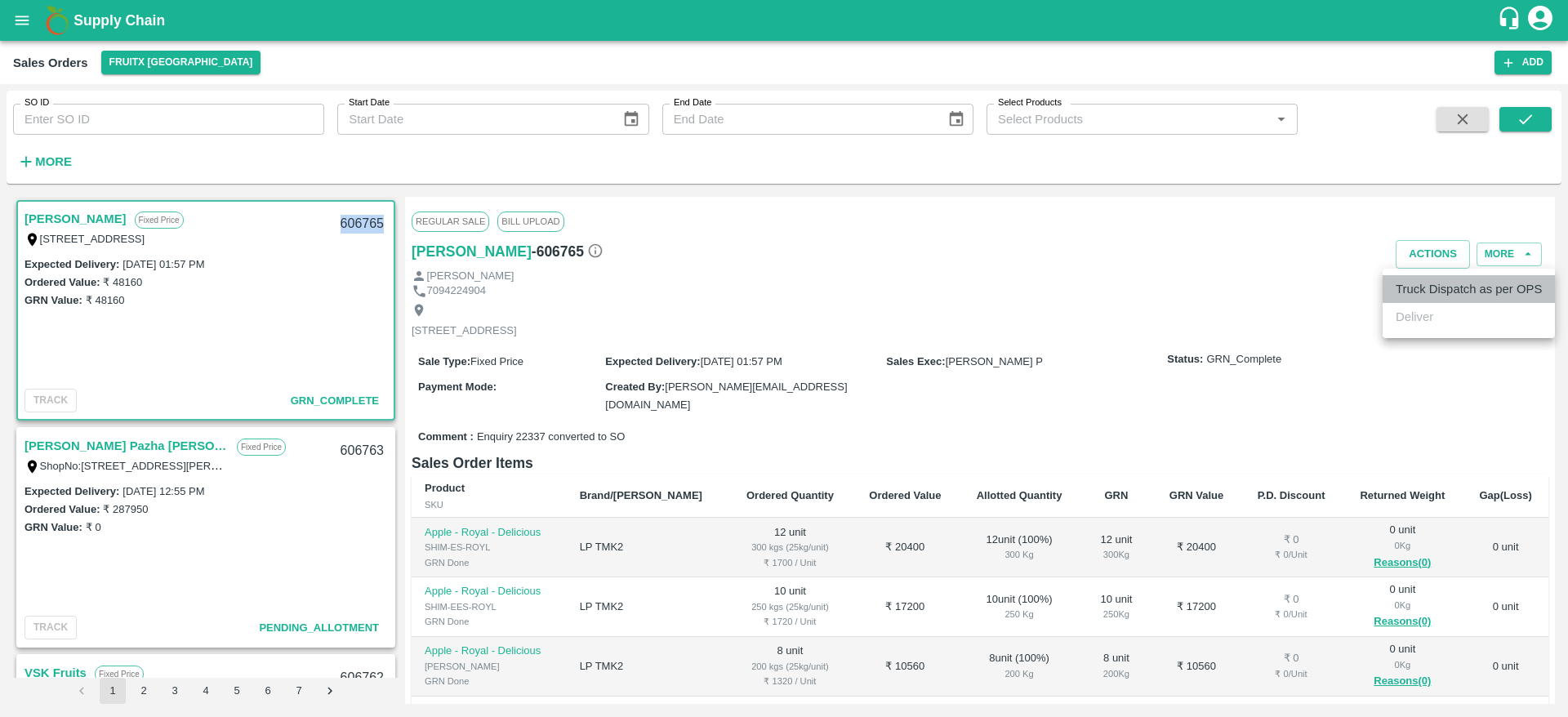
click at [1434, 290] on li "Truck Dispatch as per OPS" at bounding box center [1469, 289] width 173 height 28
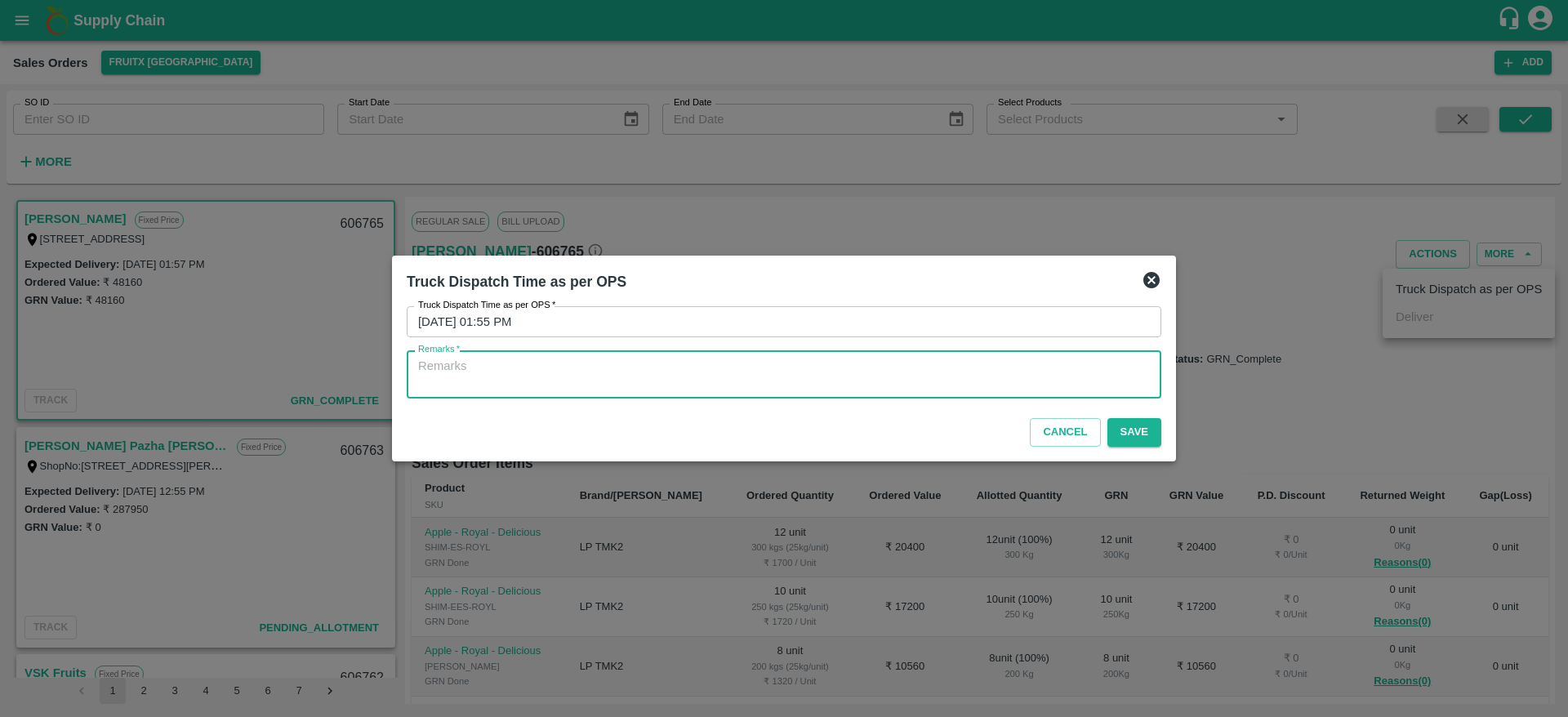
click at [909, 364] on textarea "Remarks   *" at bounding box center [784, 375] width 732 height 34
type textarea "OTD"
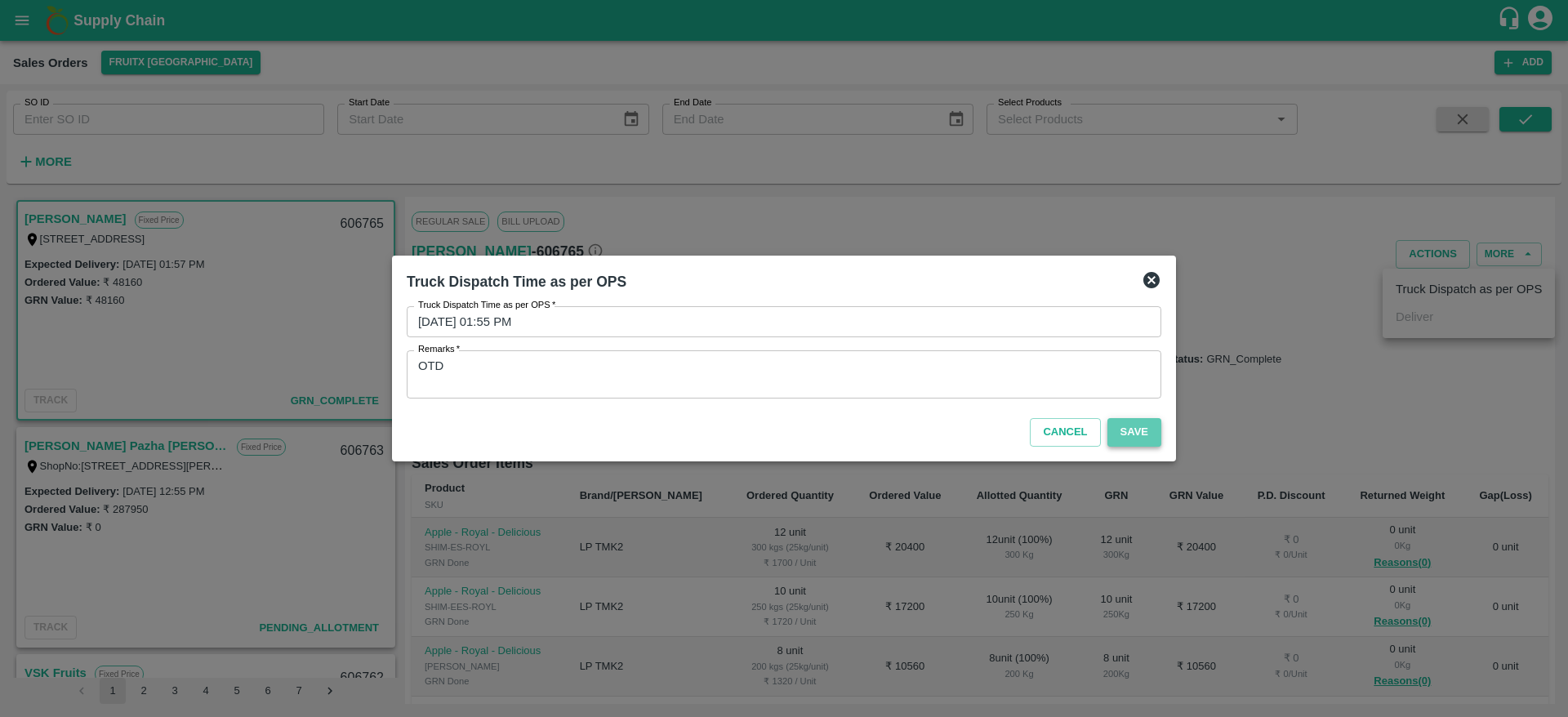
click at [1129, 438] on button "Save" at bounding box center [1134, 432] width 54 height 28
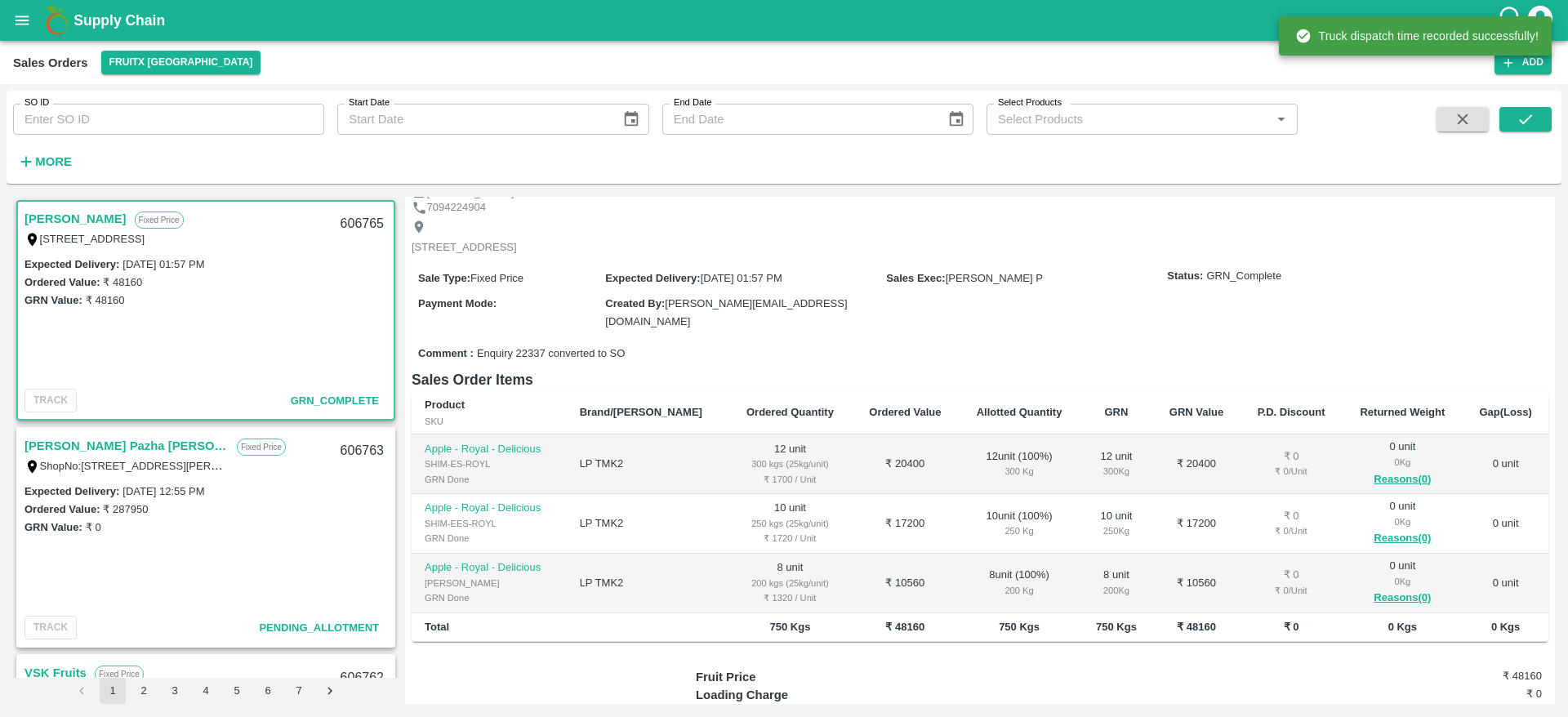
scroll to position [0, 0]
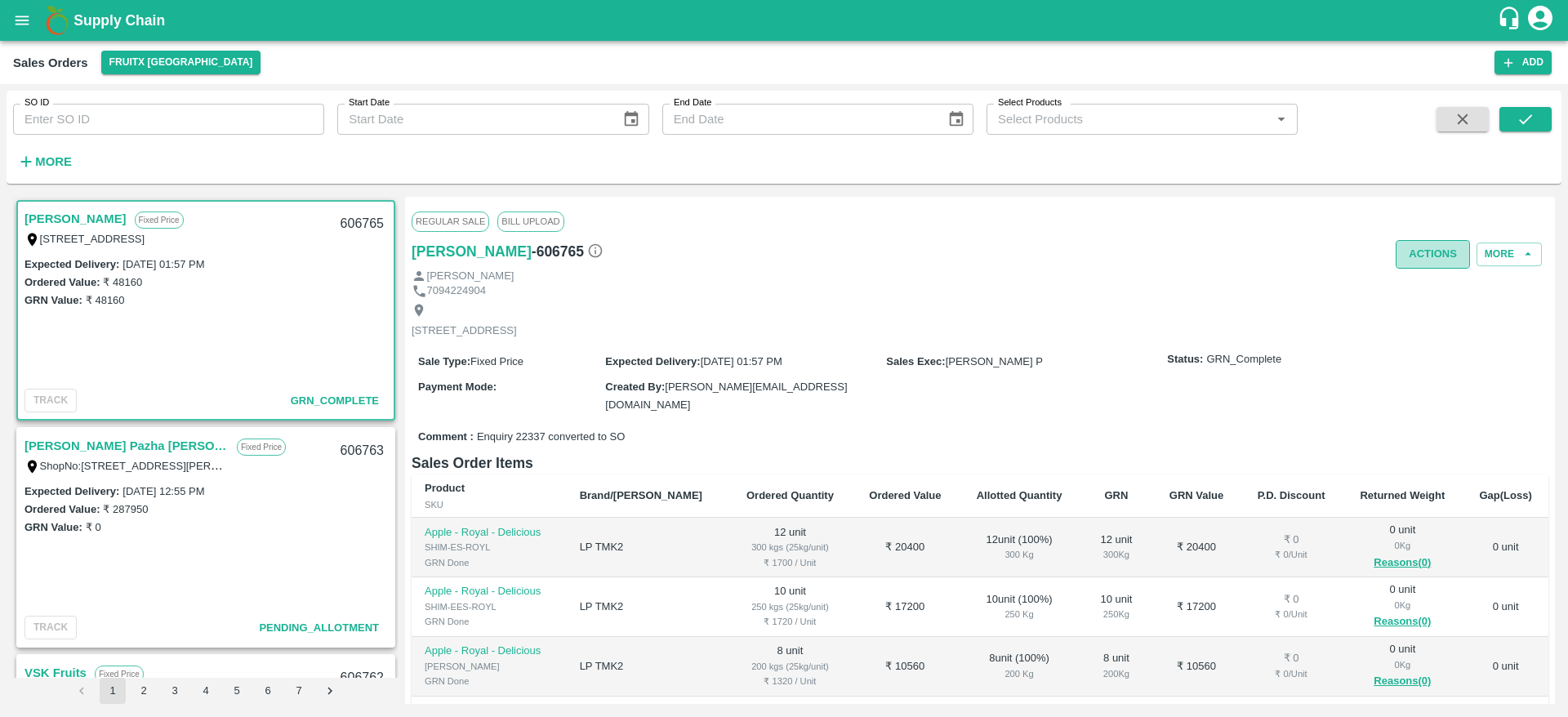
click at [1418, 256] on button "Actions" at bounding box center [1432, 254] width 74 height 28
click at [973, 329] on div at bounding box center [784, 358] width 1568 height 717
click at [91, 442] on link "[PERSON_NAME] Pazha [PERSON_NAME]" at bounding box center [126, 446] width 204 height 21
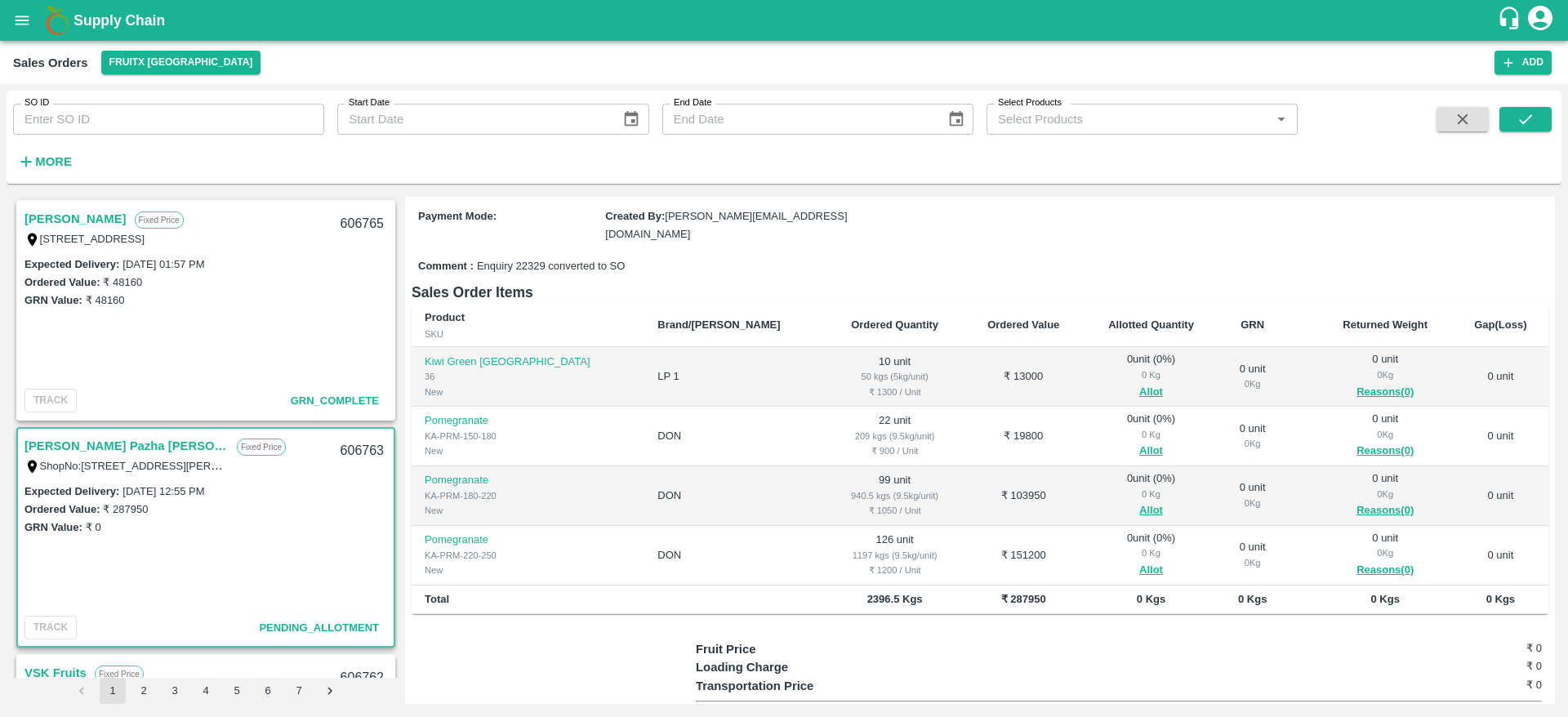
scroll to position [157, 0]
click at [1139, 384] on button "Allot" at bounding box center [1151, 390] width 24 height 19
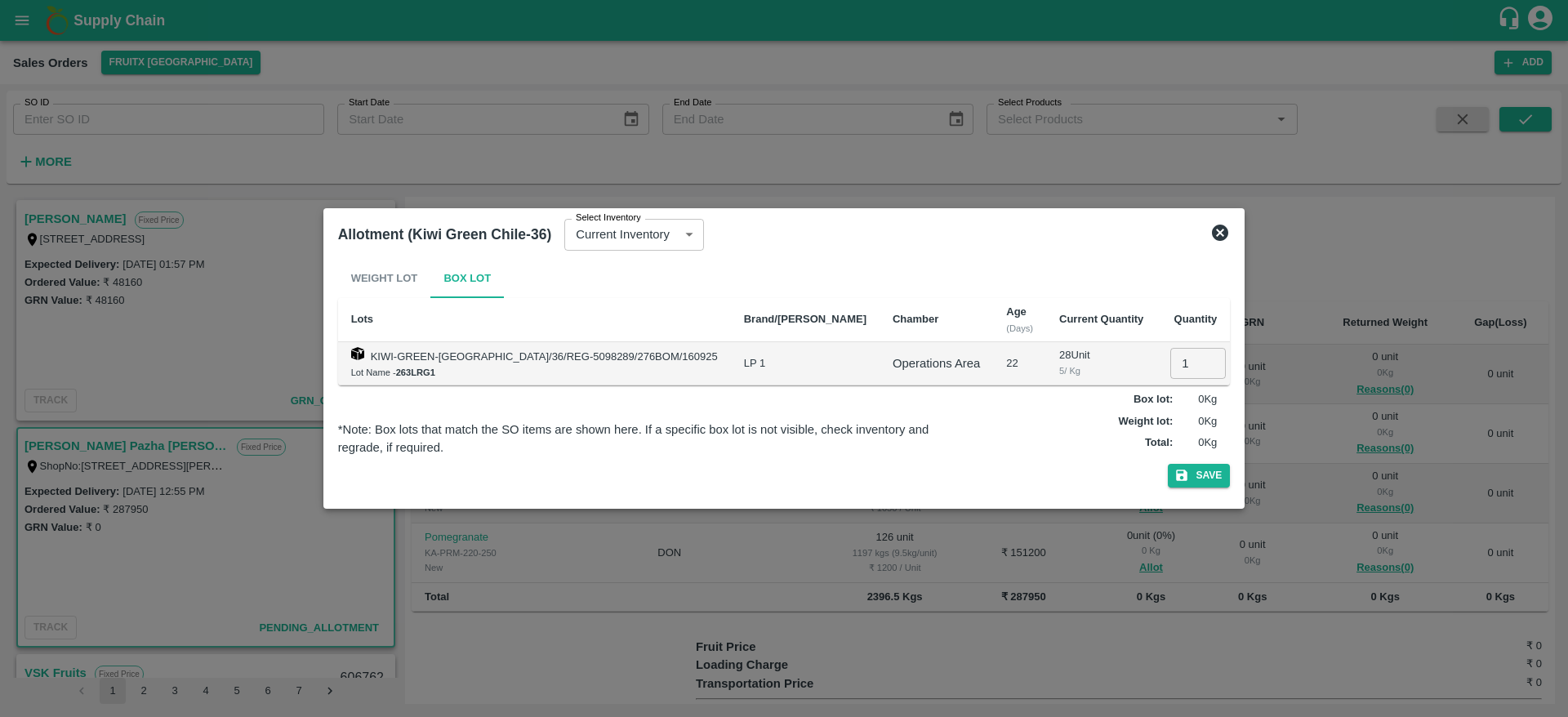
click at [1170, 364] on input "1" at bounding box center [1197, 363] width 56 height 31
type input "10"
click at [1167, 463] on button "Save" at bounding box center [1198, 475] width 62 height 24
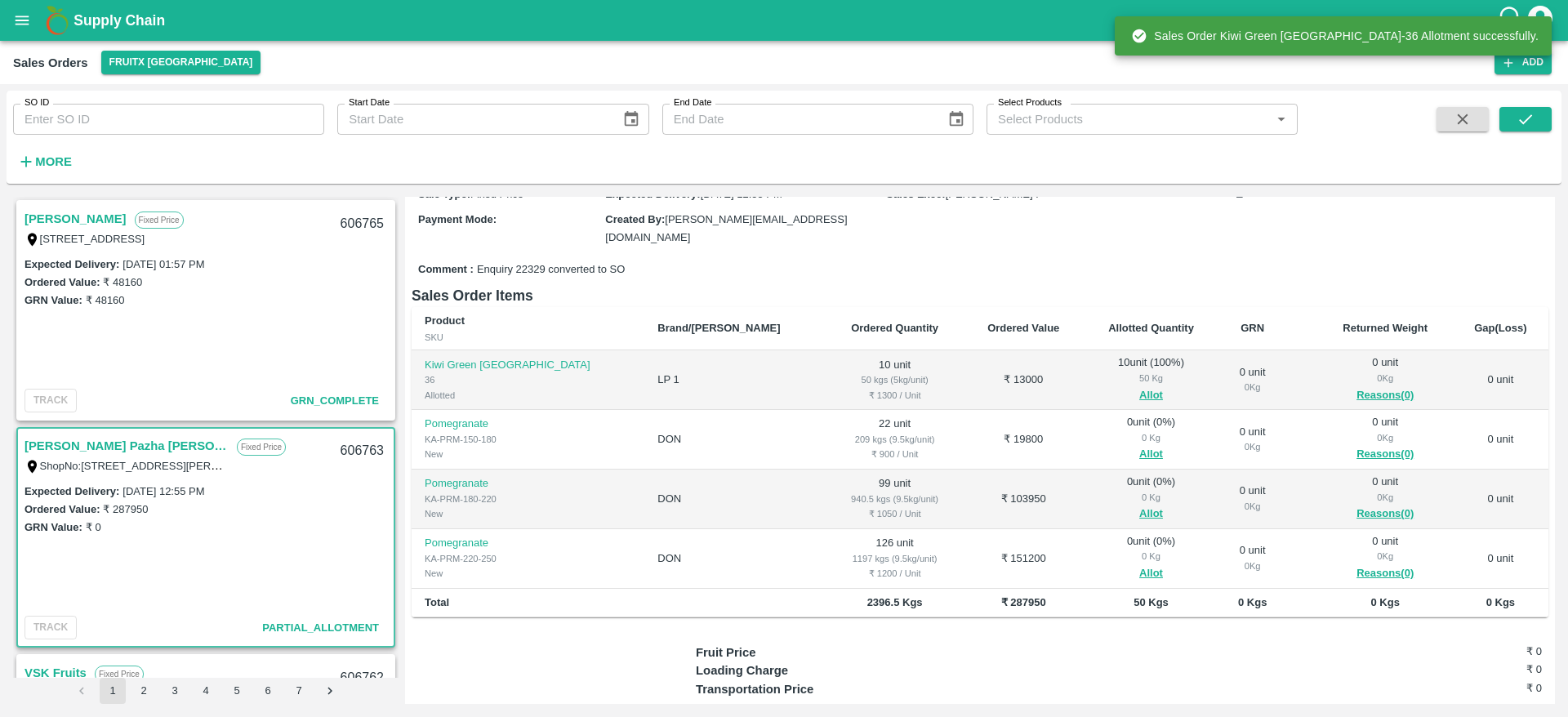
scroll to position [163, 0]
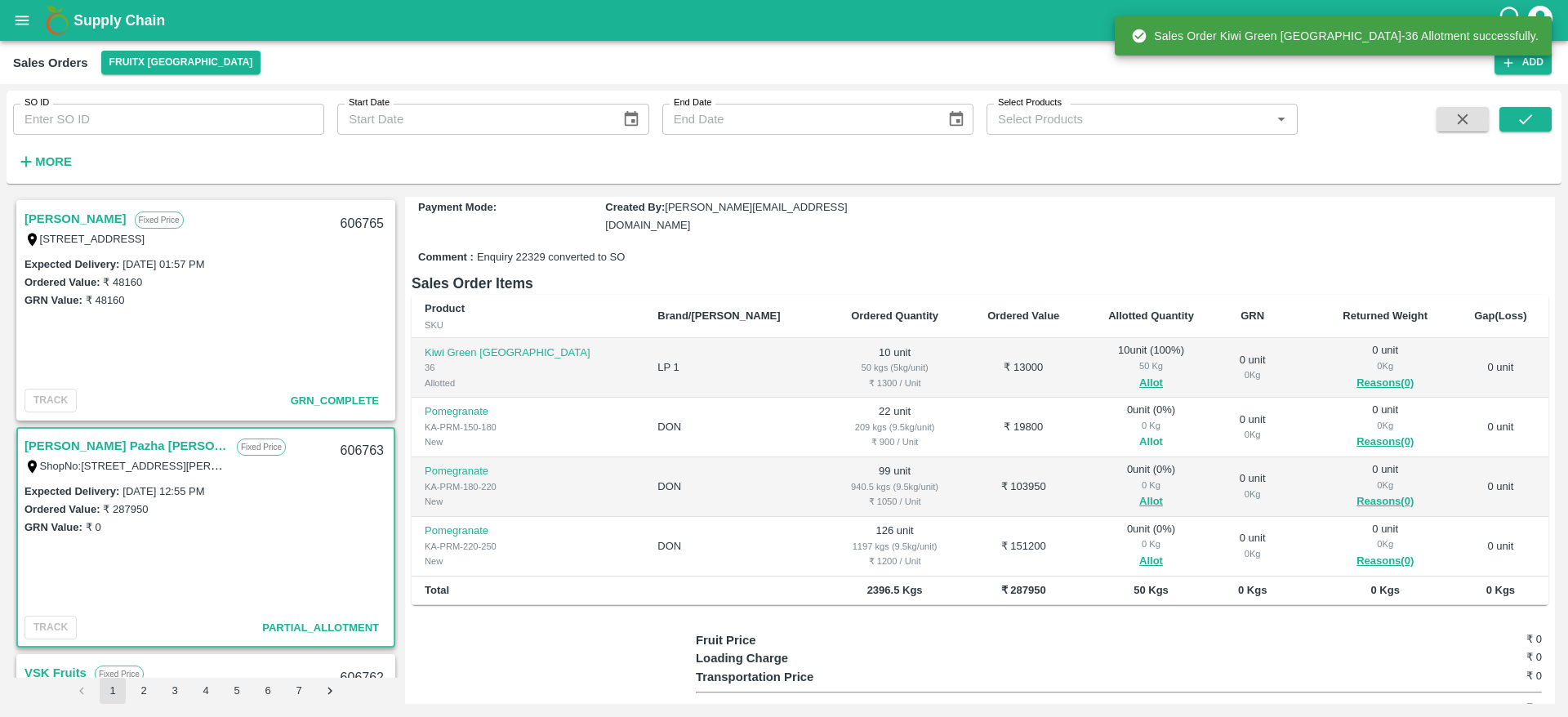
click at [1139, 440] on button "Allot" at bounding box center [1151, 442] width 24 height 19
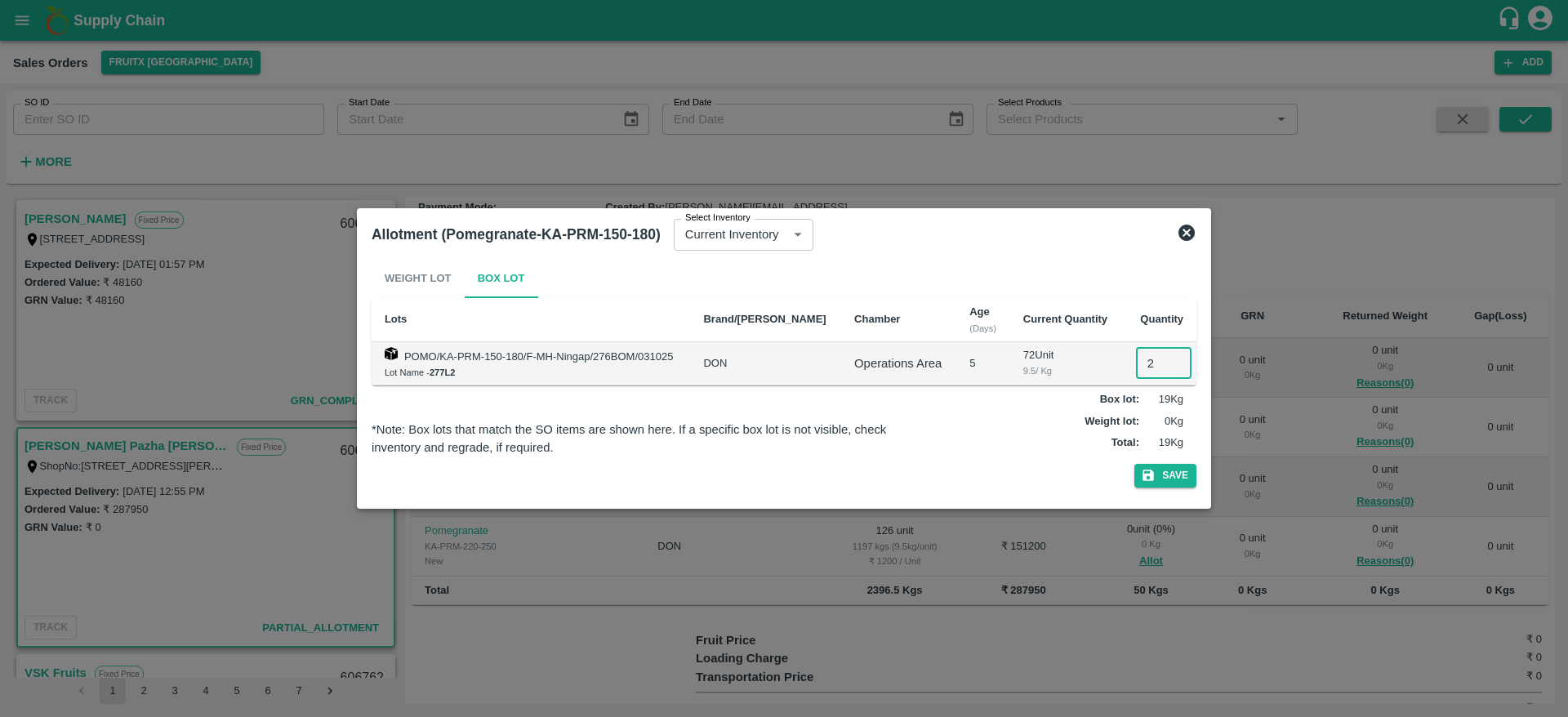
click at [1147, 364] on input "2" at bounding box center [1163, 363] width 56 height 31
type input "22"
click at [1134, 463] on button "Save" at bounding box center [1165, 475] width 62 height 24
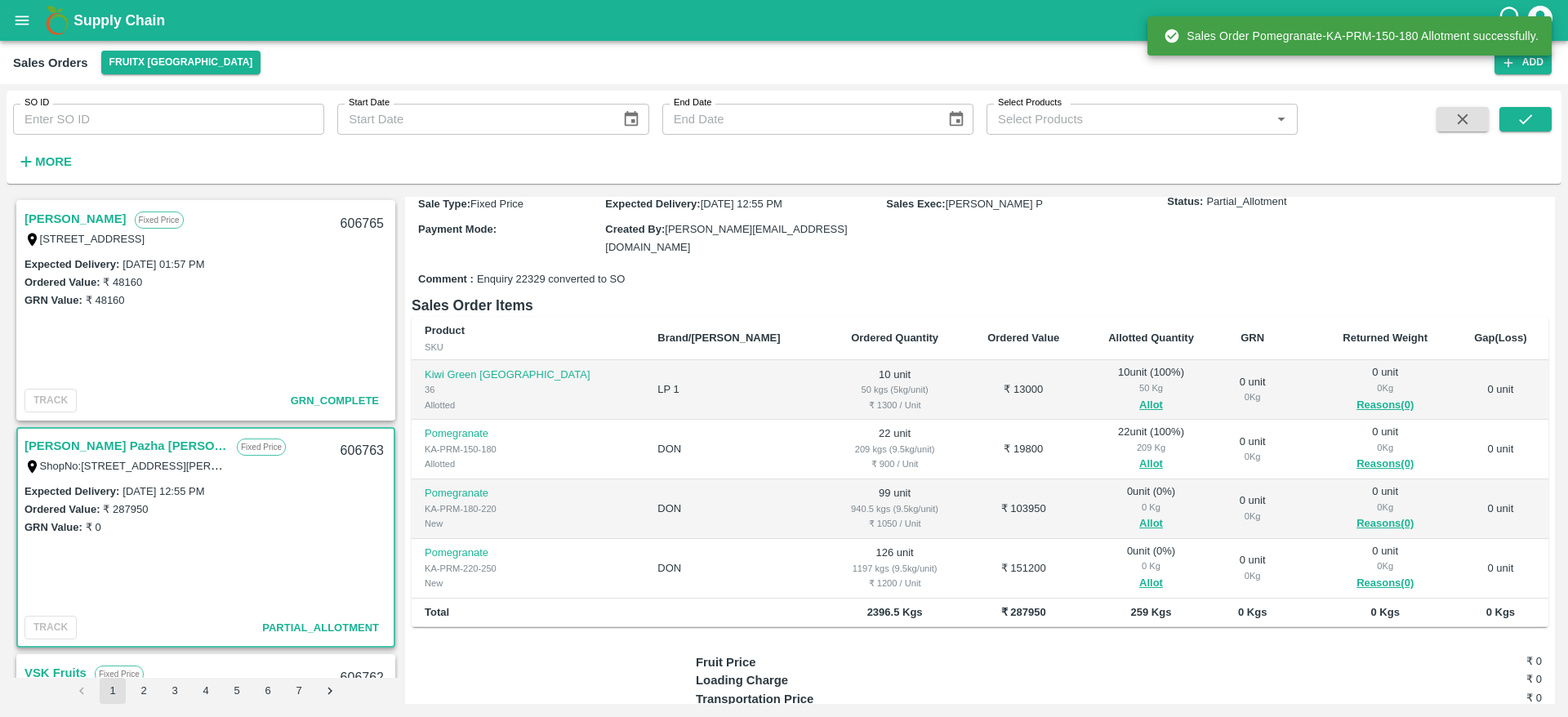
scroll to position [142, 0]
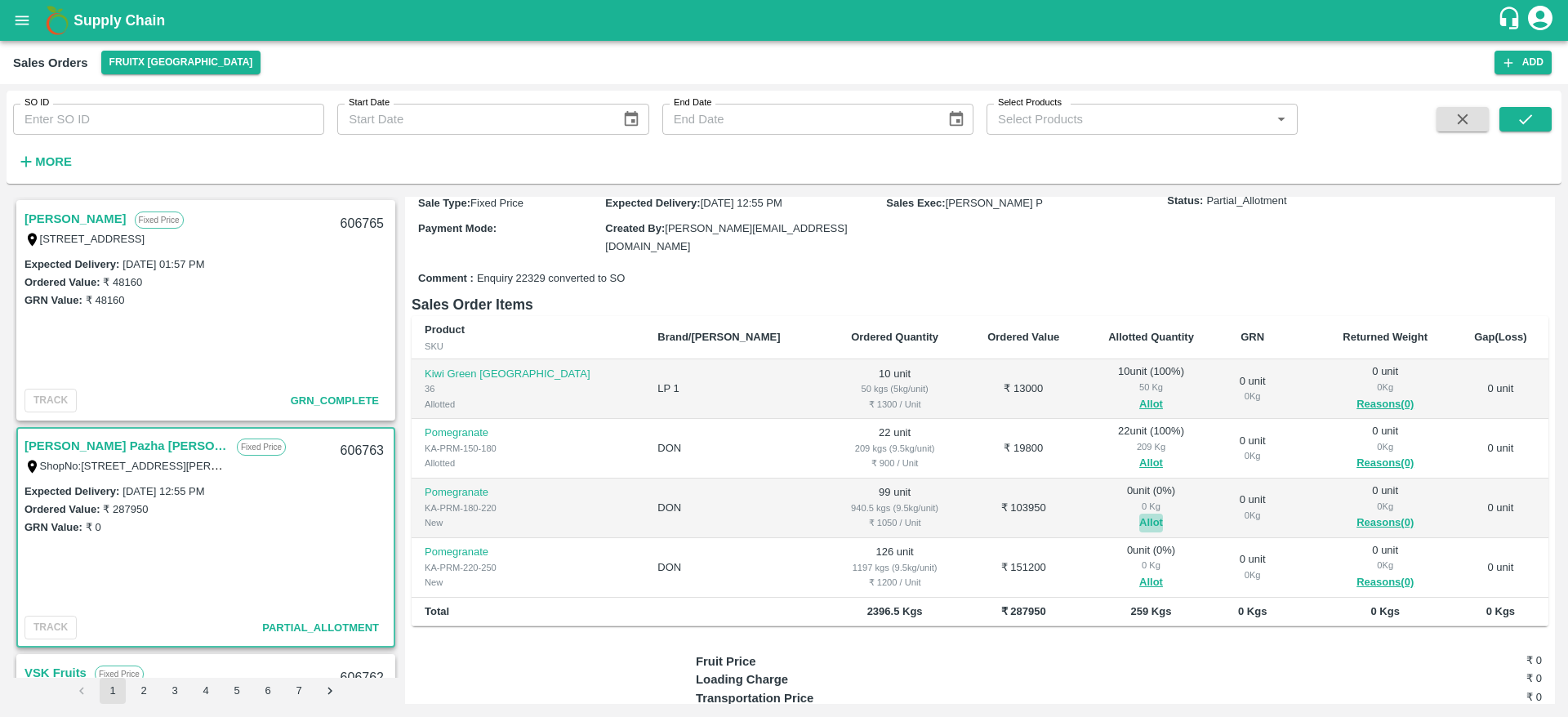
click at [1139, 523] on button "Allot" at bounding box center [1151, 522] width 24 height 19
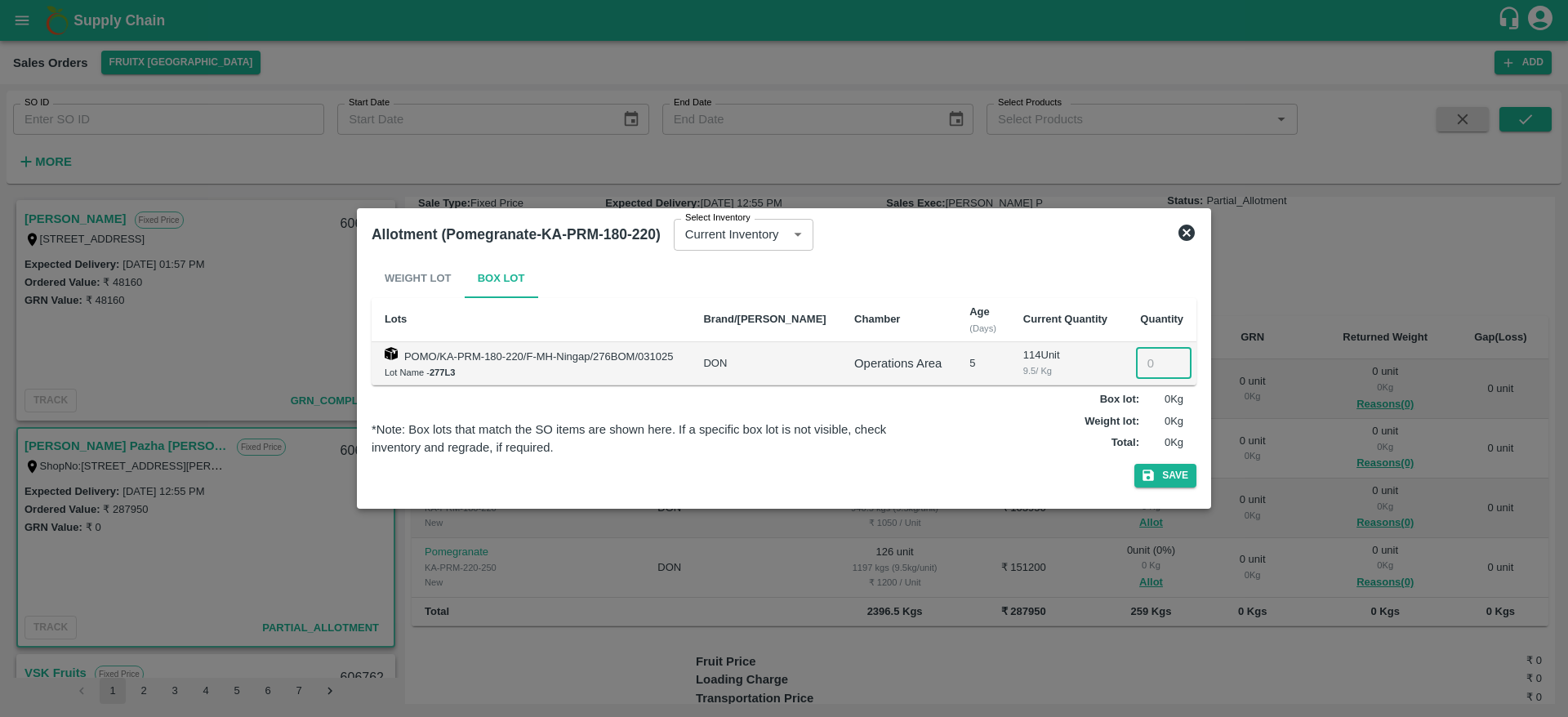
click at [1147, 375] on input "number" at bounding box center [1163, 363] width 56 height 31
type input "99"
click at [1134, 463] on button "Save" at bounding box center [1165, 475] width 62 height 24
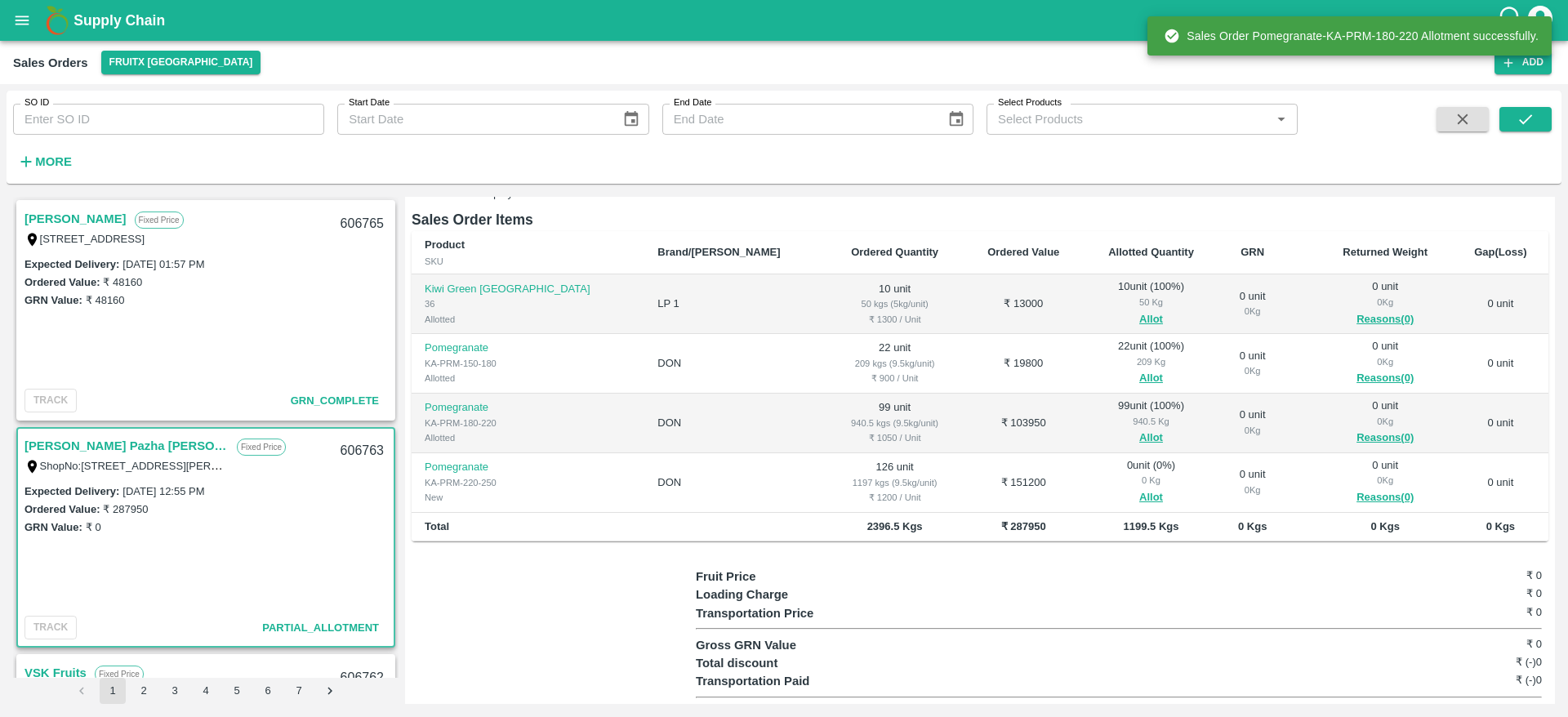
scroll to position [228, 0]
click at [1139, 494] on button "Allot" at bounding box center [1151, 497] width 24 height 19
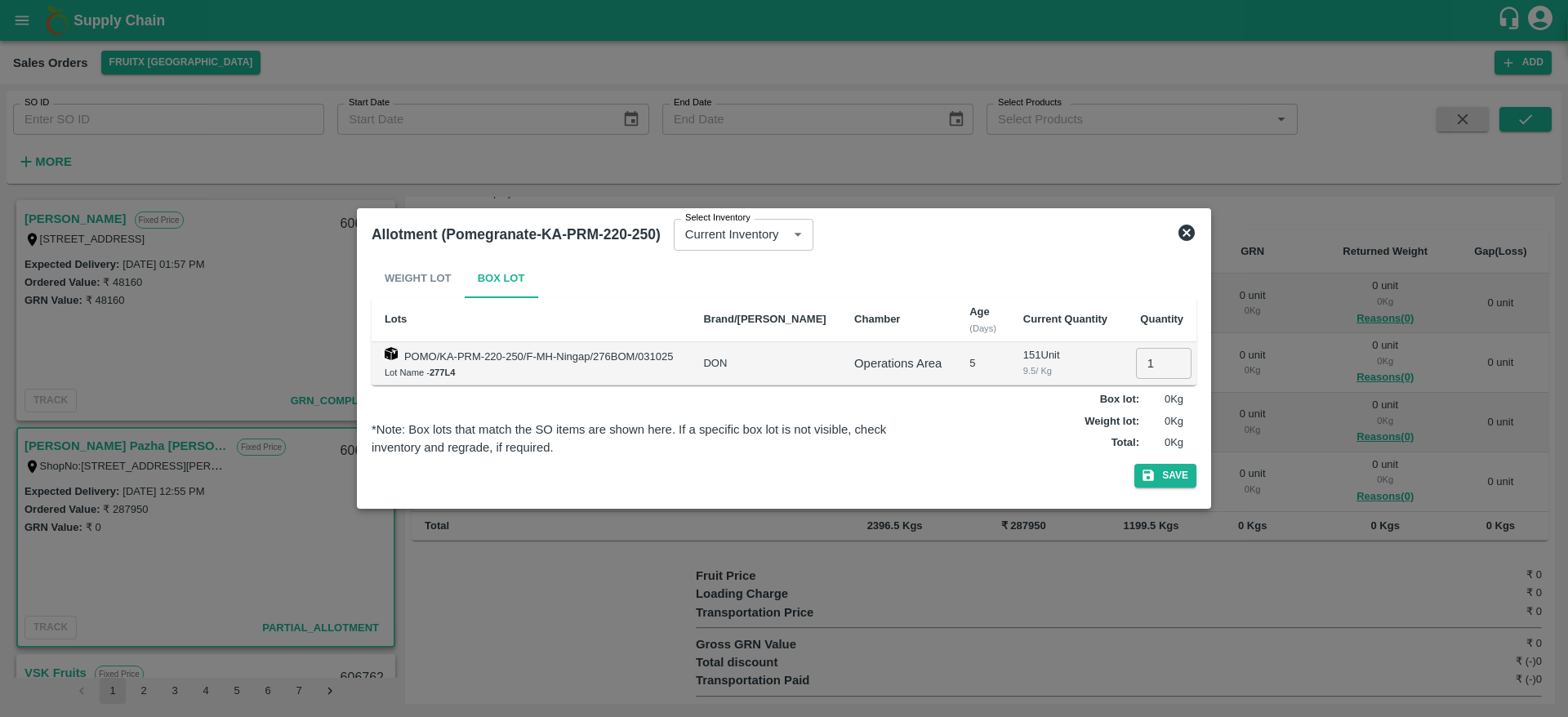
click at [1147, 370] on input "1" at bounding box center [1163, 363] width 56 height 31
type input "126"
click at [1134, 463] on button "Save" at bounding box center [1165, 475] width 62 height 24
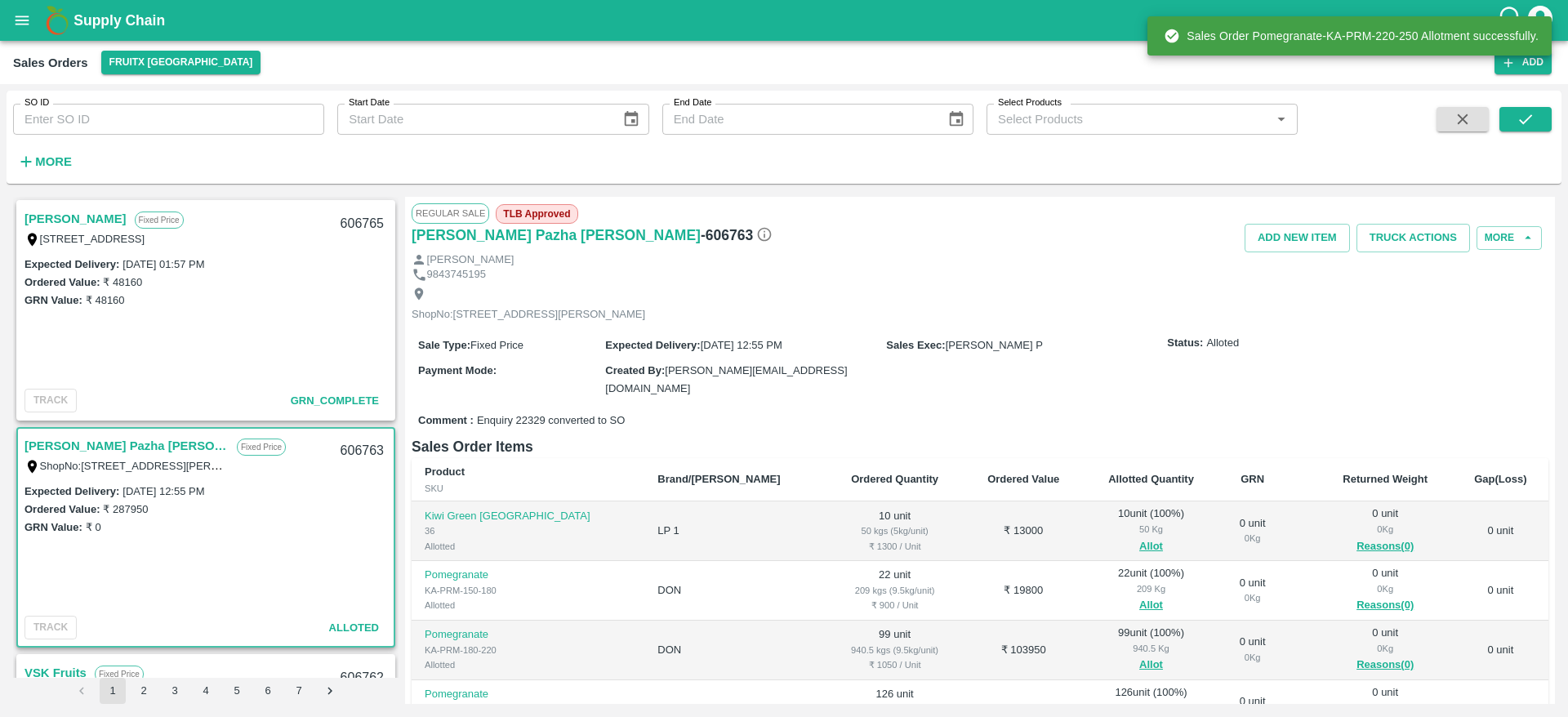
click at [365, 442] on div "606763" at bounding box center [362, 451] width 63 height 38
copy div "606763"
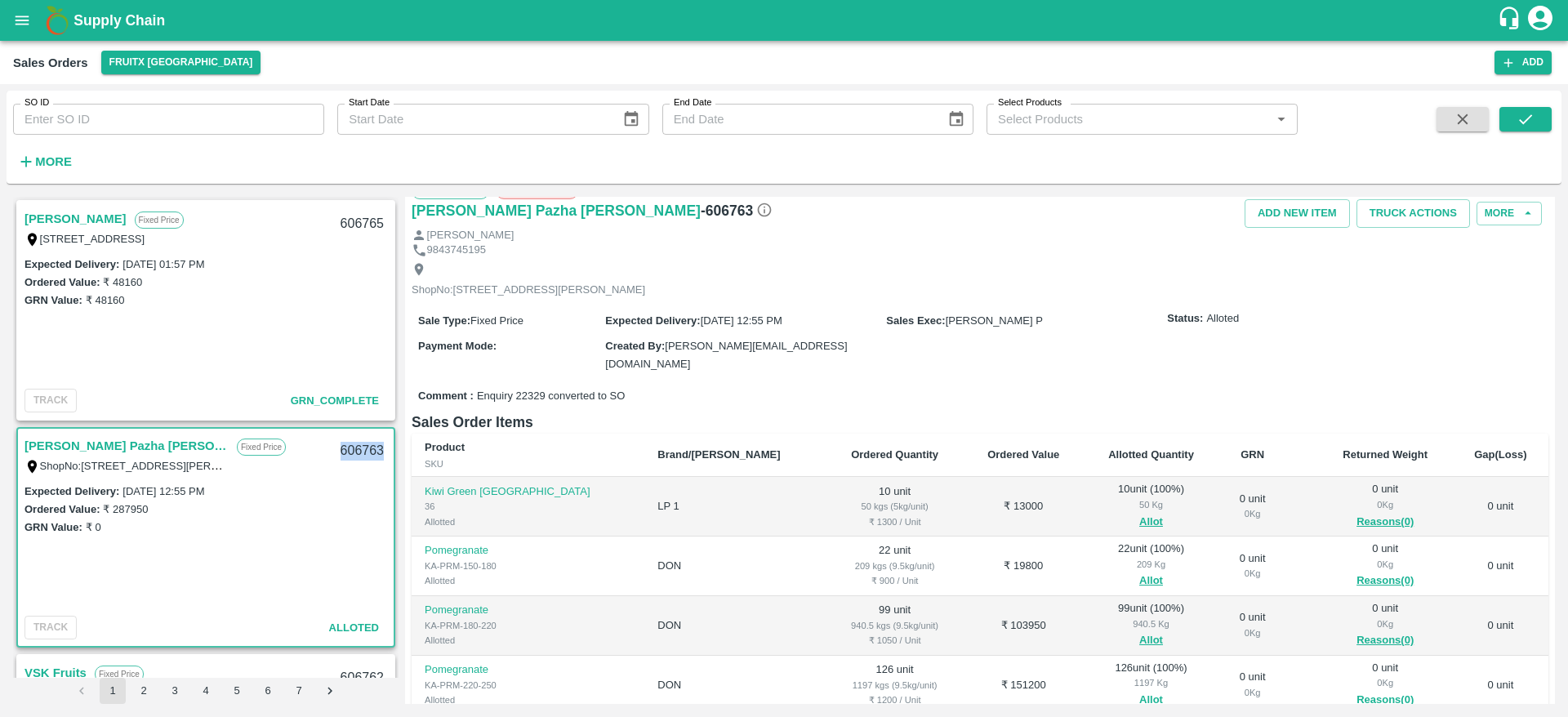
scroll to position [0, 0]
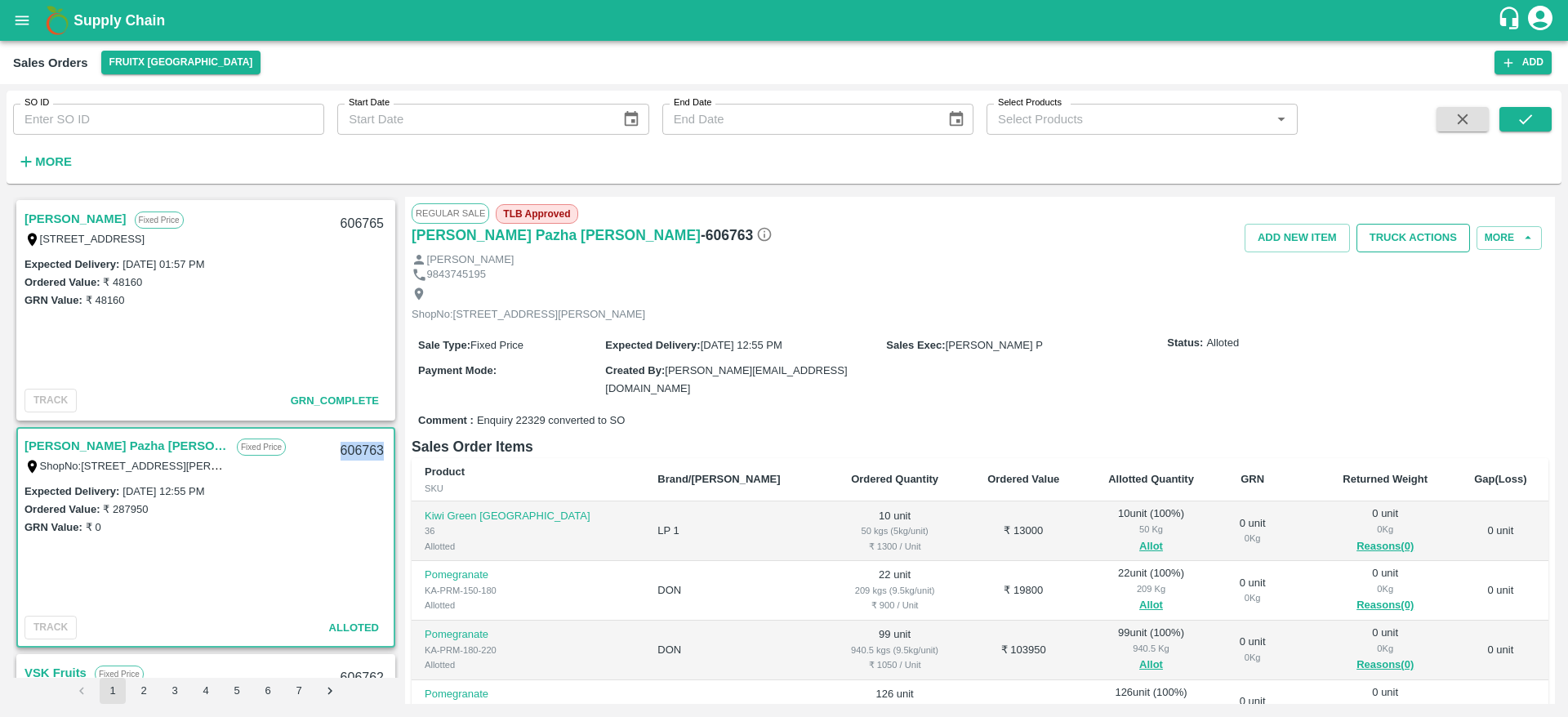
click at [1392, 232] on button "Truck Actions" at bounding box center [1413, 237] width 114 height 28
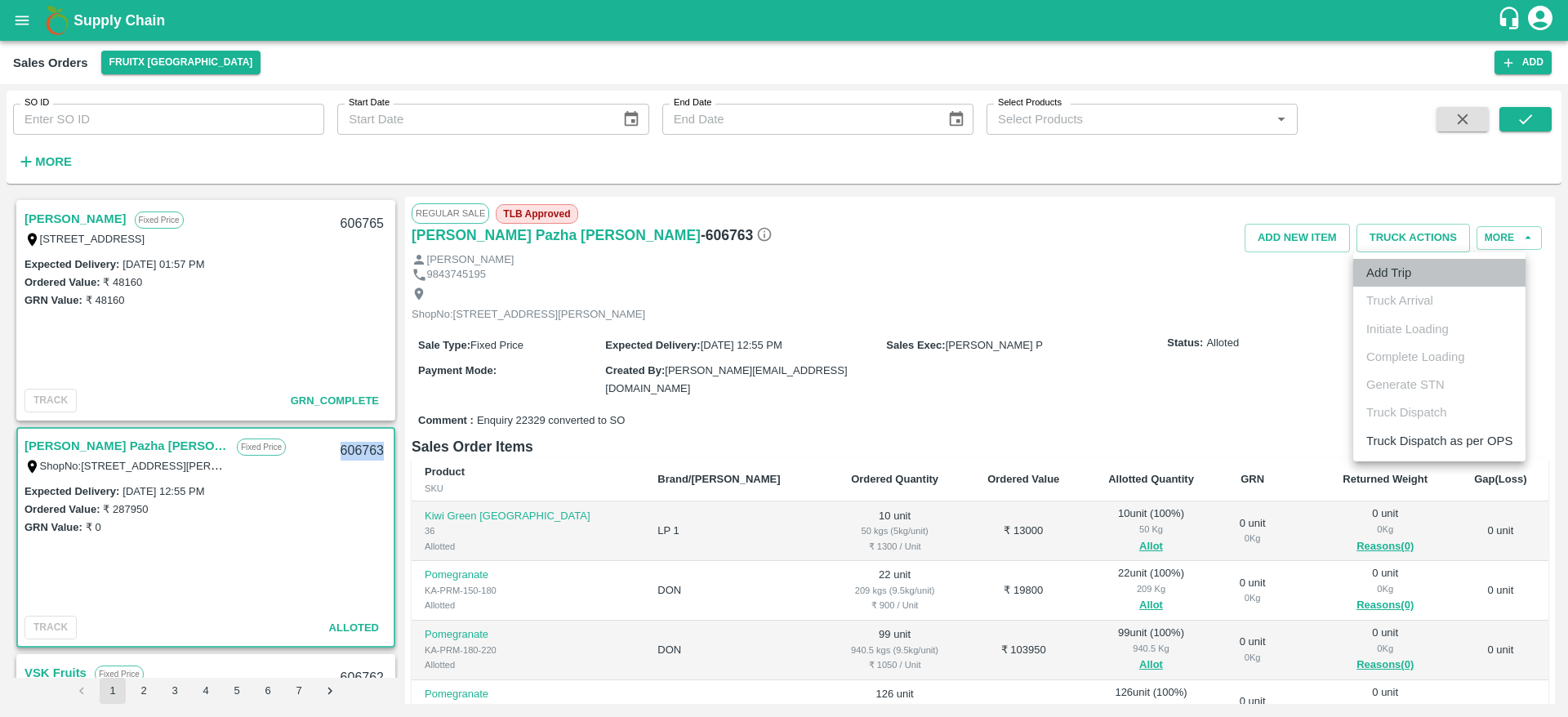
click at [1390, 276] on li "Add Trip" at bounding box center [1440, 272] width 173 height 28
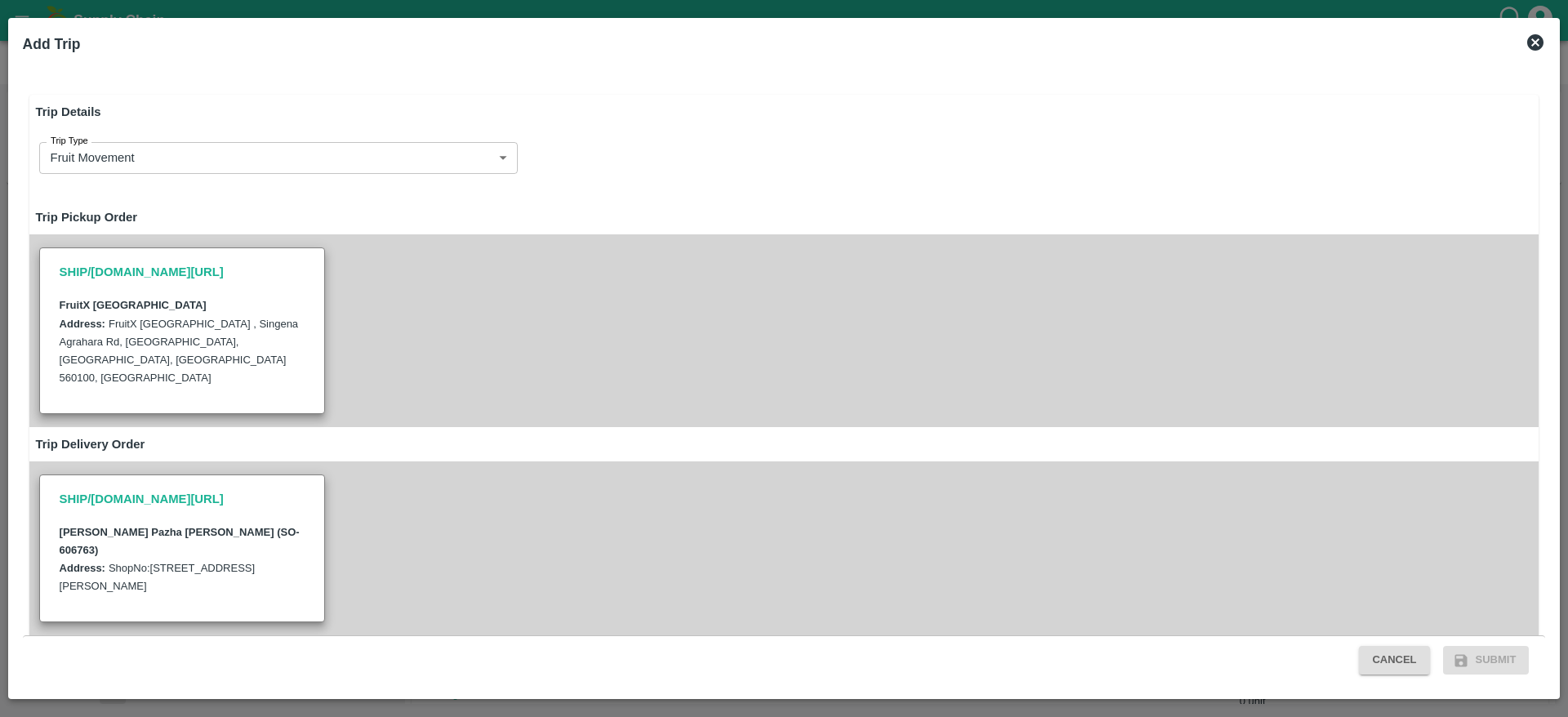
radio input "true"
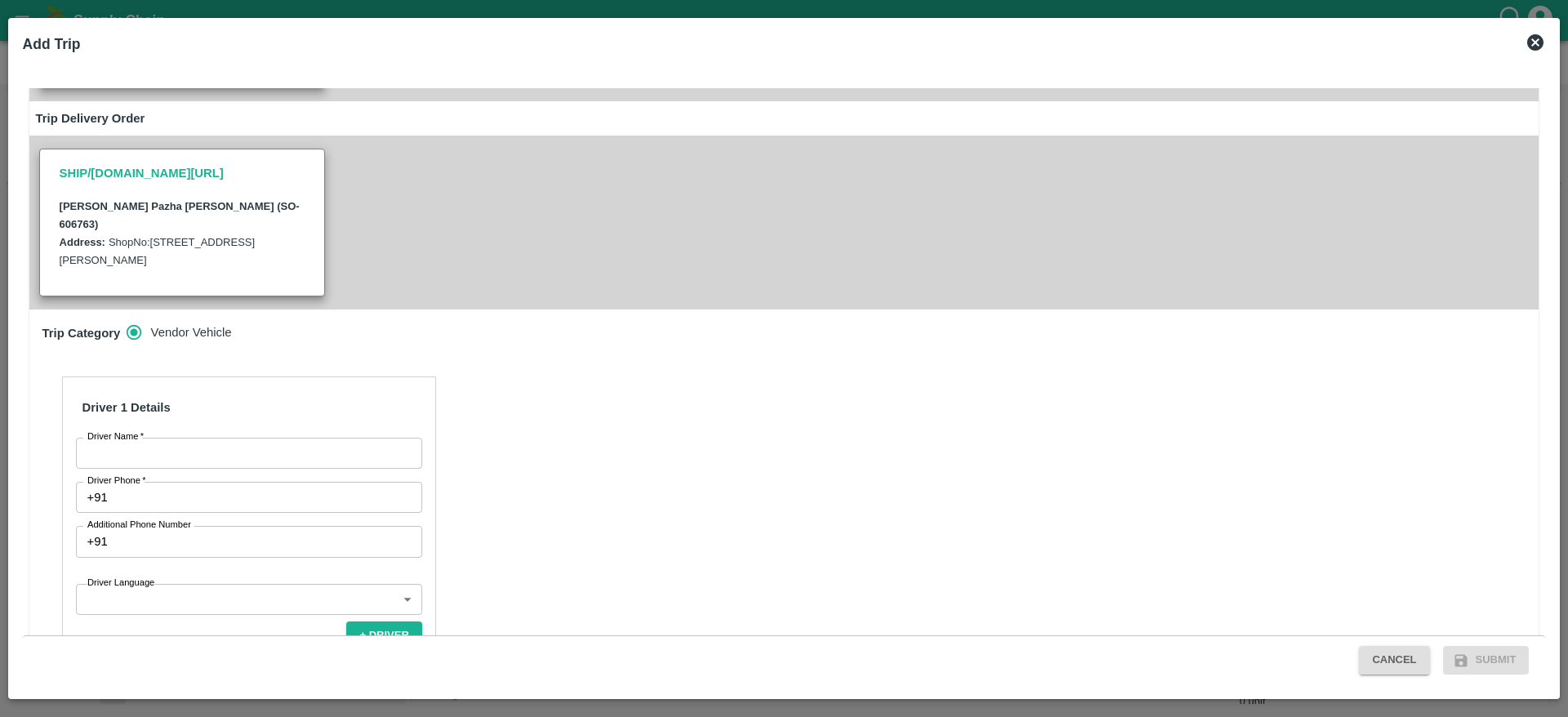
scroll to position [347, 0]
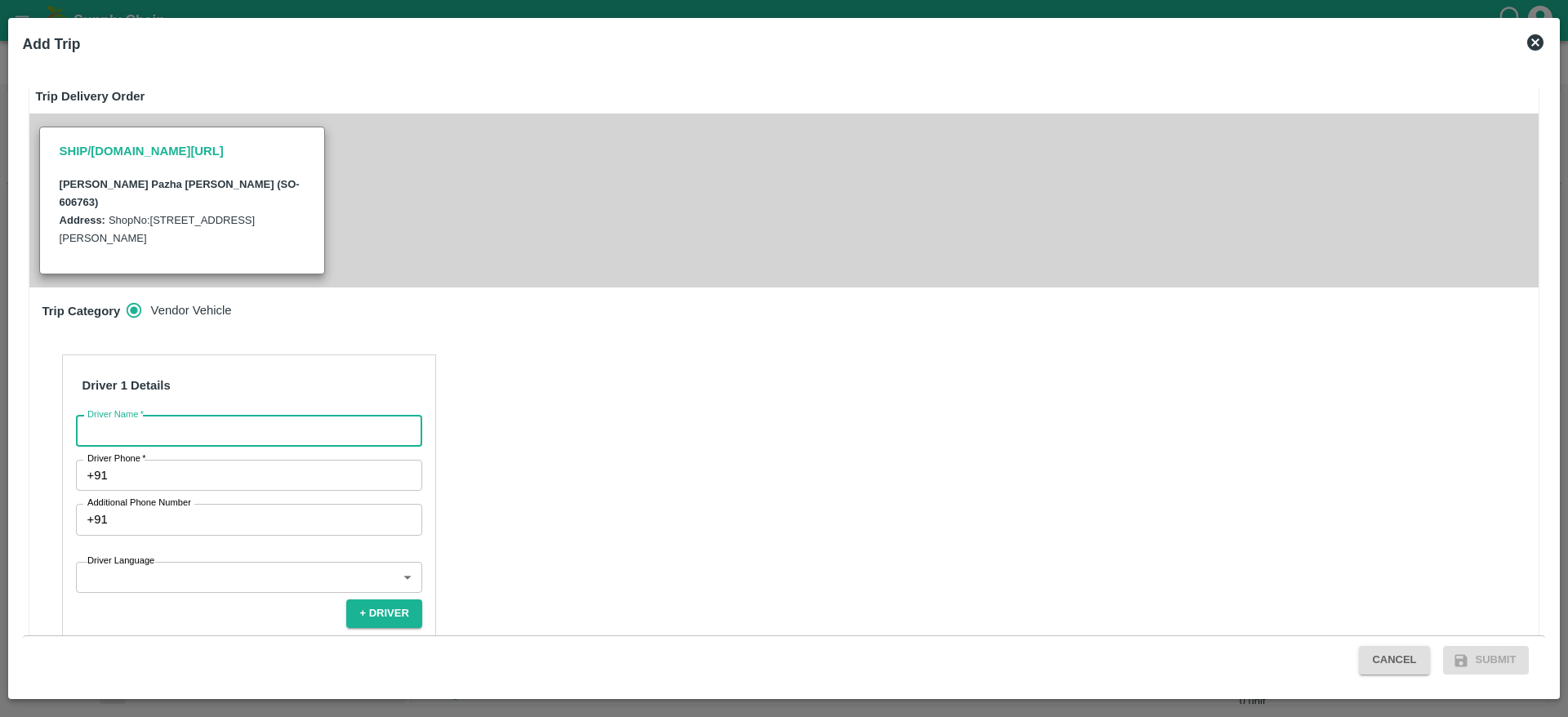
click at [208, 416] on input "Driver Name   *" at bounding box center [249, 431] width 346 height 31
type input "MUTTHU"
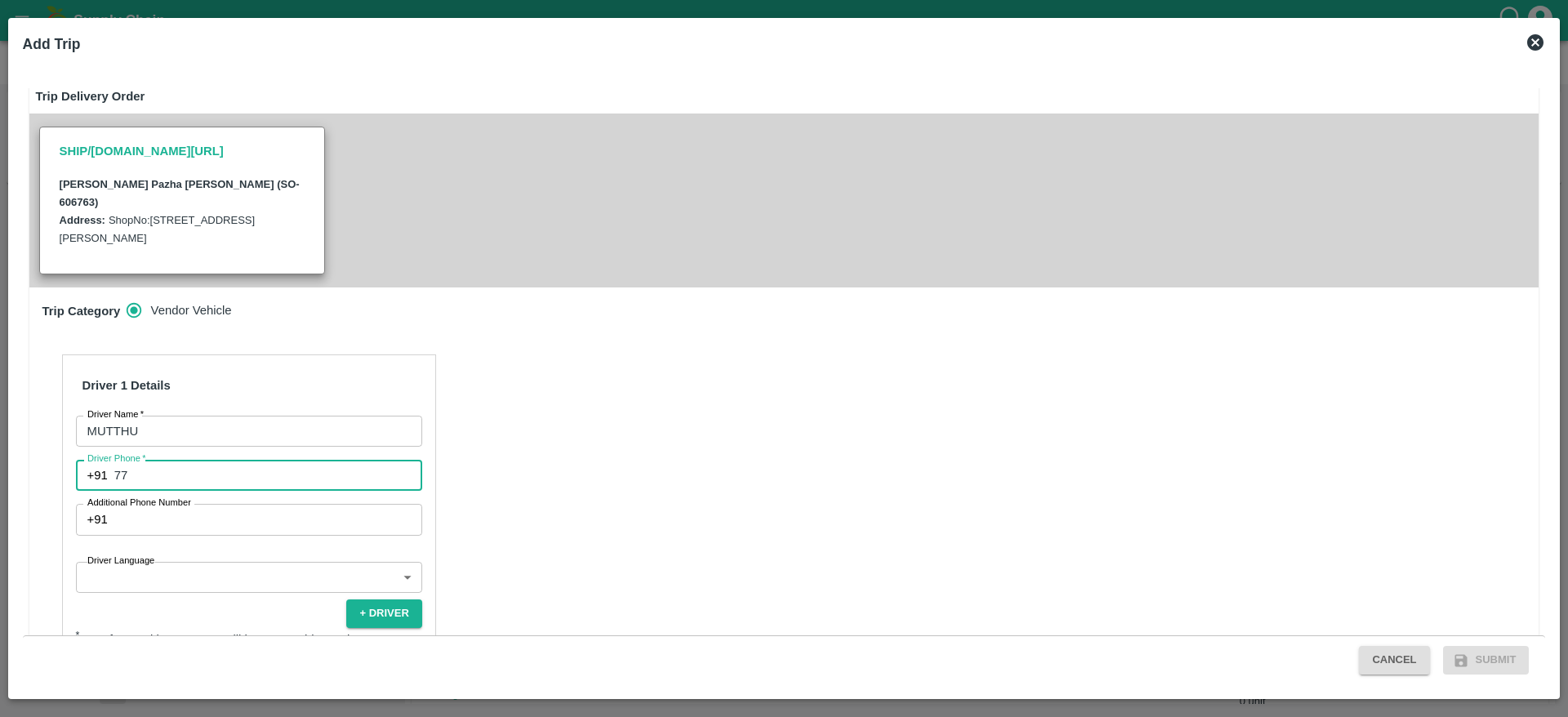
type input "7708525884"
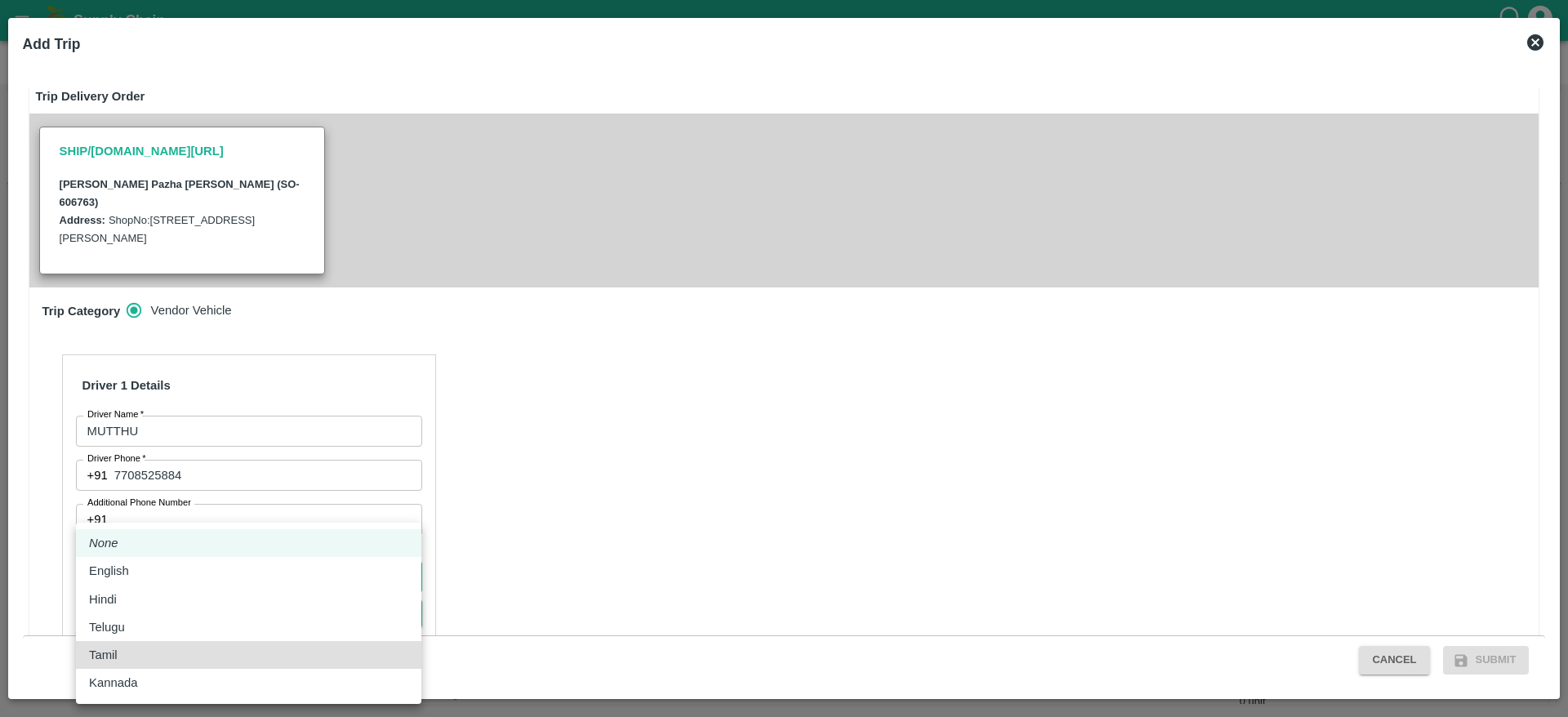
type input "ta"
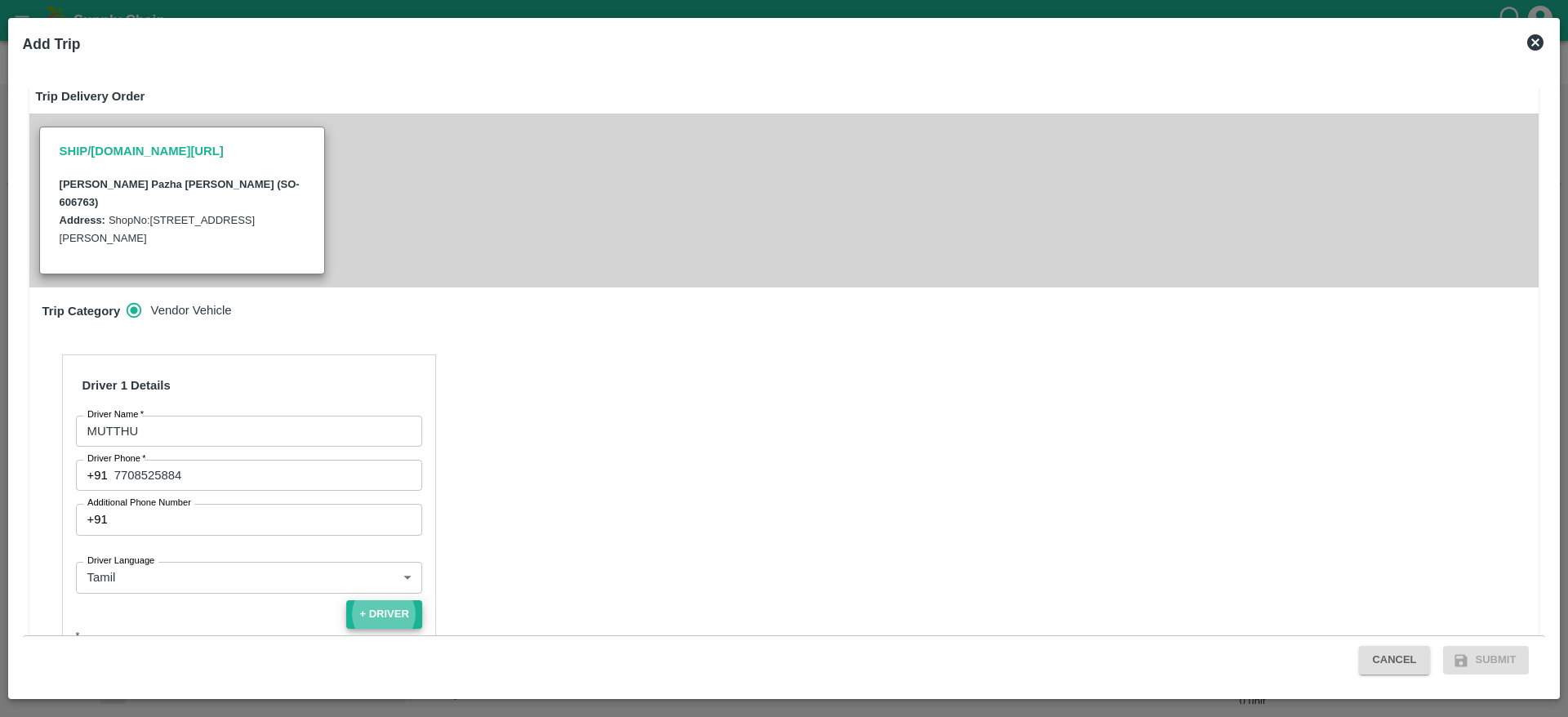
scroll to position [525, 0]
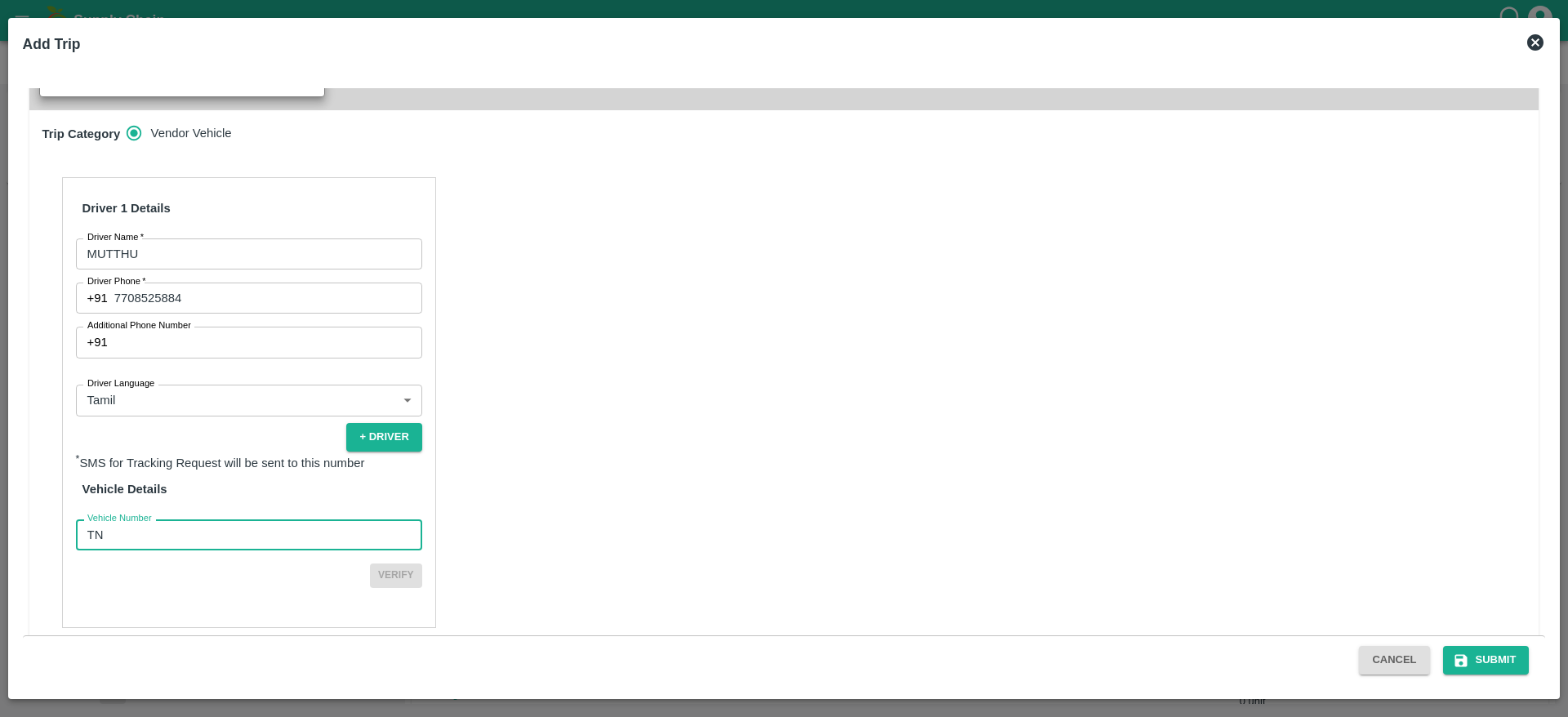
type input "TN48BE9690"
click at [370, 563] on button "Verify" at bounding box center [395, 575] width 52 height 24
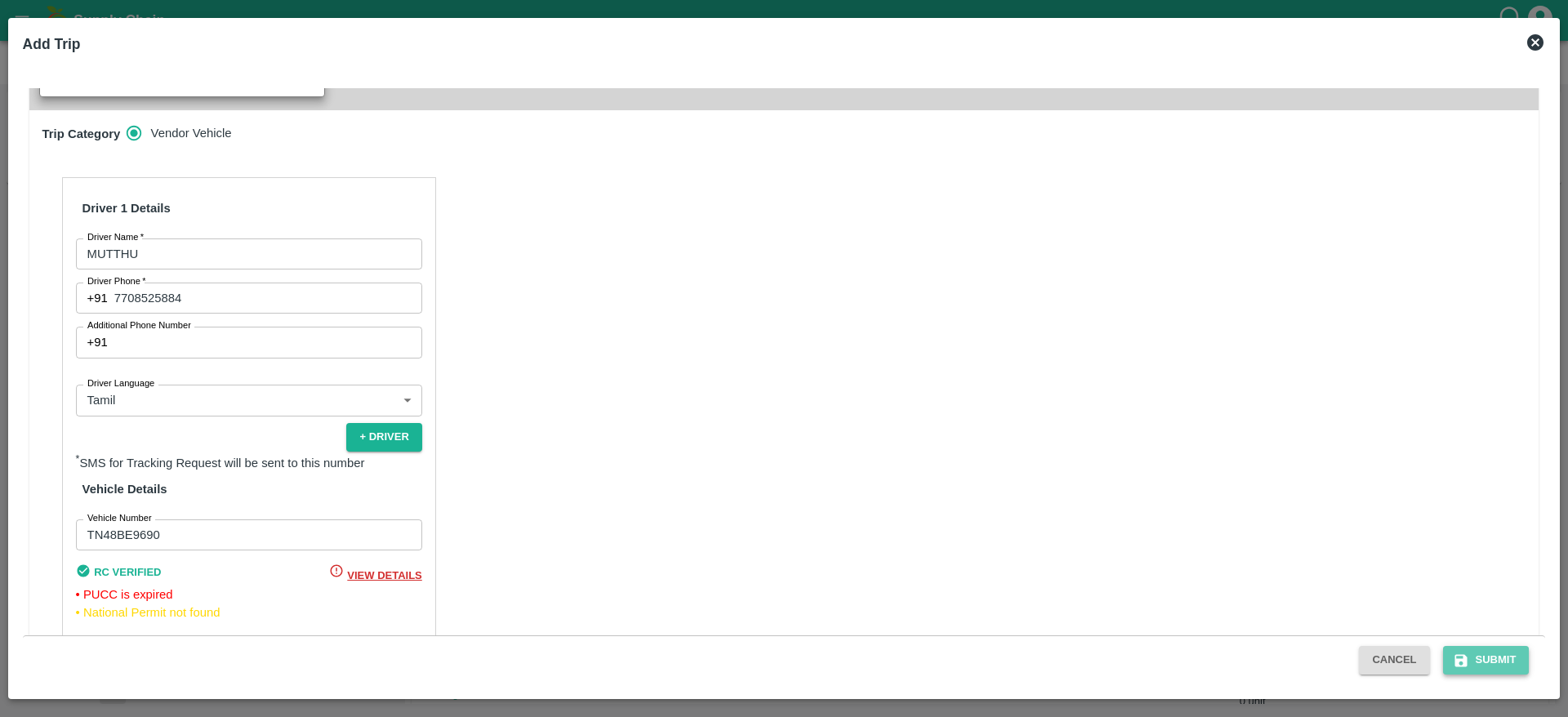
click at [1509, 645] on button "Submit" at bounding box center [1486, 659] width 86 height 28
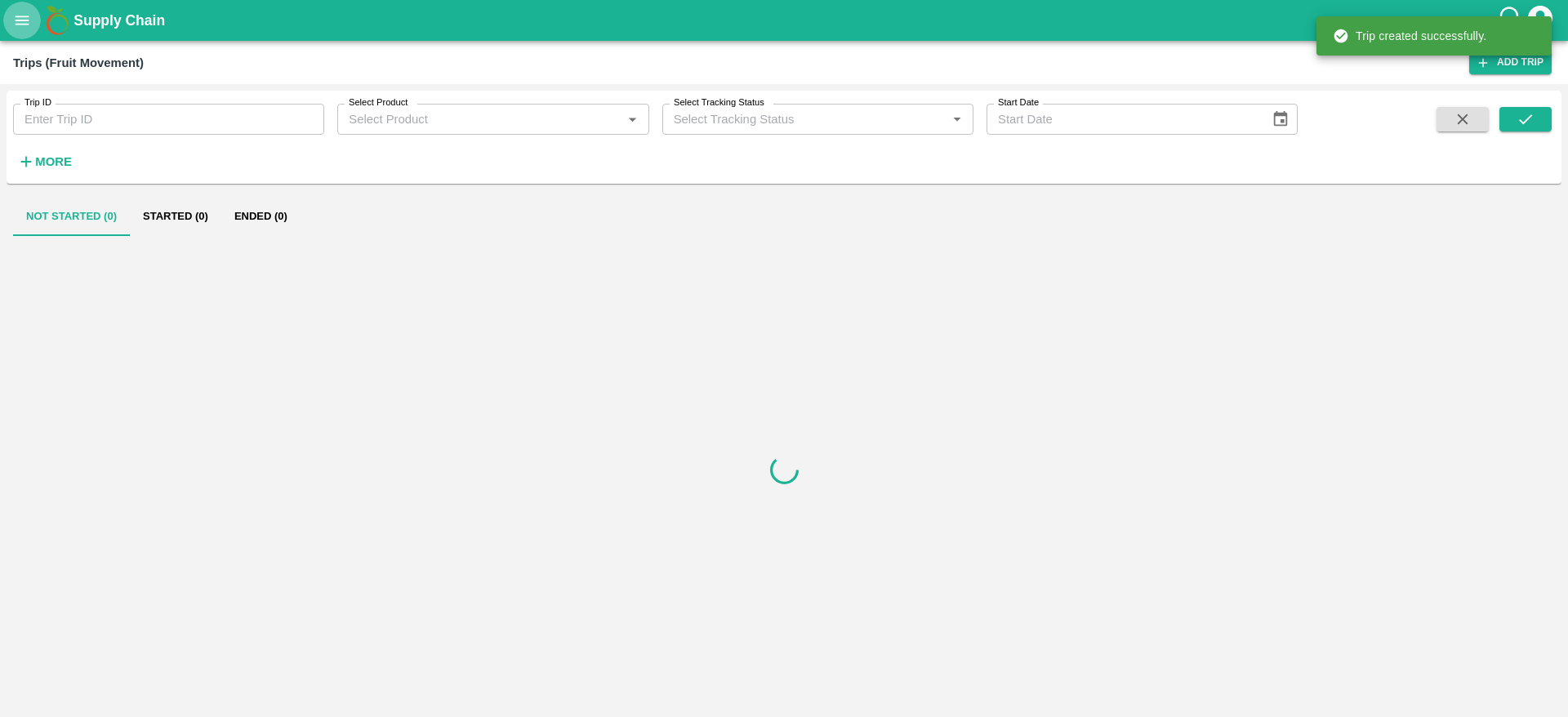
click at [30, 12] on icon "open drawer" at bounding box center [21, 20] width 18 height 18
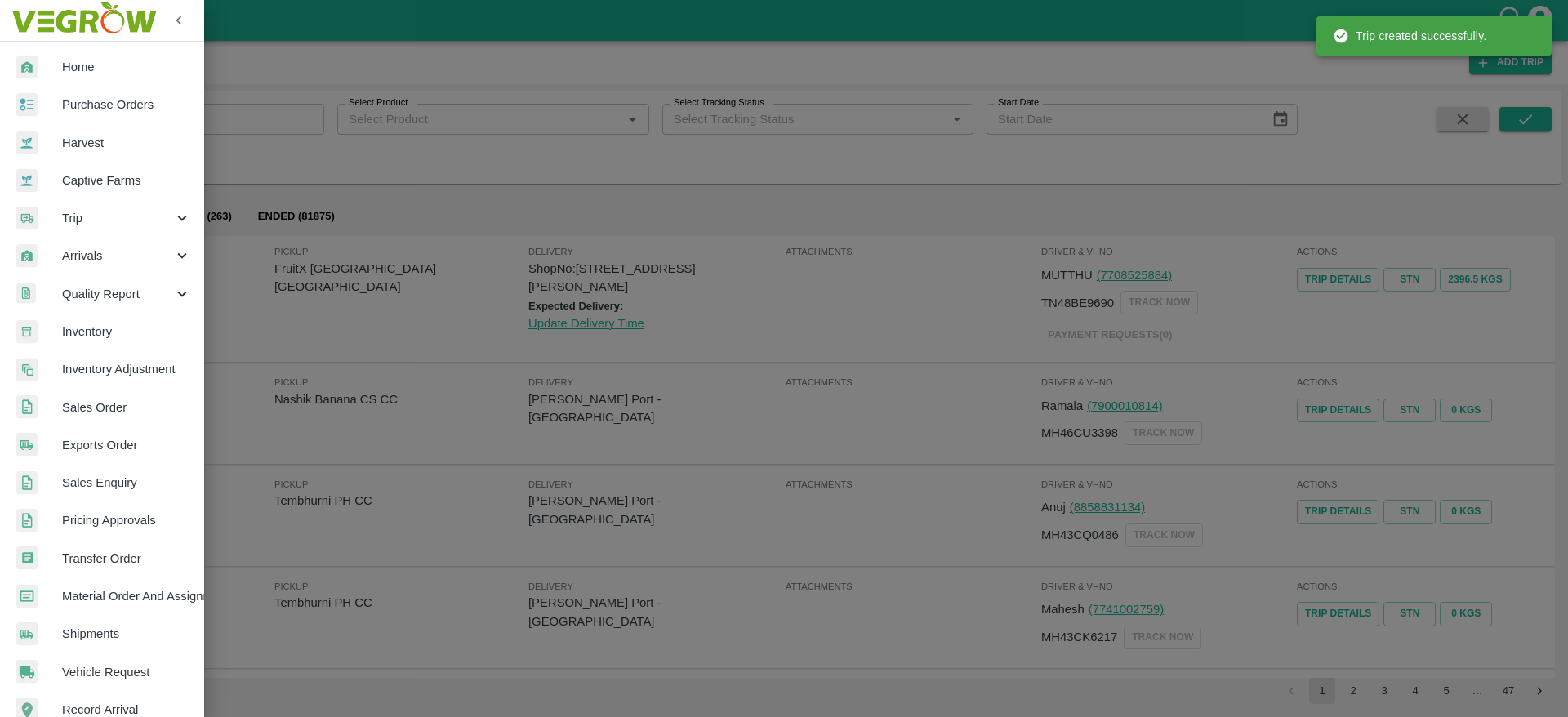
click at [114, 395] on link "Sales Order" at bounding box center [102, 407] width 204 height 38
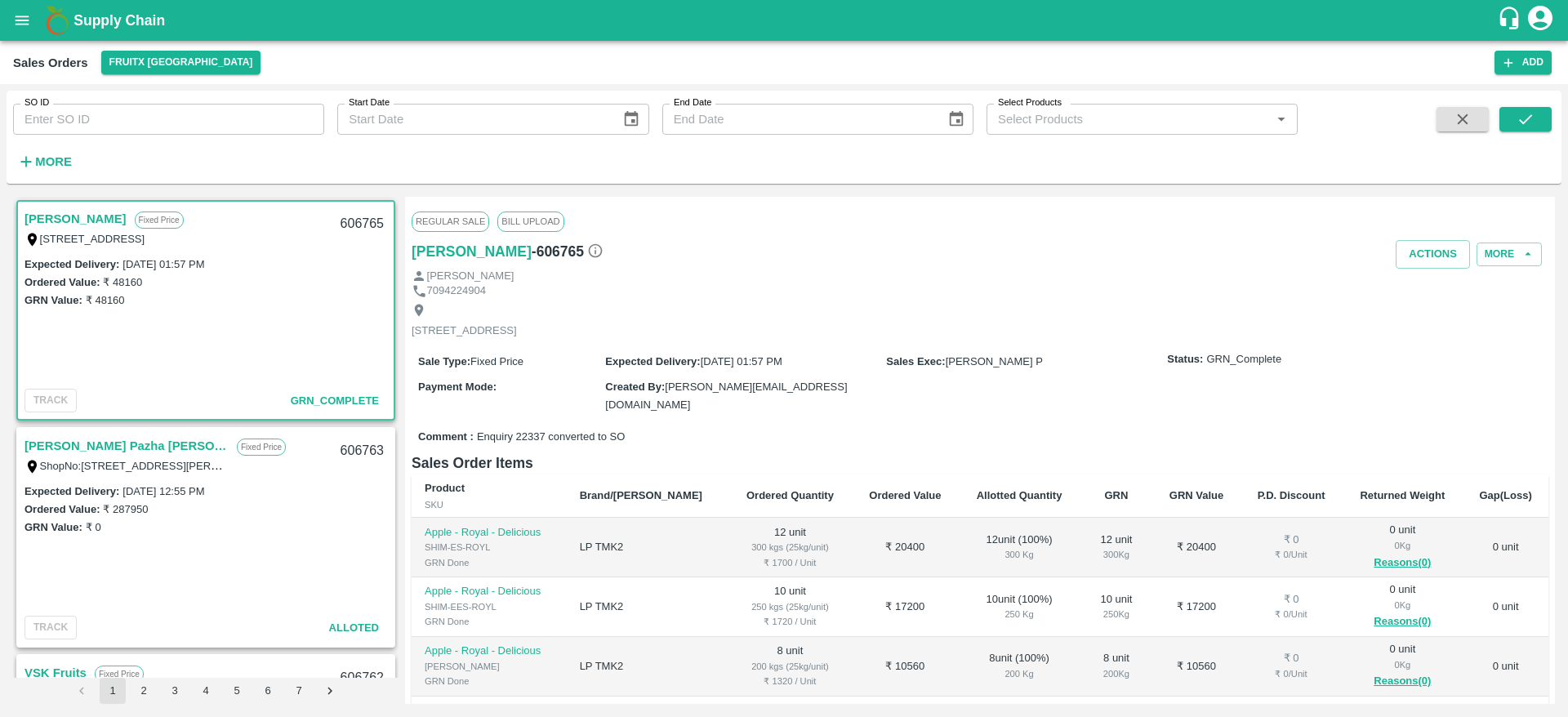
click at [100, 440] on link "[PERSON_NAME] Pazha [PERSON_NAME]" at bounding box center [126, 446] width 204 height 21
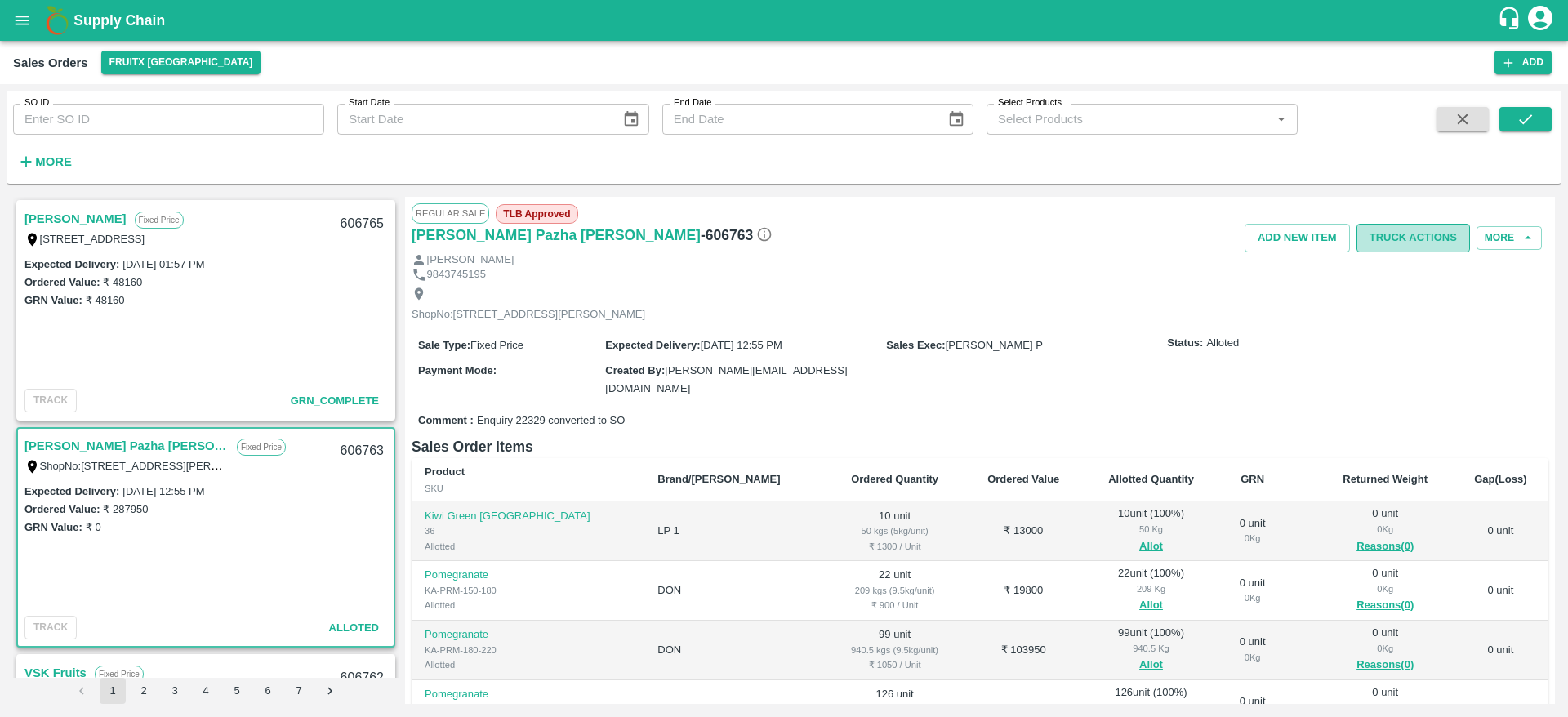
click at [1418, 230] on button "Truck Actions" at bounding box center [1413, 237] width 114 height 28
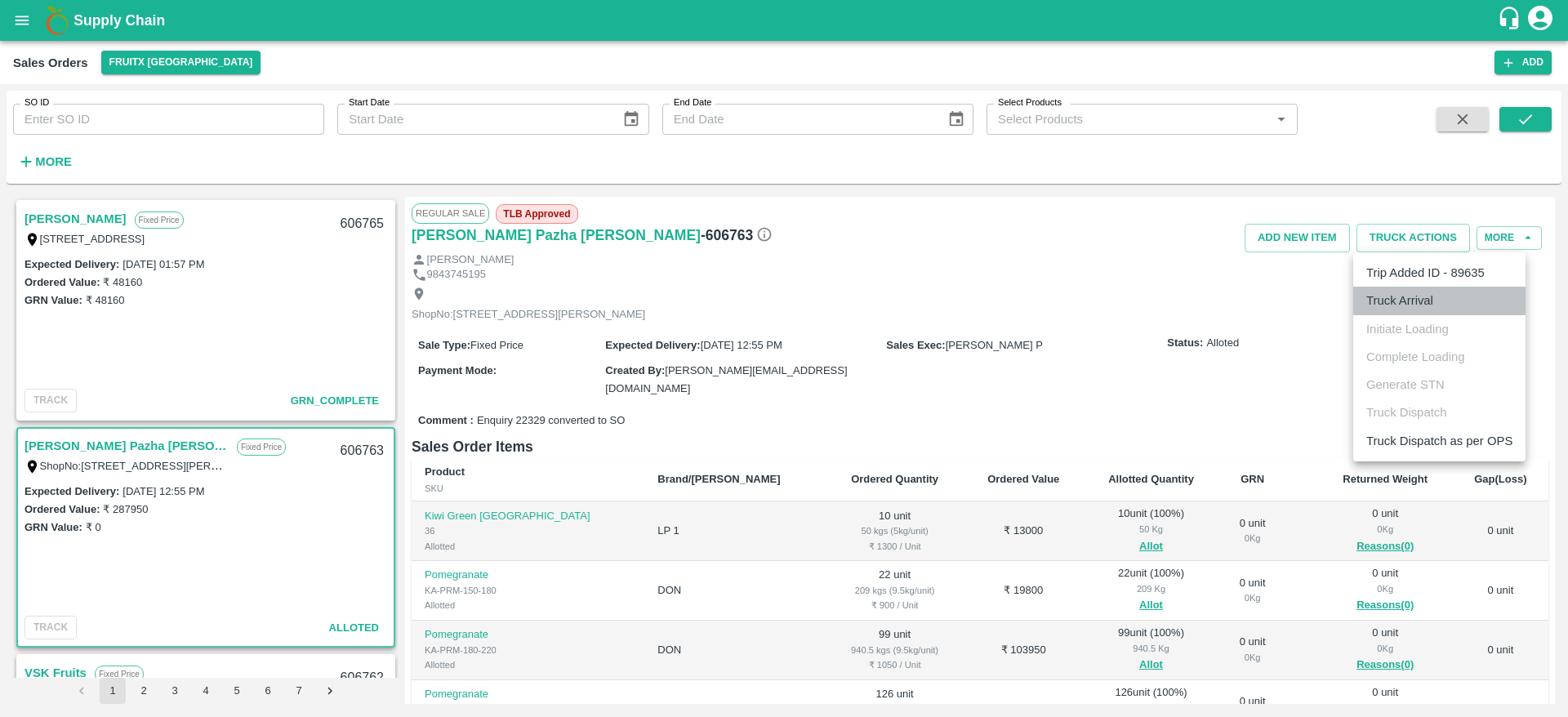
click at [1419, 300] on li "Truck Arrival" at bounding box center [1440, 300] width 173 height 28
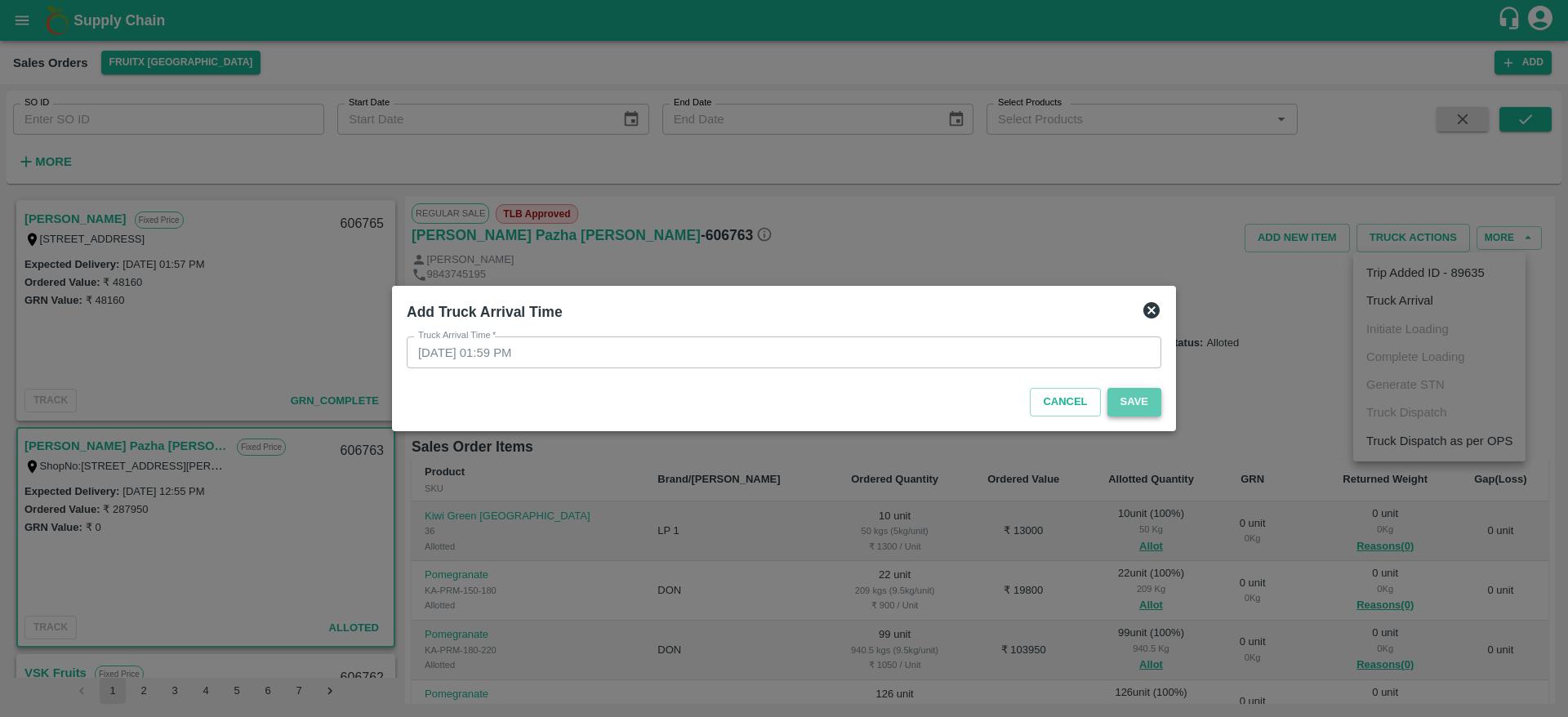
click at [1141, 401] on button "Save" at bounding box center [1134, 401] width 54 height 28
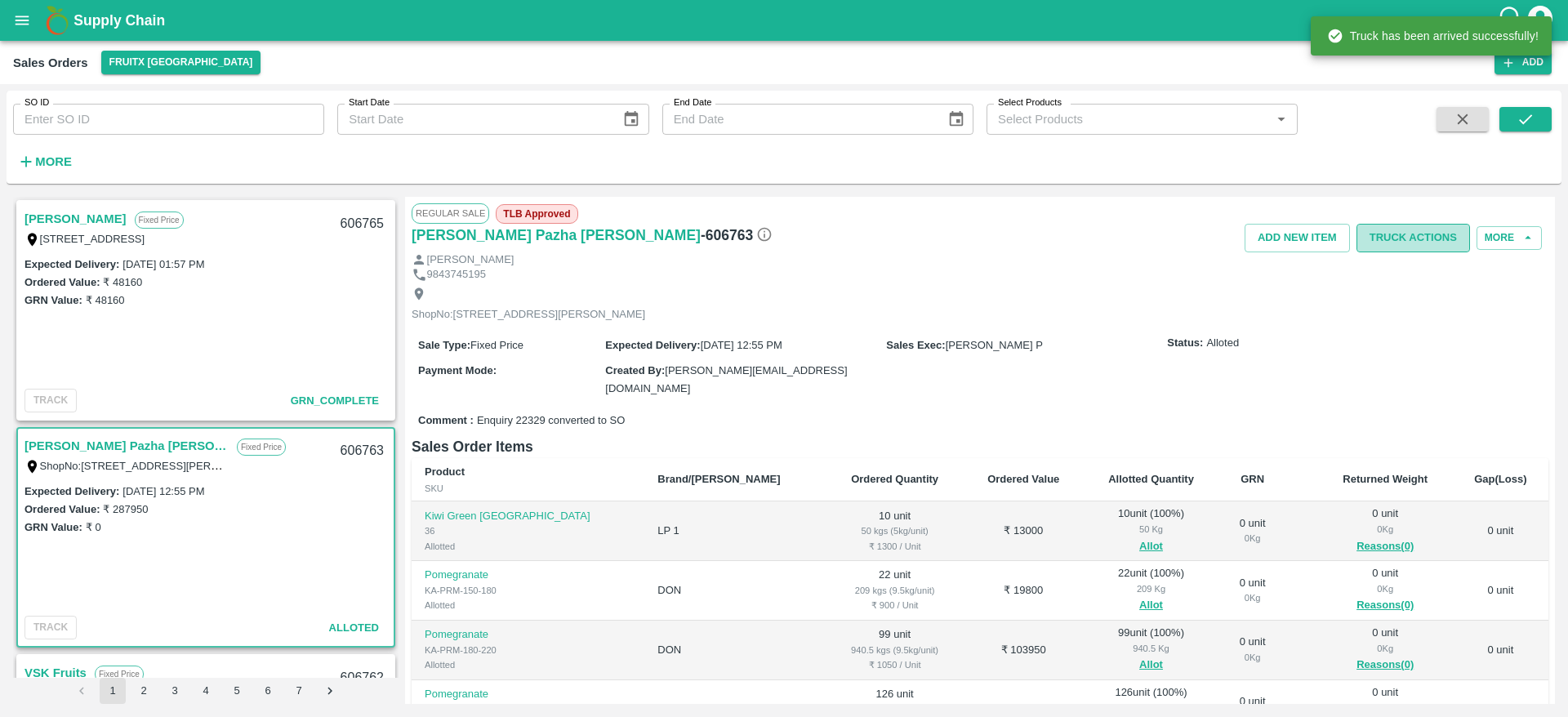
click at [1396, 232] on button "Truck Actions" at bounding box center [1413, 237] width 114 height 28
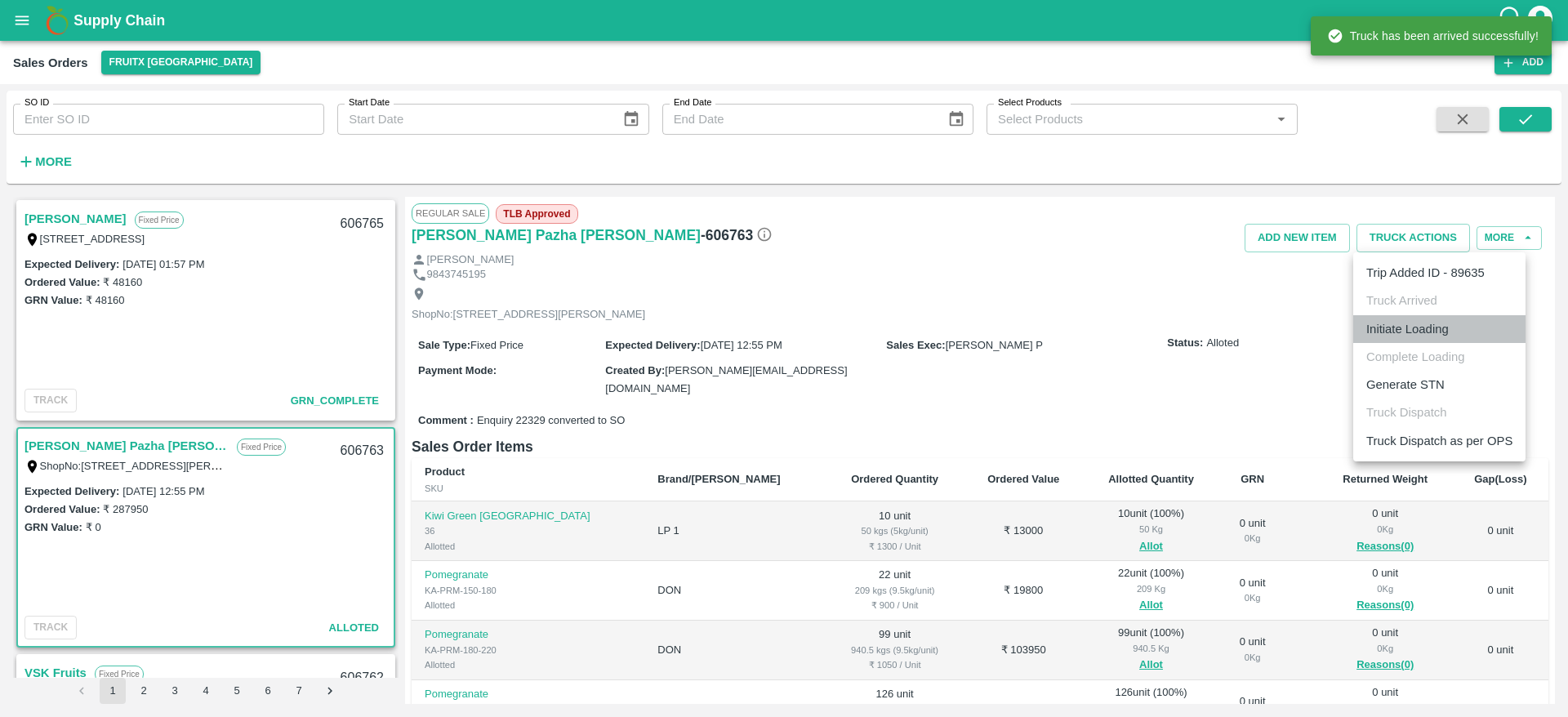
click at [1401, 333] on li "Initiate Loading" at bounding box center [1440, 329] width 173 height 28
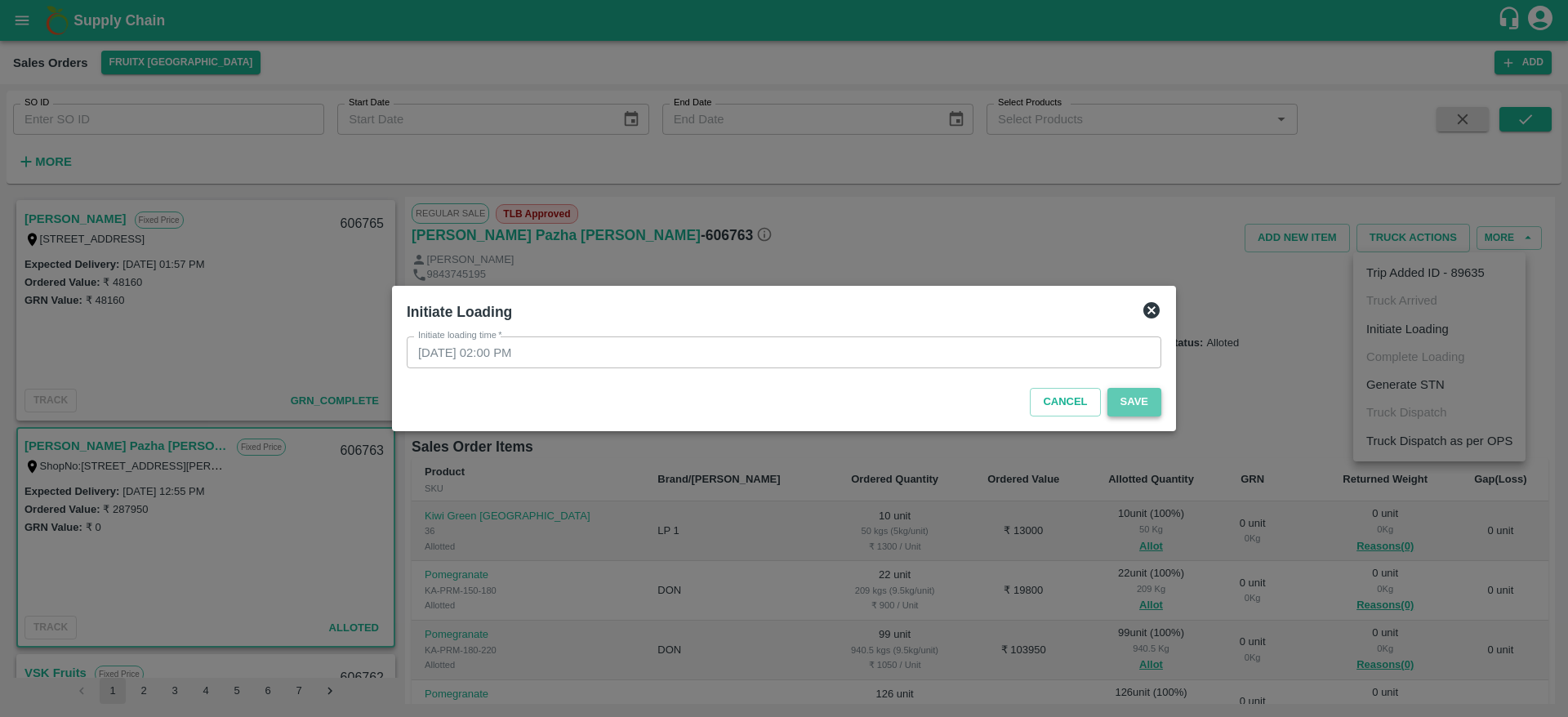
click at [1144, 402] on button "Save" at bounding box center [1134, 401] width 54 height 28
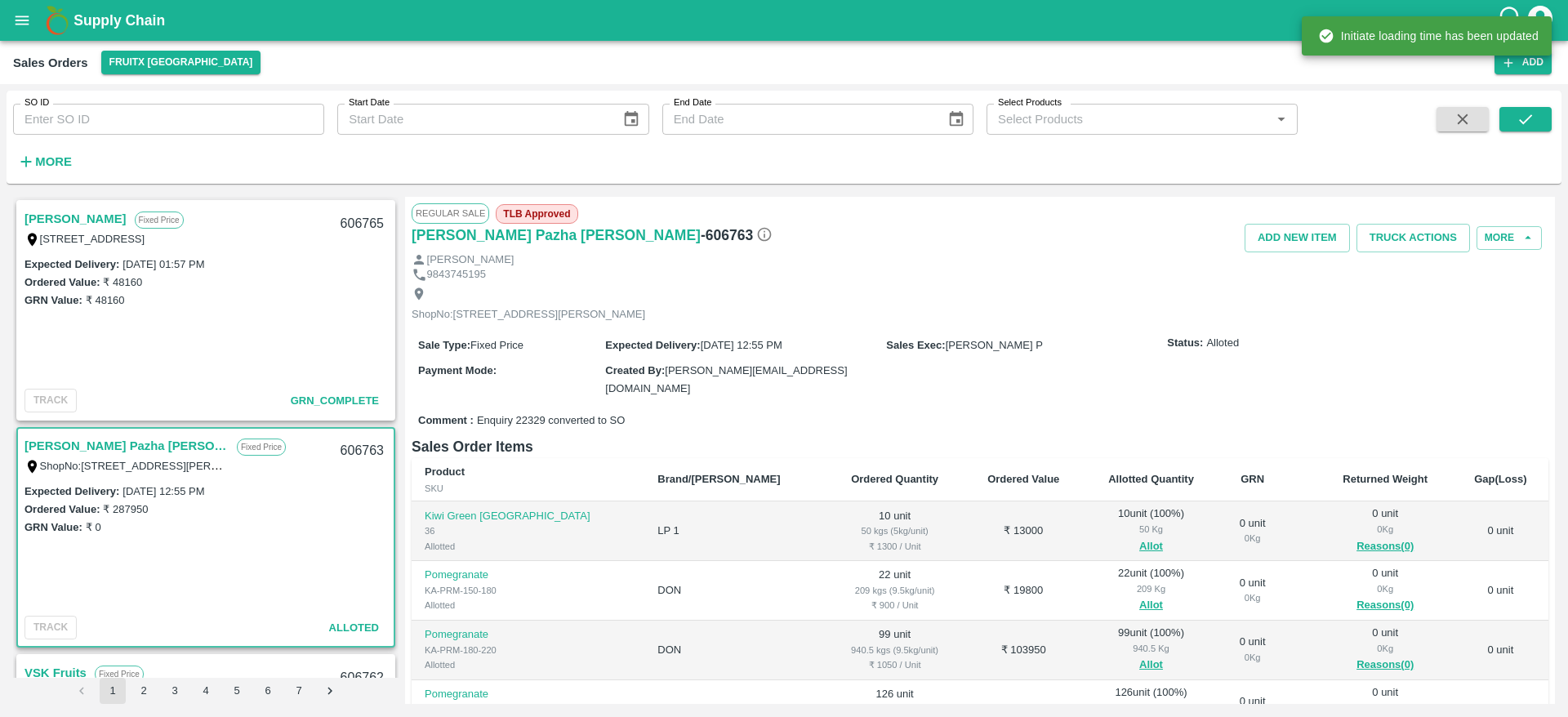
click at [1419, 219] on div "Regular Sale TLB Approved" at bounding box center [980, 213] width 1137 height 20
click at [1416, 227] on button "Truck Actions" at bounding box center [1413, 237] width 114 height 28
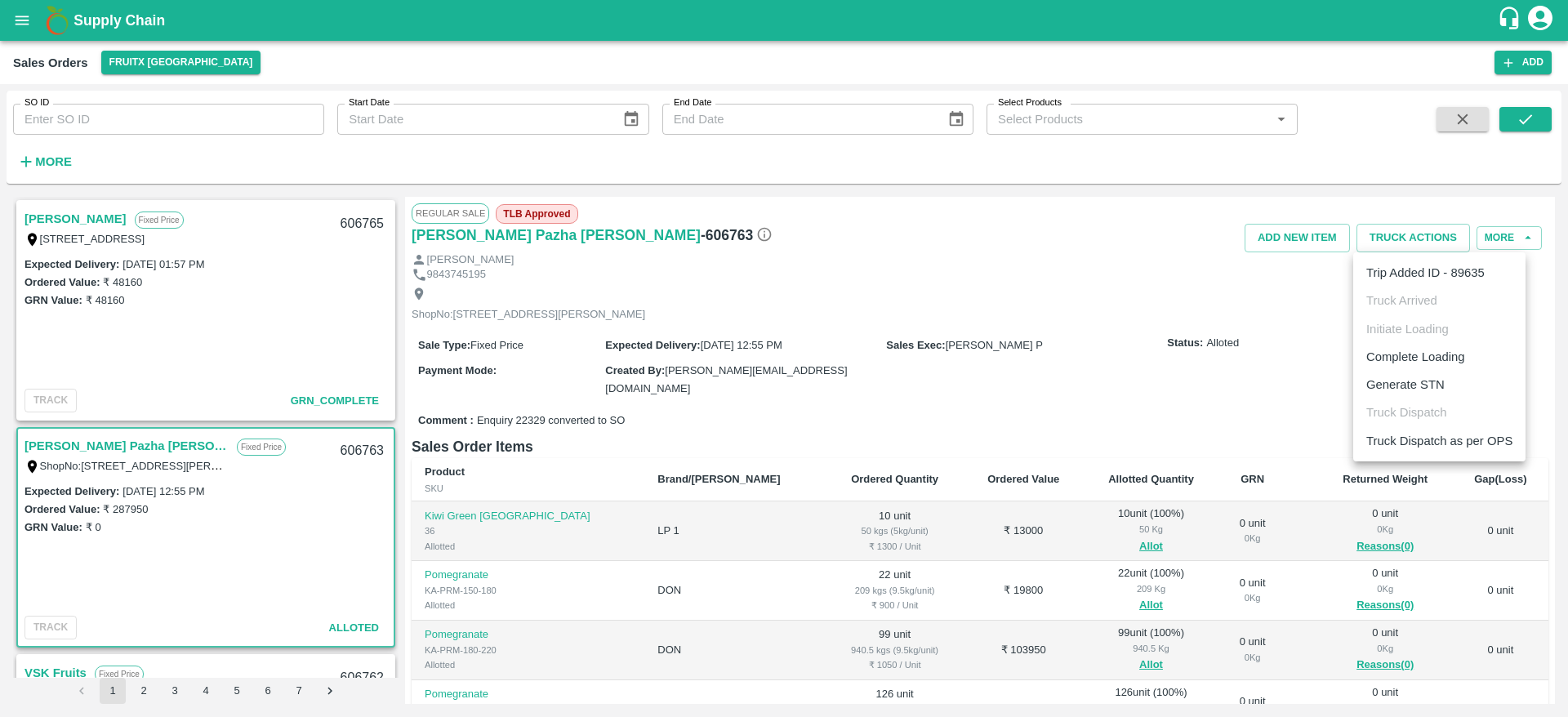
click at [1444, 369] on li "Complete Loading" at bounding box center [1440, 357] width 173 height 28
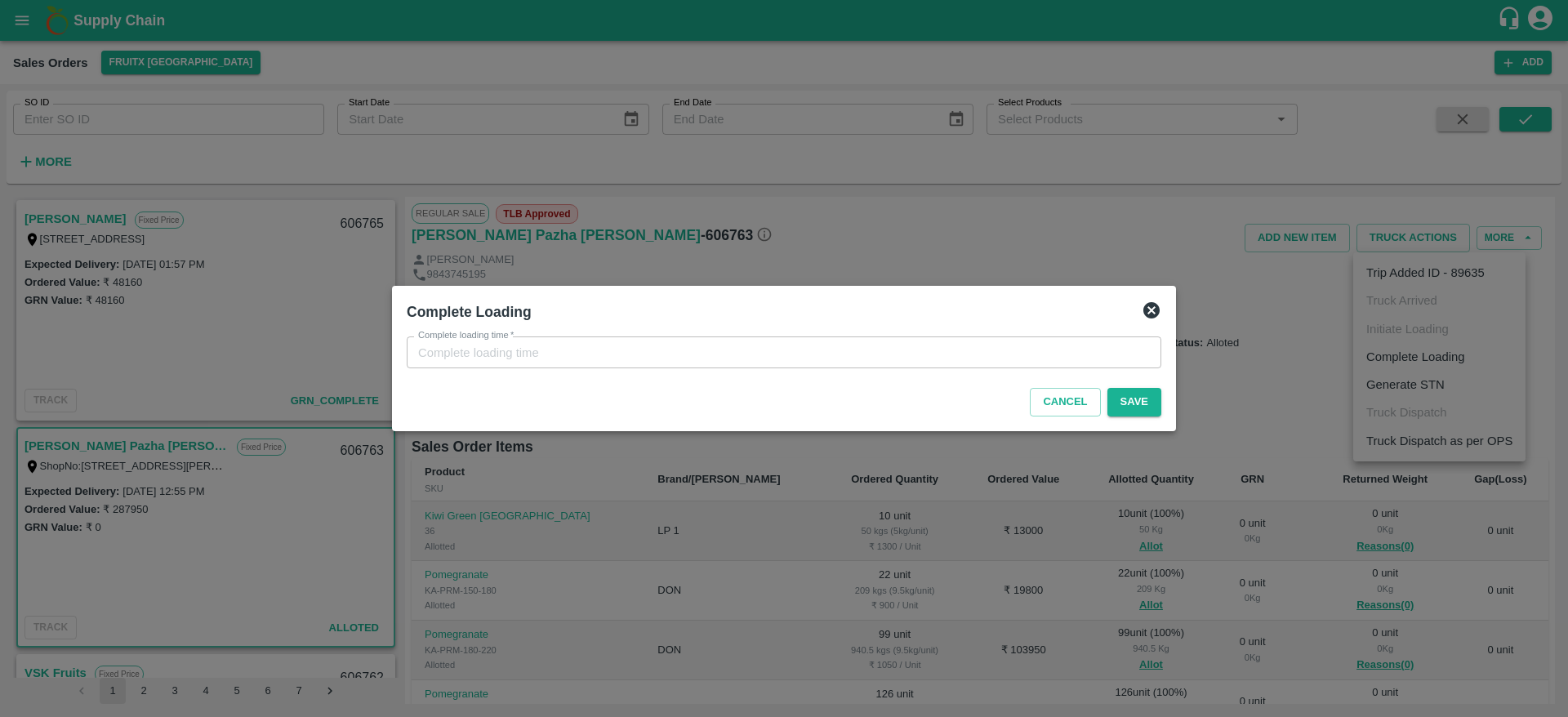
type input "08/10/2025 02:00 PM"
click at [1126, 405] on button "Save" at bounding box center [1134, 401] width 54 height 28
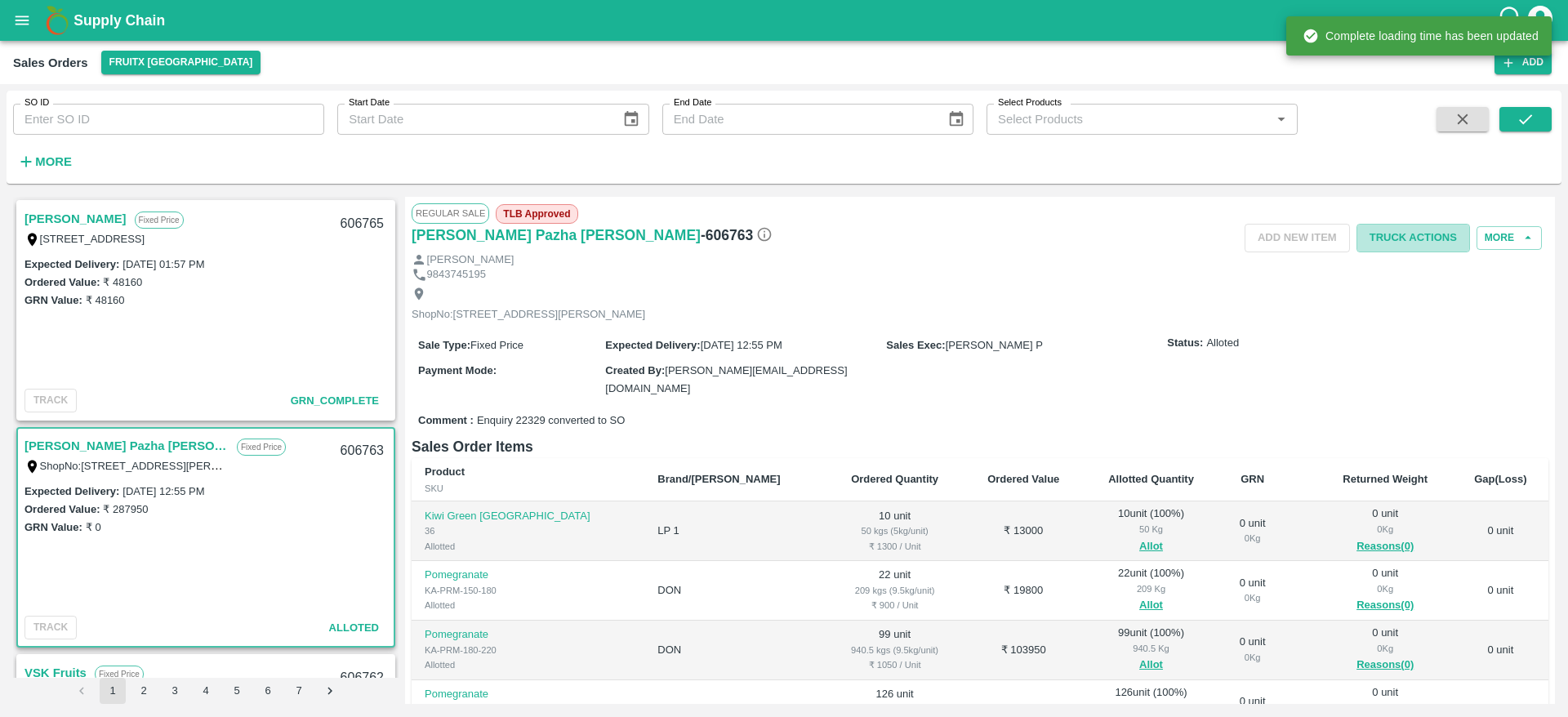
click at [1412, 225] on button "Truck Actions" at bounding box center [1413, 237] width 114 height 28
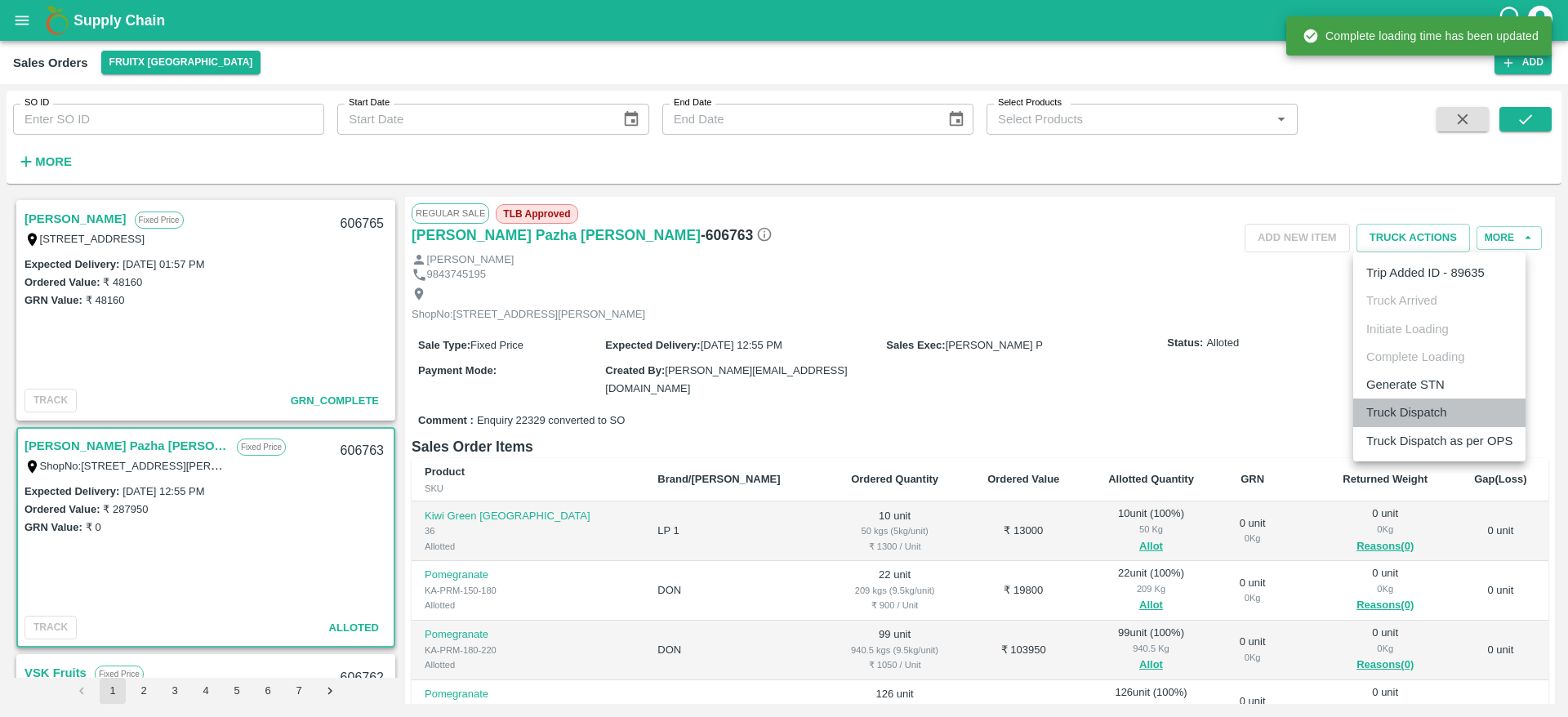
click at [1453, 405] on li "Truck Dispatch" at bounding box center [1440, 412] width 173 height 28
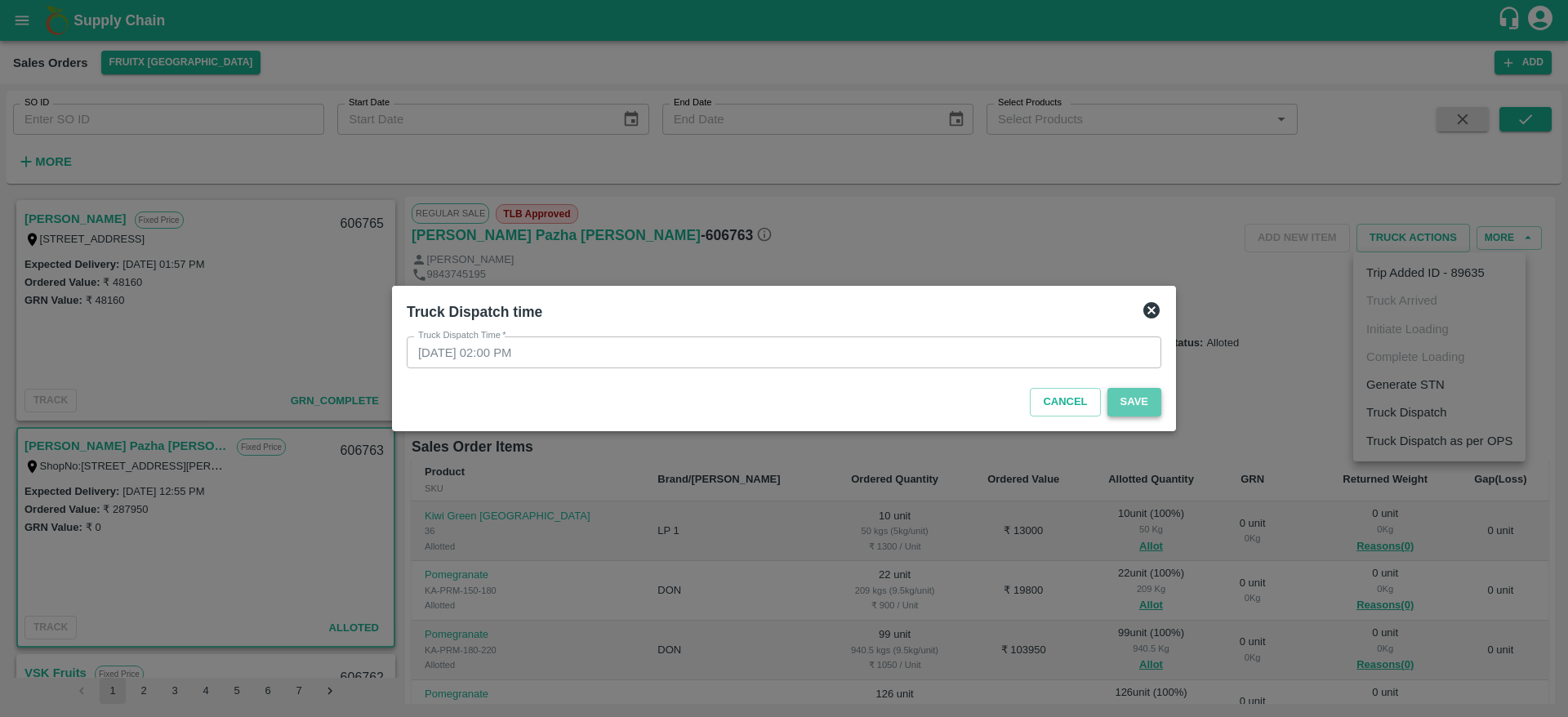
click at [1116, 389] on button "Save" at bounding box center [1134, 401] width 54 height 28
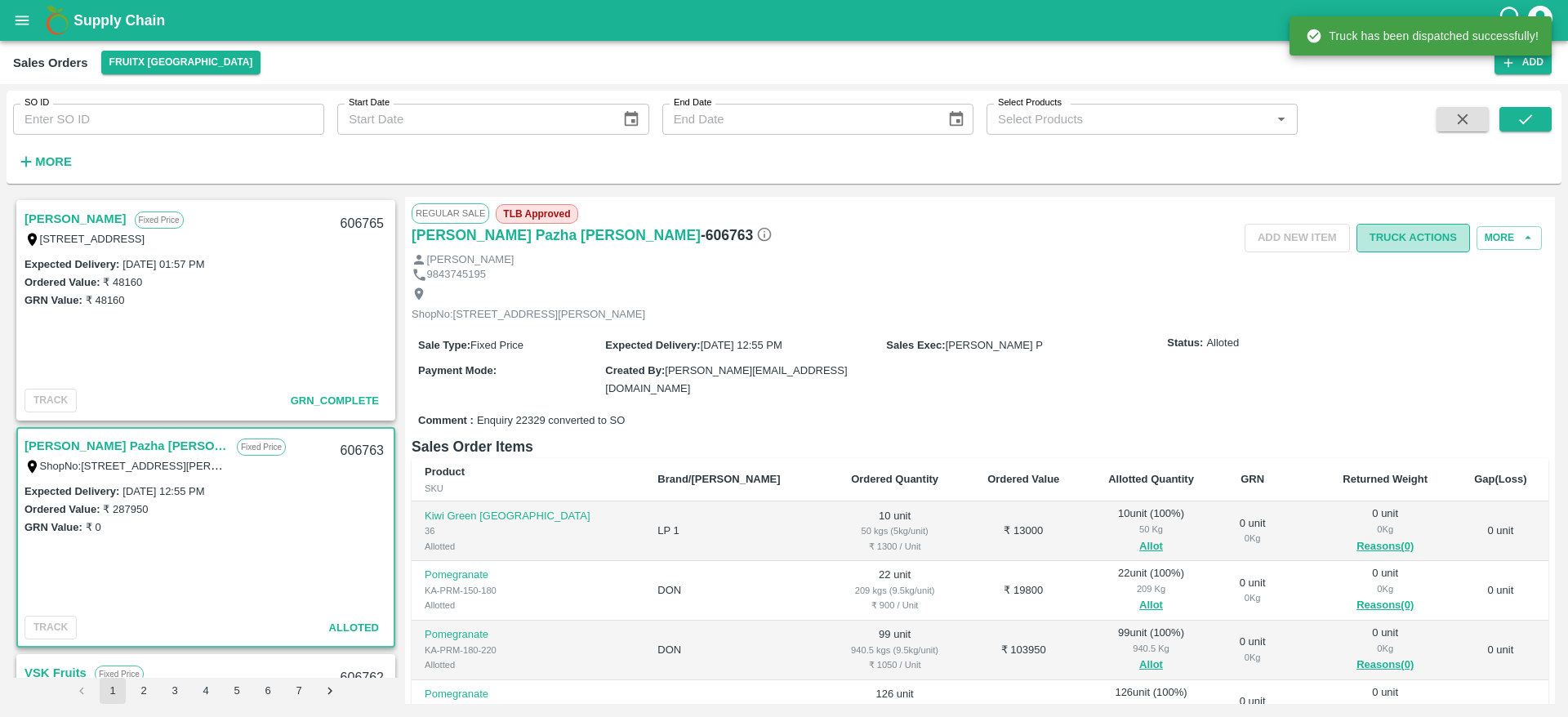
click at [1410, 242] on button "Truck Actions" at bounding box center [1413, 237] width 114 height 28
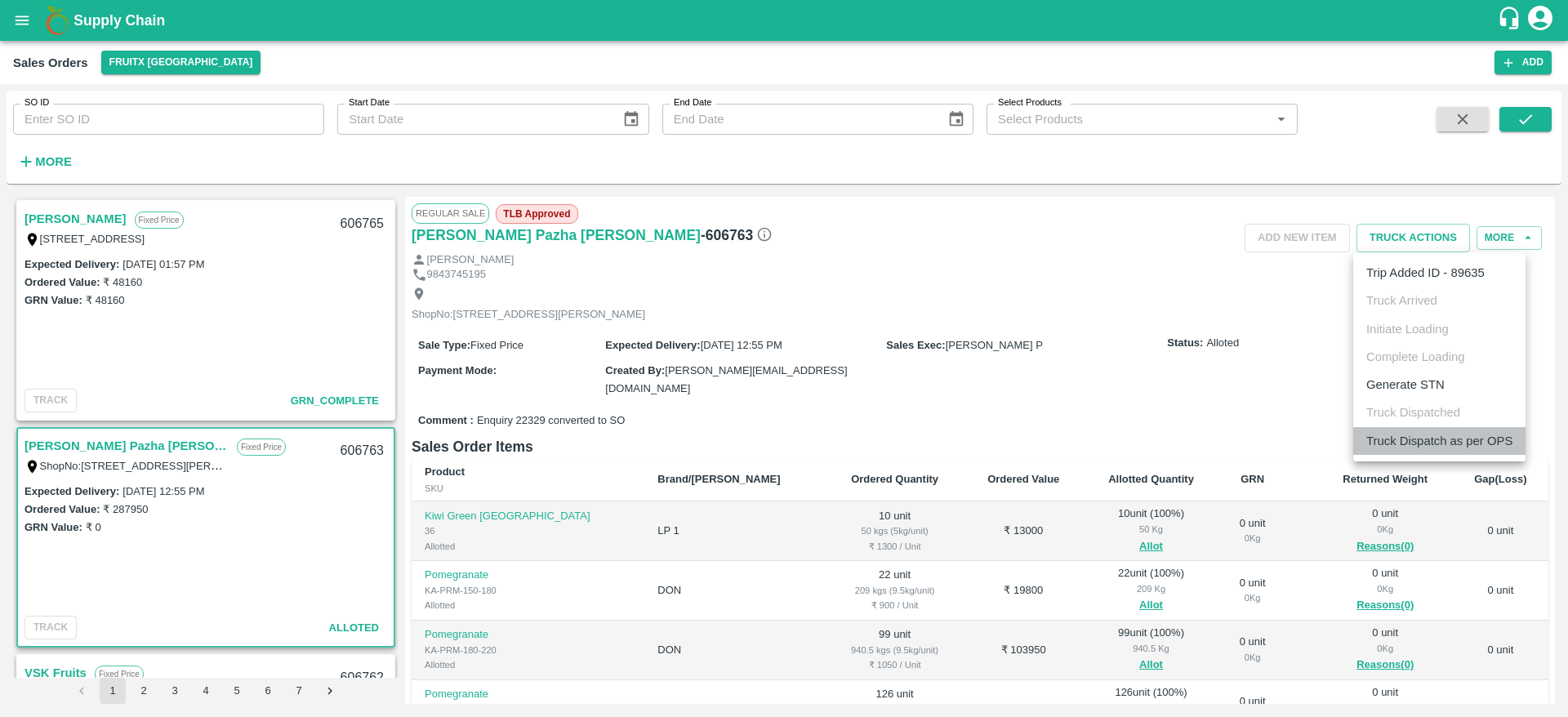
click at [1434, 440] on li "Truck Dispatch as per OPS" at bounding box center [1440, 440] width 173 height 28
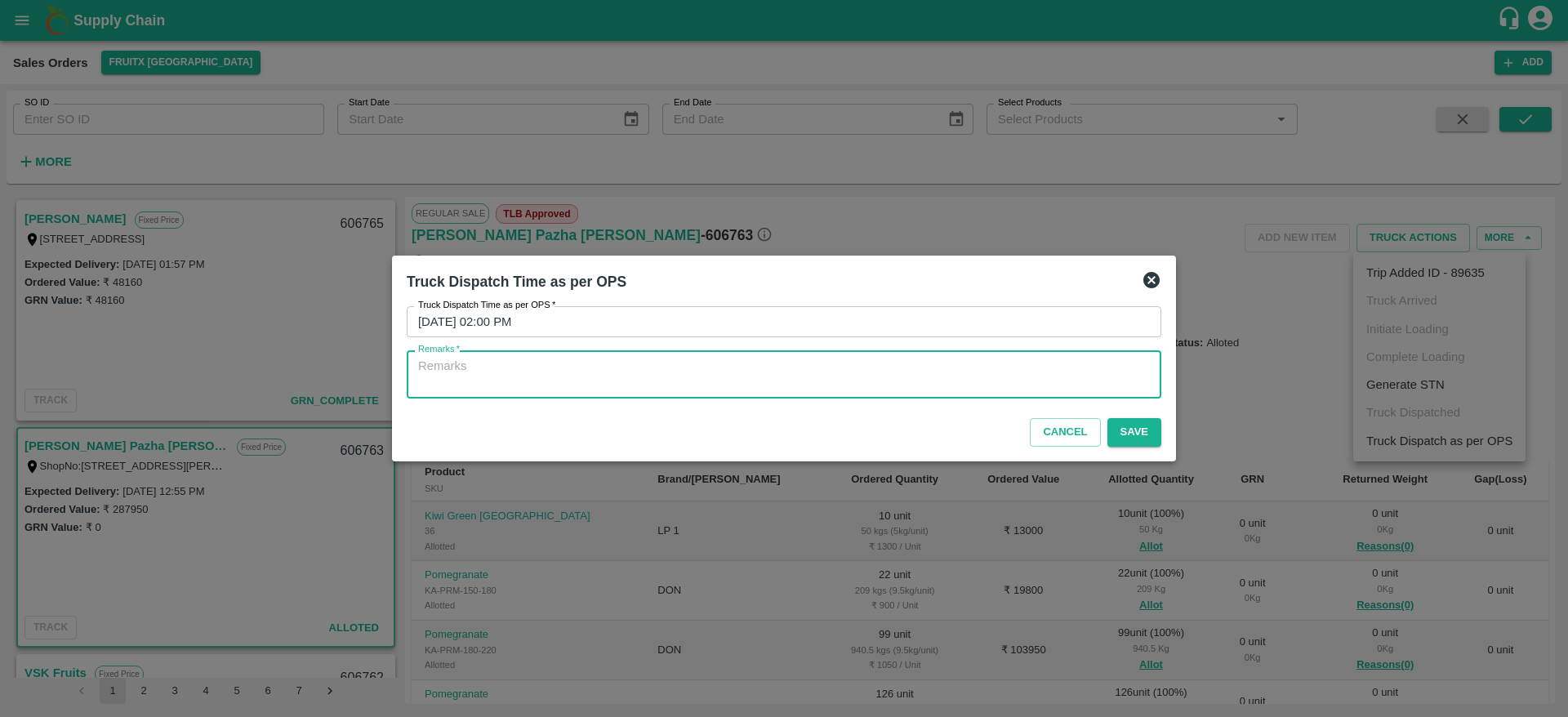
click at [1047, 379] on textarea "Remarks   *" at bounding box center [784, 375] width 732 height 34
type textarea "OTD"
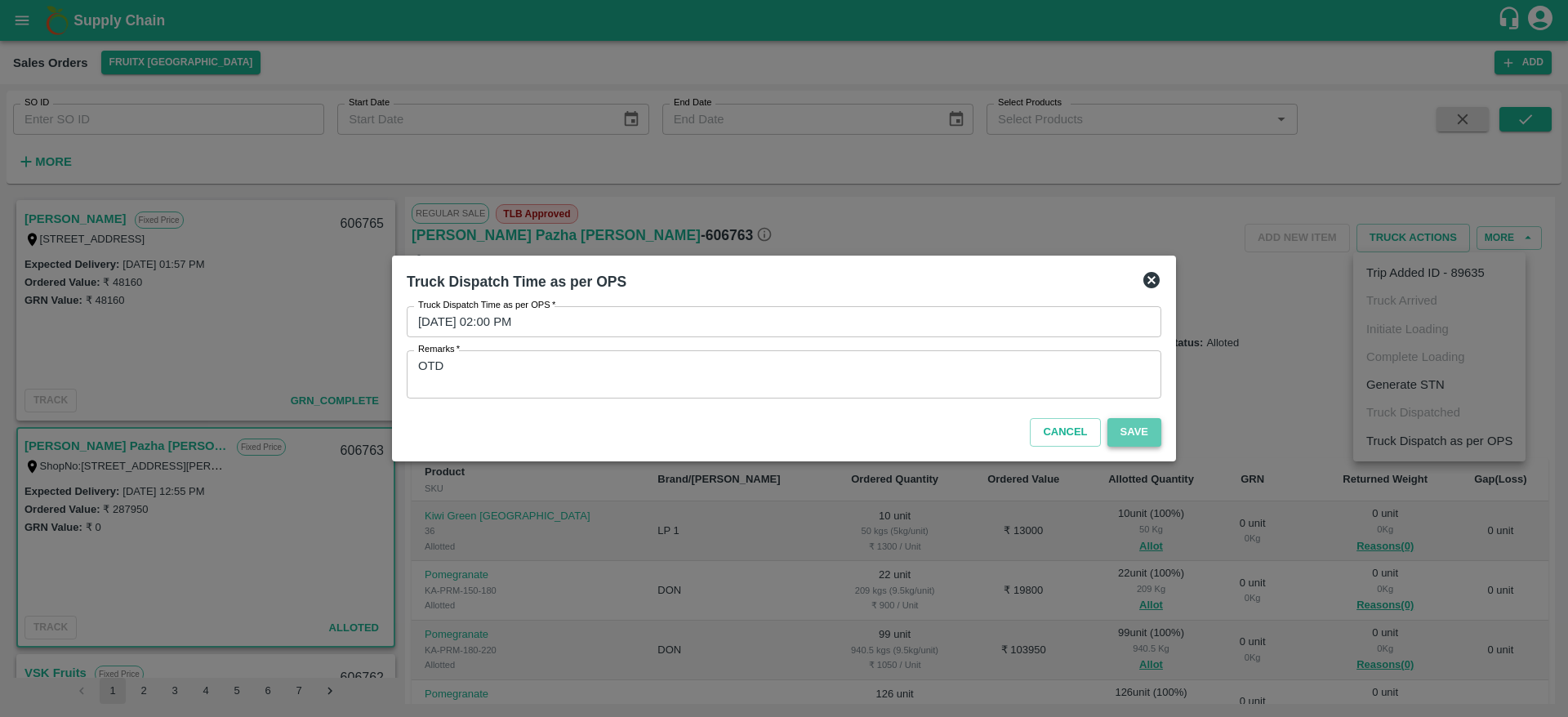
click at [1147, 428] on button "Save" at bounding box center [1134, 432] width 54 height 28
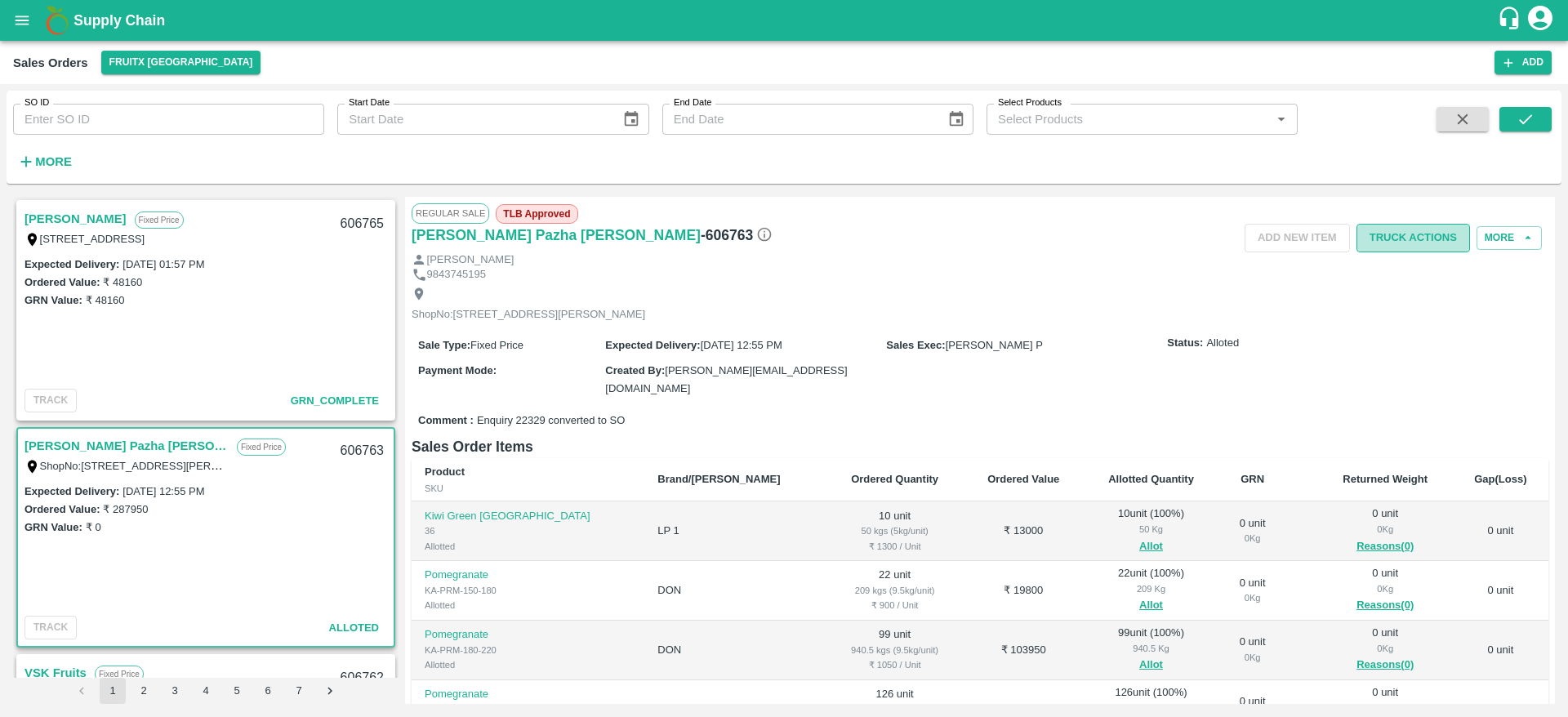
click at [1370, 234] on button "Truck Actions" at bounding box center [1413, 237] width 114 height 28
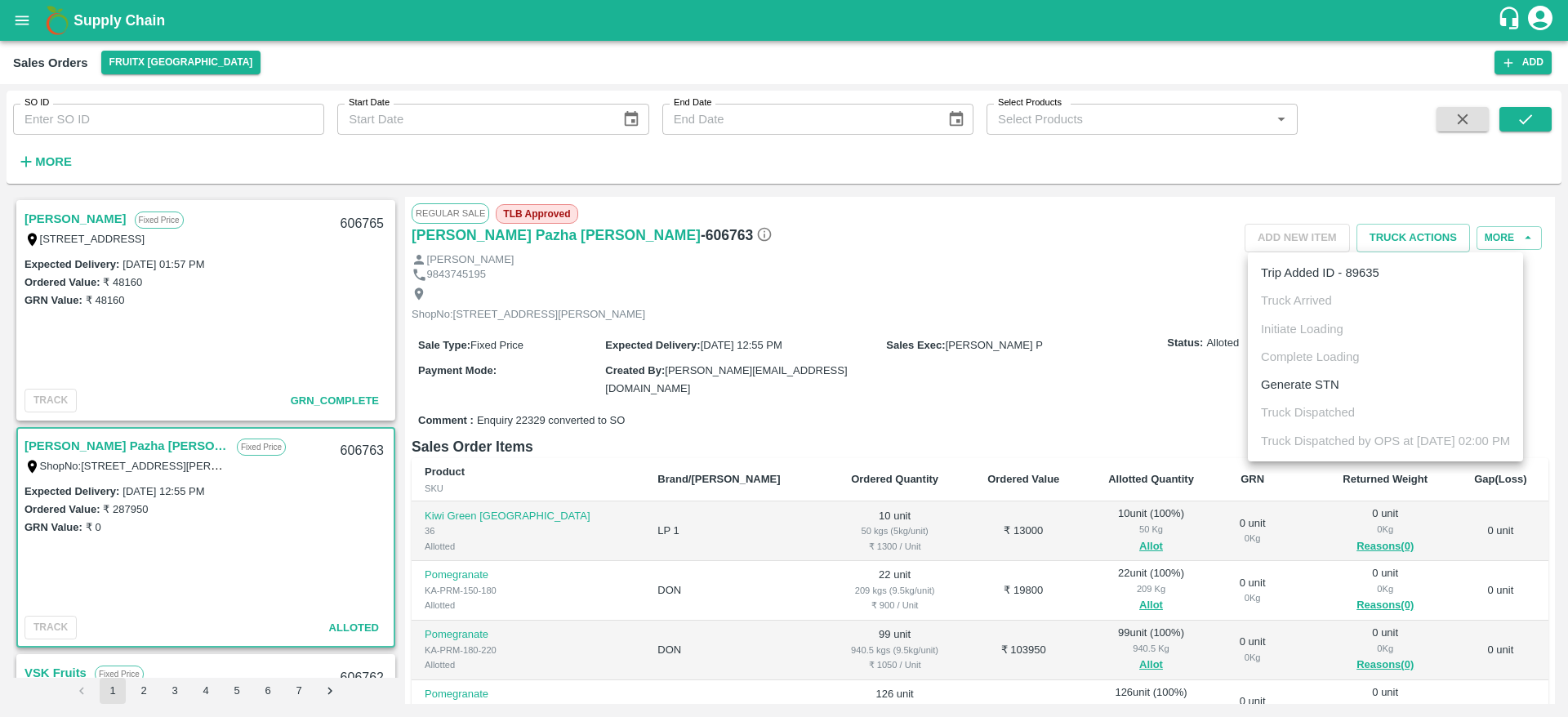
click at [1125, 371] on div at bounding box center [784, 358] width 1568 height 717
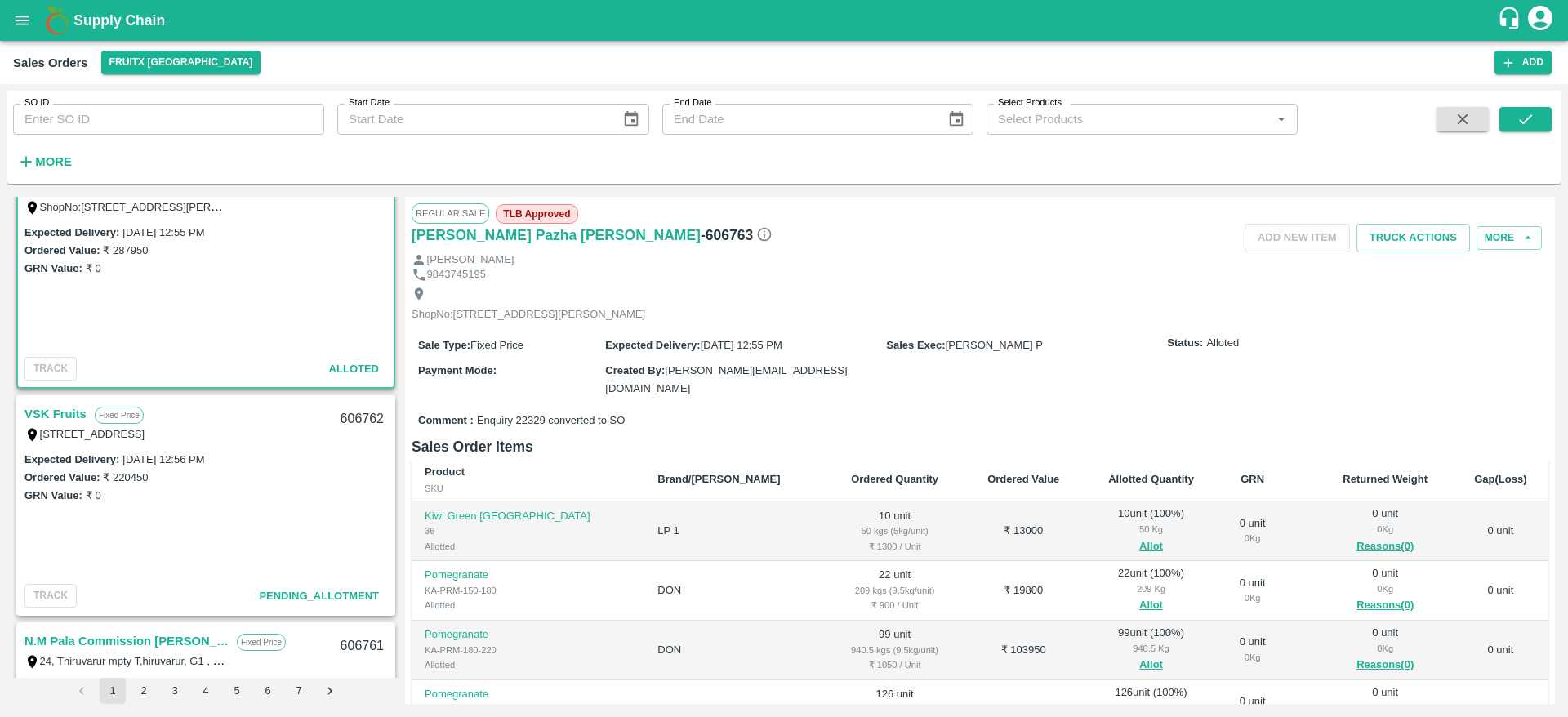
scroll to position [259, 0]
click at [48, 412] on link "VSK Fruits" at bounding box center [56, 412] width 62 height 21
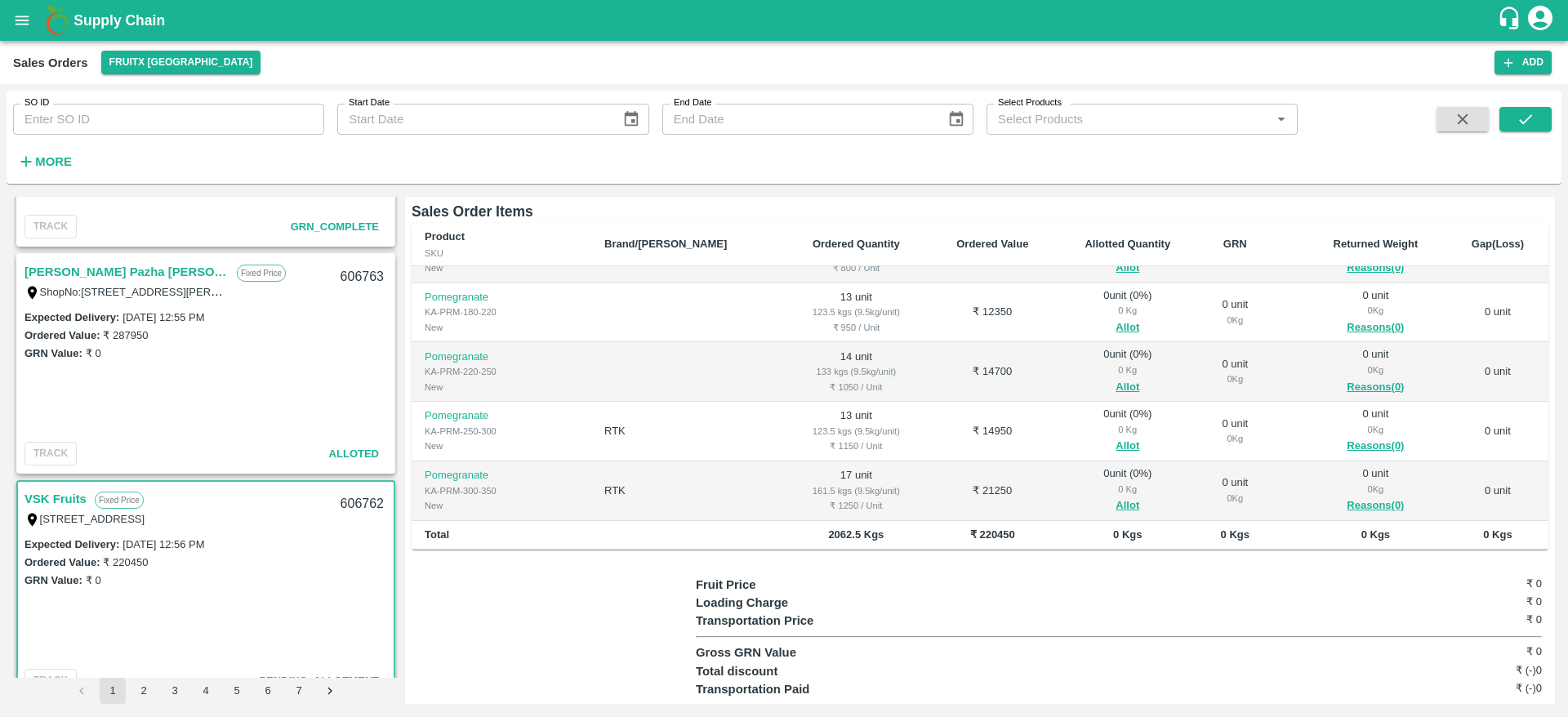
scroll to position [236, 0]
click at [1115, 496] on button "Allot" at bounding box center [1127, 504] width 24 height 19
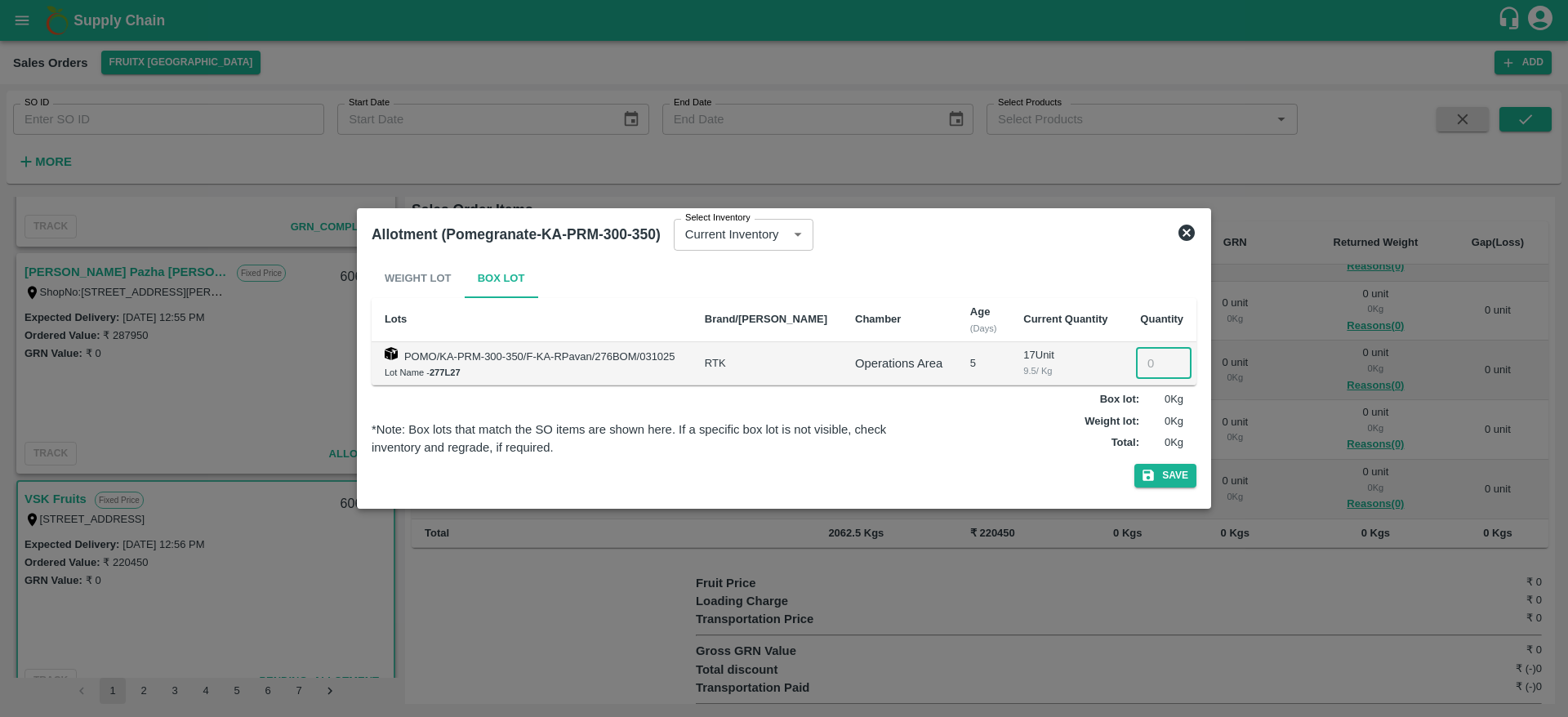
click at [1140, 355] on input "number" at bounding box center [1163, 363] width 56 height 31
type input "17"
click at [1134, 463] on button "Save" at bounding box center [1165, 475] width 62 height 24
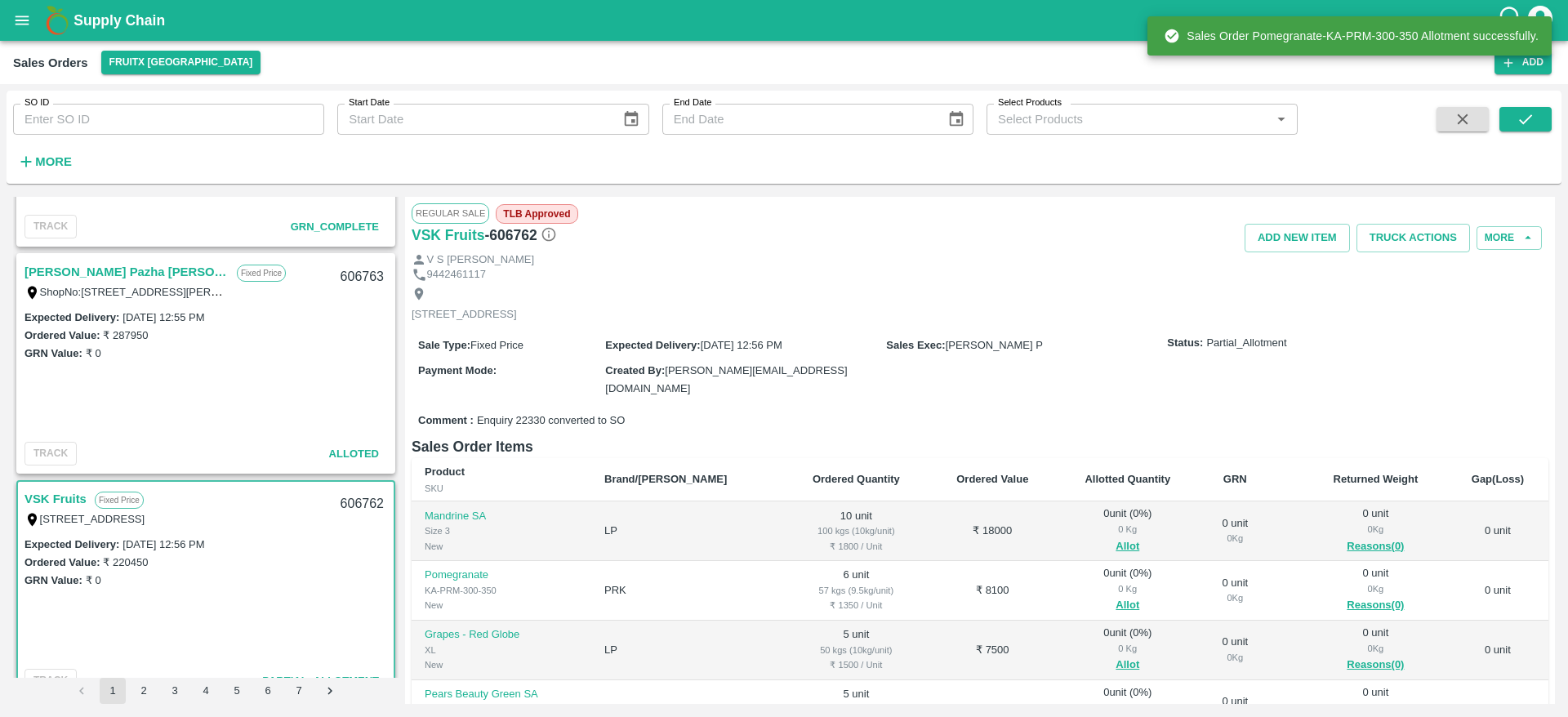
scroll to position [191, 0]
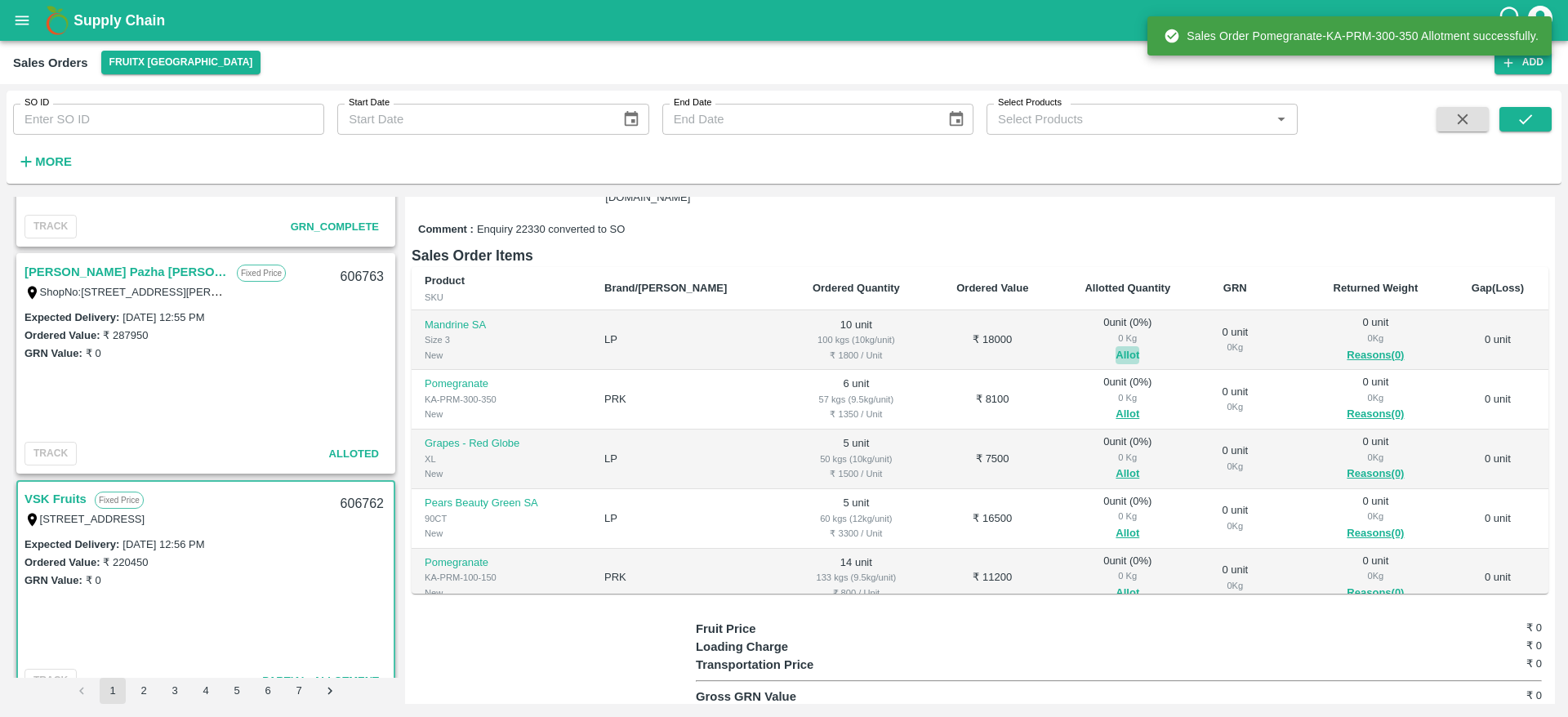
click at [1115, 351] on button "Allot" at bounding box center [1127, 355] width 24 height 19
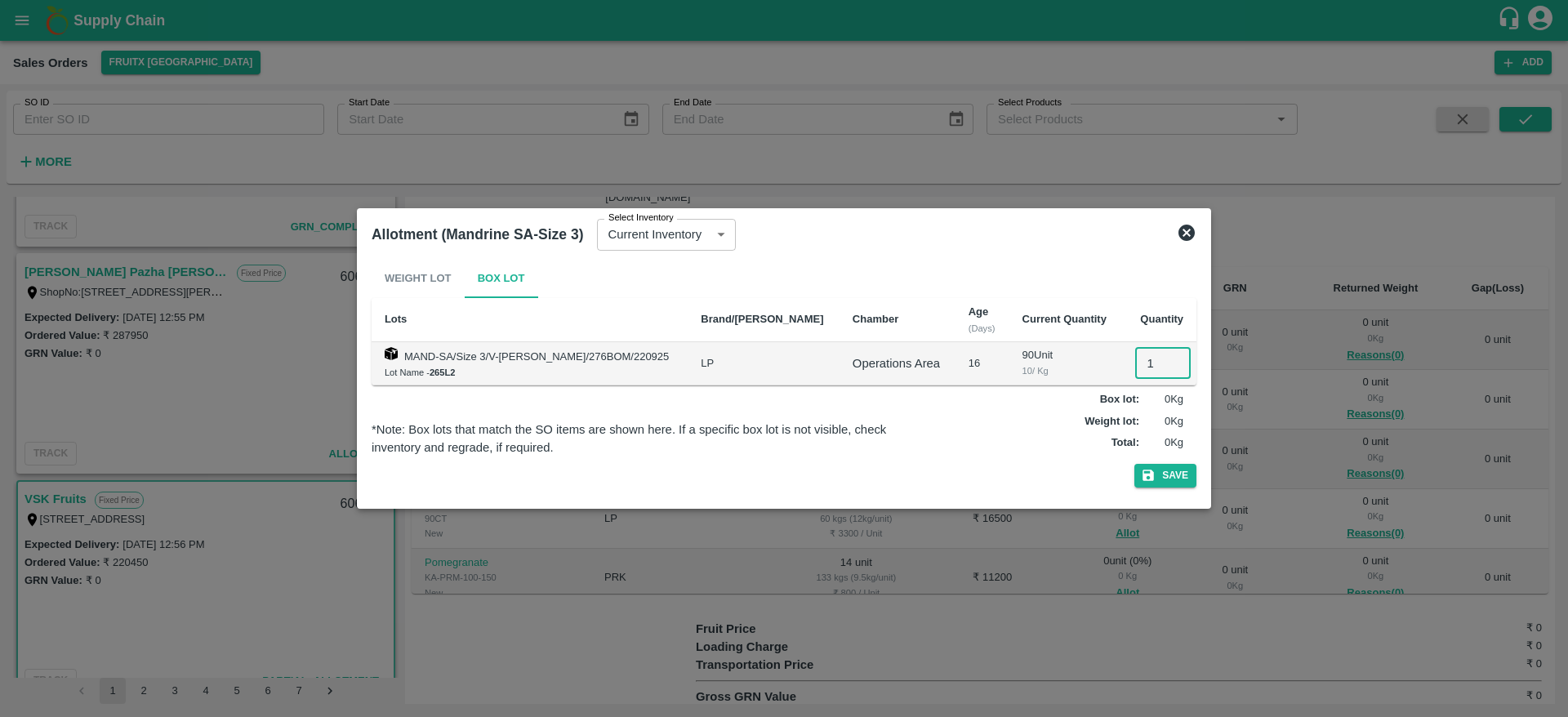
click at [1137, 357] on input "1" at bounding box center [1162, 363] width 56 height 31
type input "10"
click at [1134, 463] on button "Save" at bounding box center [1165, 475] width 62 height 24
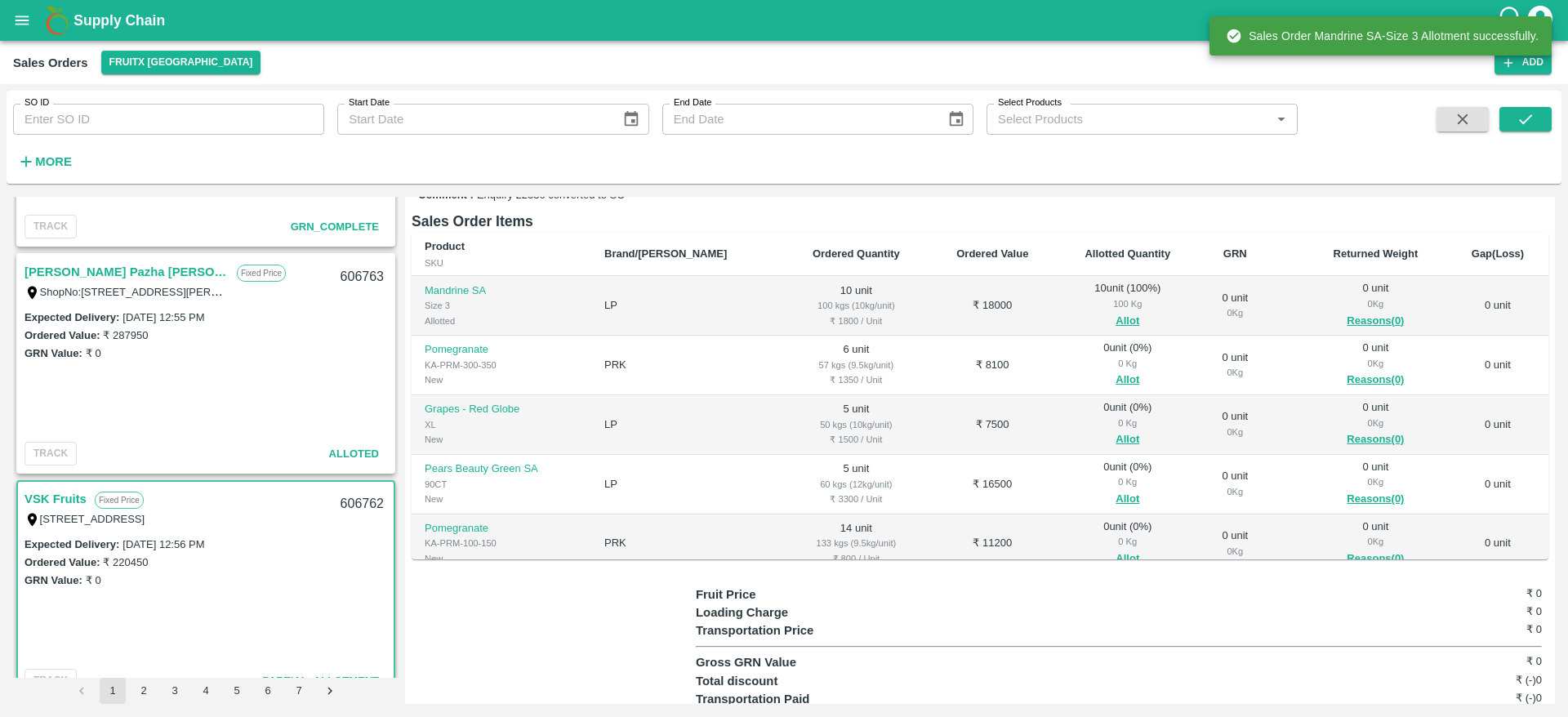
scroll to position [233, 0]
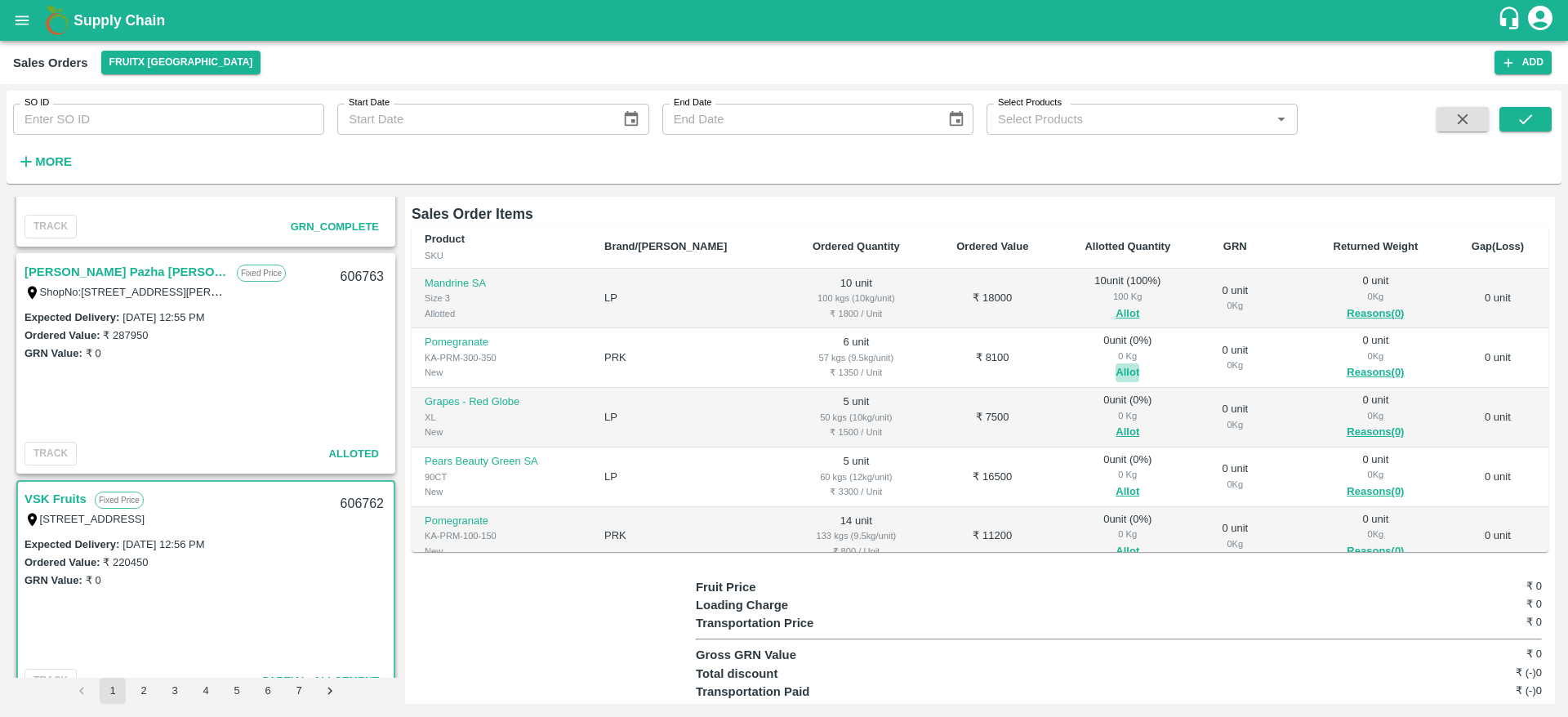
click at [1115, 366] on button "Allot" at bounding box center [1127, 373] width 24 height 19
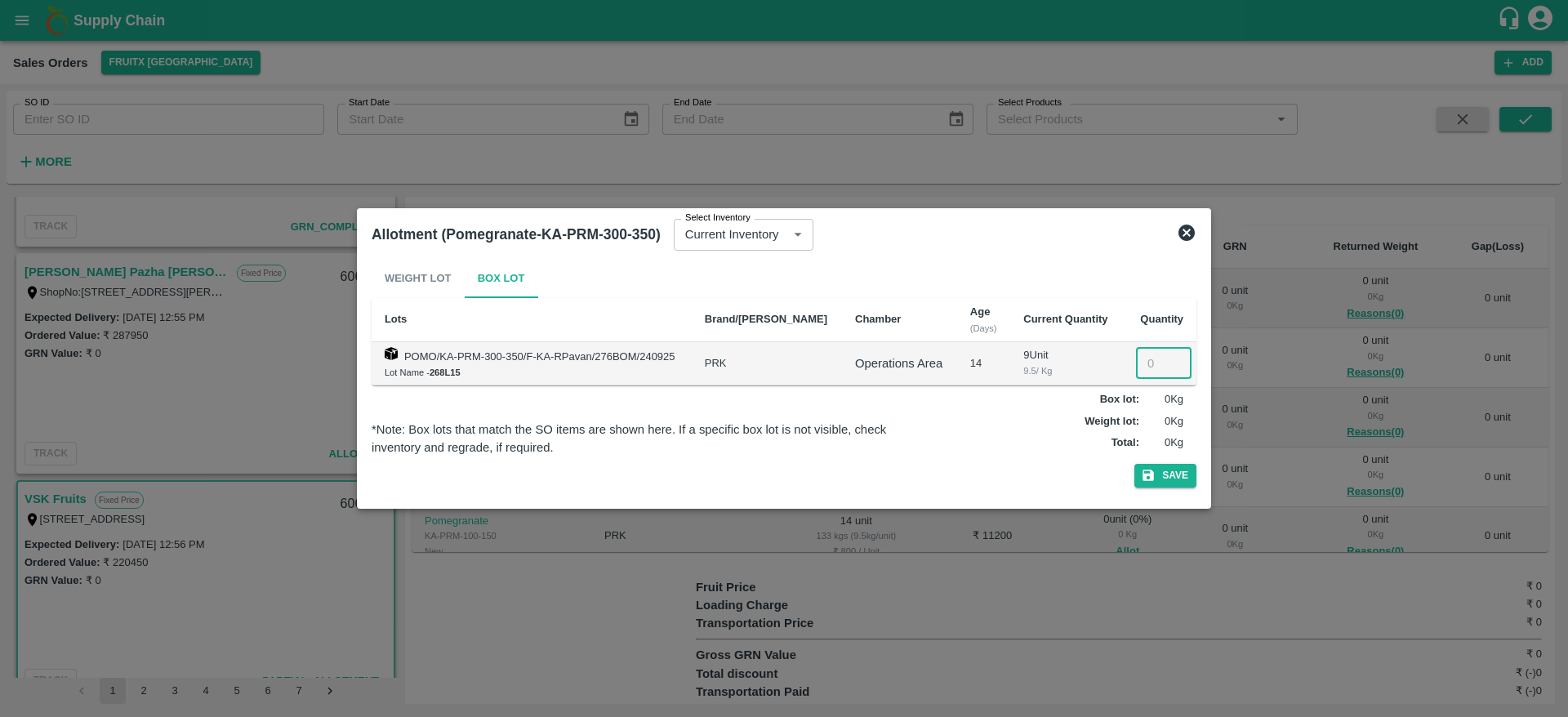
click at [1143, 355] on input "number" at bounding box center [1163, 363] width 56 height 31
type input "6"
click at [1134, 463] on button "Save" at bounding box center [1165, 475] width 62 height 24
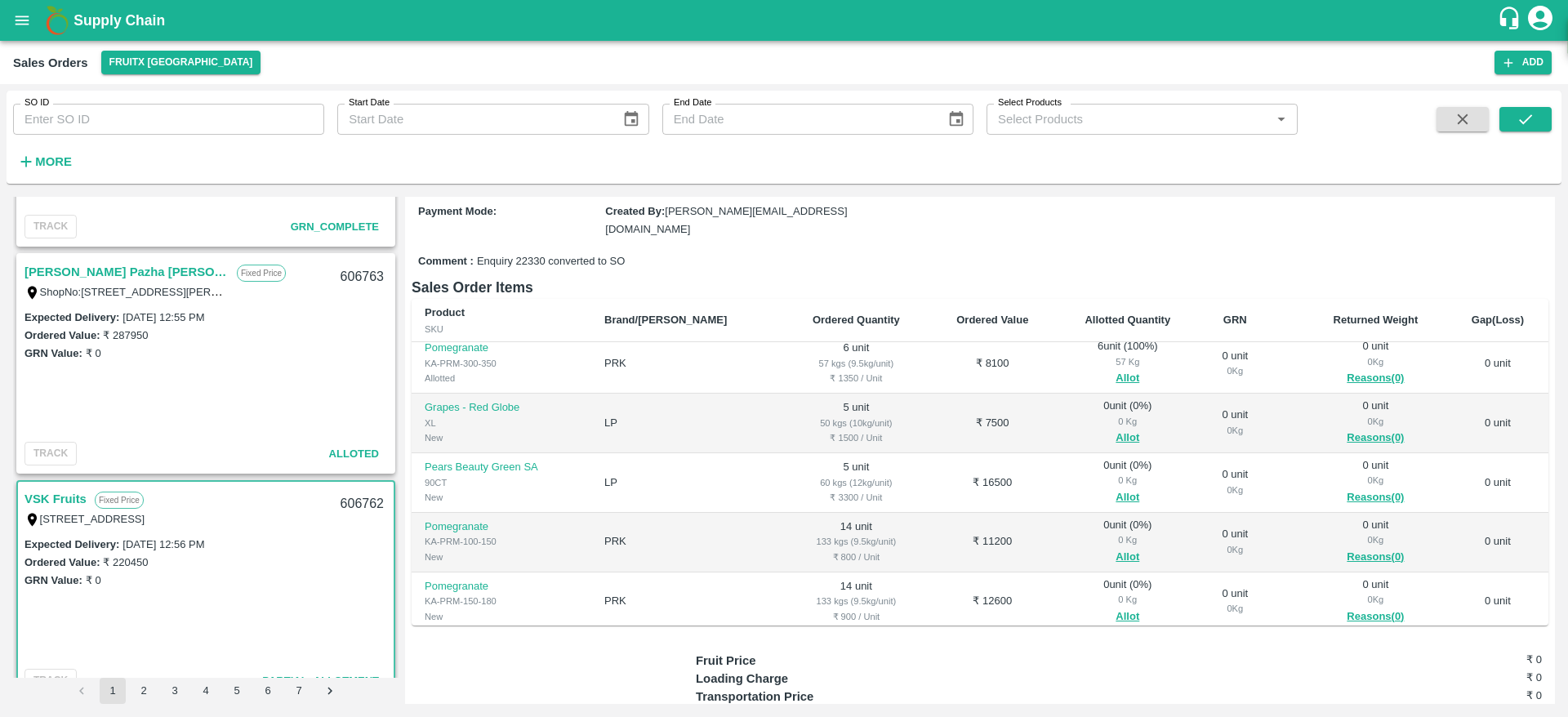
scroll to position [64, 0]
click at [1115, 436] on button "Allot" at bounding box center [1127, 442] width 24 height 19
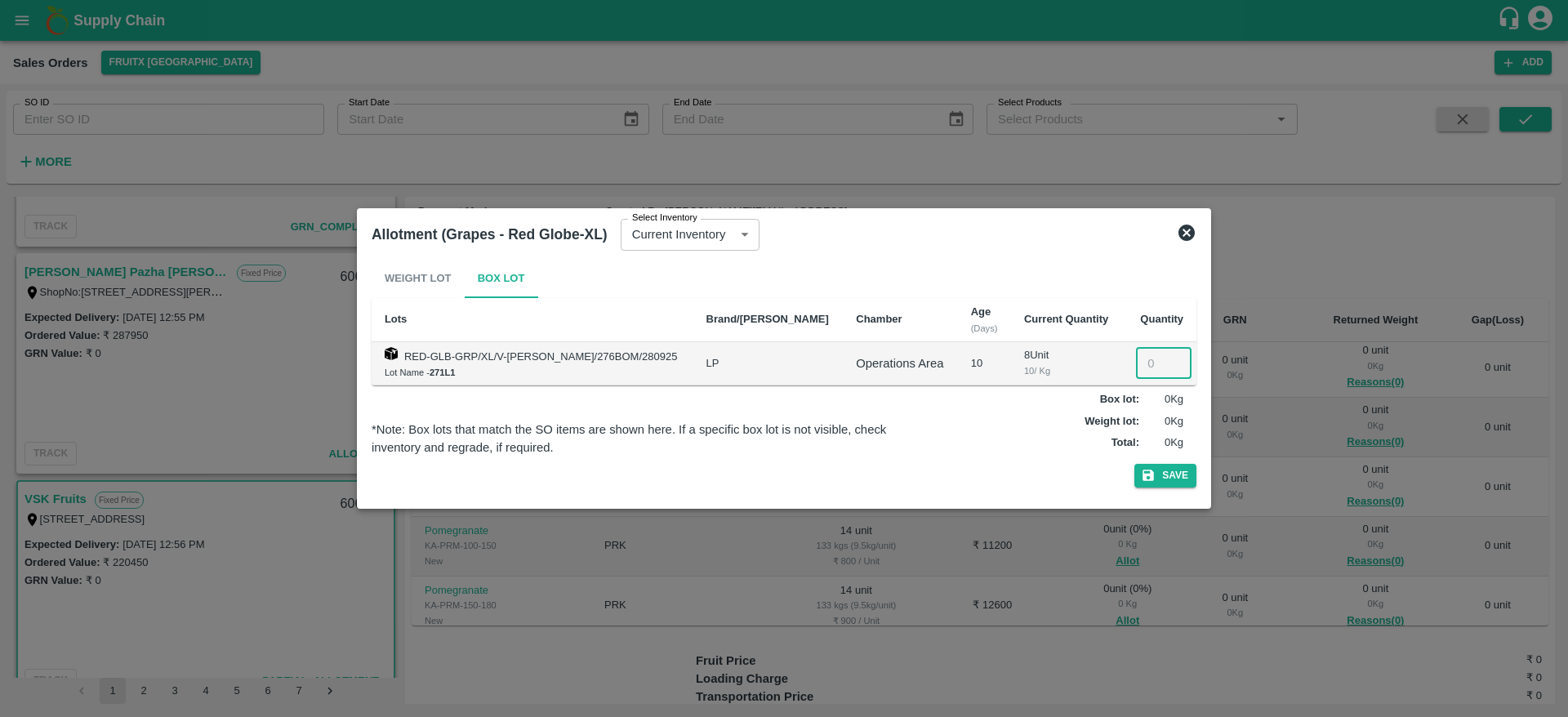
click at [1144, 356] on input "number" at bounding box center [1163, 363] width 56 height 31
type input "5"
click at [1134, 463] on button "Save" at bounding box center [1165, 475] width 62 height 24
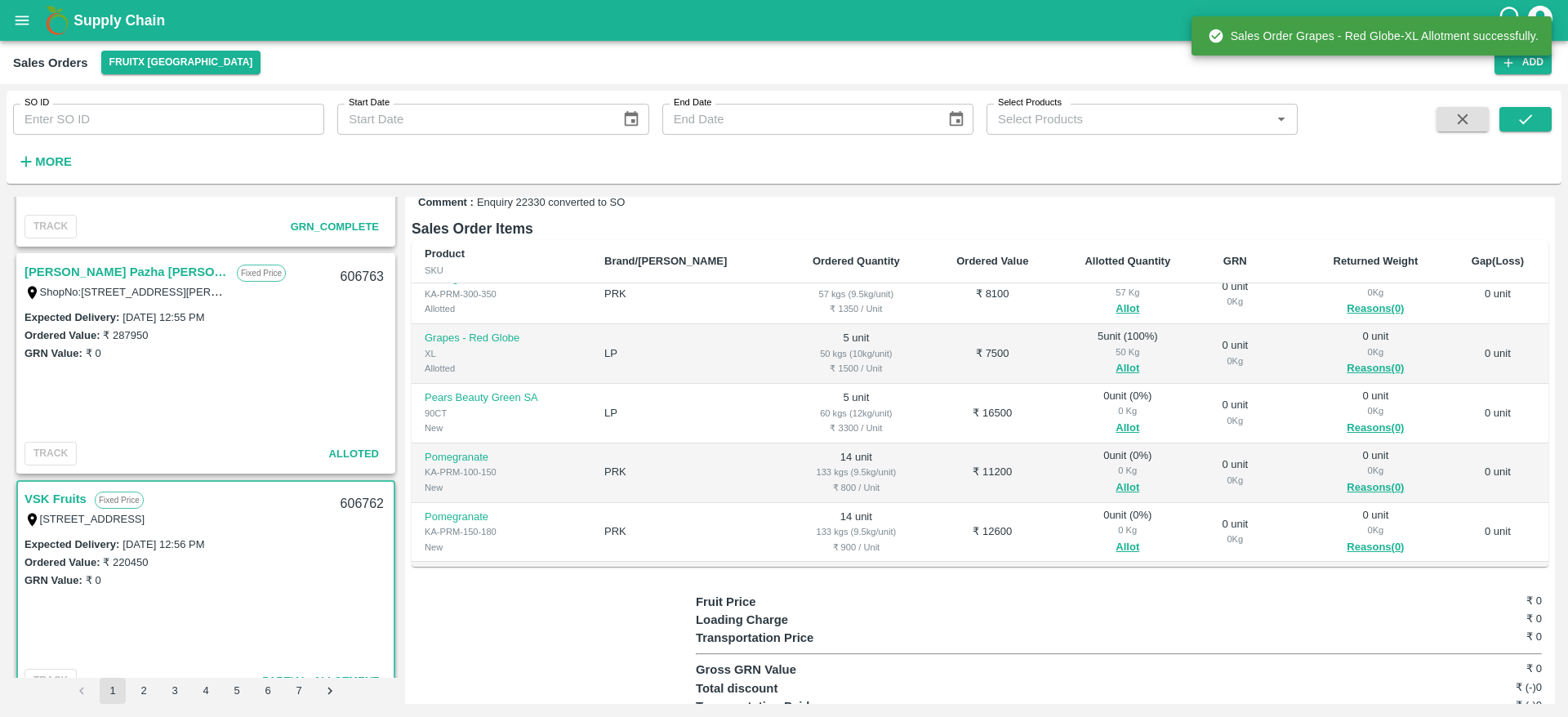
scroll to position [81, 0]
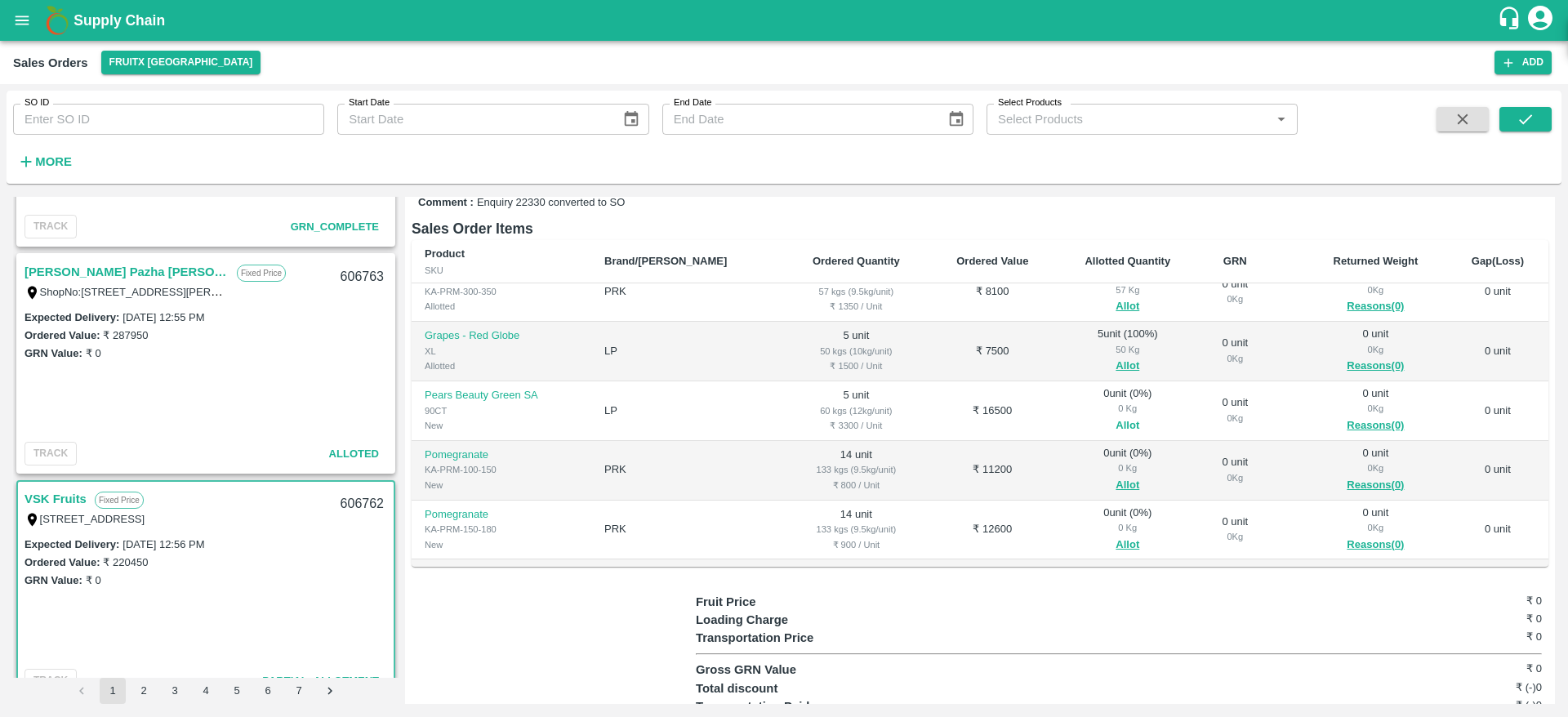
click at [1115, 422] on button "Allot" at bounding box center [1127, 426] width 24 height 19
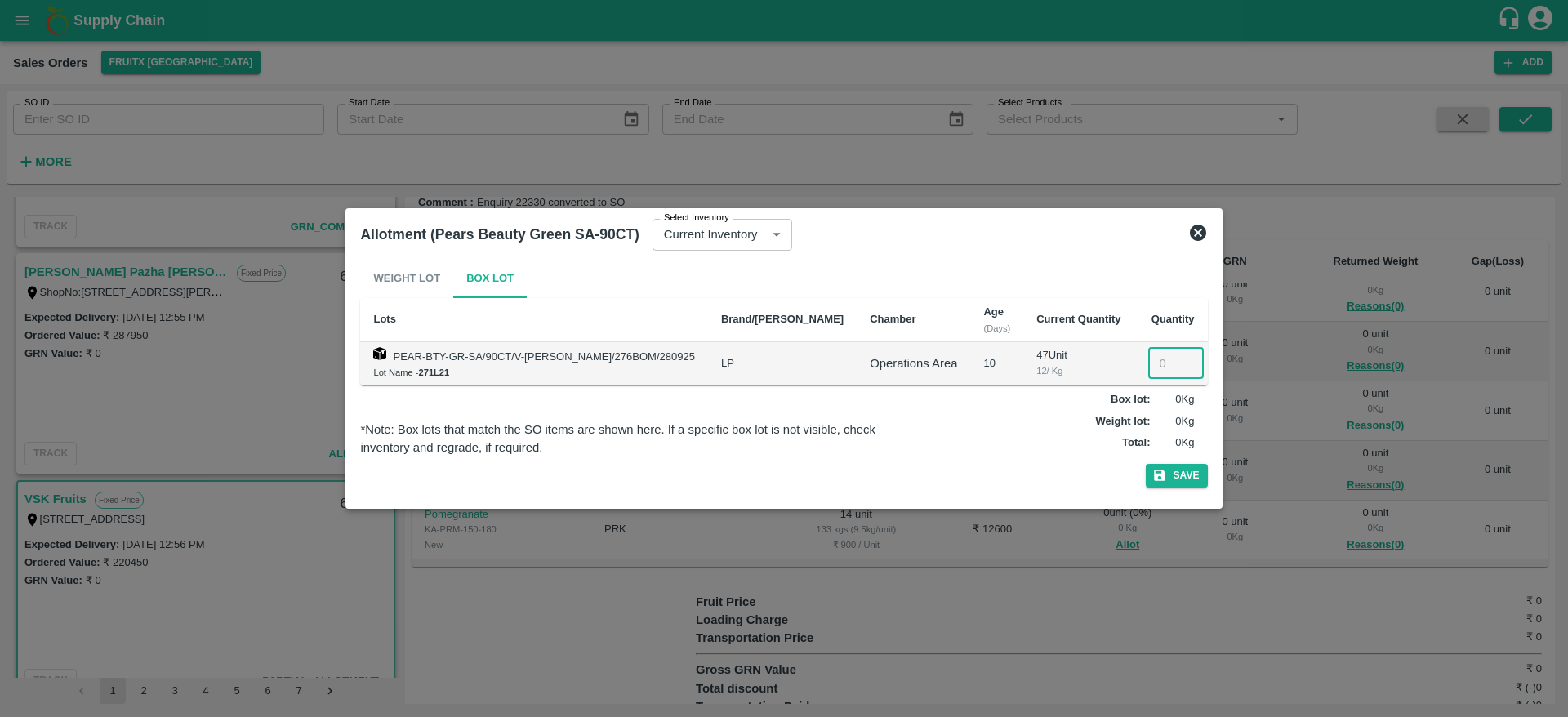
click at [1149, 355] on input "number" at bounding box center [1176, 363] width 56 height 31
type input "5"
click at [1146, 463] on button "Save" at bounding box center [1177, 475] width 62 height 24
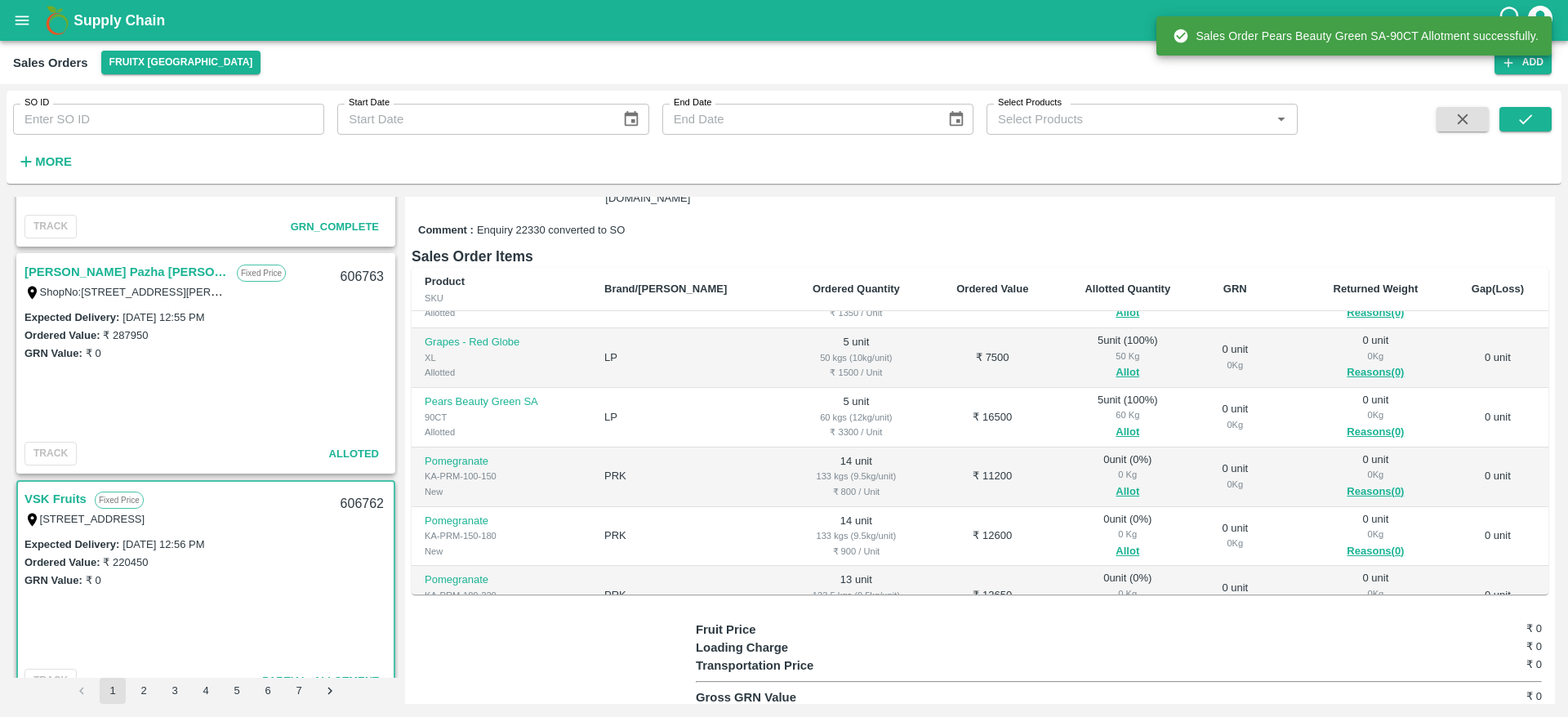
scroll to position [102, 0]
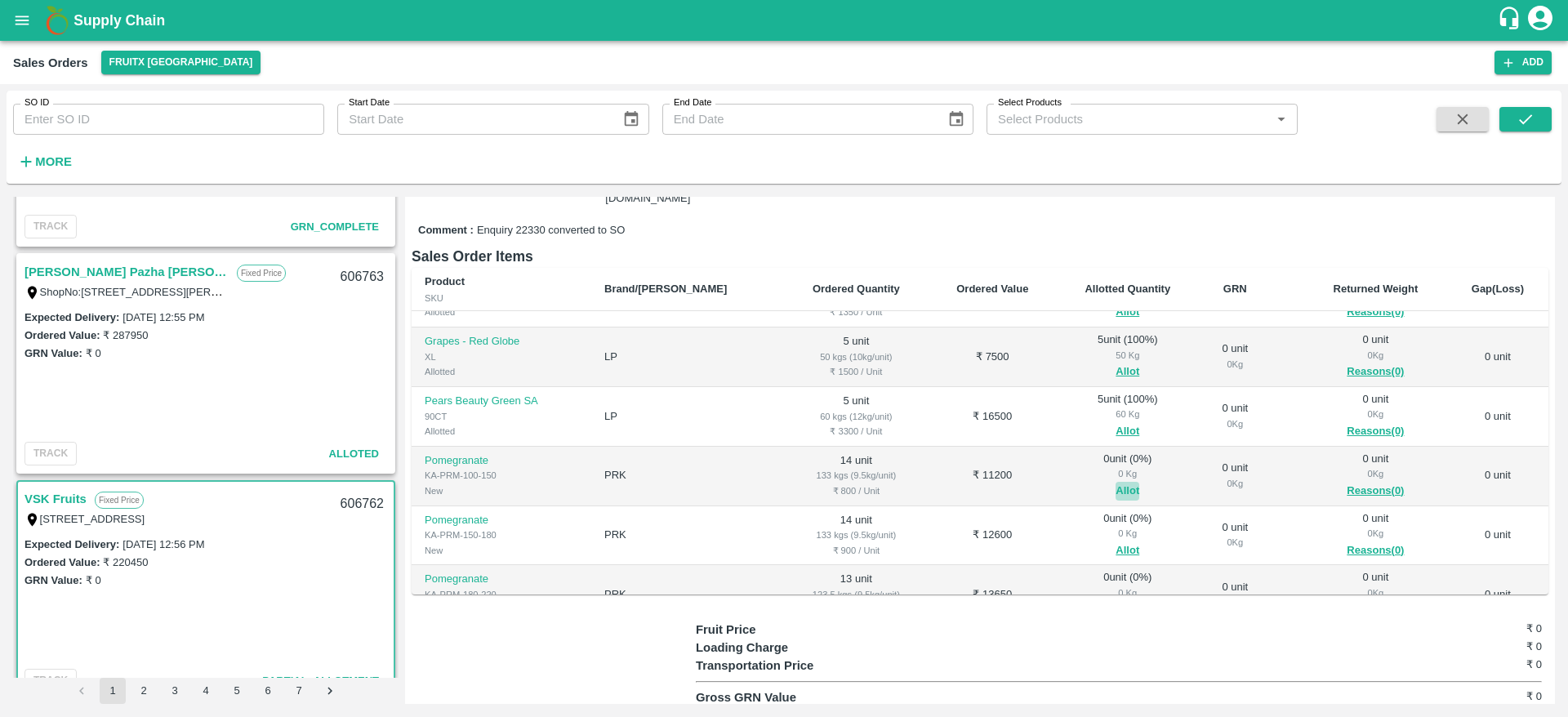
click at [1115, 491] on button "Allot" at bounding box center [1127, 491] width 24 height 19
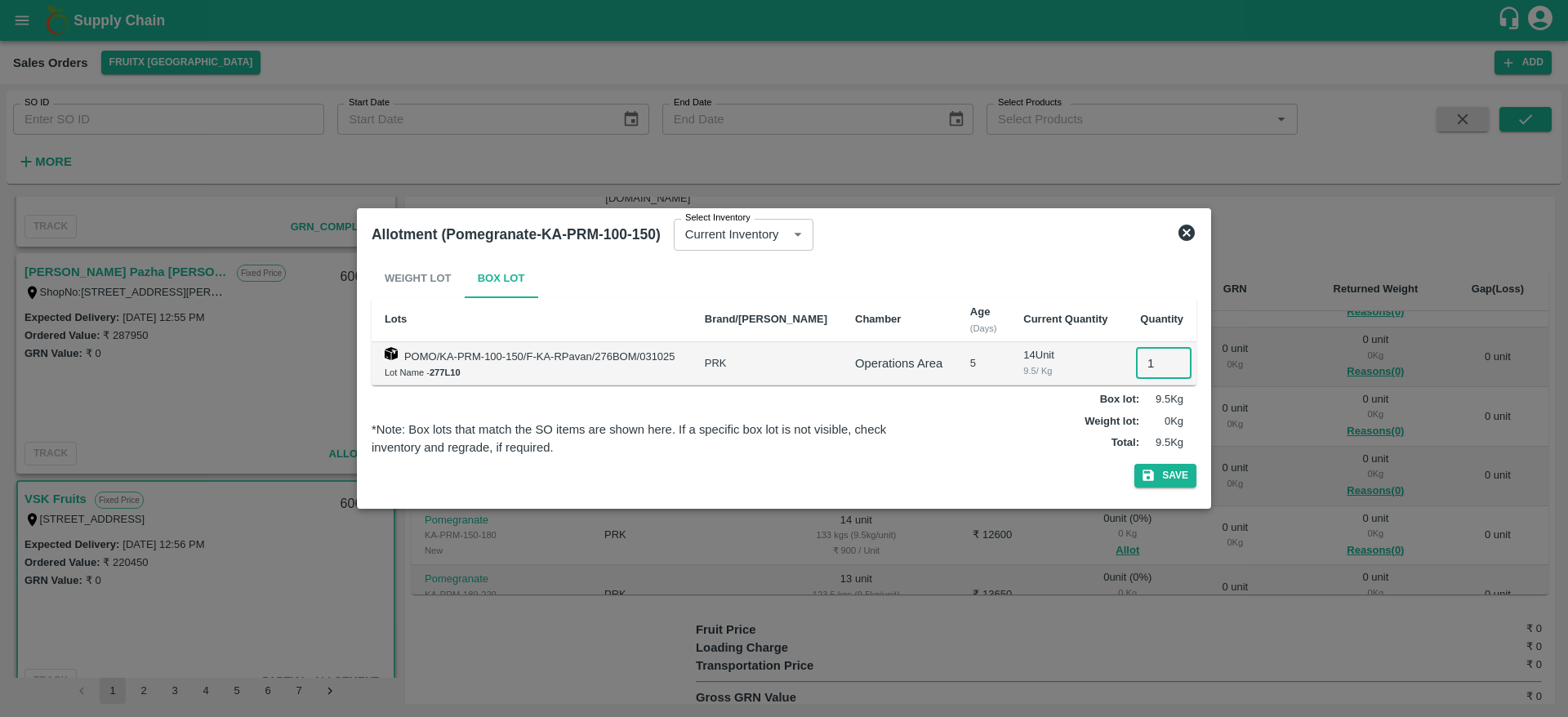
click at [1136, 361] on input "1" at bounding box center [1163, 363] width 56 height 31
type input "14"
click at [1134, 463] on button "Save" at bounding box center [1165, 475] width 62 height 24
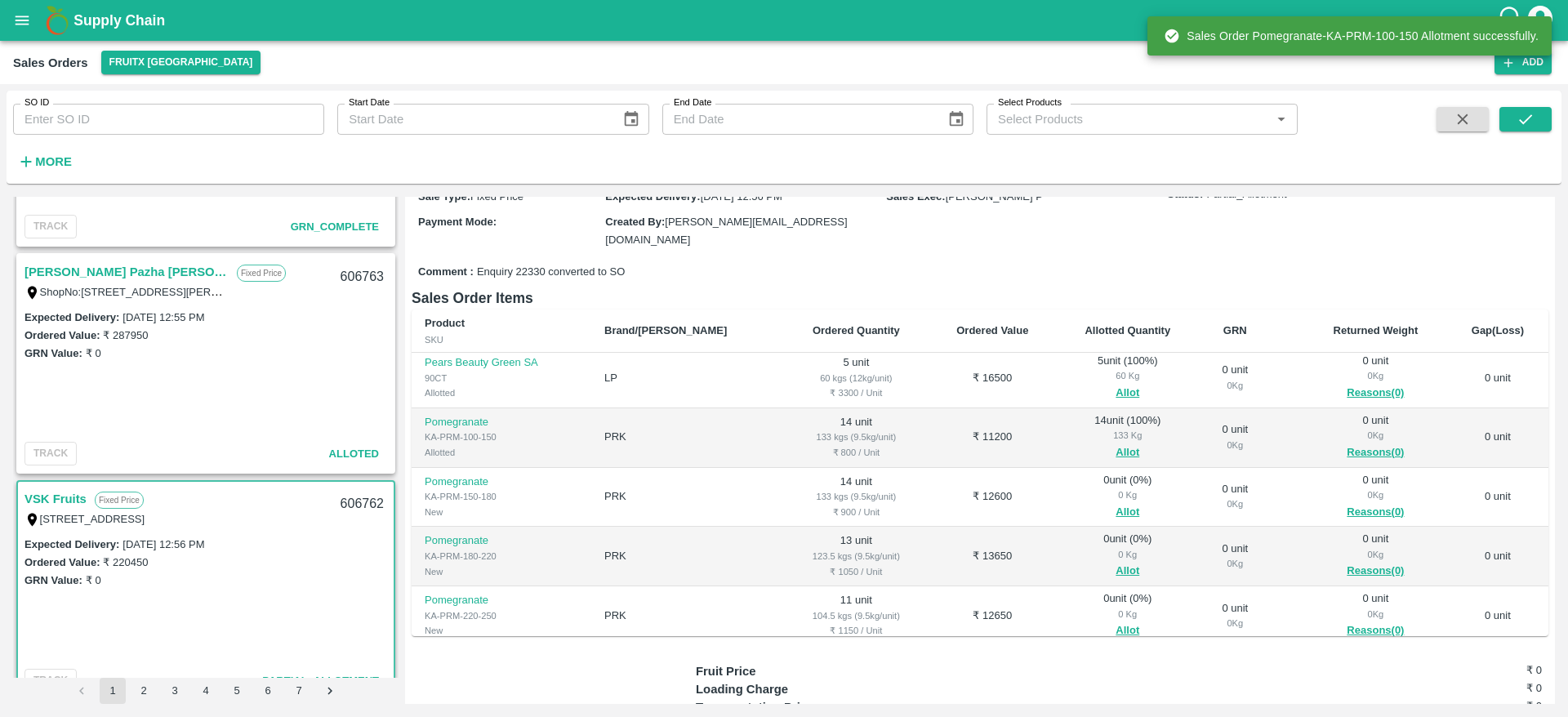
scroll to position [184, 0]
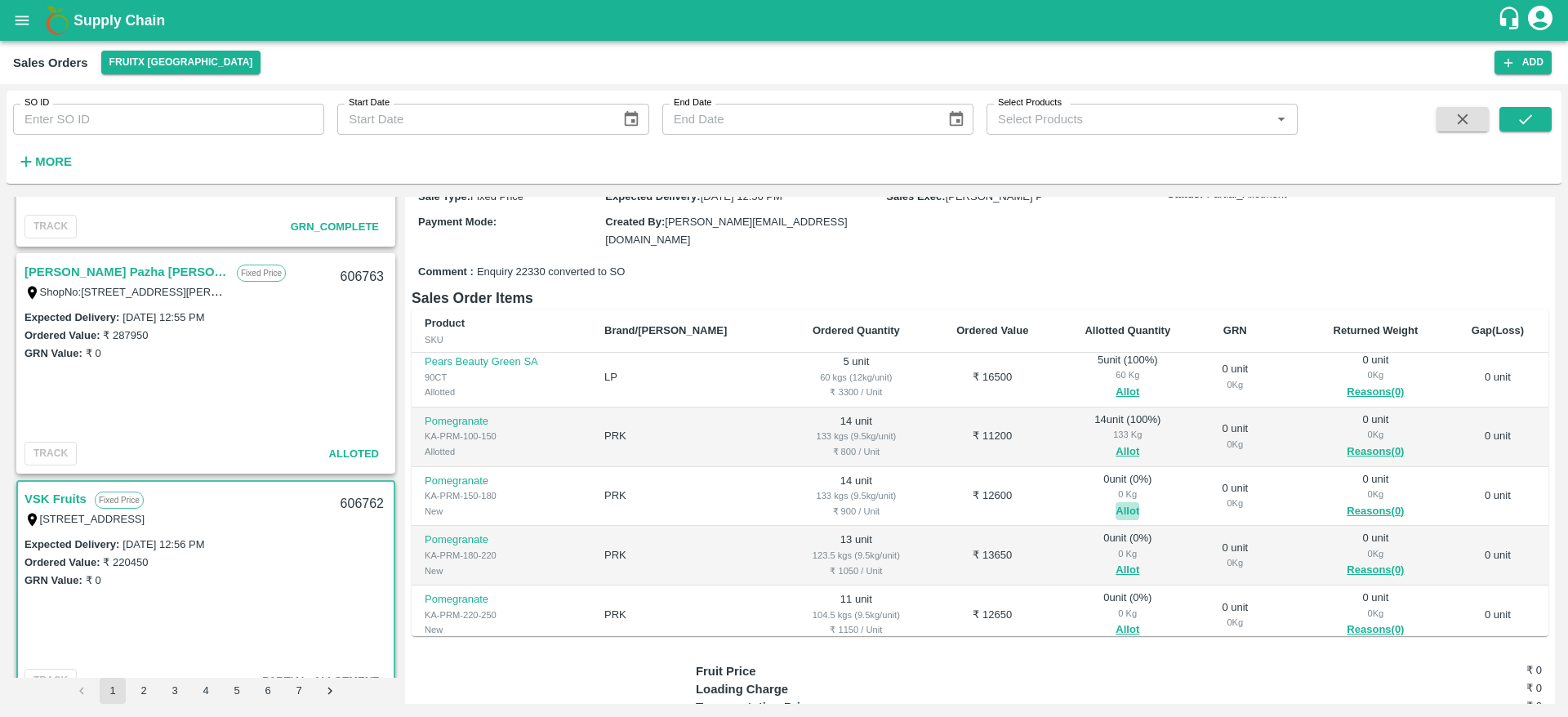
click at [1115, 504] on button "Allot" at bounding box center [1127, 511] width 24 height 19
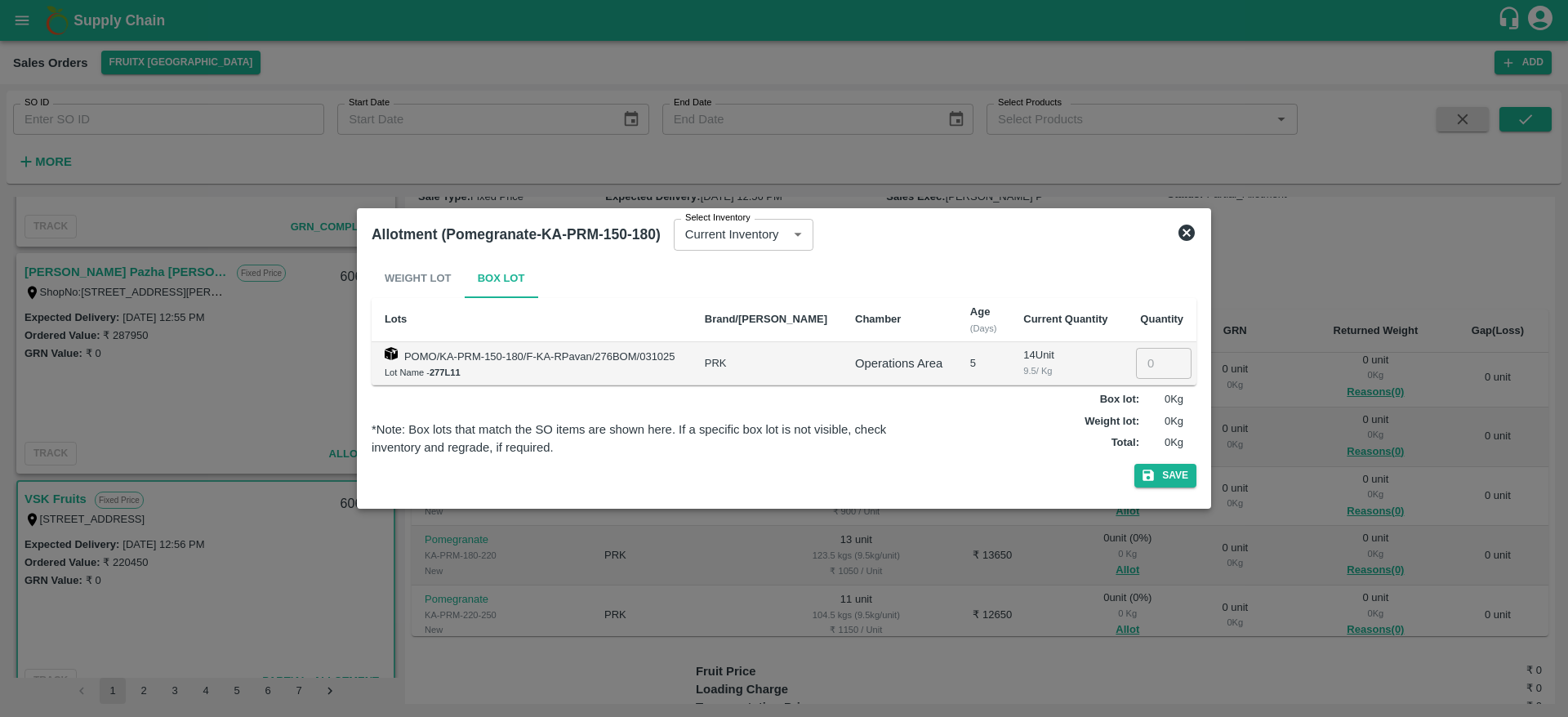
drag, startPoint x: 1154, startPoint y: 342, endPoint x: 1153, endPoint y: 354, distance: 12.0
click at [1153, 354] on td "​" at bounding box center [1159, 364] width 74 height 44
click at [1153, 354] on input "1" at bounding box center [1163, 363] width 56 height 31
type input "14"
click at [1134, 463] on button "Save" at bounding box center [1165, 475] width 62 height 24
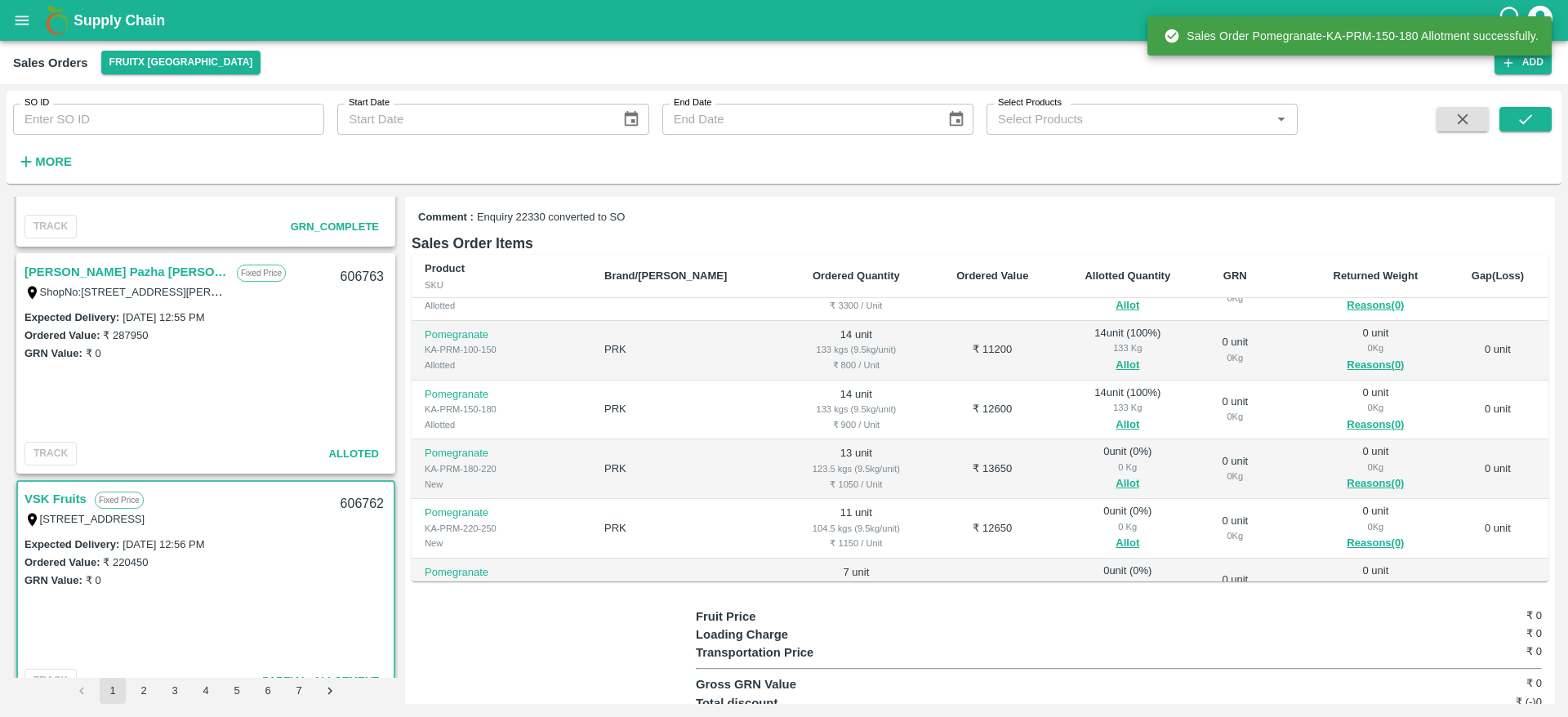
scroll to position [217, 0]
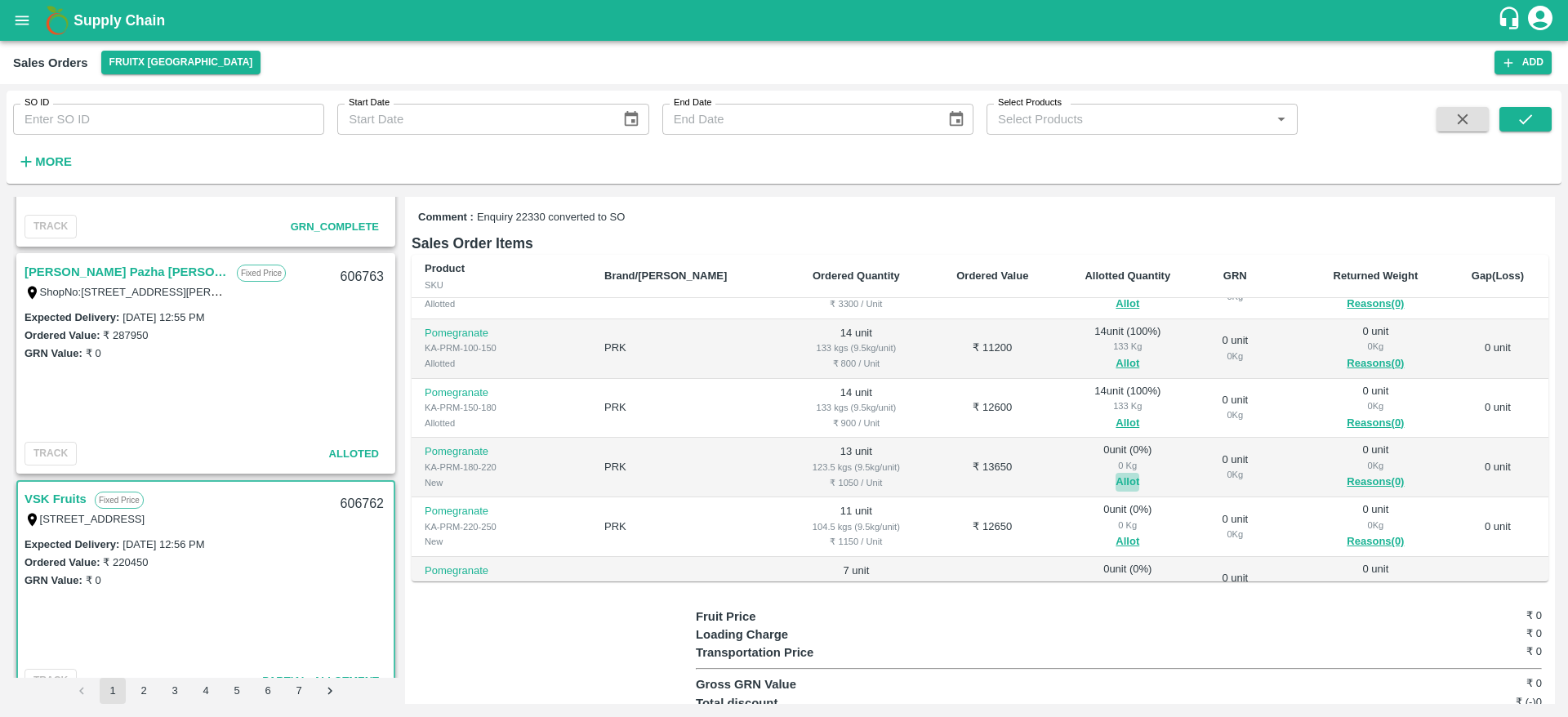
click at [1115, 482] on button "Allot" at bounding box center [1127, 482] width 24 height 19
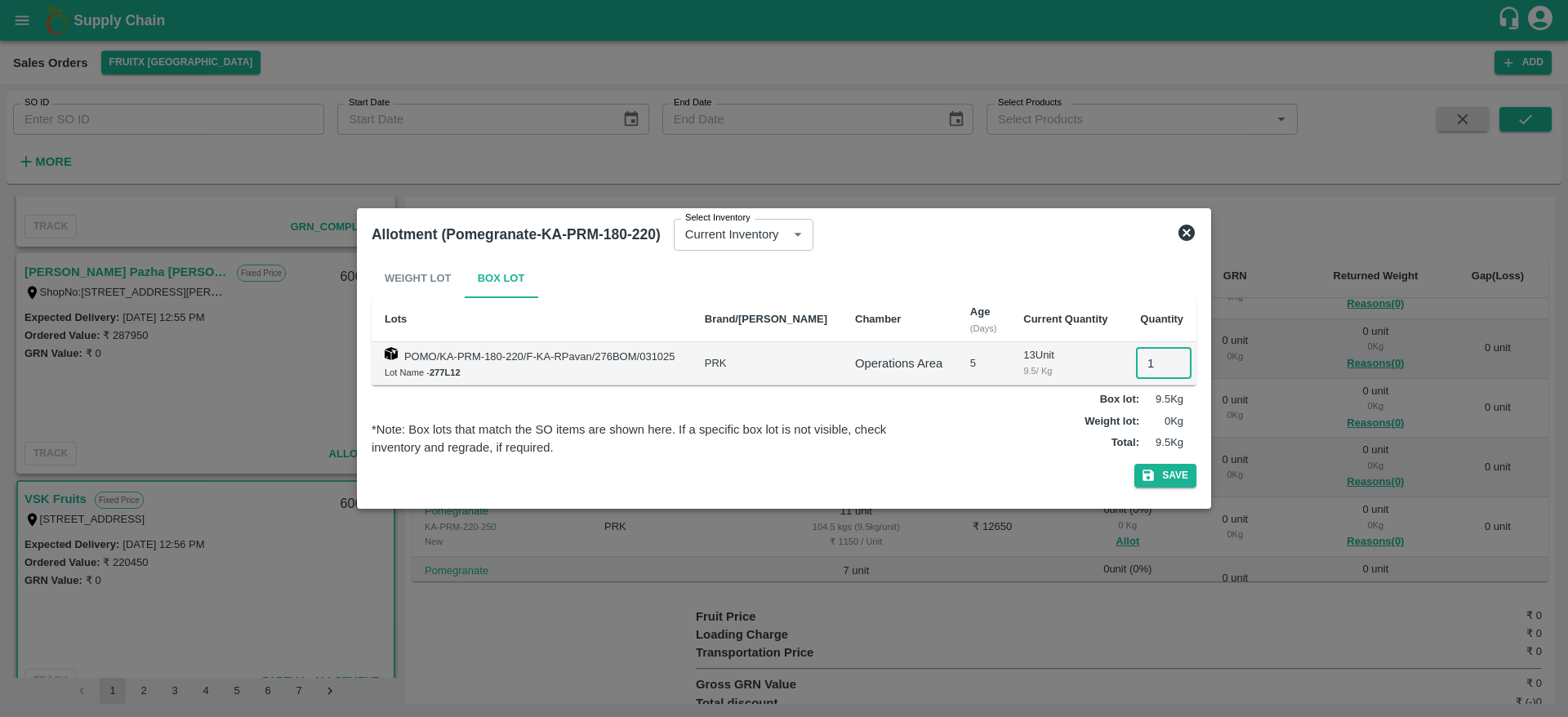
click at [1144, 358] on input "1" at bounding box center [1163, 363] width 56 height 31
type input "13"
click at [1134, 463] on button "Save" at bounding box center [1165, 475] width 62 height 24
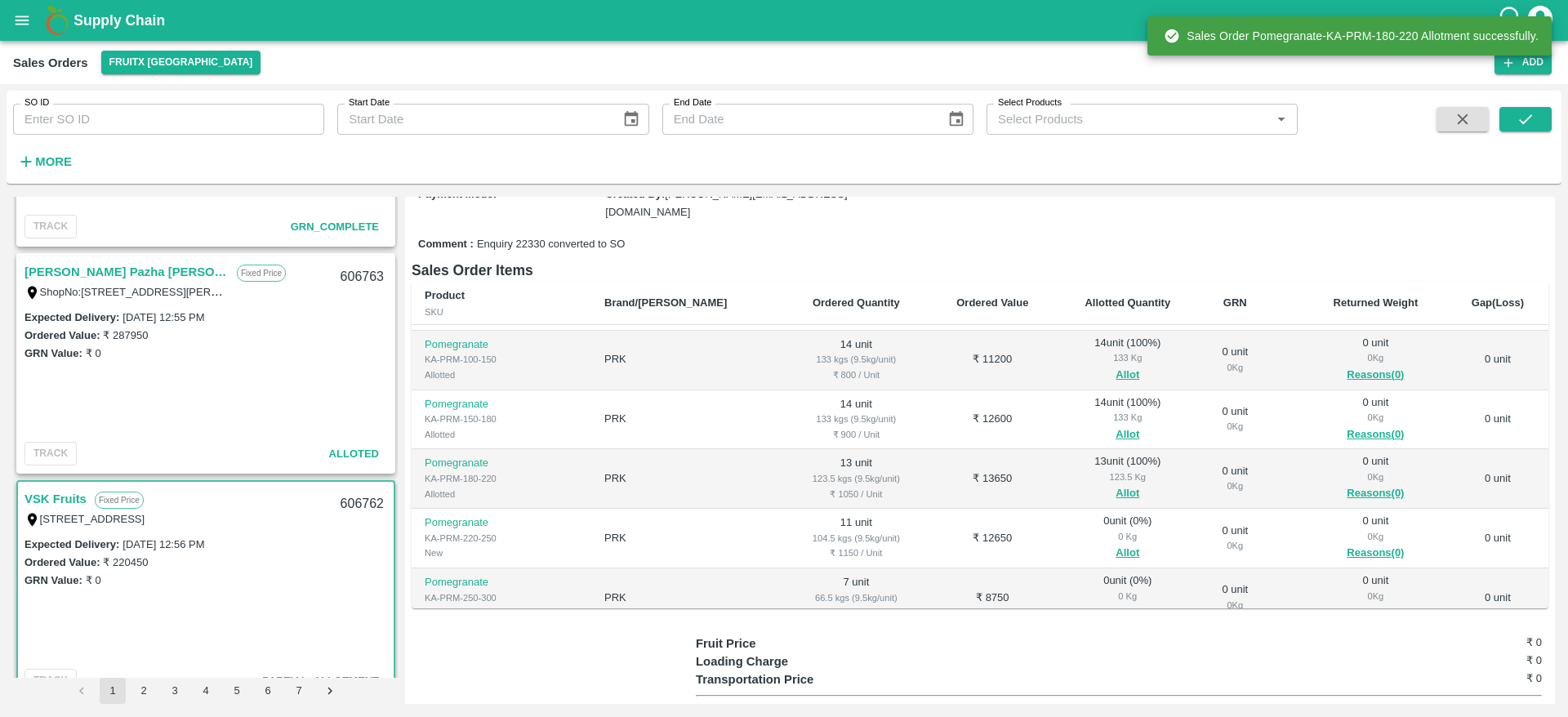
scroll to position [308, 0]
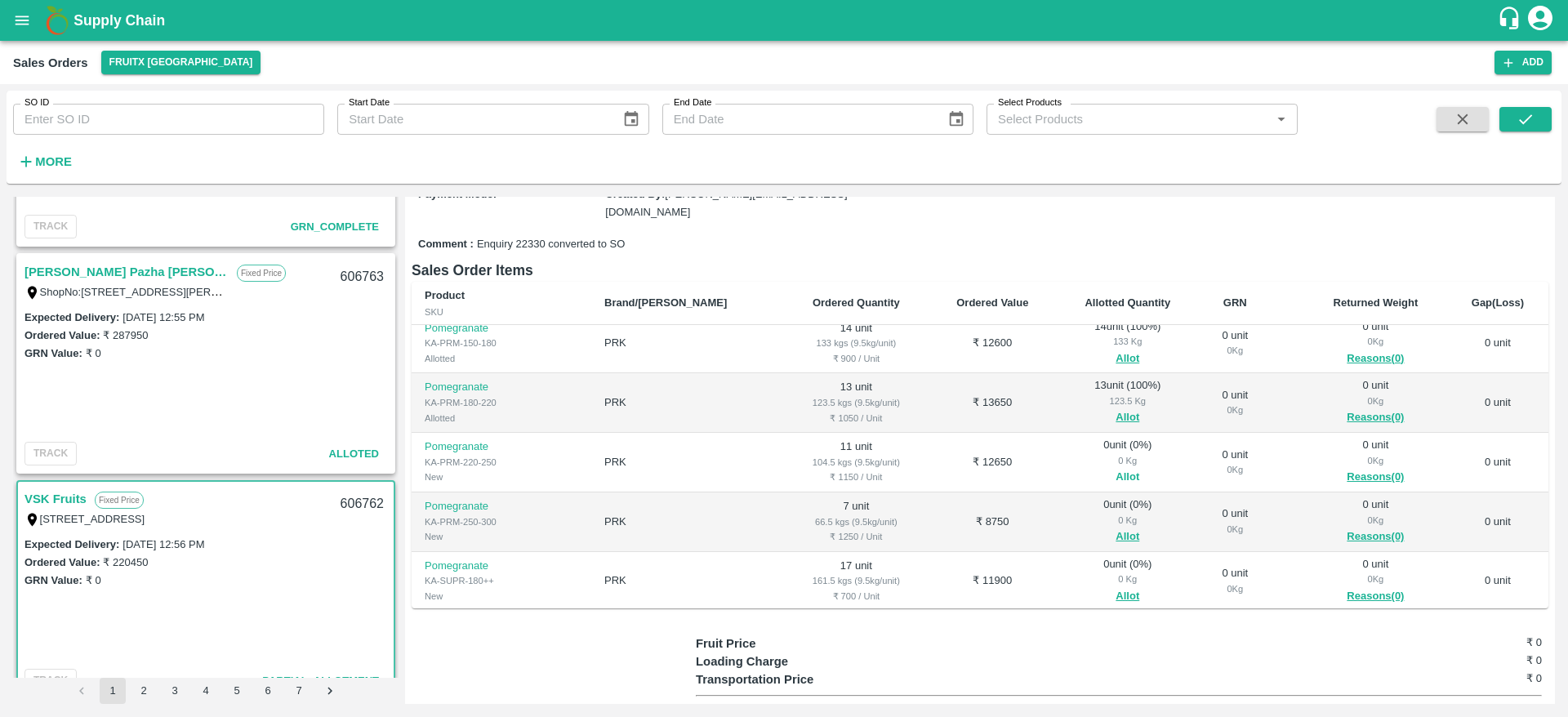
click at [1115, 469] on button "Allot" at bounding box center [1127, 477] width 24 height 19
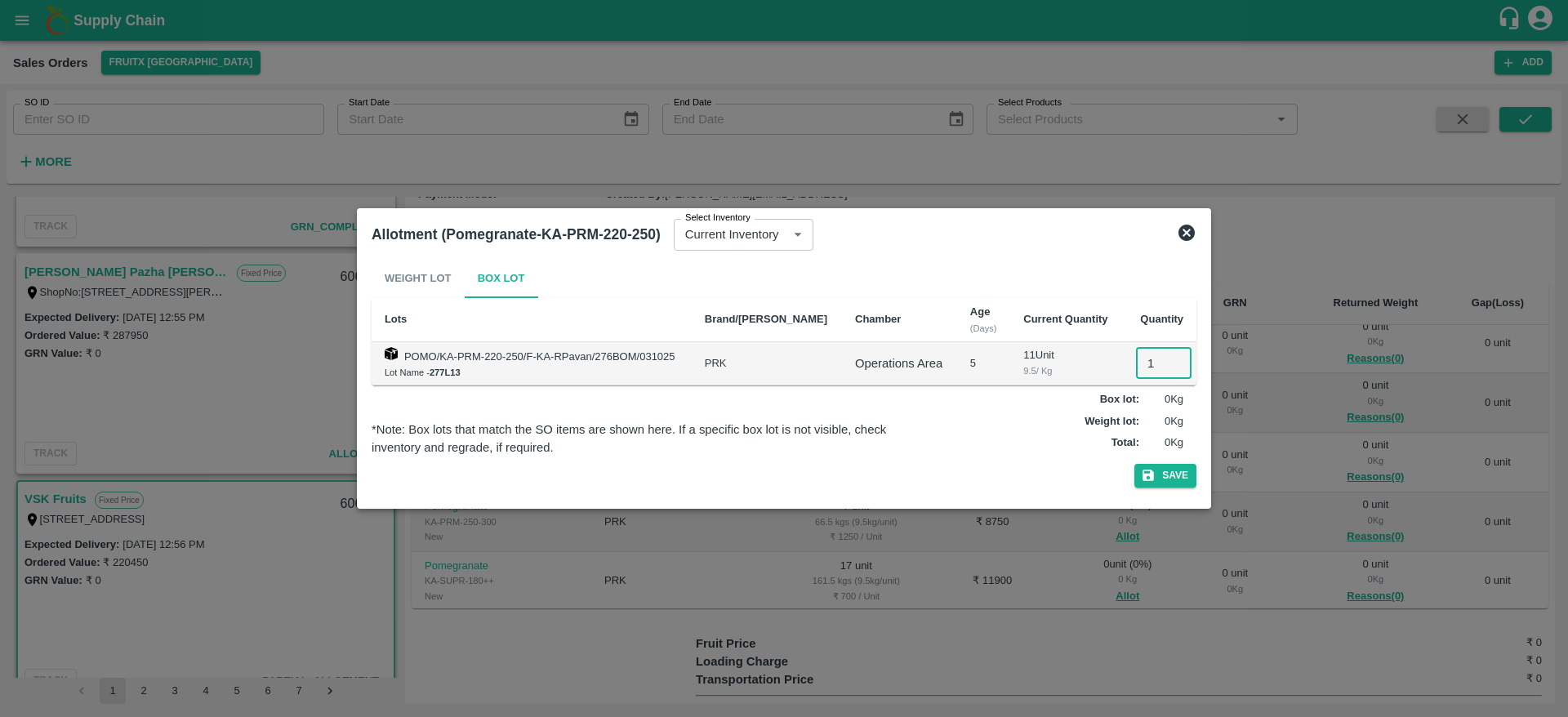
click at [1150, 369] on input "1" at bounding box center [1163, 363] width 56 height 31
type input "11"
click at [1134, 463] on button "Save" at bounding box center [1165, 475] width 62 height 24
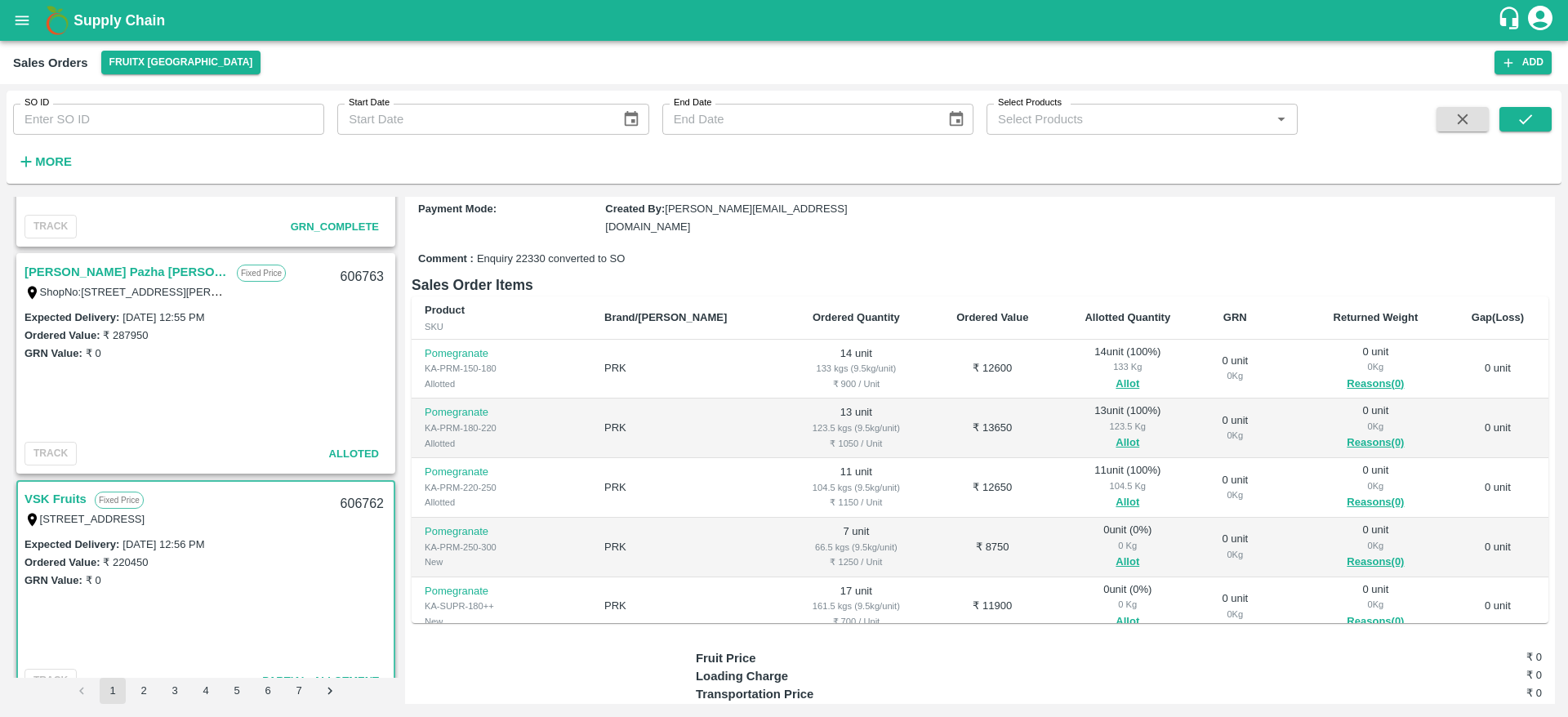
scroll to position [335, 0]
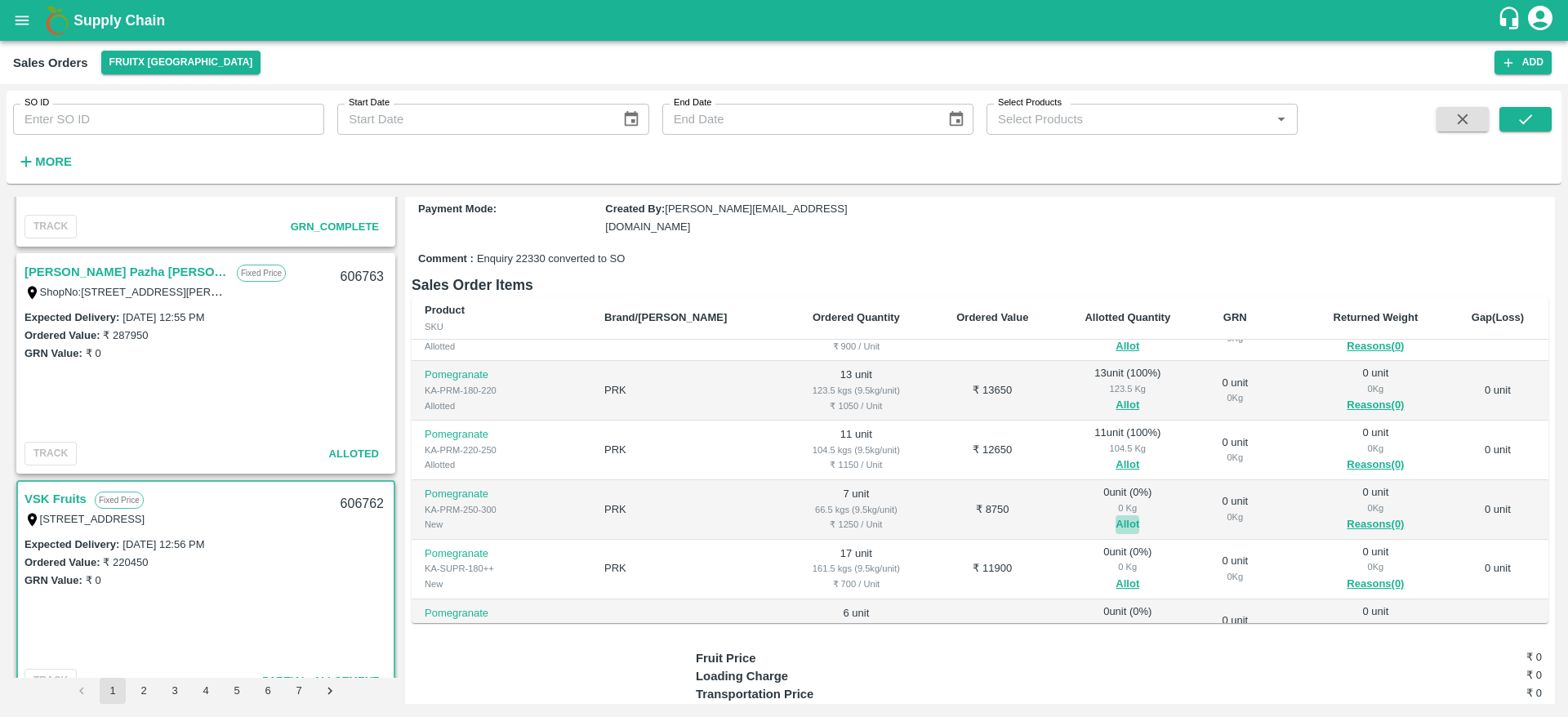
click at [1115, 525] on button "Allot" at bounding box center [1127, 524] width 24 height 19
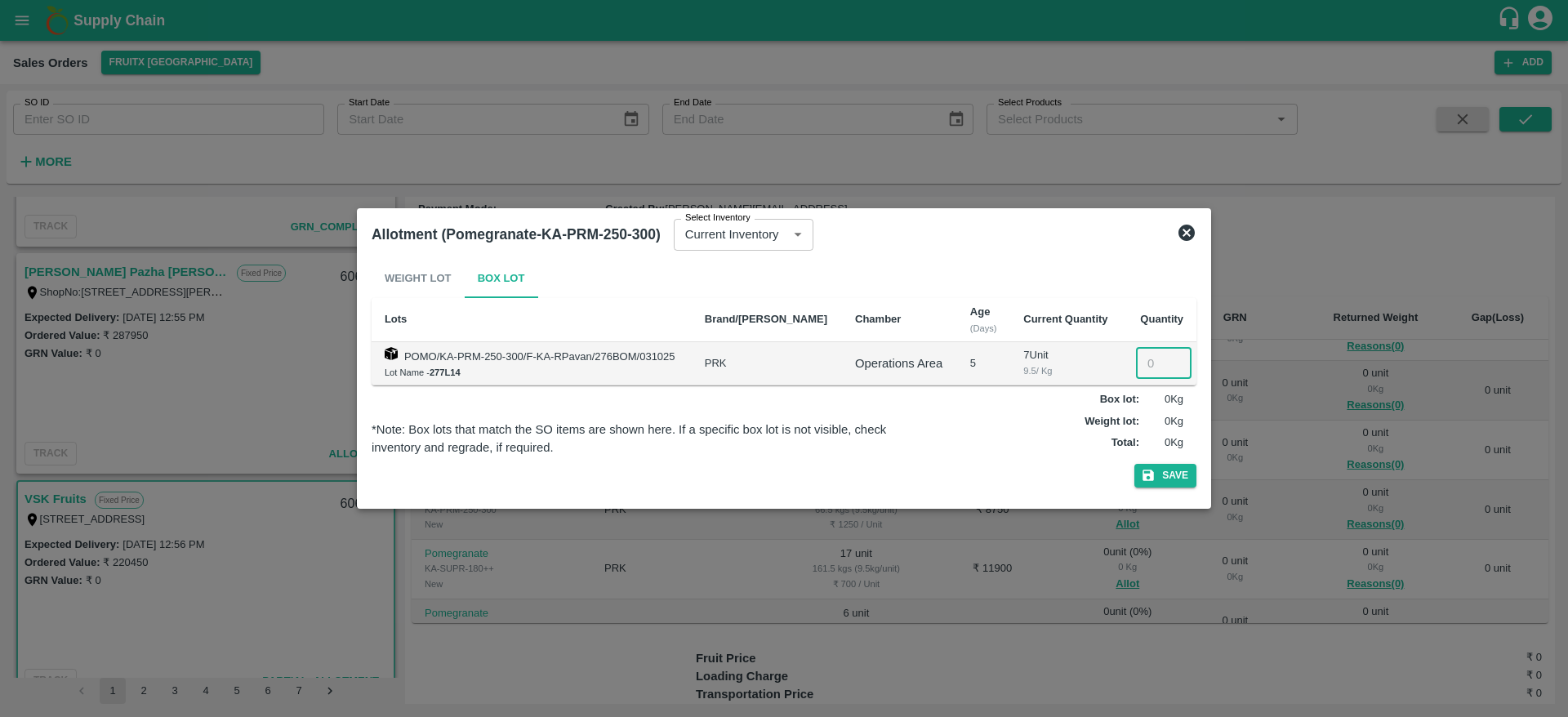
click at [1139, 364] on input "number" at bounding box center [1163, 363] width 56 height 31
type input "7"
click at [1134, 463] on button "Save" at bounding box center [1165, 475] width 62 height 24
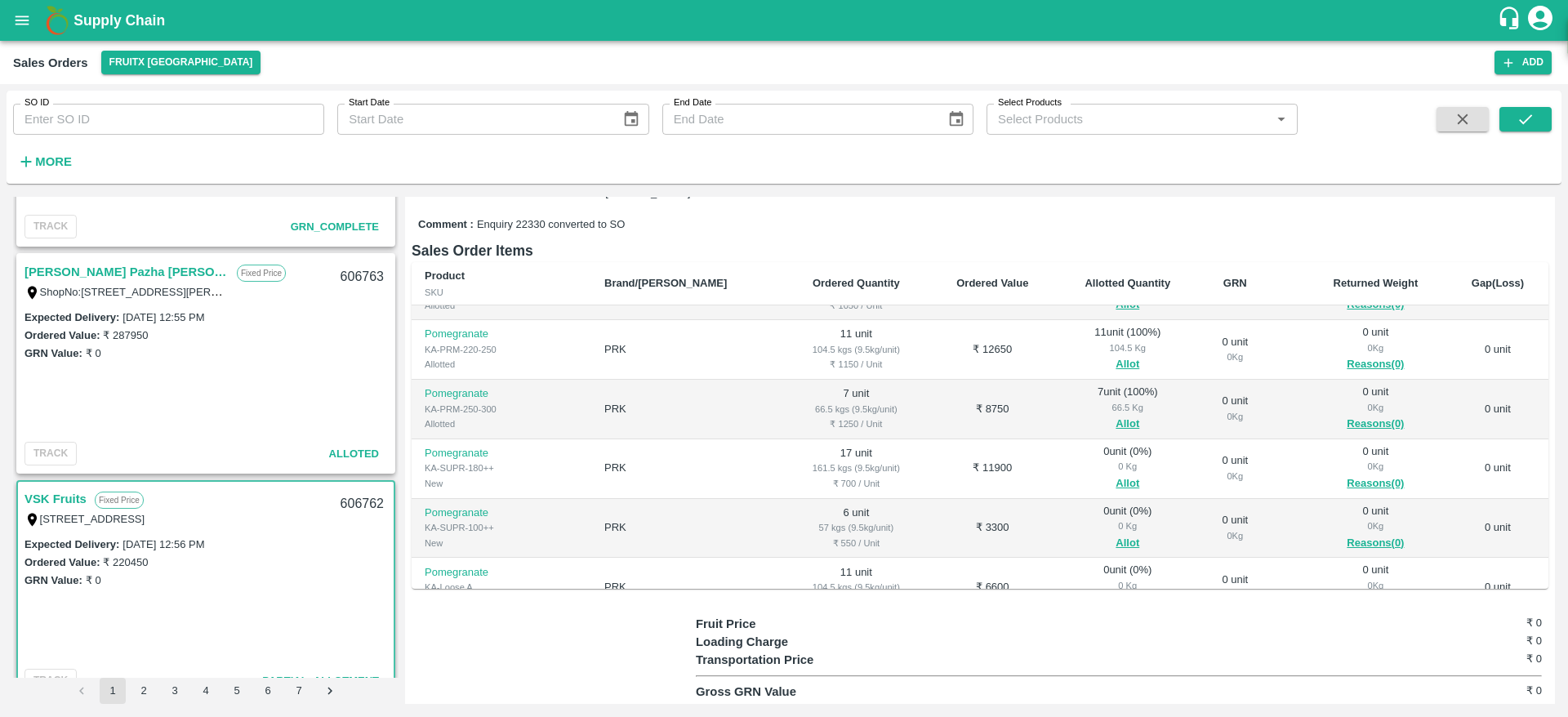
scroll to position [403, 0]
click at [1115, 473] on button "Allot" at bounding box center [1127, 482] width 24 height 19
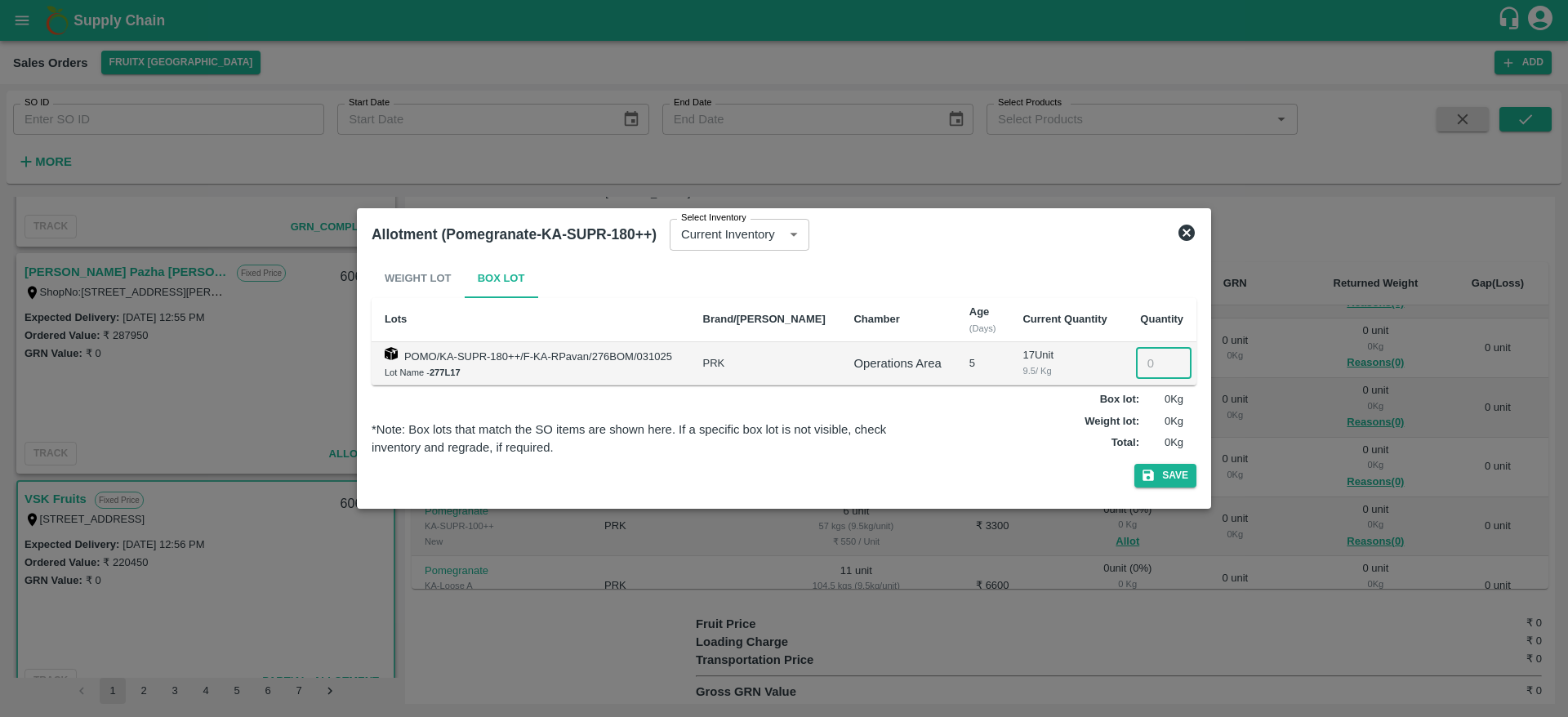
click at [1143, 377] on input "number" at bounding box center [1163, 363] width 56 height 31
type input "17"
click at [1134, 463] on button "Save" at bounding box center [1165, 475] width 62 height 24
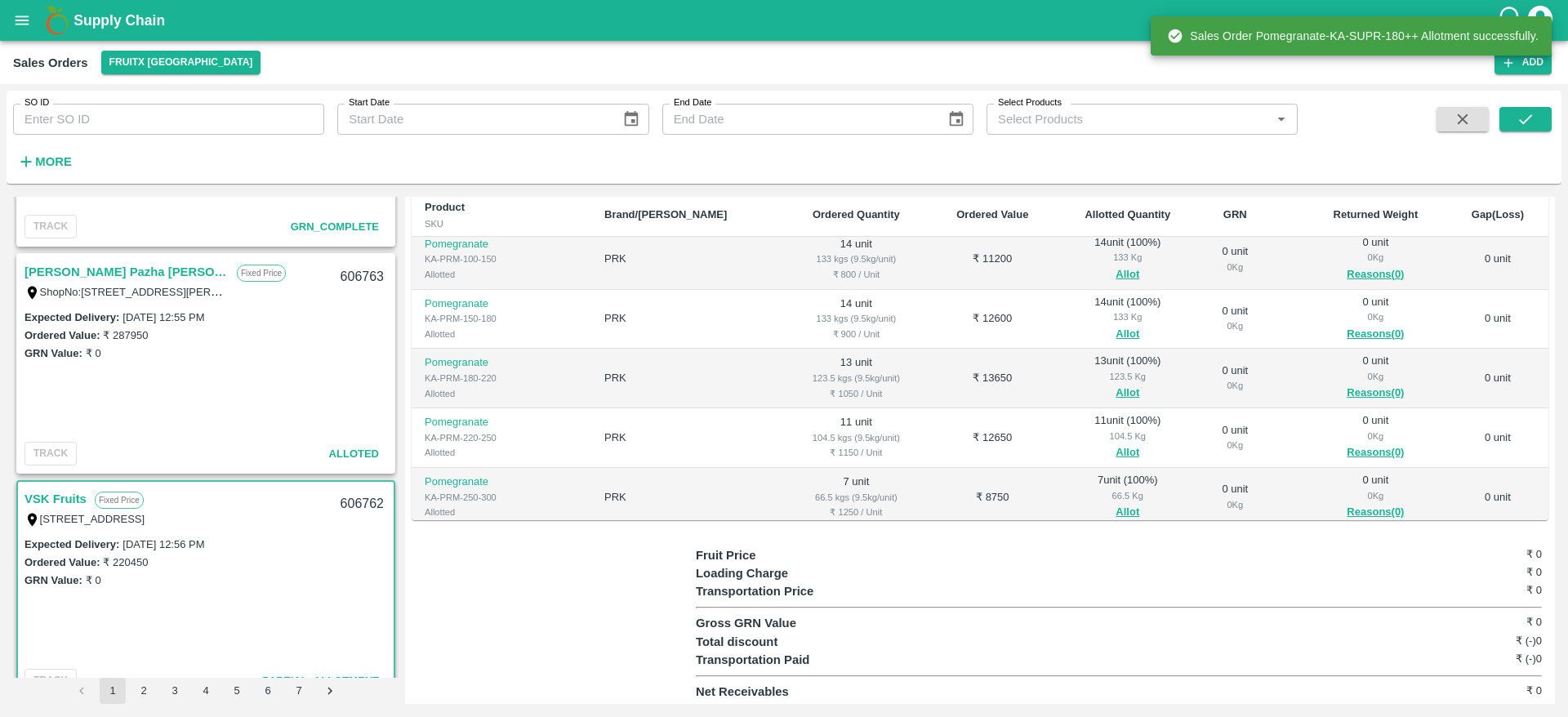
scroll to position [468, 0]
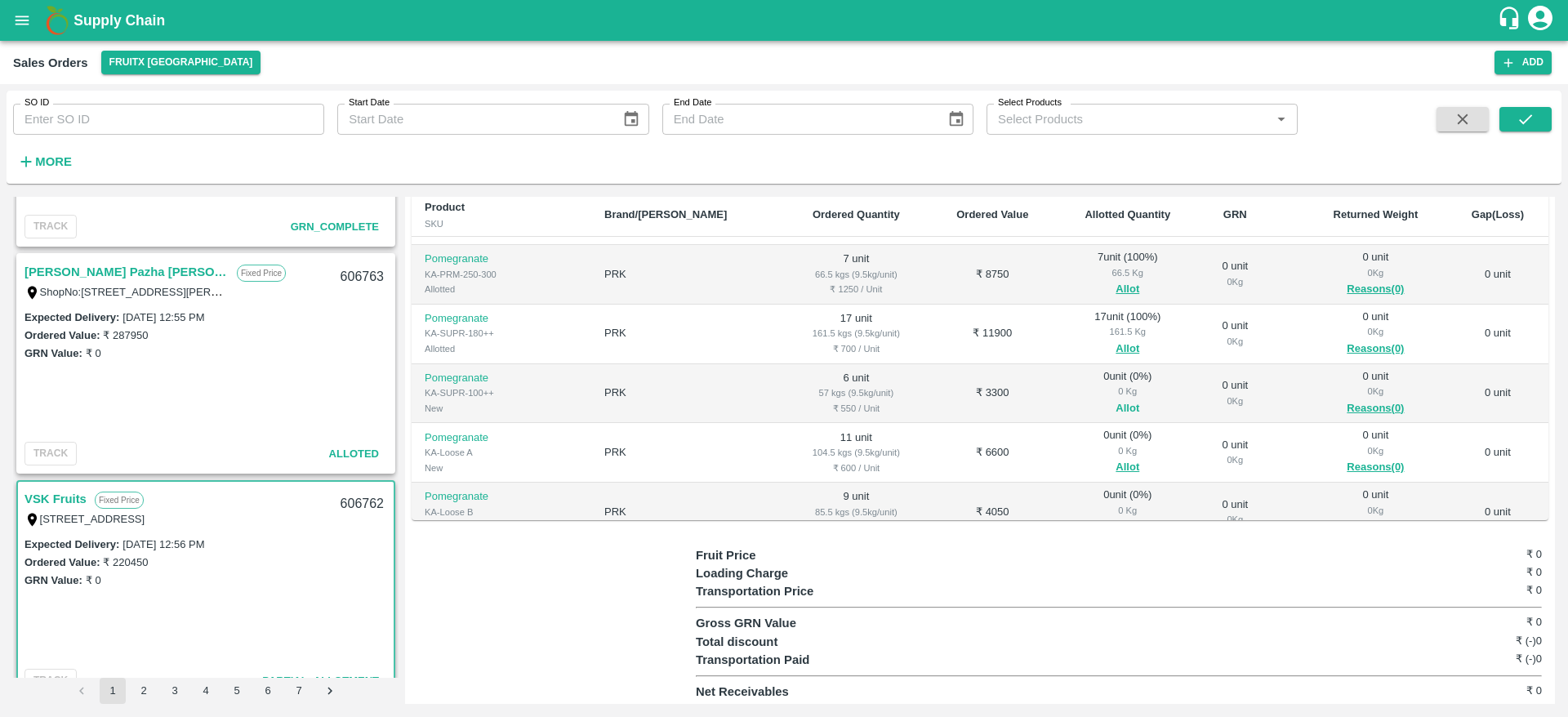
click at [1115, 399] on button "Allot" at bounding box center [1127, 409] width 24 height 19
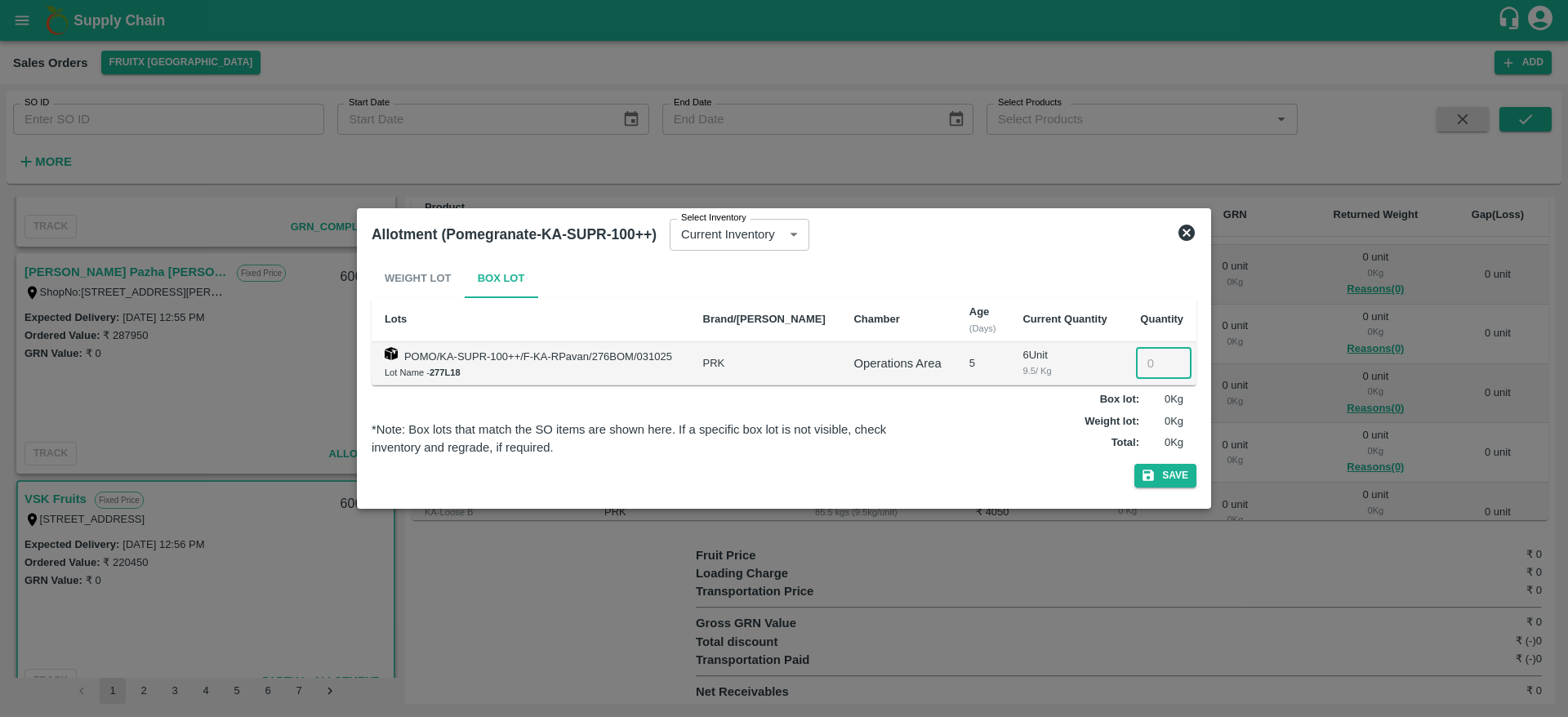
click at [1138, 372] on input "number" at bounding box center [1163, 363] width 56 height 31
type input "6"
click at [1134, 463] on button "Save" at bounding box center [1165, 475] width 62 height 24
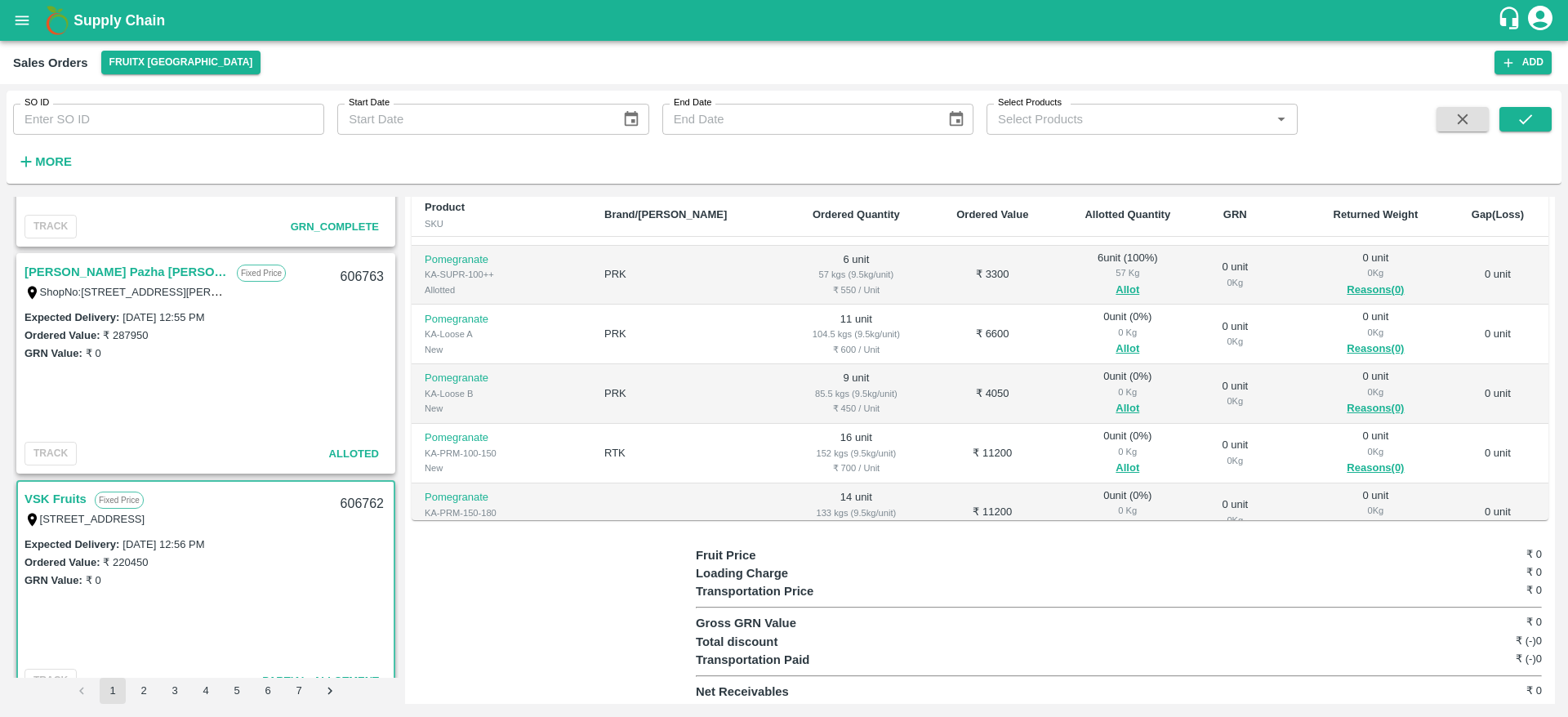
scroll to position [578, 0]
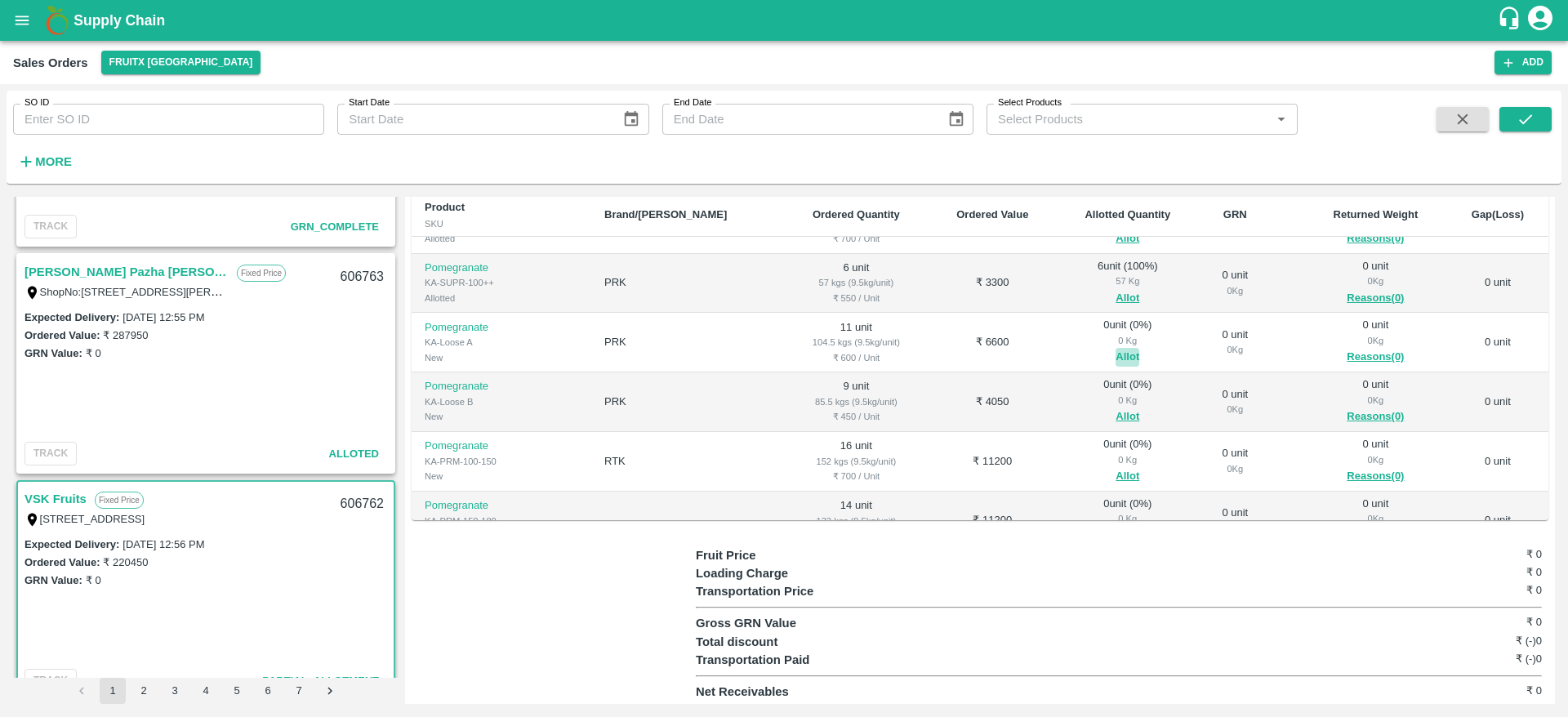
click at [1115, 358] on button "Allot" at bounding box center [1127, 357] width 24 height 19
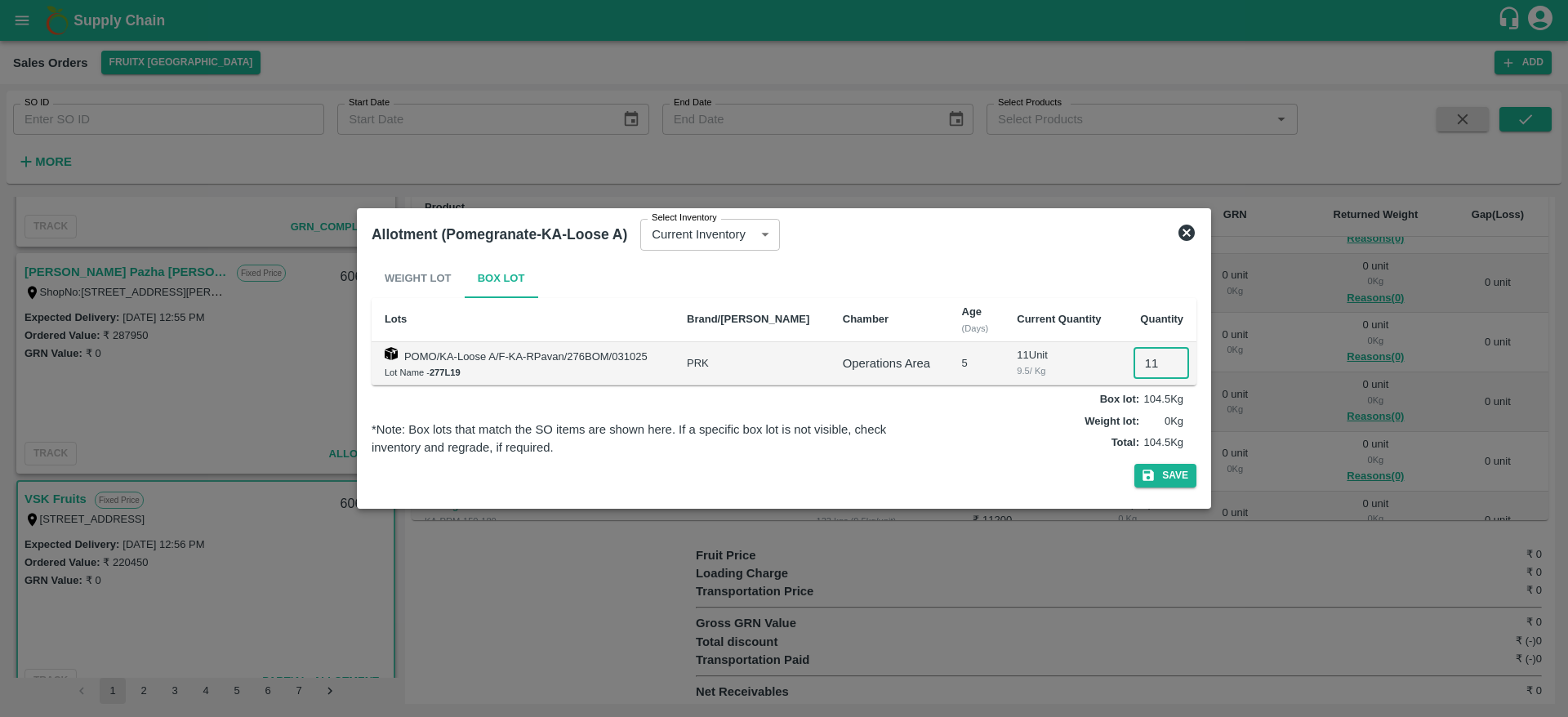
type input "11"
click at [1161, 357] on input "11" at bounding box center [1161, 363] width 56 height 31
click at [1163, 476] on button "Save" at bounding box center [1165, 475] width 62 height 24
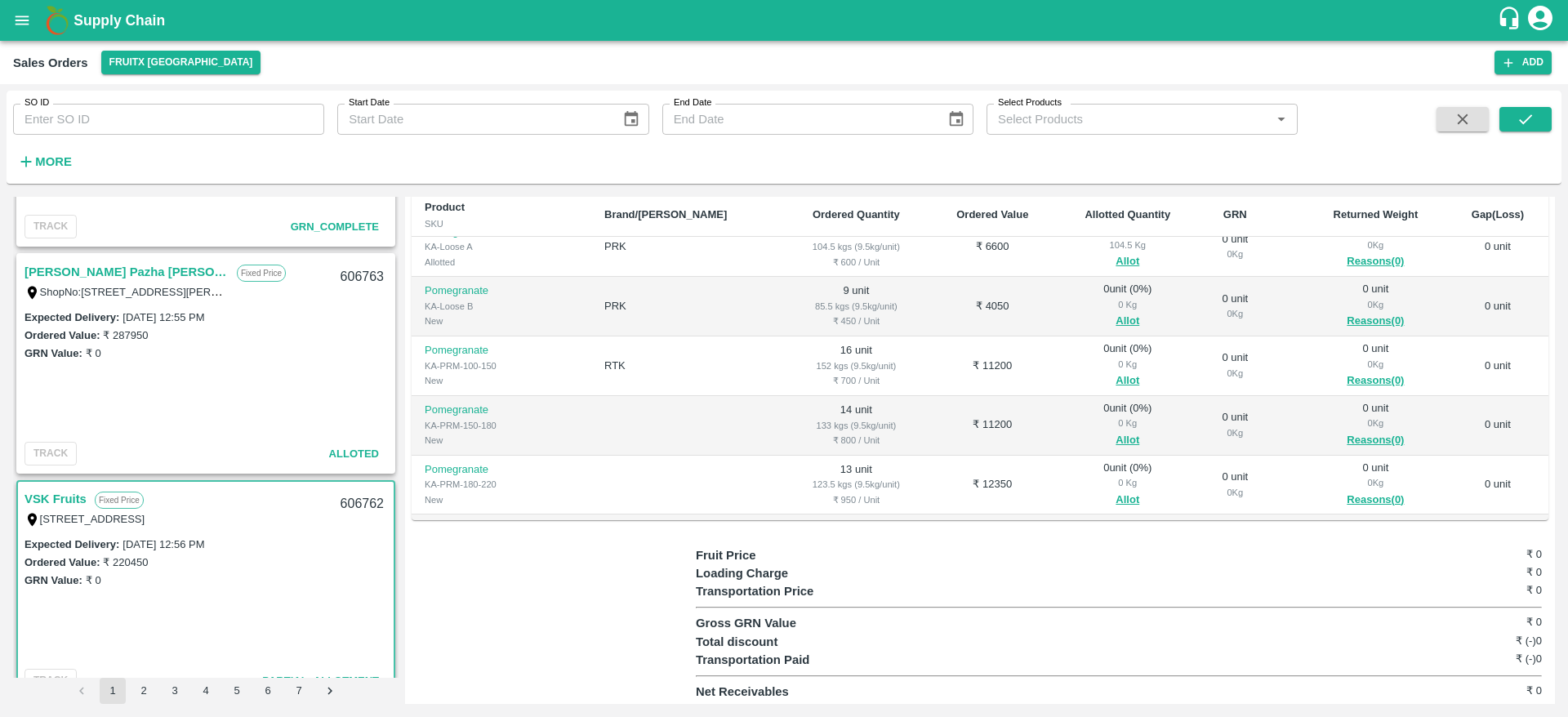
scroll to position [649, 0]
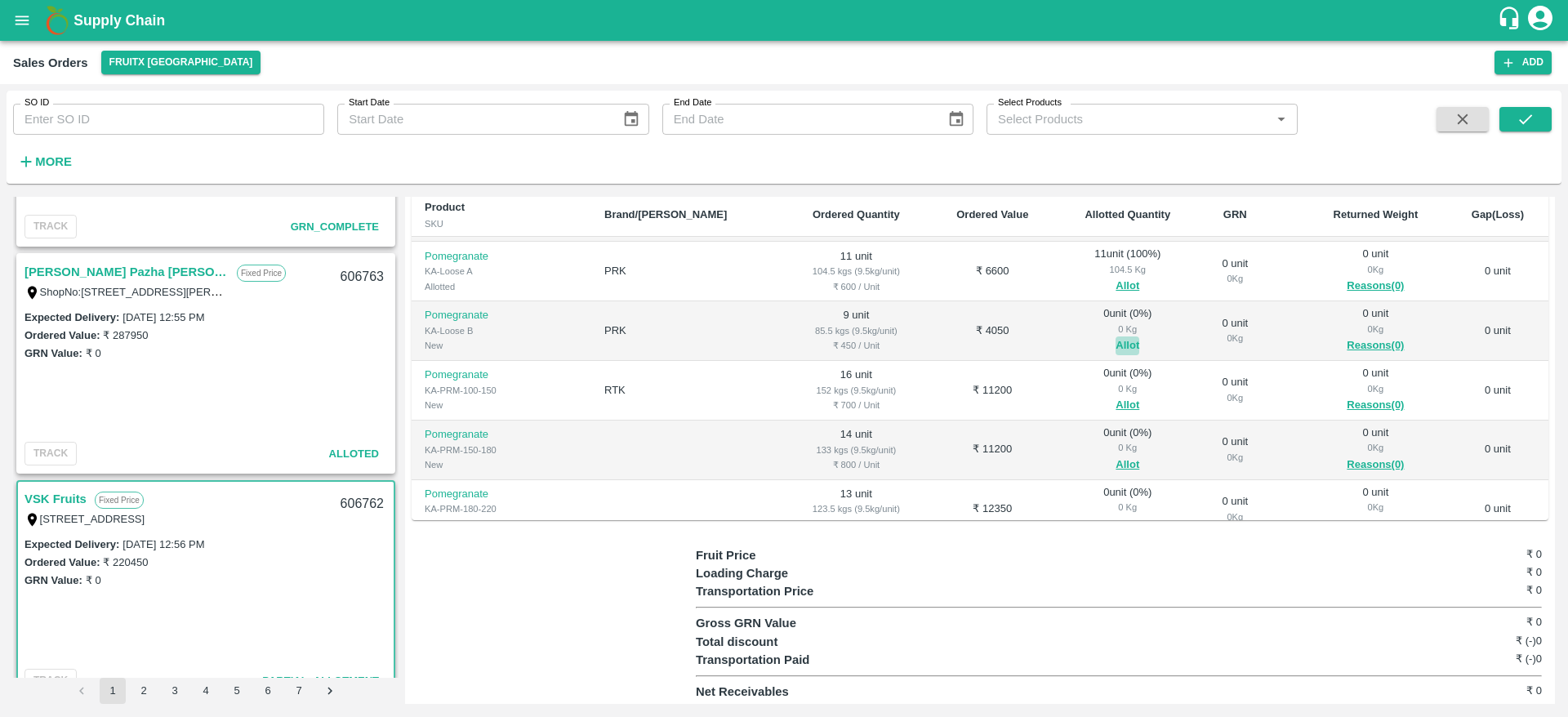
click at [1115, 346] on button "Allot" at bounding box center [1127, 346] width 24 height 19
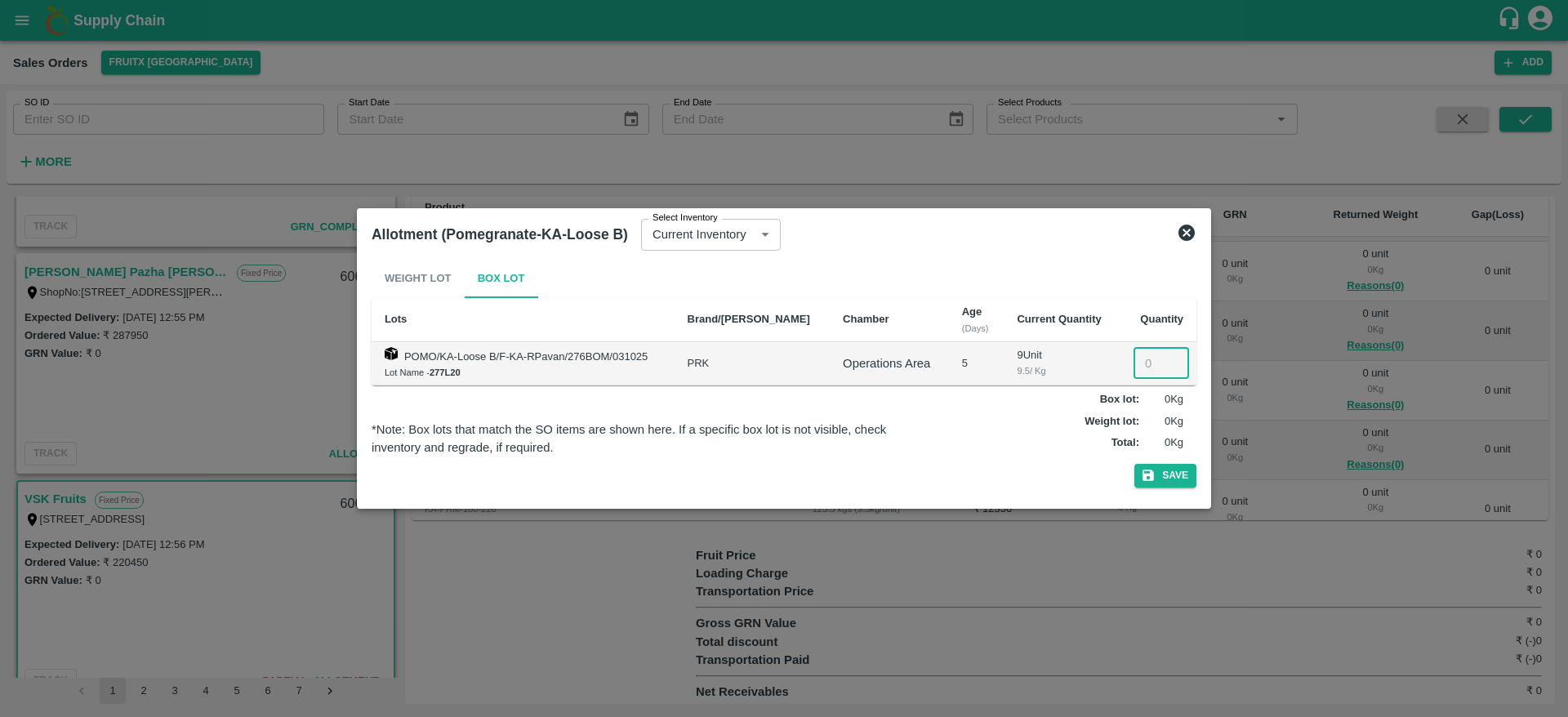
click at [1141, 359] on input "number" at bounding box center [1161, 363] width 56 height 31
type input "9"
click at [1134, 463] on button "Save" at bounding box center [1165, 475] width 62 height 24
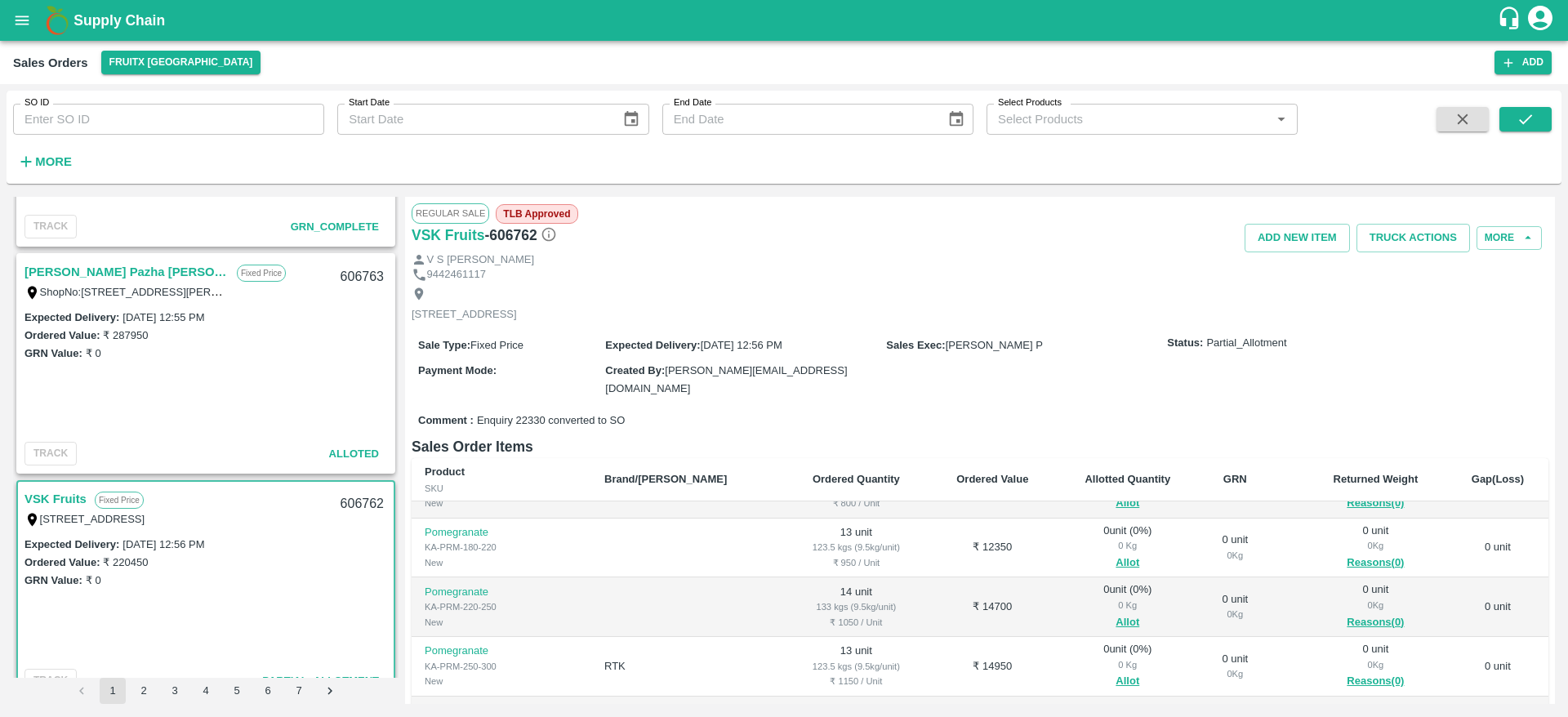
scroll to position [265, 0]
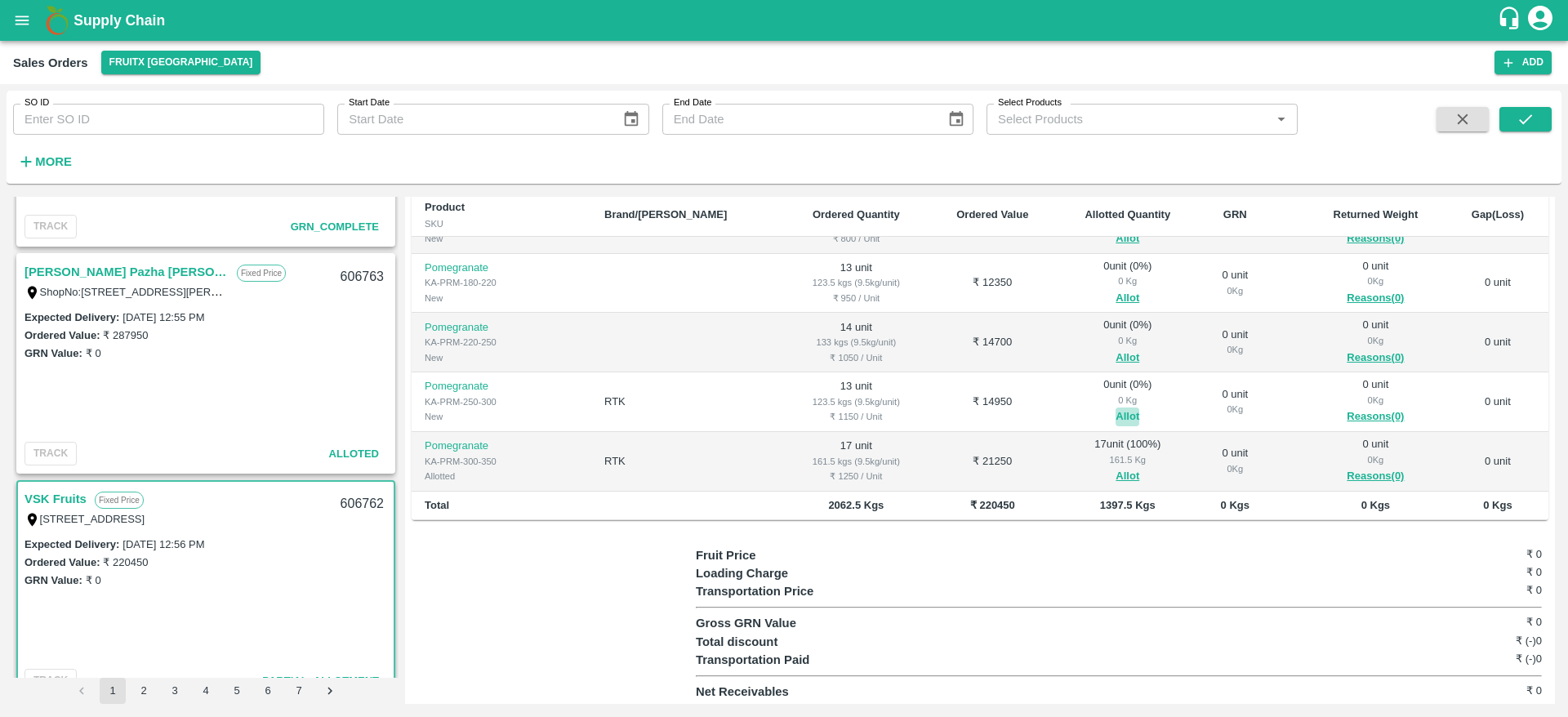
click at [1115, 409] on button "Allot" at bounding box center [1127, 417] width 24 height 19
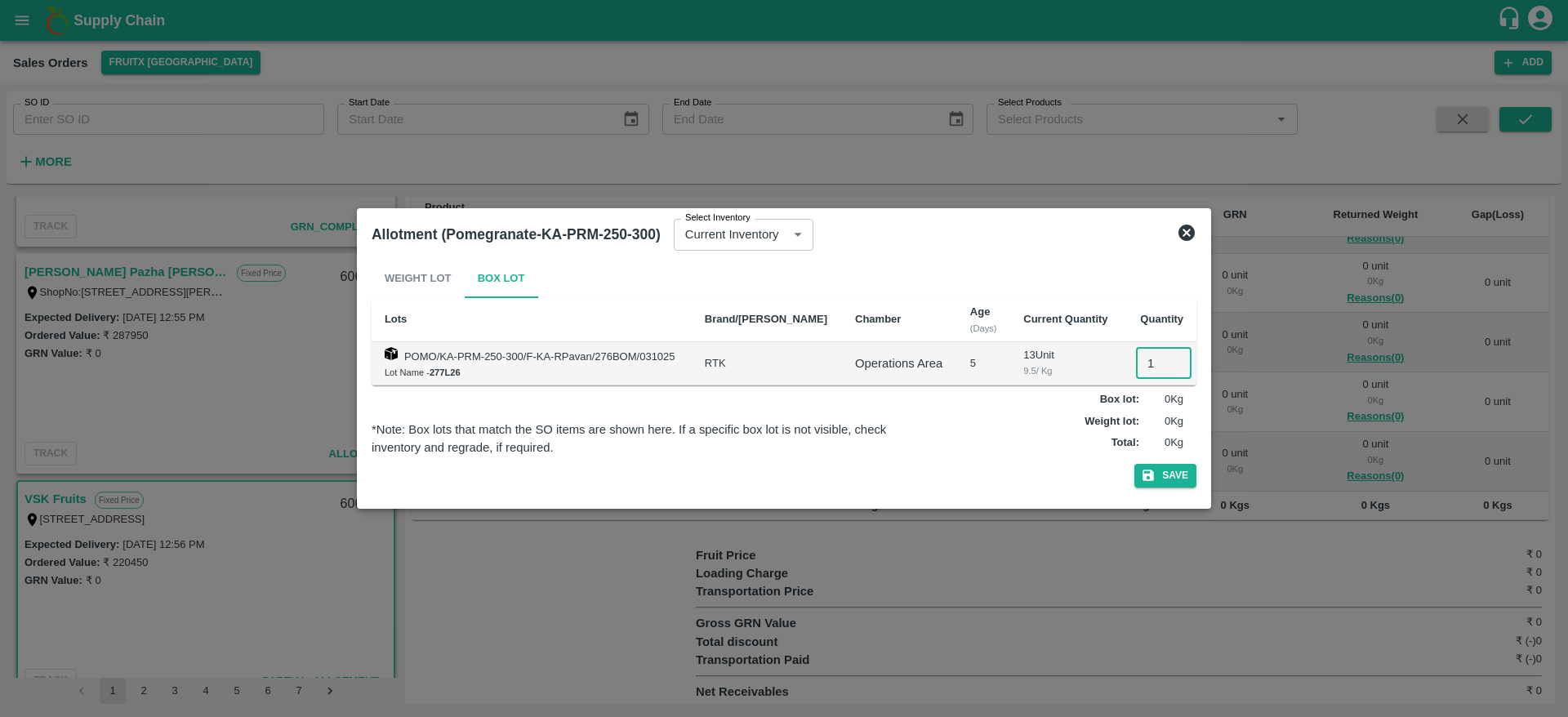
click at [1138, 364] on input "1" at bounding box center [1163, 363] width 56 height 31
type input "13"
click at [1134, 463] on button "Save" at bounding box center [1165, 475] width 62 height 24
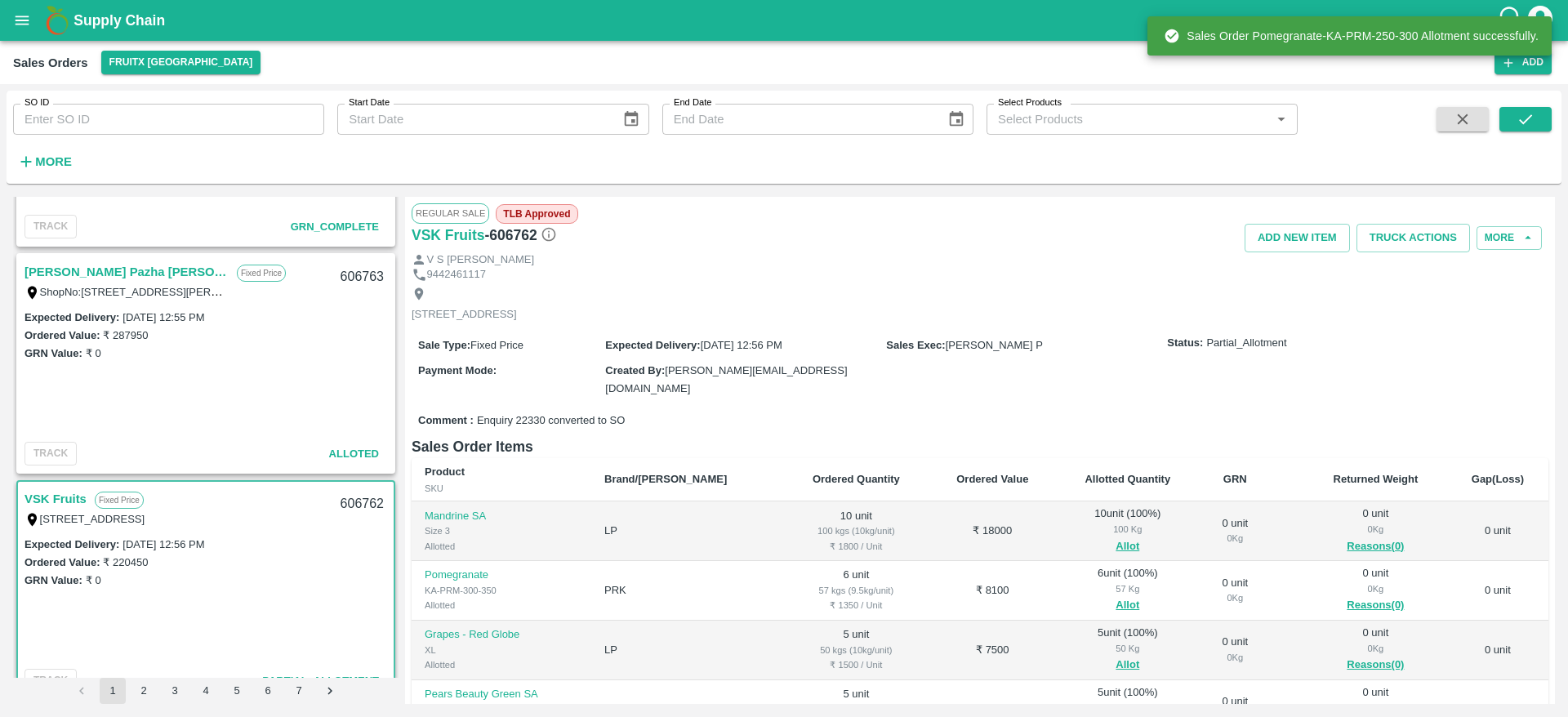
click at [1034, 423] on div "Comment : Enquiry 22330 converted to SO" at bounding box center [980, 420] width 1137 height 28
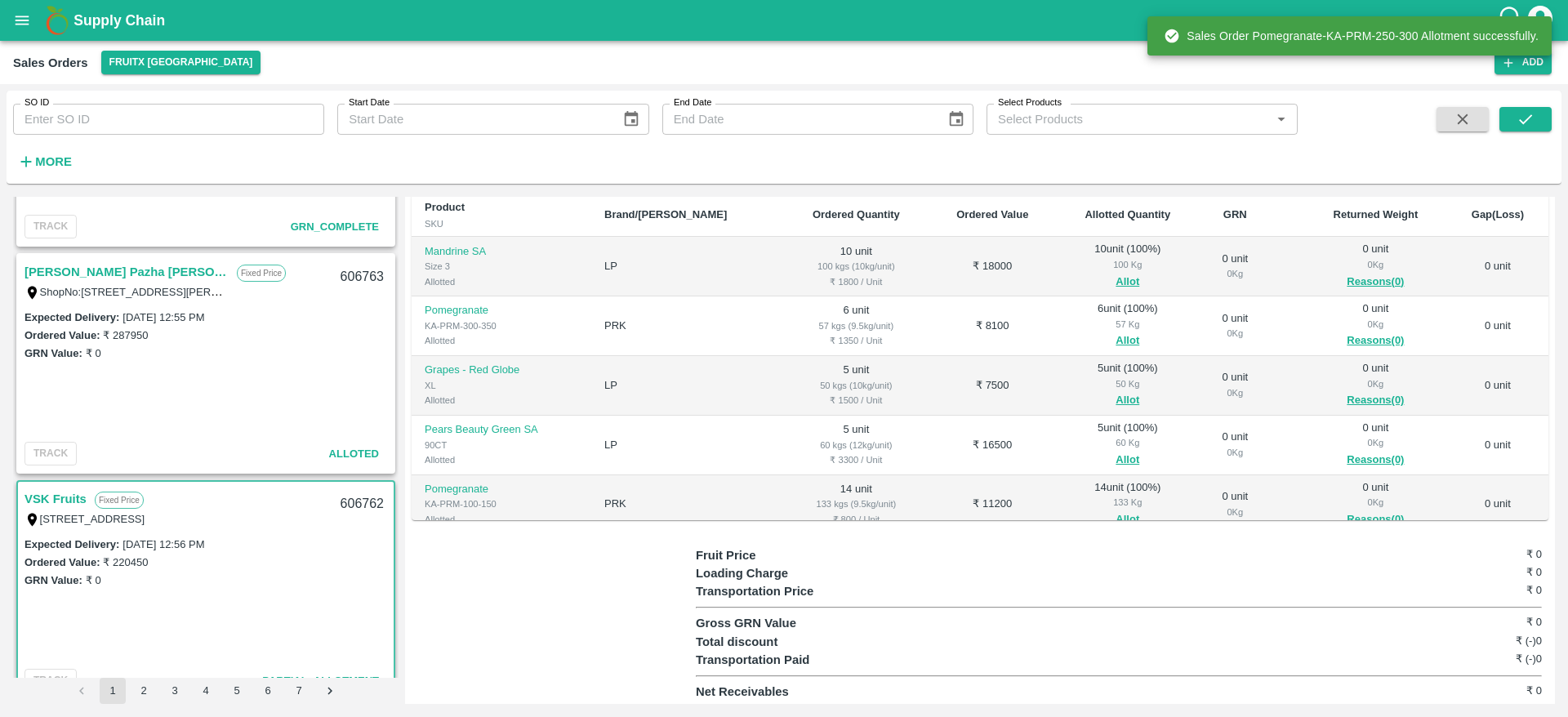
scroll to position [875, 0]
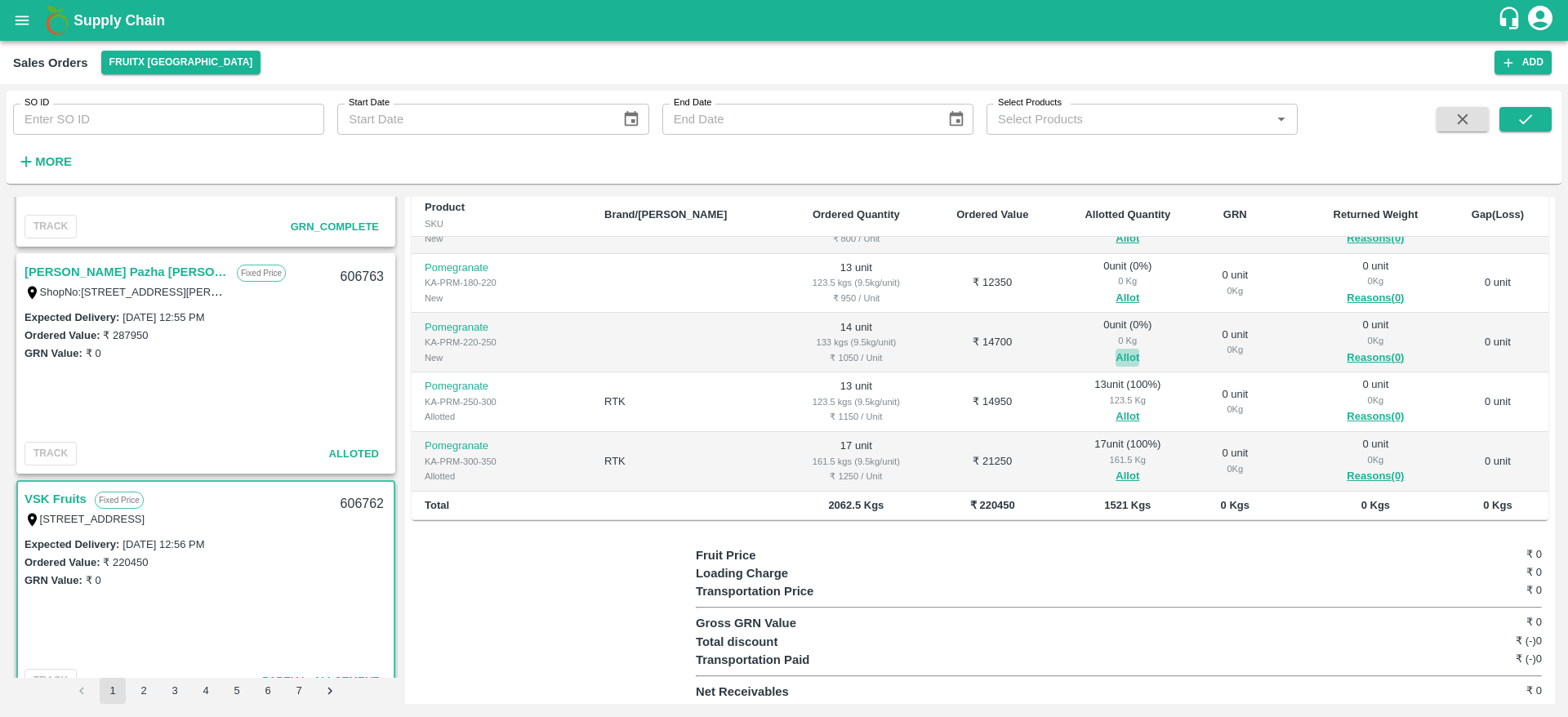
click at [1115, 353] on button "Allot" at bounding box center [1127, 358] width 24 height 19
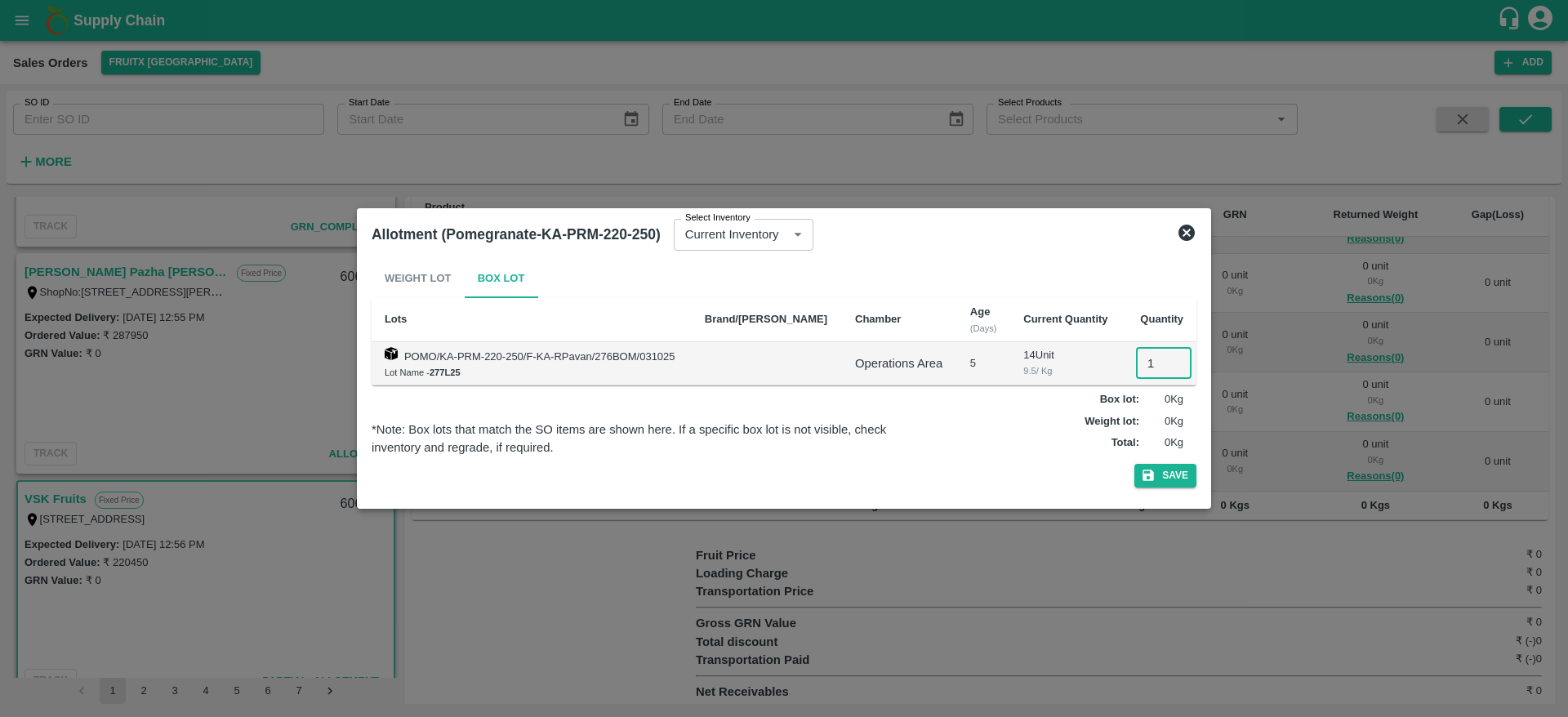
click at [1150, 353] on input "1" at bounding box center [1163, 363] width 56 height 31
type input "14"
click at [1134, 463] on button "Save" at bounding box center [1165, 475] width 62 height 24
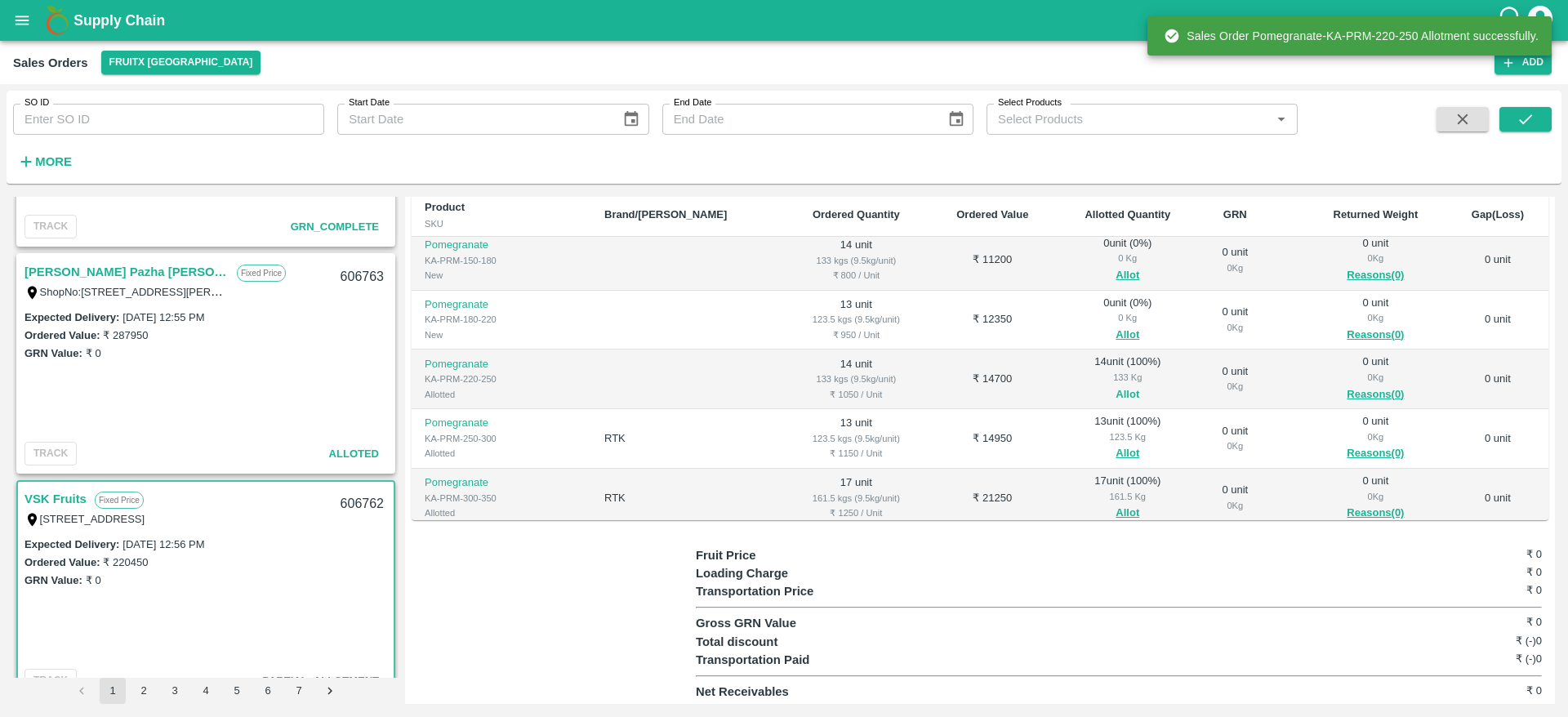
scroll to position [811, 0]
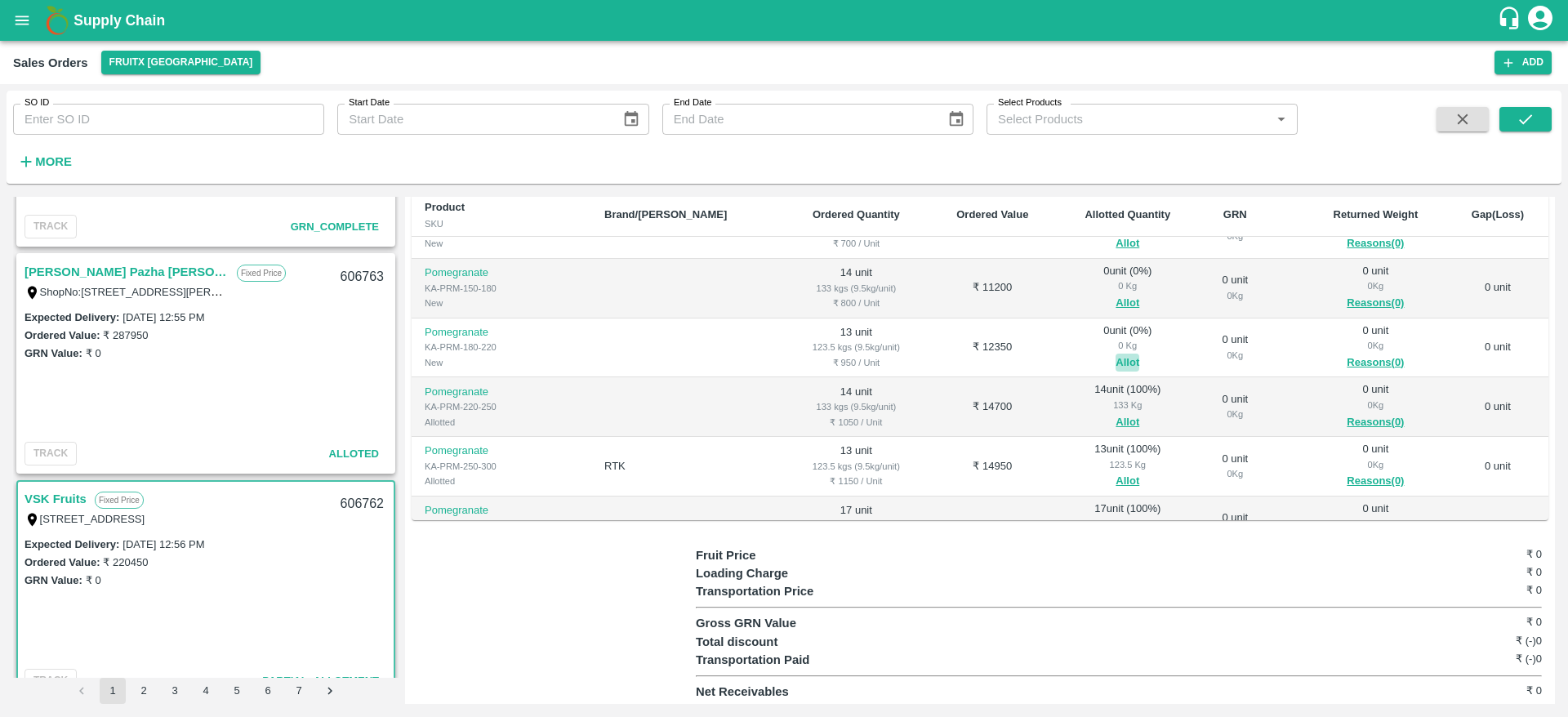
click at [1115, 360] on button "Allot" at bounding box center [1127, 363] width 24 height 19
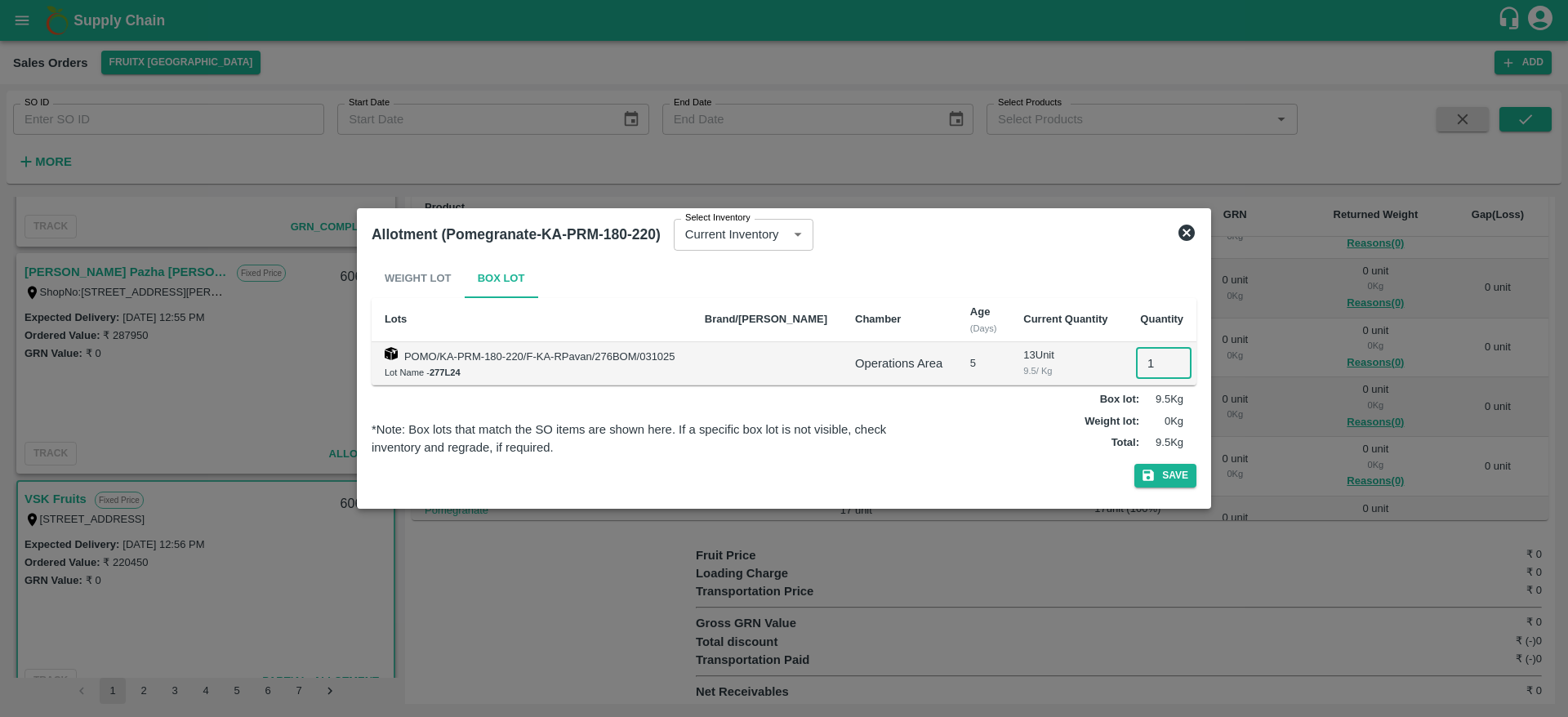
click at [1136, 365] on input "1" at bounding box center [1163, 363] width 56 height 31
type input "13"
click at [1134, 463] on button "Save" at bounding box center [1165, 475] width 62 height 24
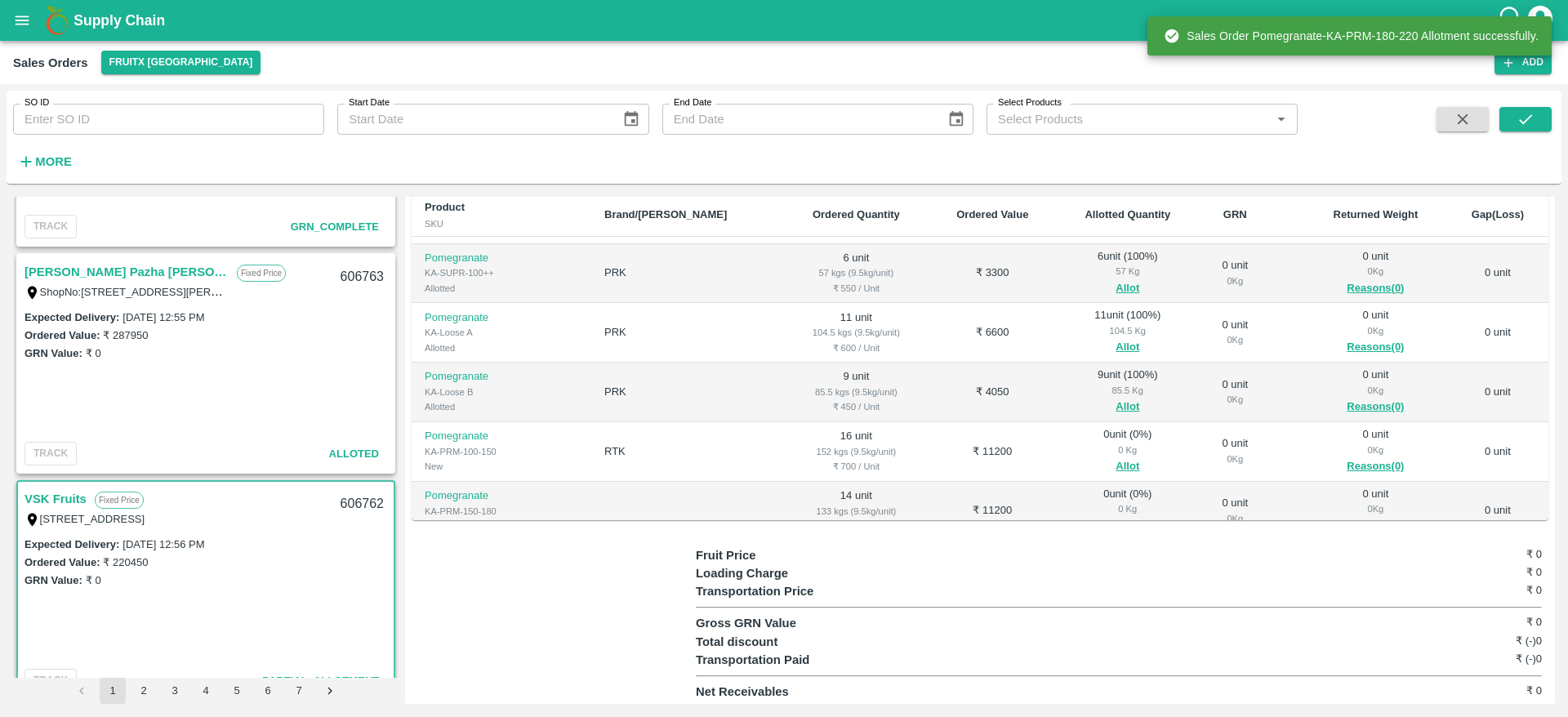
scroll to position [663, 0]
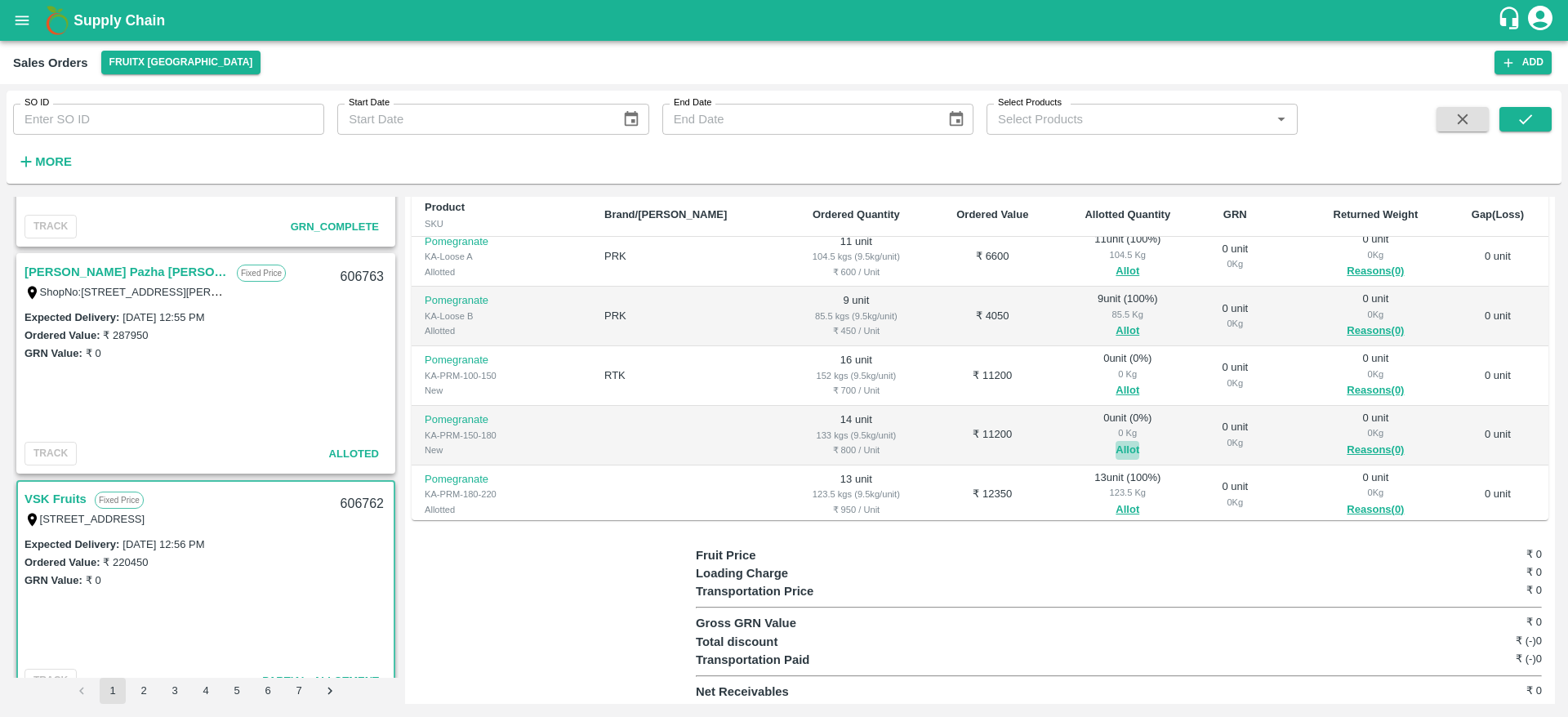
click at [1115, 442] on button "Allot" at bounding box center [1127, 450] width 24 height 19
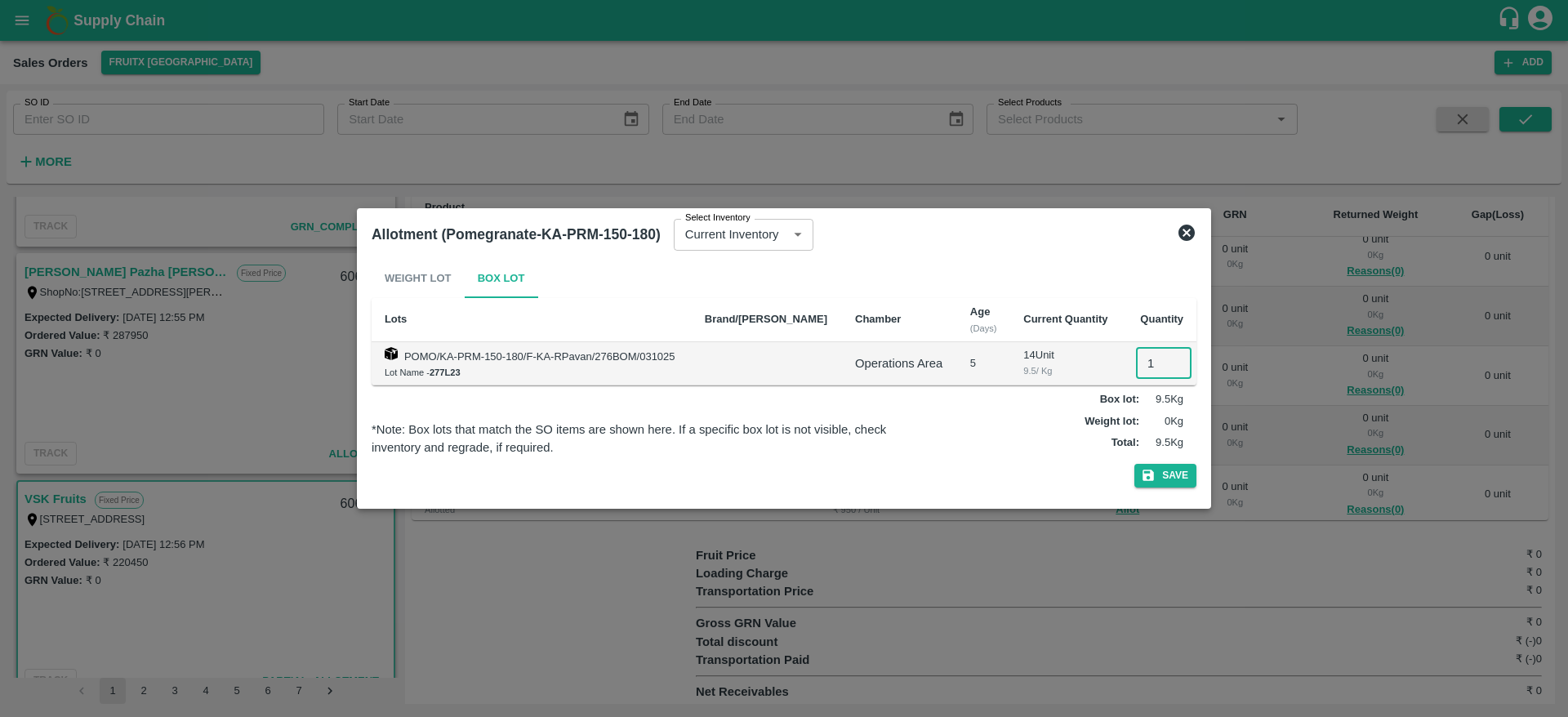
click at [1136, 361] on input "1" at bounding box center [1163, 363] width 56 height 31
type input "14"
click at [1134, 463] on button "Save" at bounding box center [1165, 475] width 62 height 24
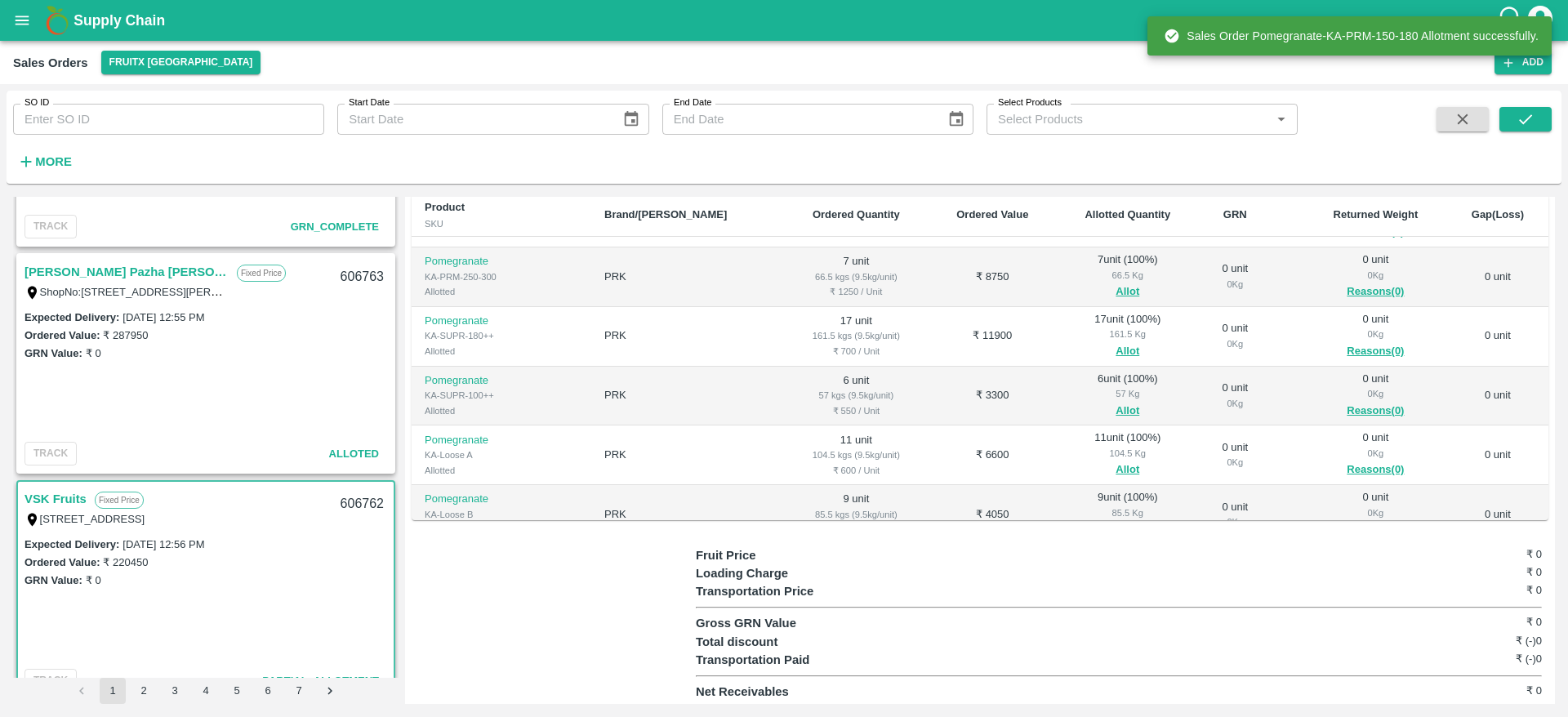
scroll to position [587, 0]
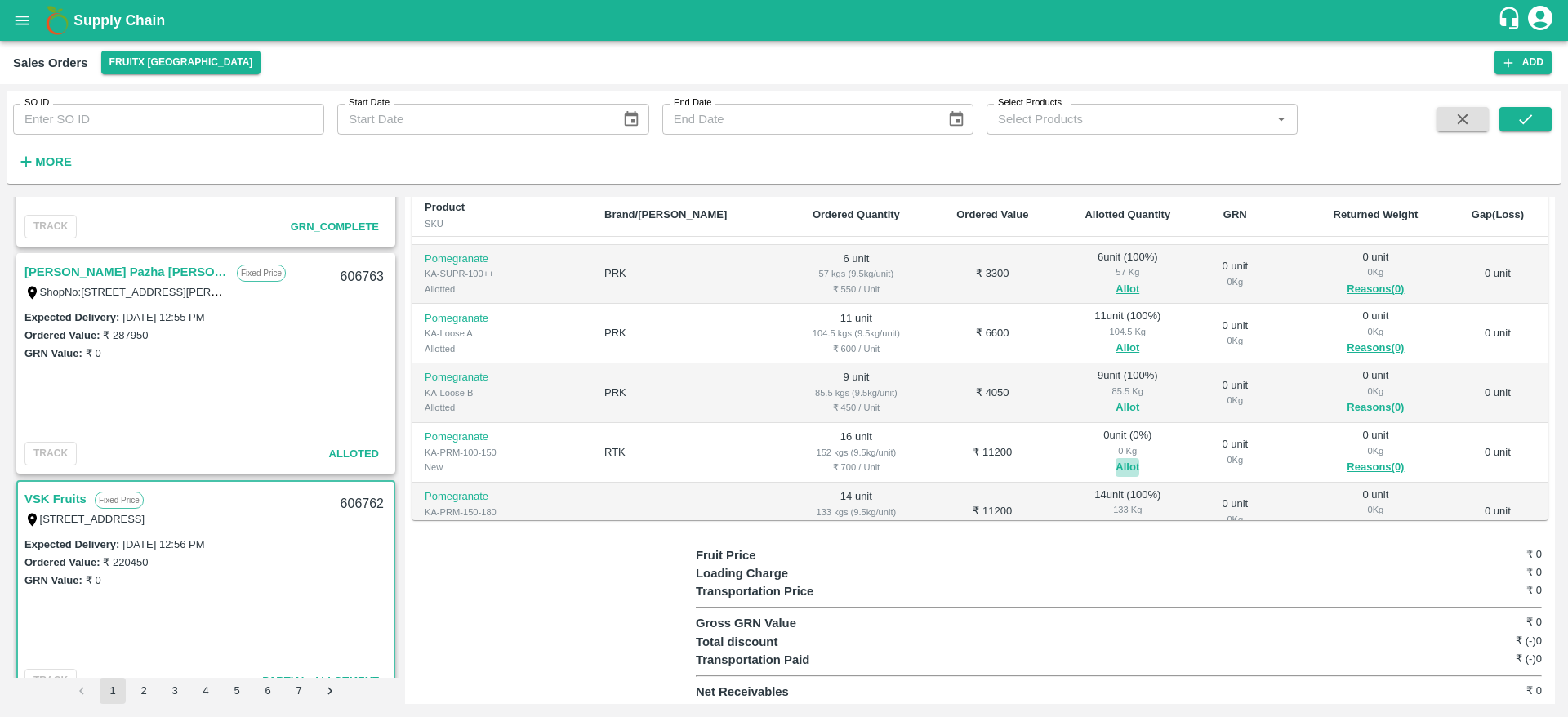
click at [1115, 459] on button "Allot" at bounding box center [1127, 467] width 24 height 19
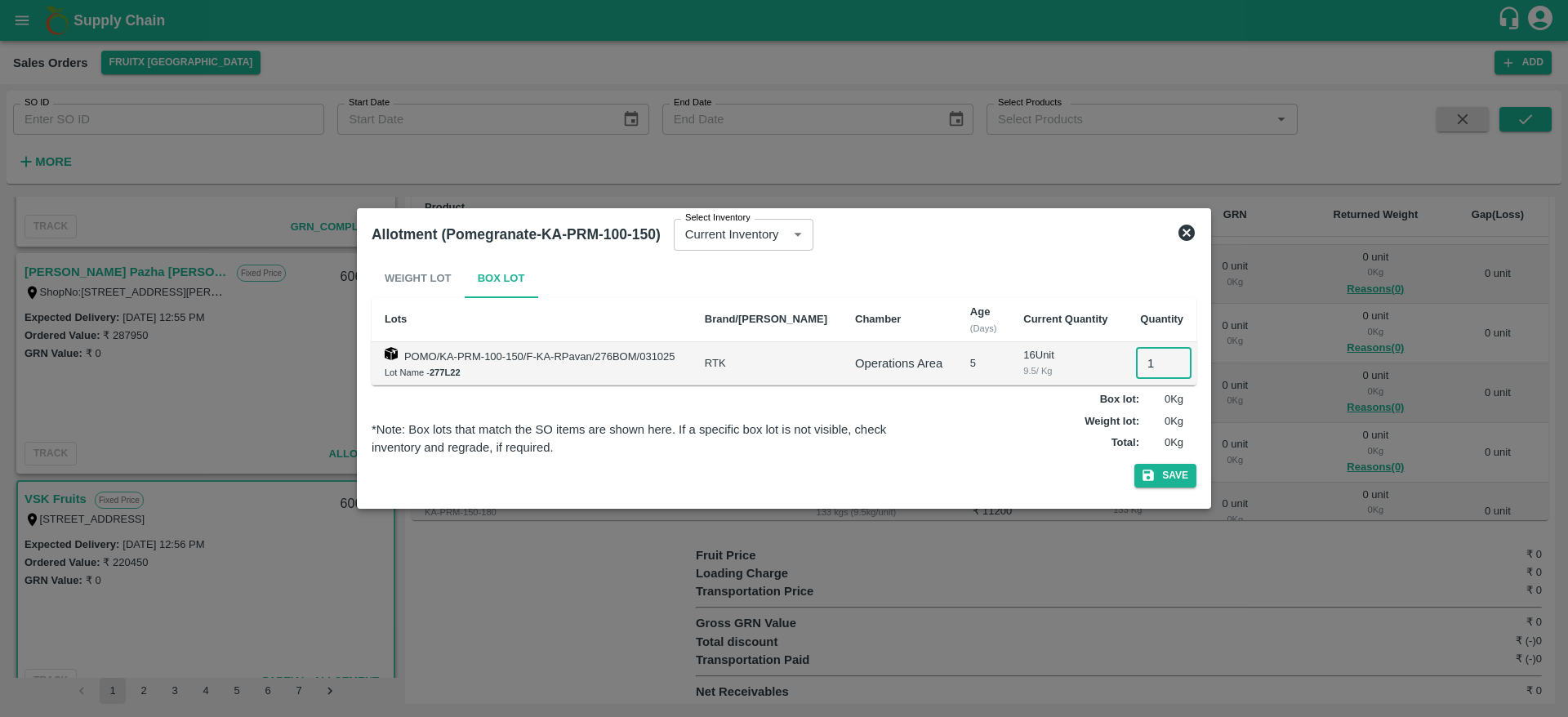
click at [1144, 349] on input "1" at bounding box center [1163, 363] width 56 height 31
type input "16"
click at [1134, 463] on button "Save" at bounding box center [1165, 475] width 62 height 24
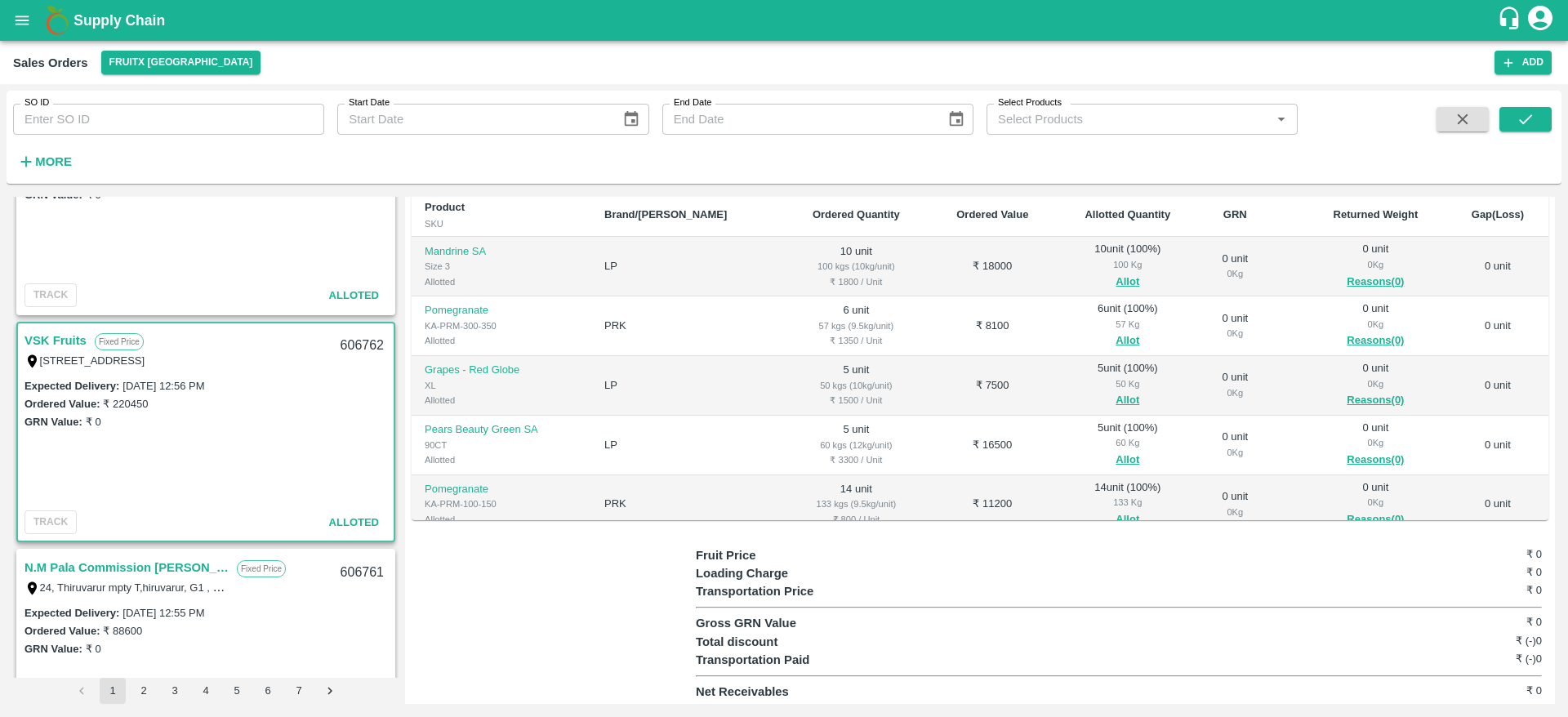
scroll to position [233, 0]
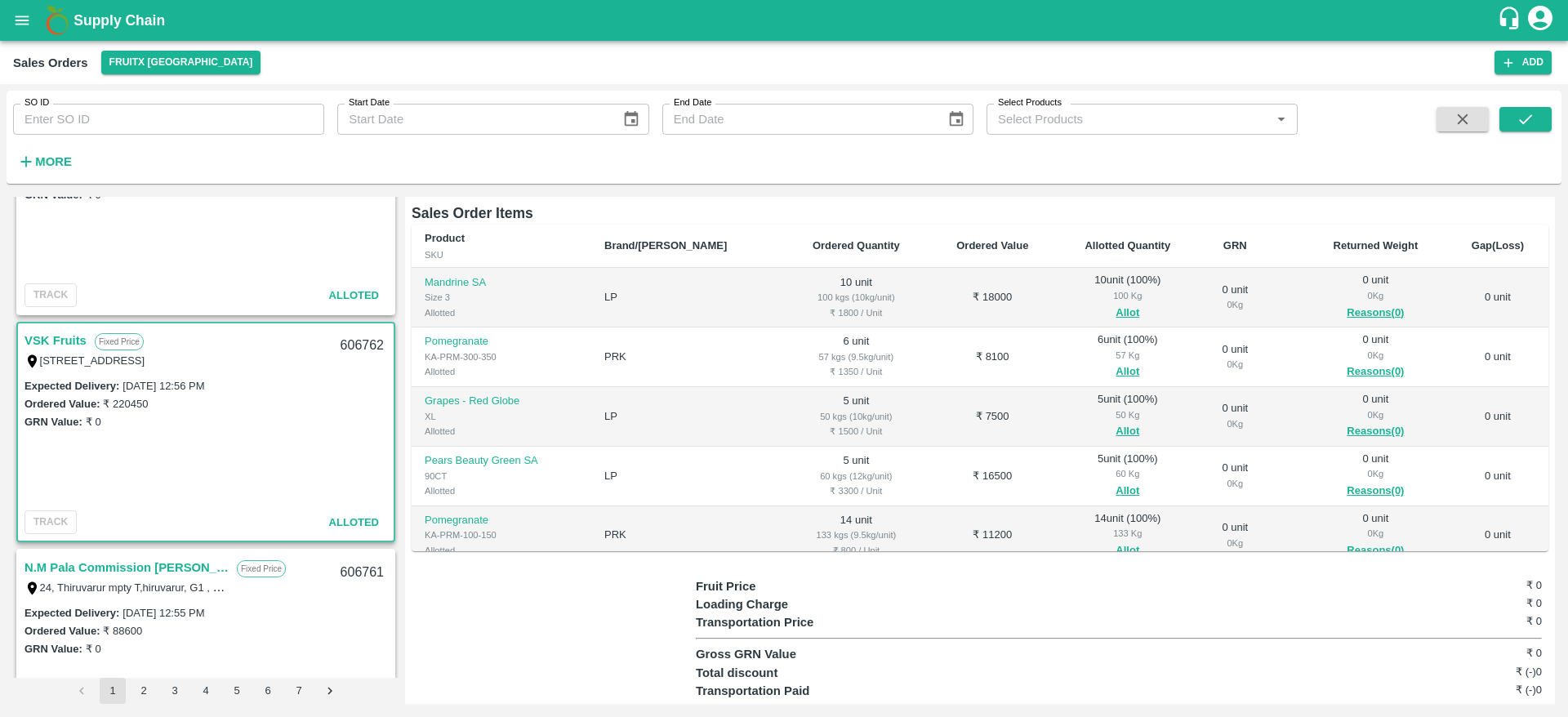
click at [357, 339] on div "606762" at bounding box center [362, 346] width 63 height 38
copy div "606762"
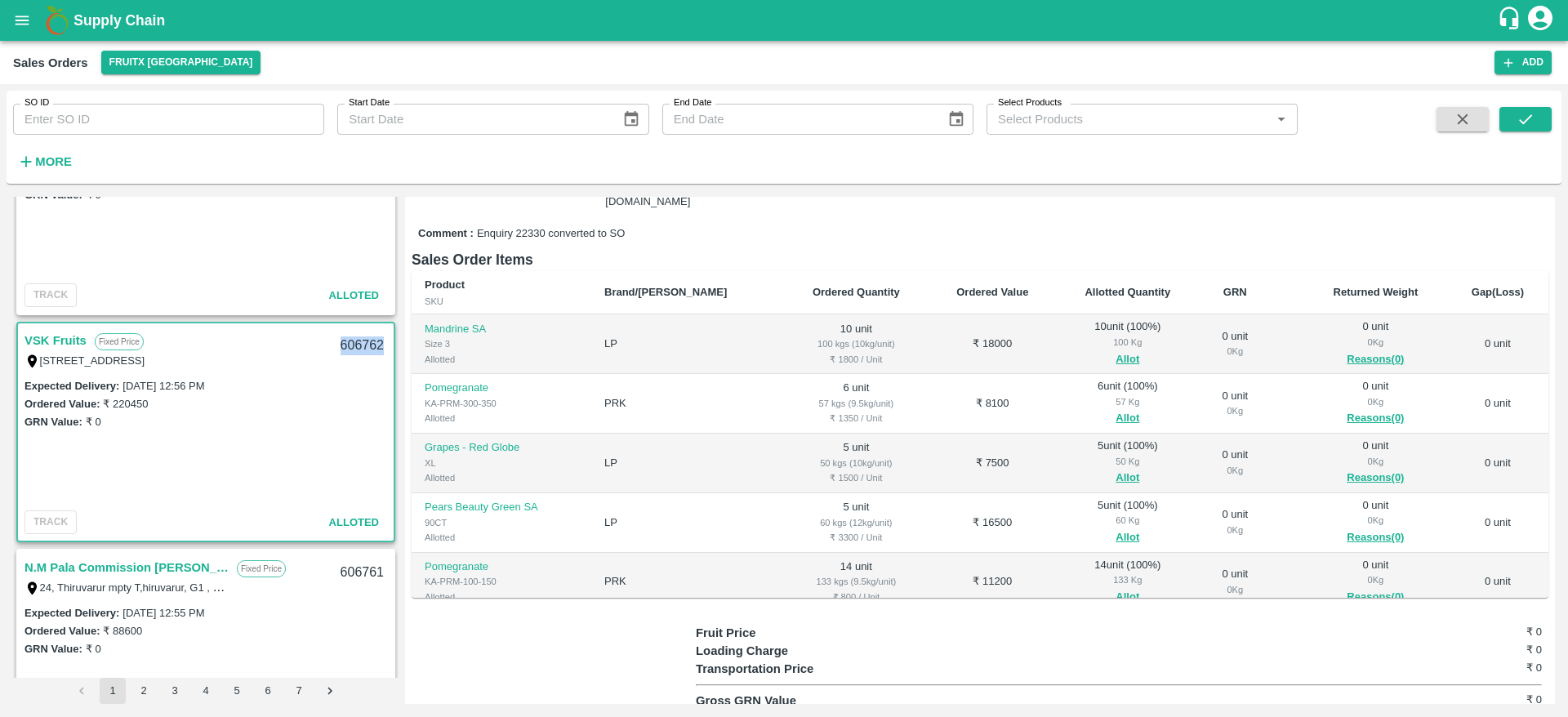
scroll to position [186, 0]
copy div "606762"
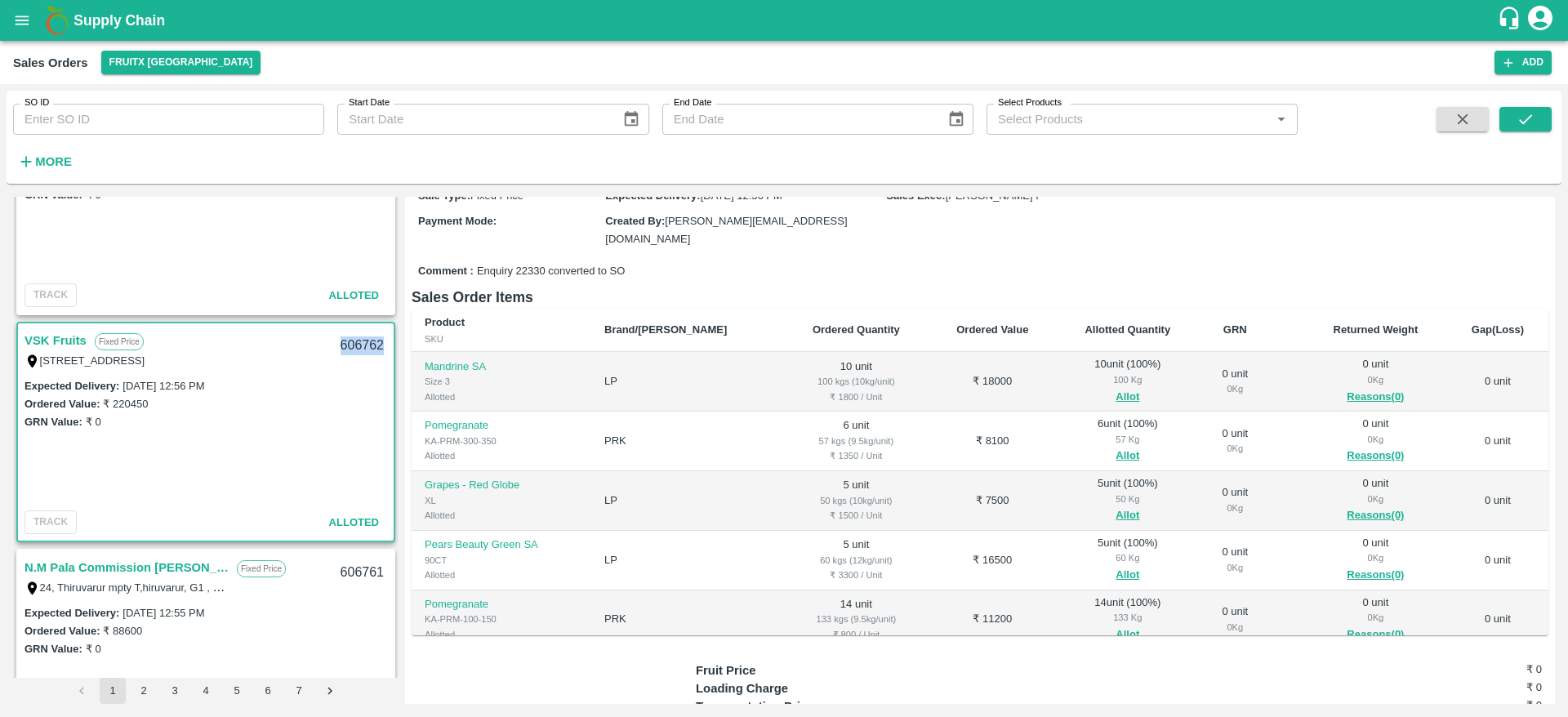
scroll to position [0, 0]
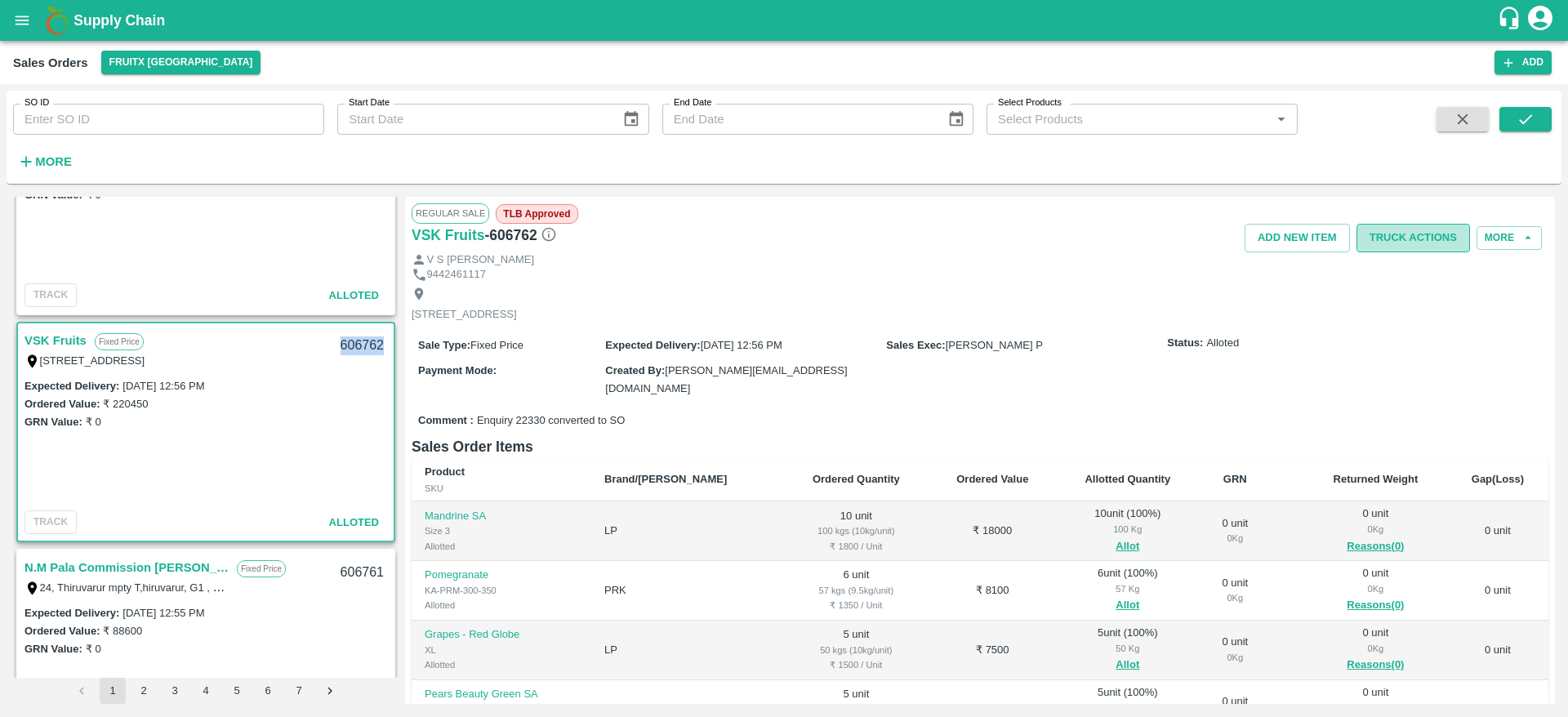
click at [1411, 246] on button "Truck Actions" at bounding box center [1413, 237] width 114 height 28
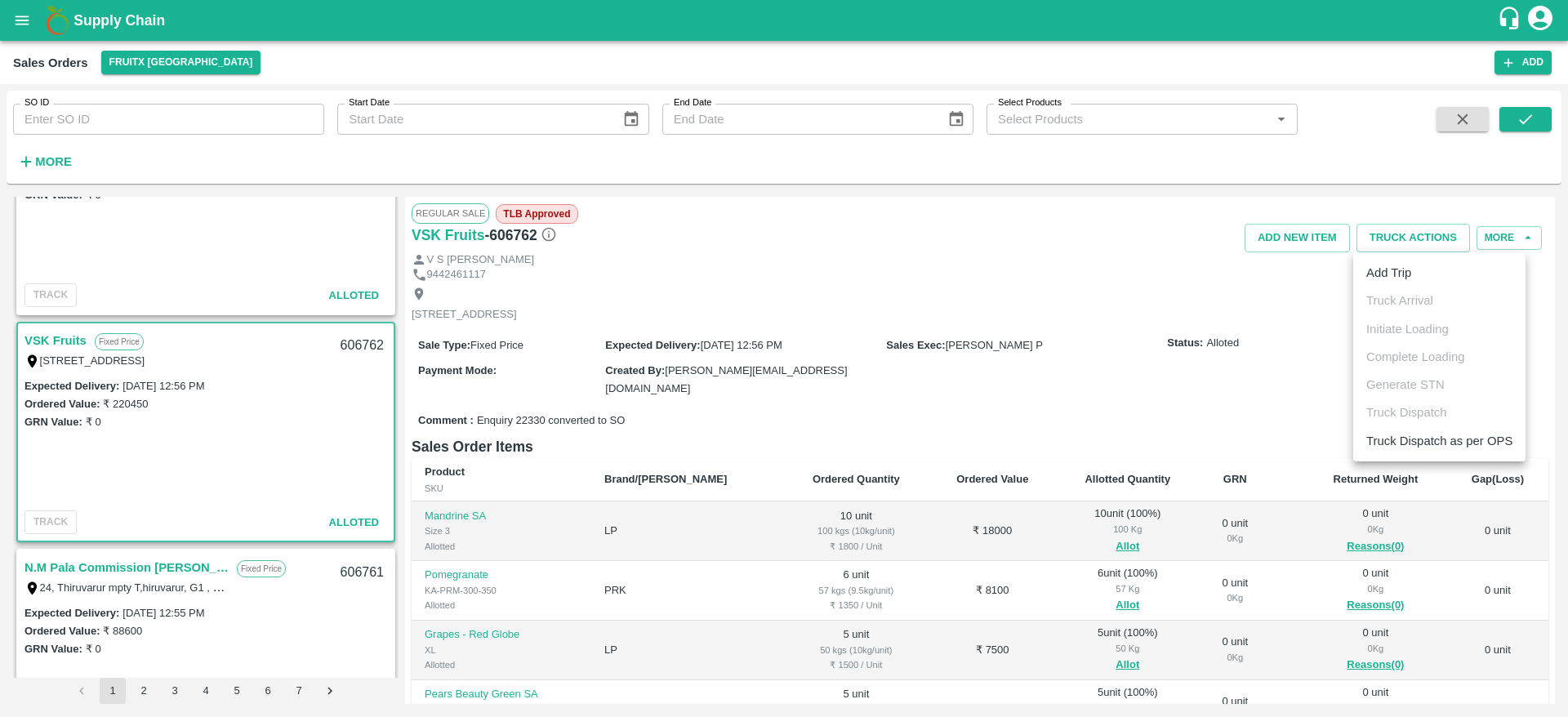
click at [1192, 385] on div at bounding box center [784, 358] width 1568 height 717
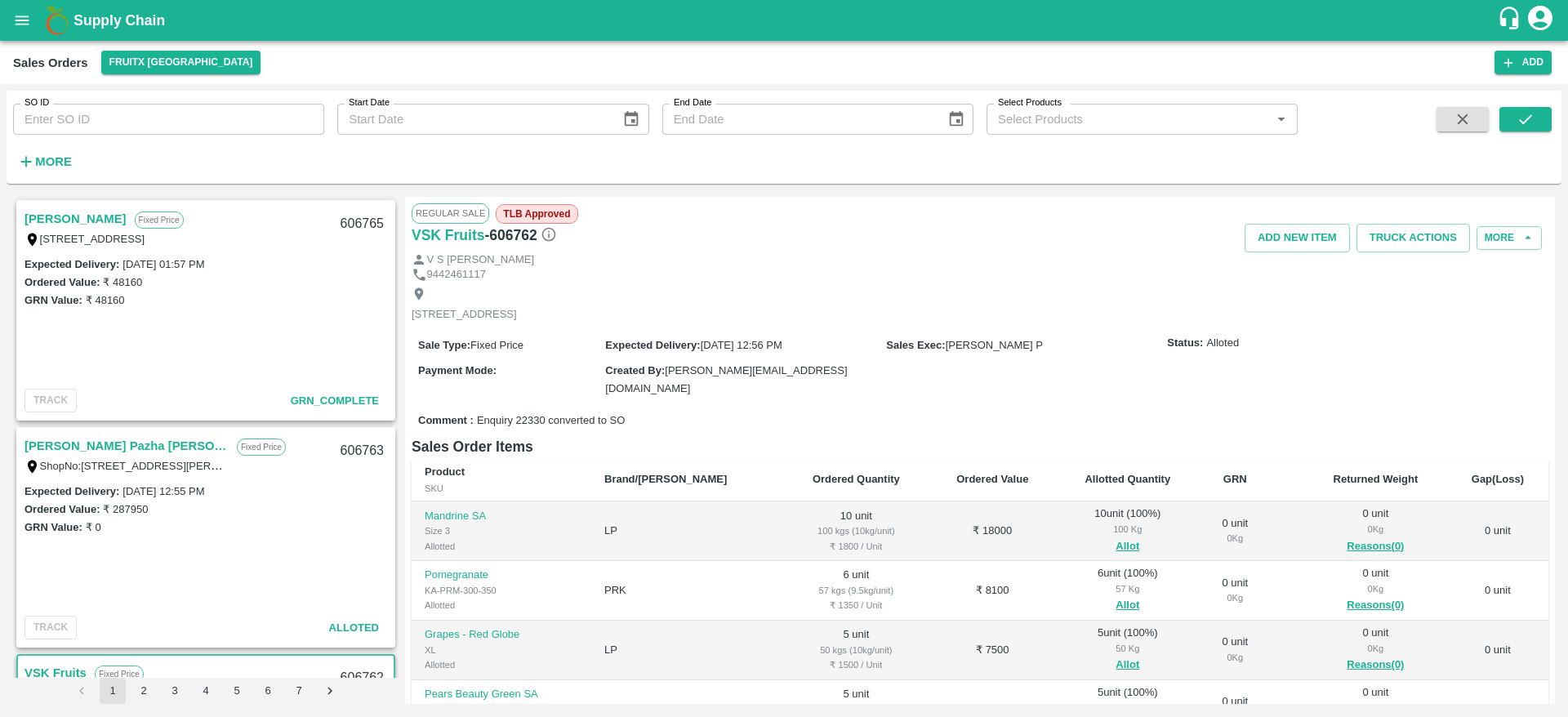
click at [980, 279] on div "9442461117" at bounding box center [980, 275] width 1137 height 15
click at [1403, 230] on button "Truck Actions" at bounding box center [1413, 237] width 114 height 28
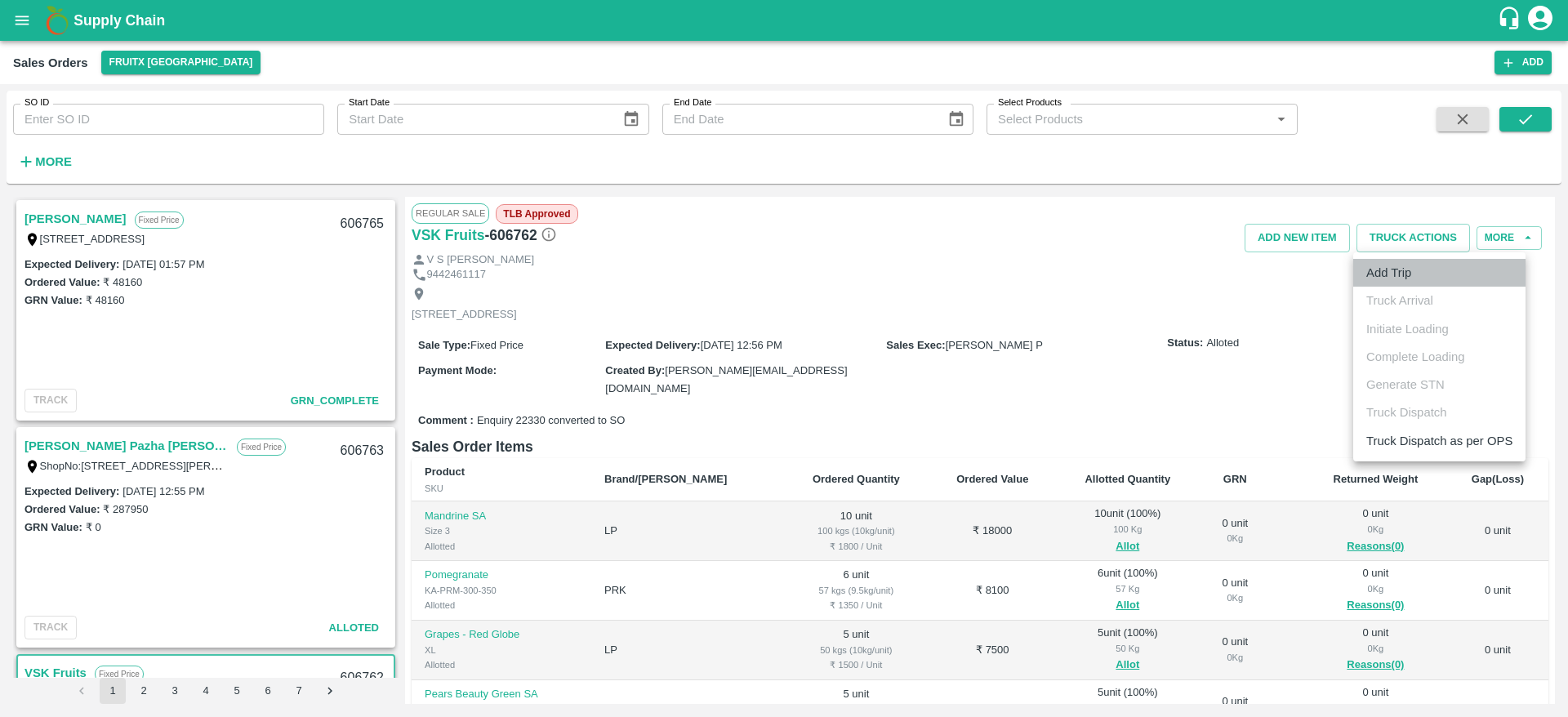
click at [1399, 283] on li "Add Trip" at bounding box center [1440, 272] width 173 height 28
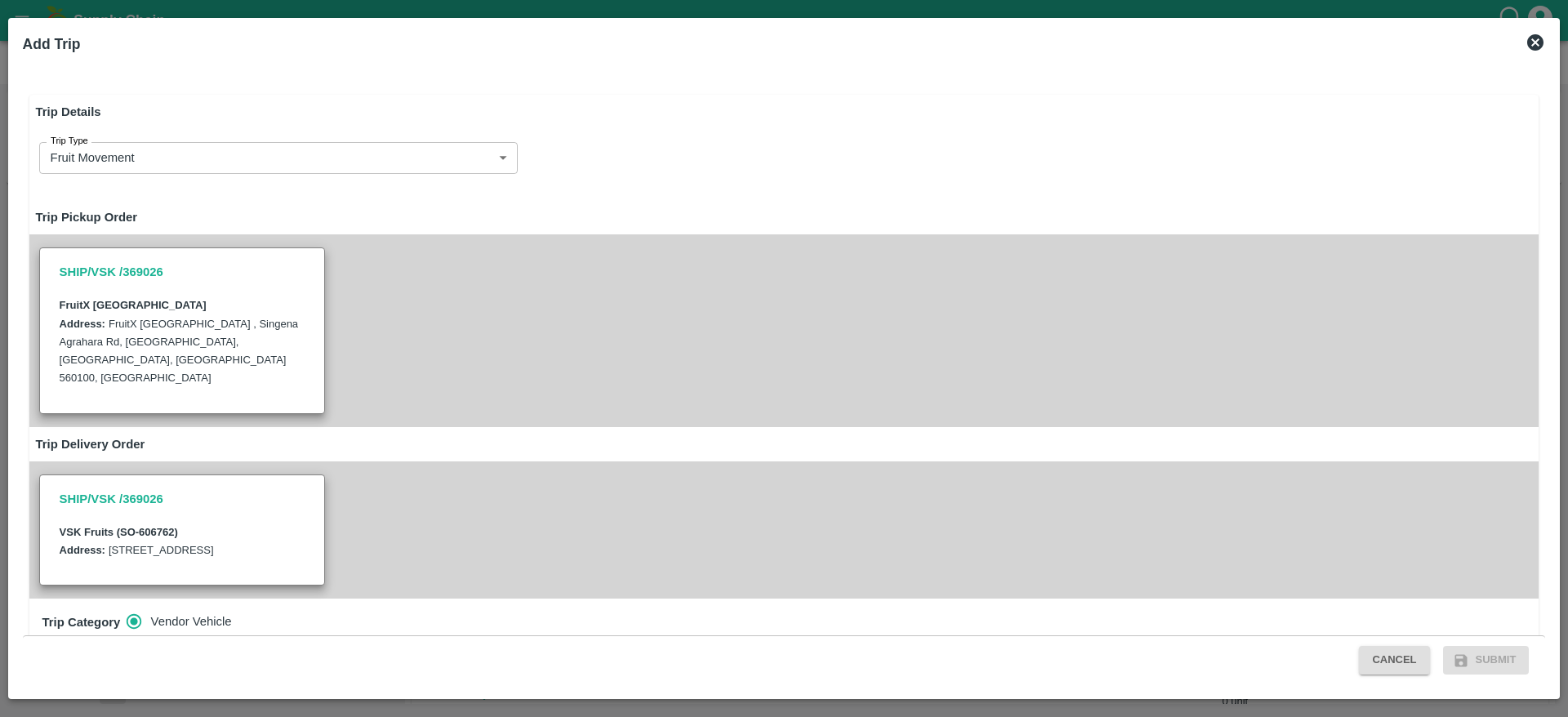
scroll to position [468, 0]
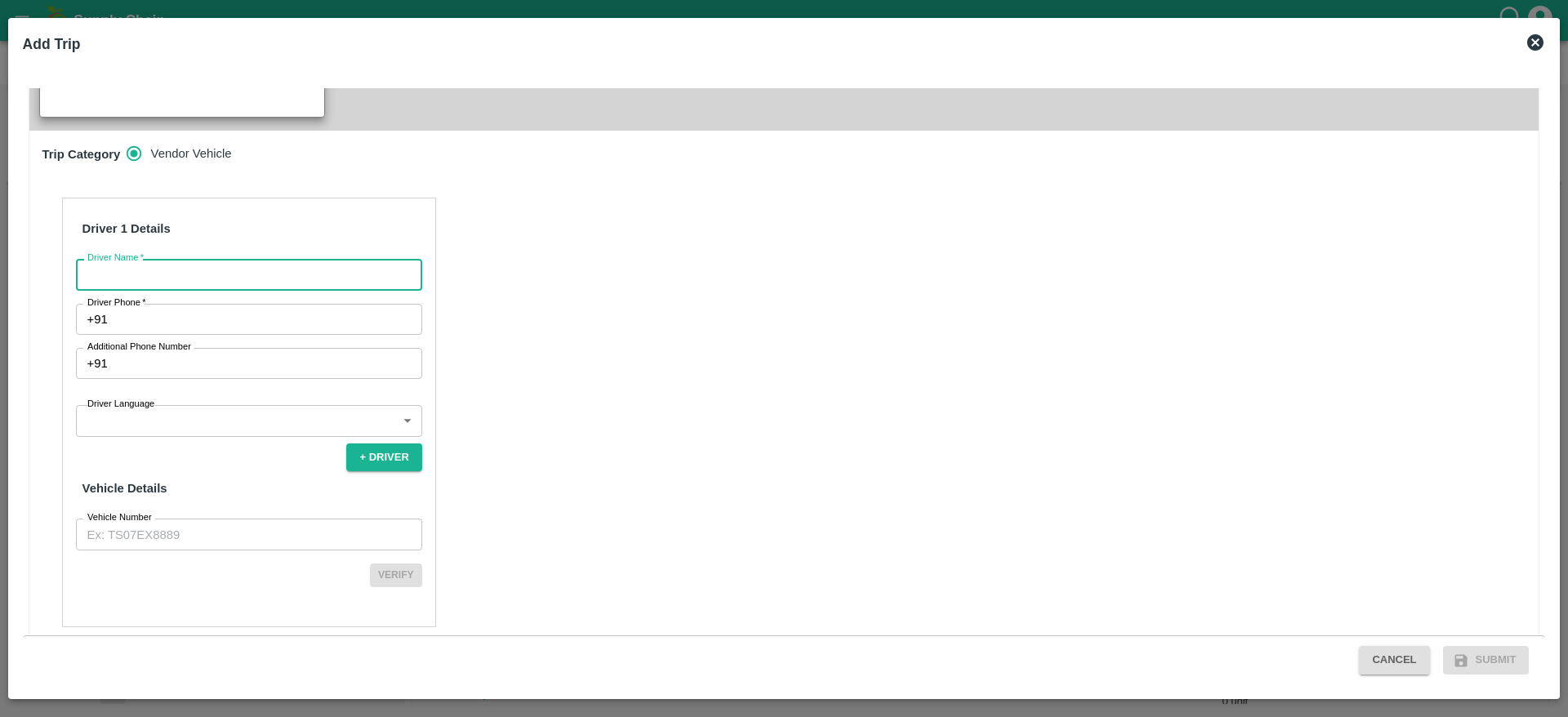
click at [259, 259] on input "Driver Name   *" at bounding box center [249, 274] width 346 height 31
type input "VSK"
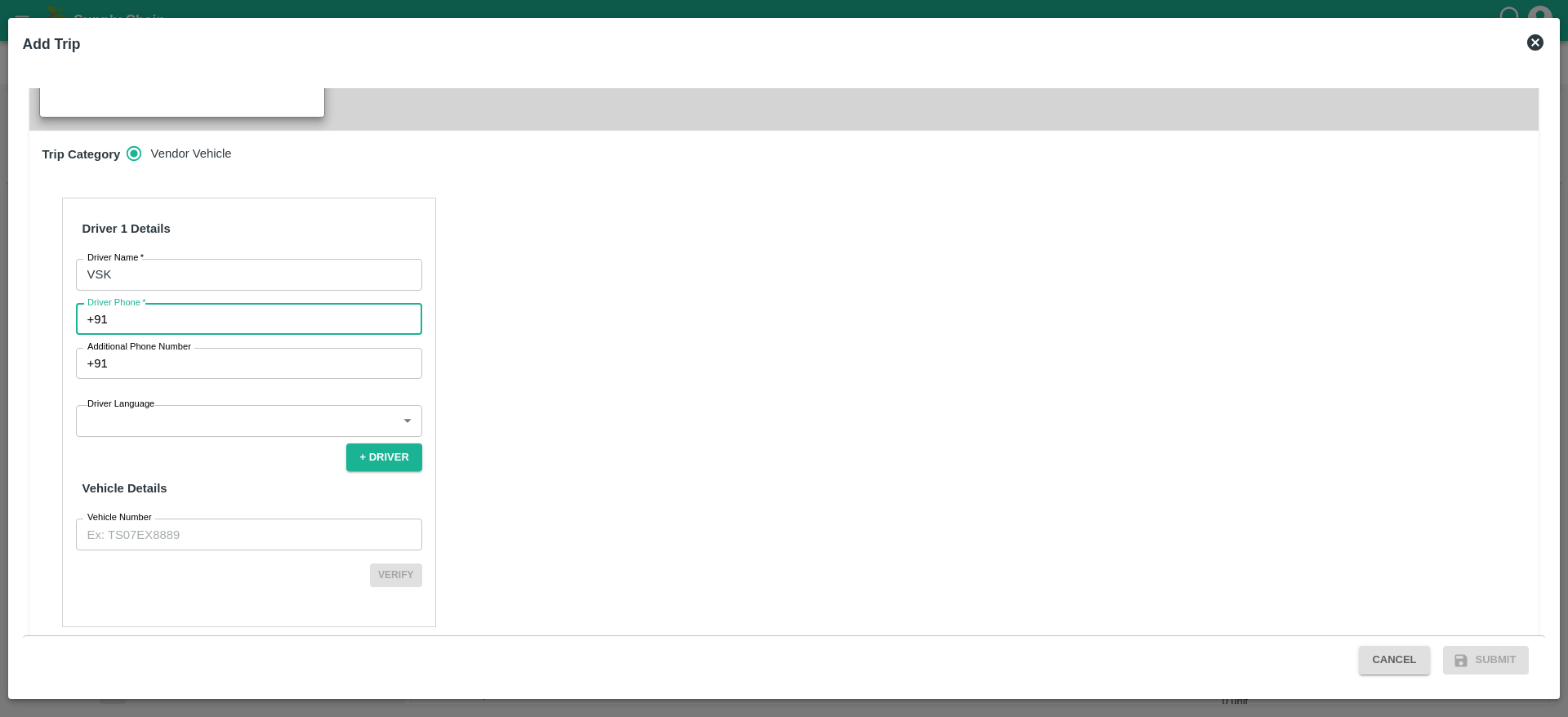
click at [187, 312] on input "Driver Phone   *" at bounding box center [268, 319] width 308 height 31
type input "7826860807"
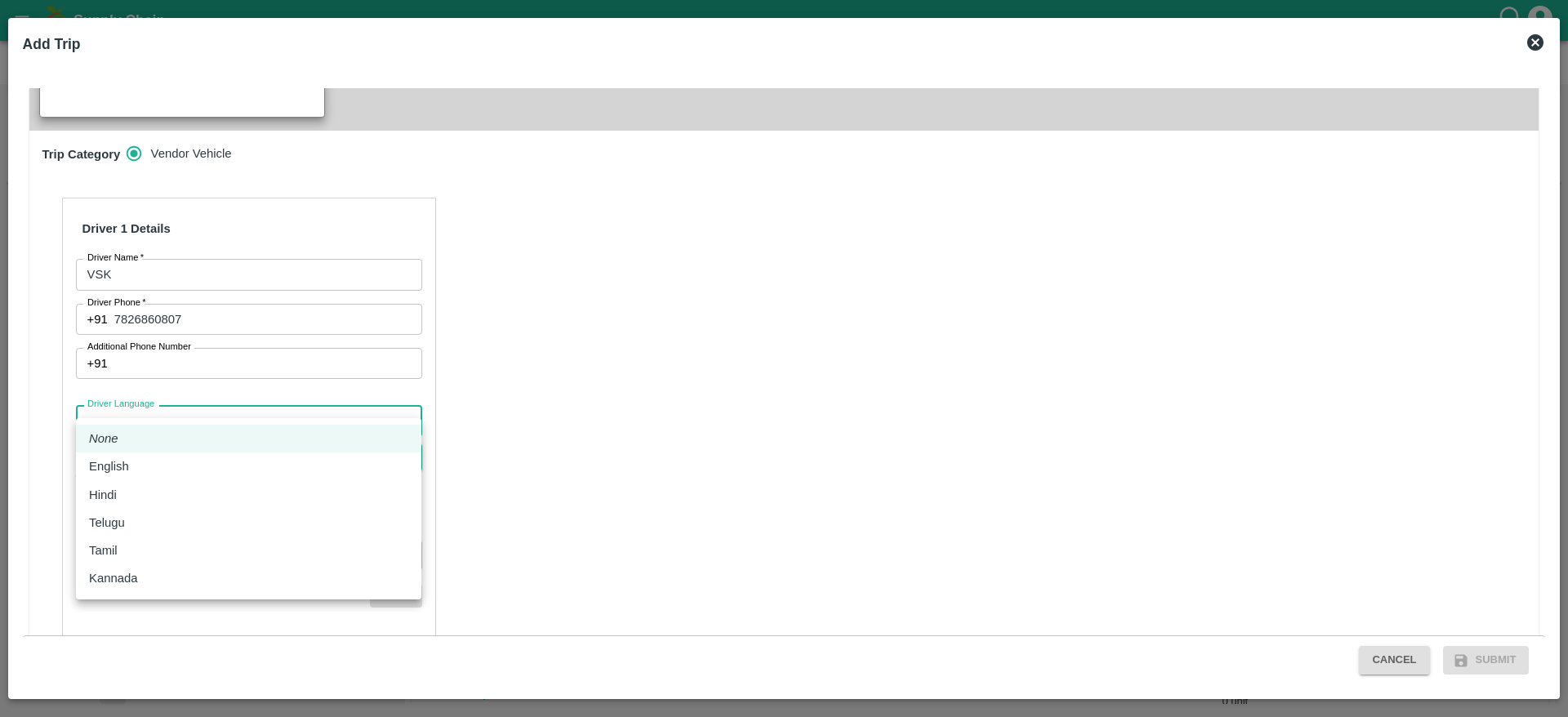
click at [203, 409] on body "Supply Chain Sales Orders FruitX Bangalore Add SO ID SO ID Start Date Start Dat…" at bounding box center [784, 358] width 1568 height 717
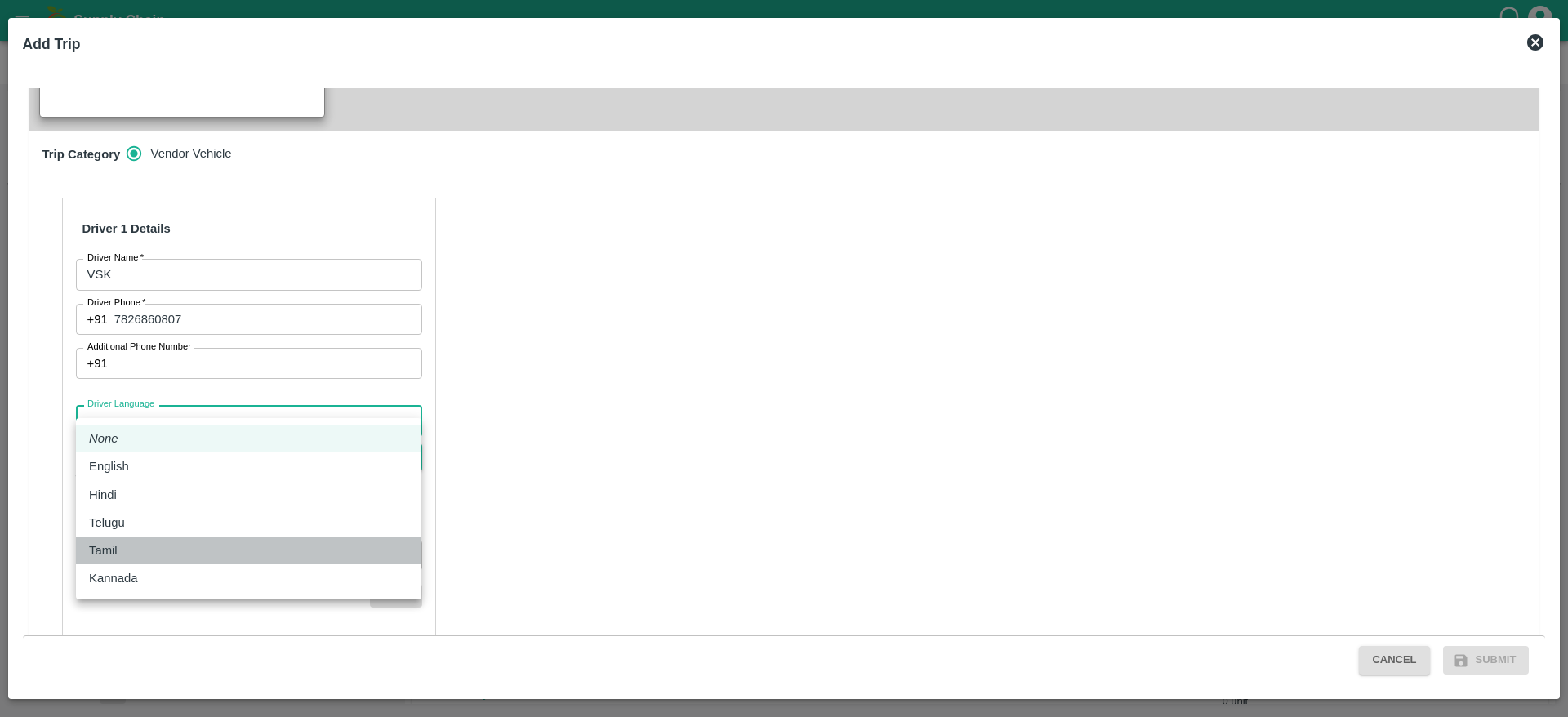
click at [133, 545] on div "Tamil" at bounding box center [249, 550] width 319 height 18
type input "ta"
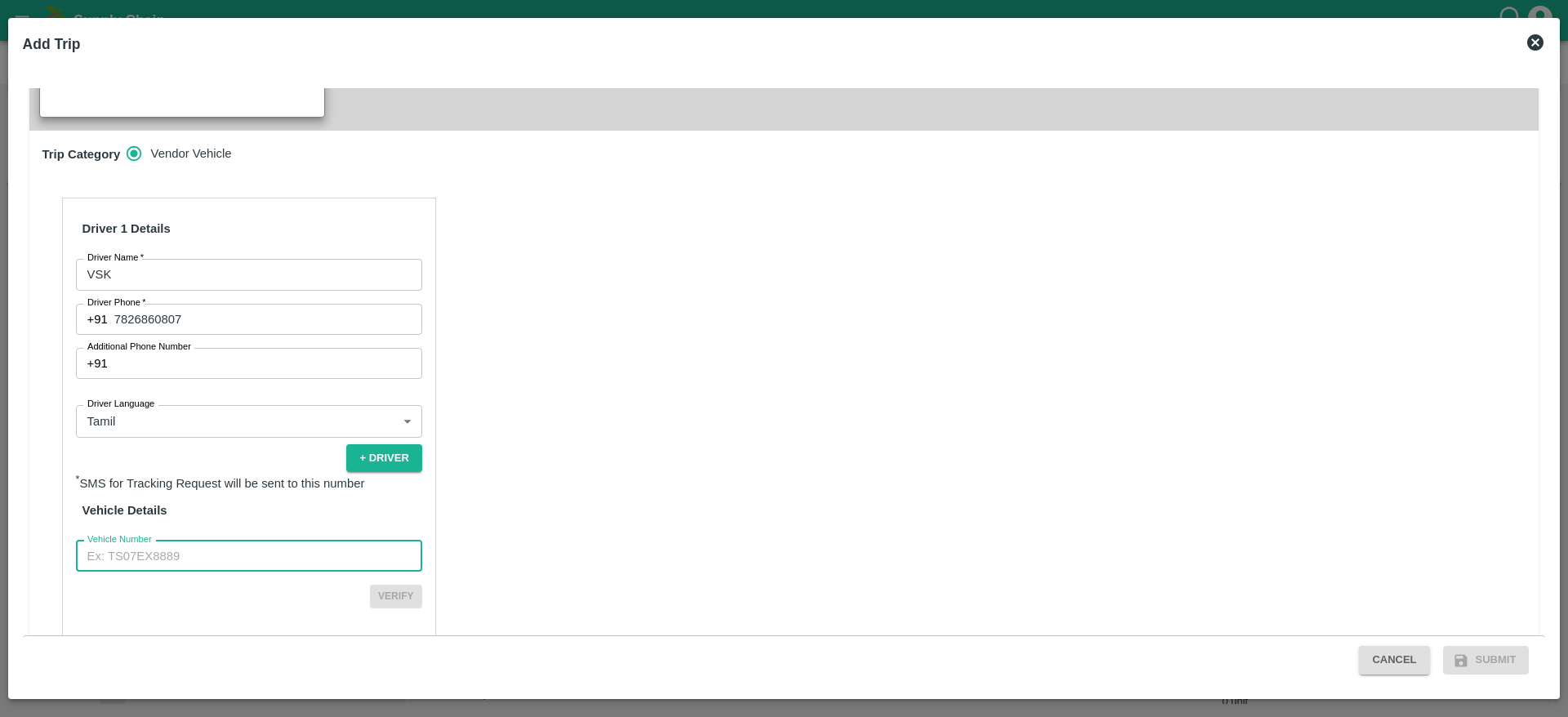
click at [231, 549] on input "Vehicle Number" at bounding box center [249, 556] width 346 height 31
type input "TN31CA3674"
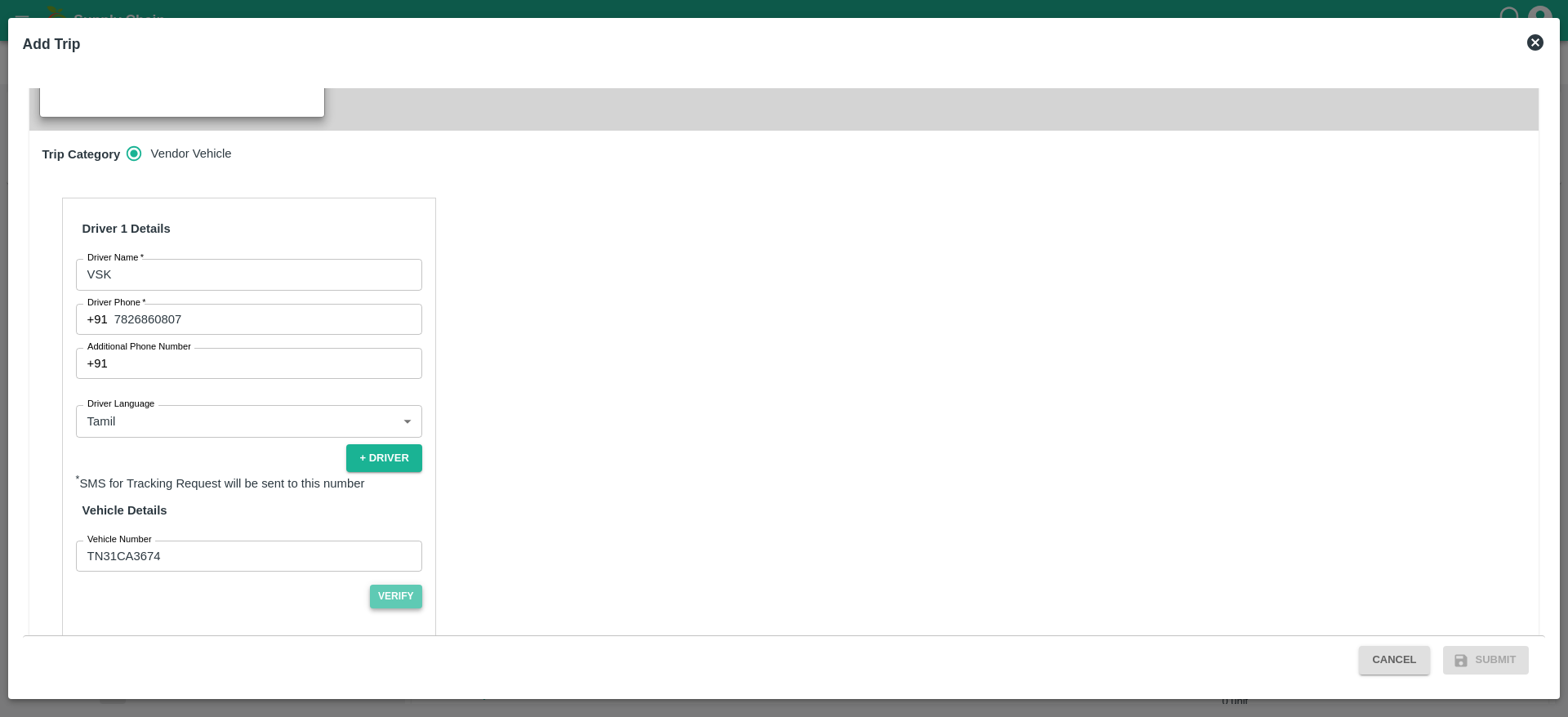
click at [390, 585] on button "Verify" at bounding box center [395, 597] width 52 height 24
click at [1489, 669] on button "Submit" at bounding box center [1486, 659] width 86 height 28
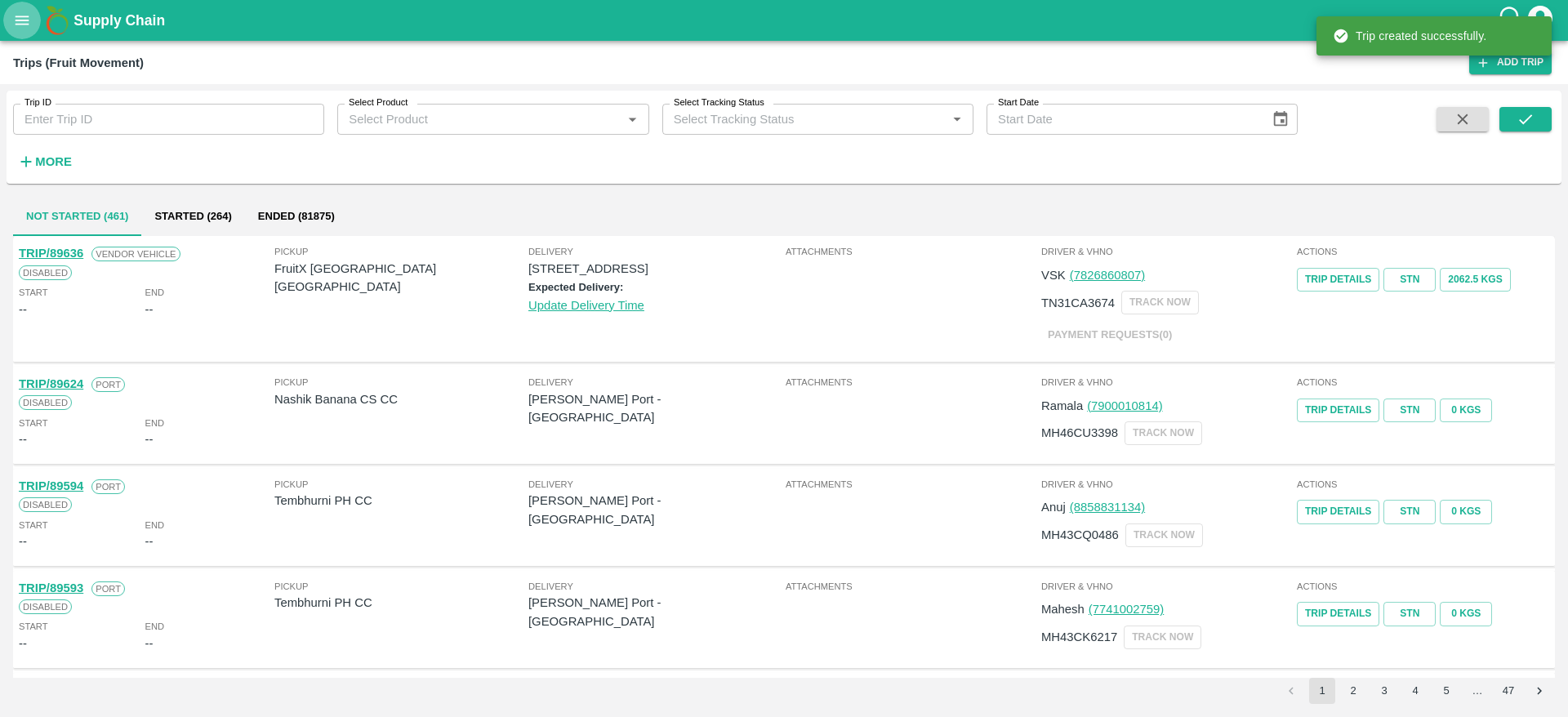
click at [27, 12] on icon "open drawer" at bounding box center [21, 20] width 18 height 18
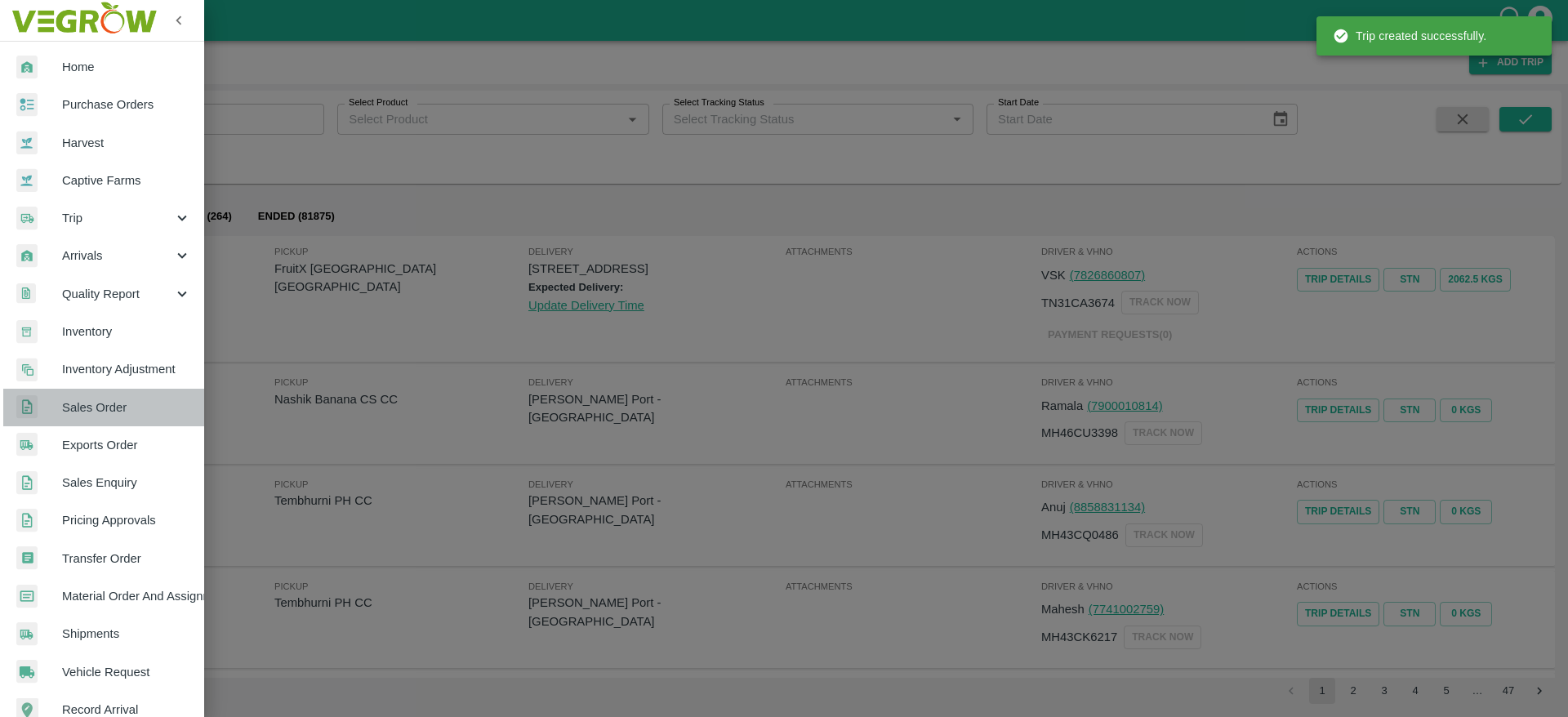
click at [154, 414] on span "Sales Order" at bounding box center [126, 407] width 129 height 18
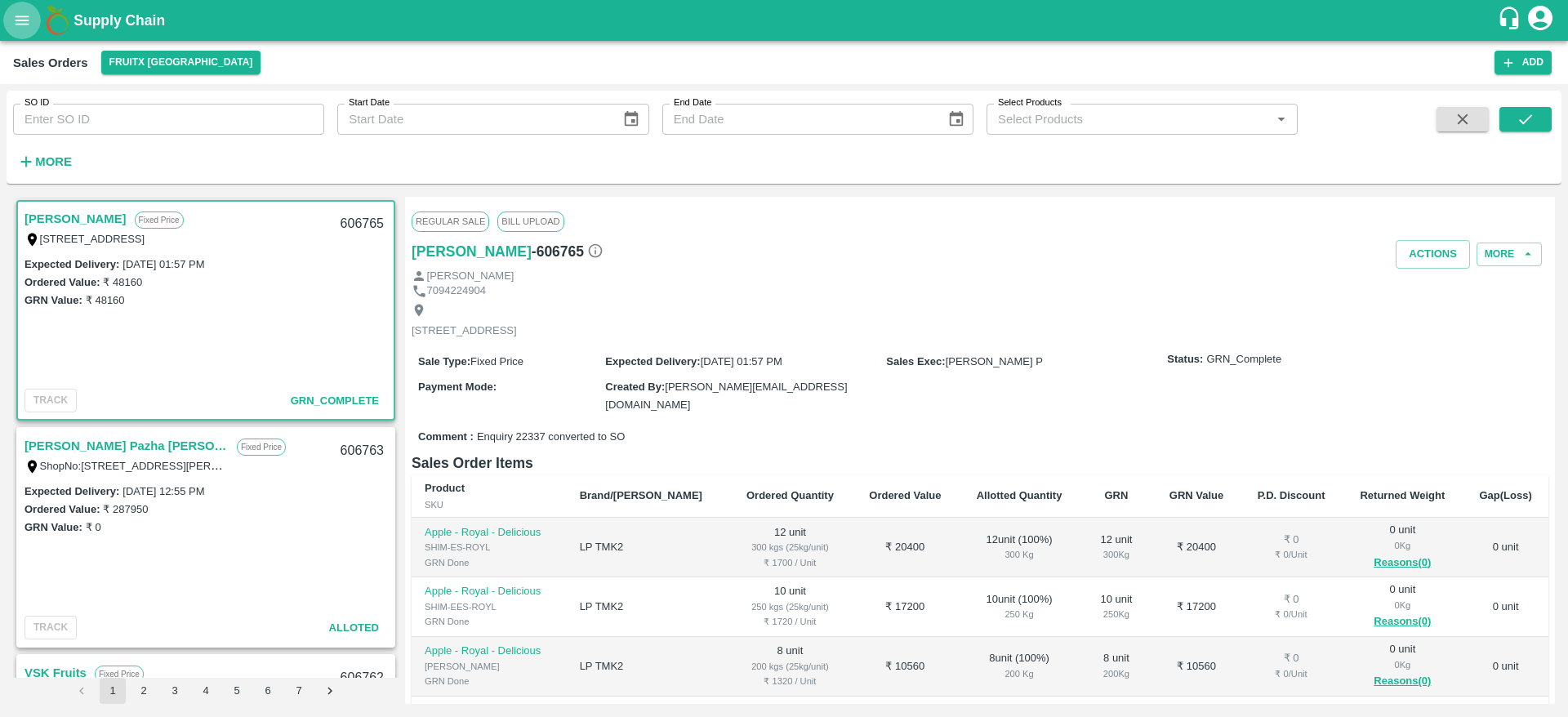
click at [28, 15] on icon "open drawer" at bounding box center [21, 20] width 18 height 18
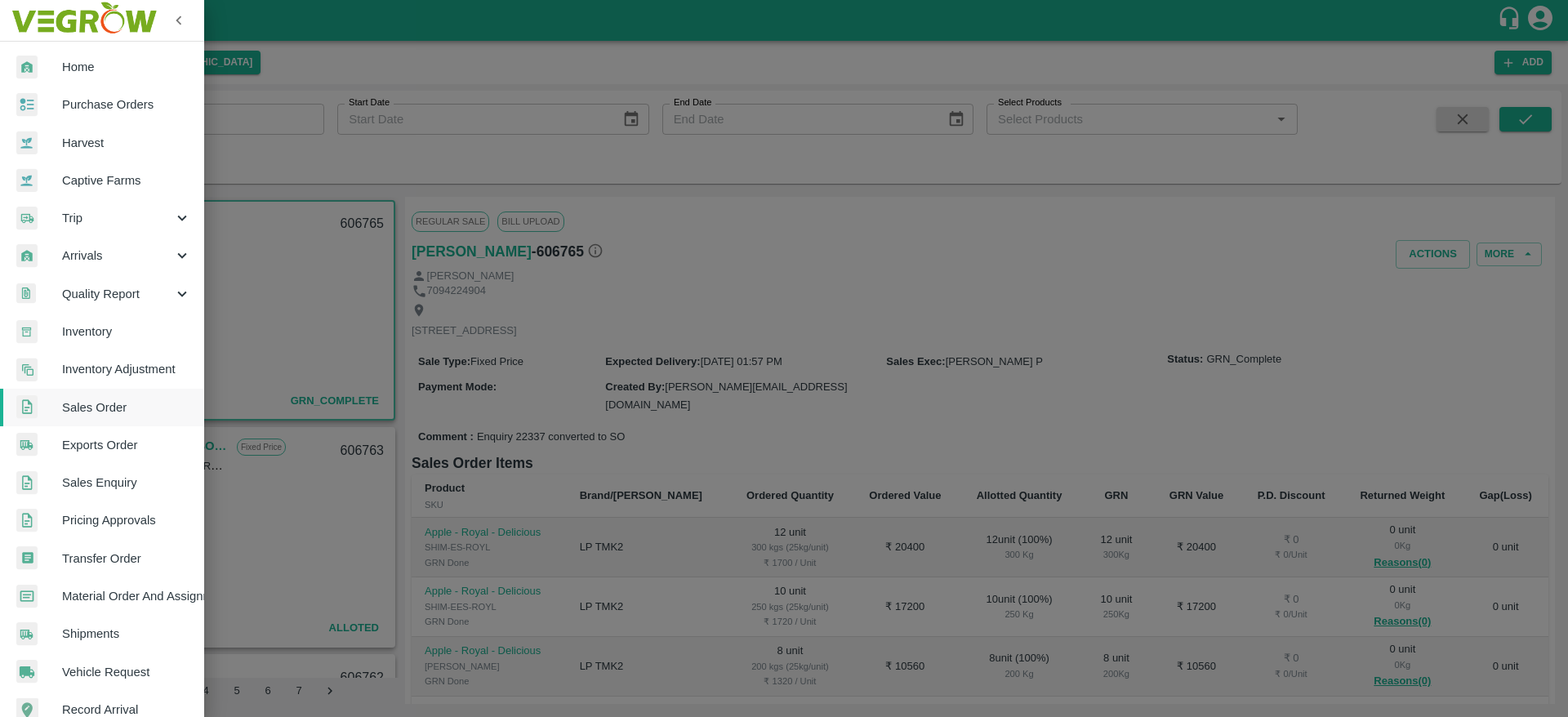
click at [120, 399] on span "Sales Order" at bounding box center [126, 407] width 129 height 18
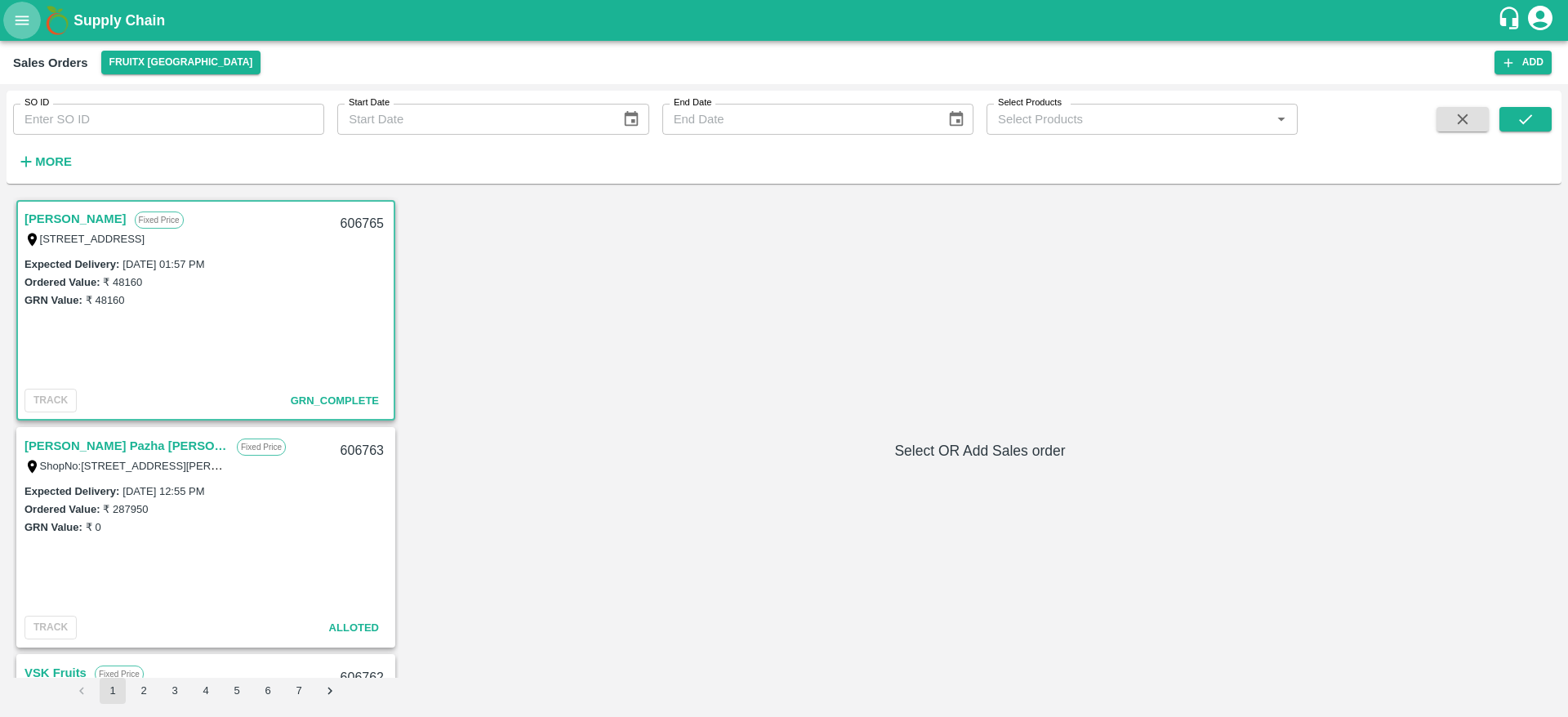
click at [26, 34] on button "open drawer" at bounding box center [22, 20] width 38 height 38
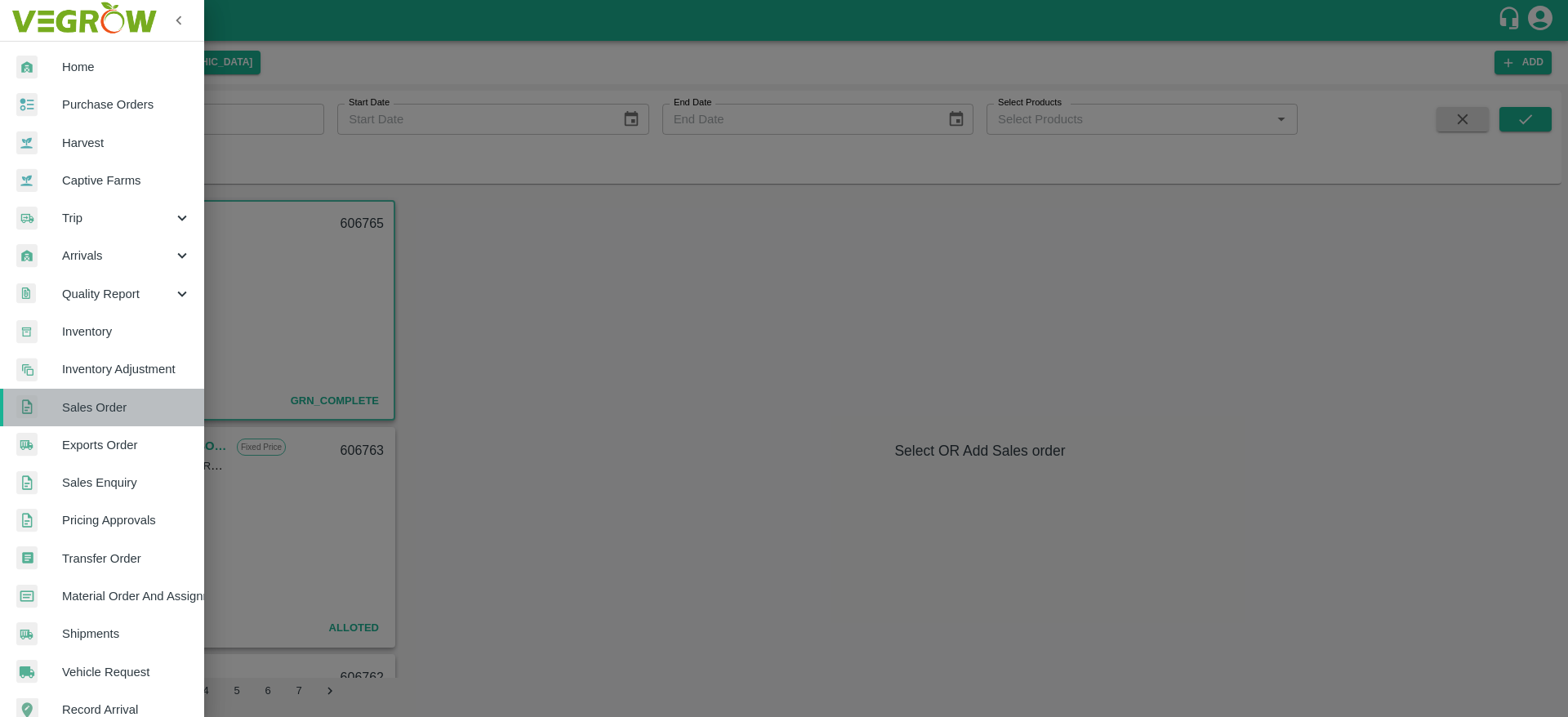
click at [117, 411] on span "Sales Order" at bounding box center [126, 407] width 129 height 18
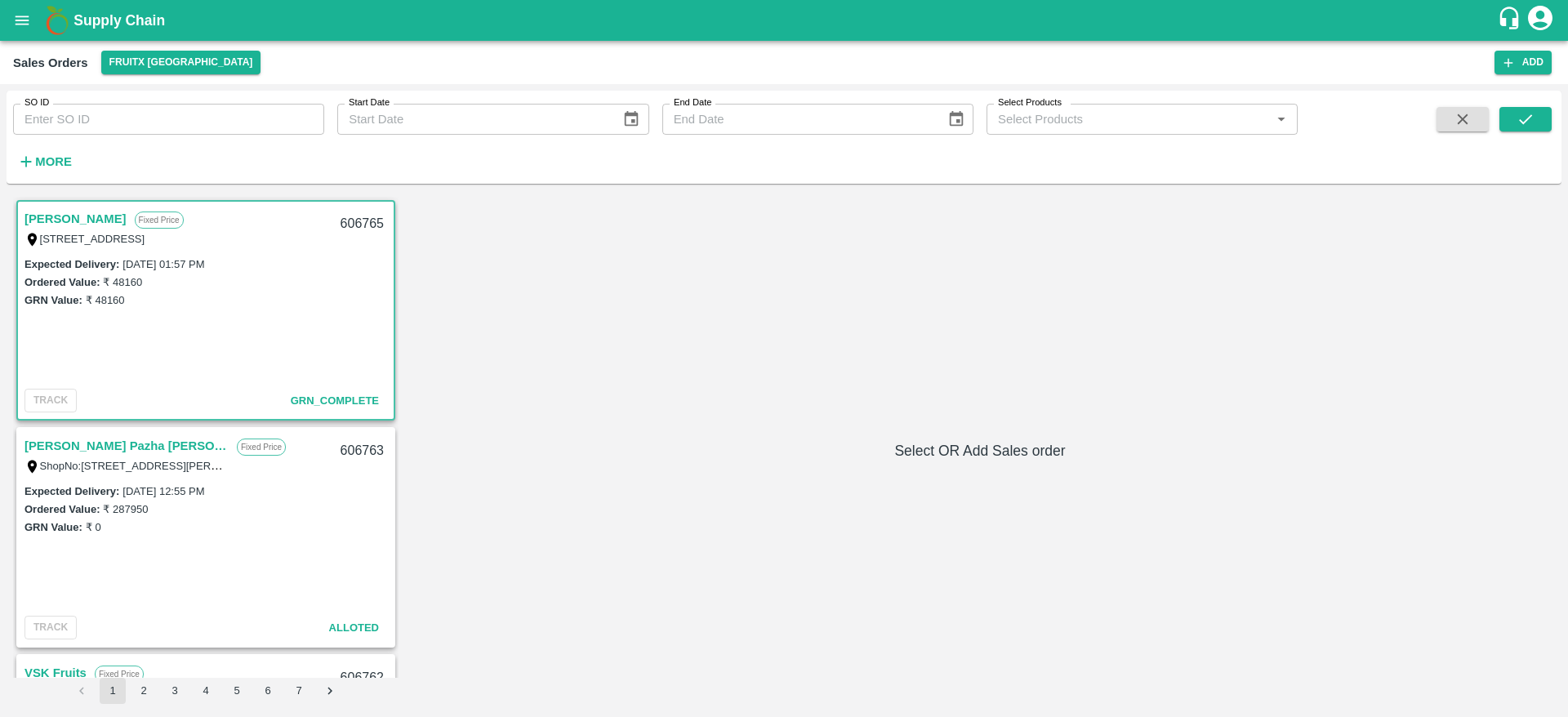
scroll to position [227, 0]
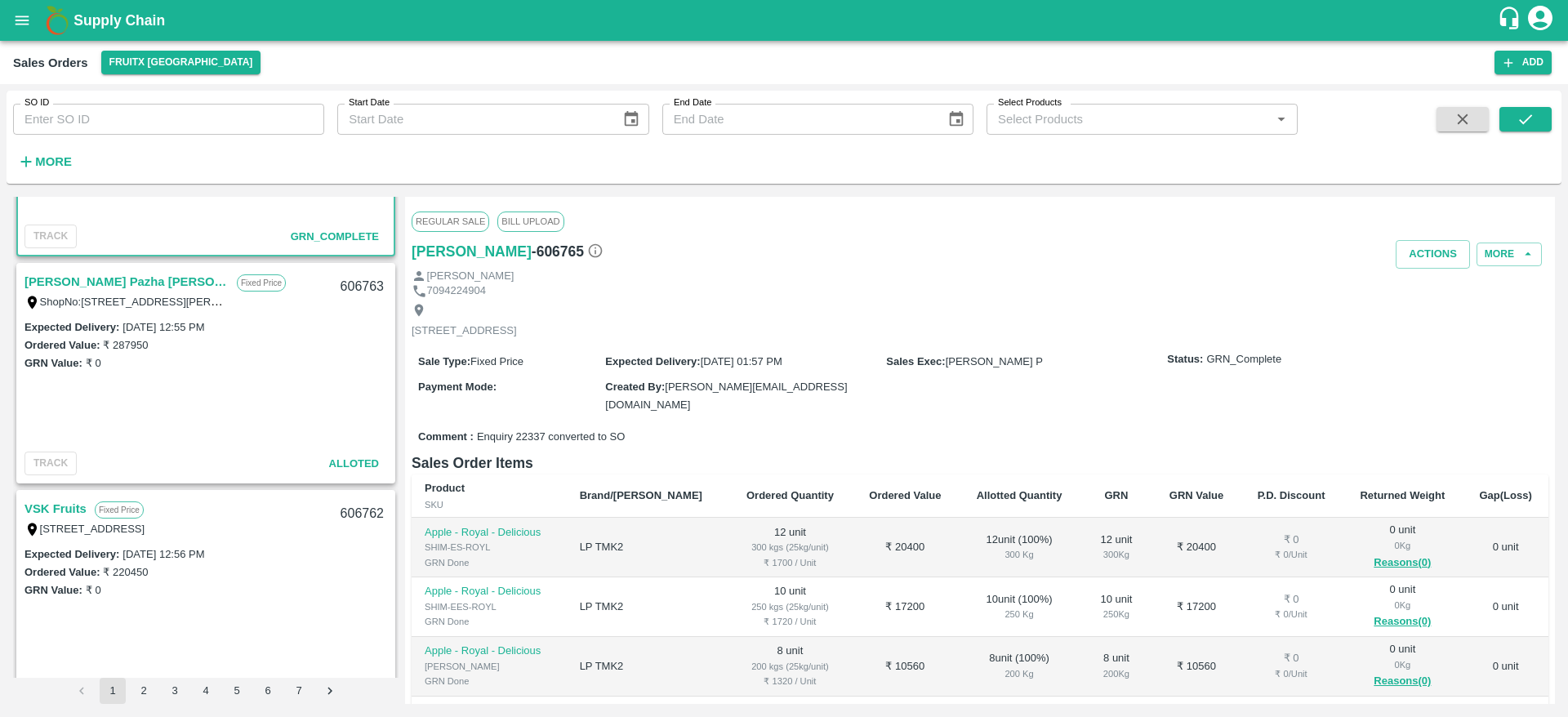
scroll to position [163, 0]
click at [67, 284] on link "[PERSON_NAME] Pazha [PERSON_NAME]" at bounding box center [126, 282] width 204 height 21
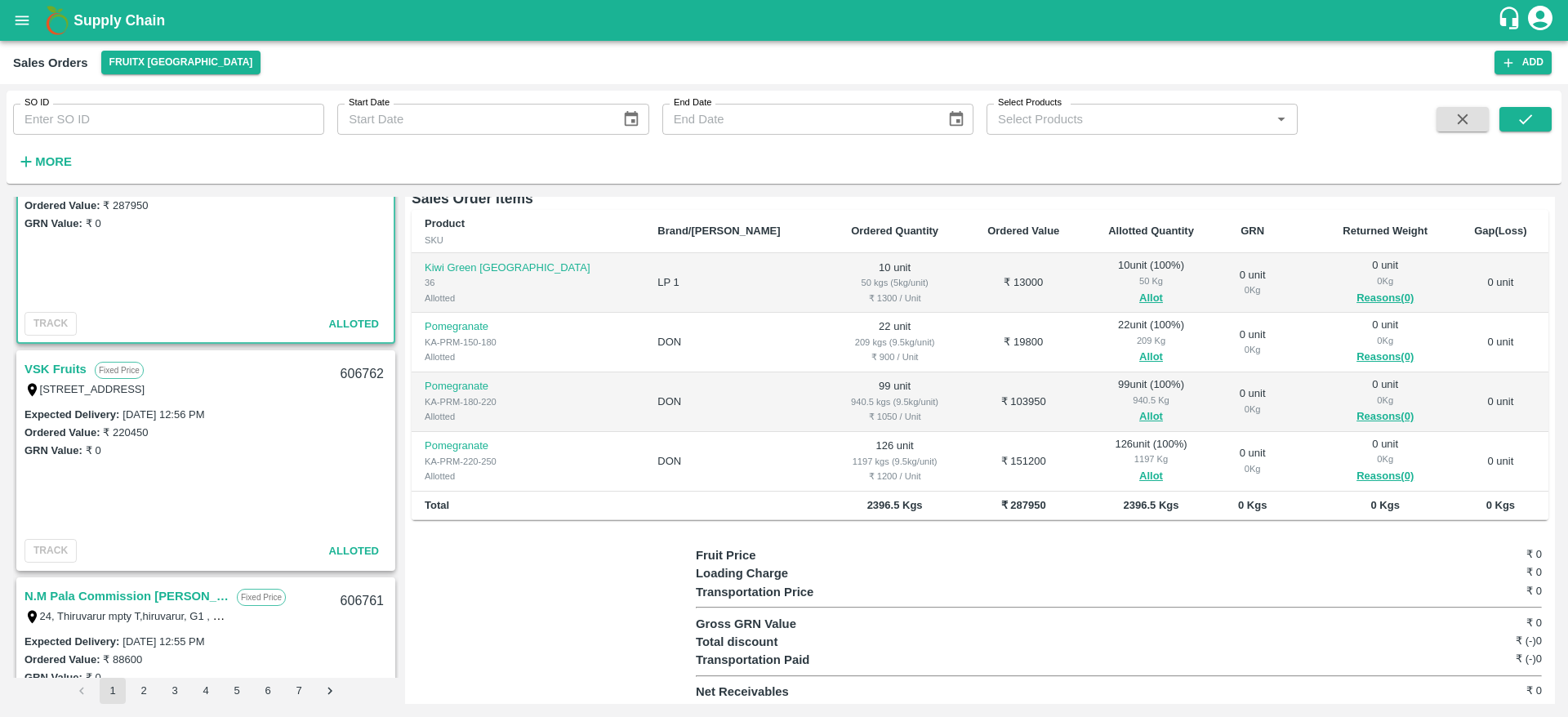
scroll to position [315, 0]
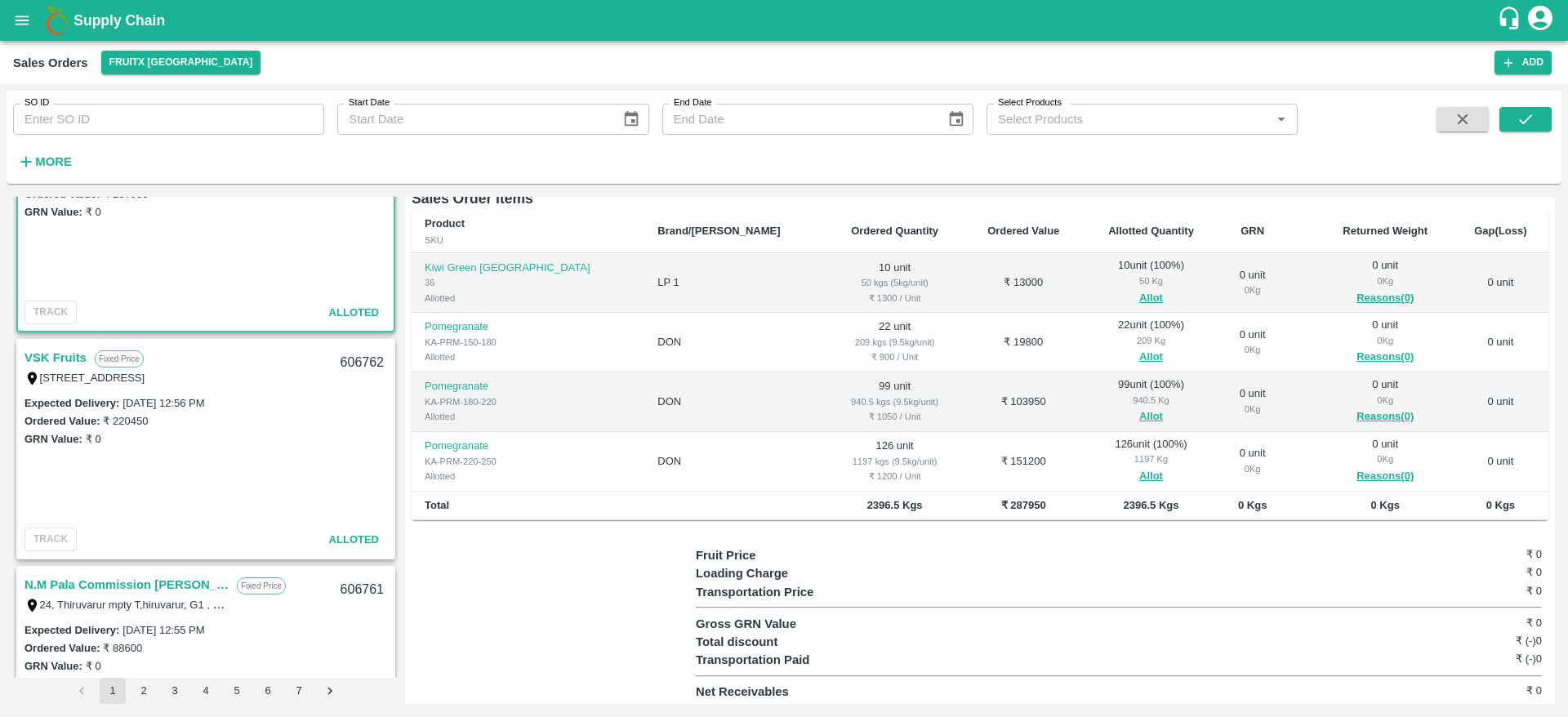
click at [40, 376] on label "[STREET_ADDRESS]" at bounding box center [92, 377] width 105 height 12
click at [44, 364] on link "VSK Fruits" at bounding box center [56, 357] width 62 height 21
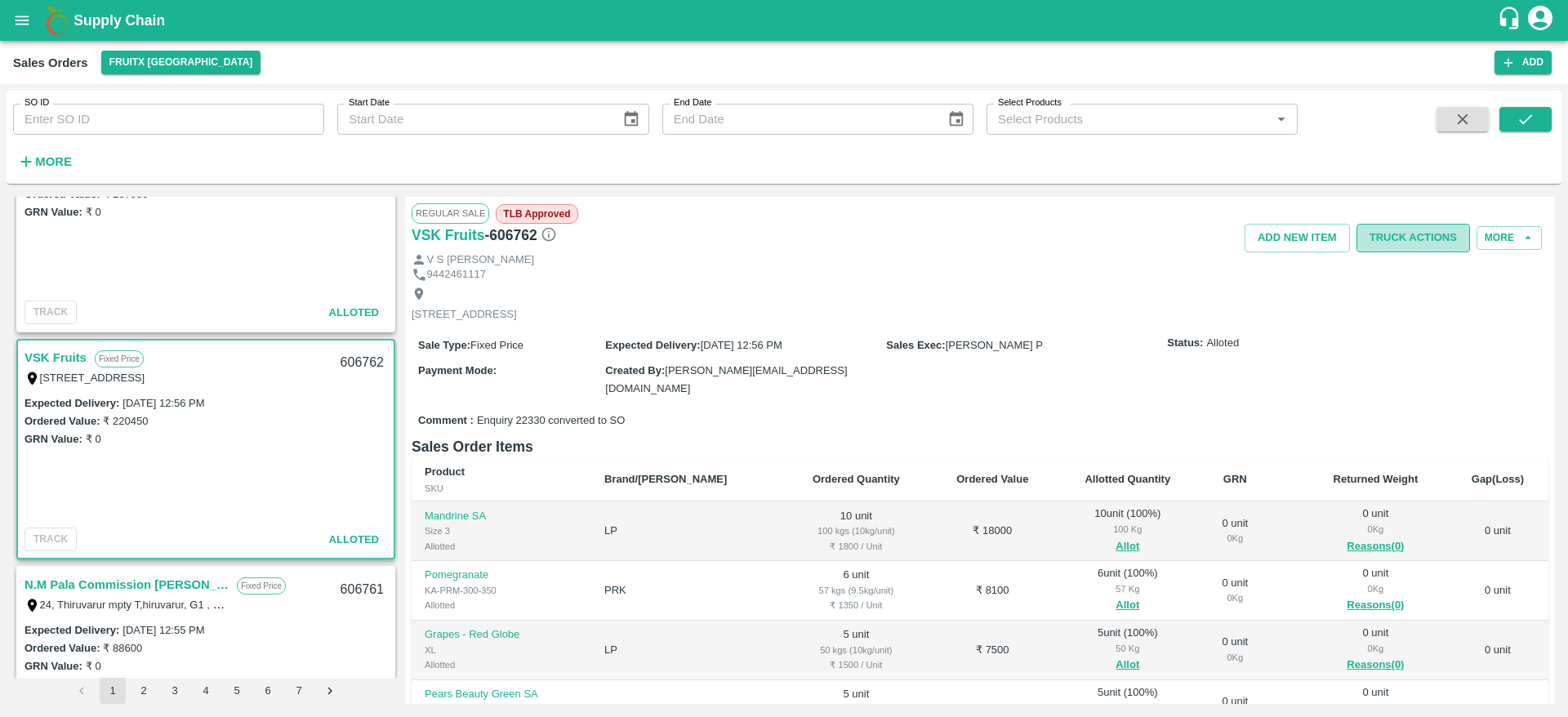
click at [1387, 241] on button "Truck Actions" at bounding box center [1413, 237] width 114 height 28
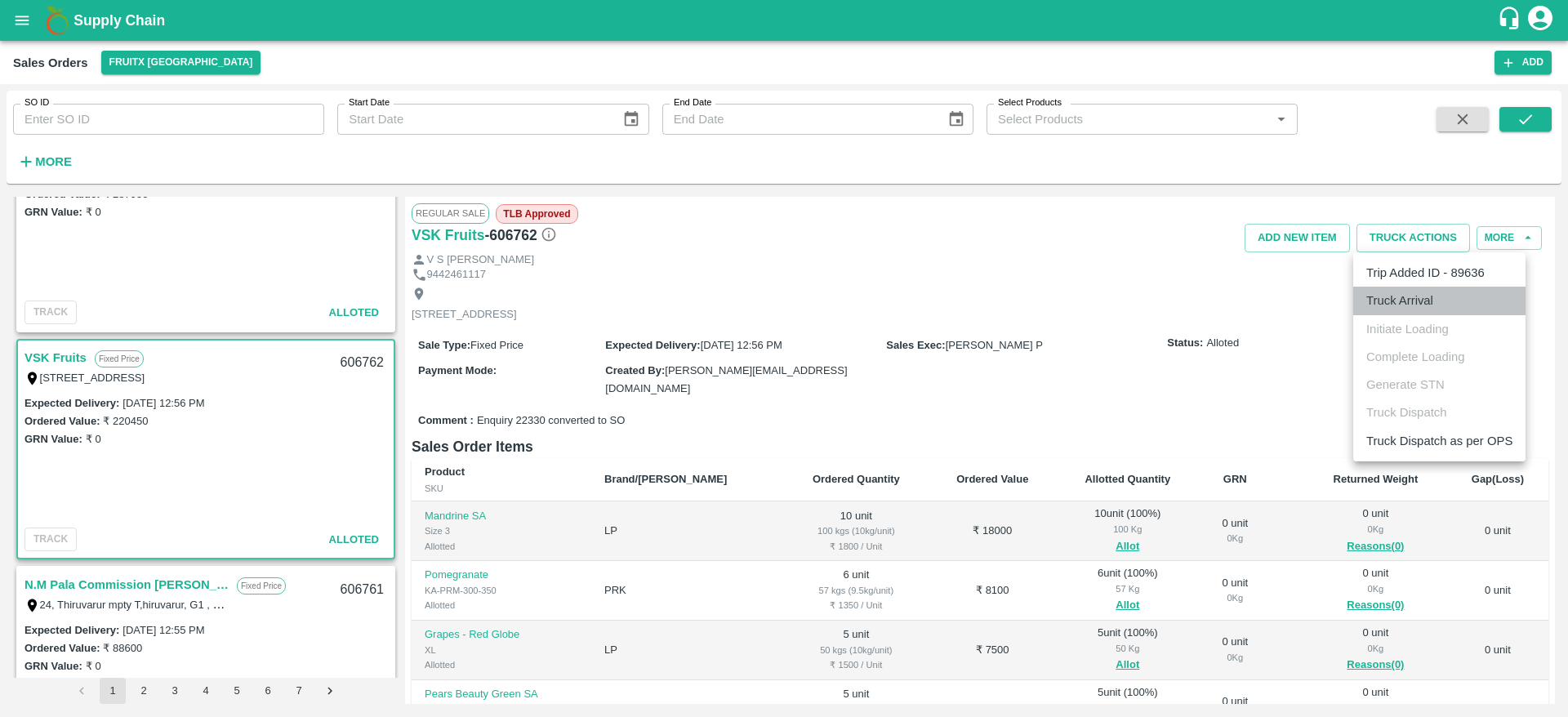
click at [1399, 306] on li "Truck Arrival" at bounding box center [1440, 300] width 173 height 28
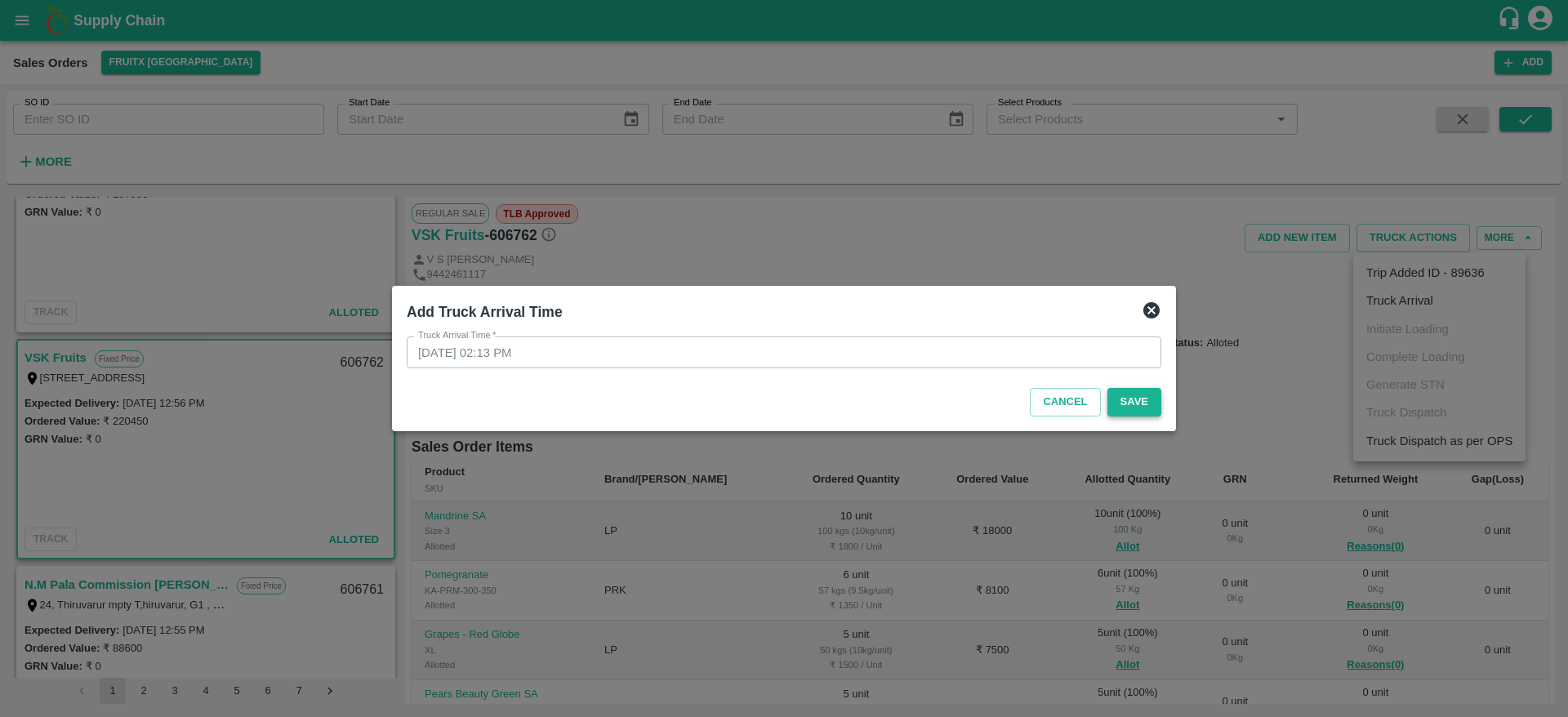
click at [1154, 407] on button "Save" at bounding box center [1134, 401] width 54 height 28
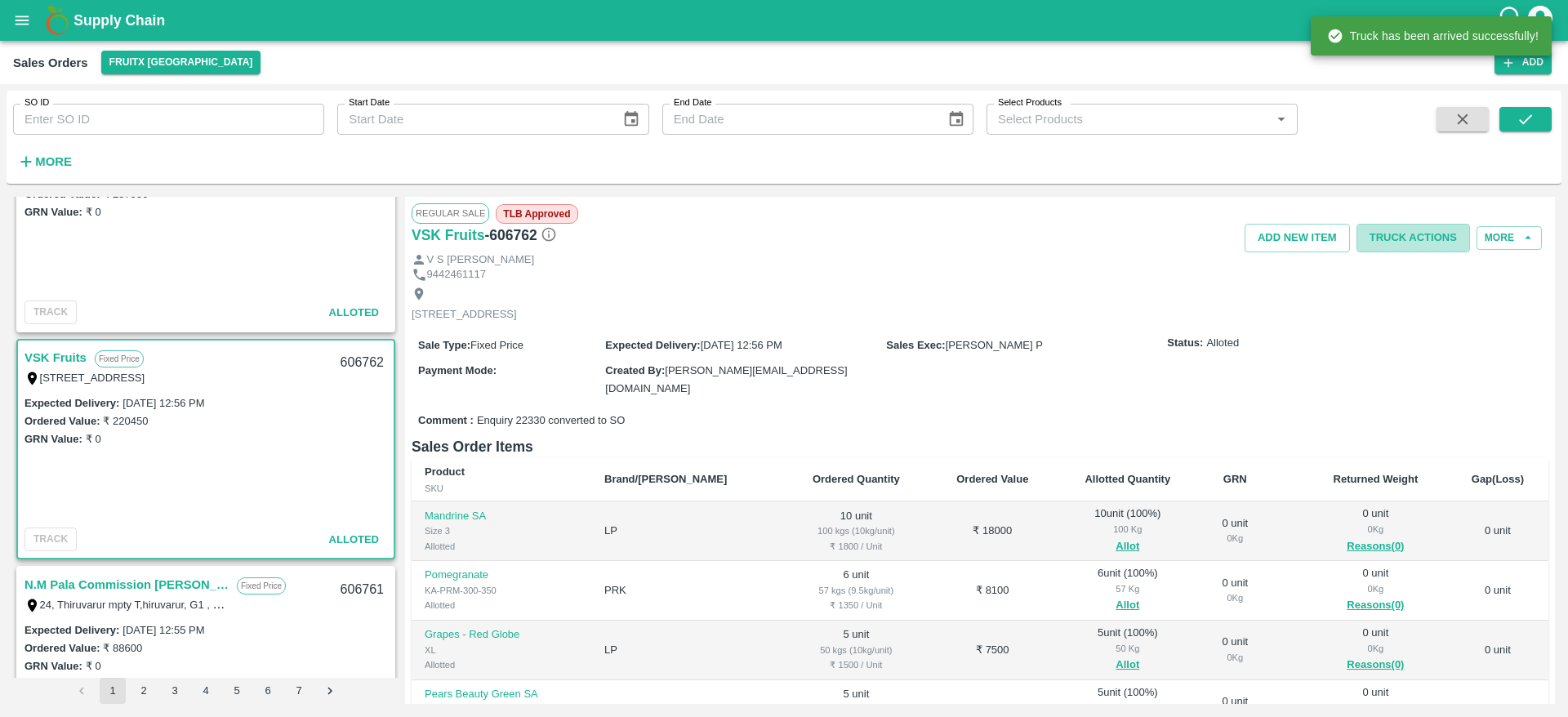
click at [1421, 235] on button "Truck Actions" at bounding box center [1413, 237] width 114 height 28
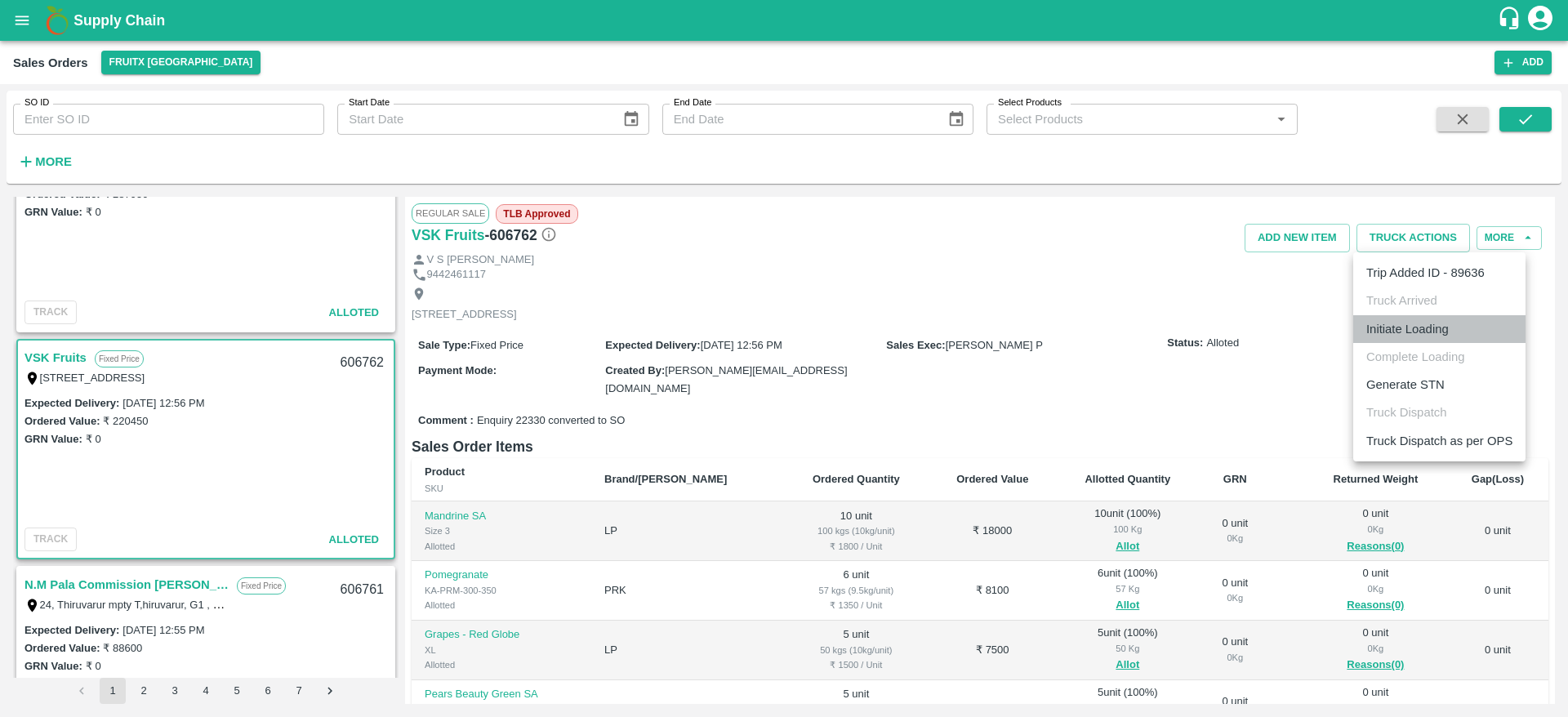
click at [1421, 334] on li "Initiate Loading" at bounding box center [1440, 329] width 173 height 28
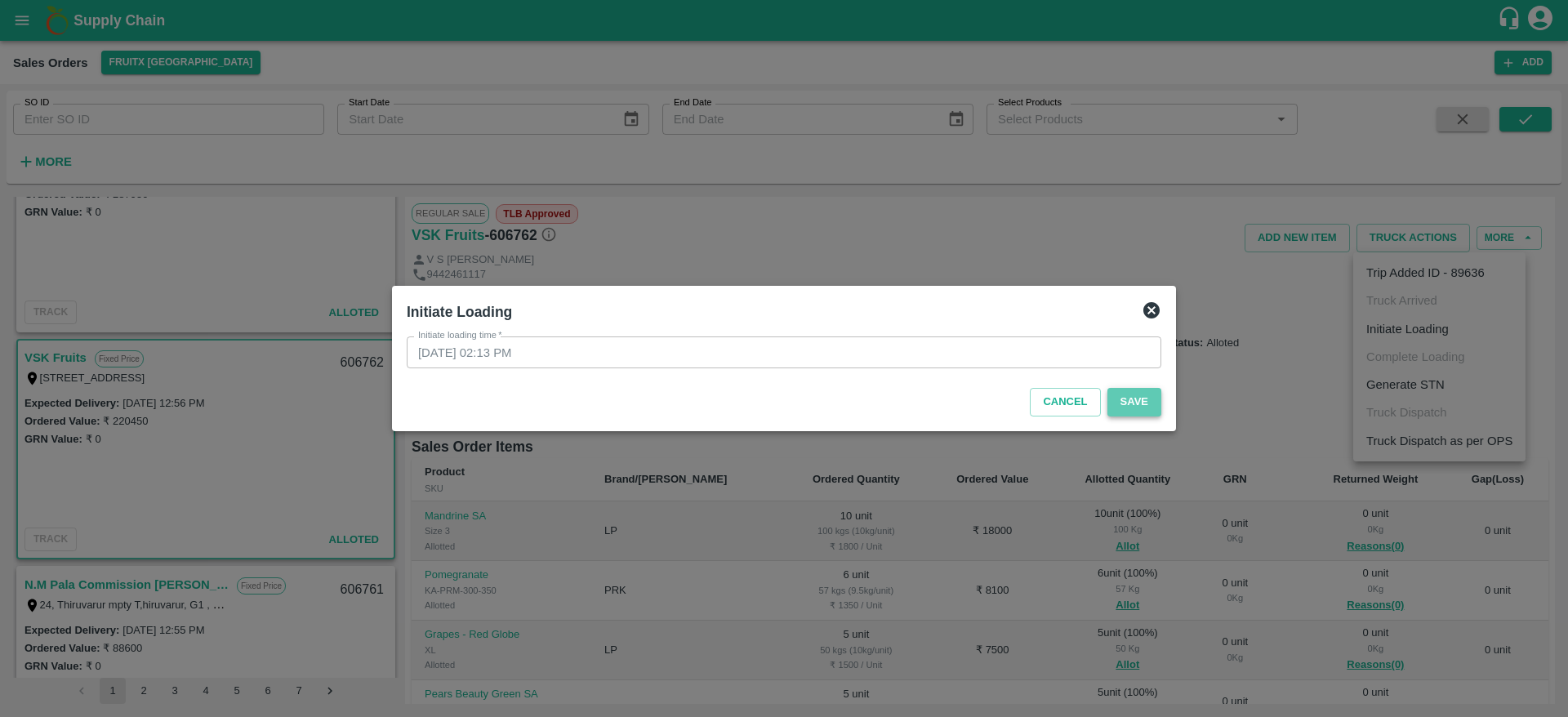
click at [1142, 388] on button "Save" at bounding box center [1134, 401] width 54 height 28
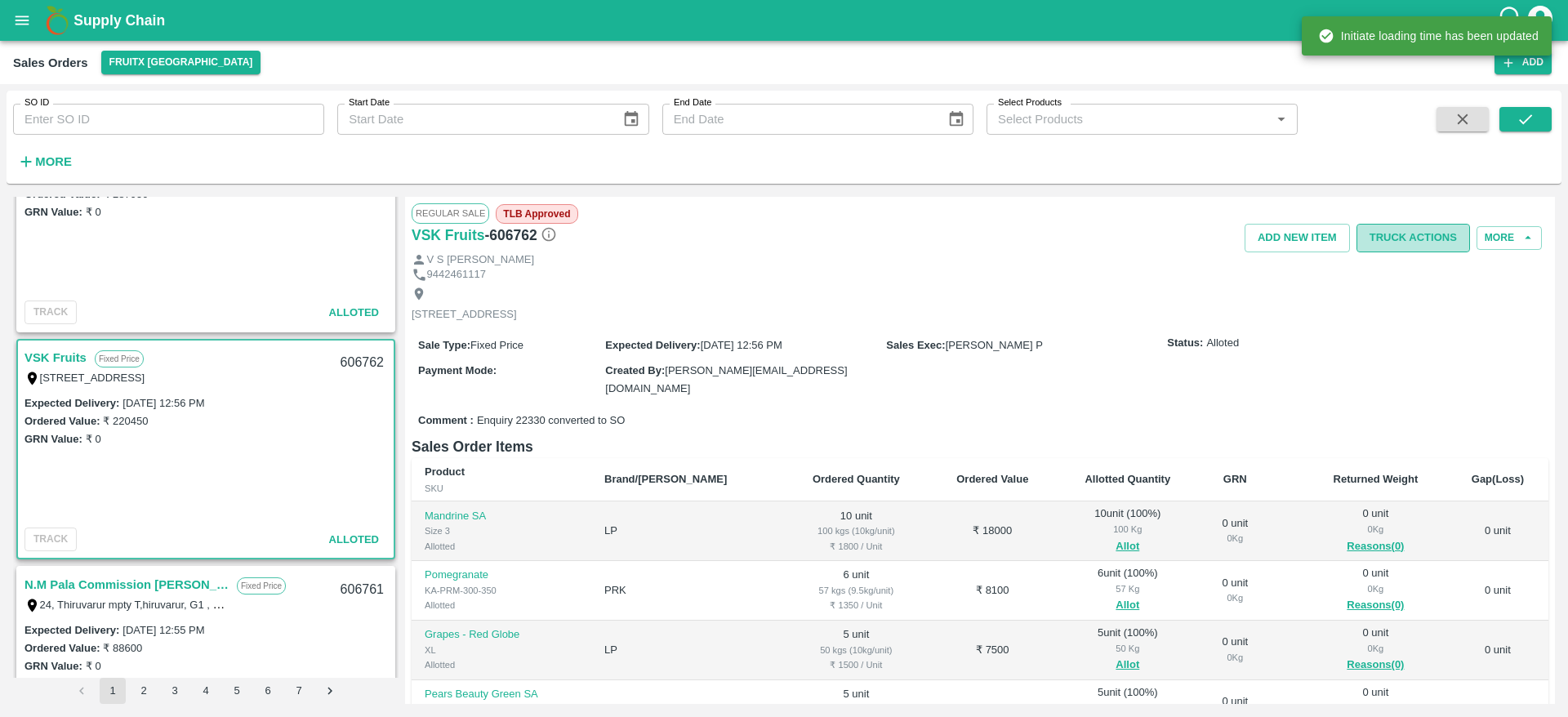
click at [1398, 239] on button "Truck Actions" at bounding box center [1413, 237] width 114 height 28
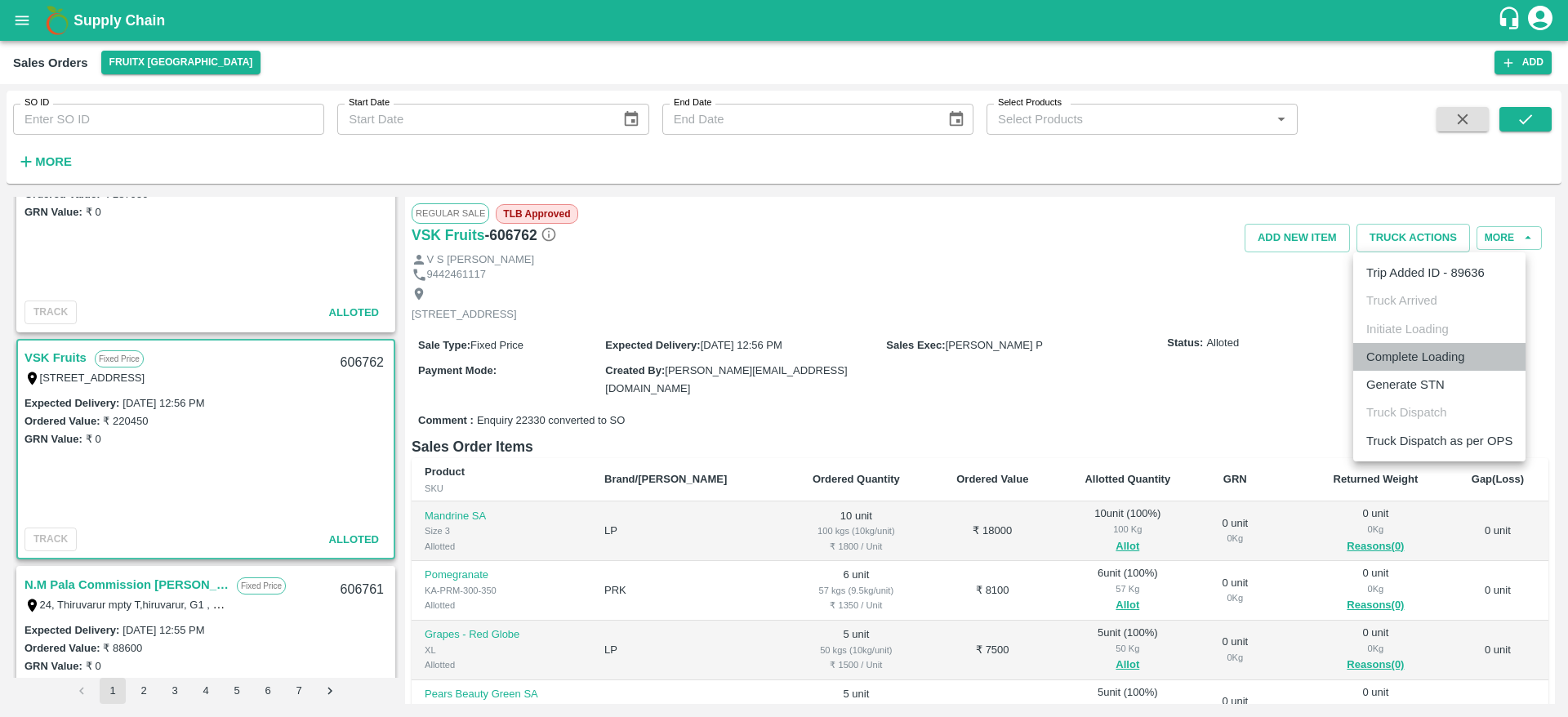
click at [1446, 353] on li "Complete Loading" at bounding box center [1440, 357] width 173 height 28
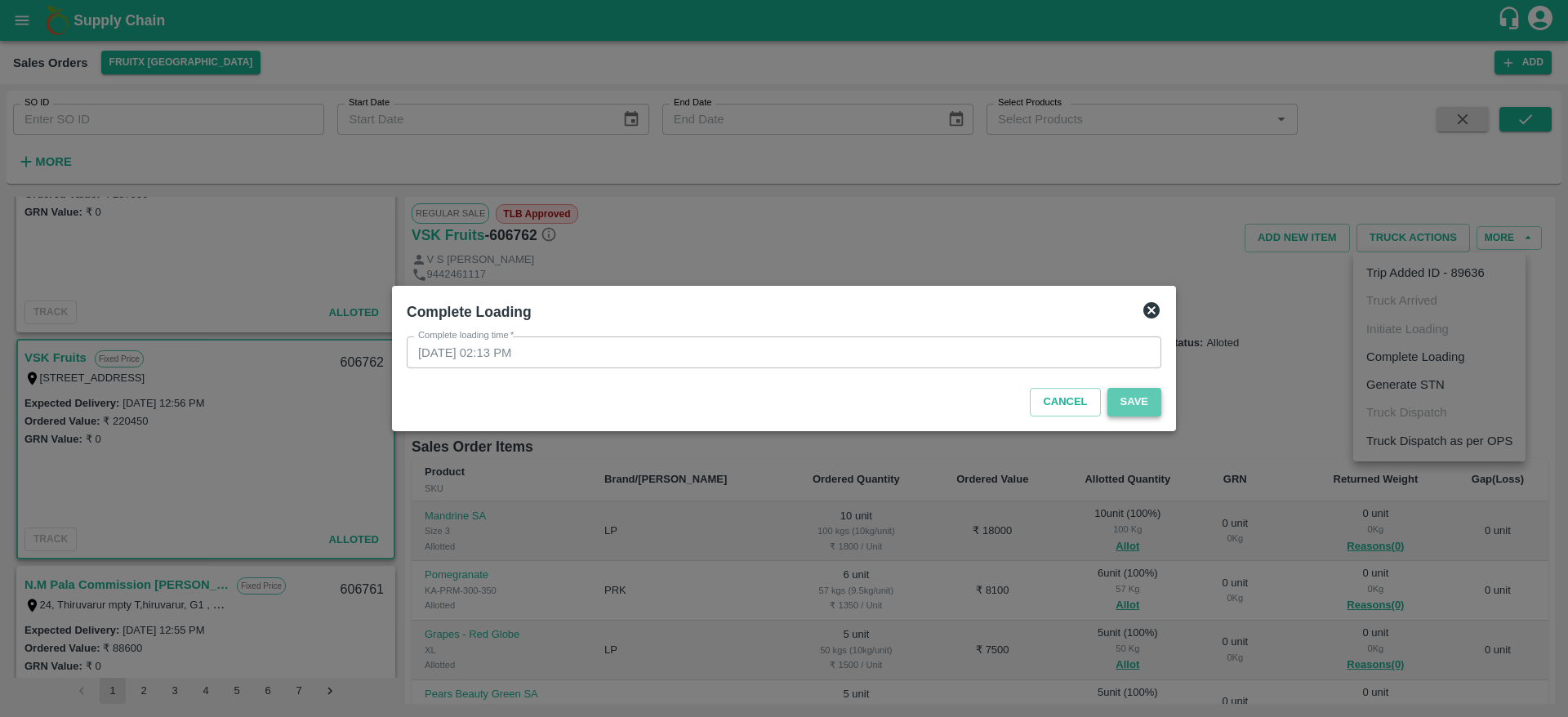
click at [1148, 399] on button "Save" at bounding box center [1134, 401] width 54 height 28
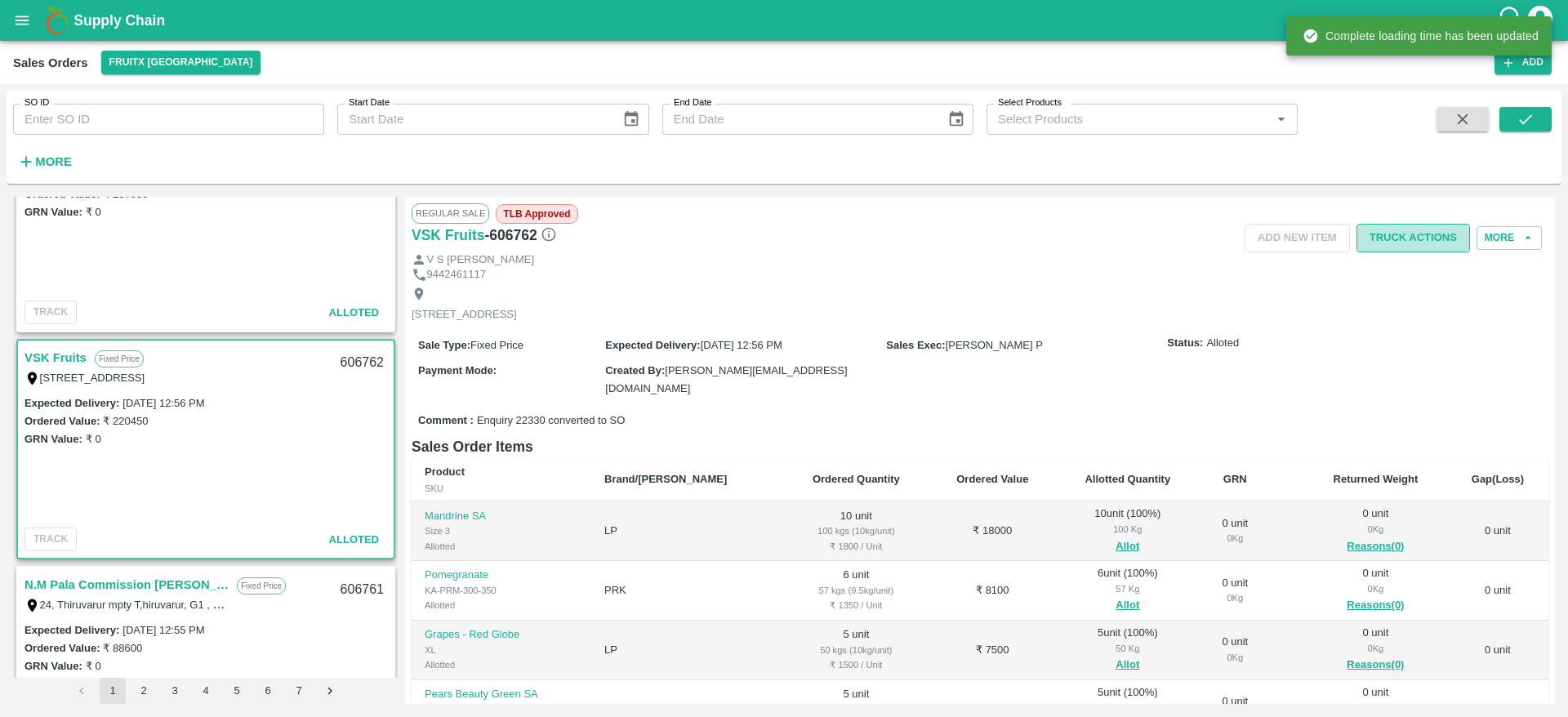
click at [1431, 238] on button "Truck Actions" at bounding box center [1413, 237] width 114 height 28
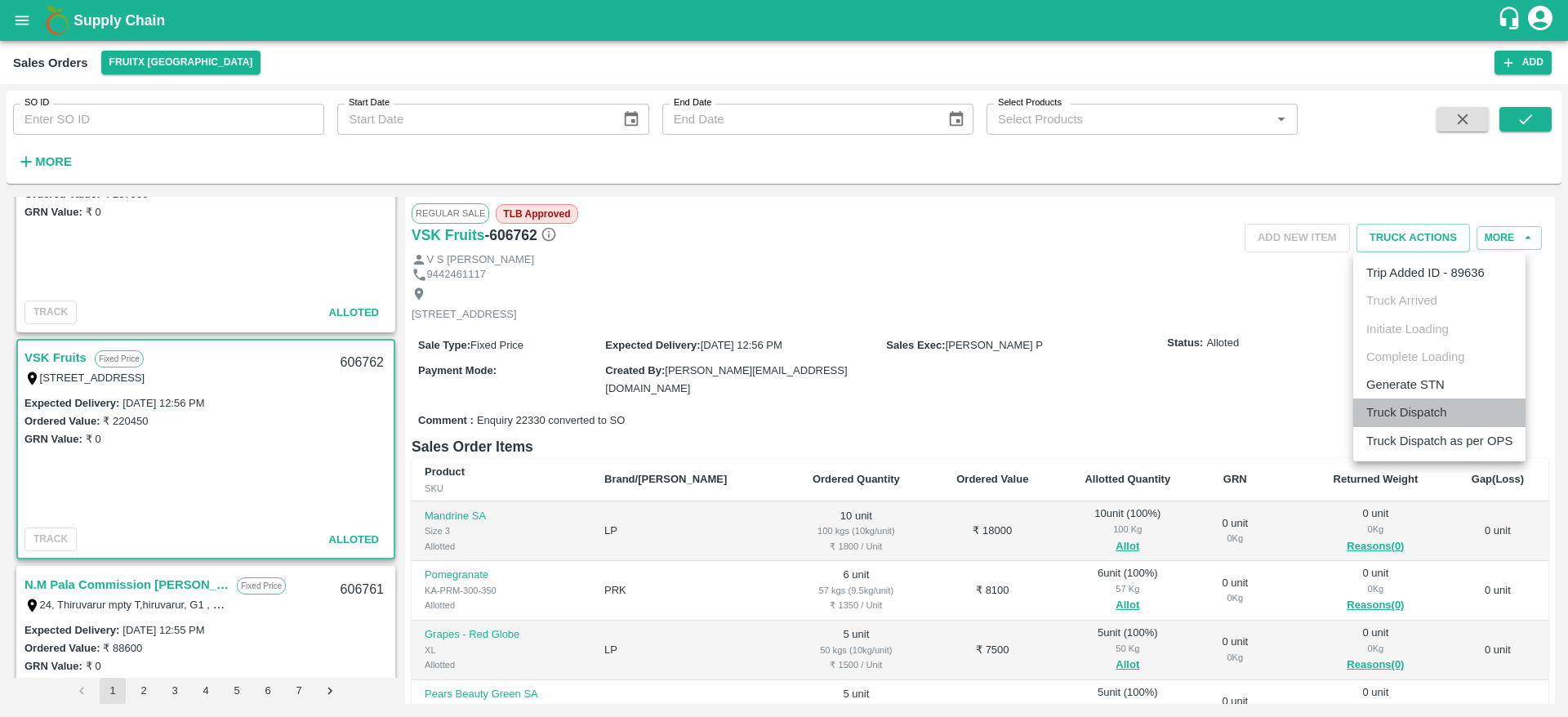
click at [1430, 417] on li "Truck Dispatch" at bounding box center [1440, 412] width 173 height 28
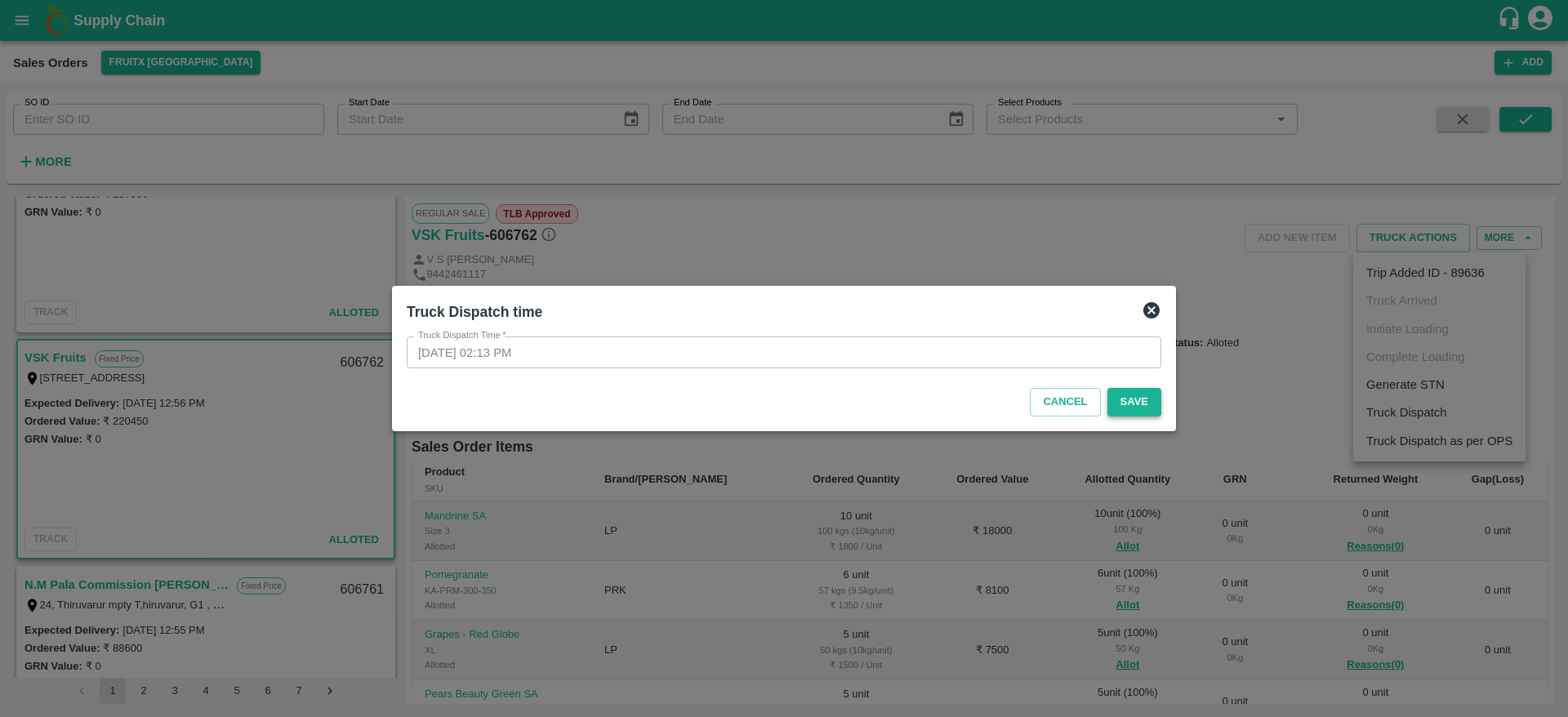
click at [1139, 394] on button "Save" at bounding box center [1134, 401] width 54 height 28
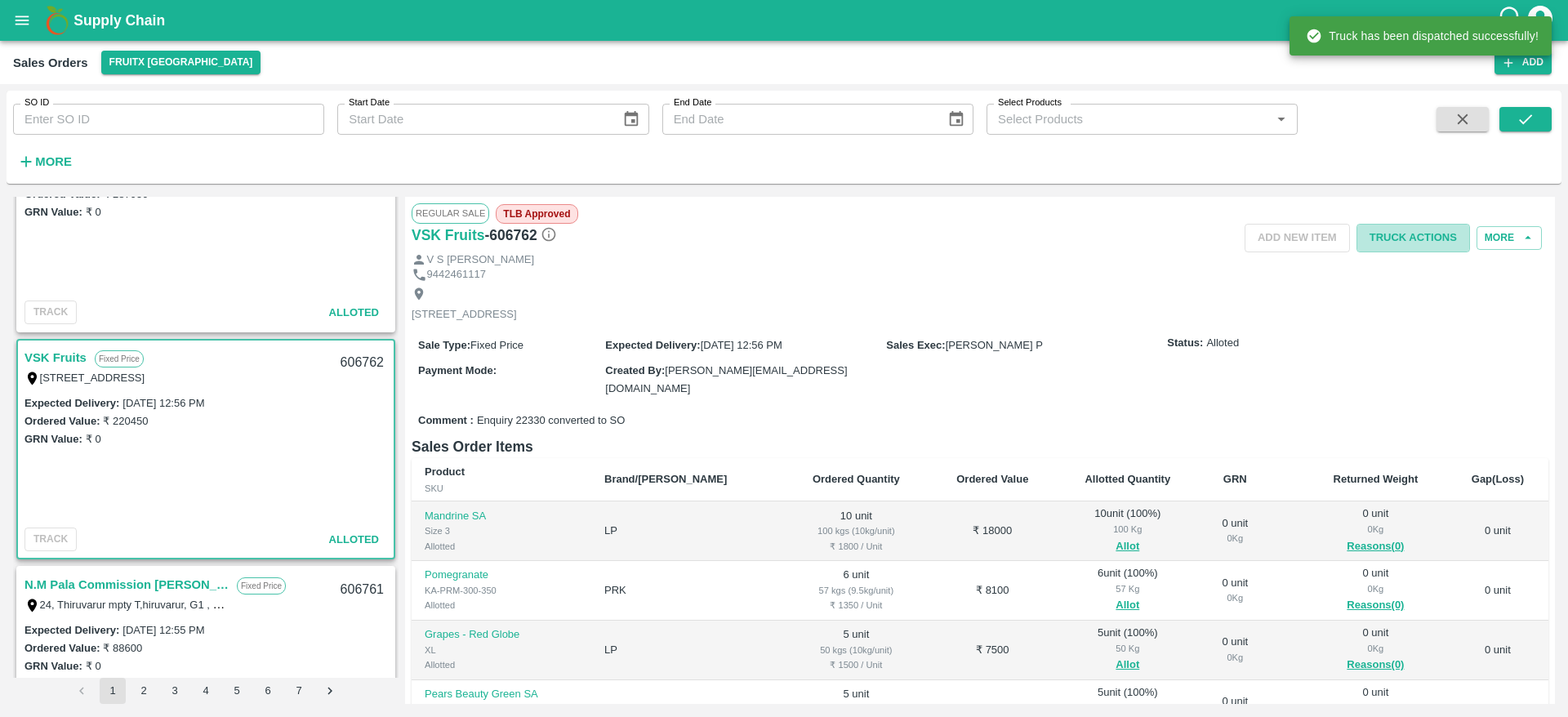
click at [1411, 236] on button "Truck Actions" at bounding box center [1413, 237] width 114 height 28
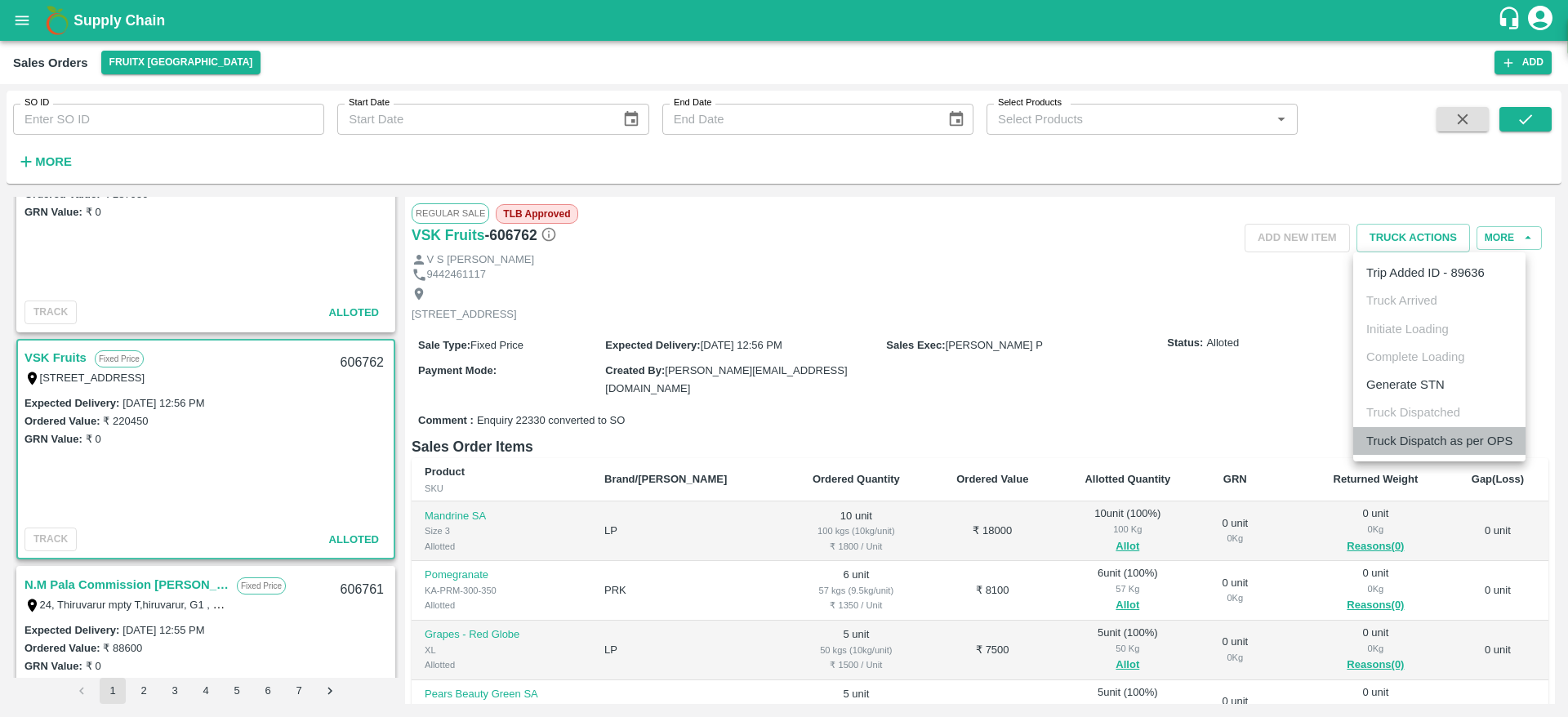
click at [1446, 435] on li "Truck Dispatch as per OPS" at bounding box center [1440, 440] width 173 height 28
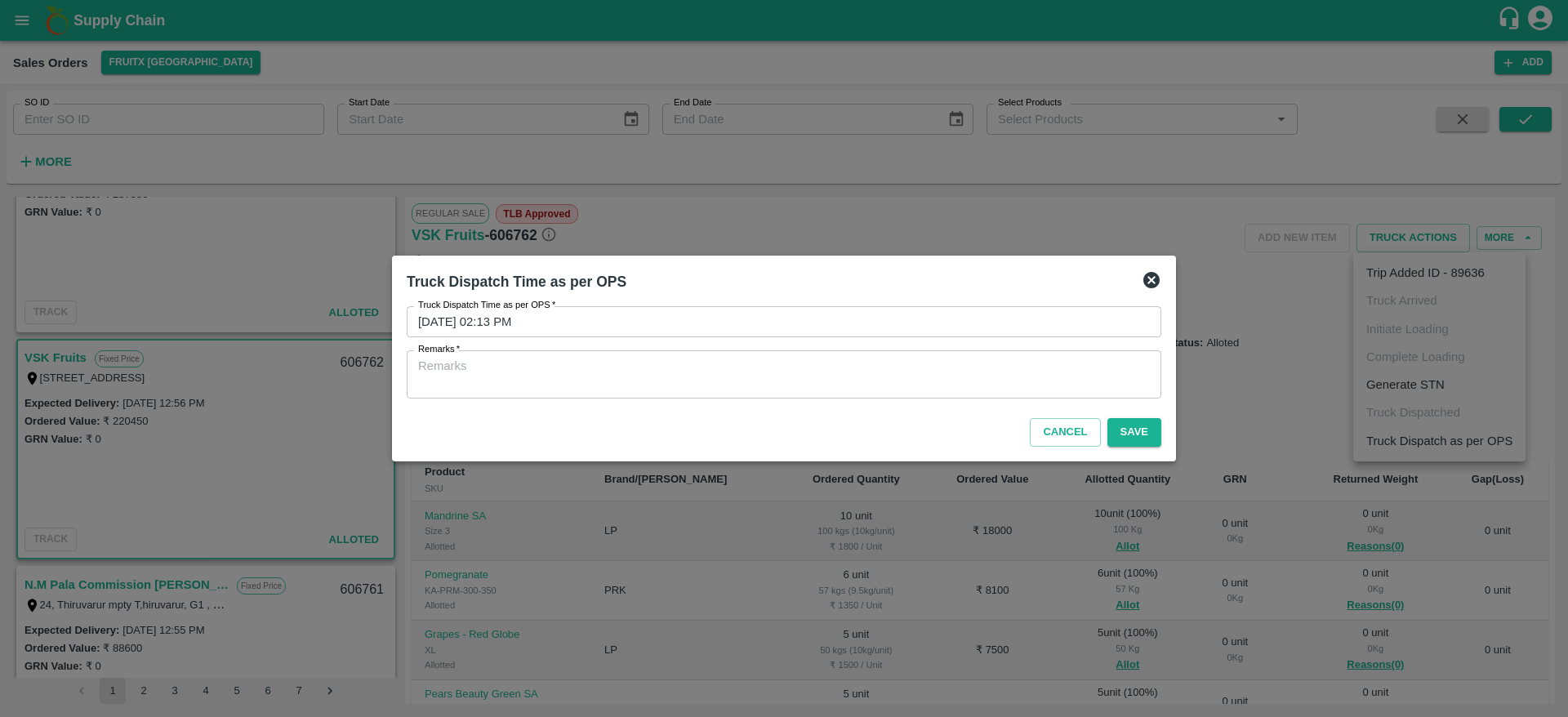
click at [842, 368] on textarea "Remarks   *" at bounding box center [784, 375] width 732 height 34
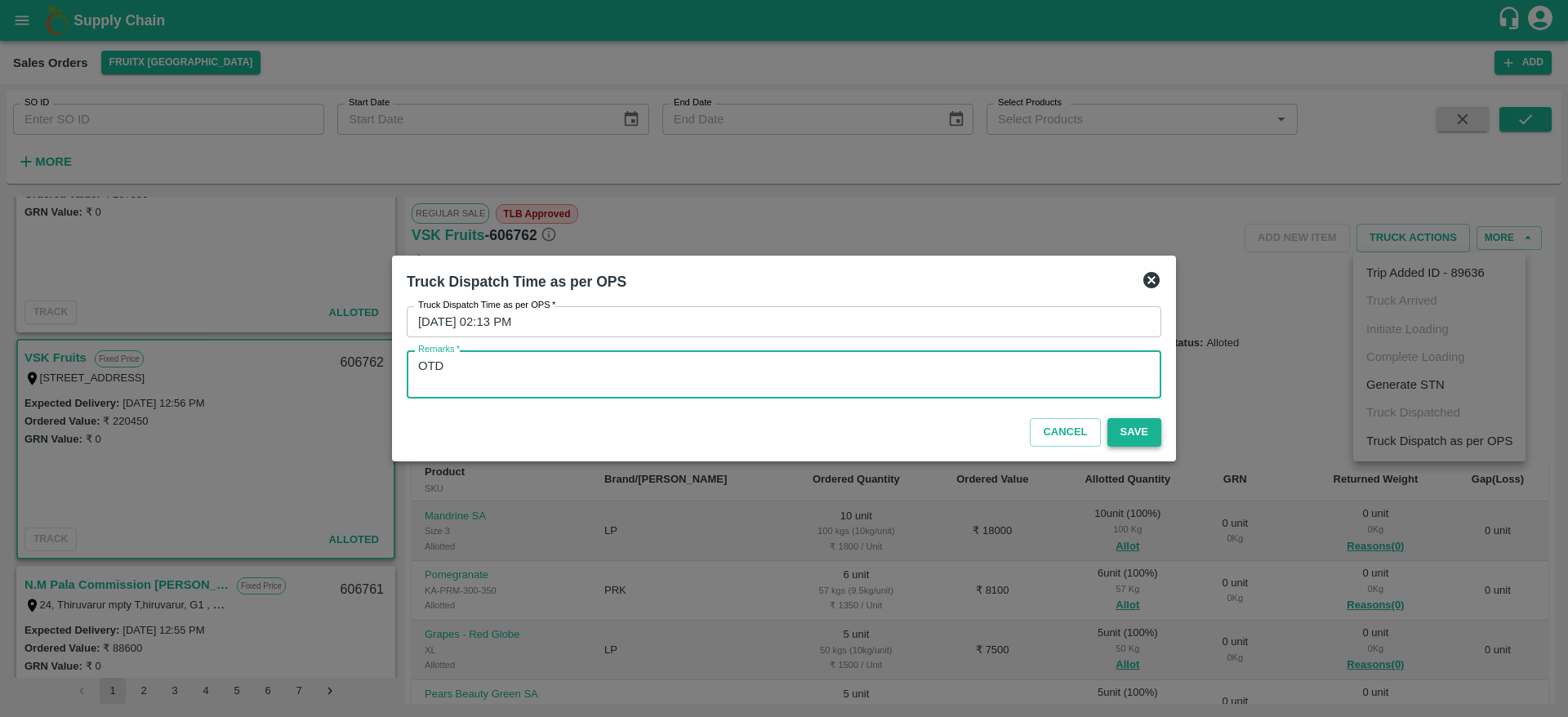
type textarea "OTD"
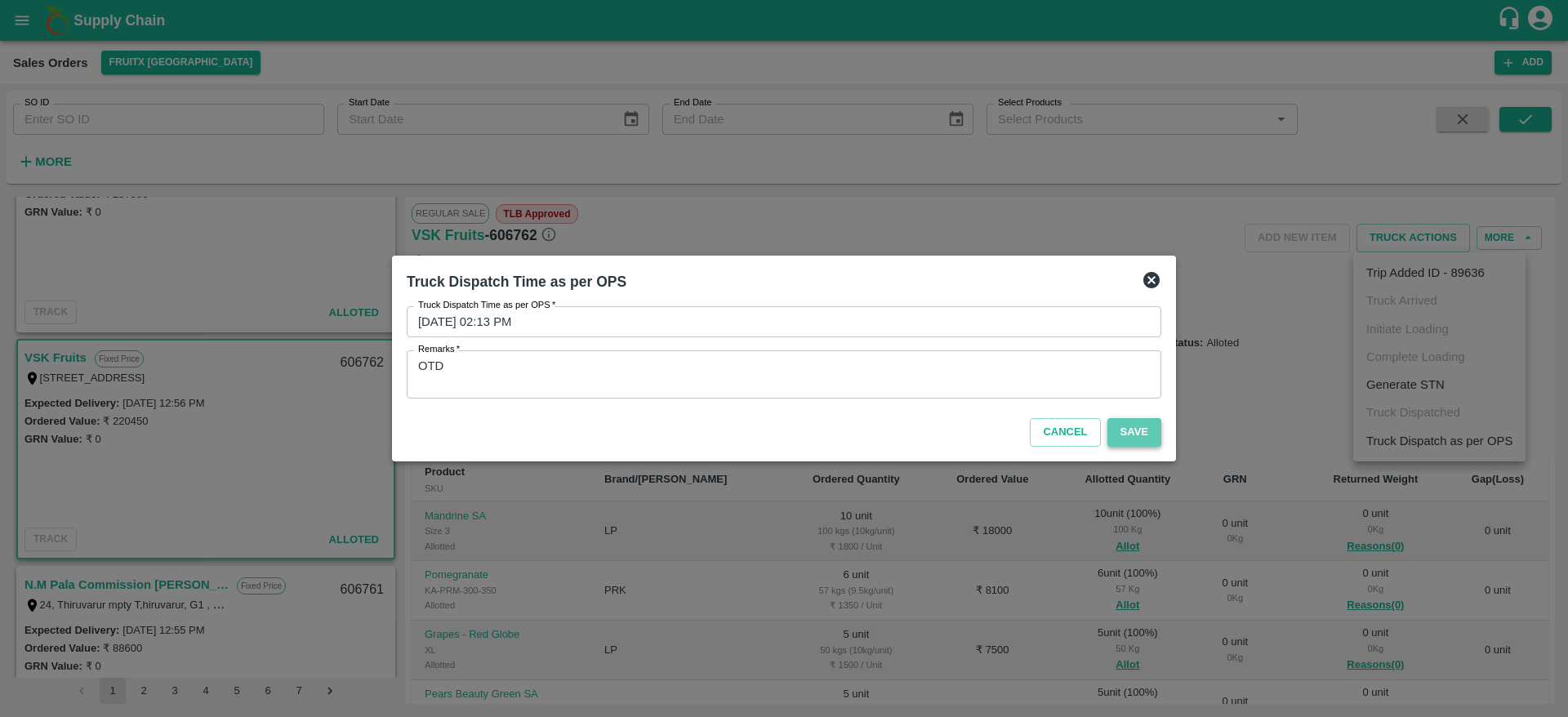
click at [1142, 434] on button "Save" at bounding box center [1134, 432] width 54 height 28
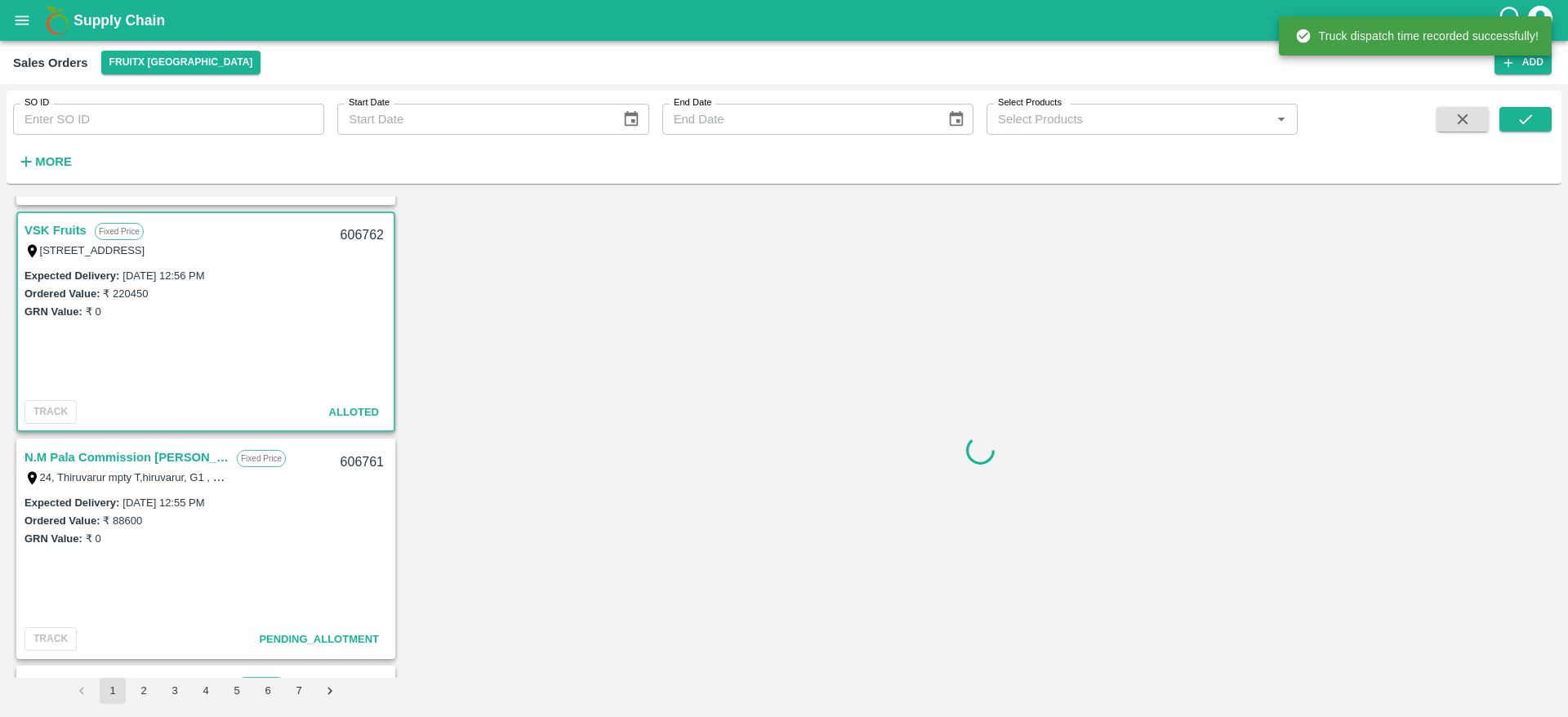
scroll to position [446, 0]
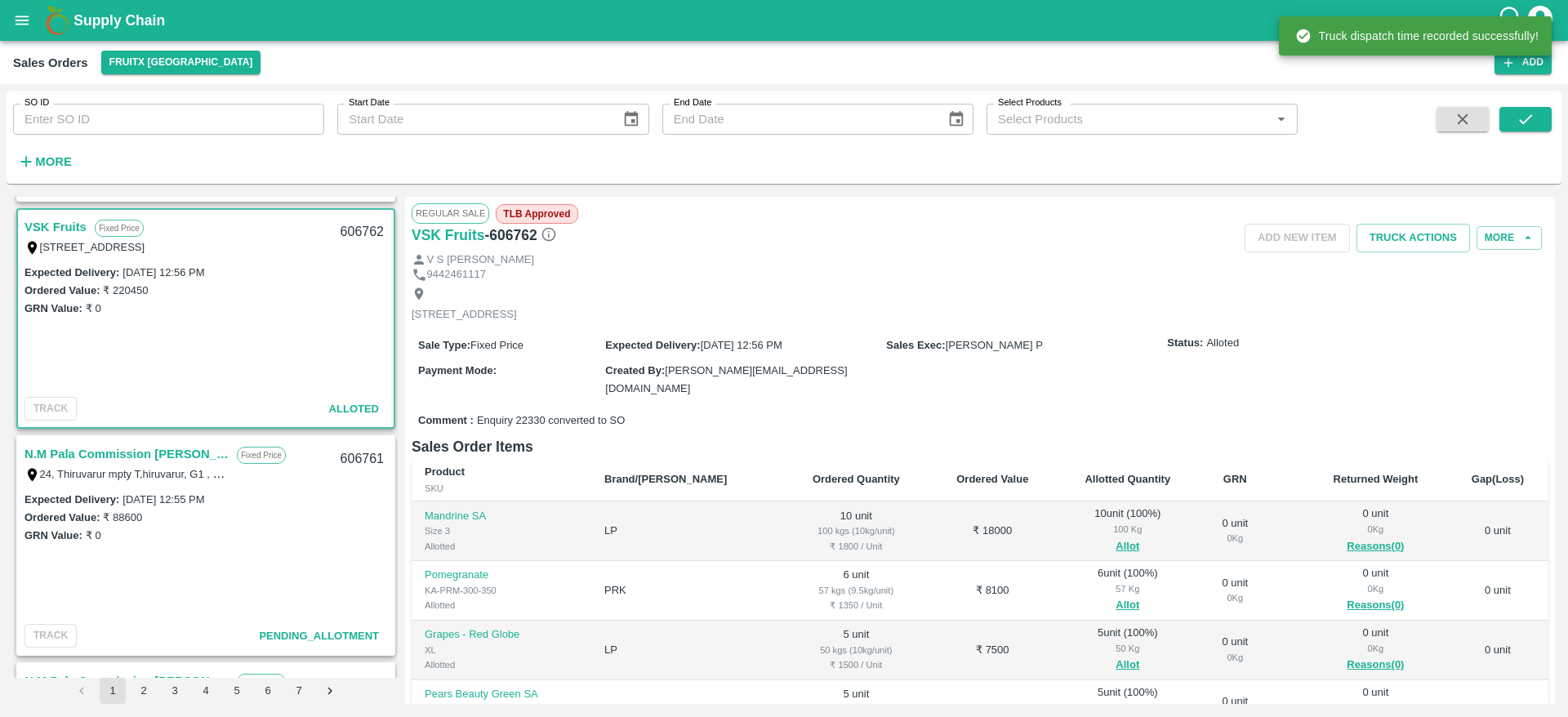
click at [135, 452] on link "N.M Pala Commission [PERSON_NAME]" at bounding box center [126, 453] width 204 height 21
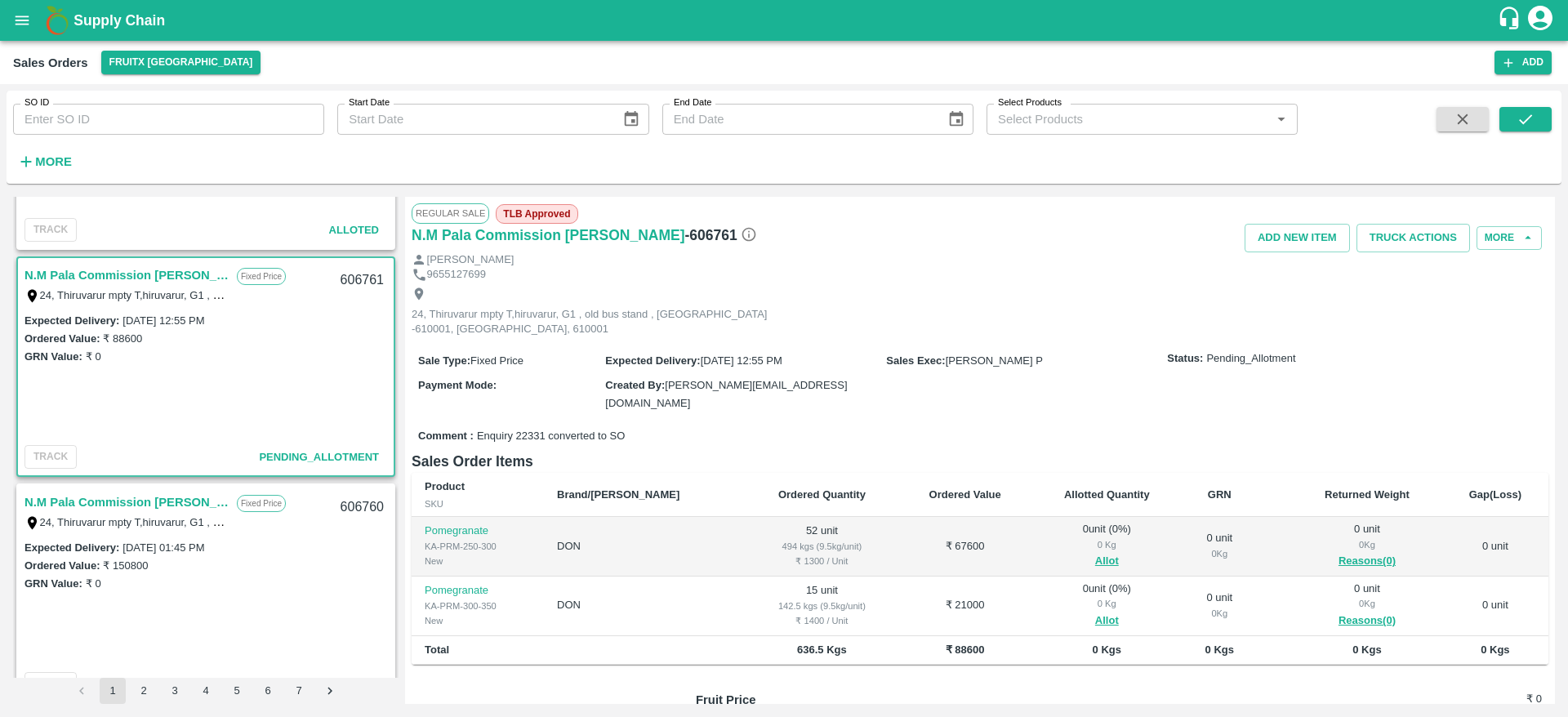
scroll to position [624, 0]
click at [1095, 551] on button "Allot" at bounding box center [1107, 561] width 24 height 19
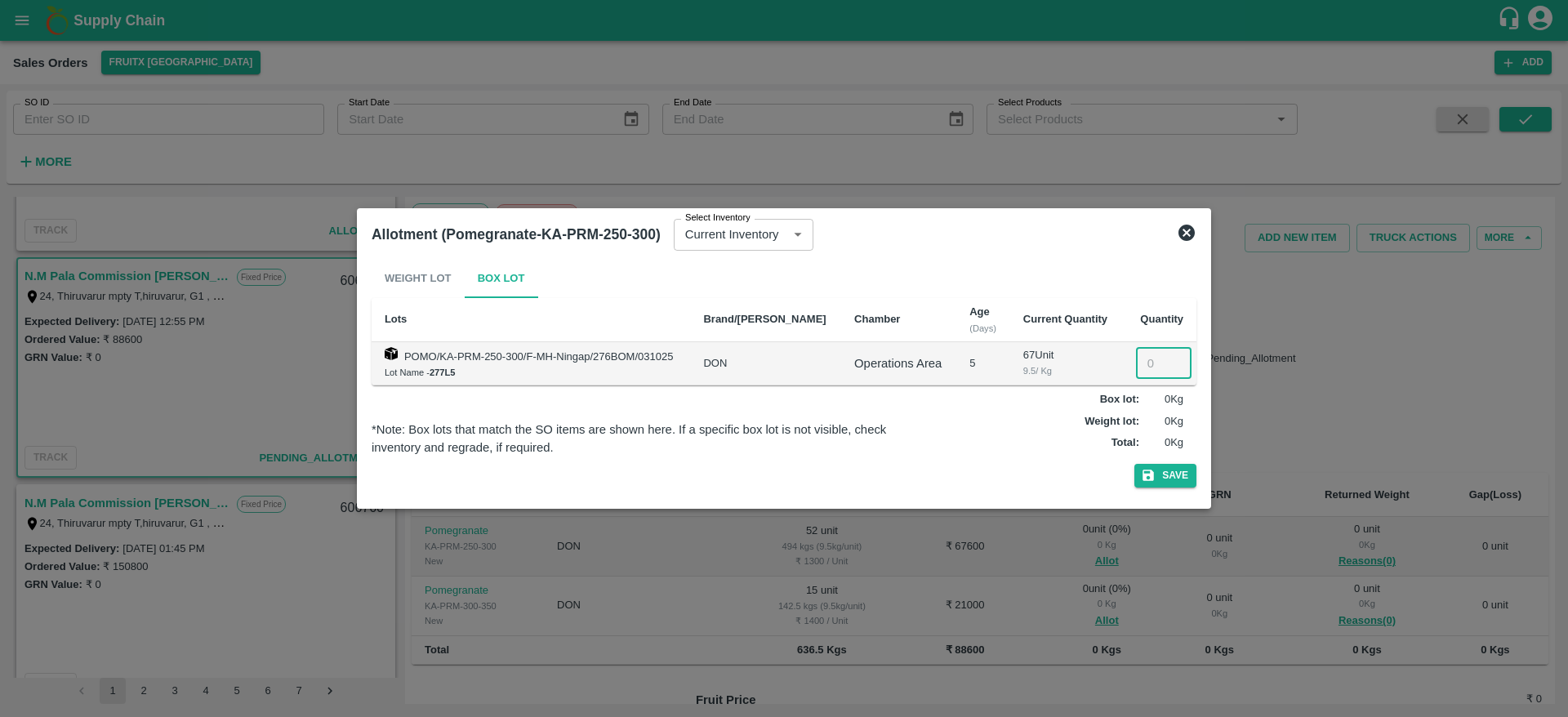
click at [1148, 353] on input "number" at bounding box center [1163, 363] width 56 height 31
type input "52"
click at [1134, 463] on button "Save" at bounding box center [1165, 475] width 62 height 24
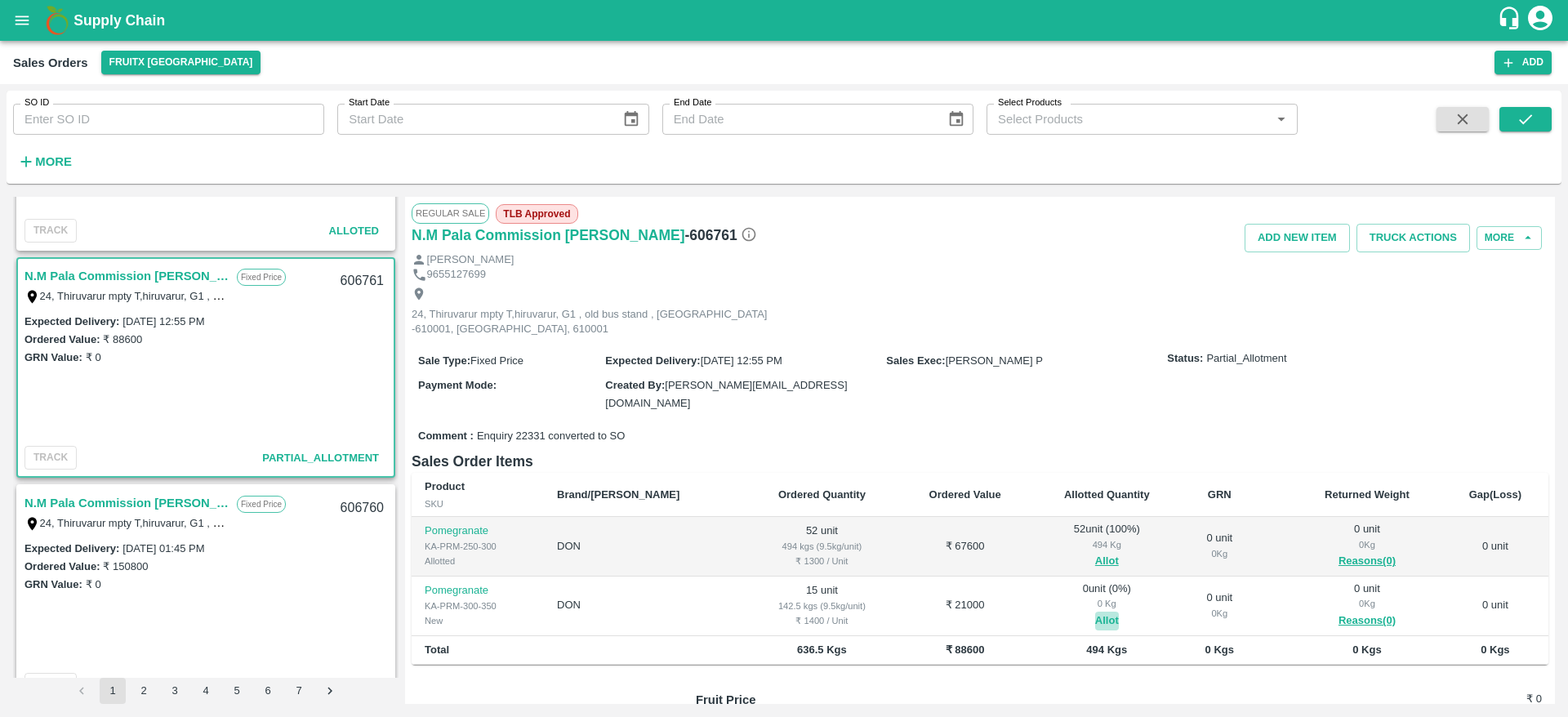
click at [1095, 611] on button "Allot" at bounding box center [1107, 621] width 24 height 19
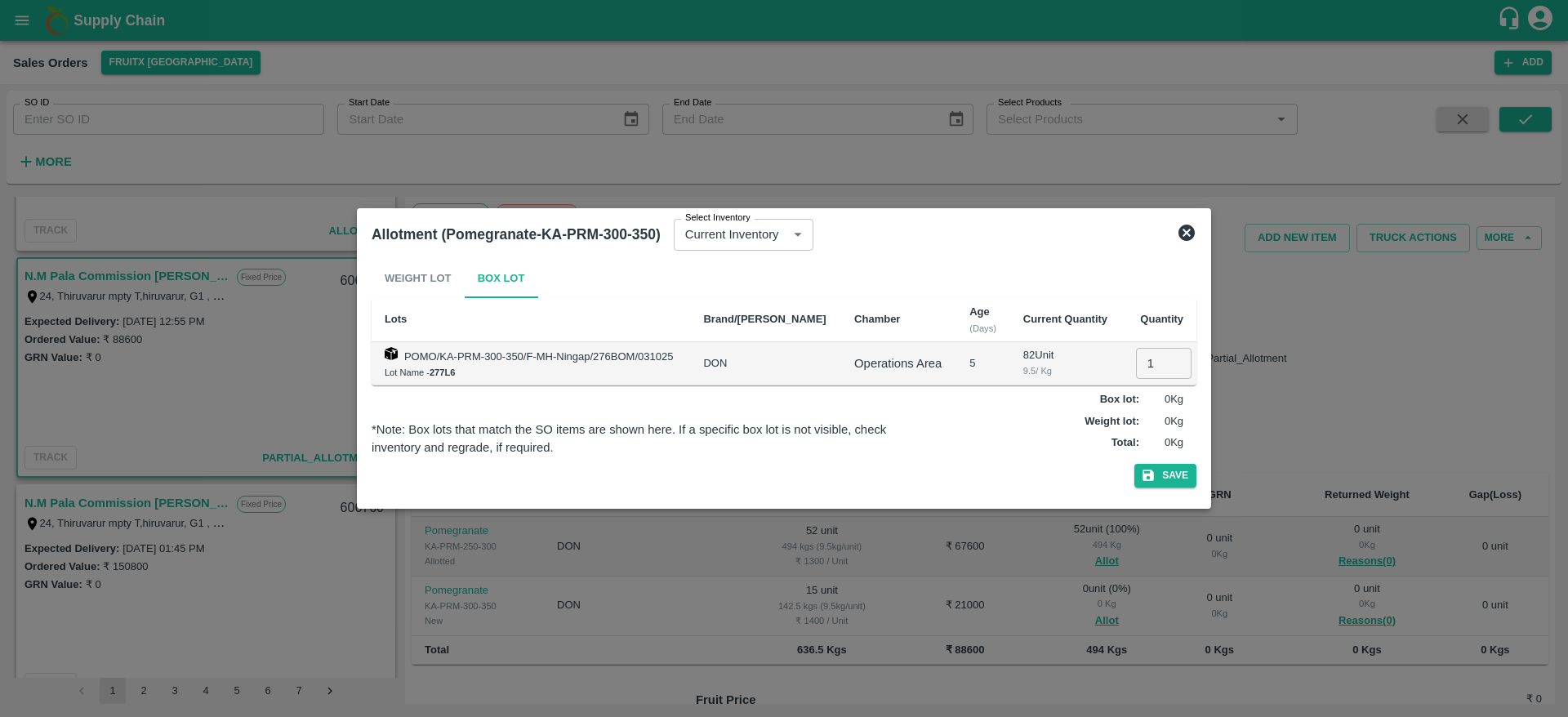
click at [1145, 358] on input "1" at bounding box center [1163, 363] width 56 height 31
type input "15"
click at [1134, 463] on button "Save" at bounding box center [1165, 475] width 62 height 24
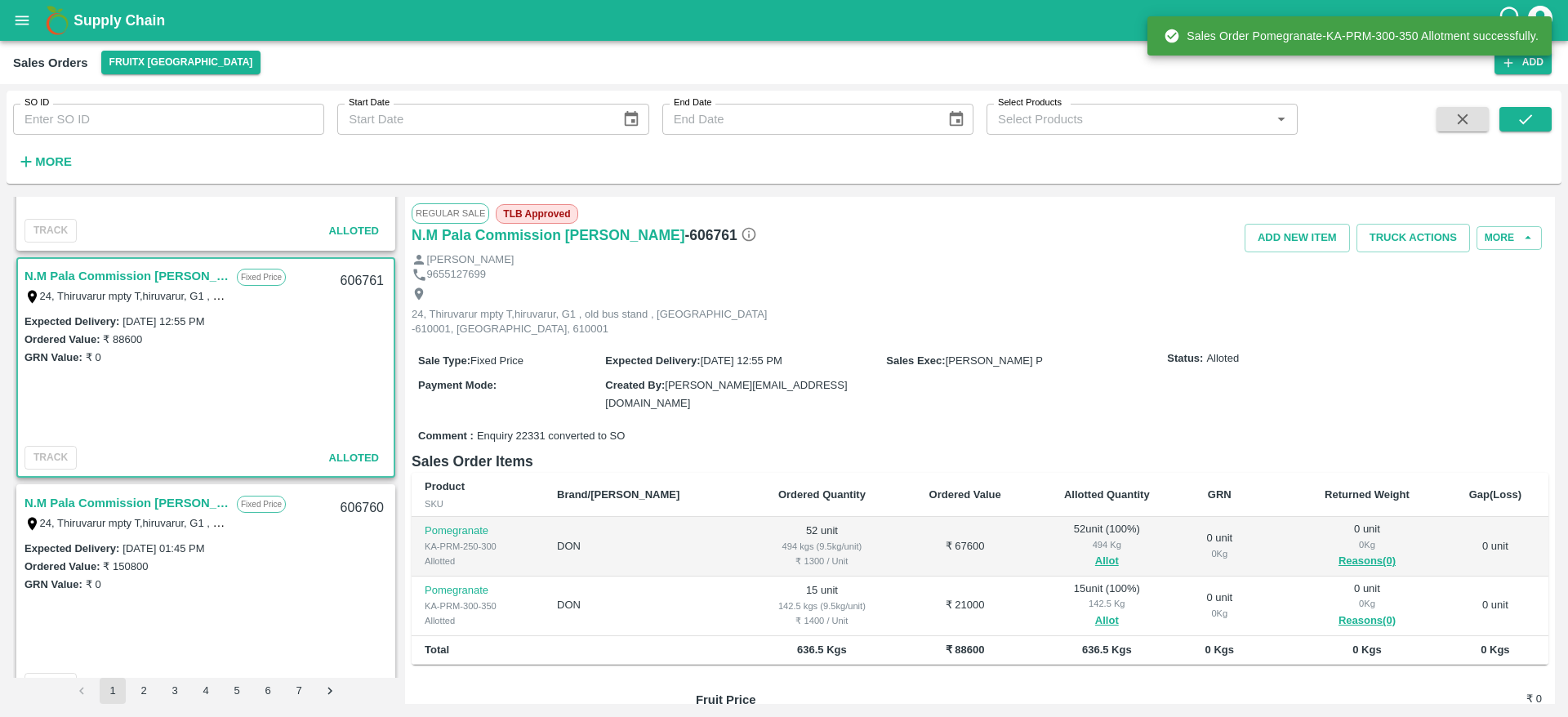
click at [365, 277] on div "606761" at bounding box center [362, 281] width 63 height 38
copy div "606761"
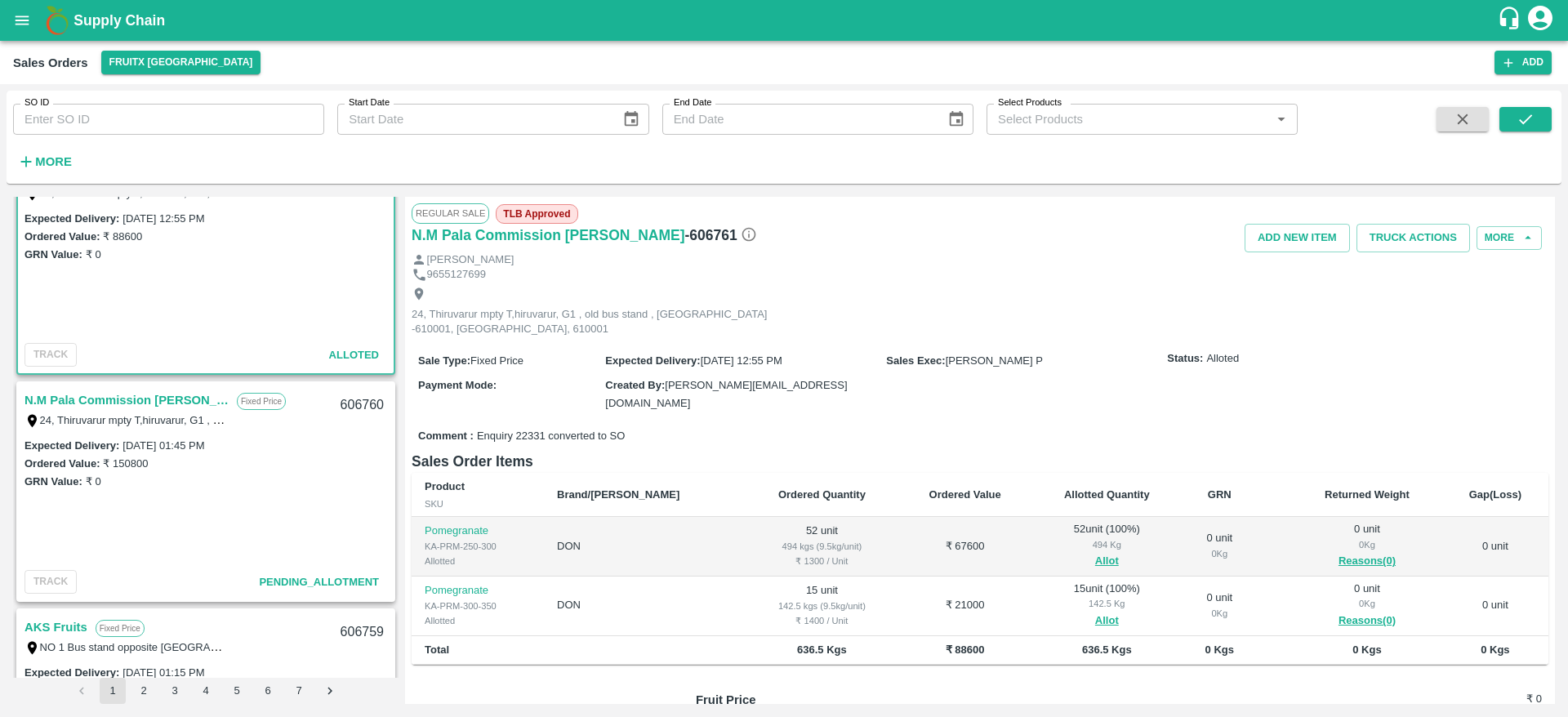
scroll to position [732, 0]
click at [127, 395] on link "N.M Pala Commission [PERSON_NAME]" at bounding box center [126, 393] width 204 height 21
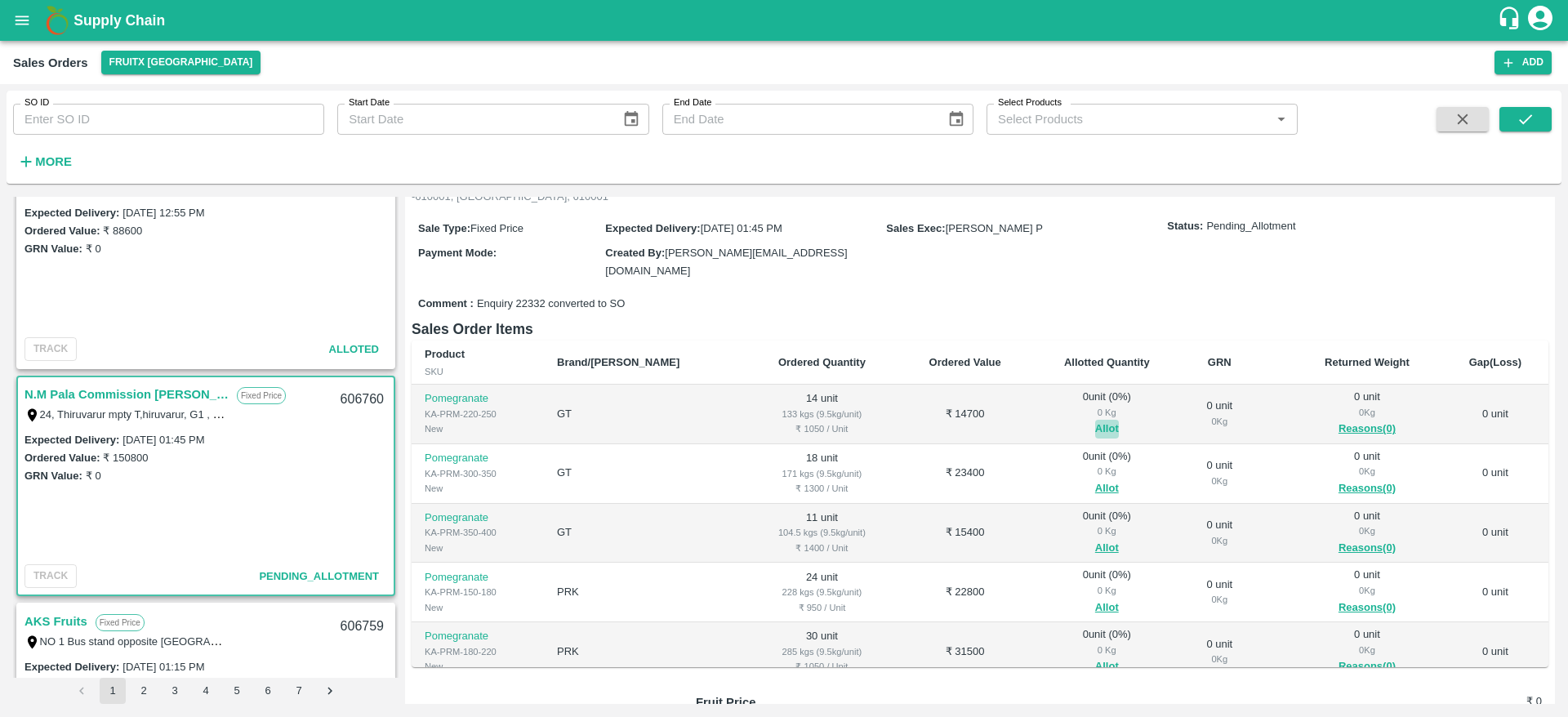
click at [1095, 420] on button "Allot" at bounding box center [1107, 429] width 24 height 19
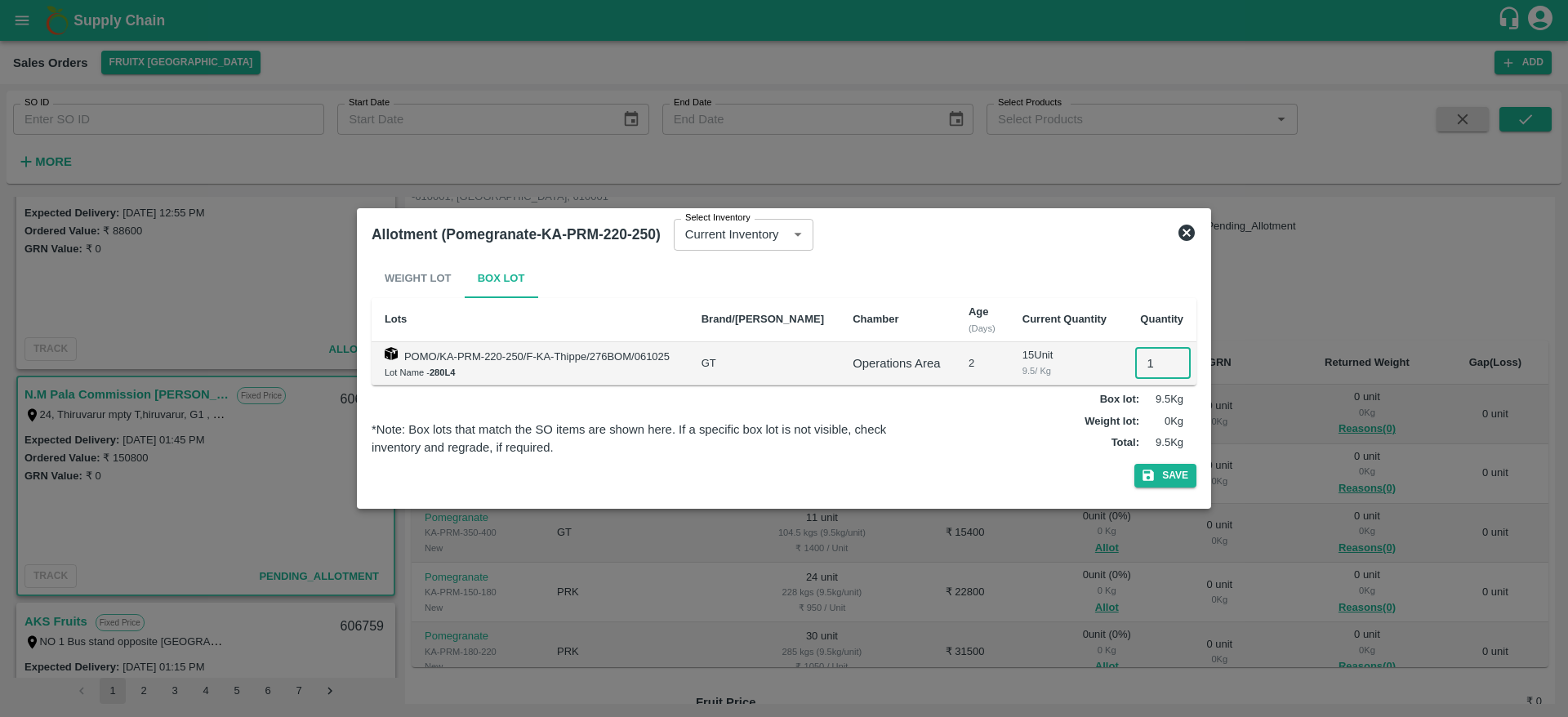
click at [1145, 364] on input "1" at bounding box center [1162, 363] width 56 height 31
type input "14"
click at [1134, 463] on button "Save" at bounding box center [1165, 475] width 62 height 24
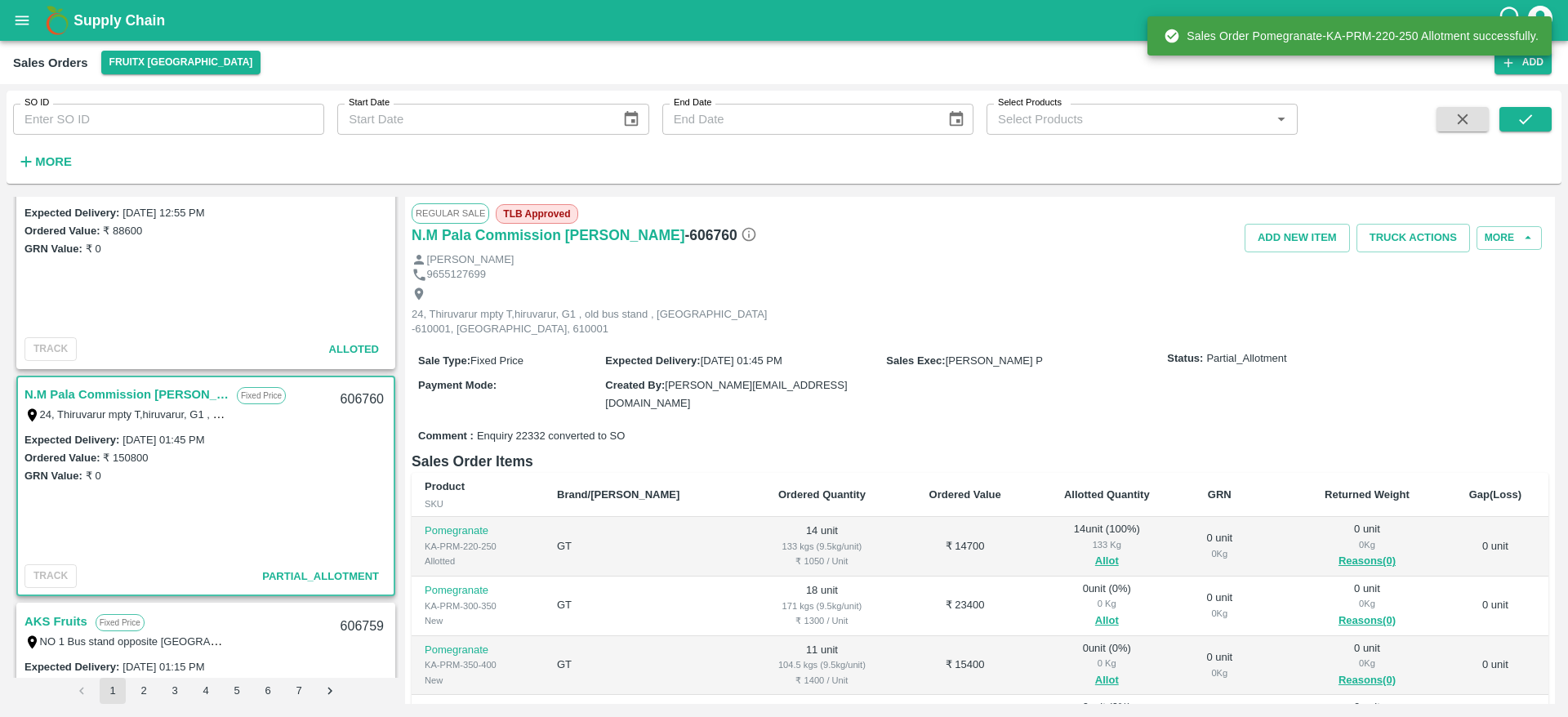
scroll to position [265, 0]
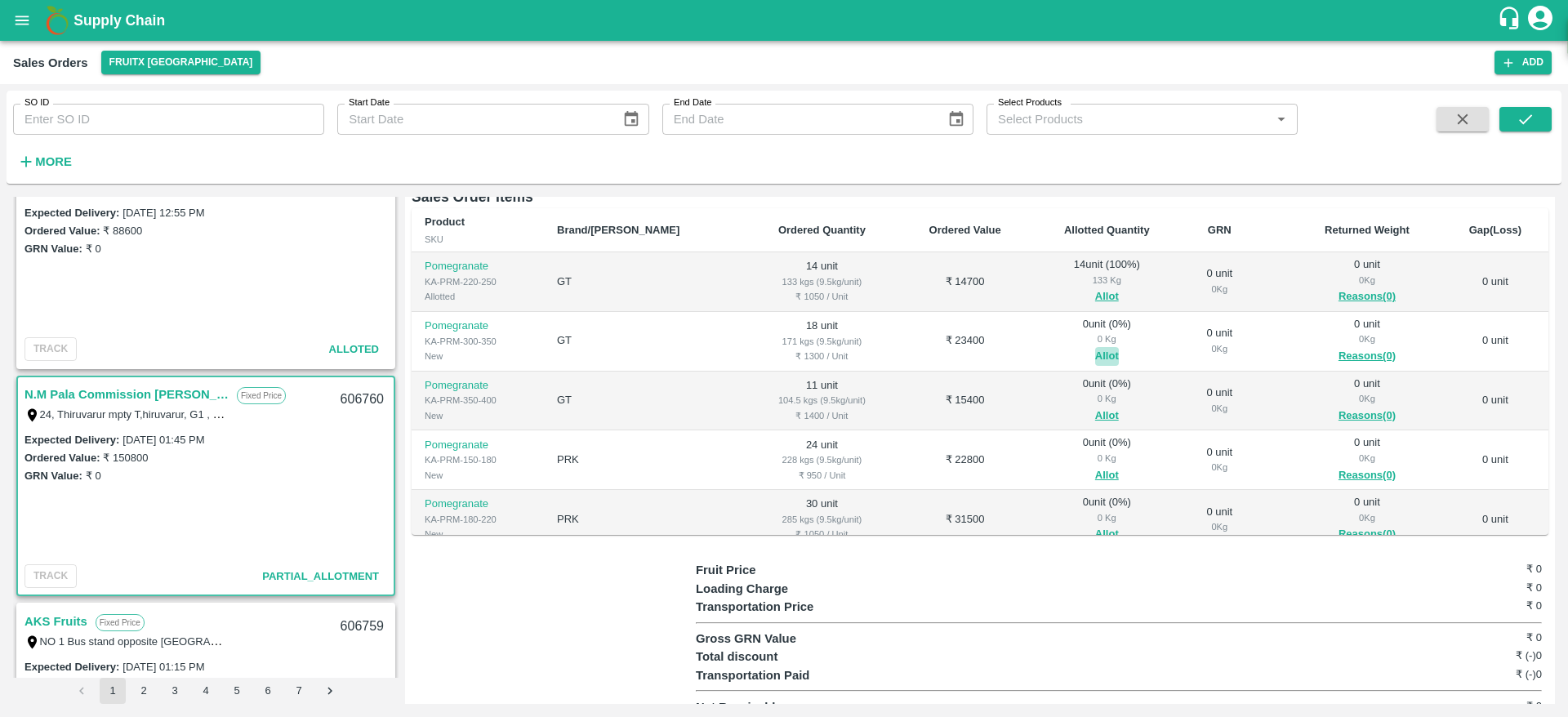
click at [1095, 347] on button "Allot" at bounding box center [1107, 356] width 24 height 19
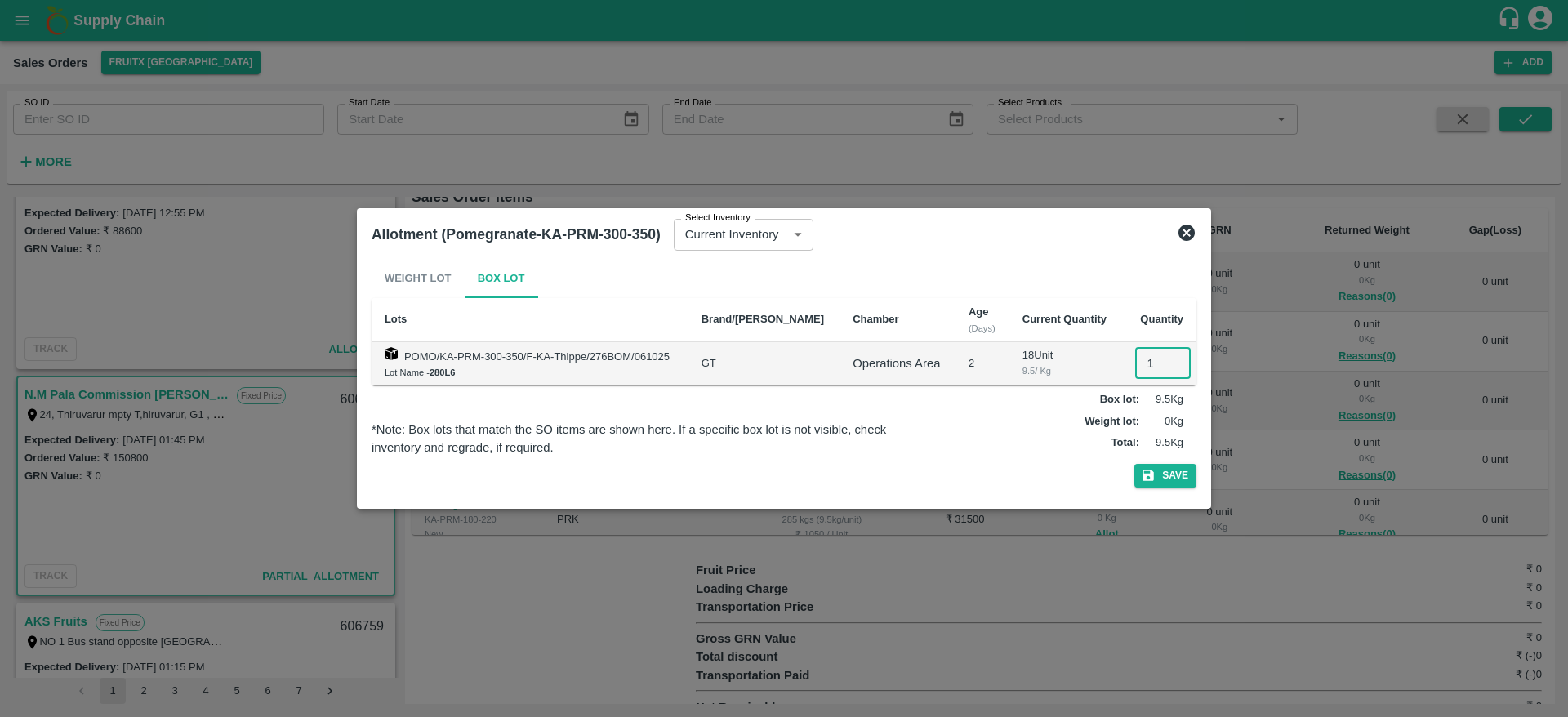
click at [1156, 358] on input "1" at bounding box center [1162, 363] width 56 height 31
type input "18"
click at [1134, 463] on button "Save" at bounding box center [1165, 475] width 62 height 24
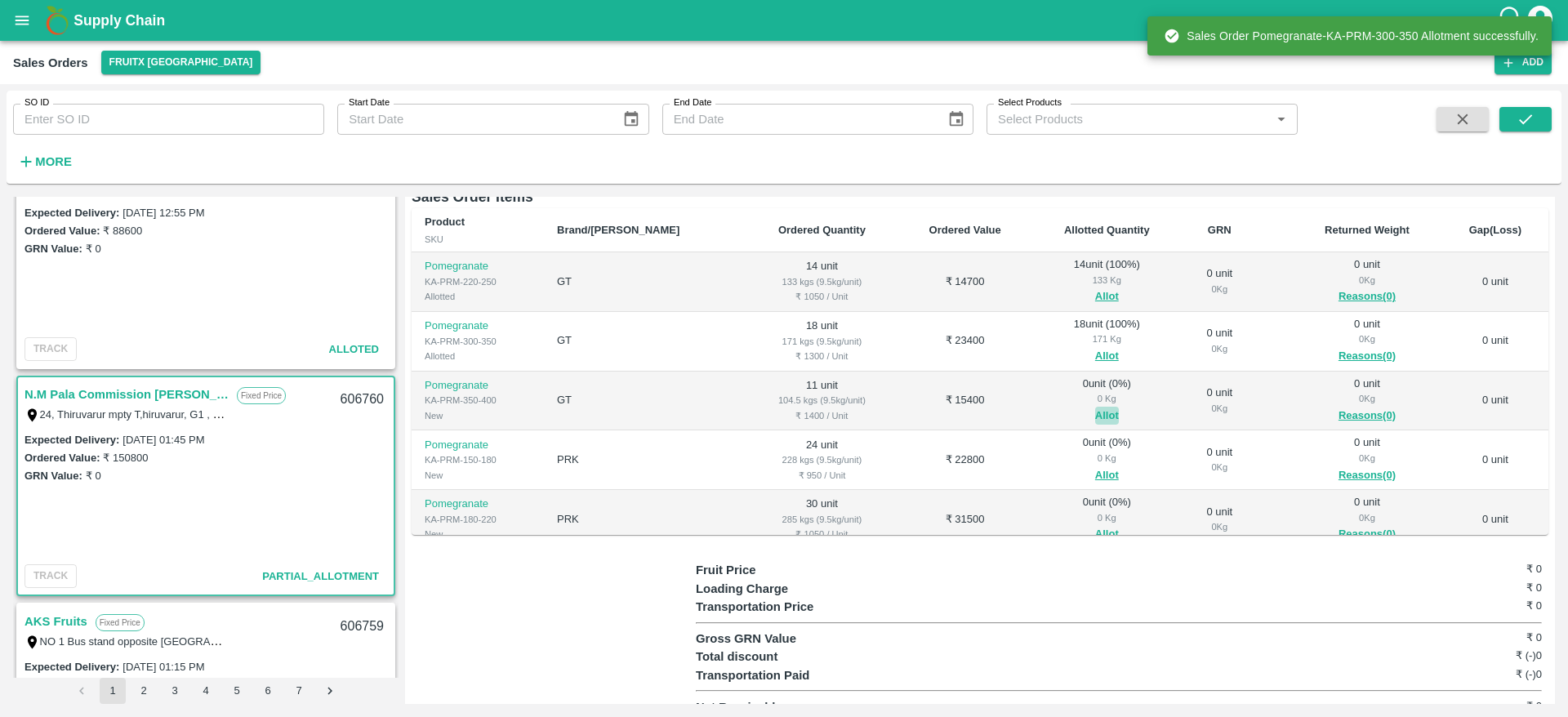
click at [1095, 406] on button "Allot" at bounding box center [1107, 416] width 24 height 19
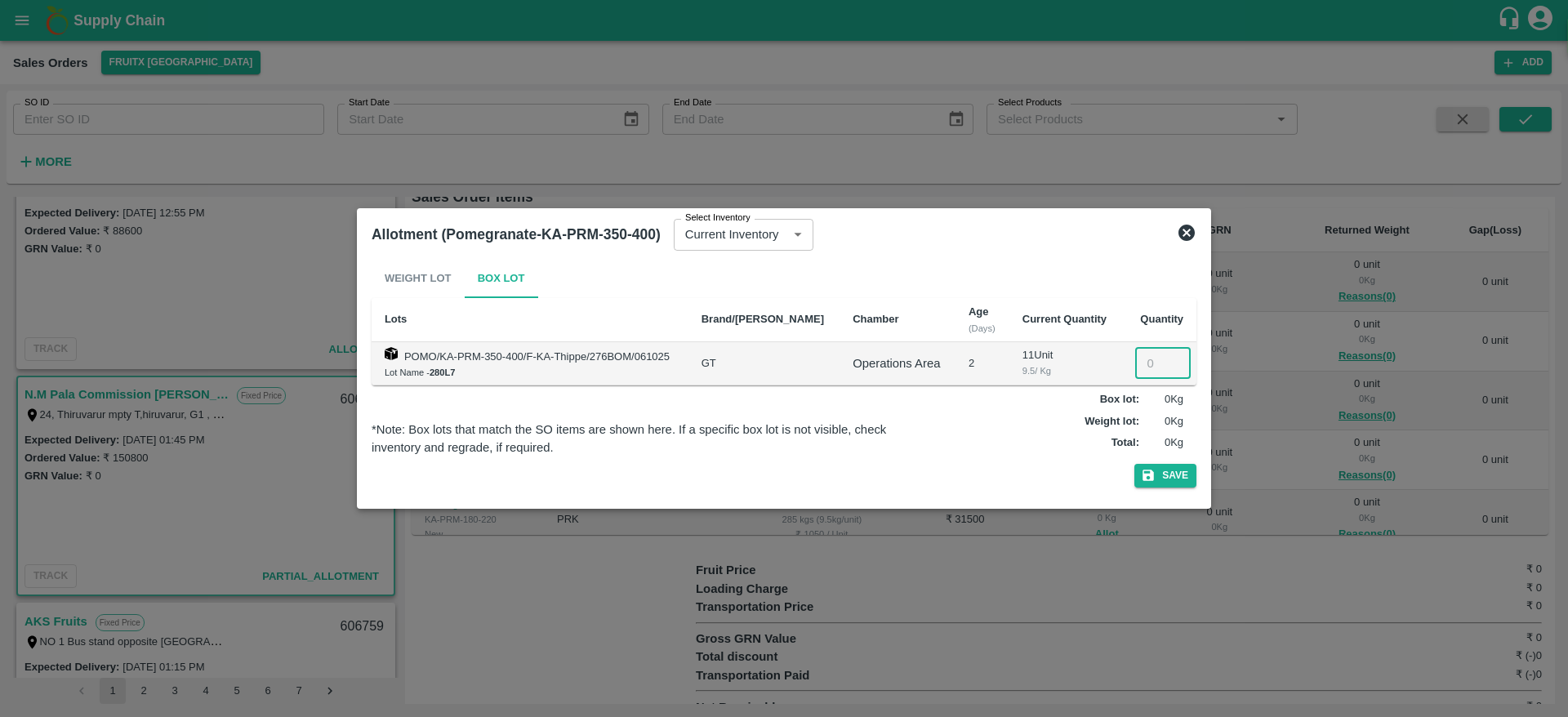
click at [1135, 351] on input "number" at bounding box center [1162, 363] width 56 height 31
type input "11"
click at [1134, 463] on button "Save" at bounding box center [1165, 475] width 62 height 24
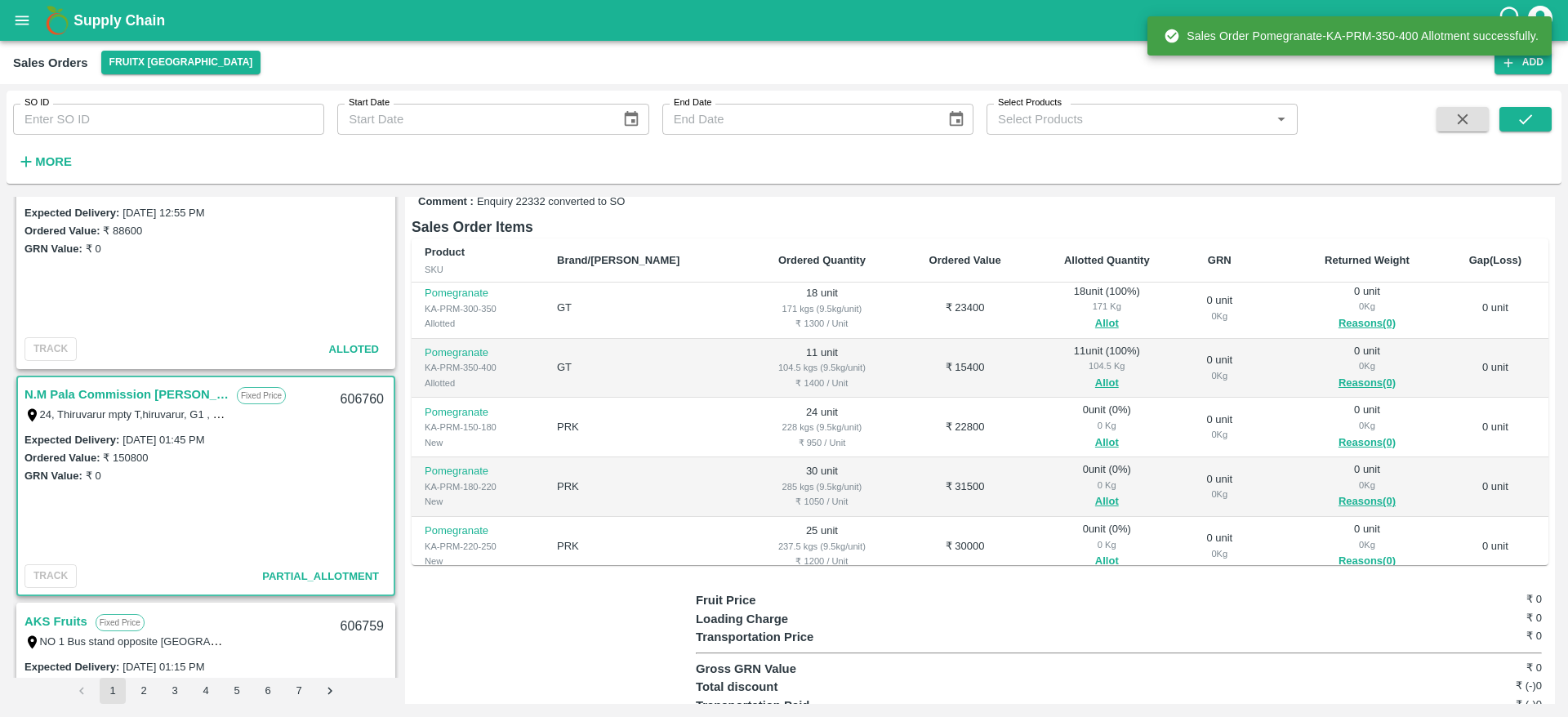
scroll to position [66, 0]
click at [1095, 431] on button "Allot" at bounding box center [1107, 440] width 24 height 19
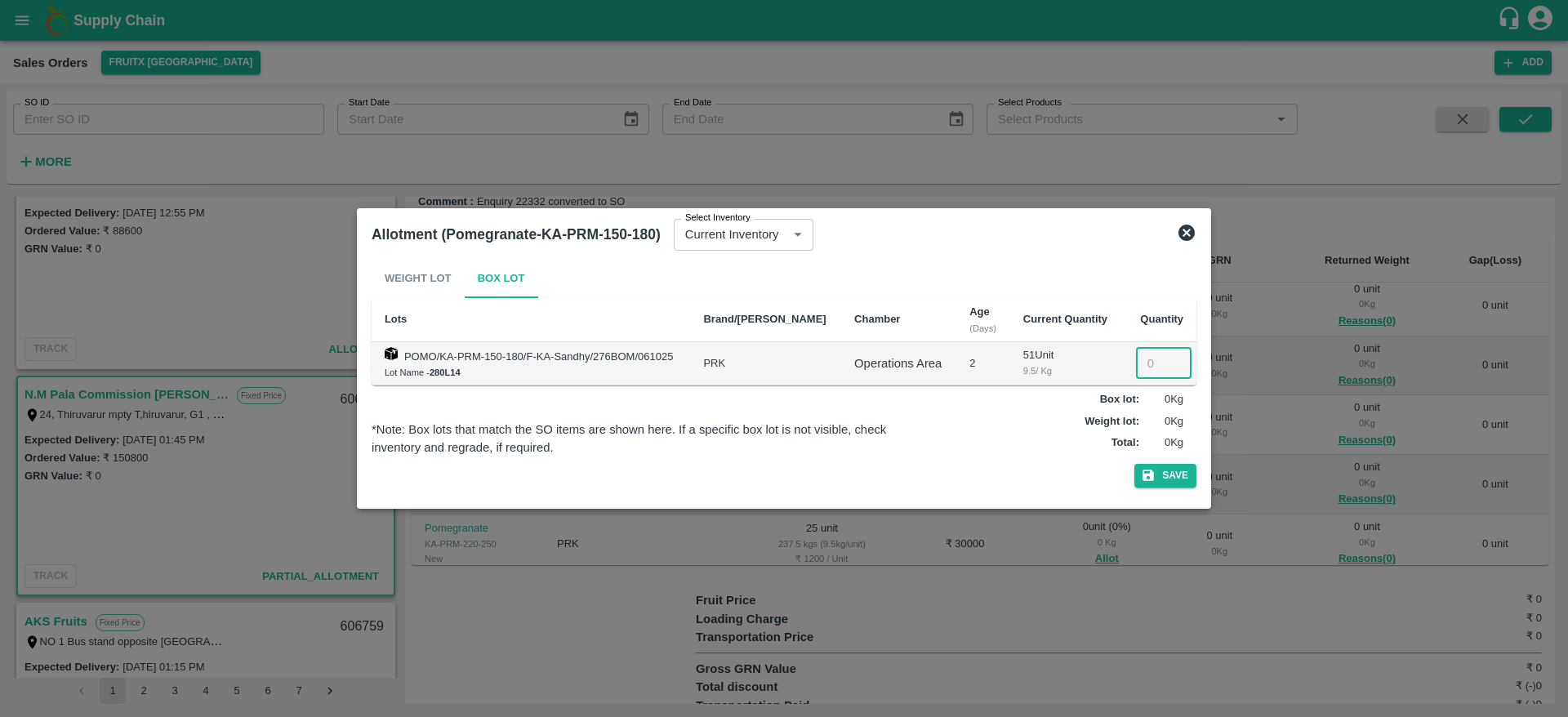
click at [1144, 376] on input "number" at bounding box center [1163, 363] width 56 height 31
type input "24"
click at [1134, 463] on button "Save" at bounding box center [1165, 475] width 62 height 24
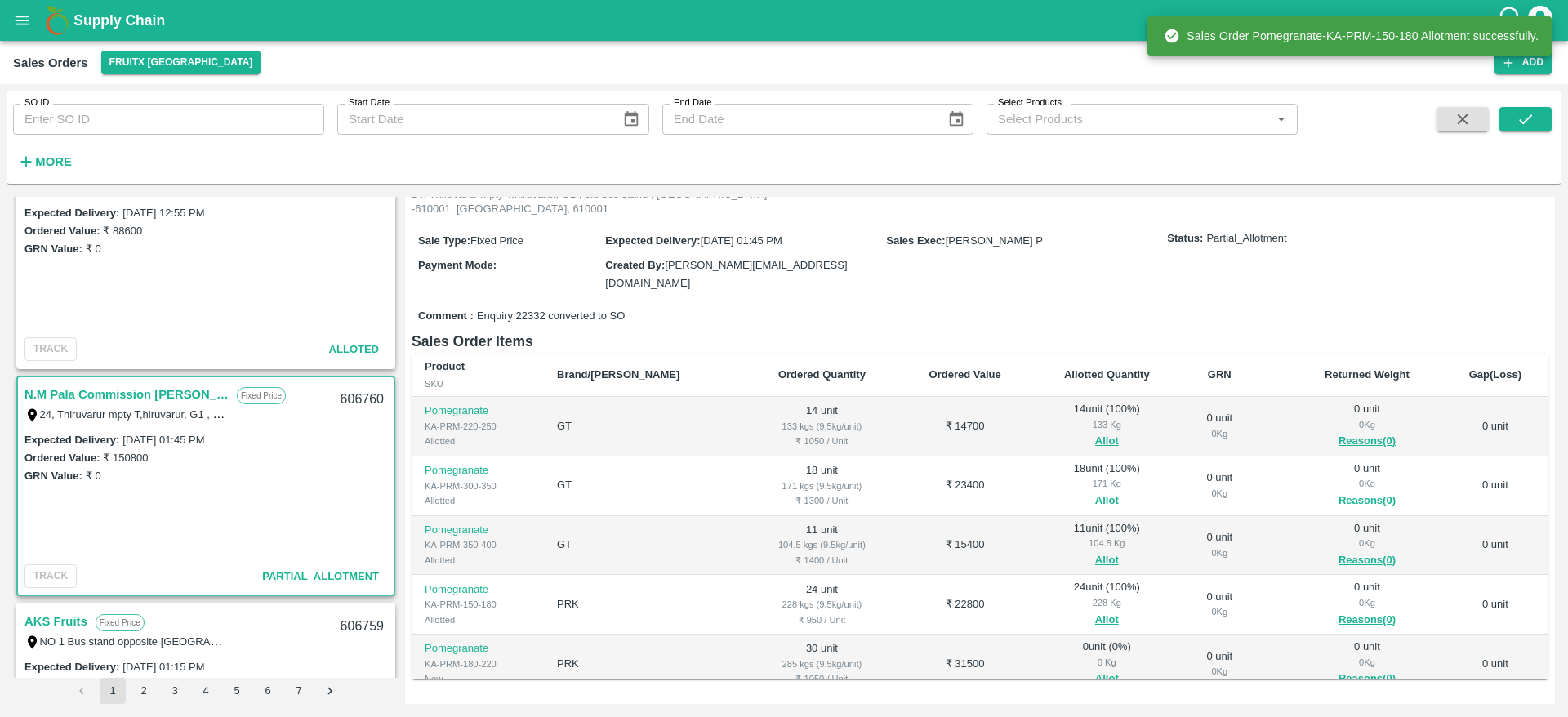
scroll to position [101, 0]
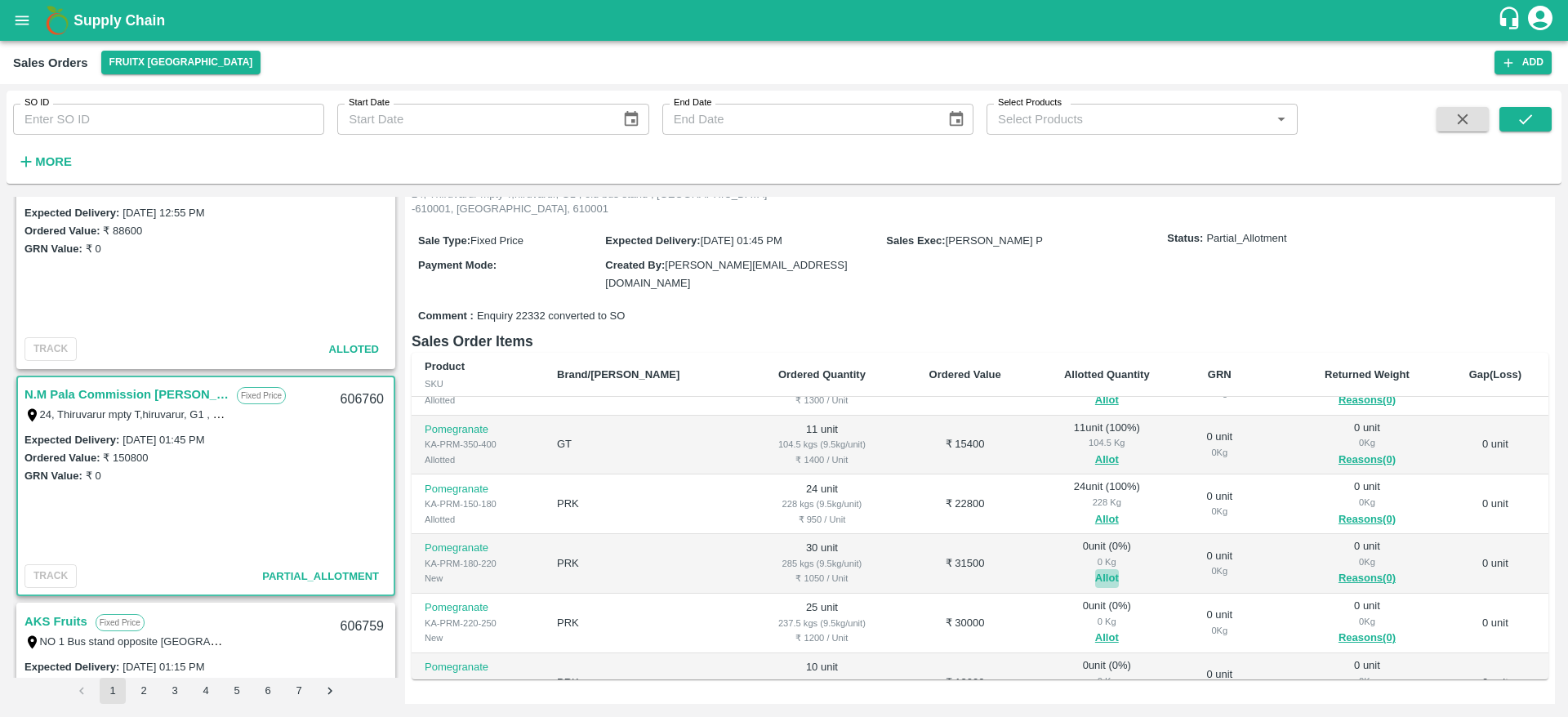
click at [1095, 569] on button "Allot" at bounding box center [1107, 579] width 24 height 19
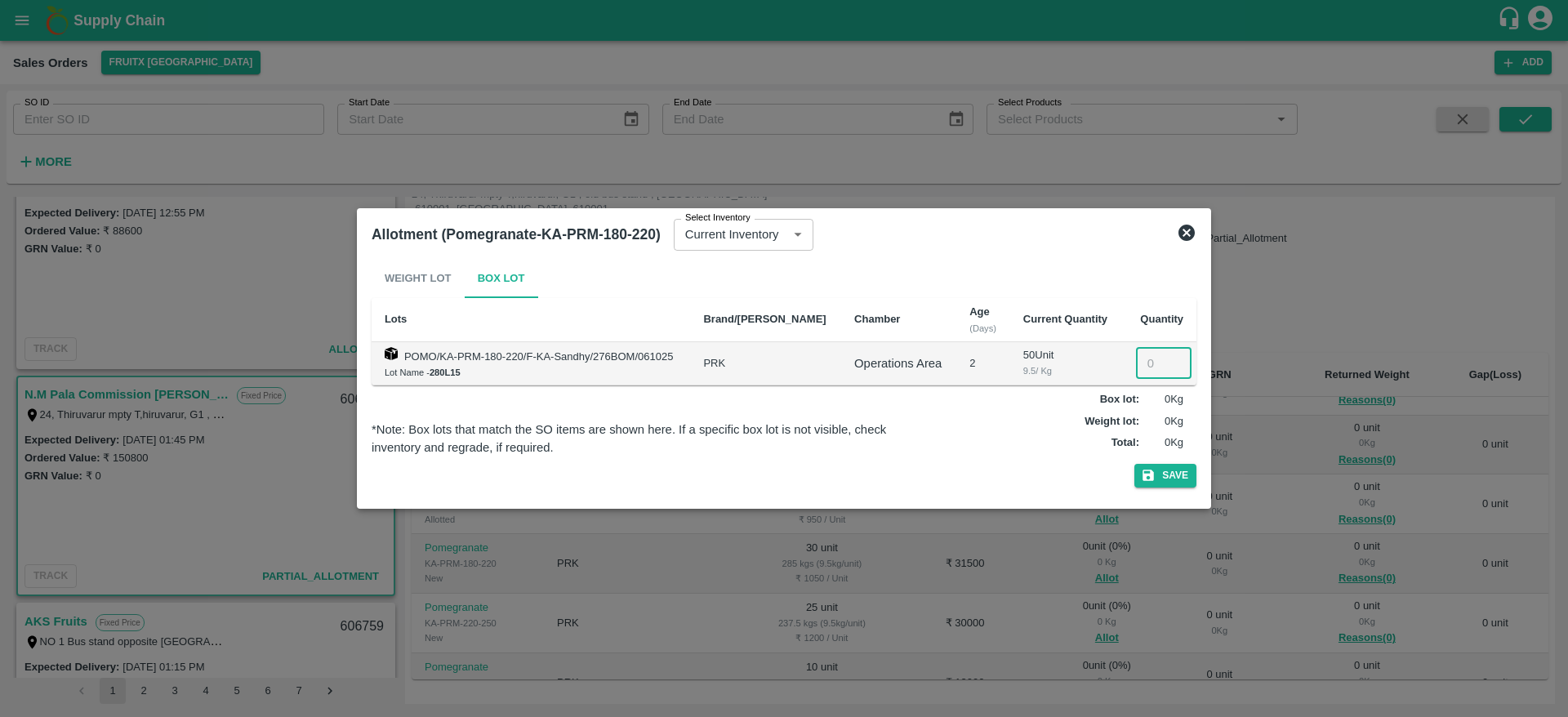
click at [1144, 367] on input "number" at bounding box center [1163, 363] width 56 height 31
type input "30"
click at [1134, 463] on button "Save" at bounding box center [1165, 475] width 62 height 24
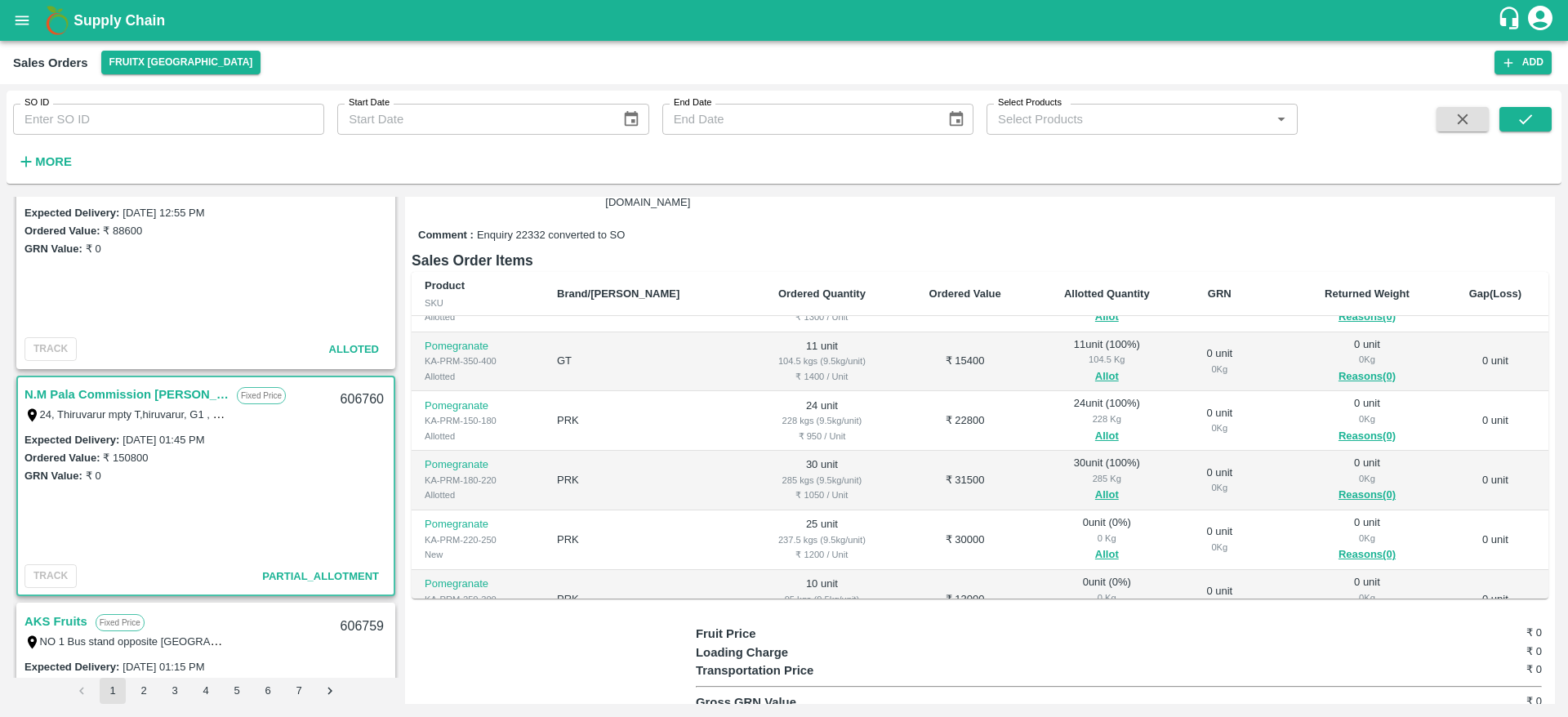
scroll to position [162, 0]
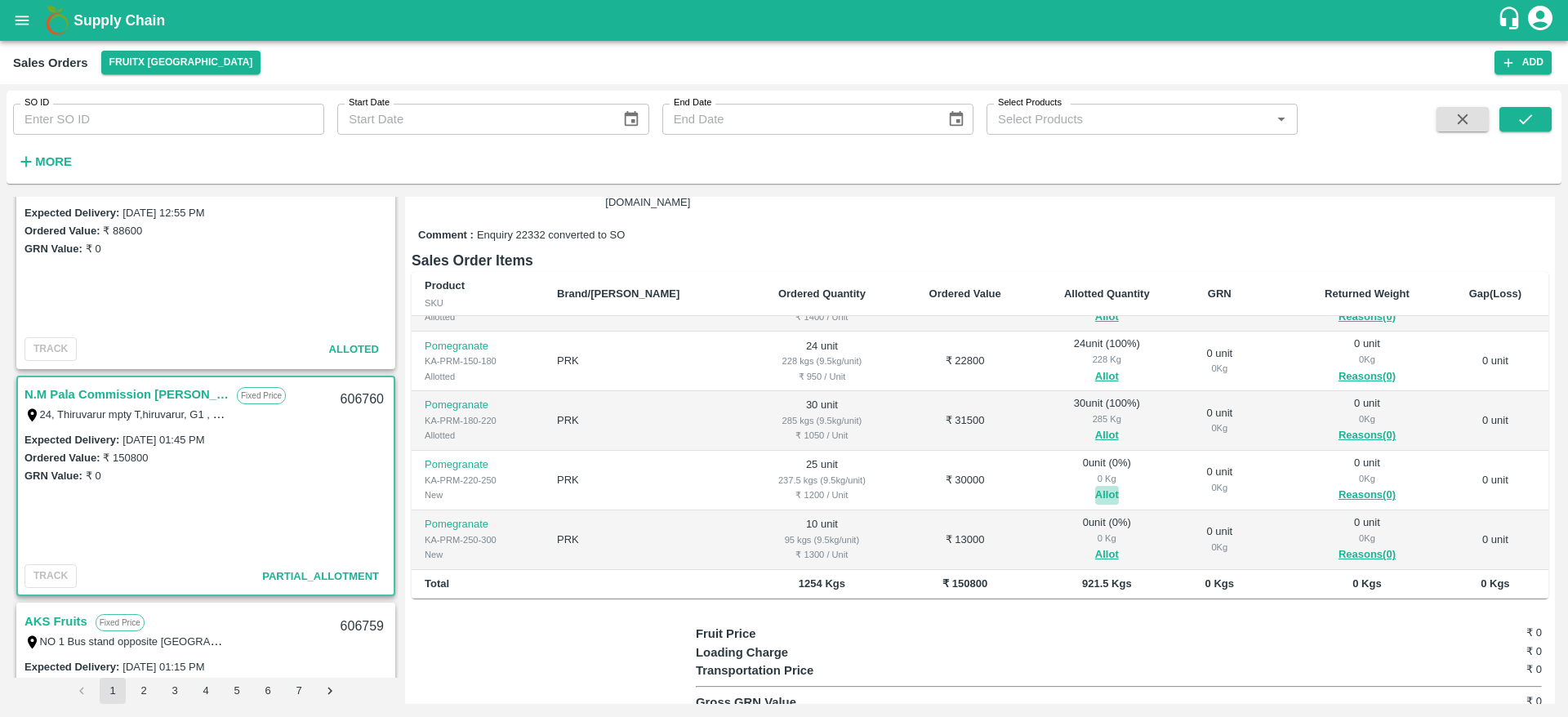
click at [1095, 486] on button "Allot" at bounding box center [1107, 495] width 24 height 19
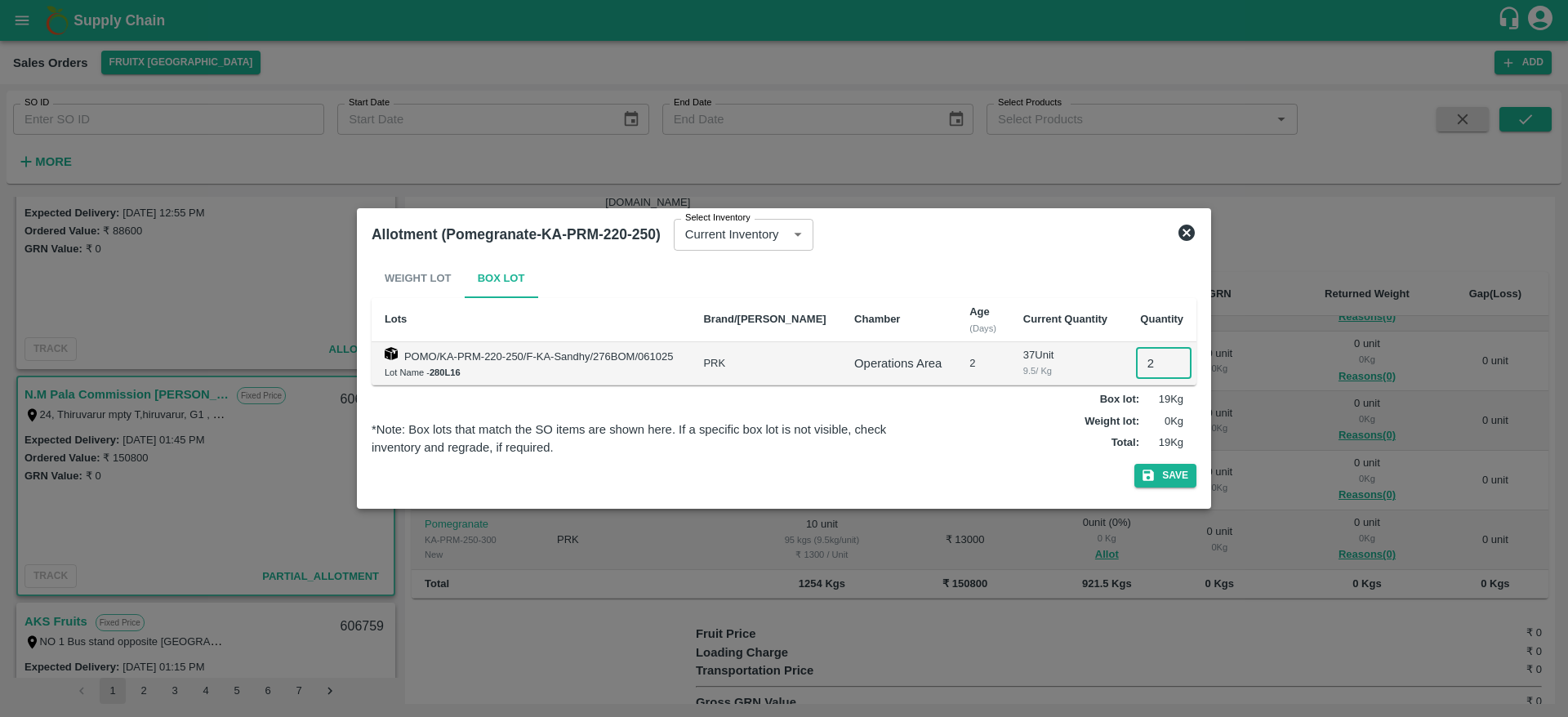
click at [1140, 362] on input "2" at bounding box center [1163, 363] width 56 height 31
type input "25"
click at [1134, 463] on button "Save" at bounding box center [1165, 475] width 62 height 24
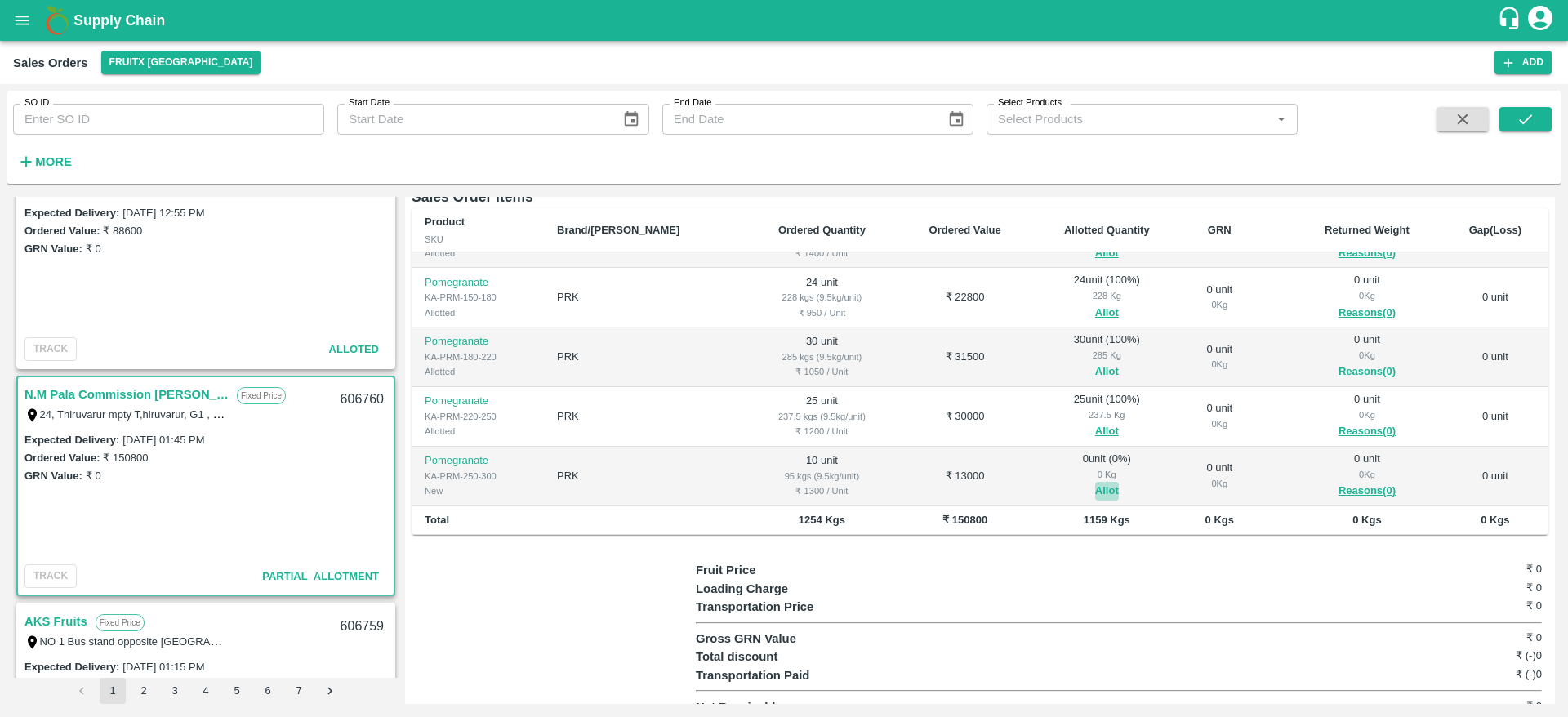
click at [1095, 481] on button "Allot" at bounding box center [1107, 491] width 24 height 19
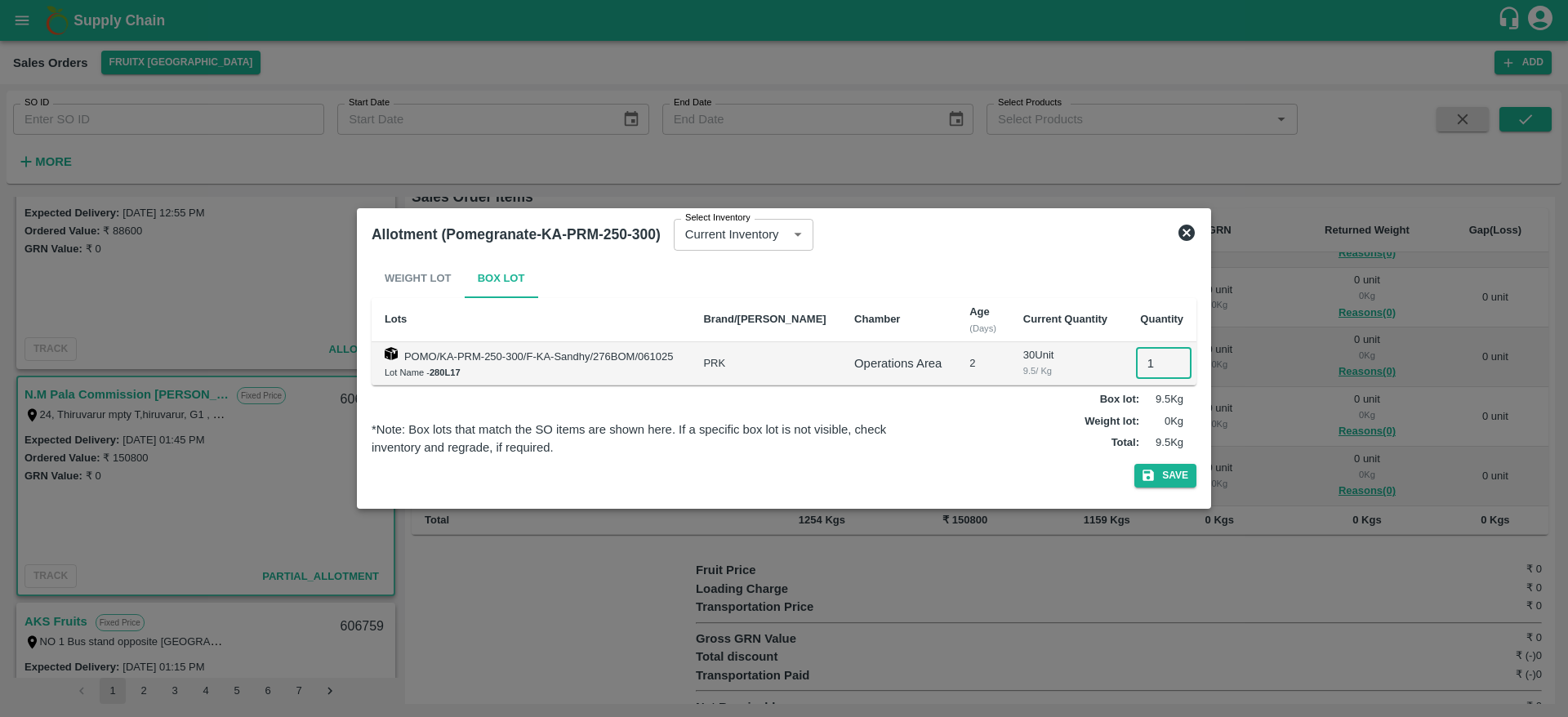
click at [1150, 358] on input "1" at bounding box center [1163, 363] width 56 height 31
type input "10"
click at [1134, 463] on button "Save" at bounding box center [1165, 475] width 62 height 24
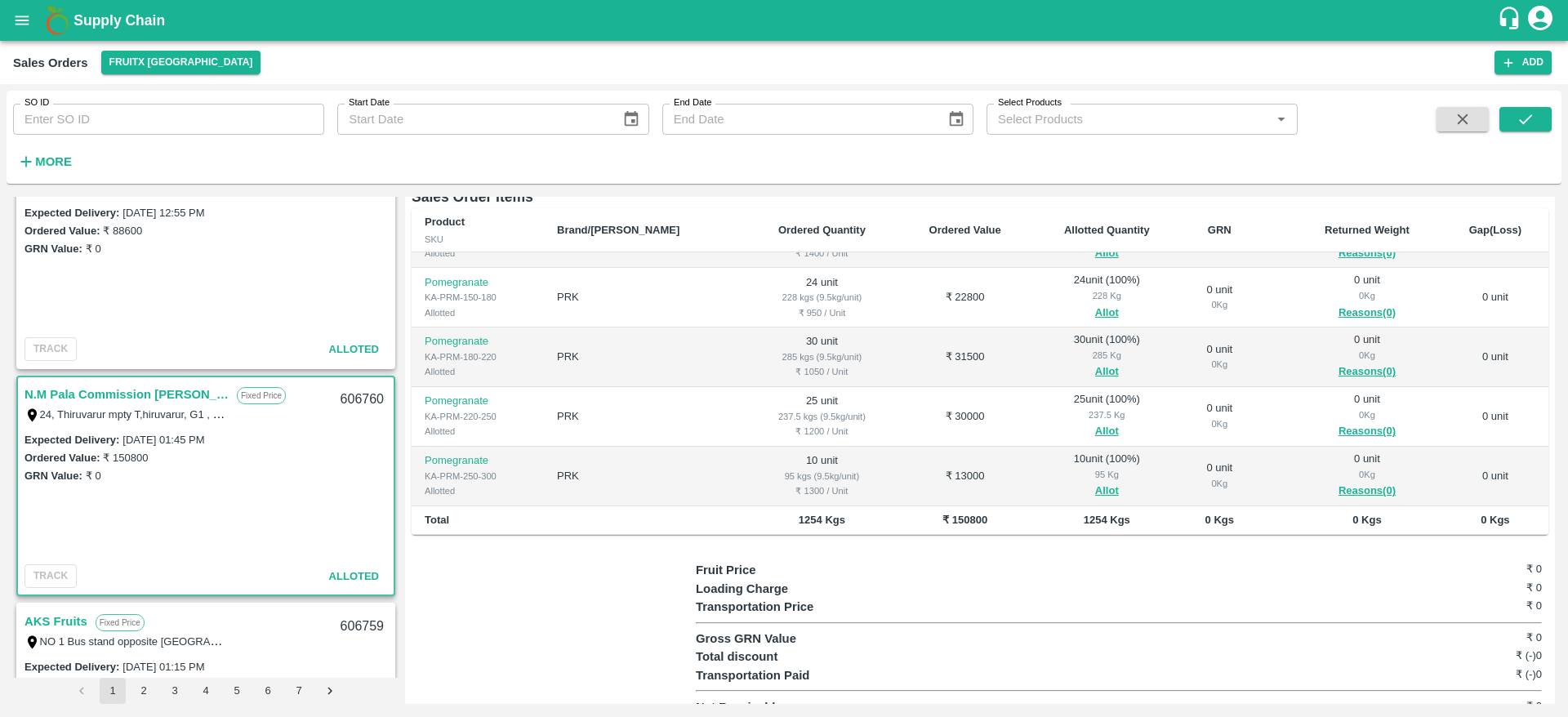
click at [368, 396] on div "606760" at bounding box center [362, 399] width 63 height 38
copy div "606760"
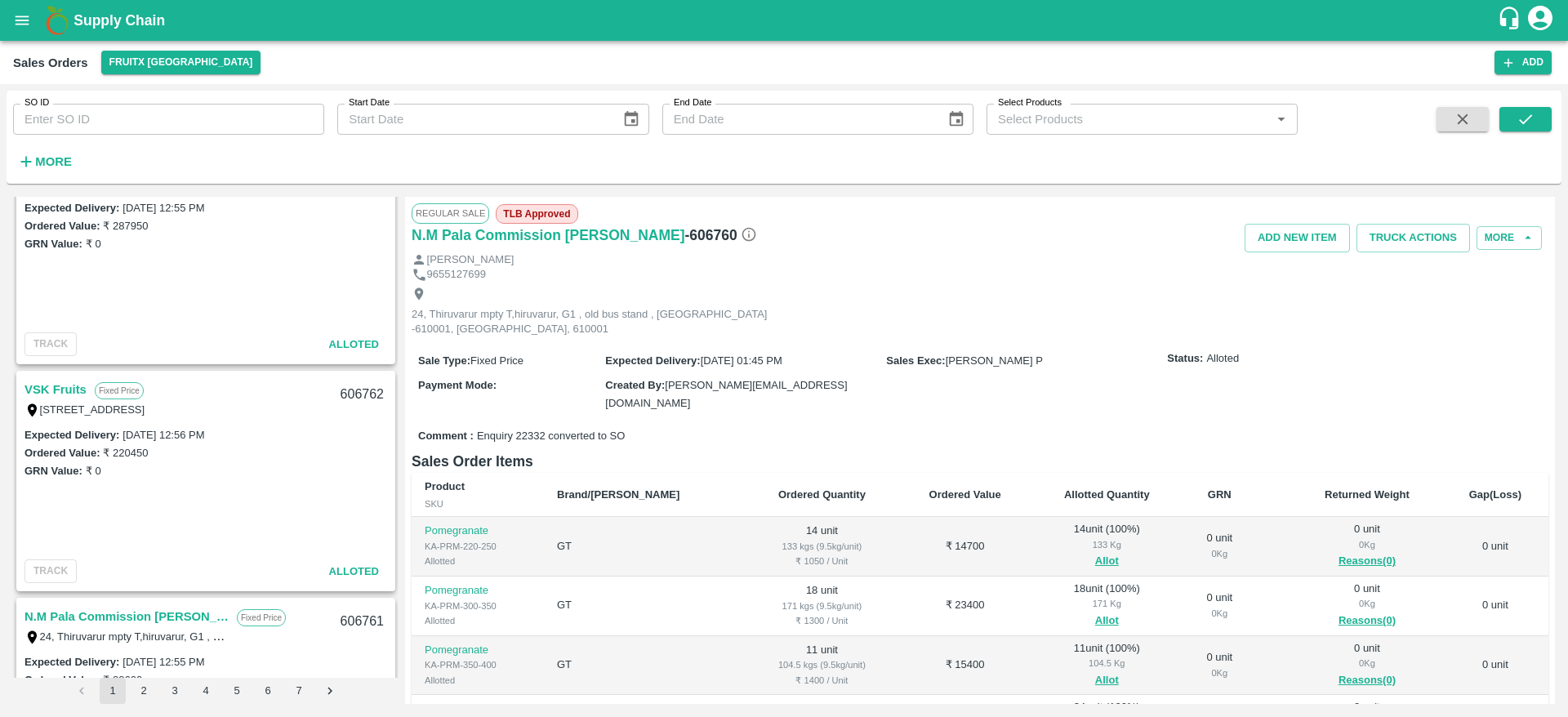
scroll to position [0, 0]
